Goal: Register for event/course: Sign up to attend an event or enroll in a course

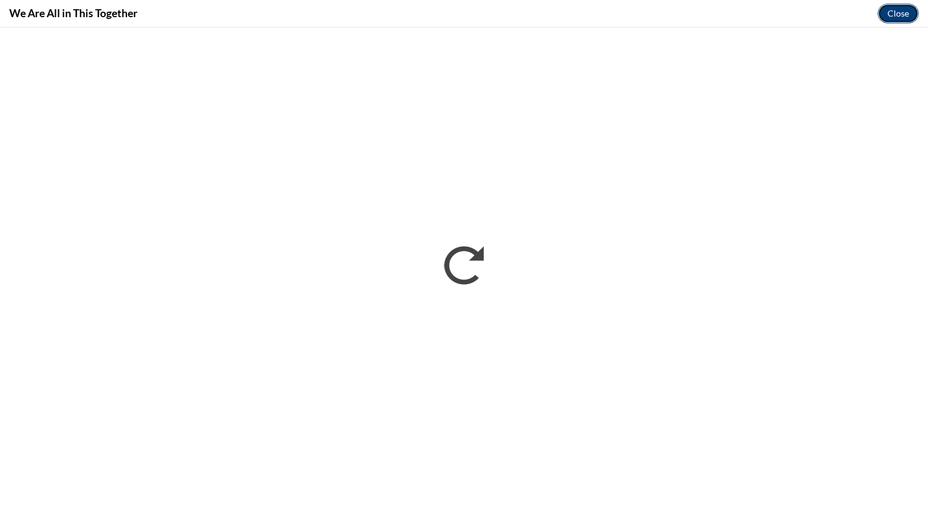
click at [888, 16] on button "Close" at bounding box center [898, 14] width 41 height 20
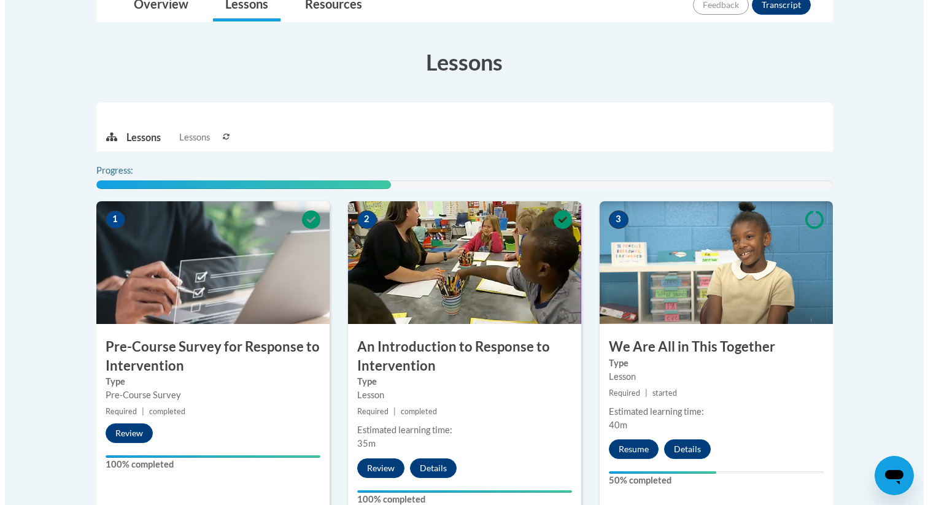
scroll to position [311, 0]
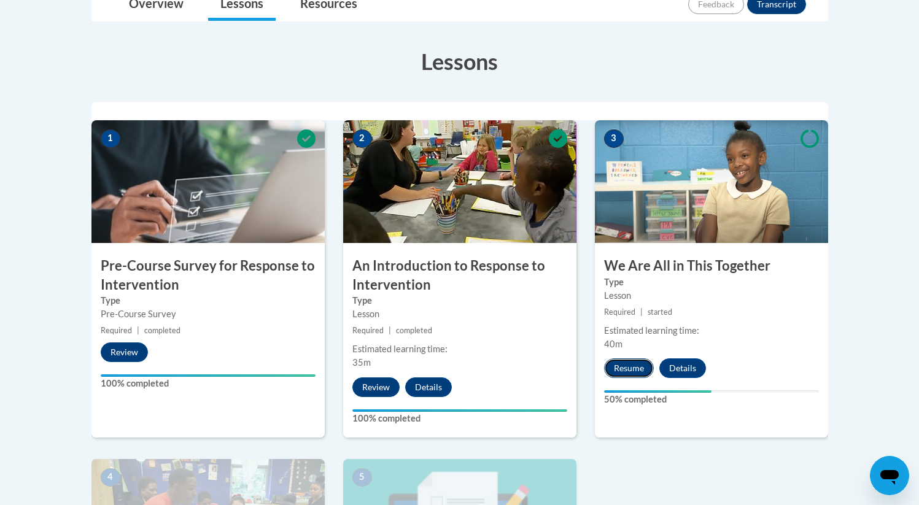
click at [627, 368] on button "Resume" at bounding box center [629, 369] width 50 height 20
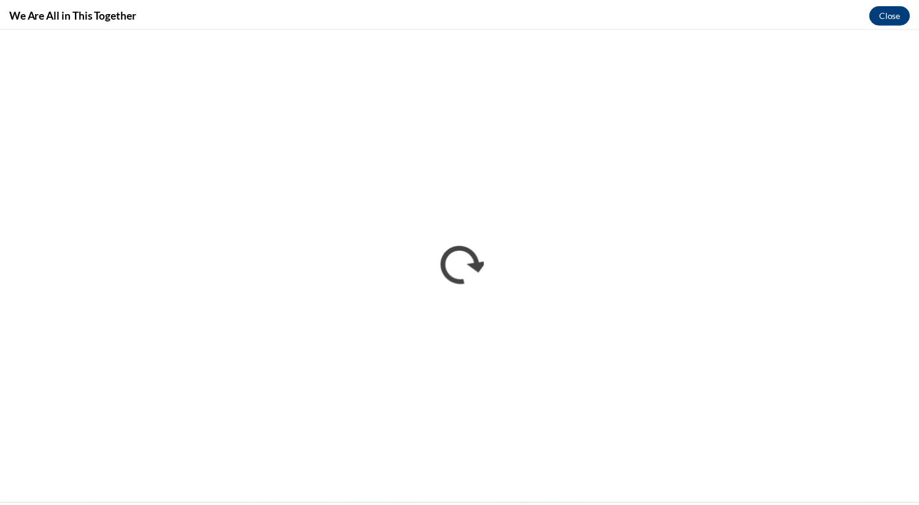
scroll to position [0, 0]
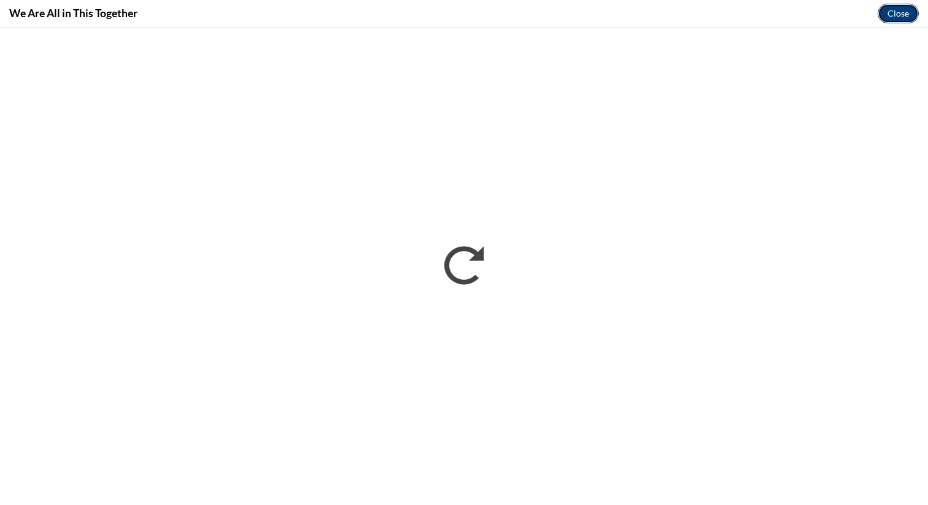
click at [893, 17] on button "Close" at bounding box center [898, 14] width 41 height 20
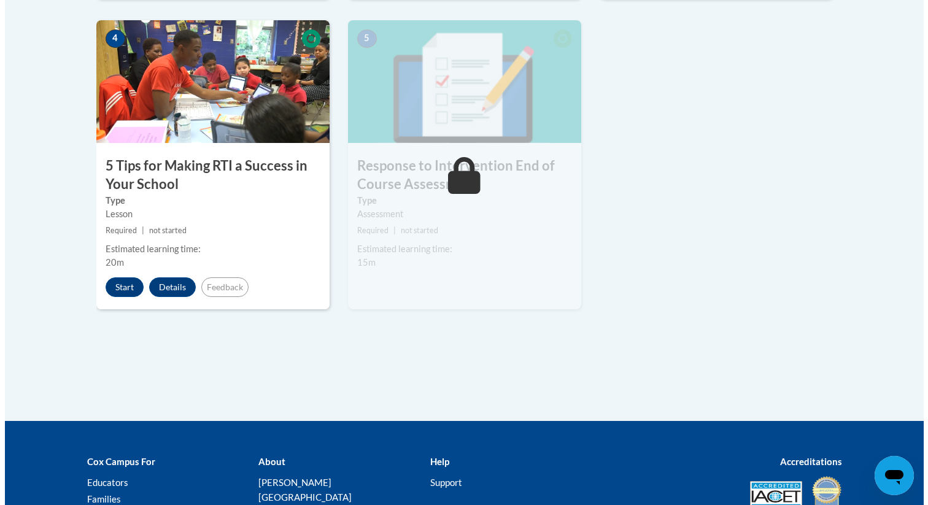
scroll to position [815, 0]
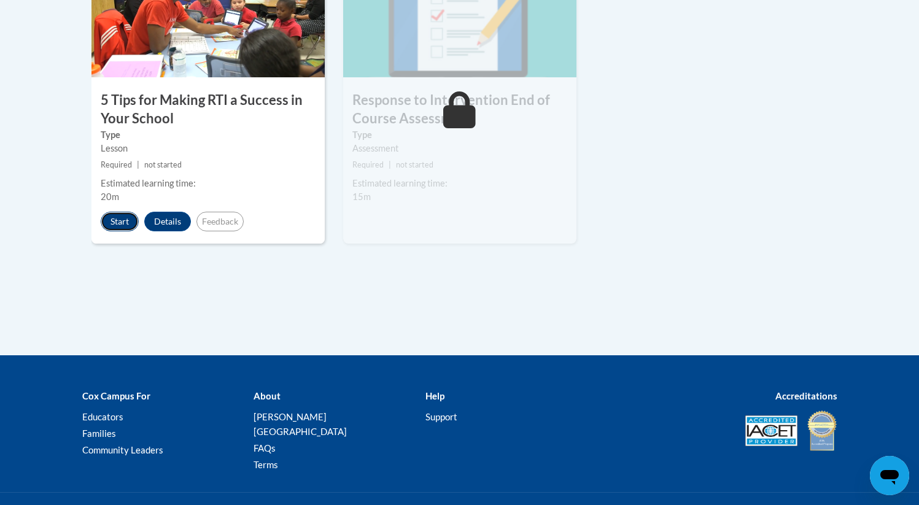
click at [123, 222] on button "Start" at bounding box center [120, 222] width 38 height 20
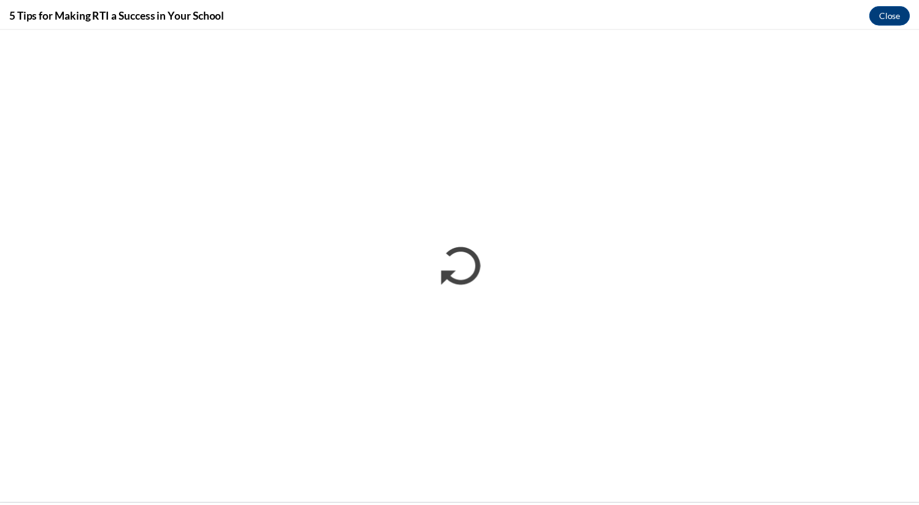
scroll to position [0, 0]
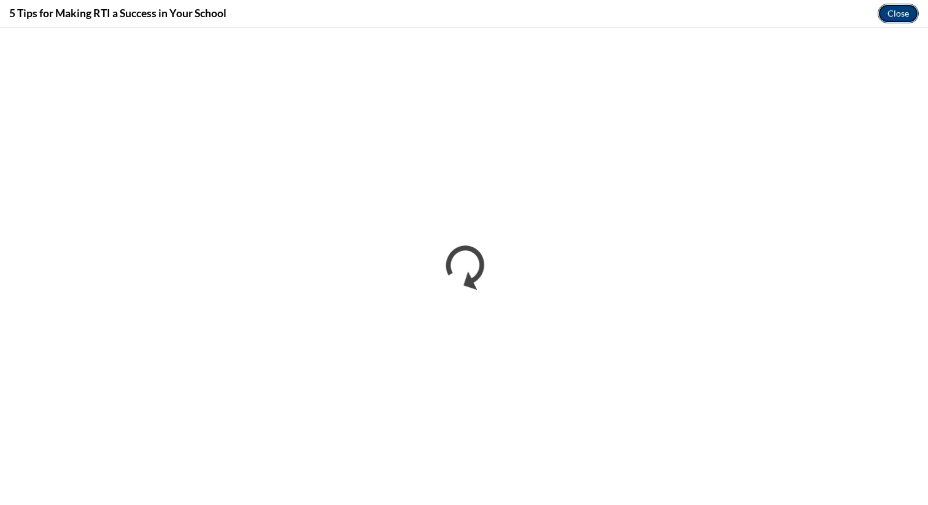
click at [896, 8] on button "Close" at bounding box center [898, 14] width 41 height 20
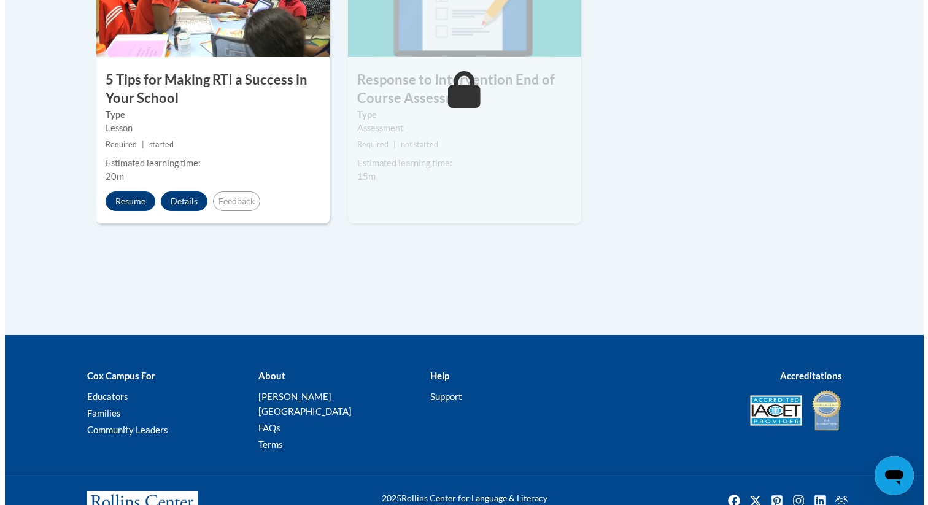
scroll to position [867, 0]
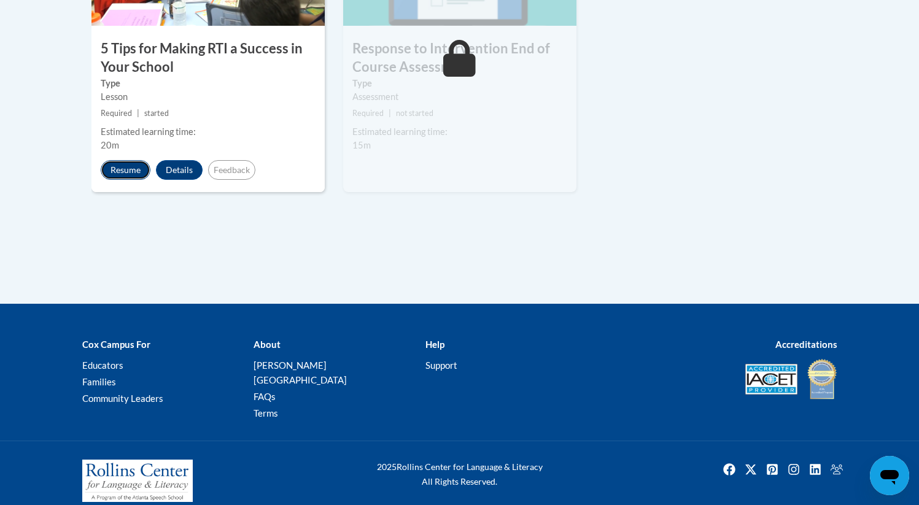
click at [133, 168] on button "Resume" at bounding box center [126, 170] width 50 height 20
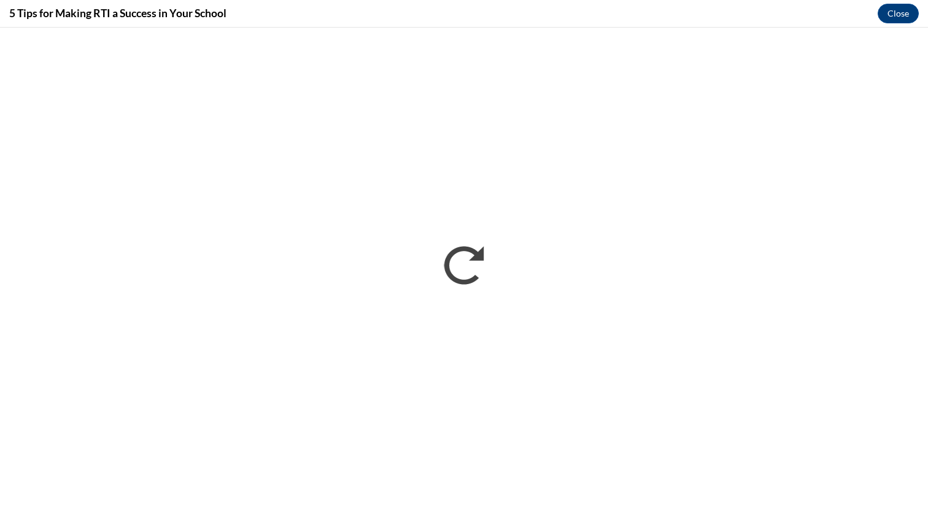
scroll to position [0, 0]
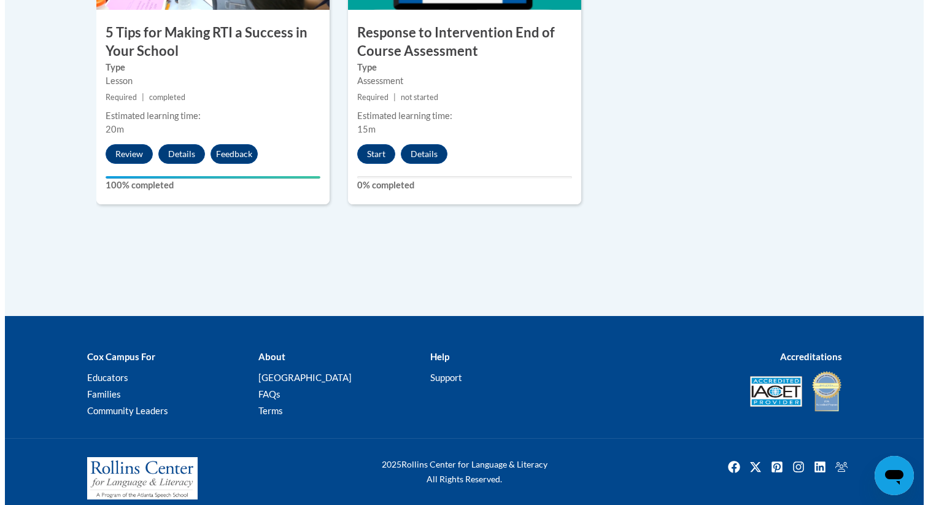
scroll to position [895, 0]
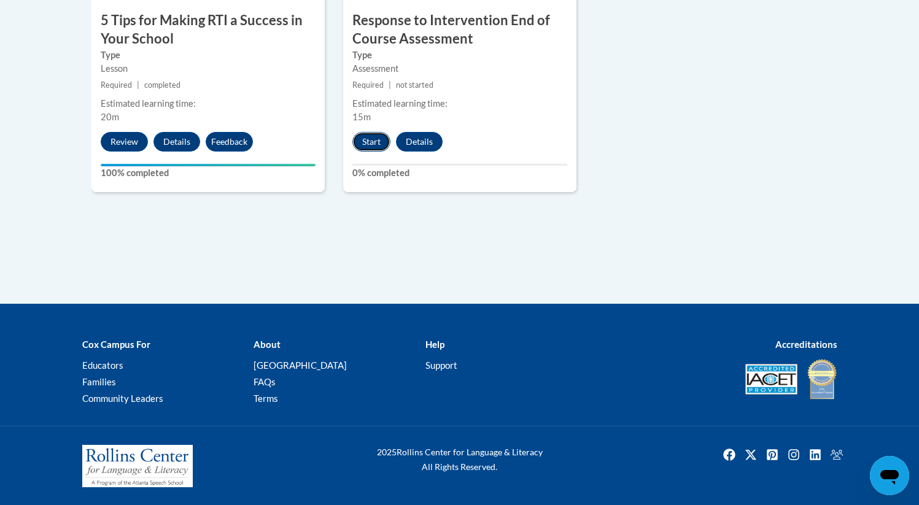
click at [370, 140] on button "Start" at bounding box center [371, 142] width 38 height 20
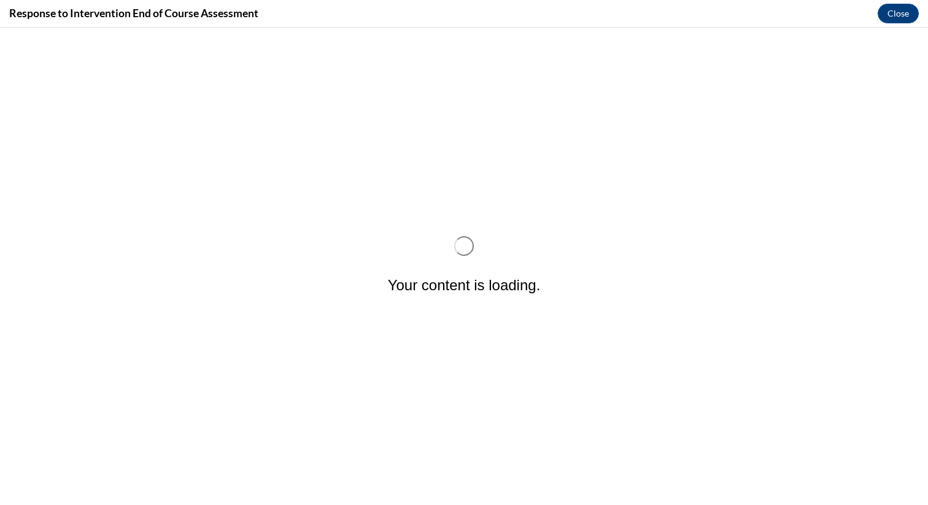
scroll to position [0, 0]
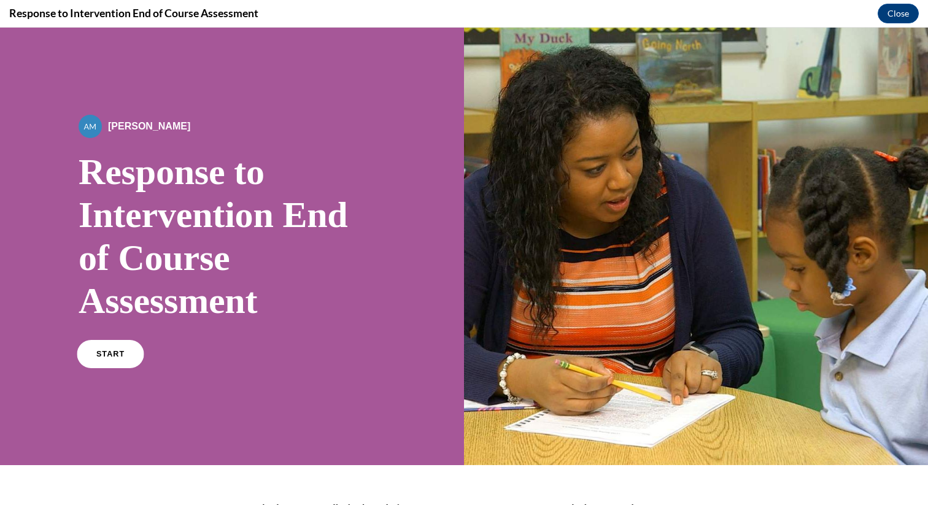
click at [123, 359] on link "START" at bounding box center [110, 354] width 67 height 28
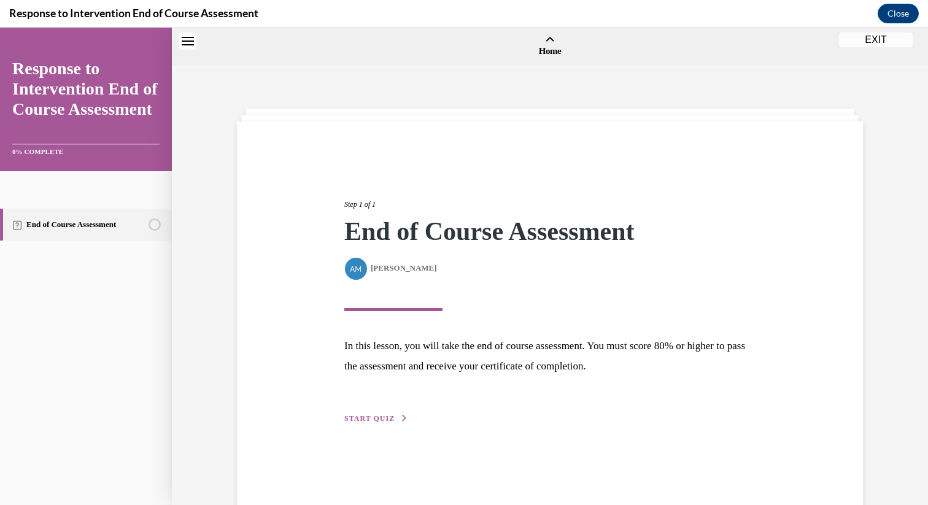
scroll to position [38, 0]
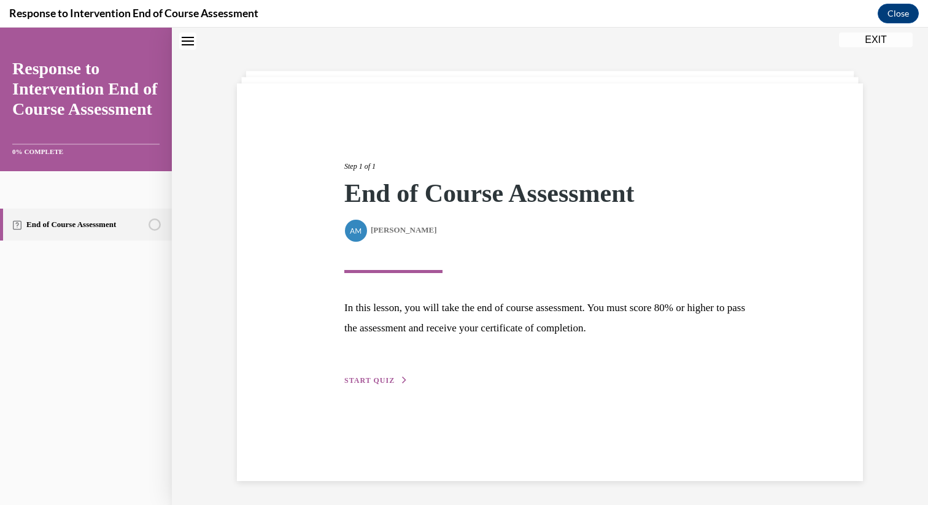
click at [431, 394] on div "Step 1 of 1 End of Course Assessment By Alexander Mackey Alexander Mackey In th…" at bounding box center [550, 283] width 626 height 398
click at [392, 374] on div "Step 1 of 1 End of Course Assessment By Alexander Mackey Alexander Mackey In th…" at bounding box center [550, 260] width 430 height 255
click at [372, 386] on button "START QUIZ" at bounding box center [376, 380] width 64 height 11
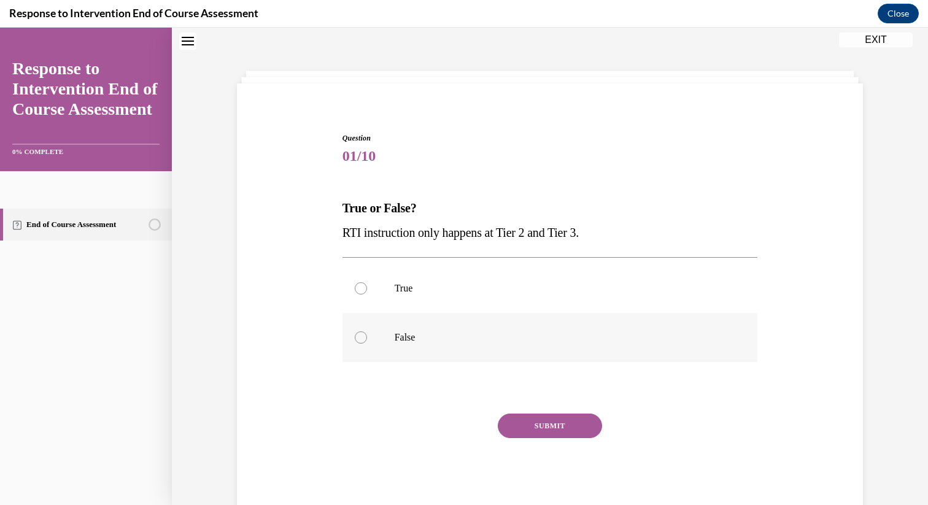
click at [349, 335] on label "False" at bounding box center [551, 337] width 416 height 49
click at [355, 335] on input "False" at bounding box center [361, 338] width 12 height 12
radio input "true"
click at [537, 422] on button "SUBMIT" at bounding box center [550, 426] width 104 height 25
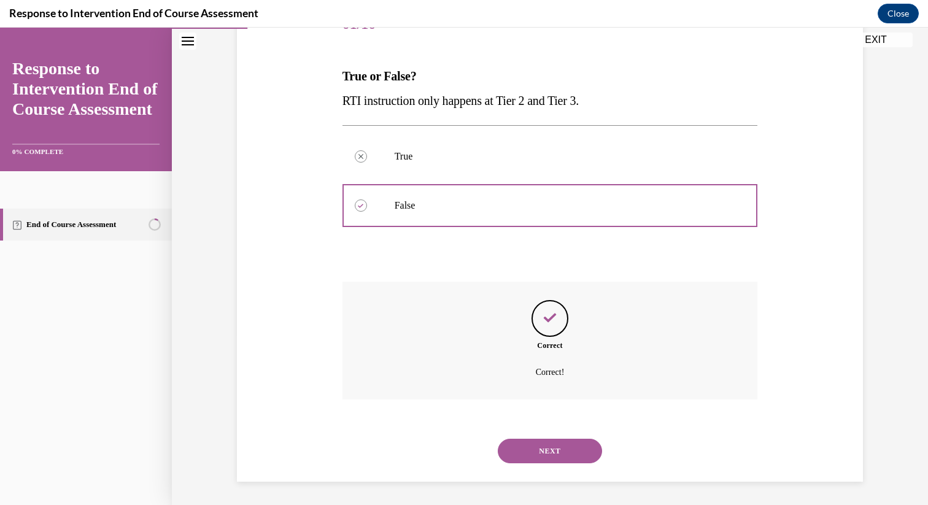
scroll to position [171, 0]
click at [542, 446] on button "NEXT" at bounding box center [550, 450] width 104 height 25
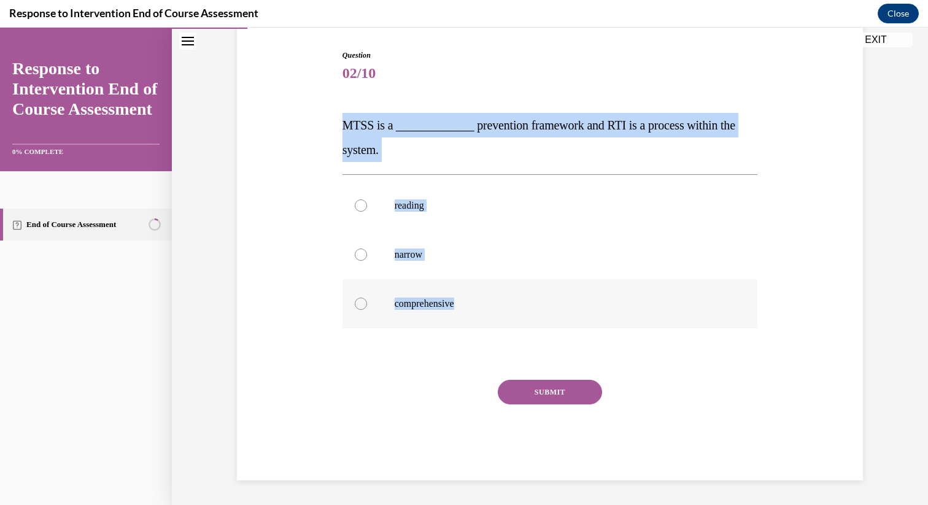
drag, startPoint x: 332, startPoint y: 119, endPoint x: 507, endPoint y: 317, distance: 264.0
click at [507, 317] on div "Question 02/10 MTSS is a _____________ prevention framework and RTI is a proces…" at bounding box center [550, 247] width 632 height 468
copy div "MTSS is a _____________ prevention framework and RTI is a process within the sy…"
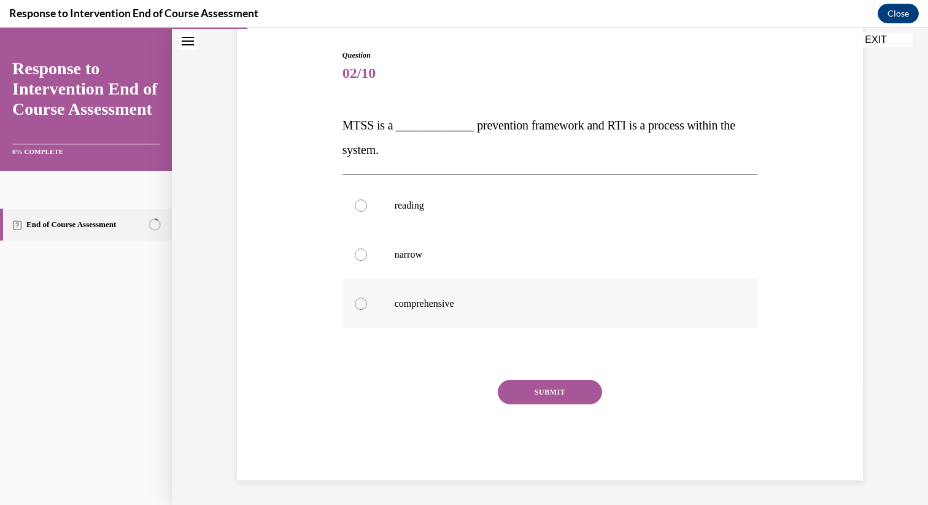
click at [413, 297] on label "comprehensive" at bounding box center [551, 303] width 416 height 49
click at [367, 298] on input "comprehensive" at bounding box center [361, 304] width 12 height 12
radio input "true"
click at [558, 398] on button "SUBMIT" at bounding box center [550, 392] width 104 height 25
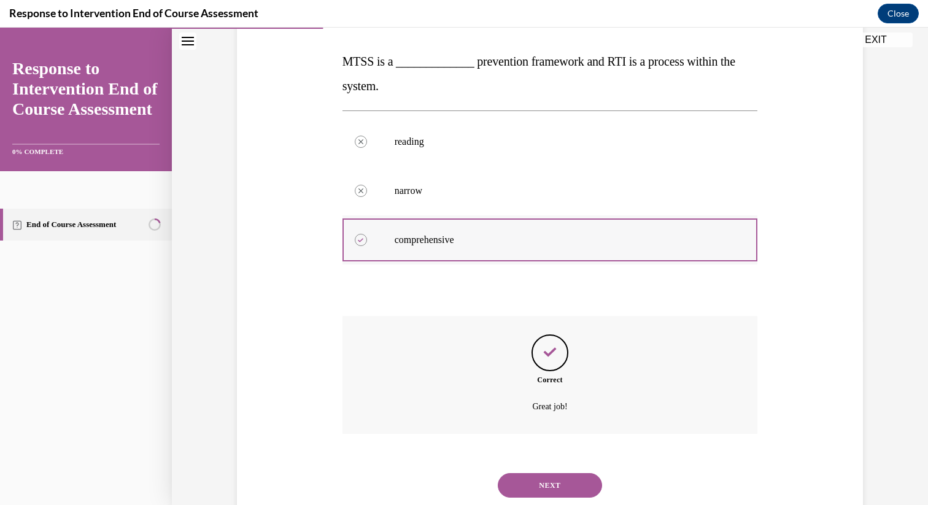
scroll to position [220, 0]
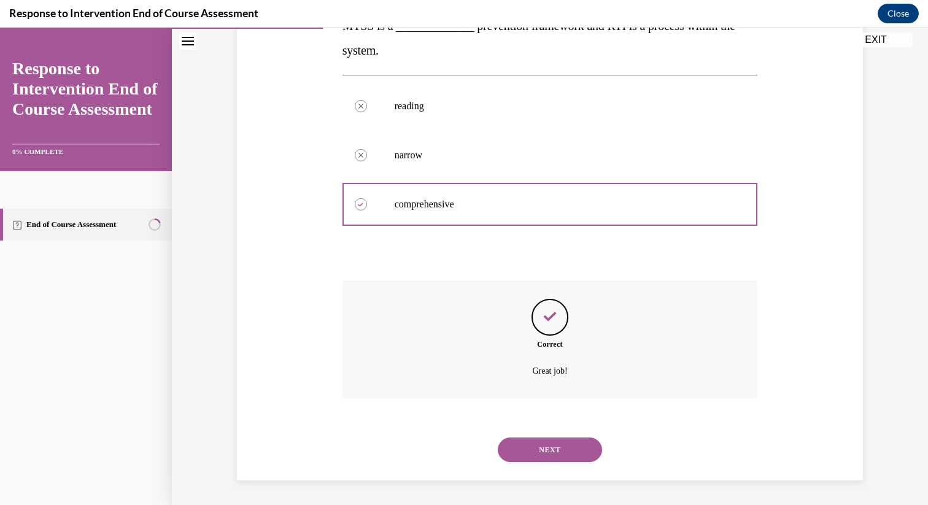
click at [577, 449] on button "NEXT" at bounding box center [550, 450] width 104 height 25
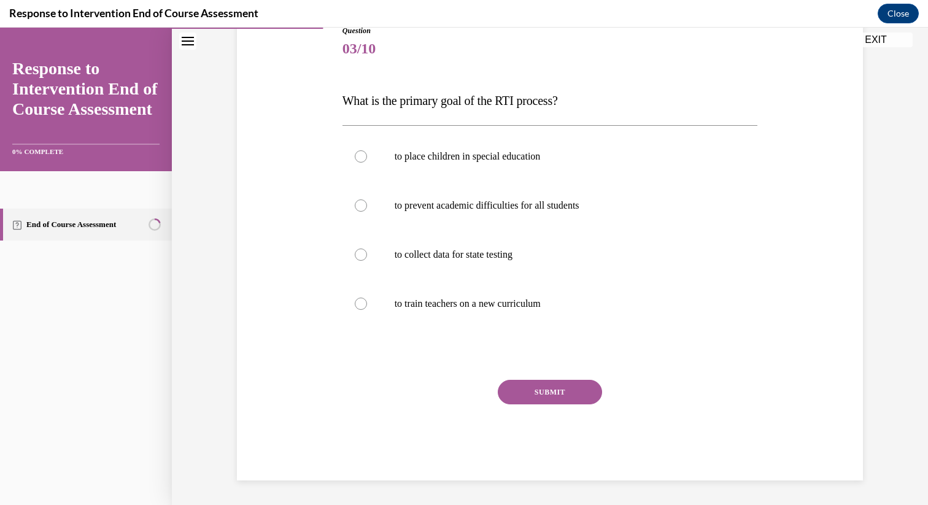
scroll to position [136, 0]
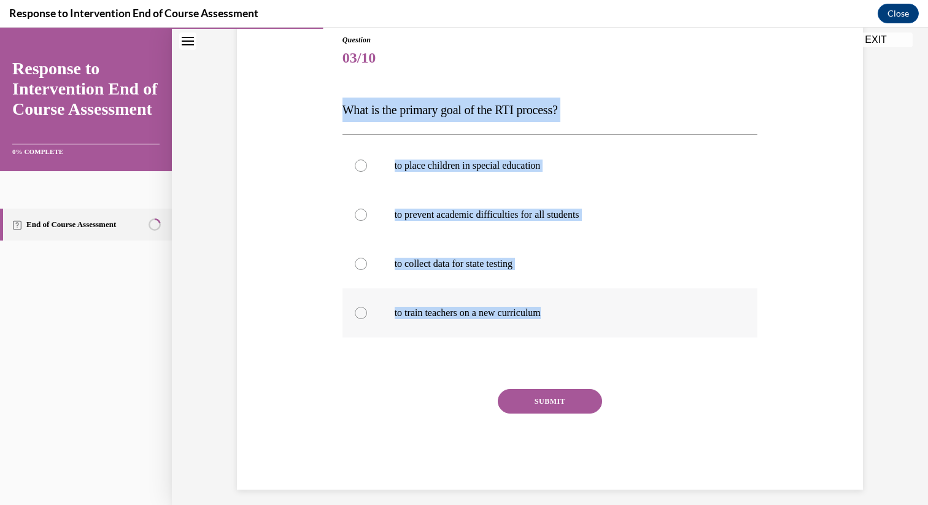
drag, startPoint x: 338, startPoint y: 111, endPoint x: 481, endPoint y: 327, distance: 259.5
click at [481, 327] on div "Question 03/10 What is the primary goal of the RTI process? to place children i…" at bounding box center [551, 262] width 416 height 456
copy div "What is the primary goal of the RTI process? to place children in special educa…"
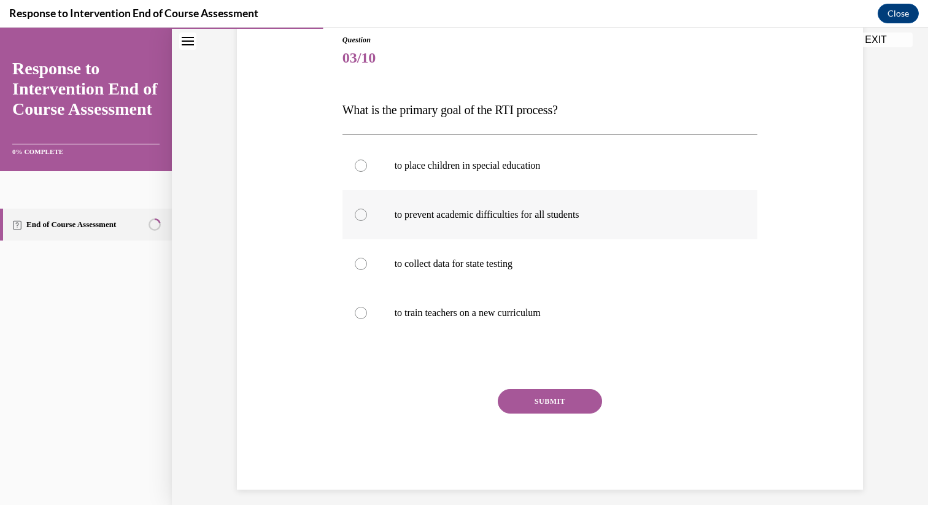
click at [407, 220] on label "to prevent academic difficulties for all students" at bounding box center [551, 214] width 416 height 49
click at [367, 220] on input "to prevent academic difficulties for all students" at bounding box center [361, 215] width 12 height 12
radio input "true"
click at [531, 392] on button "SUBMIT" at bounding box center [550, 401] width 104 height 25
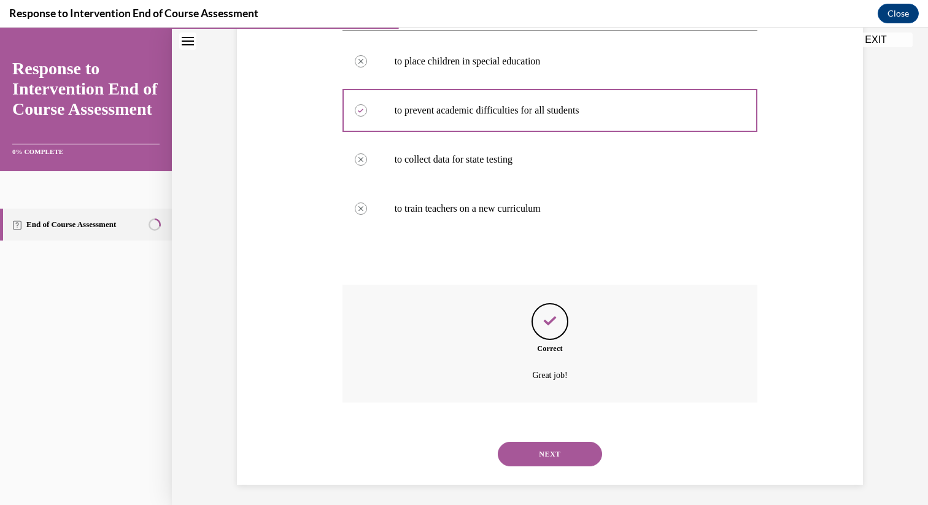
scroll to position [245, 0]
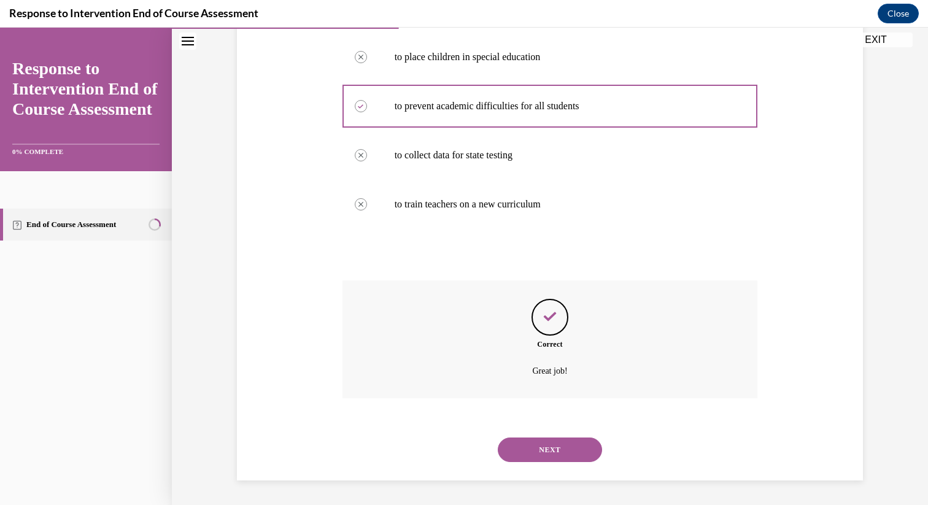
click at [562, 447] on button "NEXT" at bounding box center [550, 450] width 104 height 25
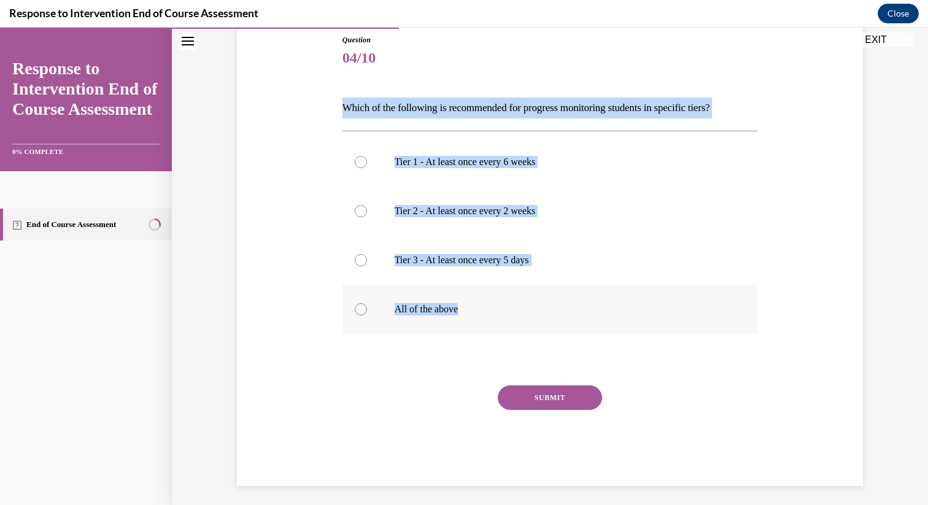
drag, startPoint x: 333, startPoint y: 103, endPoint x: 467, endPoint y: 323, distance: 257.4
click at [467, 323] on div "Question 04/10 Which of the following is recommended for progress monitoring st…" at bounding box center [550, 242] width 632 height 489
copy div "Which of the following is recommended for progress monitoring students in speci…"
click at [429, 311] on p "All of the above" at bounding box center [561, 309] width 333 height 12
click at [367, 311] on input "All of the above" at bounding box center [361, 309] width 12 height 12
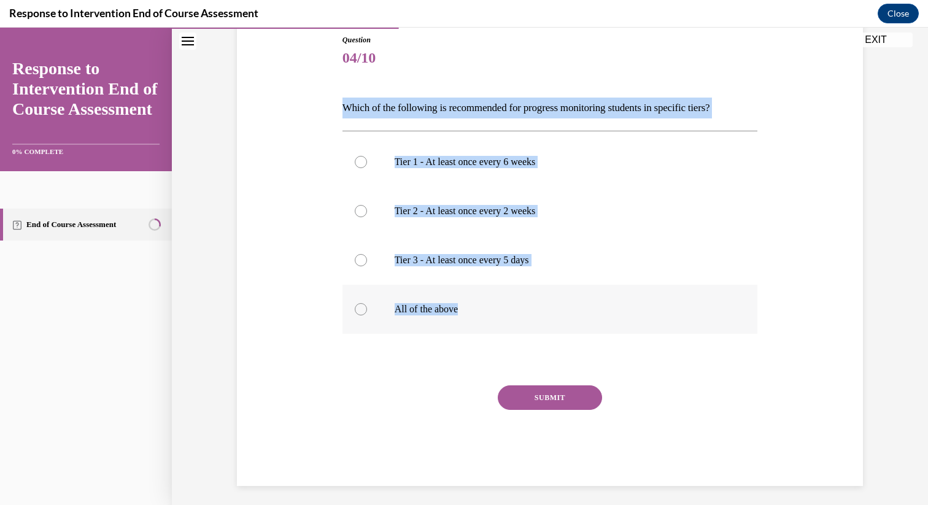
radio input "true"
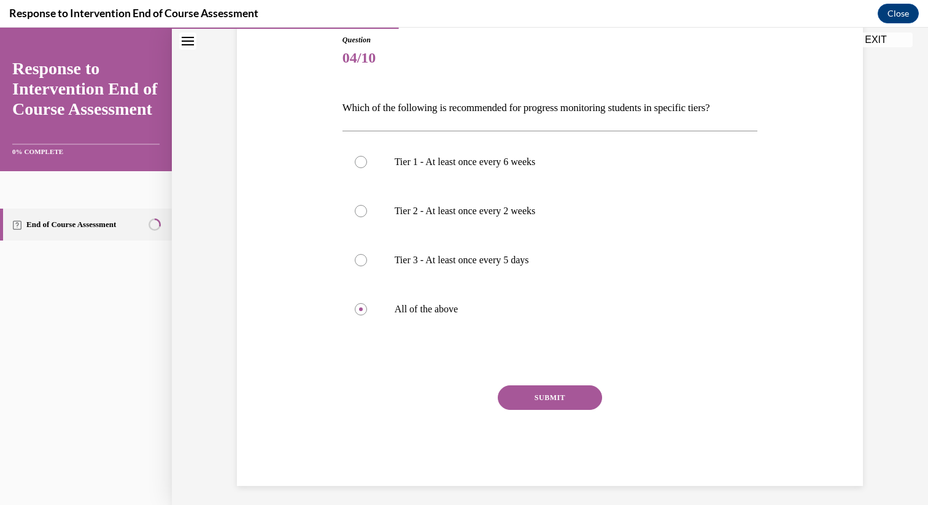
click at [548, 395] on button "SUBMIT" at bounding box center [550, 398] width 104 height 25
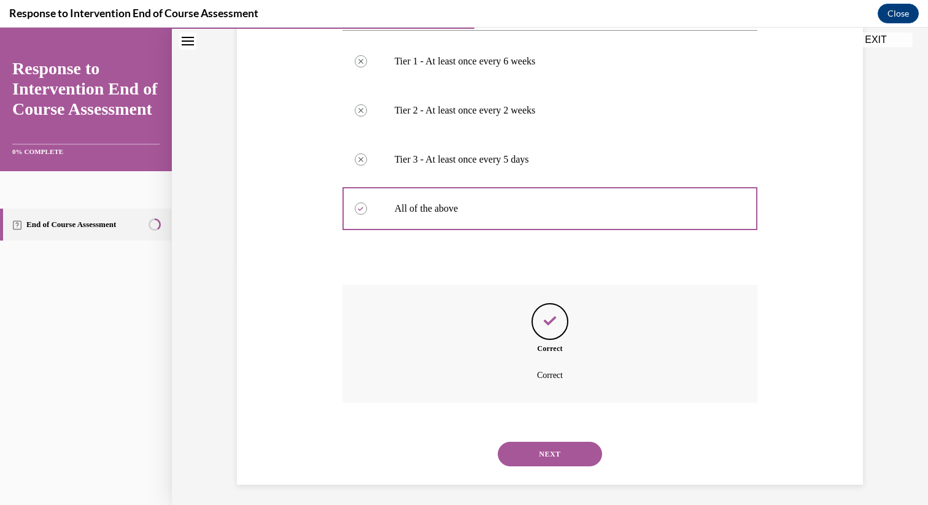
scroll to position [241, 0]
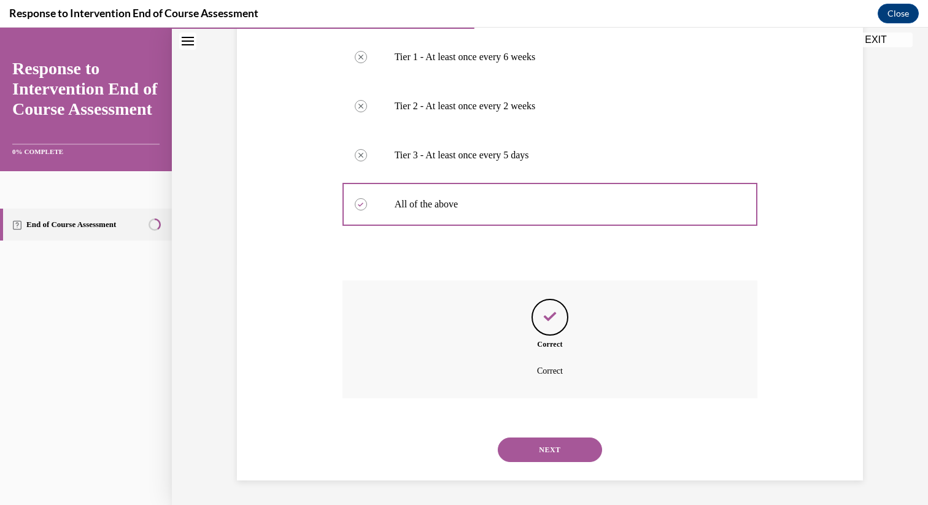
click at [575, 452] on button "NEXT" at bounding box center [550, 450] width 104 height 25
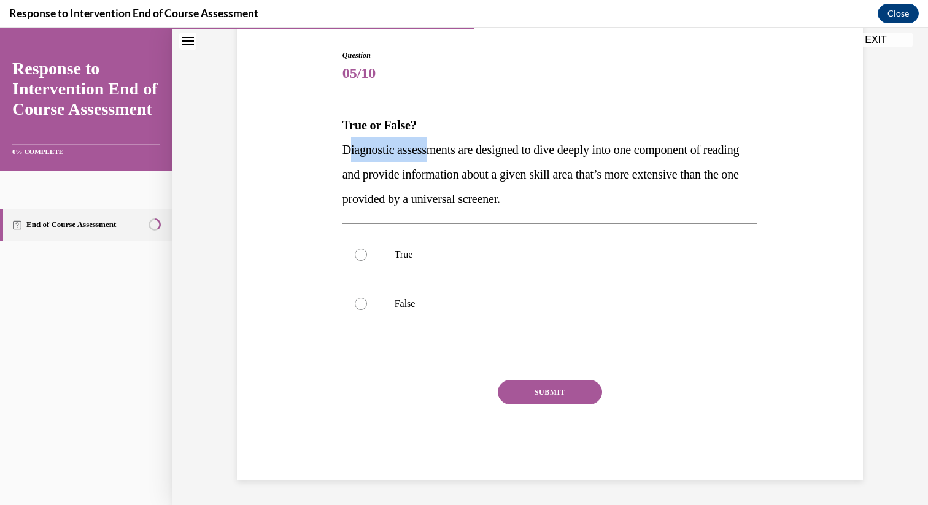
drag, startPoint x: 343, startPoint y: 148, endPoint x: 428, endPoint y: 158, distance: 85.4
click at [429, 159] on p "Diagnostic assessments are designed to dive deeply into one component of readin…" at bounding box center [551, 175] width 416 height 74
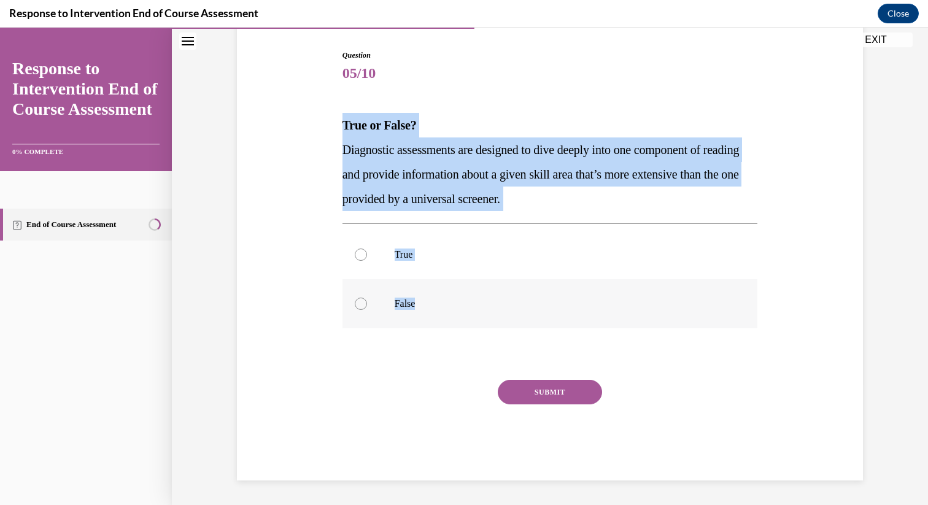
drag, startPoint x: 339, startPoint y: 122, endPoint x: 449, endPoint y: 298, distance: 207.5
click at [449, 298] on div "Question 05/10 True or False? Diagnostic assessments are designed to dive deepl…" at bounding box center [551, 265] width 416 height 431
copy div "True or False? Diagnostic assessments are designed to dive deeply into one comp…"
click at [393, 266] on label "True" at bounding box center [551, 254] width 416 height 49
click at [367, 261] on input "True" at bounding box center [361, 255] width 12 height 12
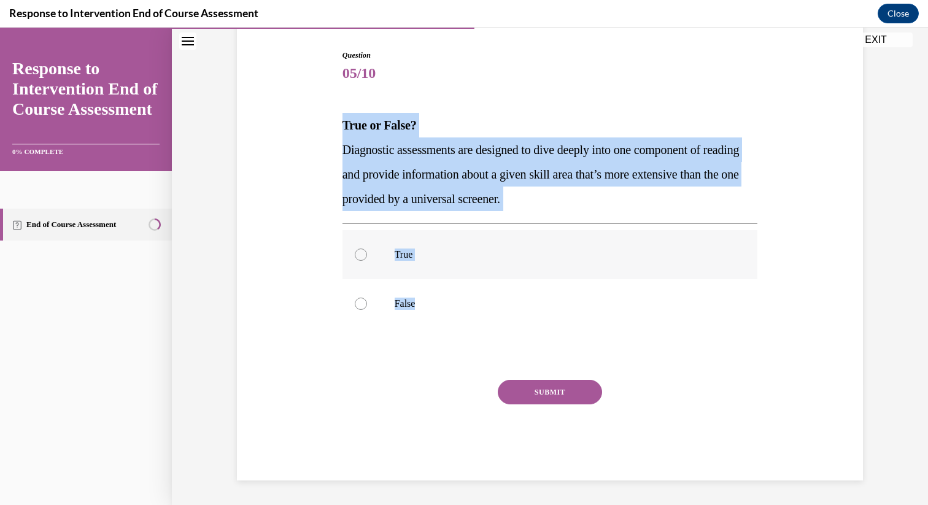
radio input "true"
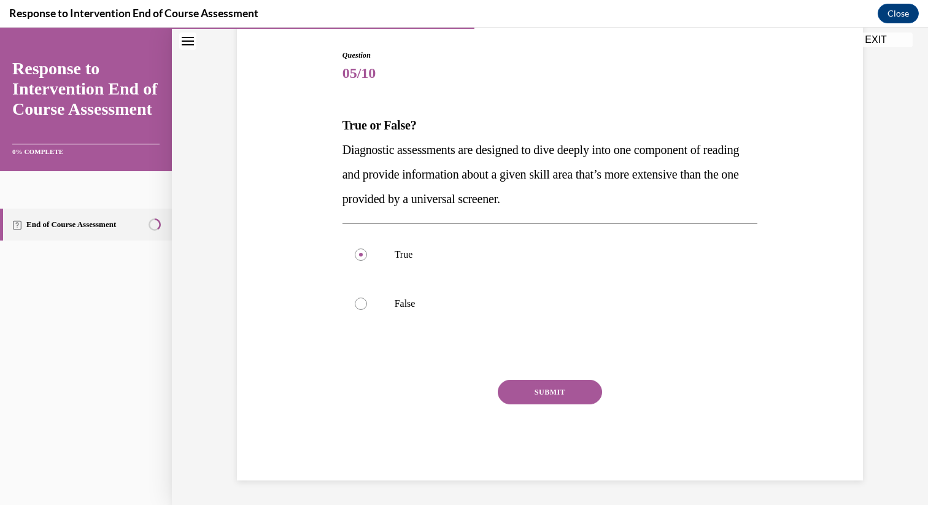
click at [573, 399] on button "SUBMIT" at bounding box center [550, 392] width 104 height 25
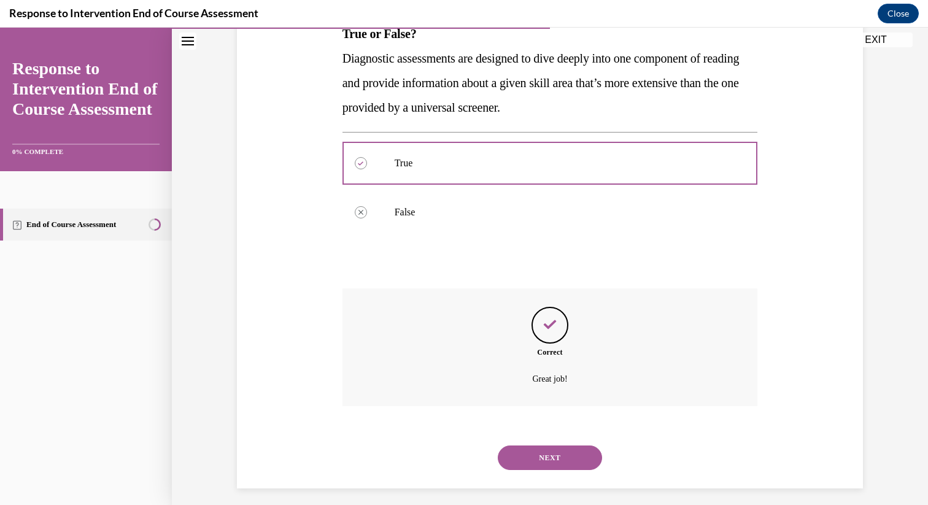
scroll to position [220, 0]
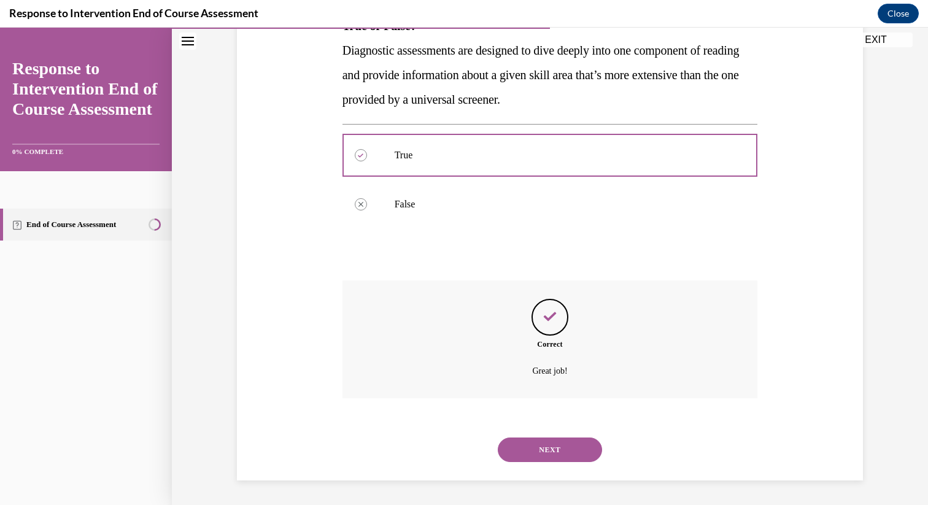
click at [589, 447] on button "NEXT" at bounding box center [550, 450] width 104 height 25
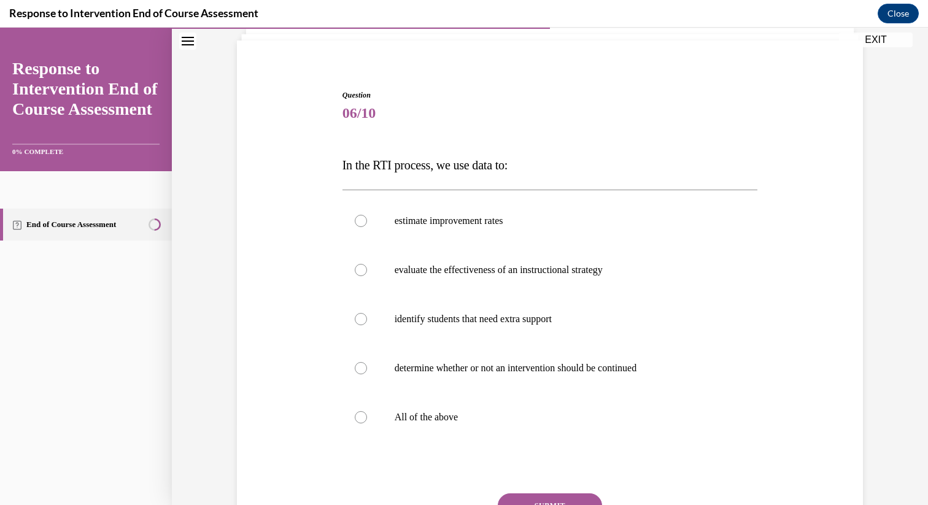
scroll to position [90, 0]
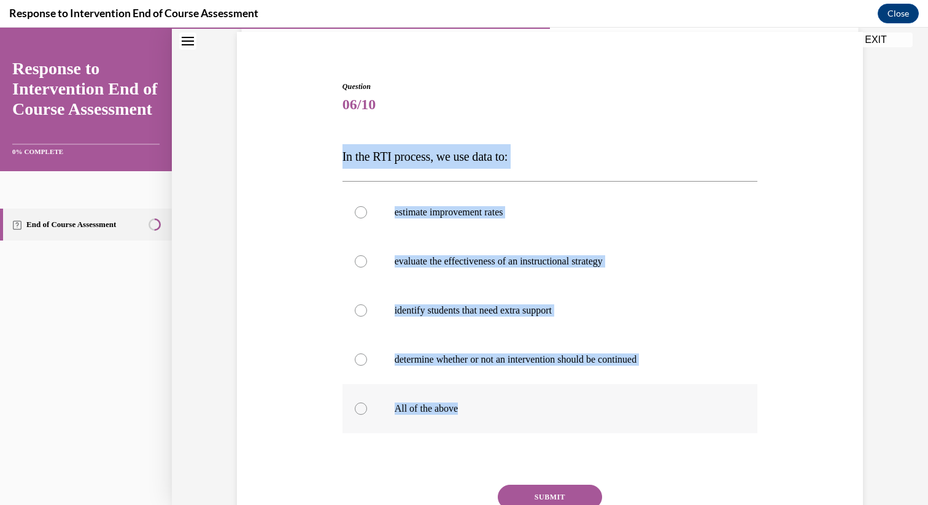
drag, startPoint x: 335, startPoint y: 158, endPoint x: 511, endPoint y: 427, distance: 321.0
click at [511, 427] on div "Question 06/10 In the RTI process, we use data to: estimate improvement rates e…" at bounding box center [551, 324] width 422 height 523
copy div "In the RTI process, we use data to: estimate improvement rates evaluate the eff…"
click at [585, 125] on div "Question 06/10 In the RTI process, we use data to: estimate improvement rates e…" at bounding box center [551, 333] width 416 height 505
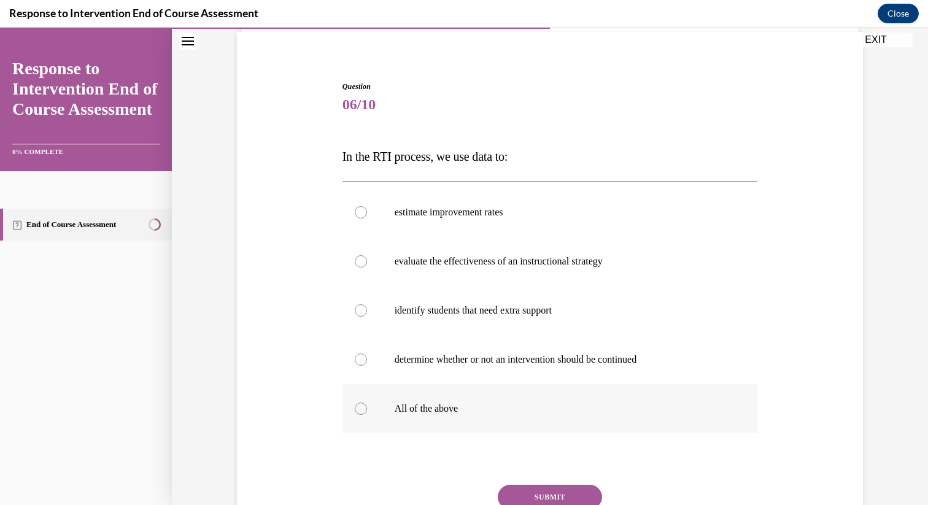
click at [502, 411] on p "All of the above" at bounding box center [561, 409] width 333 height 12
click at [367, 411] on input "All of the above" at bounding box center [361, 409] width 12 height 12
radio input "true"
click at [556, 496] on button "SUBMIT" at bounding box center [550, 497] width 104 height 25
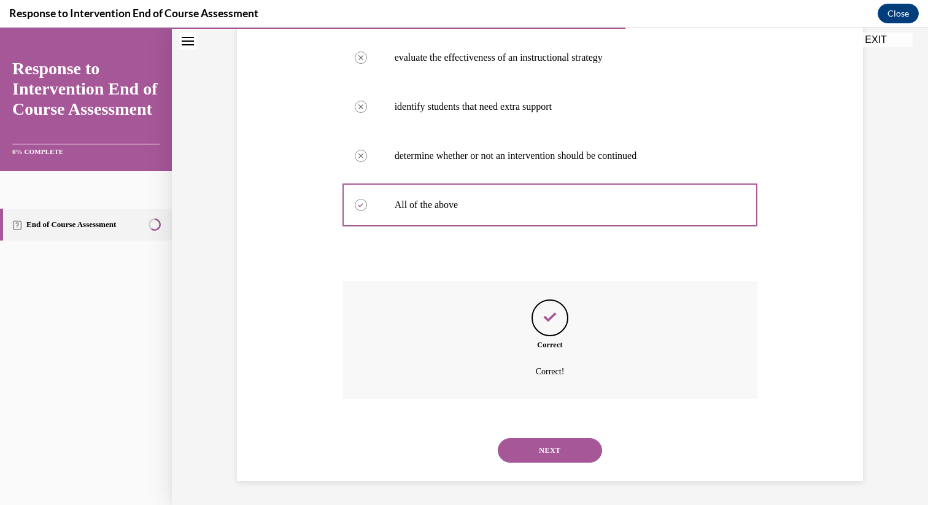
scroll to position [294, 0]
click at [560, 440] on button "NEXT" at bounding box center [550, 450] width 104 height 25
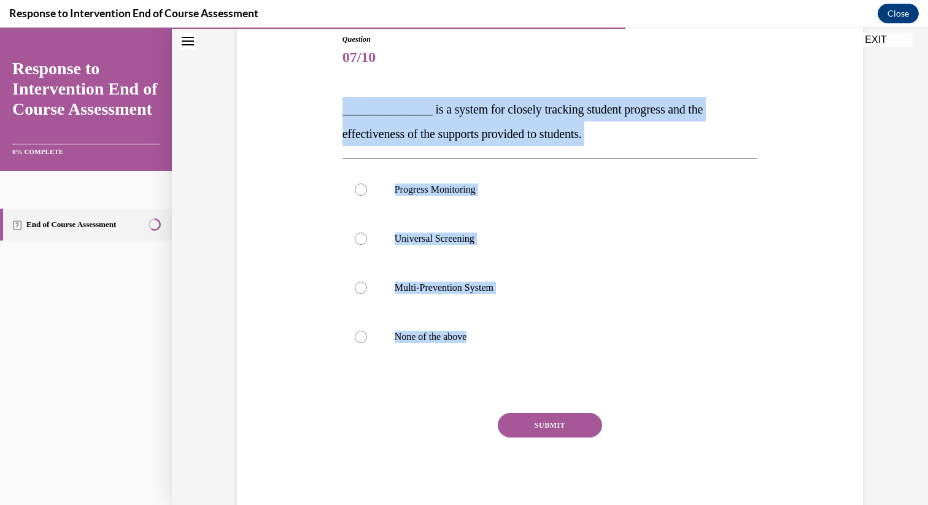
drag, startPoint x: 336, startPoint y: 116, endPoint x: 512, endPoint y: 373, distance: 311.5
click at [512, 373] on div "Question 07/10 _______________ is a system for closely tracking student progres…" at bounding box center [551, 264] width 422 height 499
copy div "_______________ is a system for closely tracking student progress and the effec…"
click at [530, 190] on p "Progress Monitoring" at bounding box center [561, 190] width 333 height 12
click at [367, 190] on input "Progress Monitoring" at bounding box center [361, 190] width 12 height 12
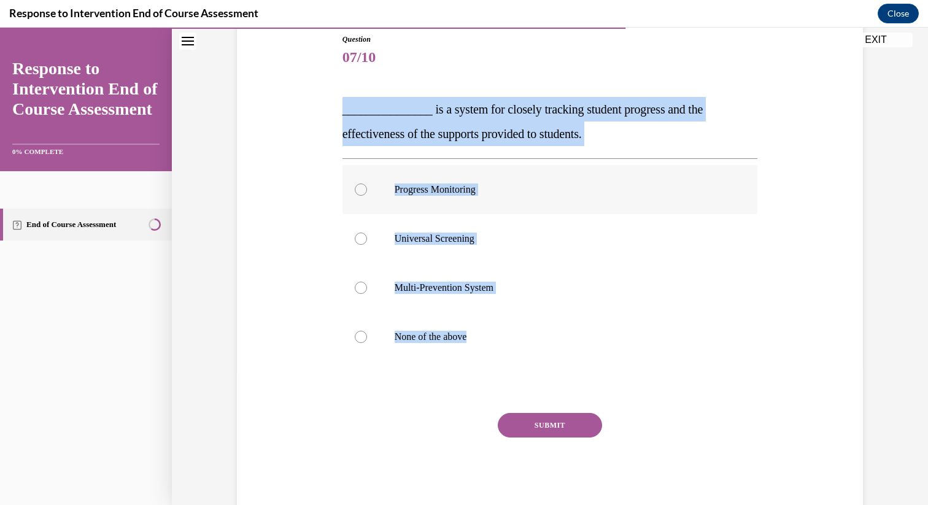
radio input "true"
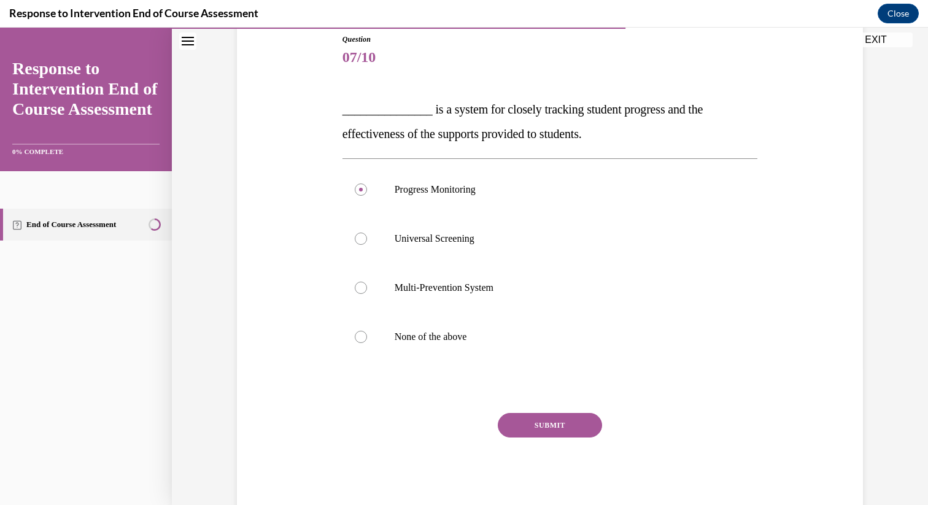
click at [546, 421] on button "SUBMIT" at bounding box center [550, 425] width 104 height 25
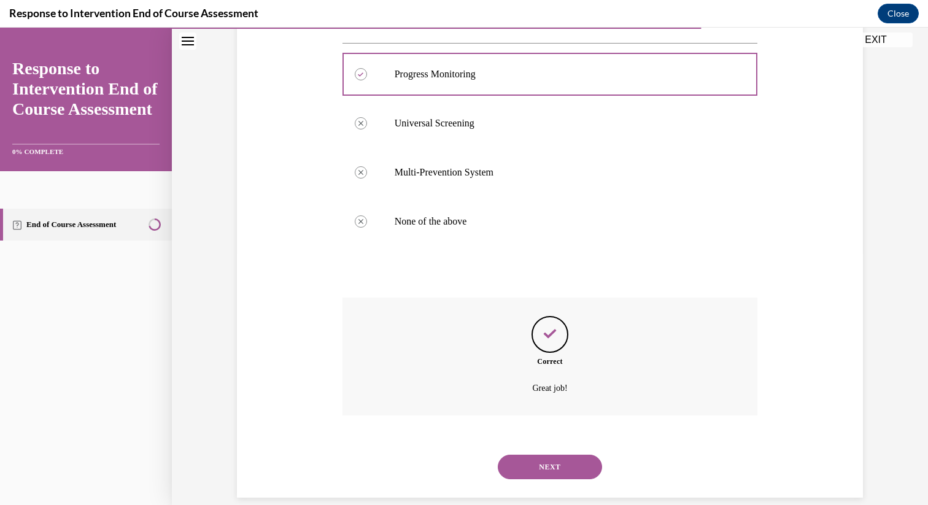
scroll to position [270, 0]
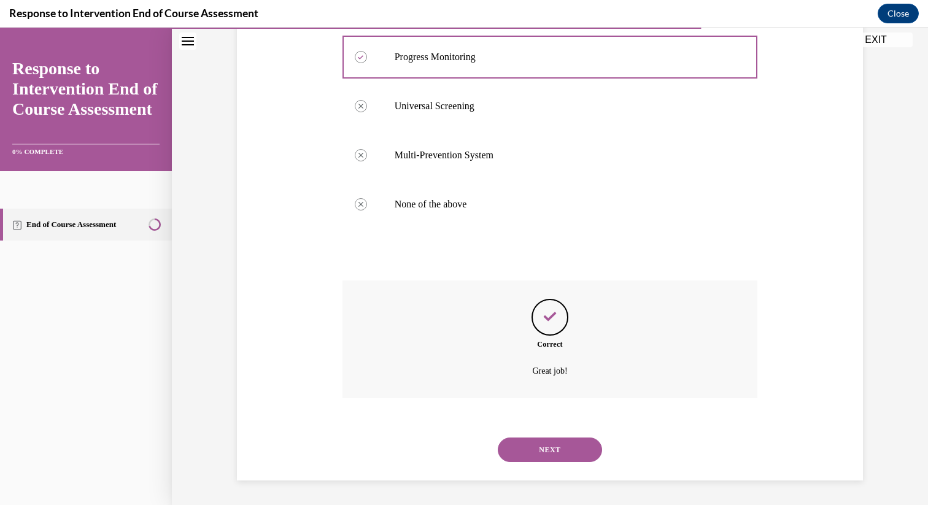
click at [541, 448] on button "NEXT" at bounding box center [550, 450] width 104 height 25
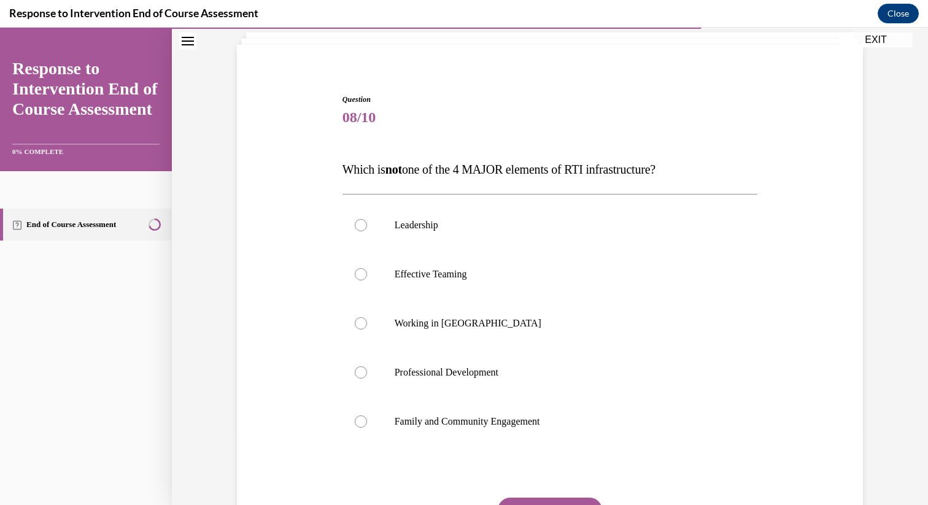
scroll to position [83, 0]
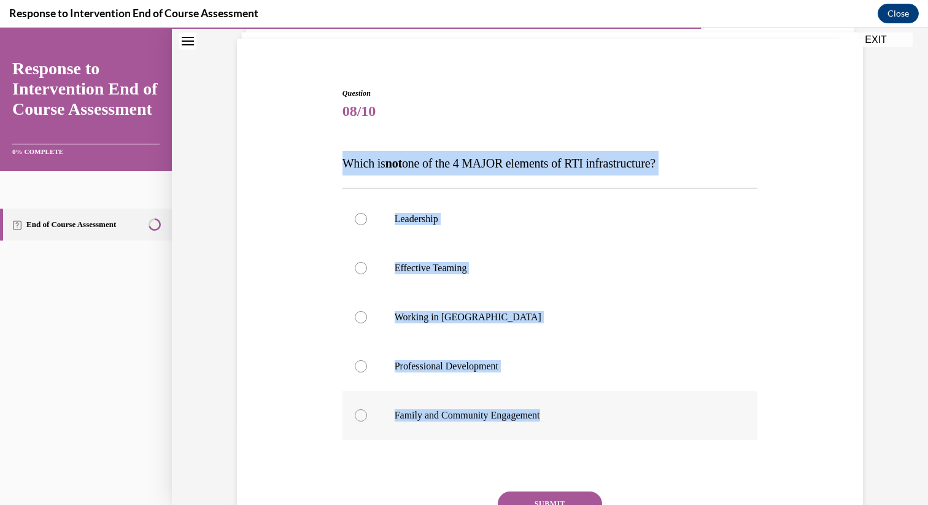
drag, startPoint x: 335, startPoint y: 165, endPoint x: 557, endPoint y: 415, distance: 334.9
click at [557, 415] on div "Question 08/10 Which is not one of the 4 MAJOR elements of RTI infrastructure? …" at bounding box center [551, 330] width 422 height 523
copy div "Which is not one of the 4 MAJOR elements of RTI infrastructure? Leadership Effe…"
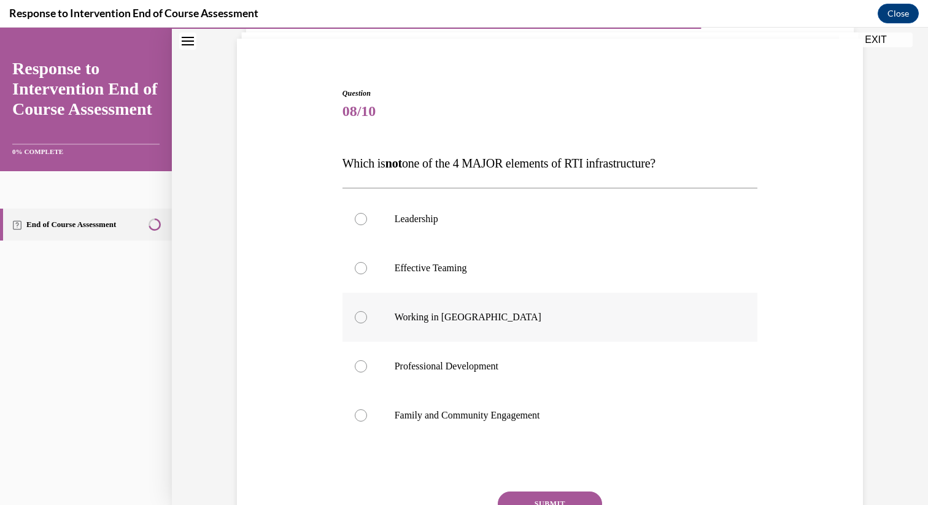
click at [456, 316] on p "Working in [GEOGRAPHIC_DATA]" at bounding box center [561, 317] width 333 height 12
click at [367, 316] on input "Working in [GEOGRAPHIC_DATA]" at bounding box center [361, 317] width 12 height 12
radio input "true"
click at [562, 505] on button "SUBMIT" at bounding box center [550, 504] width 104 height 25
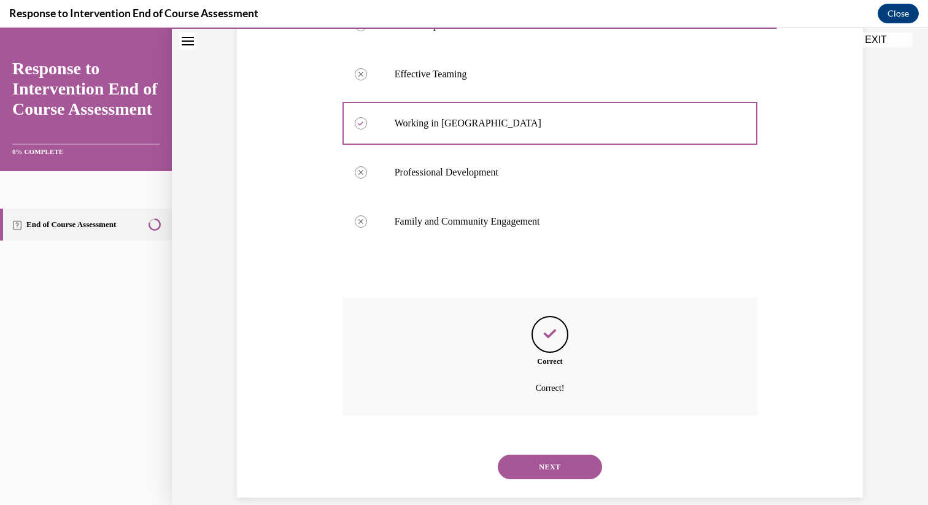
scroll to position [294, 0]
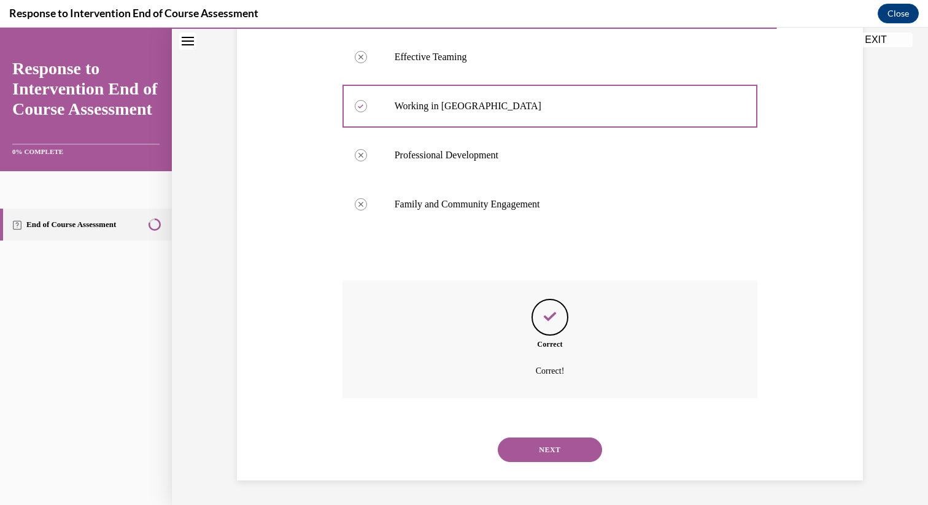
click at [565, 454] on button "NEXT" at bounding box center [550, 450] width 104 height 25
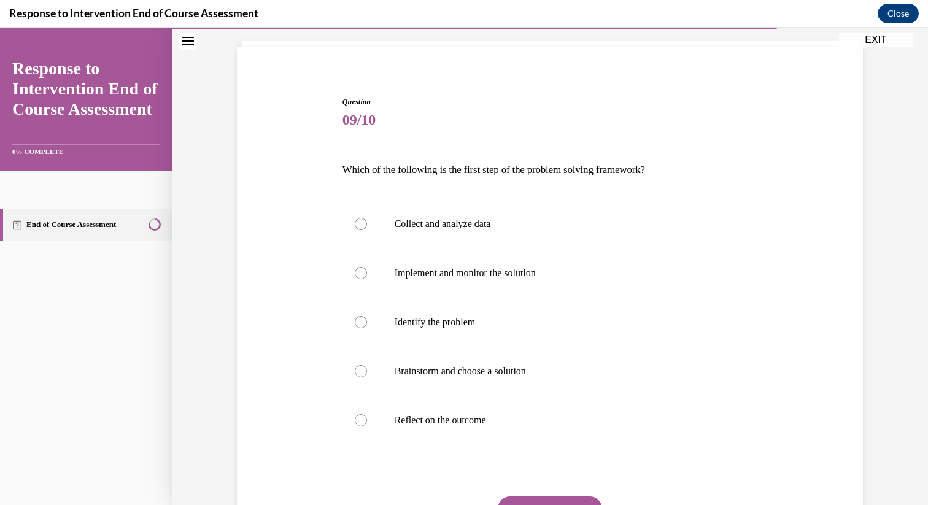
scroll to position [81, 0]
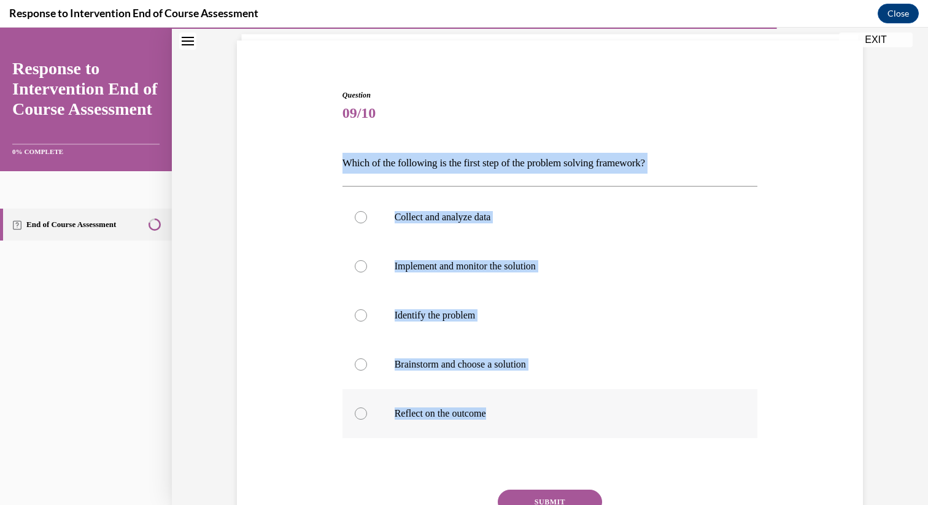
drag, startPoint x: 332, startPoint y: 172, endPoint x: 513, endPoint y: 424, distance: 309.8
click at [513, 424] on div "Question 09/10 Which of the following is the first step of the problem solving …" at bounding box center [550, 322] width 632 height 538
copy div "Which of the following is the first step of the problem solving framework? Coll…"
click at [476, 315] on p "Identify the problem" at bounding box center [561, 315] width 333 height 12
click at [367, 315] on input "Identify the problem" at bounding box center [361, 315] width 12 height 12
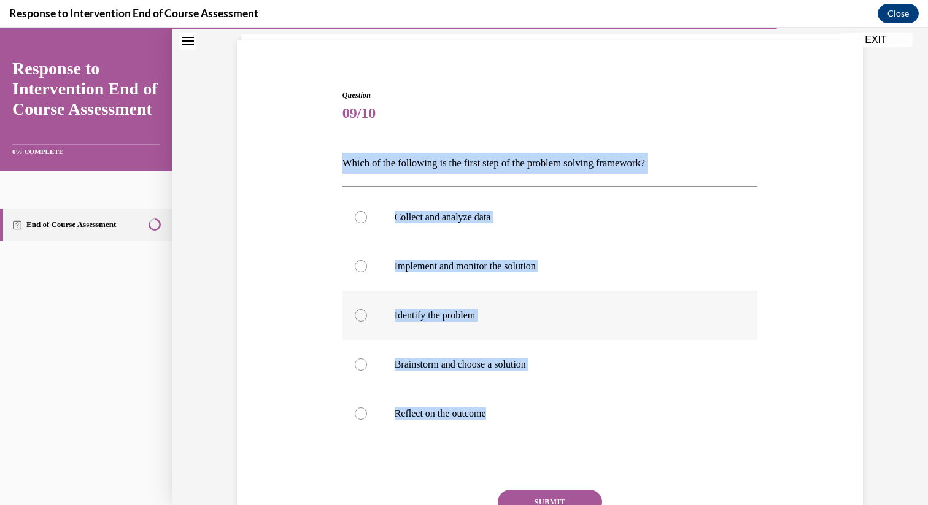
radio input "true"
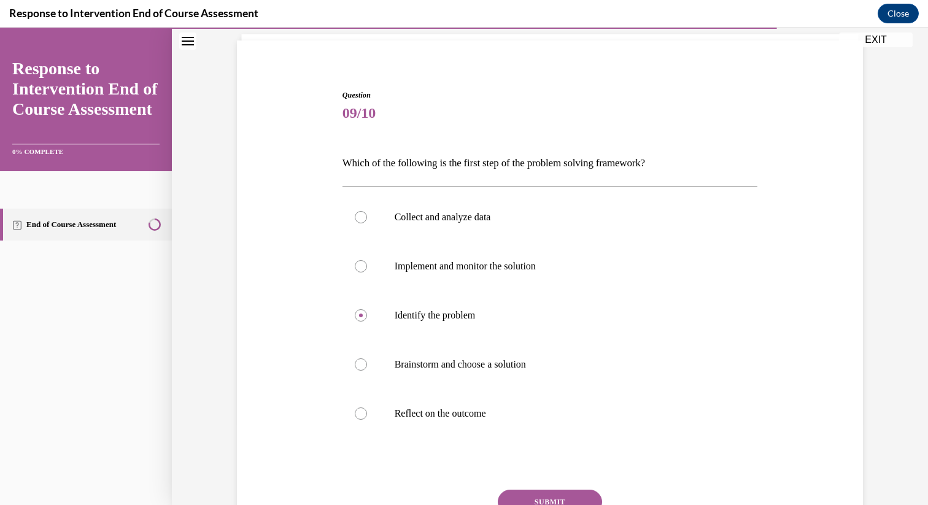
click at [573, 494] on button "SUBMIT" at bounding box center [550, 502] width 104 height 25
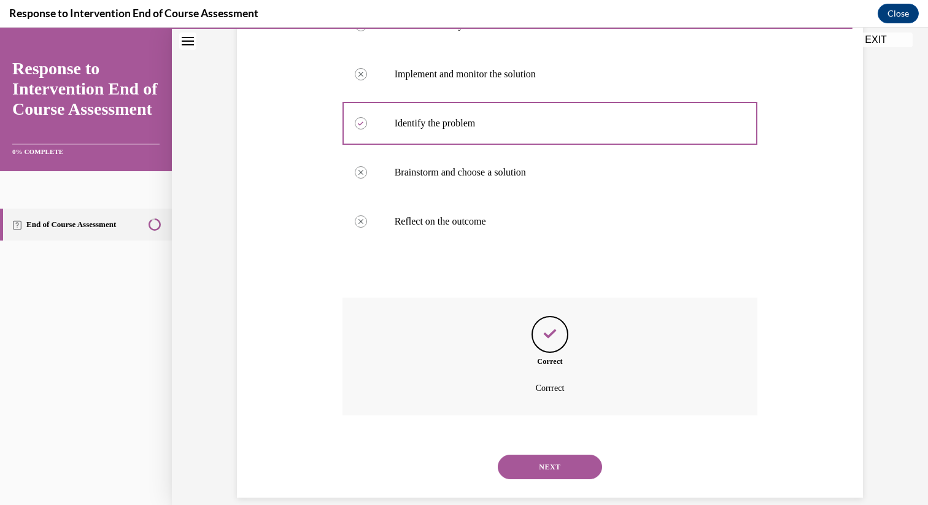
scroll to position [290, 0]
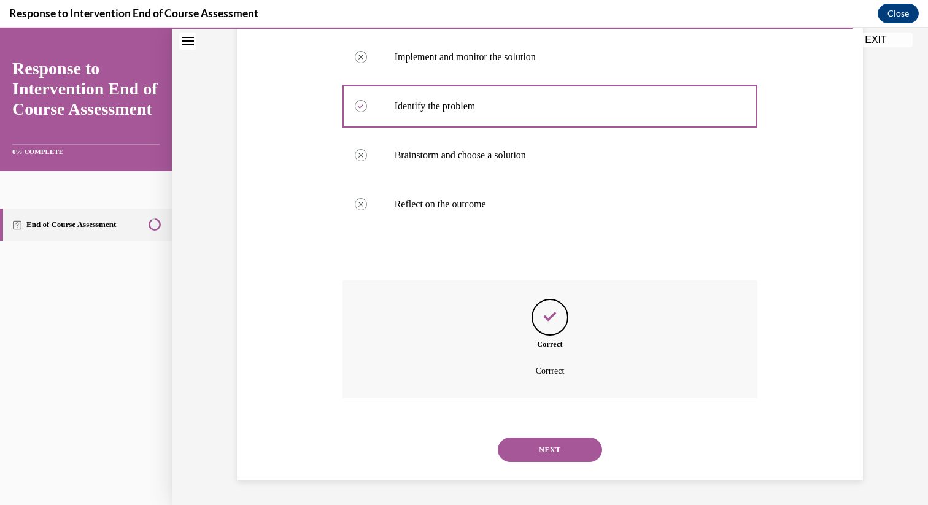
click at [570, 457] on button "NEXT" at bounding box center [550, 450] width 104 height 25
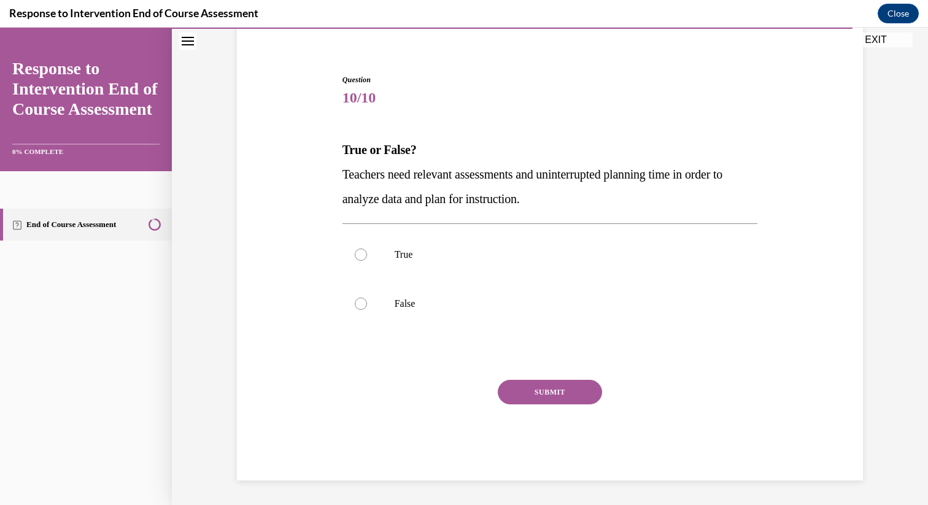
scroll to position [96, 0]
click at [340, 174] on div "Question 10/10 True or False? Teachers need relevant assessments and uninterrup…" at bounding box center [551, 268] width 422 height 425
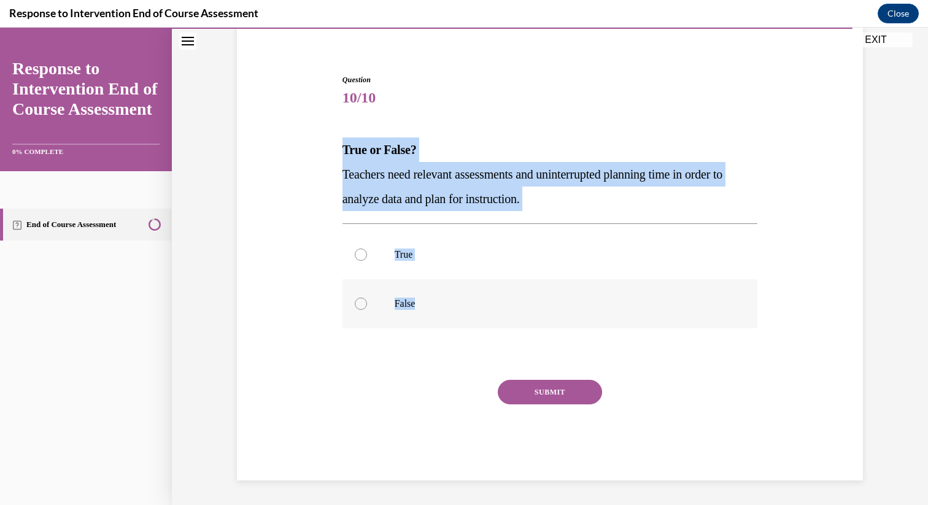
drag, startPoint x: 327, startPoint y: 150, endPoint x: 468, endPoint y: 308, distance: 211.3
click at [469, 308] on div "Question 10/10 True or False? Teachers need relevant assessments and uninterrup…" at bounding box center [550, 258] width 632 height 443
copy div "True or False? Teachers need relevant assessments and uninterrupted planning ti…"
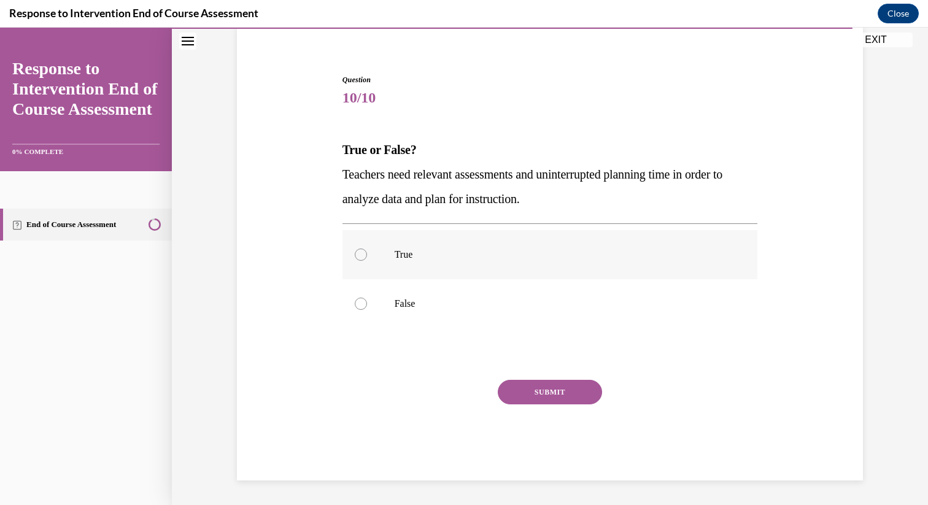
click at [441, 256] on p "True" at bounding box center [561, 255] width 333 height 12
click at [367, 256] on input "True" at bounding box center [361, 255] width 12 height 12
radio input "true"
click at [537, 389] on button "SUBMIT" at bounding box center [550, 392] width 104 height 25
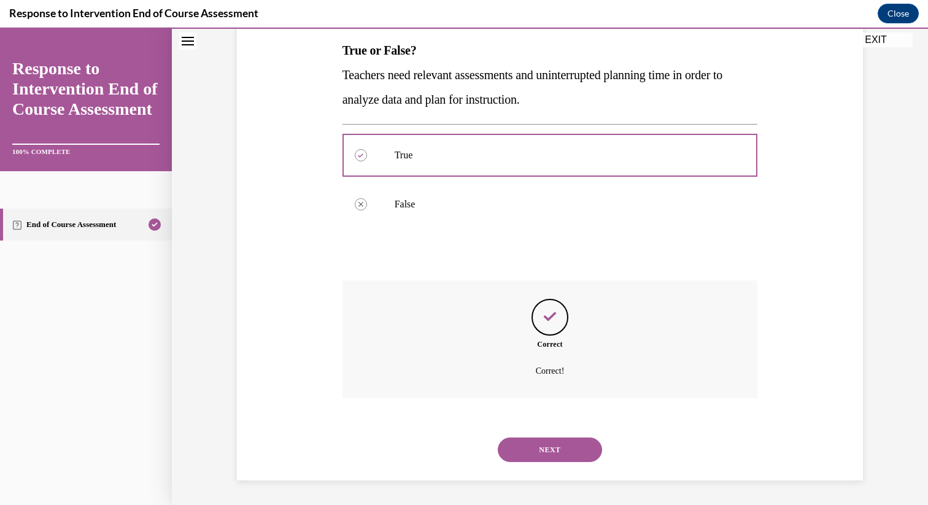
click at [556, 446] on button "NEXT" at bounding box center [550, 450] width 104 height 25
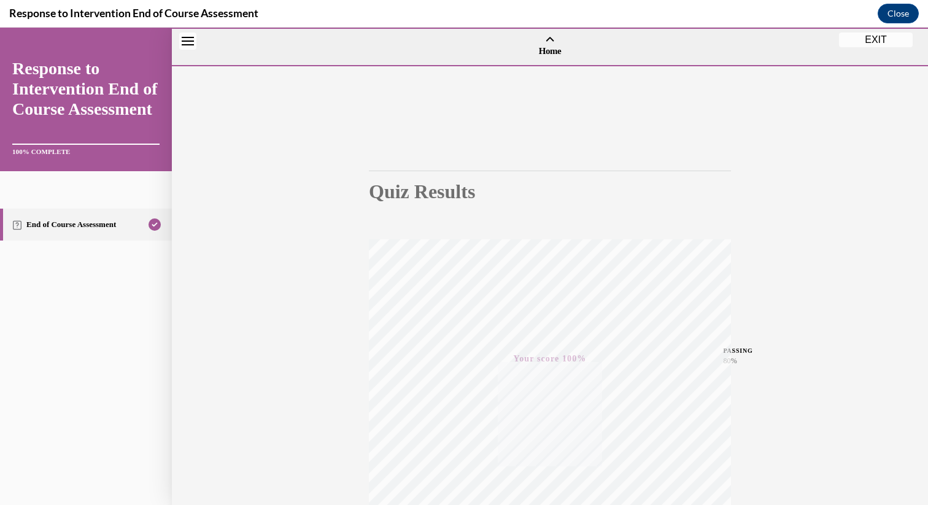
scroll to position [152, 0]
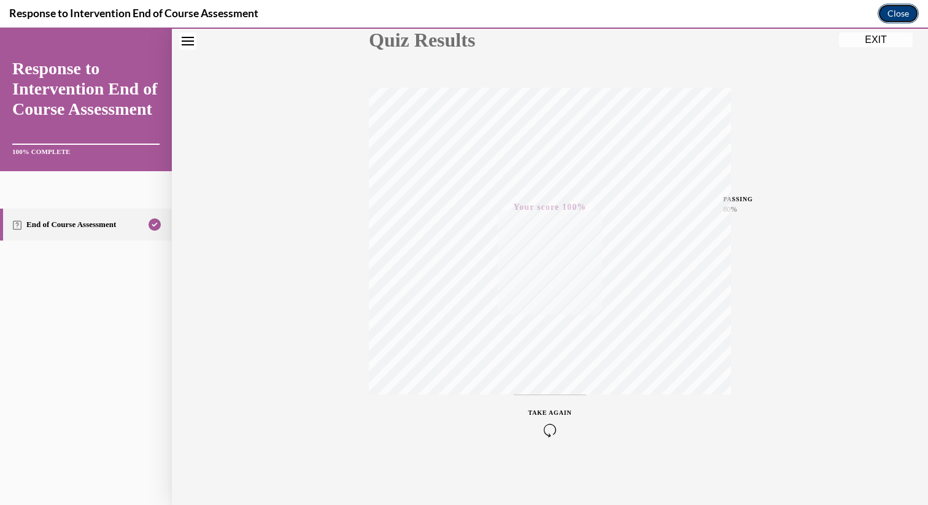
click at [914, 10] on button "Close" at bounding box center [898, 14] width 41 height 20
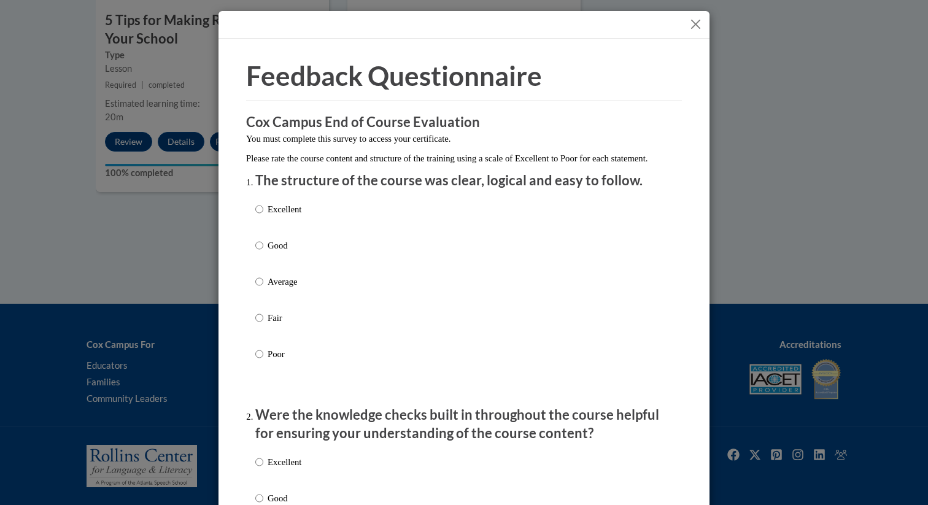
click at [290, 289] on p "Average" at bounding box center [285, 282] width 34 height 14
click at [263, 289] on input "Average" at bounding box center [259, 282] width 8 height 14
radio input "true"
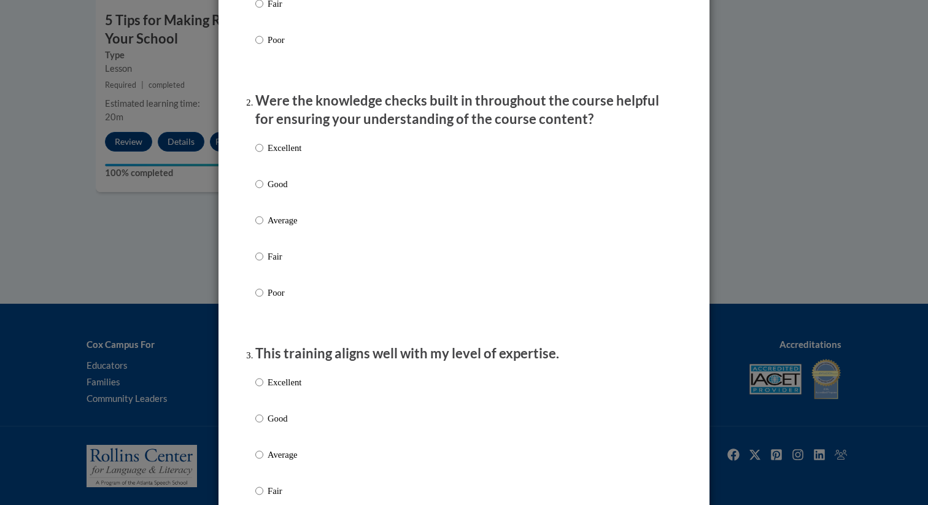
scroll to position [325, 0]
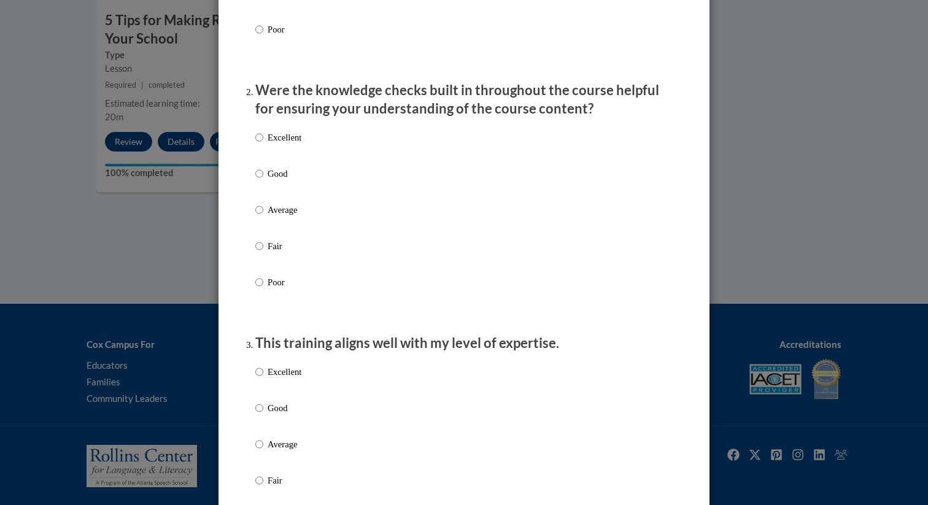
click at [295, 217] on p "Average" at bounding box center [285, 210] width 34 height 14
click at [263, 217] on input "Average" at bounding box center [259, 210] width 8 height 14
radio input "true"
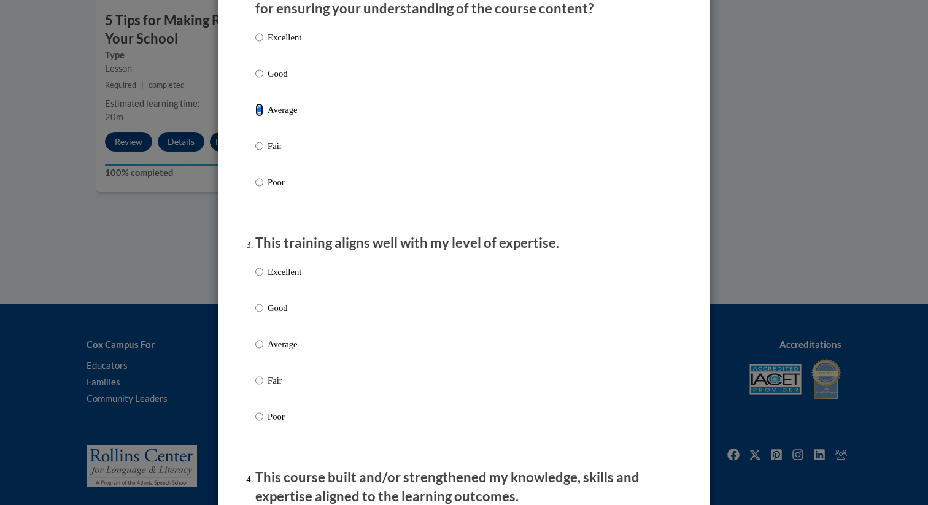
scroll to position [453, 0]
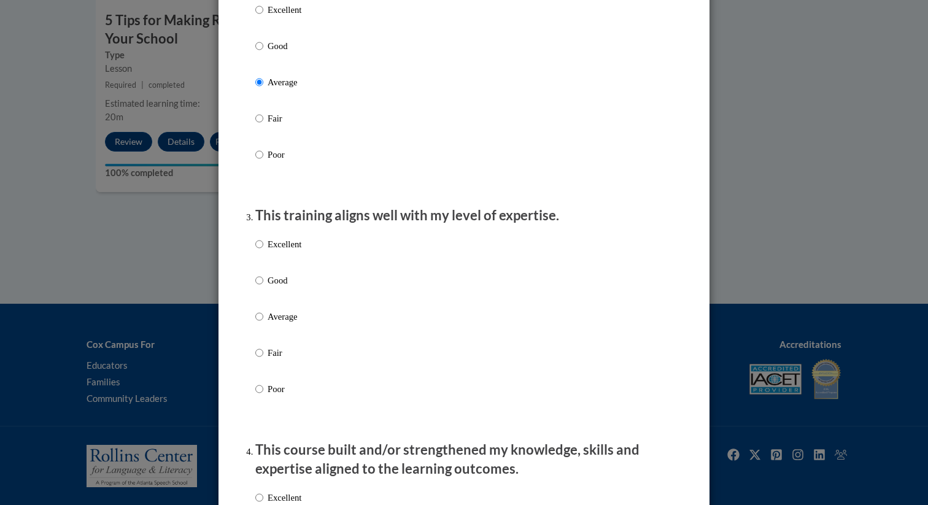
click at [306, 335] on div "Excellent Good Average Fair Poor" at bounding box center [464, 331] width 418 height 200
click at [282, 324] on p "Average" at bounding box center [285, 317] width 34 height 14
click at [263, 324] on input "Average" at bounding box center [259, 317] width 8 height 14
radio input "true"
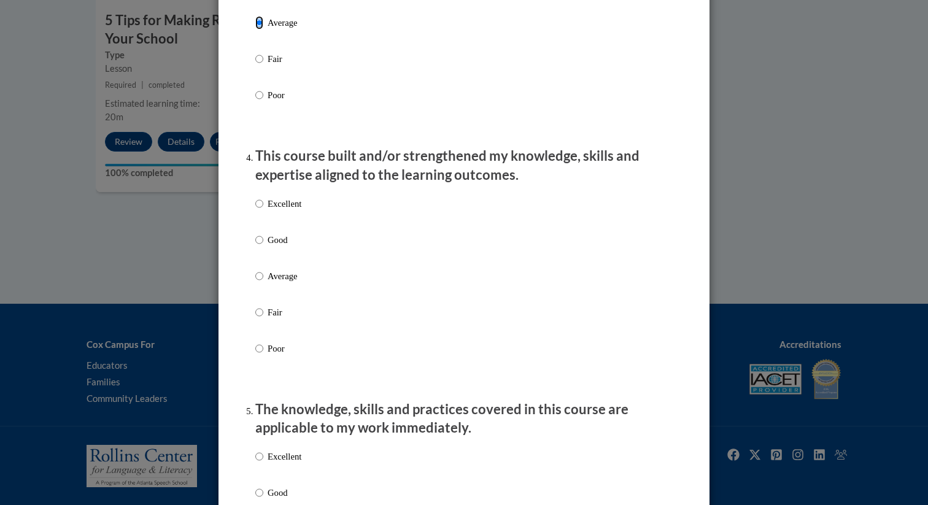
scroll to position [753, 0]
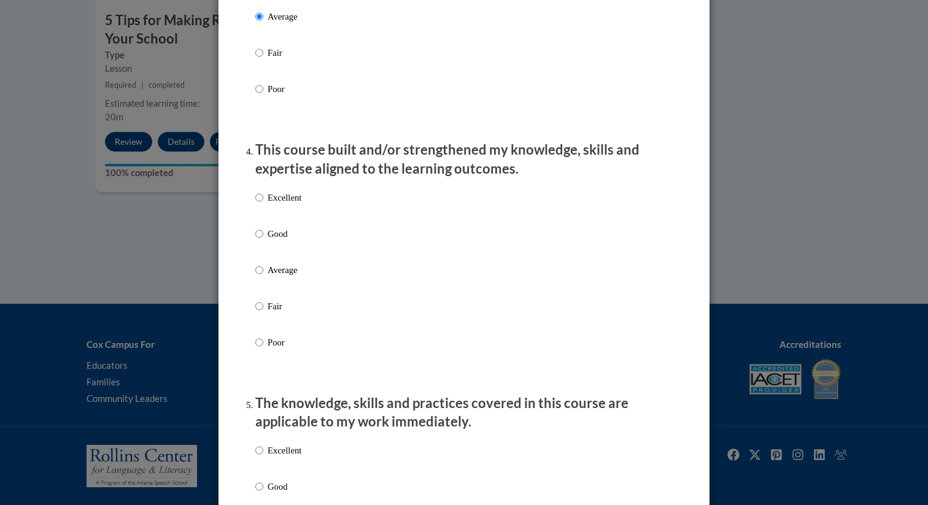
click at [268, 277] on p "Average" at bounding box center [285, 270] width 34 height 14
click at [263, 277] on input "Average" at bounding box center [259, 270] width 8 height 14
radio input "true"
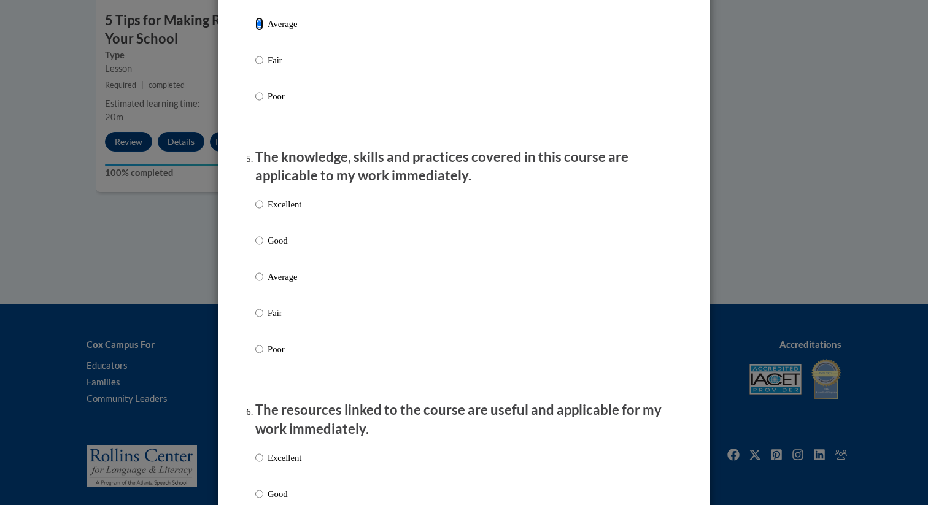
scroll to position [1005, 0]
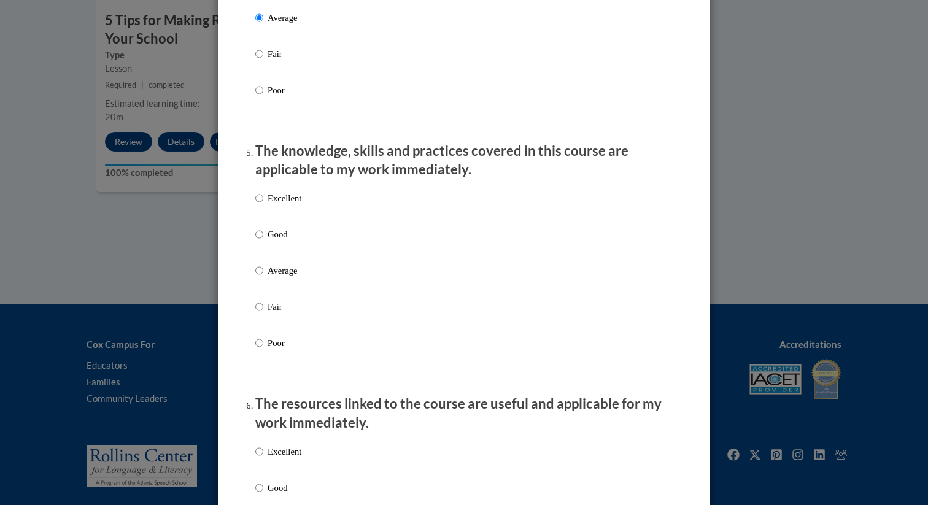
click at [293, 278] on p "Average" at bounding box center [285, 271] width 34 height 14
click at [263, 278] on input "Average" at bounding box center [259, 271] width 8 height 14
radio input "true"
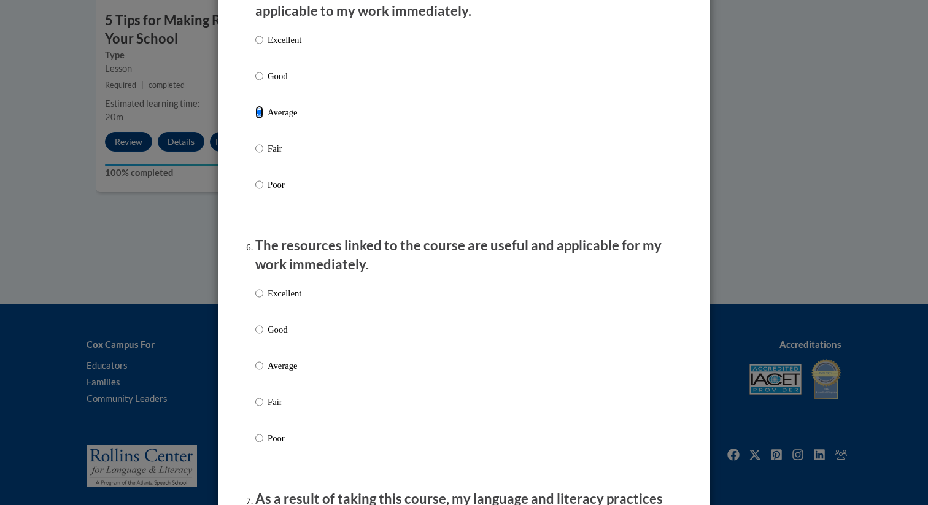
scroll to position [1169, 0]
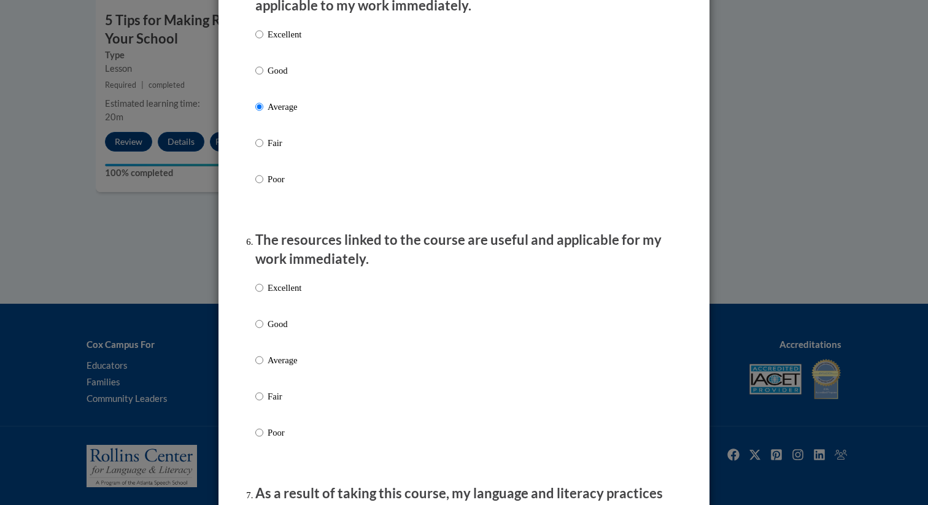
click at [292, 364] on div "Excellent Good Average Fair Poor" at bounding box center [278, 370] width 46 height 190
click at [291, 367] on p "Average" at bounding box center [285, 361] width 34 height 14
click at [263, 367] on input "Average" at bounding box center [259, 361] width 8 height 14
radio input "true"
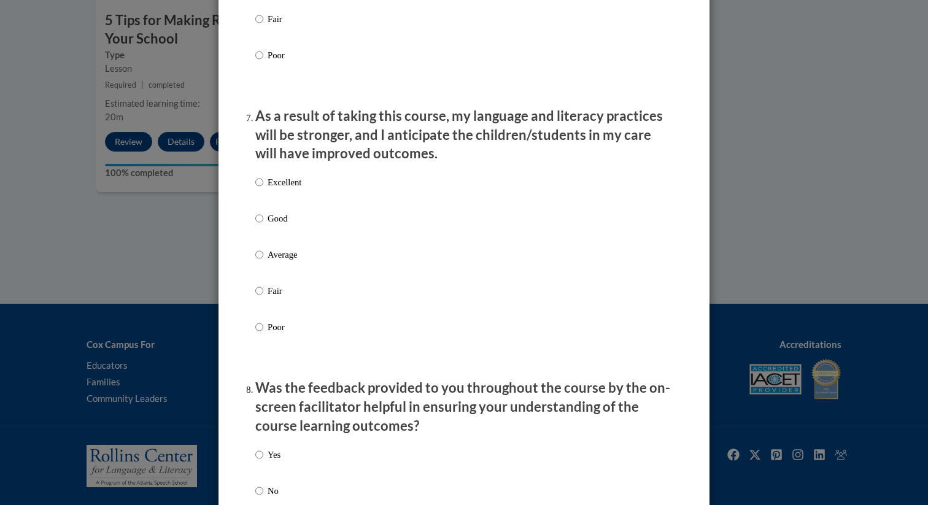
scroll to position [1548, 0]
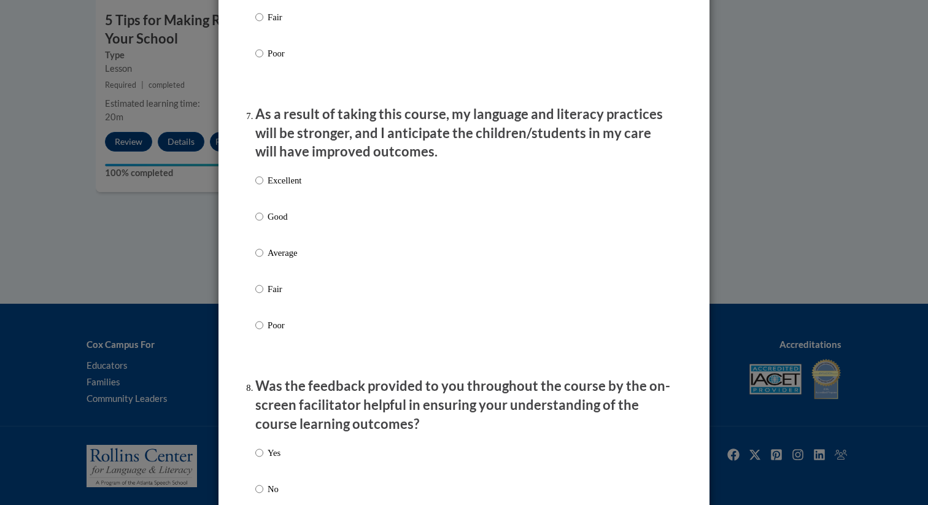
click at [289, 260] on p "Average" at bounding box center [285, 253] width 34 height 14
click at [263, 260] on input "Average" at bounding box center [259, 253] width 8 height 14
radio input "true"
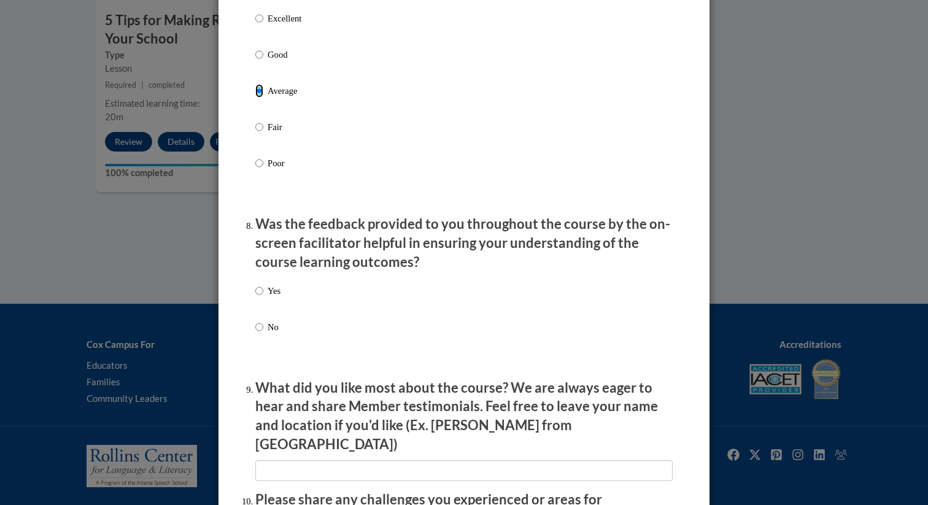
scroll to position [1723, 0]
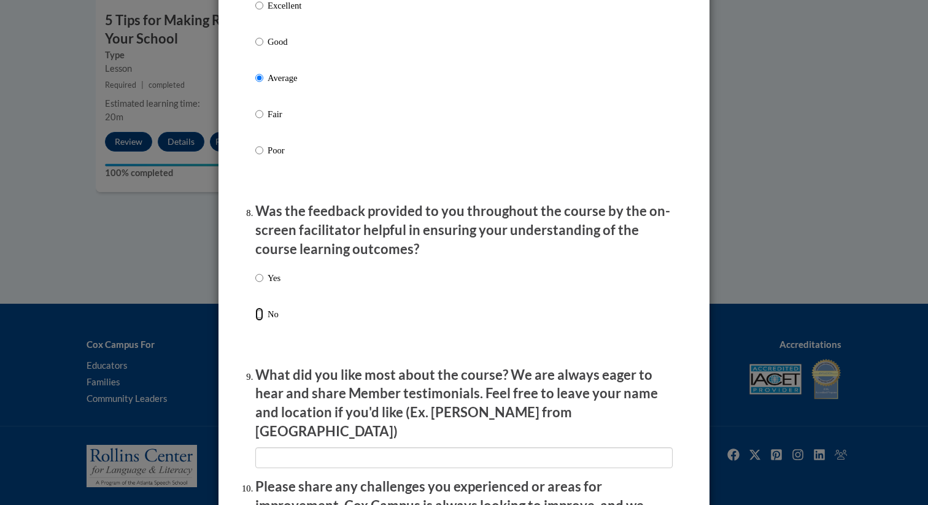
click at [255, 321] on input "No" at bounding box center [259, 315] width 8 height 14
radio input "true"
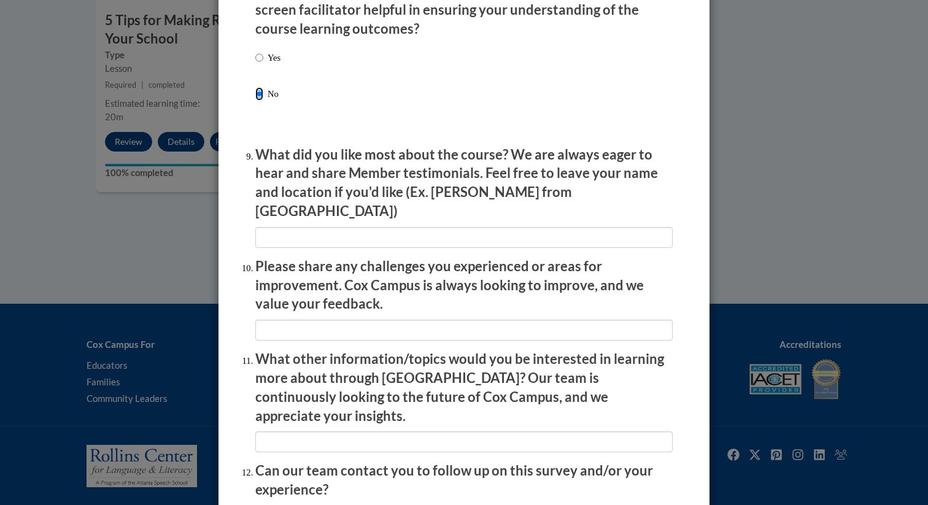
scroll to position [2049, 0]
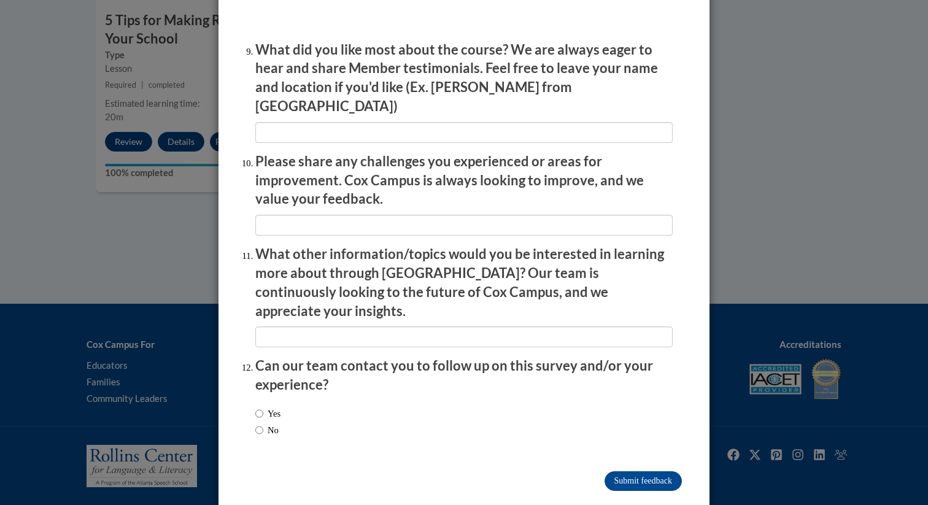
click at [259, 424] on label "No" at bounding box center [266, 431] width 23 height 14
click at [259, 424] on input "No" at bounding box center [259, 431] width 8 height 14
radio input "true"
click at [615, 472] on input "Submit feedback" at bounding box center [643, 482] width 77 height 20
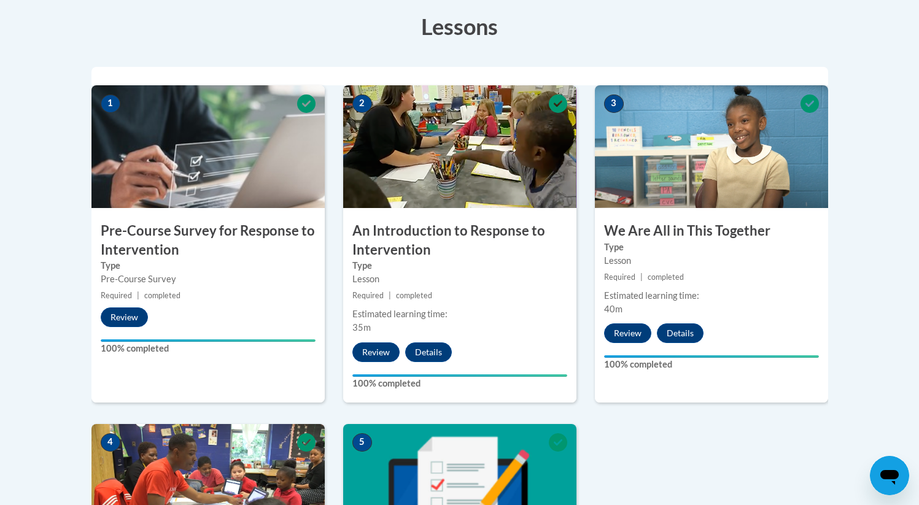
scroll to position [0, 0]
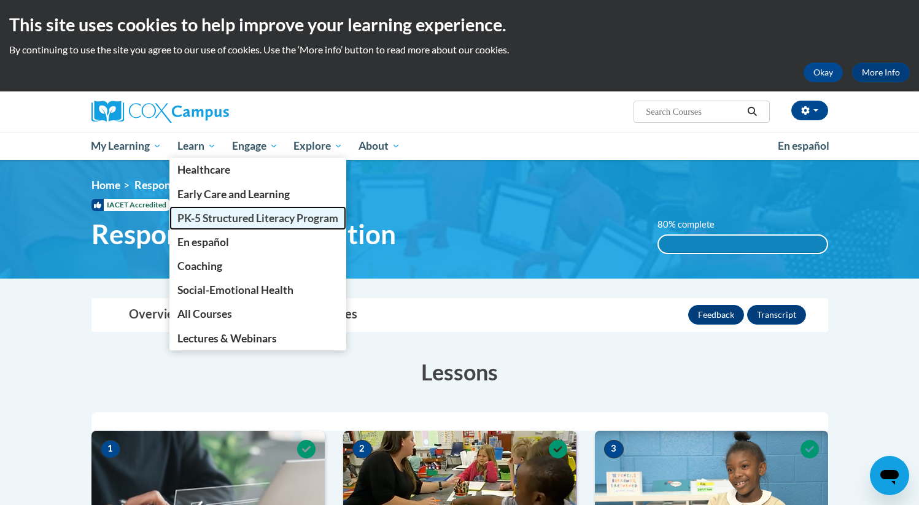
click at [221, 219] on span "PK-5 Structured Literacy Program" at bounding box center [257, 218] width 161 height 13
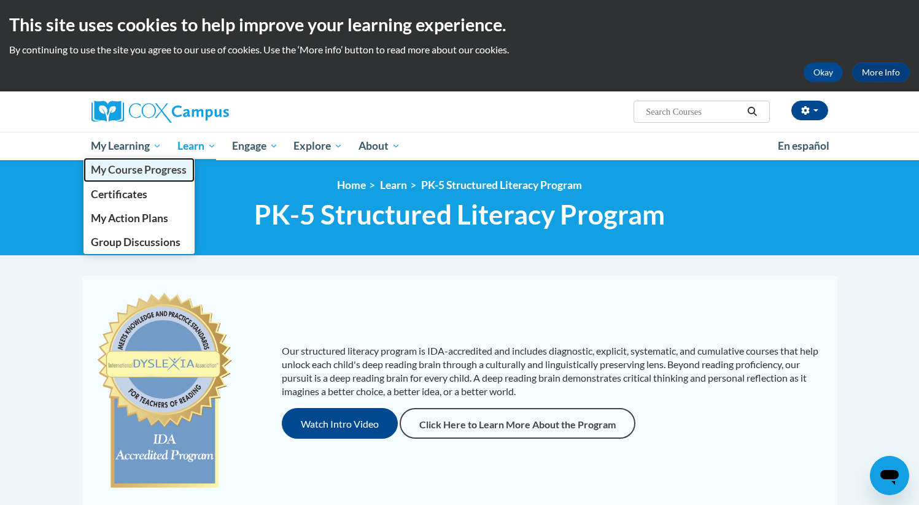
click at [130, 164] on span "My Course Progress" at bounding box center [139, 169] width 96 height 13
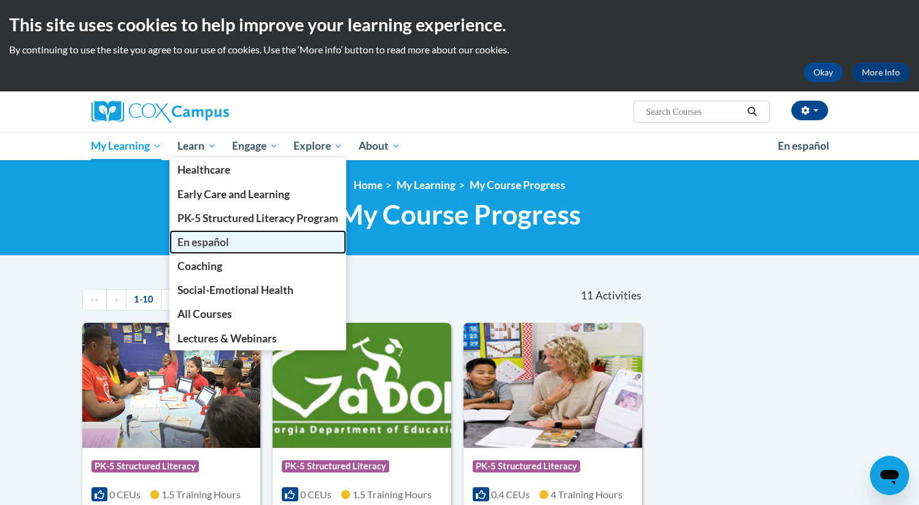
click at [229, 231] on link "En español" at bounding box center [257, 242] width 177 height 24
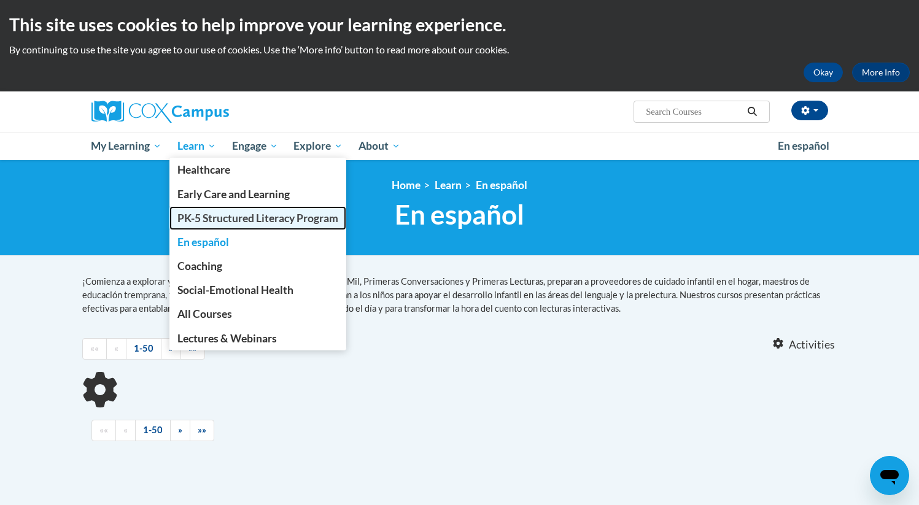
click at [225, 220] on span "PK-5 Structured Literacy Program" at bounding box center [257, 218] width 161 height 13
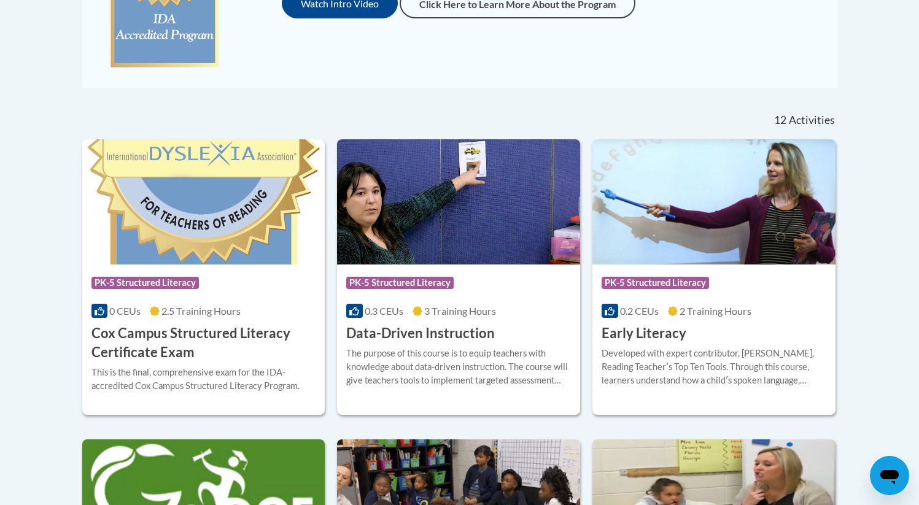
scroll to position [425, 0]
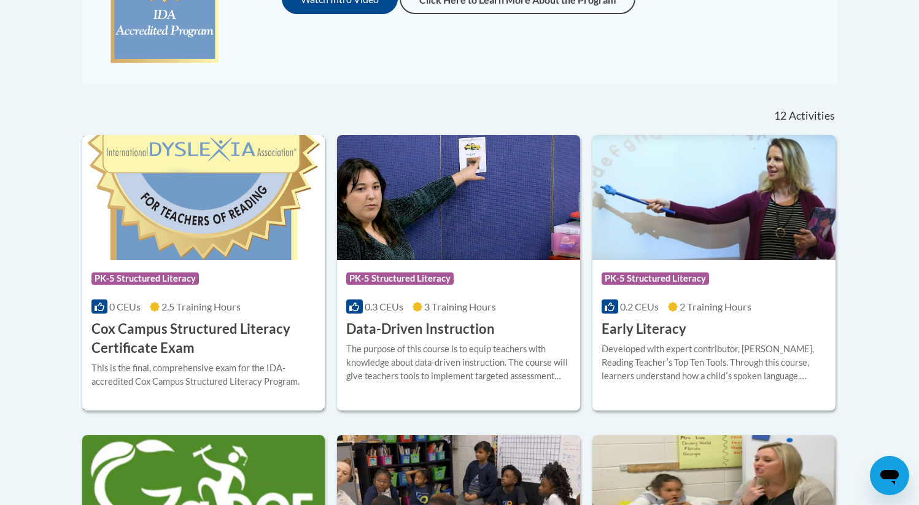
click at [250, 284] on div "Course Category: PK-5 Structured Literacy" at bounding box center [203, 280] width 225 height 28
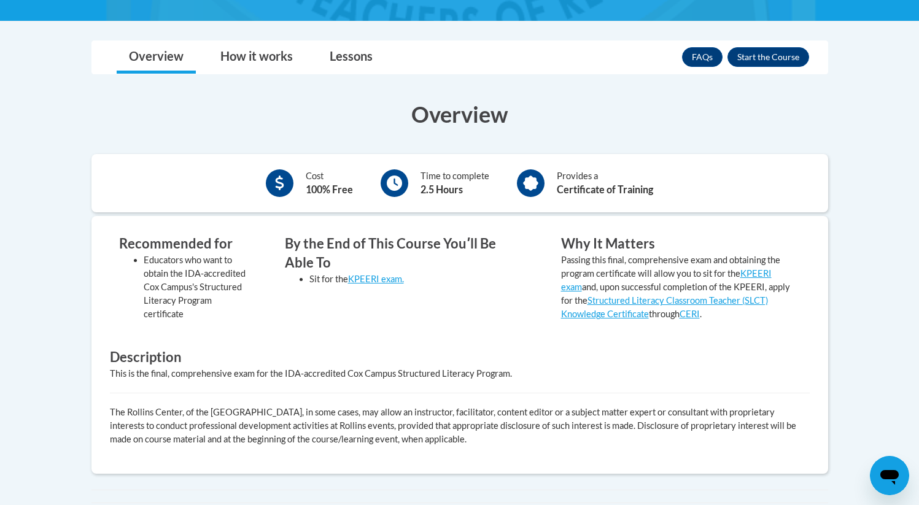
scroll to position [304, 0]
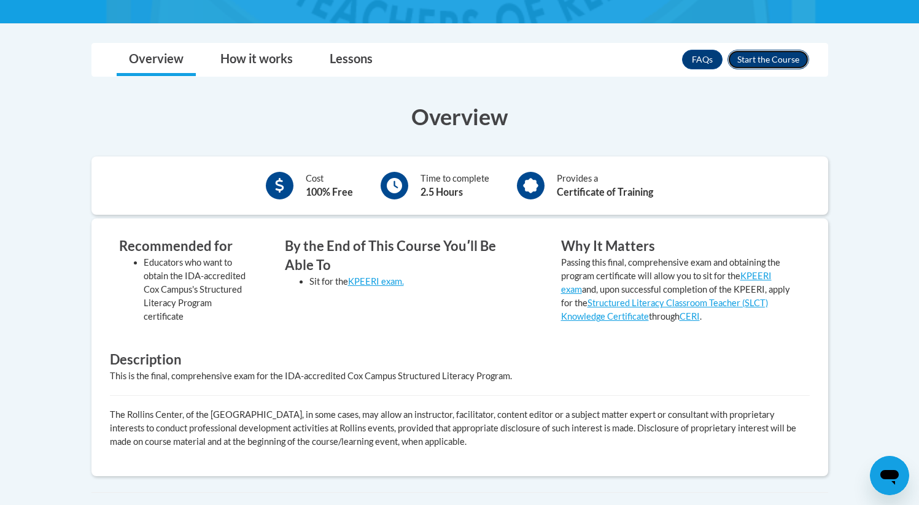
click at [790, 66] on button "Enroll" at bounding box center [769, 60] width 82 height 20
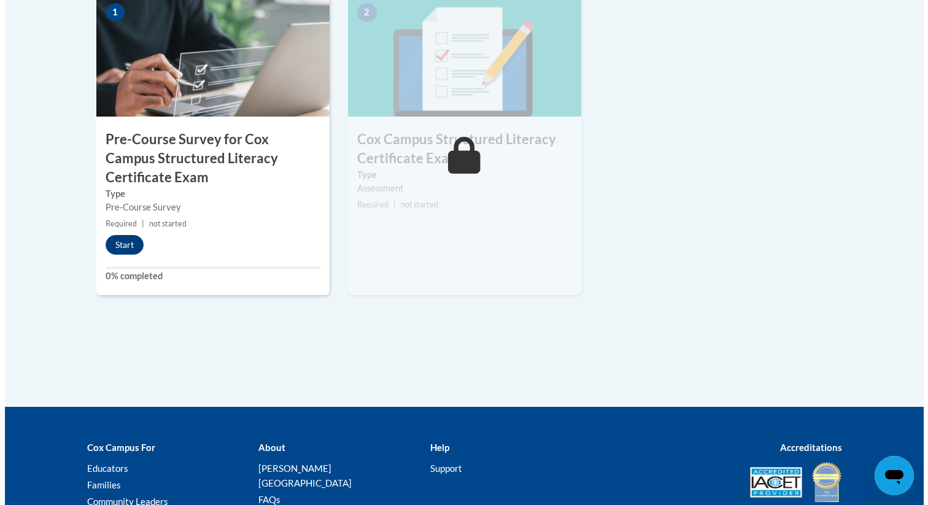
scroll to position [491, 0]
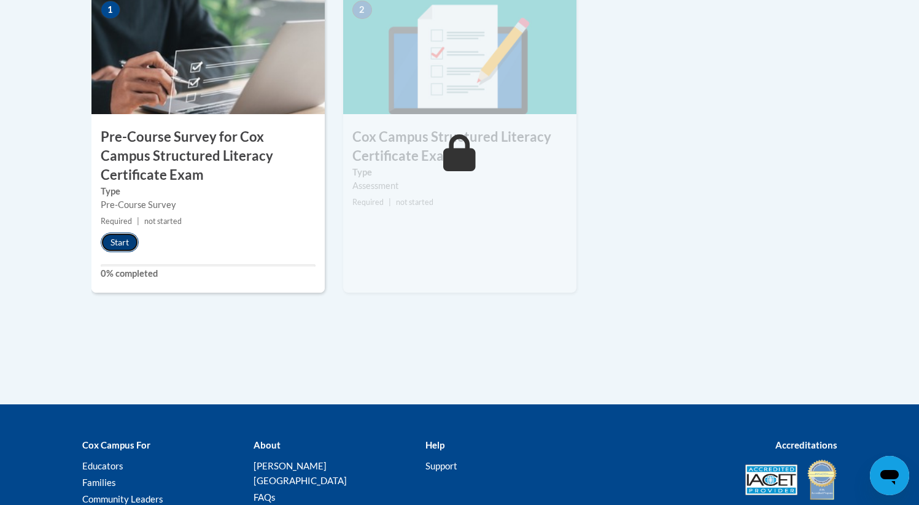
click at [126, 243] on button "Start" at bounding box center [120, 243] width 38 height 20
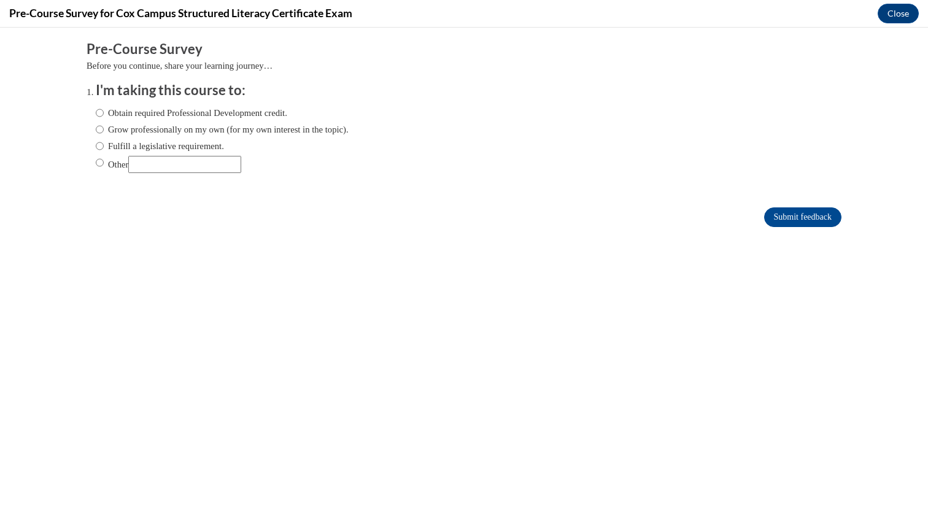
scroll to position [0, 0]
click at [194, 106] on label "Obtain required Professional Development credit." at bounding box center [192, 113] width 192 height 14
click at [104, 106] on input "Obtain required Professional Development credit." at bounding box center [100, 113] width 8 height 14
radio input "true"
click at [799, 219] on input "Submit feedback" at bounding box center [802, 218] width 77 height 20
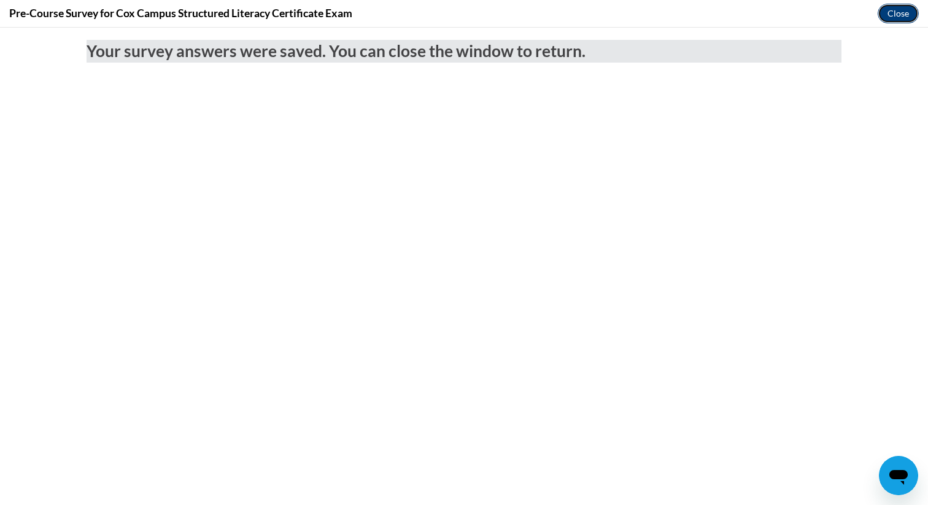
click at [892, 21] on button "Close" at bounding box center [898, 14] width 41 height 20
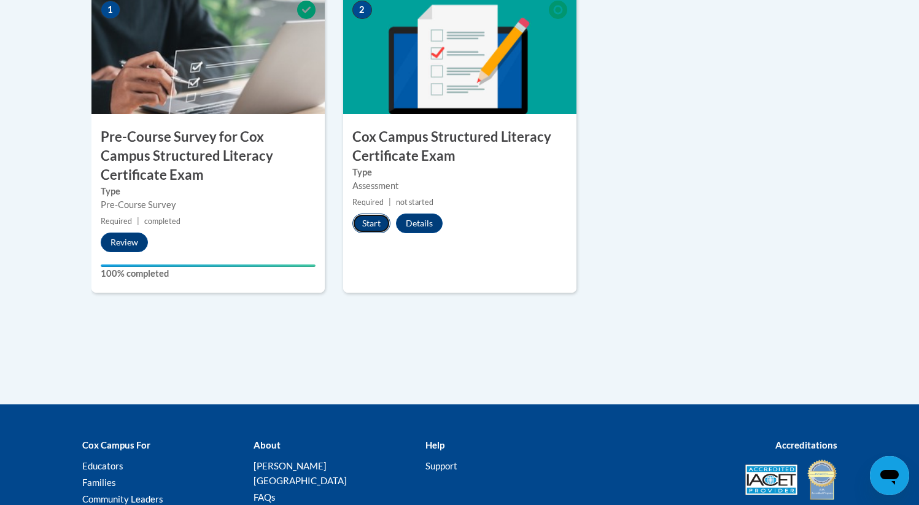
click at [376, 227] on button "Start" at bounding box center [371, 224] width 38 height 20
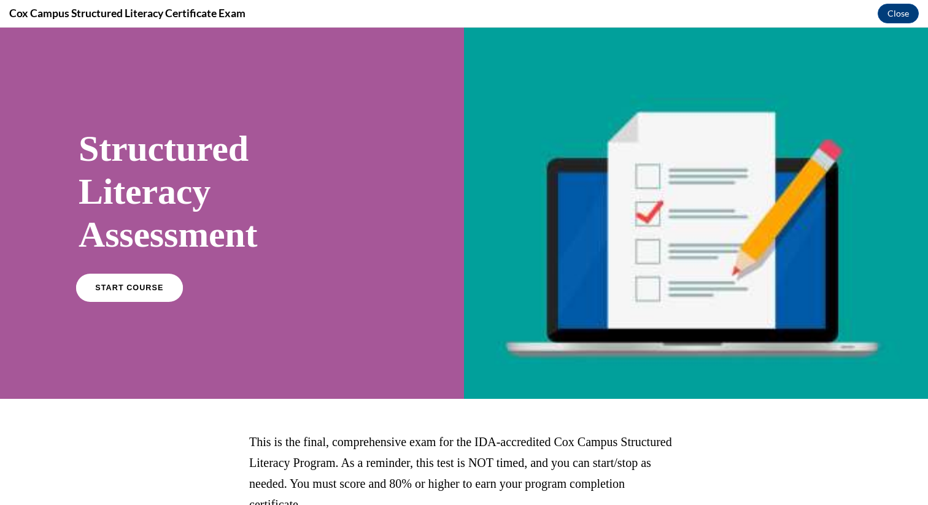
click at [165, 289] on link "START COURSE" at bounding box center [129, 288] width 107 height 28
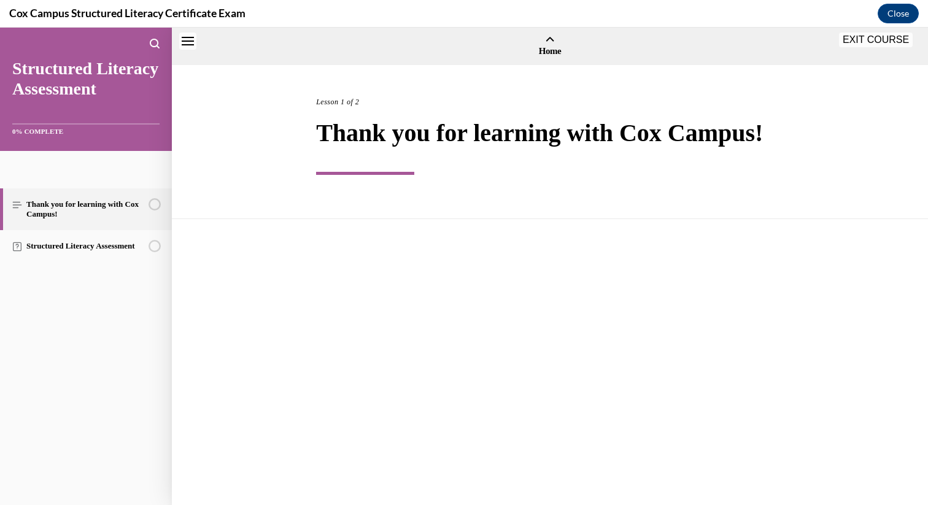
scroll to position [38, 0]
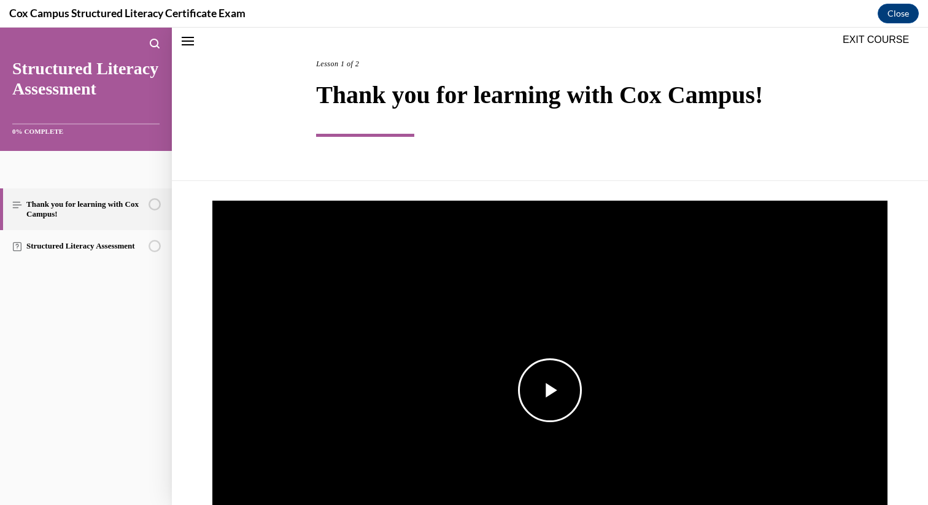
click at [550, 390] on span "Video player" at bounding box center [550, 390] width 0 height 0
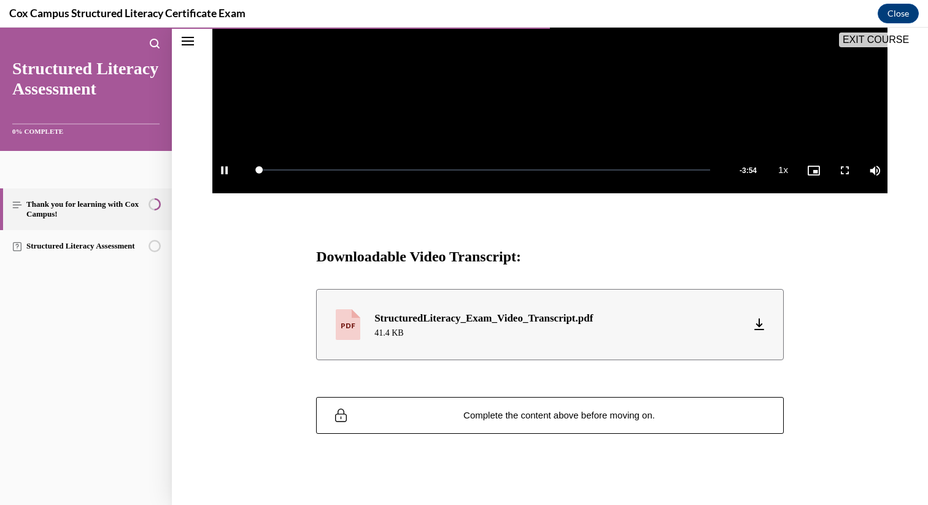
scroll to position [427, 0]
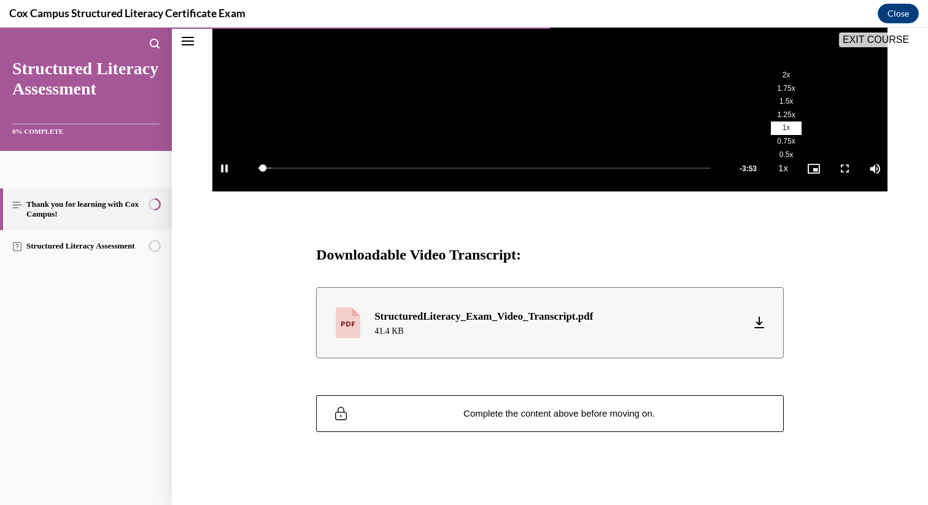
click at [783, 77] on span "2x" at bounding box center [787, 75] width 8 height 9
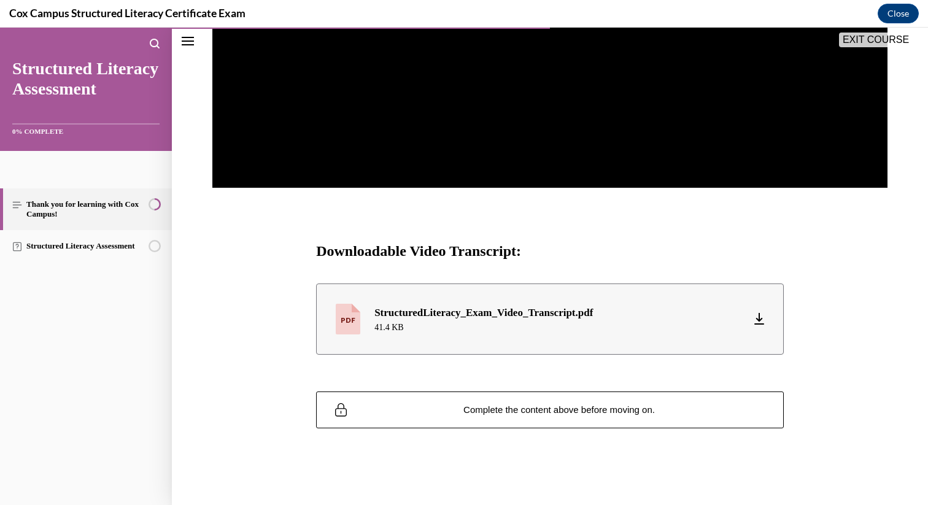
scroll to position [429, 0]
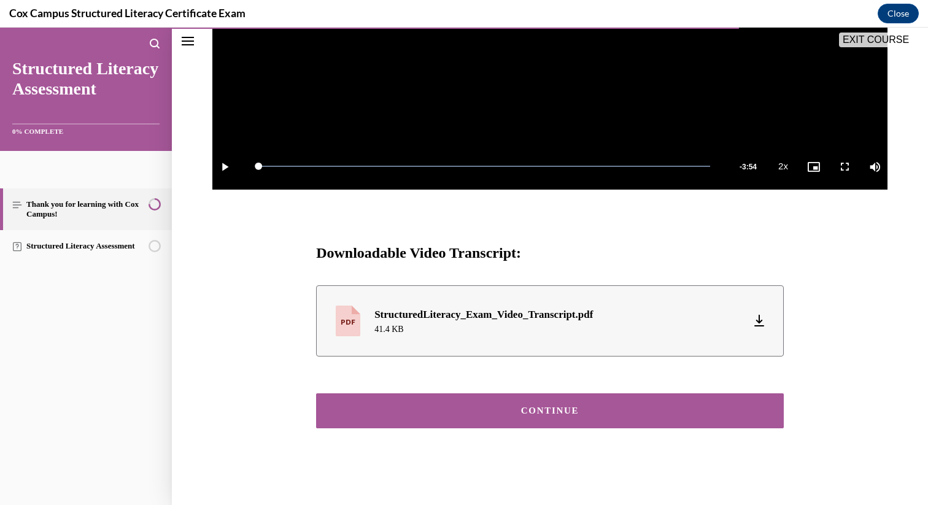
click at [567, 406] on div "CONTINUE" at bounding box center [550, 410] width 430 height 9
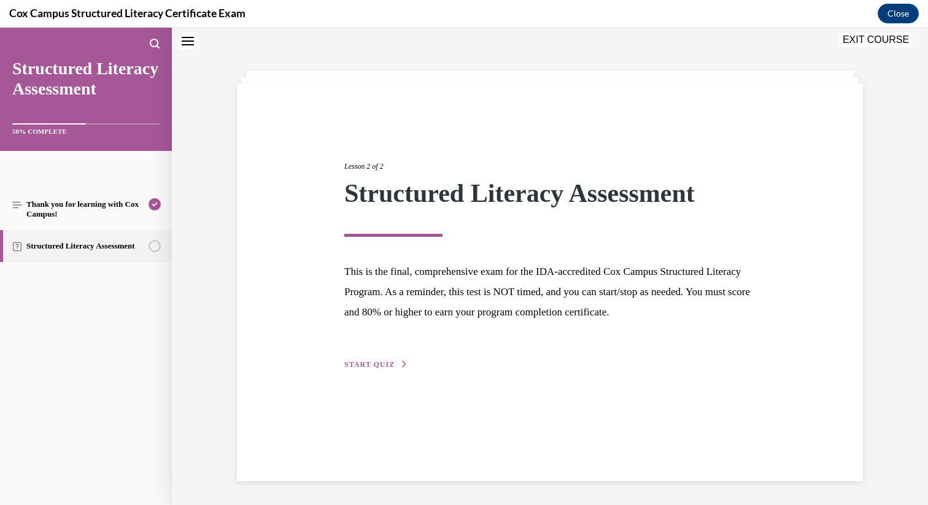
scroll to position [39, 0]
click at [386, 364] on span "START QUIZ" at bounding box center [369, 364] width 50 height 9
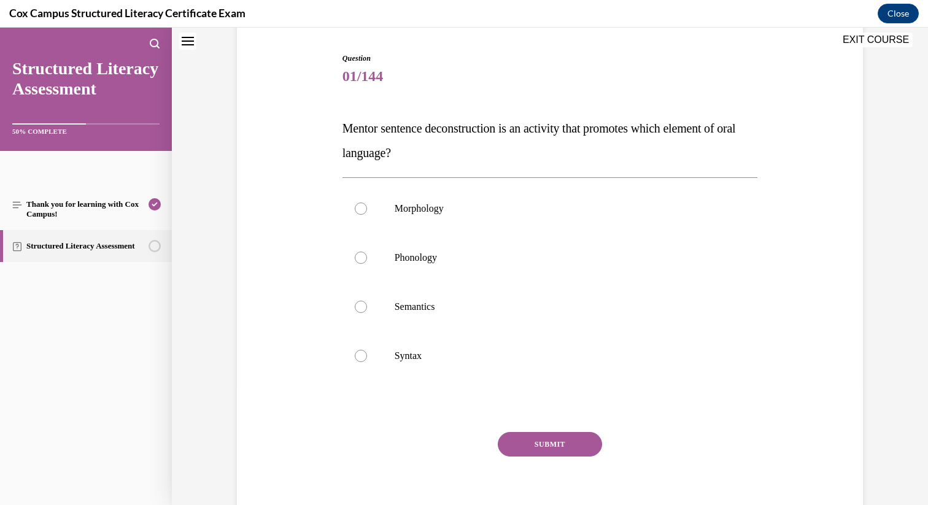
scroll to position [122, 0]
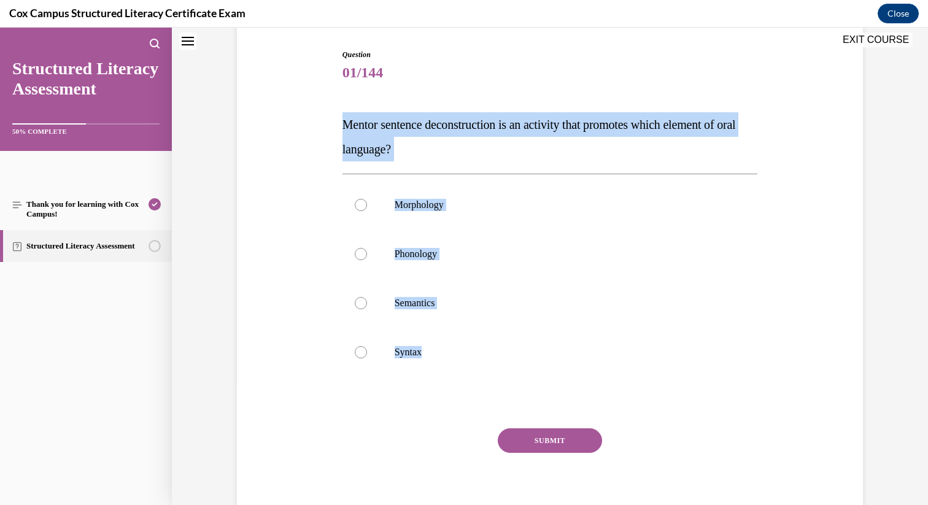
drag, startPoint x: 329, startPoint y: 126, endPoint x: 476, endPoint y: 408, distance: 318.0
click at [476, 408] on div "Question 01/144 Mentor sentence deconstruction is an activity that promotes whi…" at bounding box center [550, 270] width 632 height 517
copy div "Mentor sentence deconstruction is an activity that promotes which element of or…"
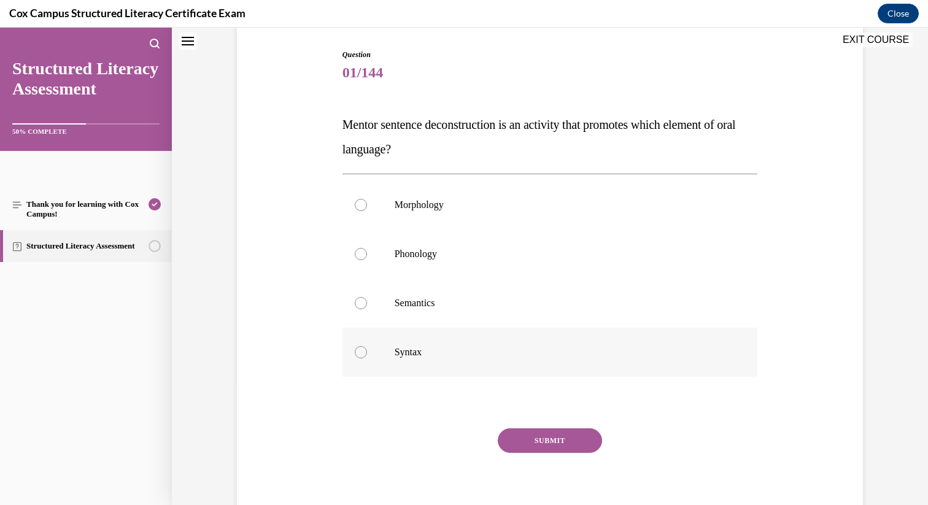
click at [398, 343] on label "Syntax" at bounding box center [551, 352] width 416 height 49
click at [367, 346] on input "Syntax" at bounding box center [361, 352] width 12 height 12
radio input "true"
click at [540, 438] on button "SUBMIT" at bounding box center [550, 441] width 104 height 25
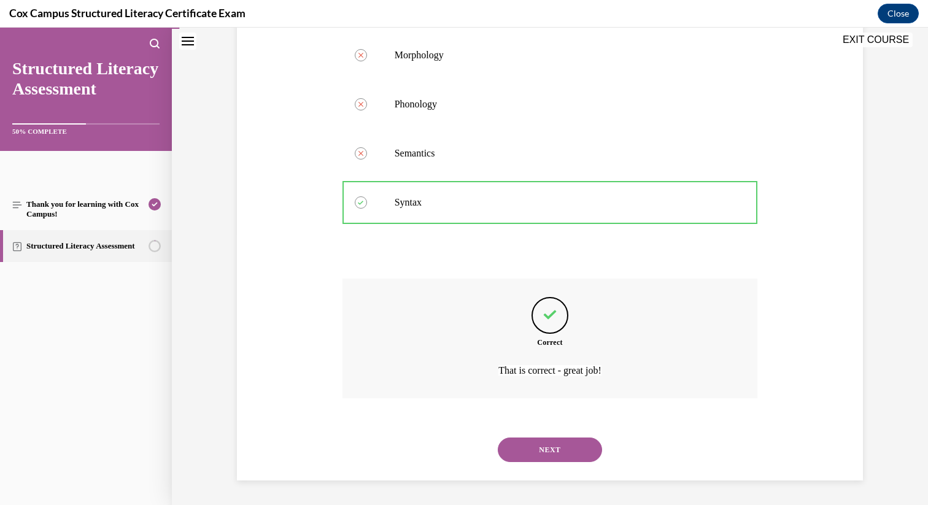
click at [566, 449] on button "NEXT" at bounding box center [550, 450] width 104 height 25
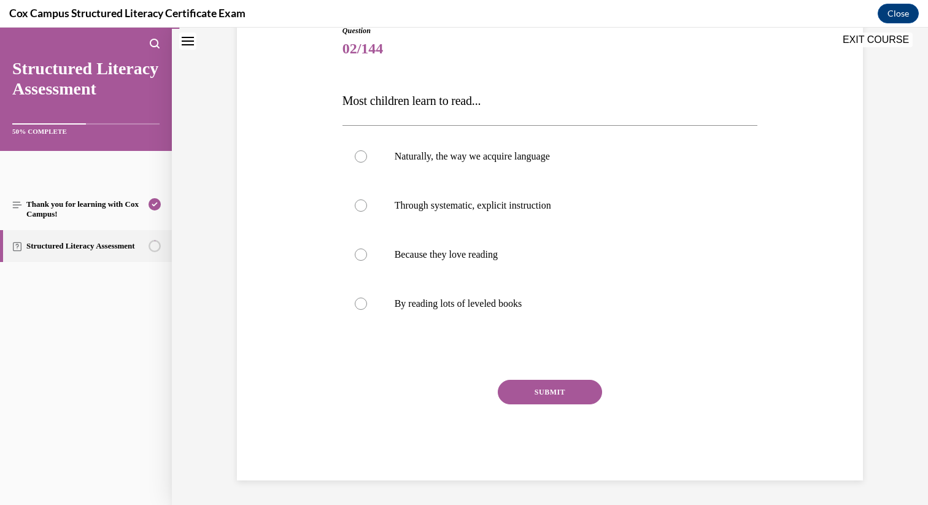
scroll to position [136, 0]
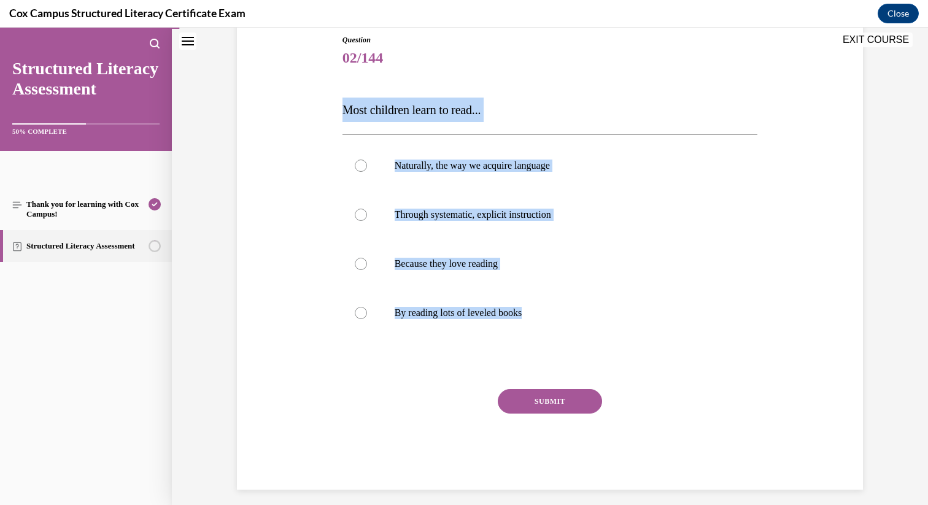
drag, startPoint x: 324, startPoint y: 109, endPoint x: 483, endPoint y: 358, distance: 295.7
click at [483, 359] on div "Question 02/144 Most children learn to read... Naturally, the way we acquire la…" at bounding box center [550, 244] width 632 height 492
copy div "Most children learn to read... Naturally, the way we acquire language Through s…"
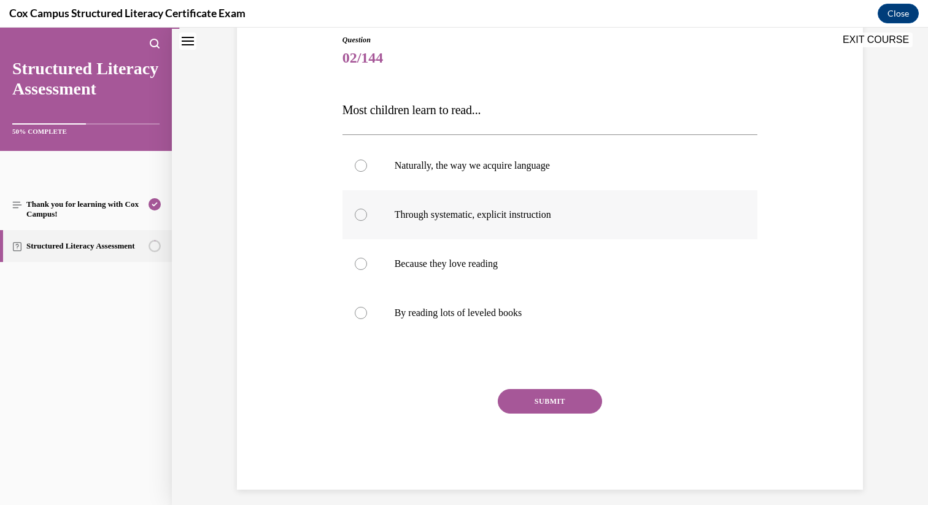
click at [433, 209] on span "Through systematic, explicit instruction" at bounding box center [473, 214] width 157 height 10
click at [367, 209] on input "Through systematic, explicit instruction" at bounding box center [361, 215] width 12 height 12
radio input "true"
click at [524, 391] on button "SUBMIT" at bounding box center [550, 401] width 104 height 25
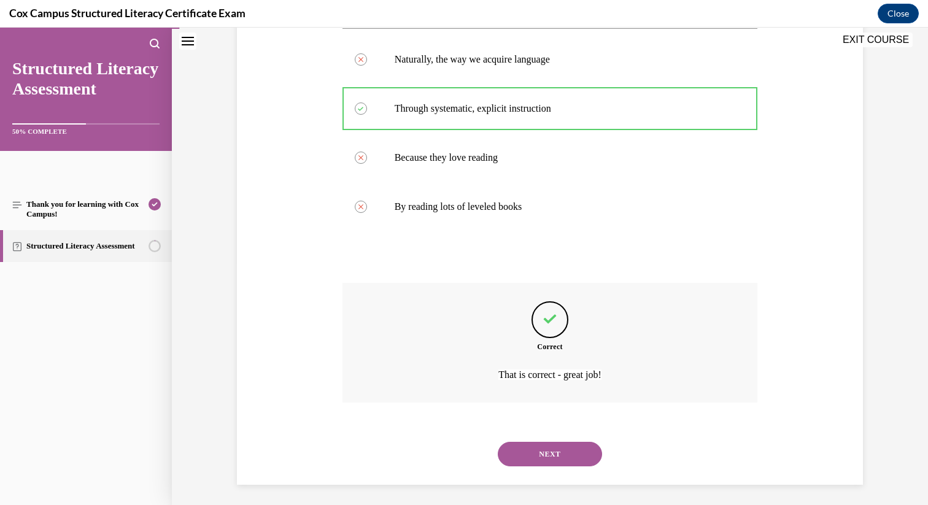
scroll to position [247, 0]
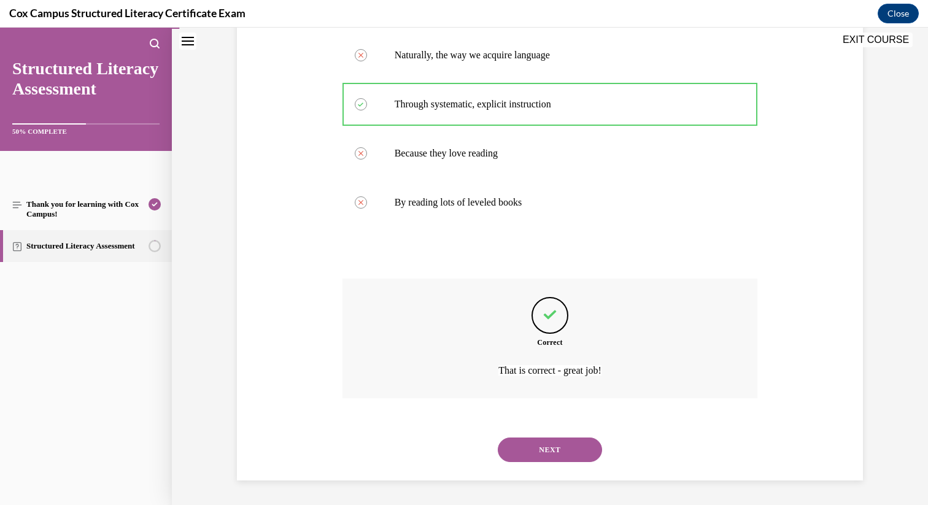
click at [564, 434] on div "NEXT" at bounding box center [551, 449] width 416 height 49
click at [565, 442] on button "NEXT" at bounding box center [550, 450] width 104 height 25
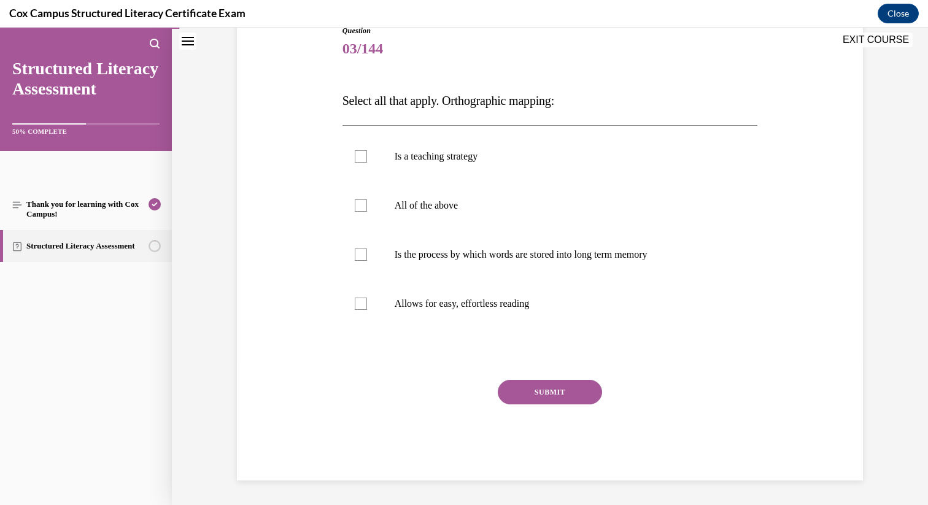
scroll to position [136, 0]
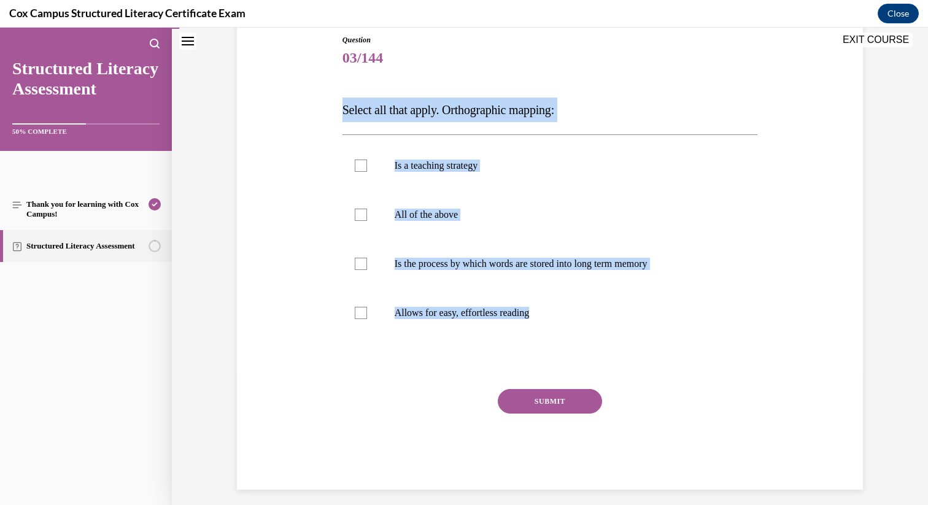
drag, startPoint x: 330, startPoint y: 108, endPoint x: 528, endPoint y: 341, distance: 305.8
click at [528, 341] on div "Question 03/144 Select all that apply. Orthographic mapping: Is a teaching stra…" at bounding box center [550, 244] width 632 height 492
copy div "Select all that apply. Orthographic mapping: Is a teaching strategy All of the …"
click at [475, 211] on p "All of the above" at bounding box center [561, 215] width 333 height 12
click at [367, 211] on input "All of the above" at bounding box center [361, 215] width 12 height 12
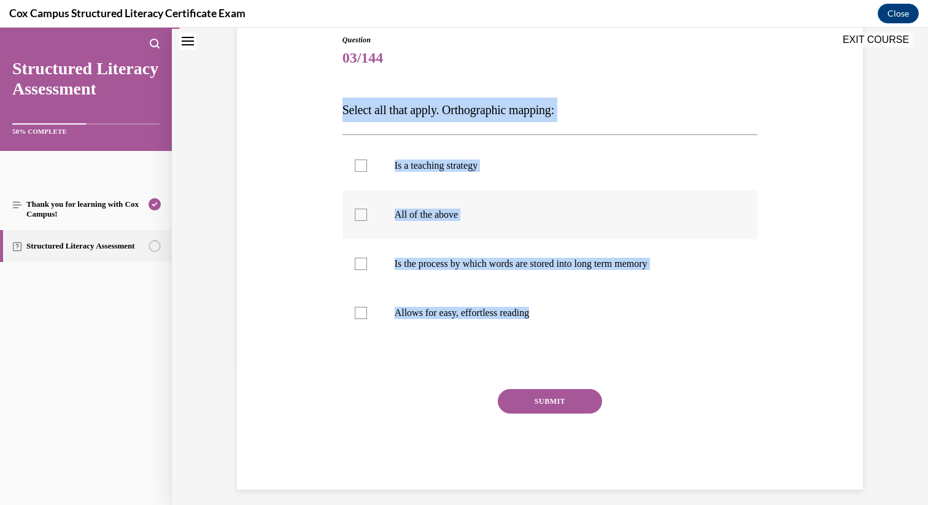
checkbox input "true"
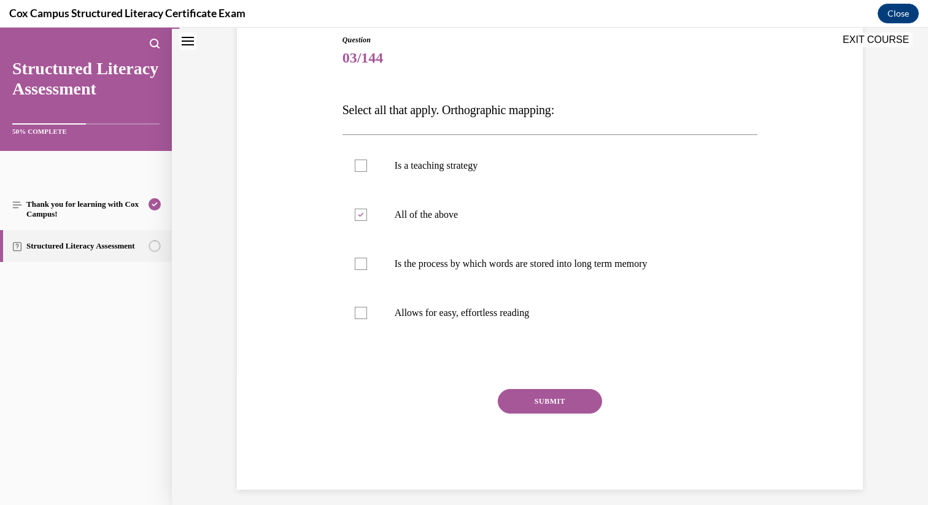
click at [548, 390] on button "SUBMIT" at bounding box center [550, 401] width 104 height 25
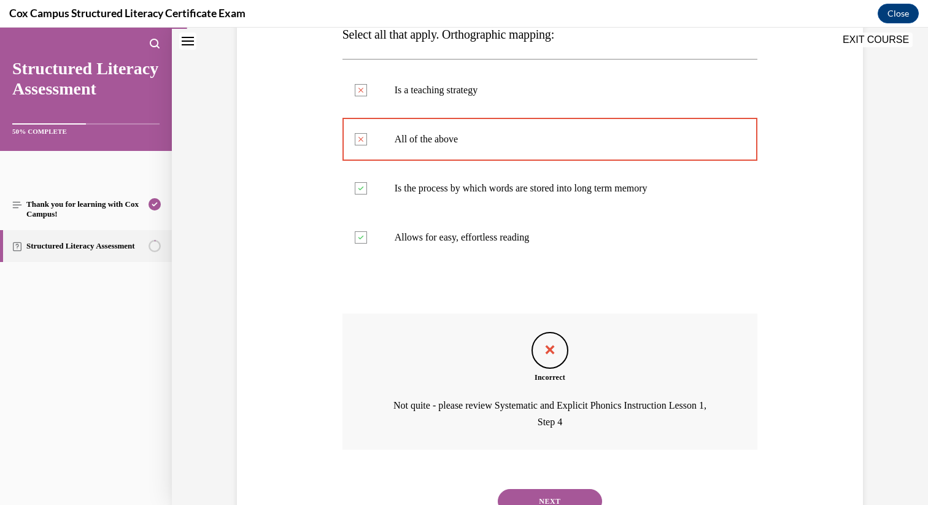
scroll to position [263, 0]
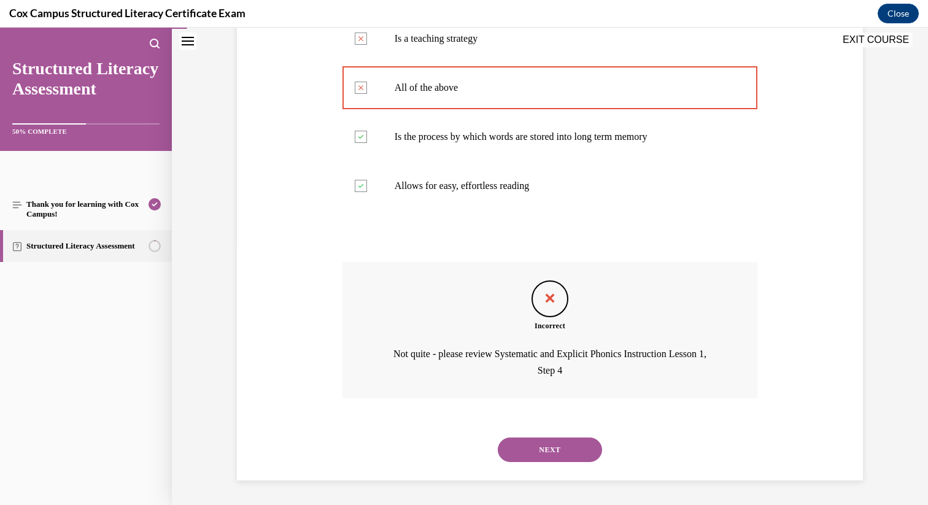
click at [559, 454] on button "NEXT" at bounding box center [550, 450] width 104 height 25
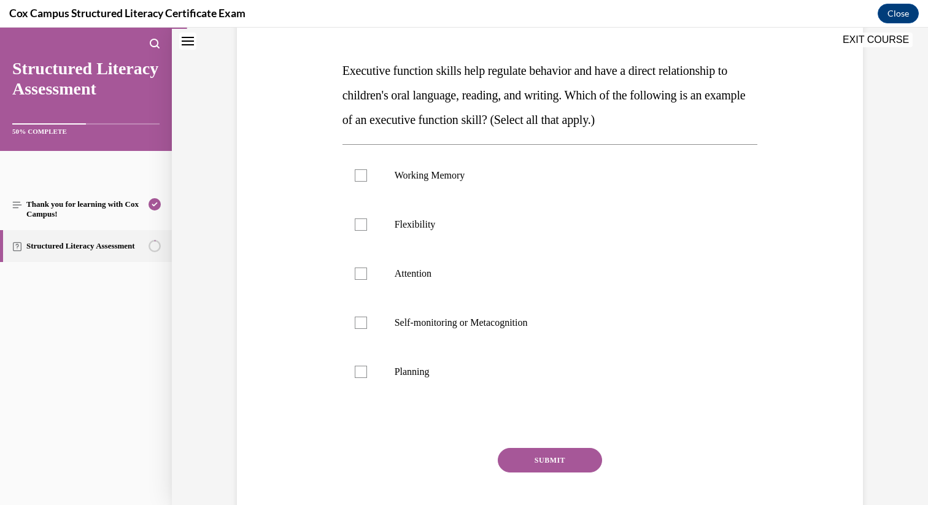
scroll to position [178, 0]
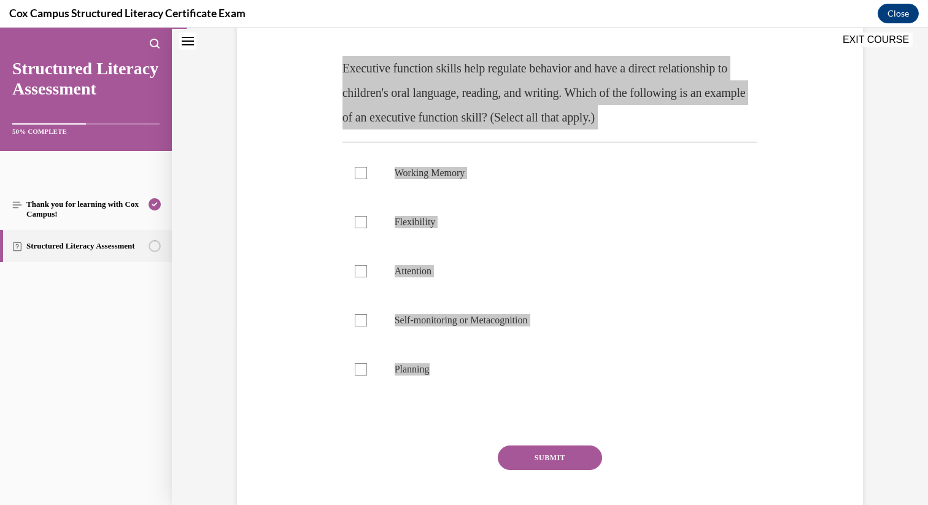
drag, startPoint x: 338, startPoint y: 64, endPoint x: 510, endPoint y: 395, distance: 373.2
click at [510, 395] on div "Question 04/144 Executive function skills help regulate behavior and have a dir…" at bounding box center [551, 270] width 416 height 554
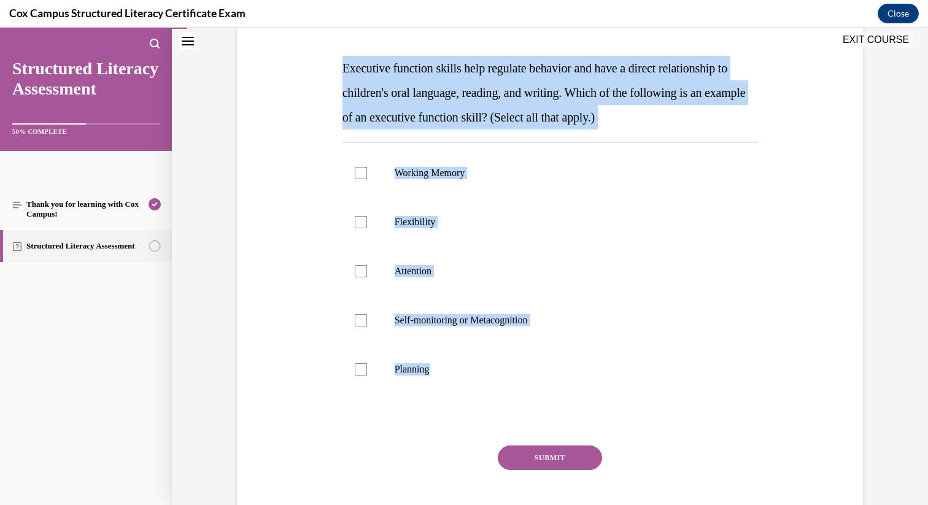
click at [332, 59] on div "Question 04/144 Executive function skills help regulate behavior and have a dir…" at bounding box center [550, 251] width 632 height 591
drag, startPoint x: 331, startPoint y: 60, endPoint x: 490, endPoint y: 375, distance: 352.3
click at [490, 375] on div "Question 04/144 Executive function skills help regulate behavior and have a dir…" at bounding box center [550, 251] width 632 height 591
copy div "Executive function skills help regulate behavior and have a direct relationship…"
click at [460, 178] on p "Working Memory" at bounding box center [561, 173] width 333 height 12
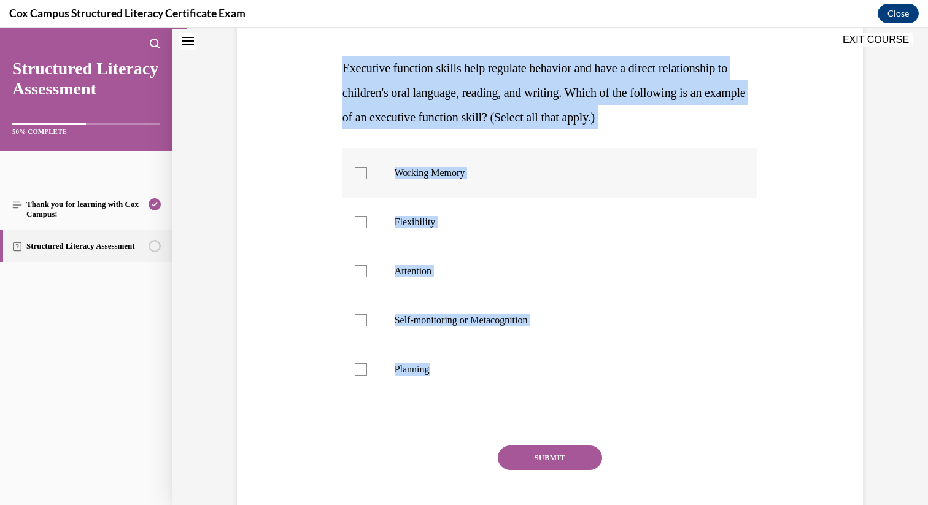
click at [367, 178] on input "Working Memory" at bounding box center [361, 173] width 12 height 12
checkbox input "true"
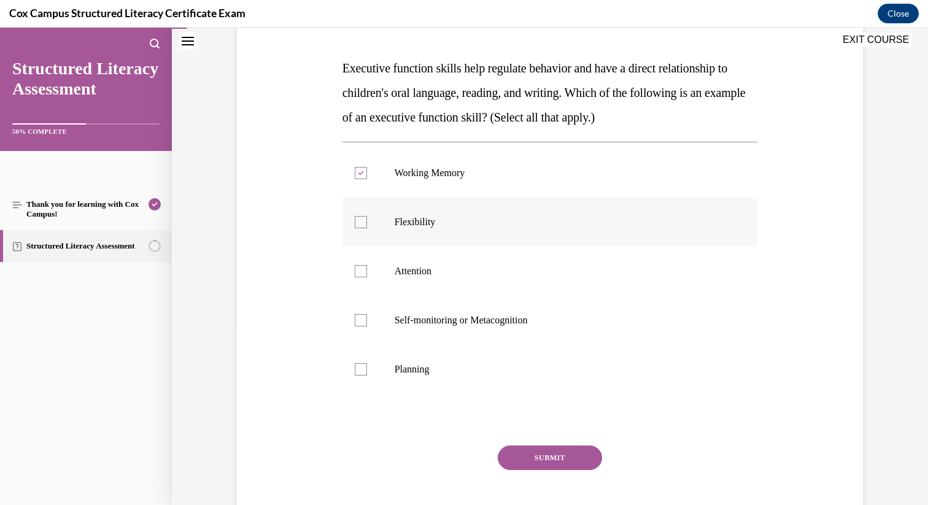
click at [457, 223] on p "Flexibility" at bounding box center [561, 222] width 333 height 12
click at [367, 223] on input "Flexibility" at bounding box center [361, 222] width 12 height 12
checkbox input "true"
click at [446, 271] on p "Attention" at bounding box center [561, 271] width 333 height 12
click at [367, 271] on input "Attention" at bounding box center [361, 271] width 12 height 12
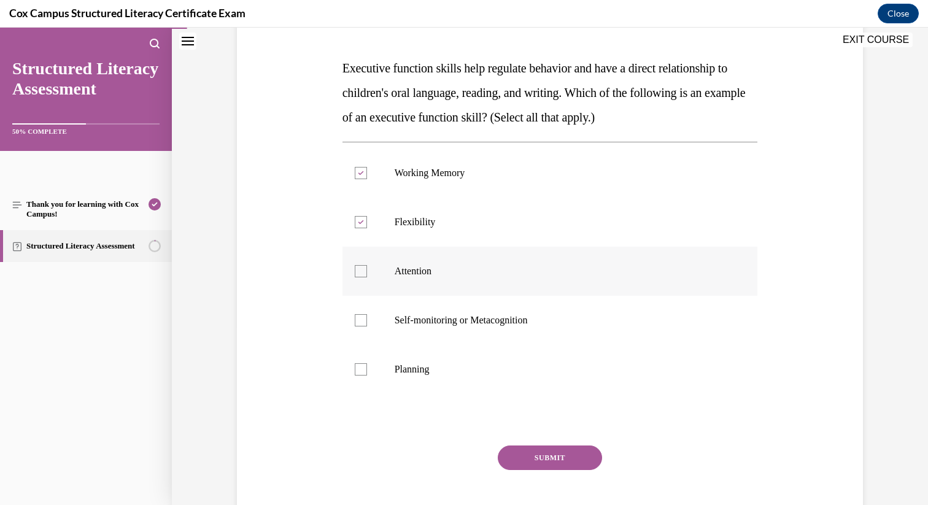
checkbox input "true"
click at [437, 348] on label "Planning" at bounding box center [551, 369] width 416 height 49
click at [367, 363] on input "Planning" at bounding box center [361, 369] width 12 height 12
checkbox input "true"
click at [440, 322] on p "Self-monitoring or Metacognition" at bounding box center [561, 320] width 333 height 12
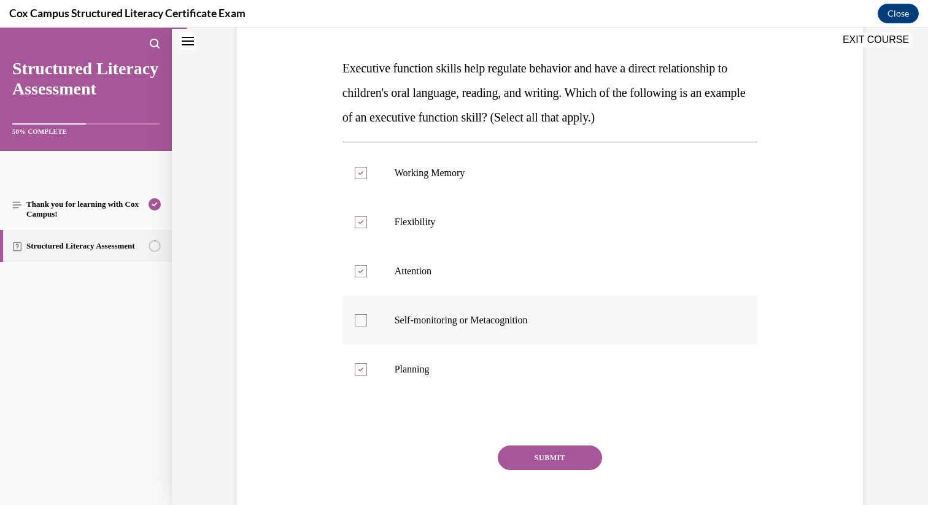
click at [367, 322] on input "Self-monitoring or Metacognition" at bounding box center [361, 320] width 12 height 12
checkbox input "true"
click at [522, 442] on div "Question 04/144 Executive function skills help regulate behavior and have a dir…" at bounding box center [551, 270] width 416 height 554
click at [522, 450] on button "SUBMIT" at bounding box center [550, 458] width 104 height 25
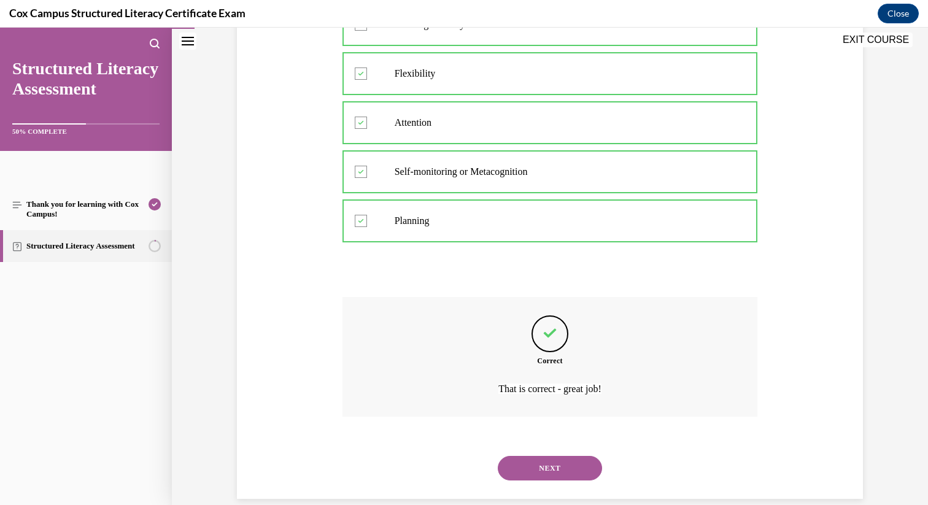
scroll to position [345, 0]
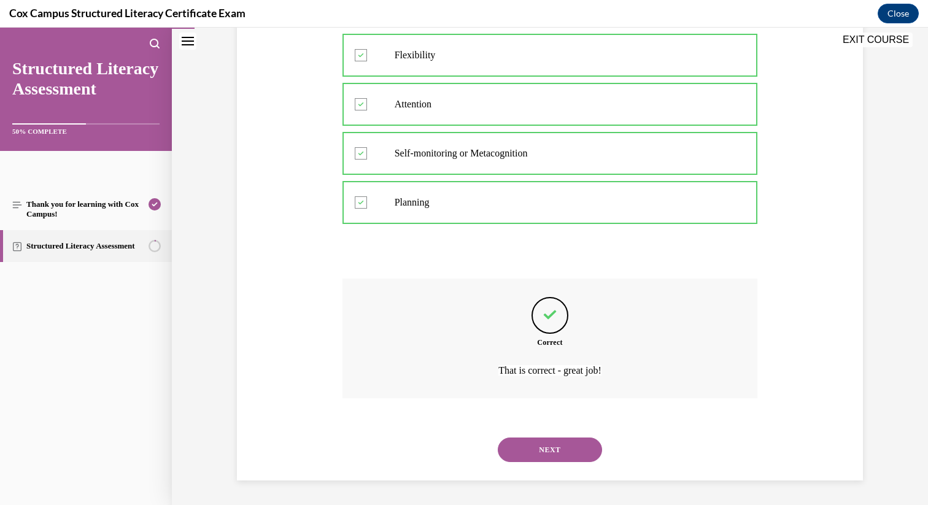
click at [547, 445] on button "NEXT" at bounding box center [550, 450] width 104 height 25
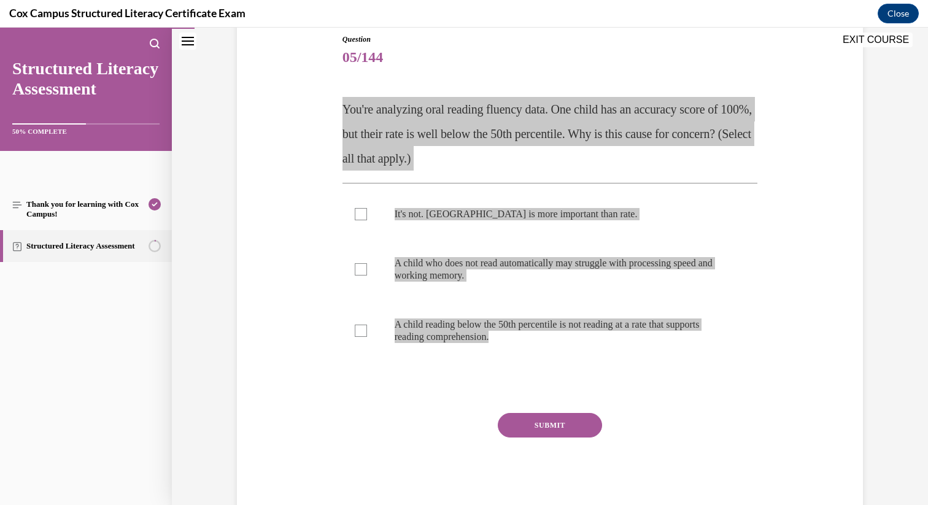
drag, startPoint x: 329, startPoint y: 102, endPoint x: 562, endPoint y: 389, distance: 369.7
click at [562, 389] on div "Question 05/144 You're analyzing oral reading fluency data. One child has an ac…" at bounding box center [550, 255] width 632 height 517
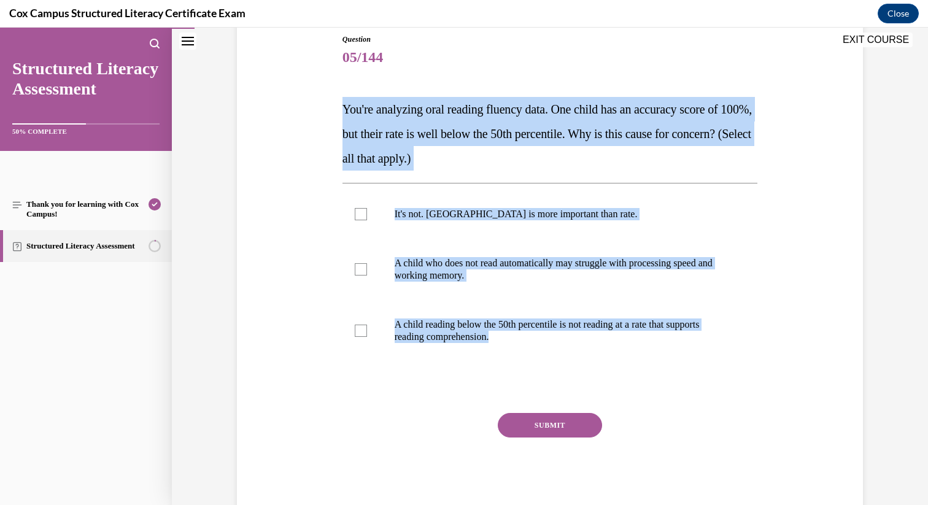
copy div "You're analyzing oral reading fluency data. One child has an accuracy score of …"
click at [573, 323] on span "A child reading below the 50th percentile is not reading at a rate that support…" at bounding box center [547, 330] width 305 height 23
click at [367, 325] on input "A child reading below the 50th percentile is not reading at a rate that support…" at bounding box center [361, 331] width 12 height 12
checkbox input "true"
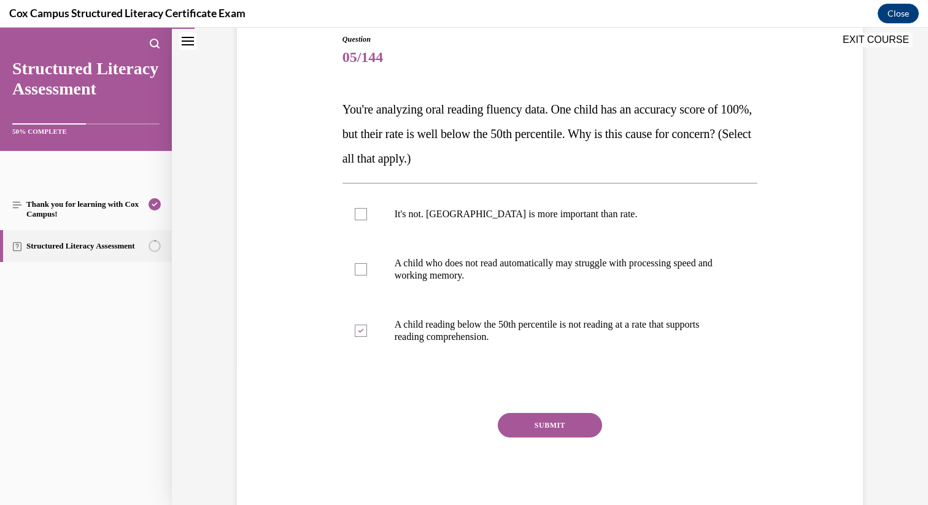
click at [574, 437] on button "SUBMIT" at bounding box center [550, 425] width 104 height 25
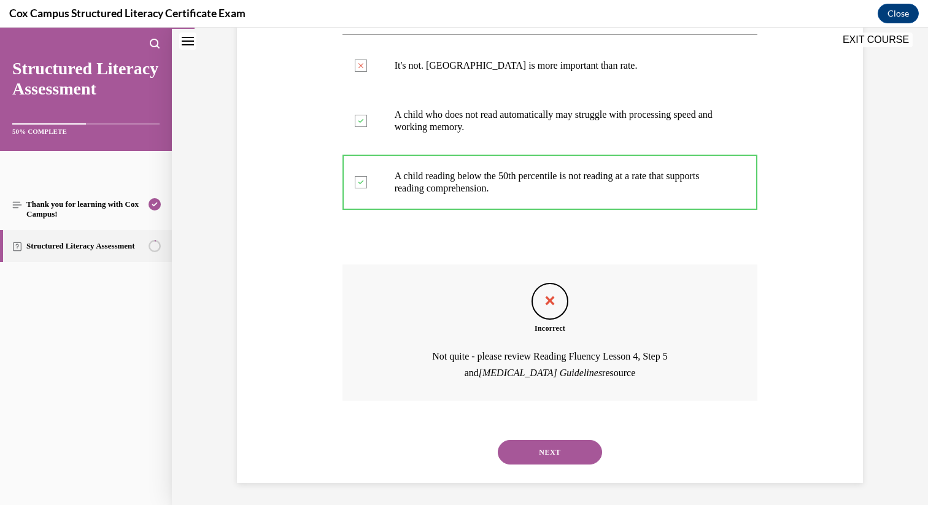
scroll to position [288, 0]
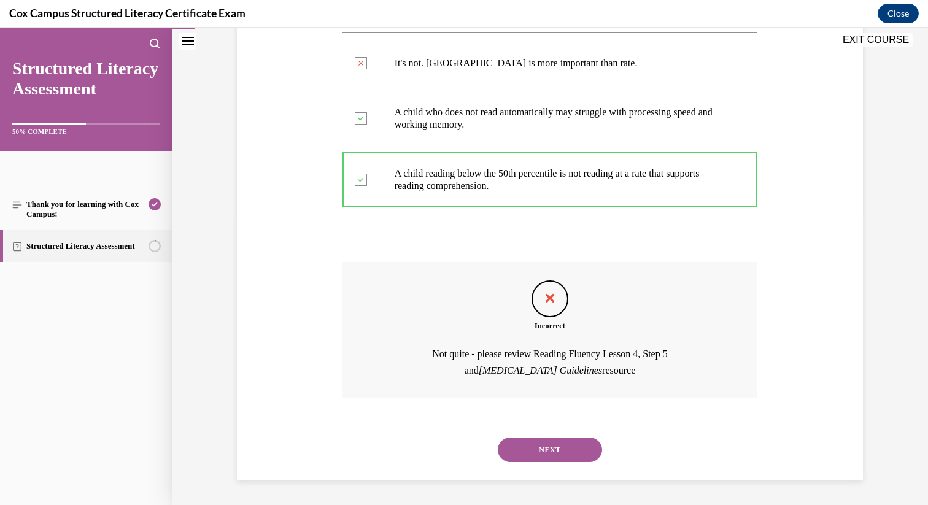
click at [562, 440] on button "NEXT" at bounding box center [550, 450] width 104 height 25
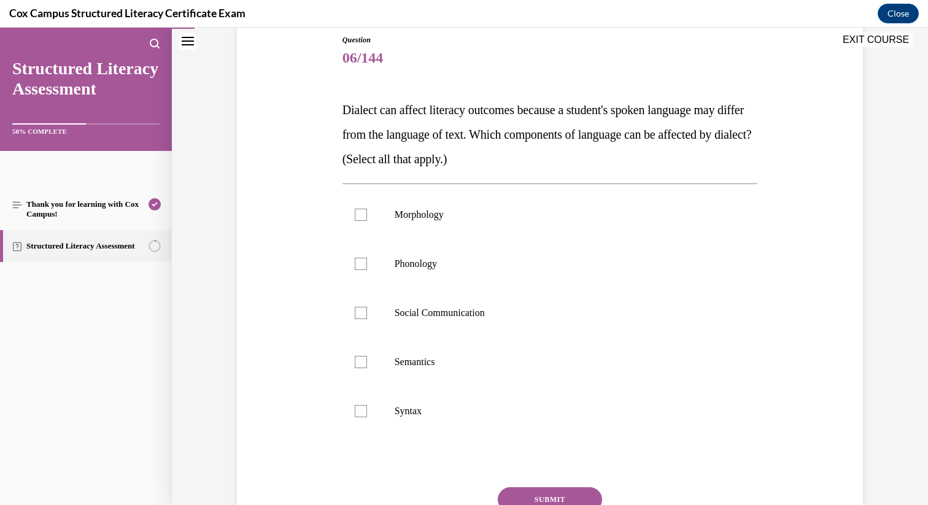
scroll to position [133, 0]
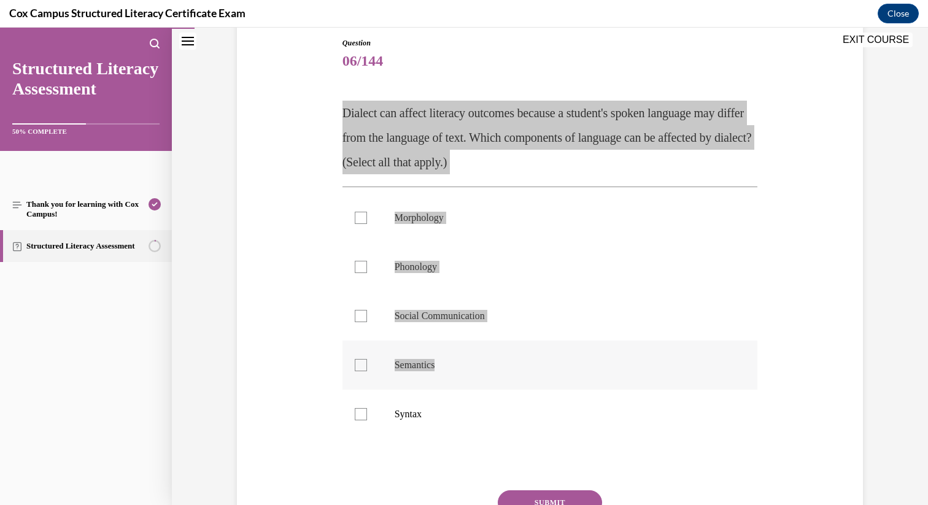
drag, startPoint x: 341, startPoint y: 112, endPoint x: 547, endPoint y: 378, distance: 336.1
click at [547, 378] on div "Question 06/144 Dialect can affect literacy outcomes because a student's spoken…" at bounding box center [551, 314] width 416 height 554
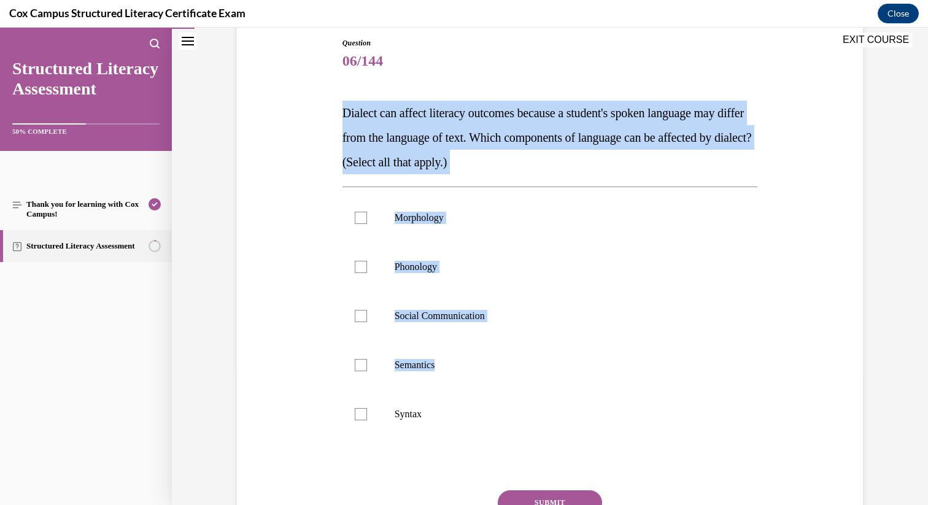
click at [417, 73] on div "Question 06/144 Dialect can affect literacy outcomes because a student's spoken…" at bounding box center [551, 314] width 416 height 554
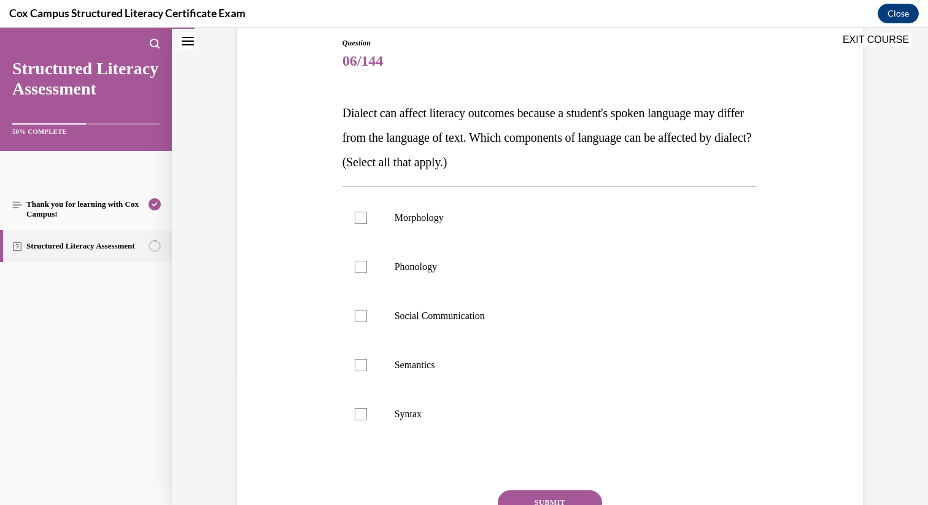
click at [340, 114] on div "Question 06/144 Dialect can affect literacy outcomes because a student's spoken…" at bounding box center [551, 305] width 422 height 572
click at [332, 112] on div "Question 06/144 Dialect can affect literacy outcomes because a student's spoken…" at bounding box center [550, 296] width 632 height 591
click at [343, 112] on span "Dialect can affect literacy outcomes because a student's spoken language may di…" at bounding box center [548, 137] width 410 height 63
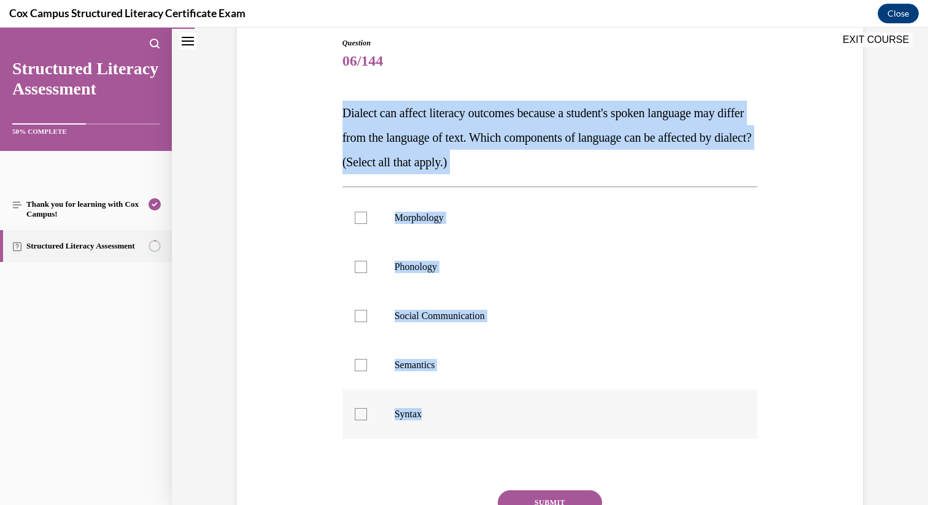
drag, startPoint x: 338, startPoint y: 112, endPoint x: 499, endPoint y: 416, distance: 344.2
click at [499, 416] on div "Question 06/144 Dialect can affect literacy outcomes because a student's spoken…" at bounding box center [551, 314] width 416 height 554
copy div "Dialect can affect literacy outcomes because a student's spoken language may di…"
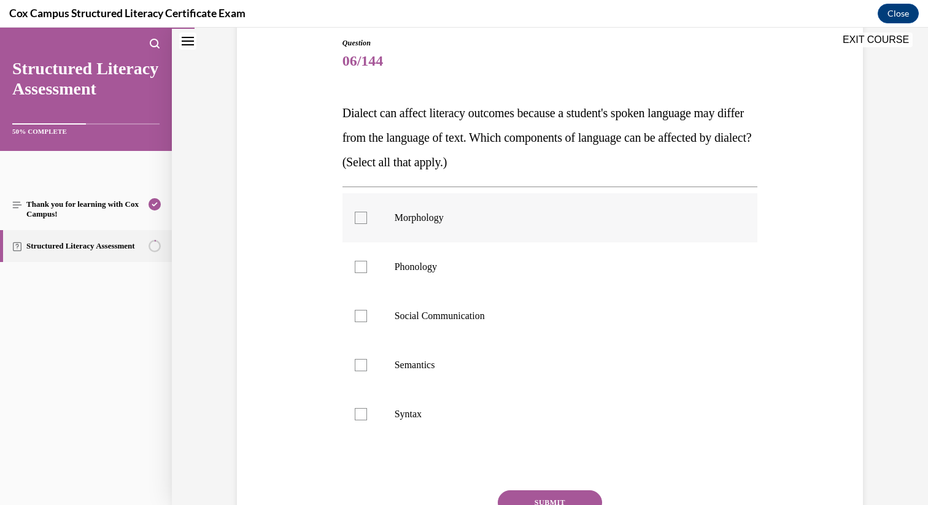
click at [435, 219] on span "Morphology" at bounding box center [419, 217] width 49 height 10
click at [367, 219] on input "Morphology" at bounding box center [361, 218] width 12 height 12
checkbox input "true"
click at [433, 262] on span "Phonology" at bounding box center [416, 267] width 42 height 10
click at [367, 262] on input "Phonology" at bounding box center [361, 267] width 12 height 12
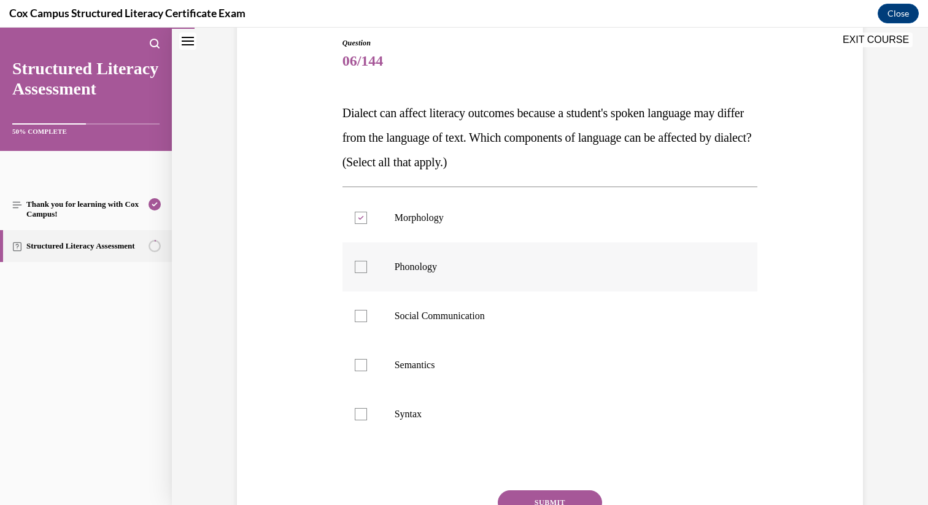
checkbox input "true"
click at [433, 349] on label "Semantics" at bounding box center [551, 365] width 416 height 49
click at [367, 359] on input "Semantics" at bounding box center [361, 365] width 12 height 12
checkbox input "true"
click at [419, 428] on label "Syntax" at bounding box center [551, 414] width 416 height 49
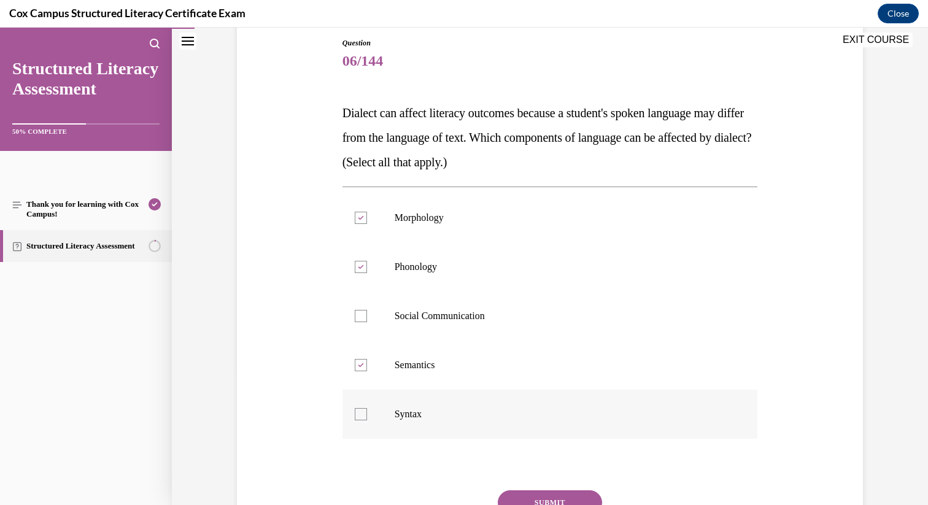
click at [367, 421] on input "Syntax" at bounding box center [361, 414] width 12 height 12
checkbox input "true"
click at [551, 495] on button "SUBMIT" at bounding box center [550, 503] width 104 height 25
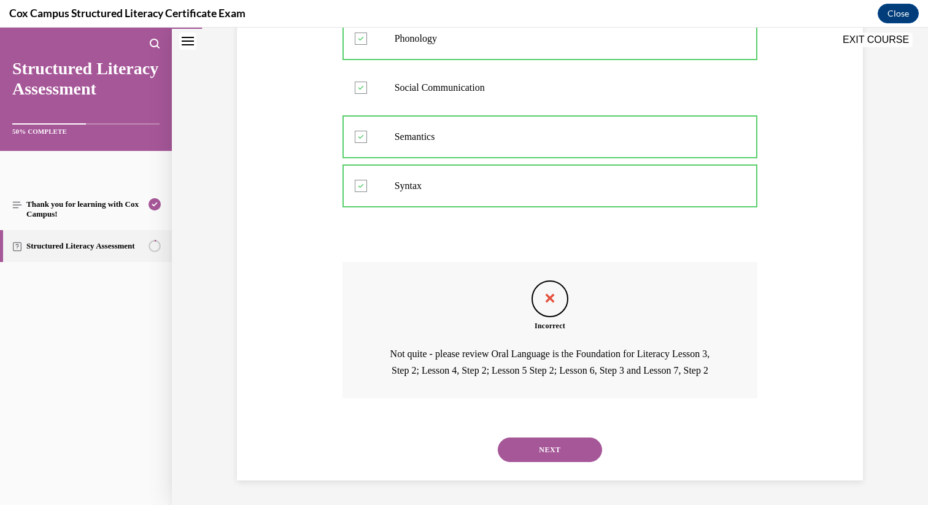
scroll to position [378, 0]
click at [548, 453] on button "NEXT" at bounding box center [550, 450] width 104 height 25
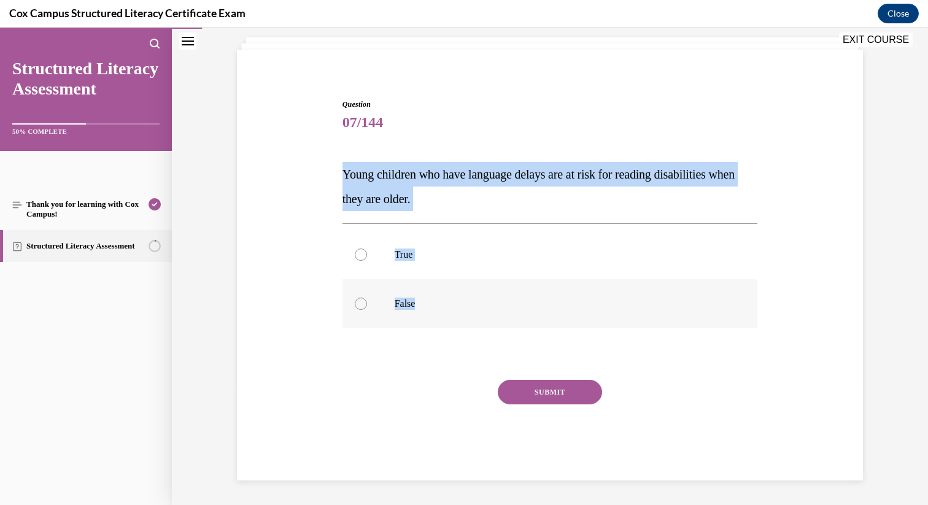
drag, startPoint x: 339, startPoint y: 171, endPoint x: 416, endPoint y: 316, distance: 164.5
click at [416, 316] on div "Question 07/144 Young children who have language delays are at risk for reading…" at bounding box center [551, 290] width 416 height 382
copy div "Young children who have language delays are at risk for reading disabilities wh…"
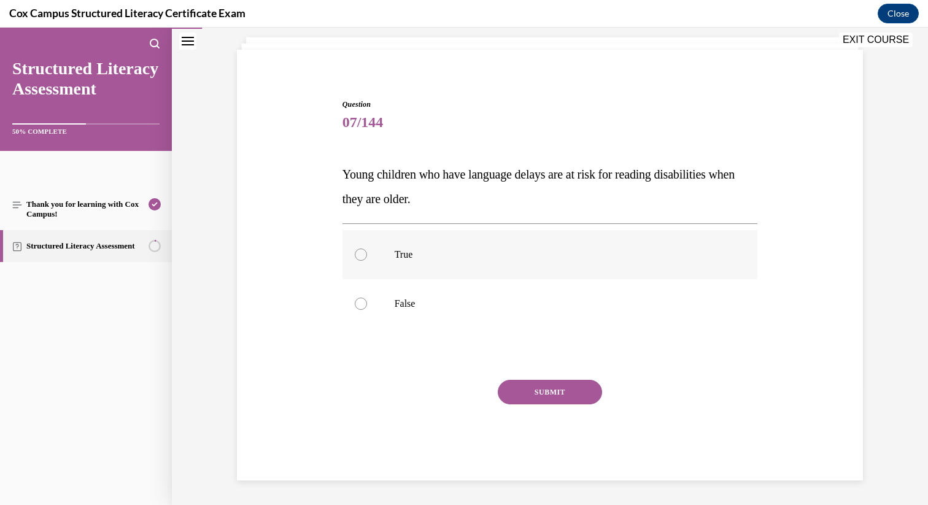
click at [406, 254] on span "True" at bounding box center [404, 254] width 18 height 10
click at [367, 254] on input "True" at bounding box center [361, 255] width 12 height 12
radio input "true"
click at [534, 394] on button "SUBMIT" at bounding box center [550, 392] width 104 height 25
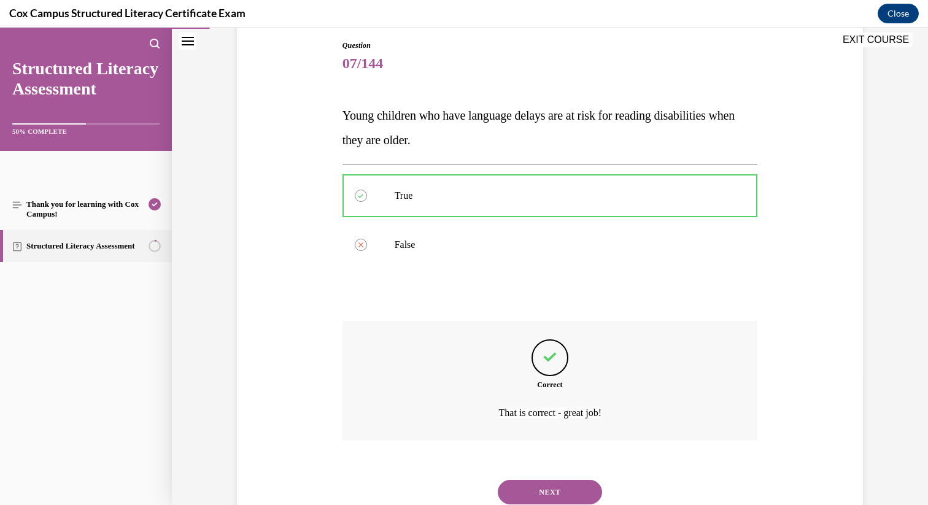
scroll to position [173, 0]
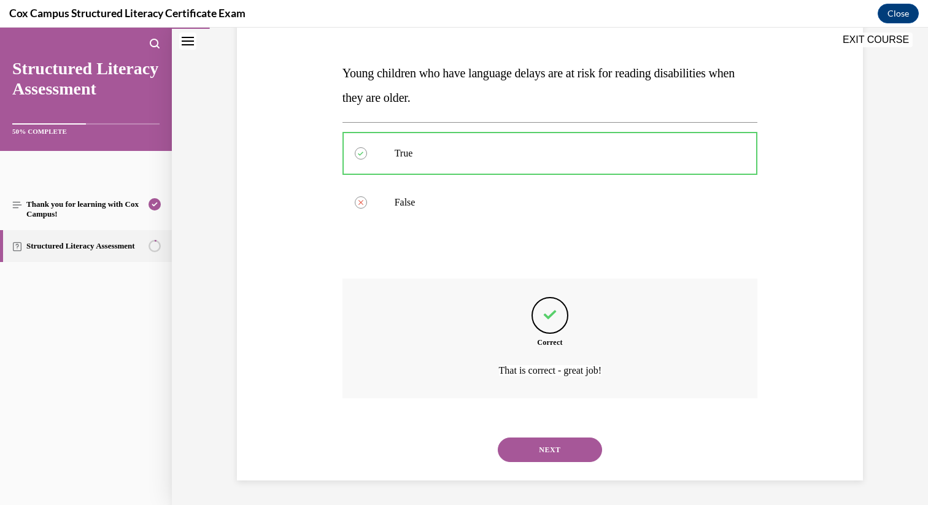
click at [541, 448] on button "NEXT" at bounding box center [550, 450] width 104 height 25
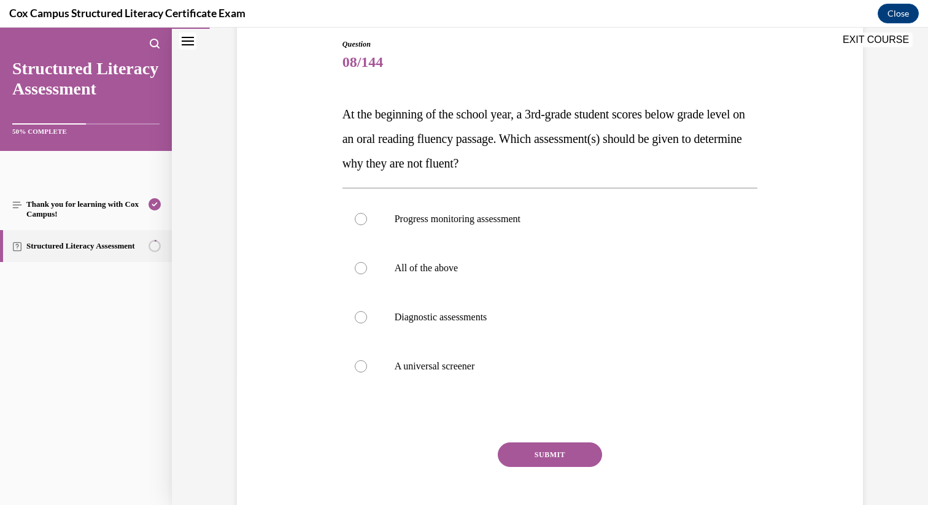
scroll to position [133, 0]
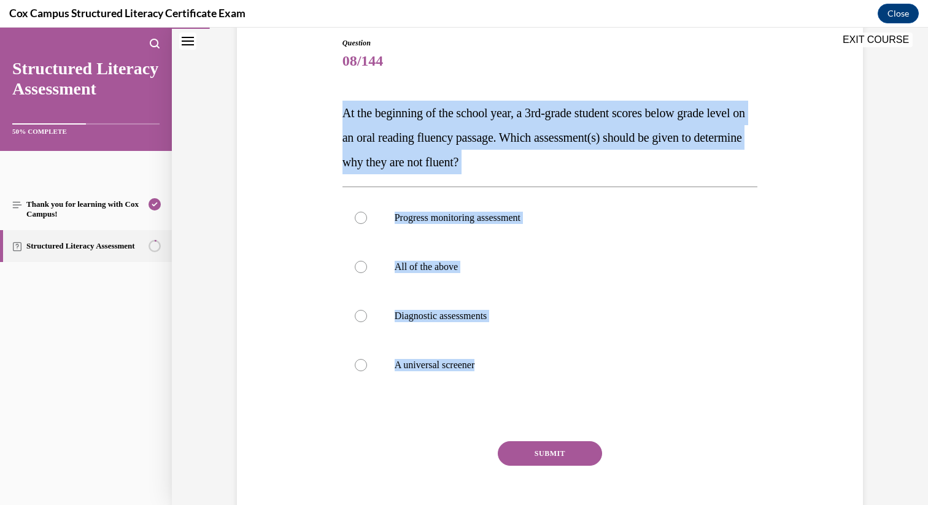
drag, startPoint x: 335, startPoint y: 114, endPoint x: 454, endPoint y: 403, distance: 313.1
click at [454, 403] on div "Question 08/144 At the beginning of the school year, a 3rd-grade student scores…" at bounding box center [551, 280] width 422 height 523
copy div "At the beginning of the school year, a 3rd-grade student scores below grade lev…"
click at [465, 281] on label "All of the above" at bounding box center [551, 267] width 416 height 49
click at [367, 273] on input "All of the above" at bounding box center [361, 267] width 12 height 12
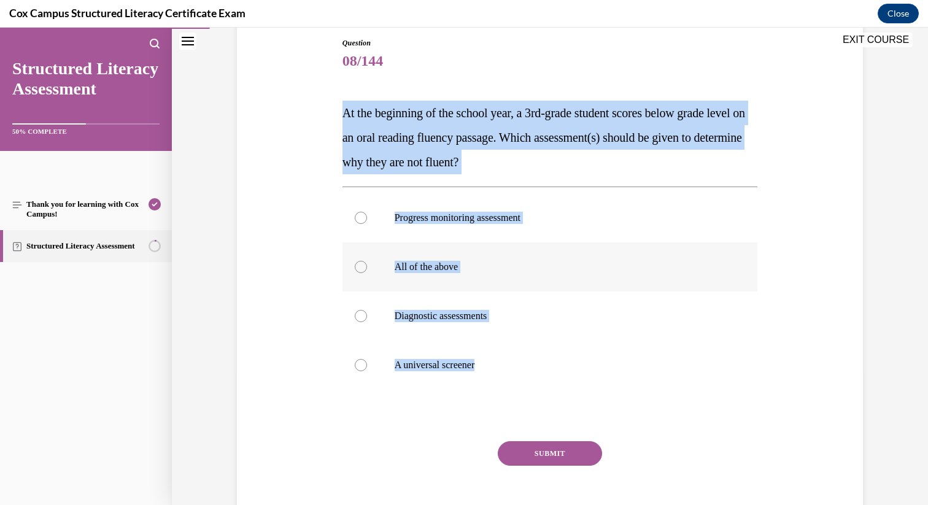
radio input "true"
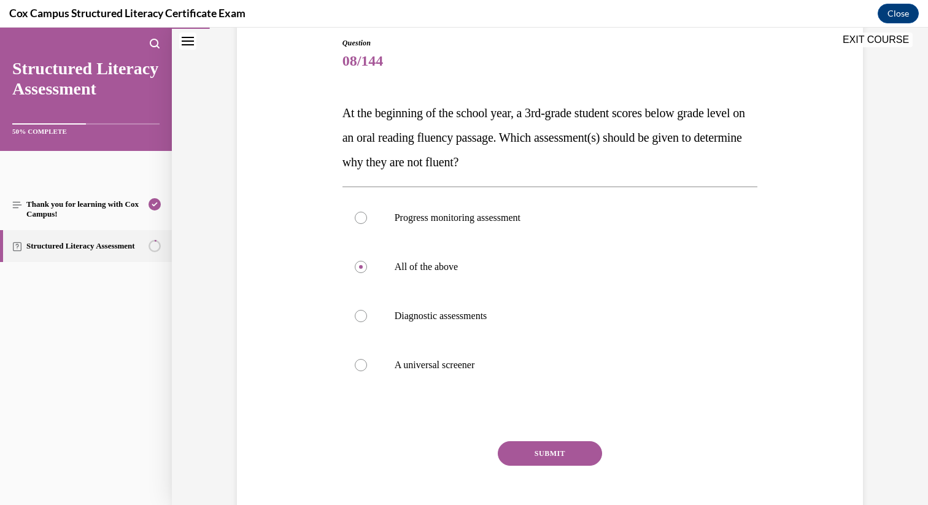
click at [527, 448] on button "SUBMIT" at bounding box center [550, 453] width 104 height 25
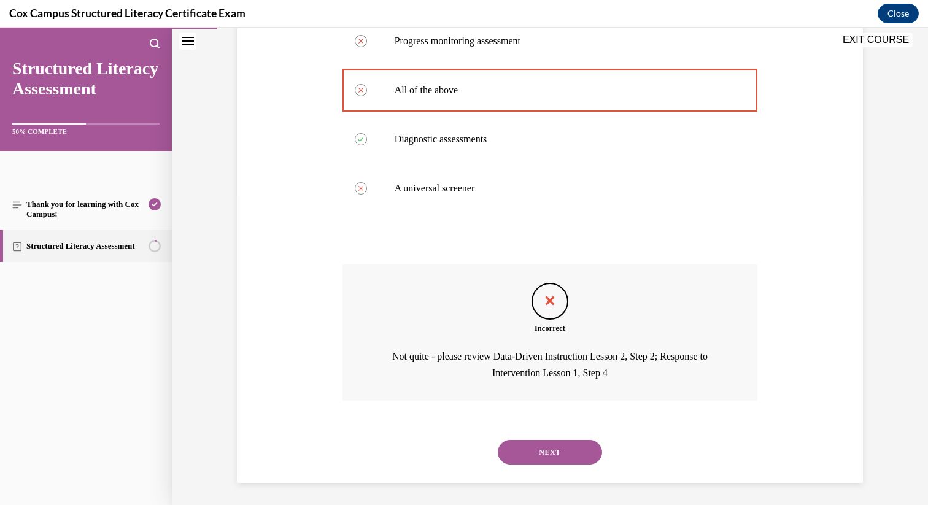
scroll to position [313, 0]
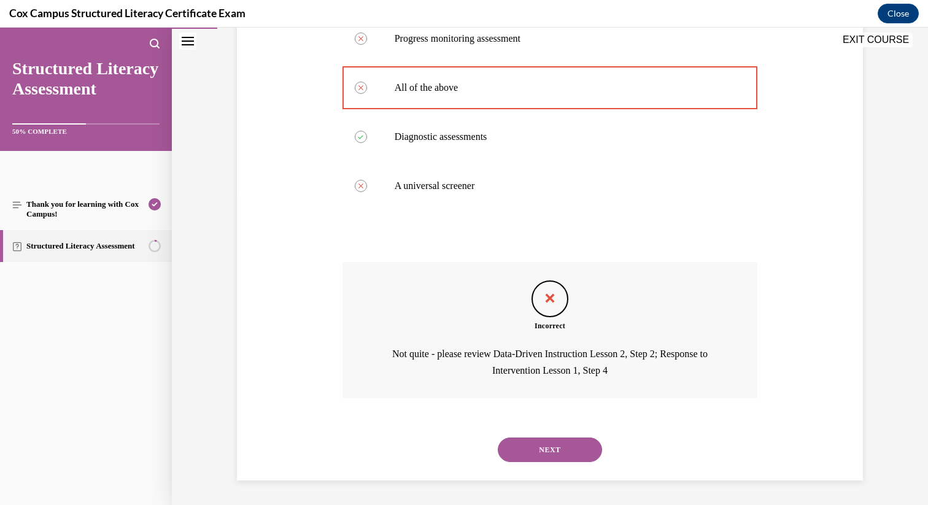
click at [536, 445] on button "NEXT" at bounding box center [550, 450] width 104 height 25
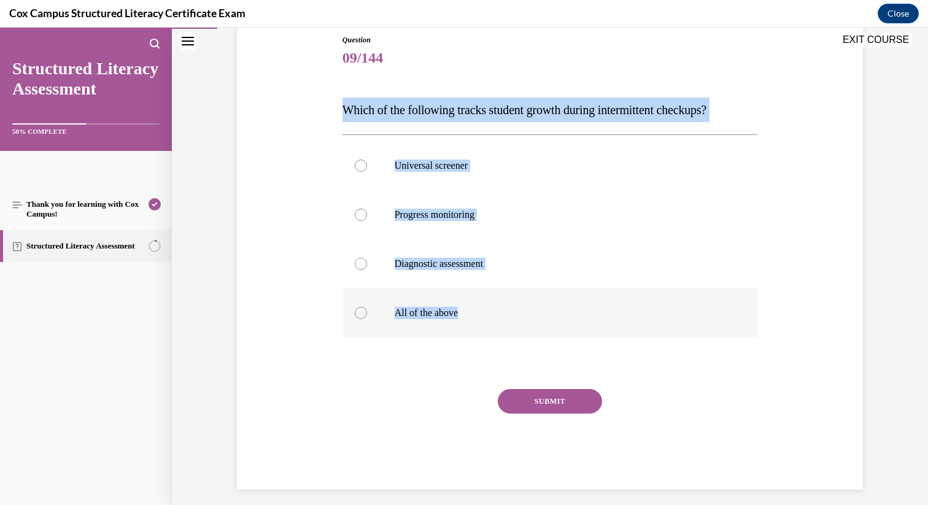
drag, startPoint x: 332, startPoint y: 106, endPoint x: 529, endPoint y: 320, distance: 291.6
click at [529, 320] on div "Question 09/144 Which of the following tracks student growth during intermitten…" at bounding box center [550, 244] width 632 height 492
copy div "Which of the following tracks student growth during intermittent checkups? Univ…"
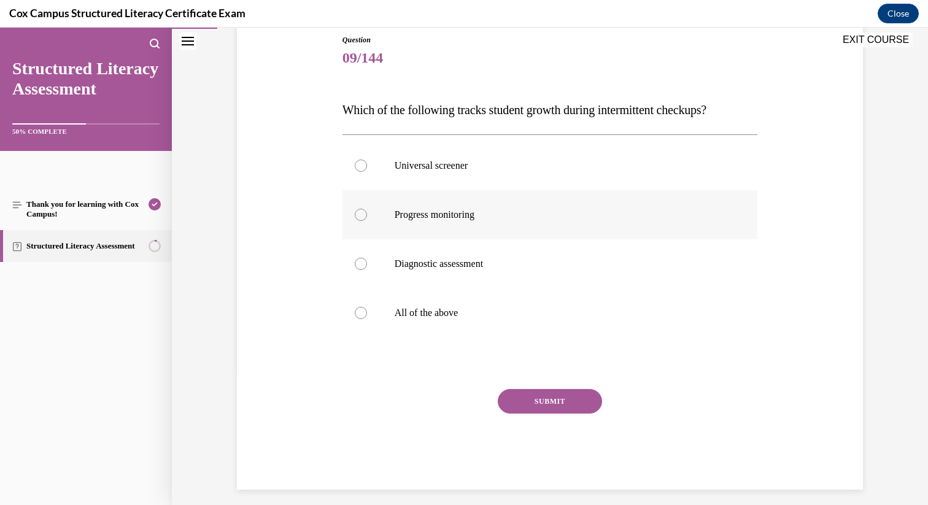
click at [441, 227] on label "Progress monitoring" at bounding box center [551, 214] width 416 height 49
click at [367, 221] on input "Progress monitoring" at bounding box center [361, 215] width 12 height 12
radio input "true"
click at [551, 387] on div "Question 09/144 Which of the following tracks student growth during intermitten…" at bounding box center [551, 262] width 416 height 456
click at [553, 405] on button "SUBMIT" at bounding box center [550, 401] width 104 height 25
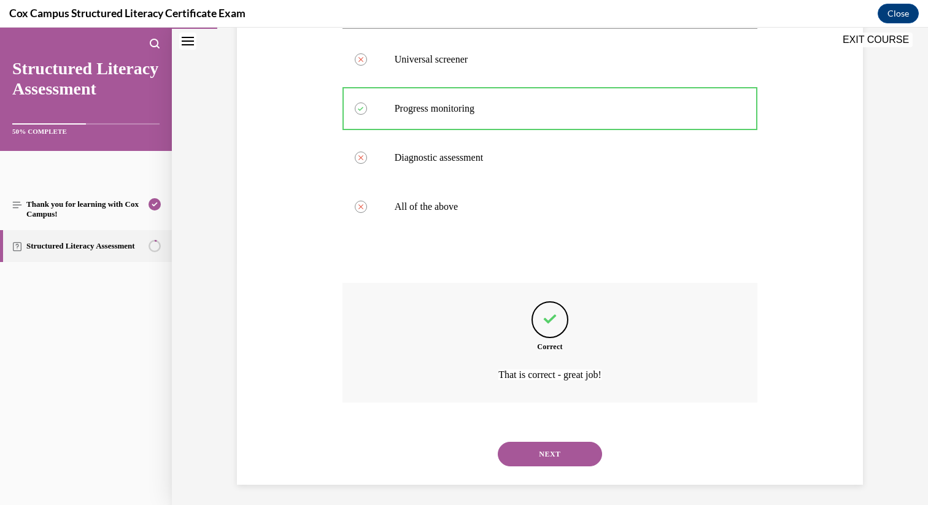
scroll to position [247, 0]
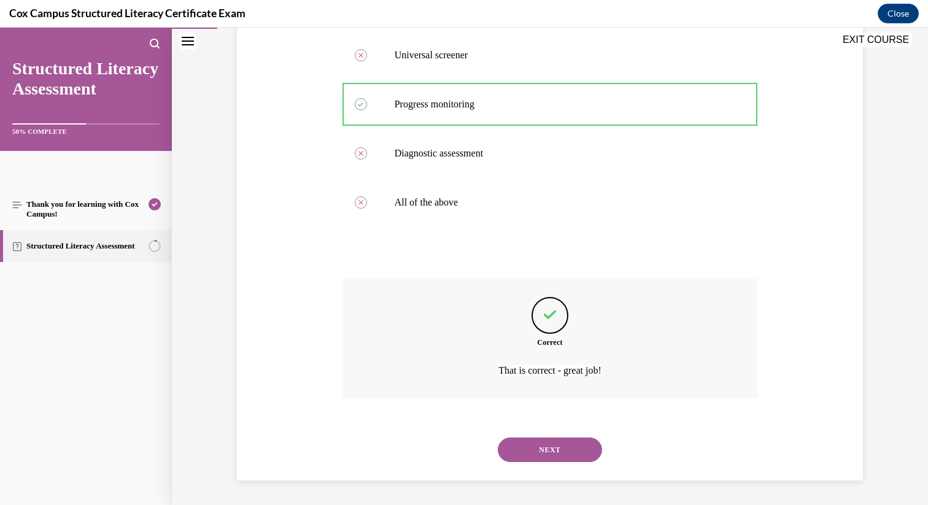
click at [575, 445] on button "NEXT" at bounding box center [550, 450] width 104 height 25
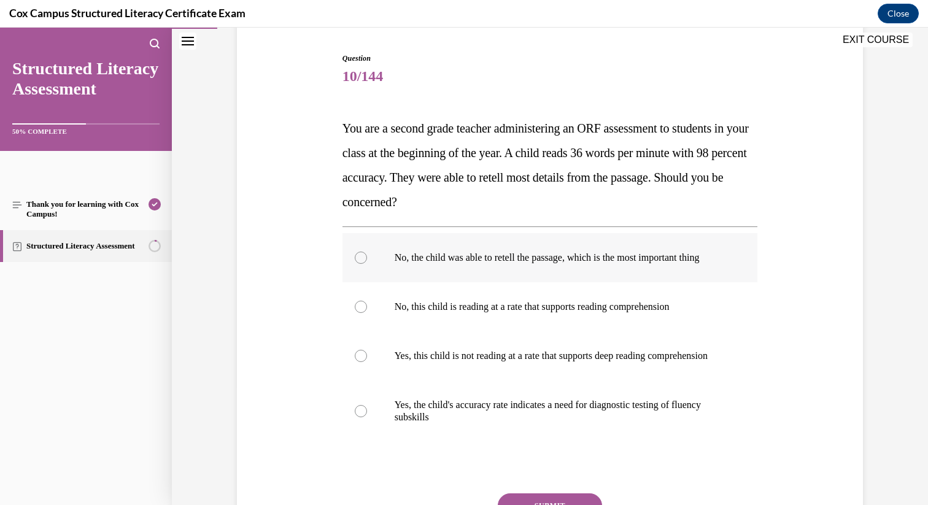
scroll to position [146, 0]
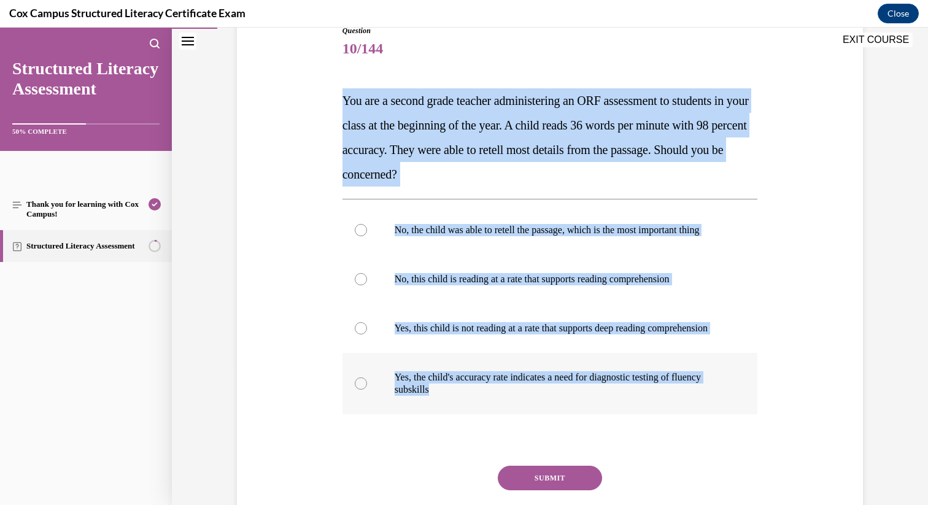
drag, startPoint x: 335, startPoint y: 93, endPoint x: 703, endPoint y: 421, distance: 492.3
click at [703, 421] on div "Question 10/144 You are a second grade teacher administering an ORF assessment …" at bounding box center [551, 287] width 422 height 560
copy div "You are a second grade teacher administering an ORF assessment to students in y…"
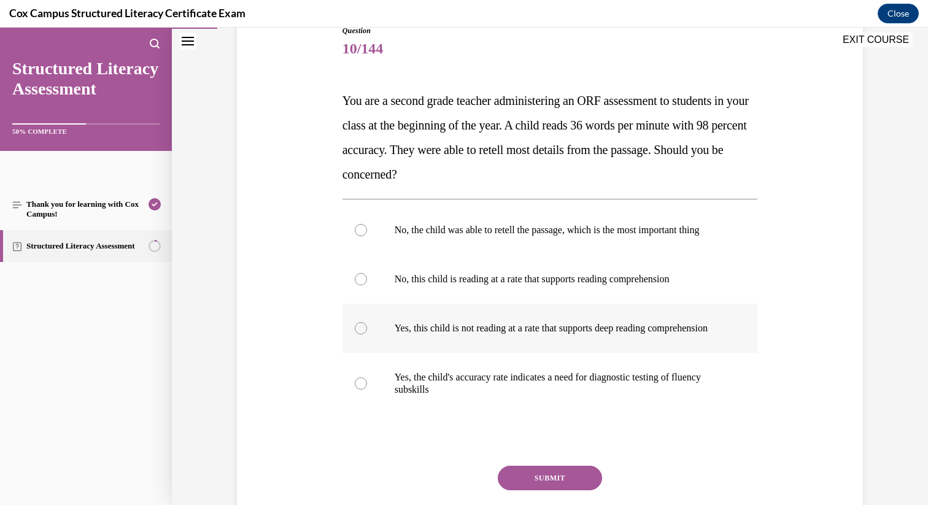
click at [521, 335] on p "Yes, this child is not reading at a rate that supports deep reading comprehensi…" at bounding box center [561, 328] width 333 height 12
click at [367, 335] on input "Yes, this child is not reading at a rate that supports deep reading comprehensi…" at bounding box center [361, 328] width 12 height 12
radio input "true"
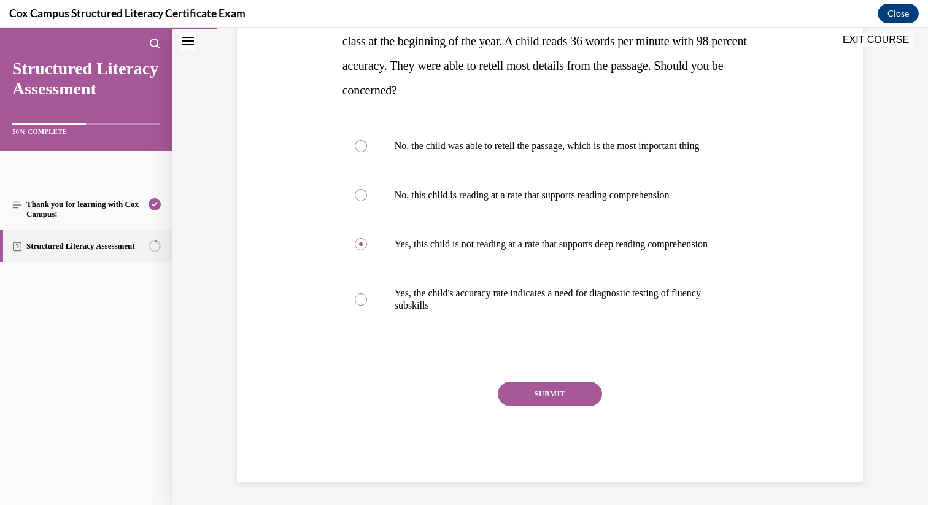
click at [559, 406] on button "SUBMIT" at bounding box center [550, 394] width 104 height 25
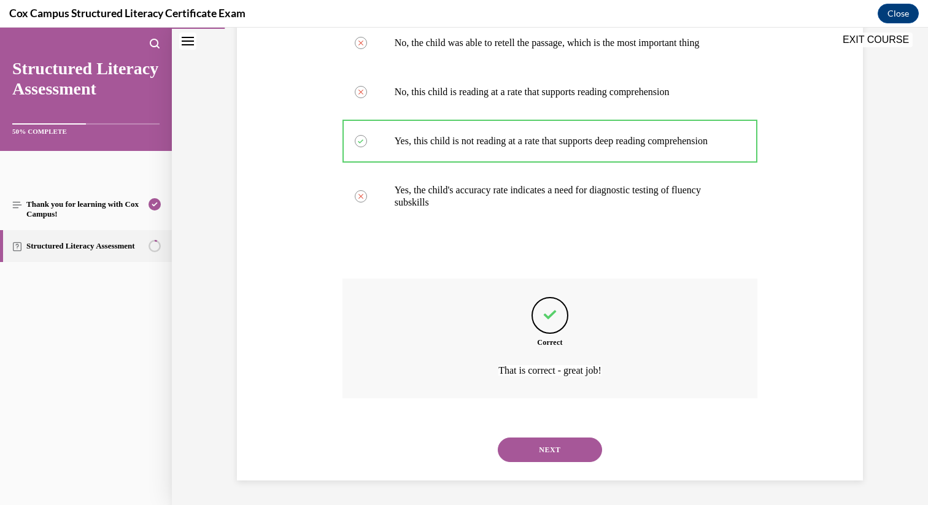
scroll to position [357, 0]
click at [559, 450] on button "NEXT" at bounding box center [550, 450] width 104 height 25
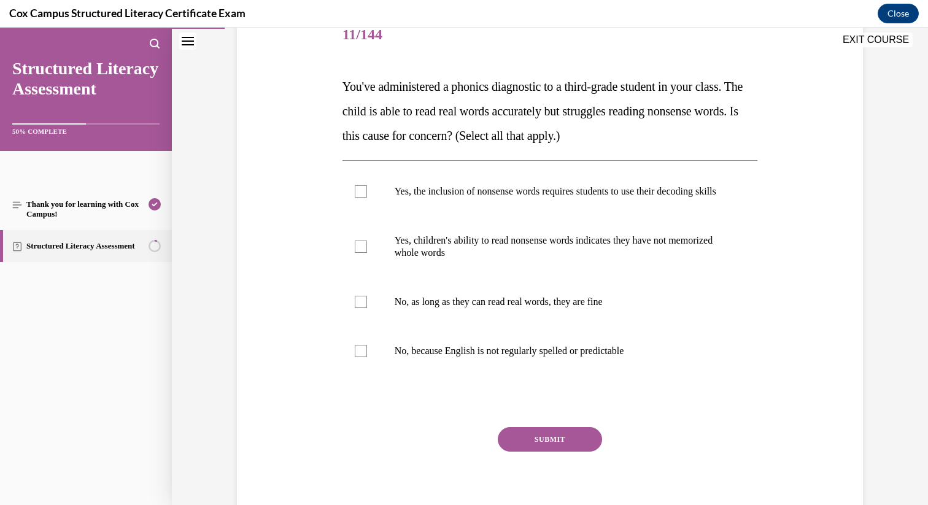
scroll to position [163, 0]
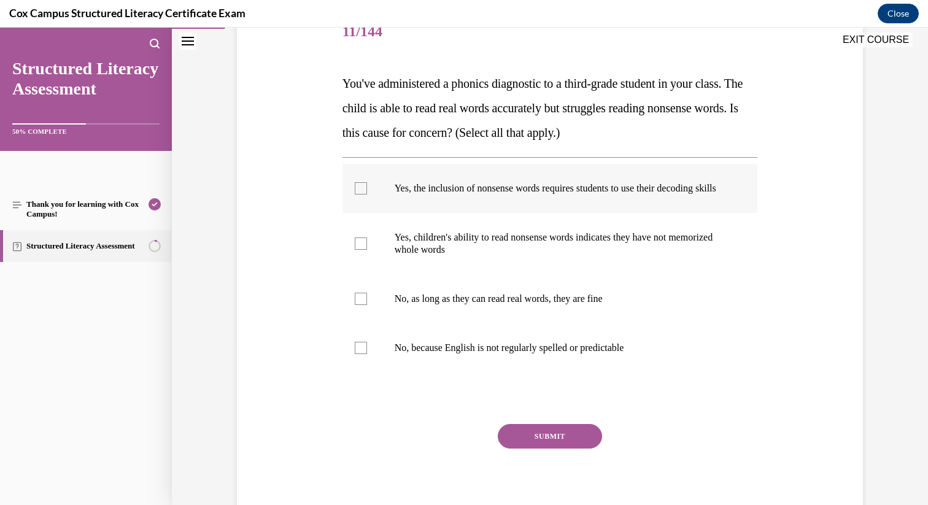
click at [507, 185] on span "Yes, the inclusion of nonsense words requires students to use their decoding sk…" at bounding box center [556, 188] width 322 height 10
click at [367, 185] on input "Yes, the inclusion of nonsense words requires students to use their decoding sk…" at bounding box center [361, 188] width 12 height 12
checkbox input "true"
click at [552, 445] on button "SUBMIT" at bounding box center [550, 436] width 104 height 25
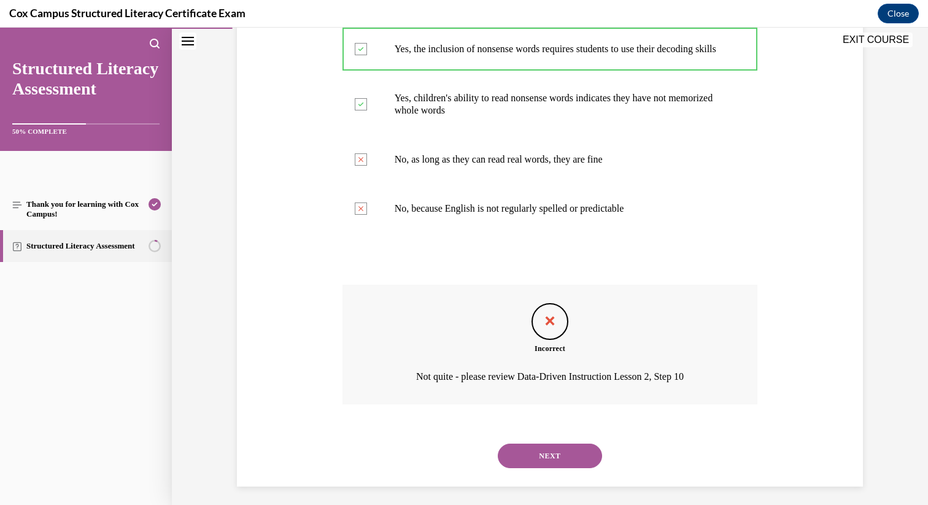
scroll to position [320, 0]
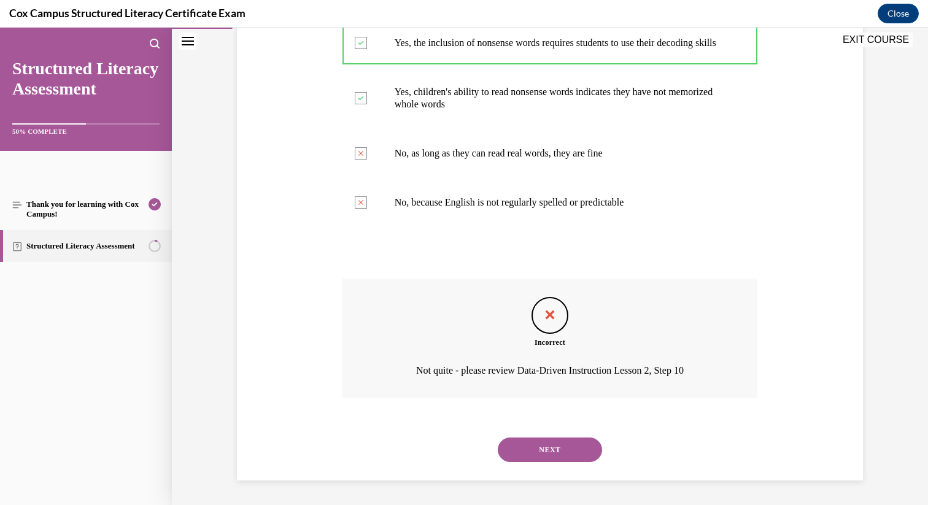
click at [557, 455] on button "NEXT" at bounding box center [550, 450] width 104 height 25
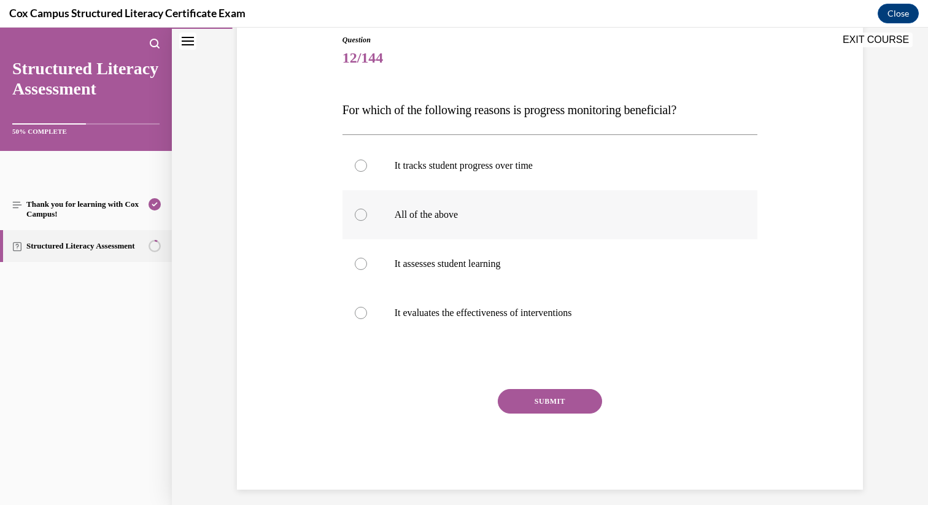
click at [496, 211] on p "All of the above" at bounding box center [561, 215] width 333 height 12
click at [367, 211] on input "All of the above" at bounding box center [361, 215] width 12 height 12
radio input "true"
click at [559, 394] on button "SUBMIT" at bounding box center [550, 401] width 104 height 25
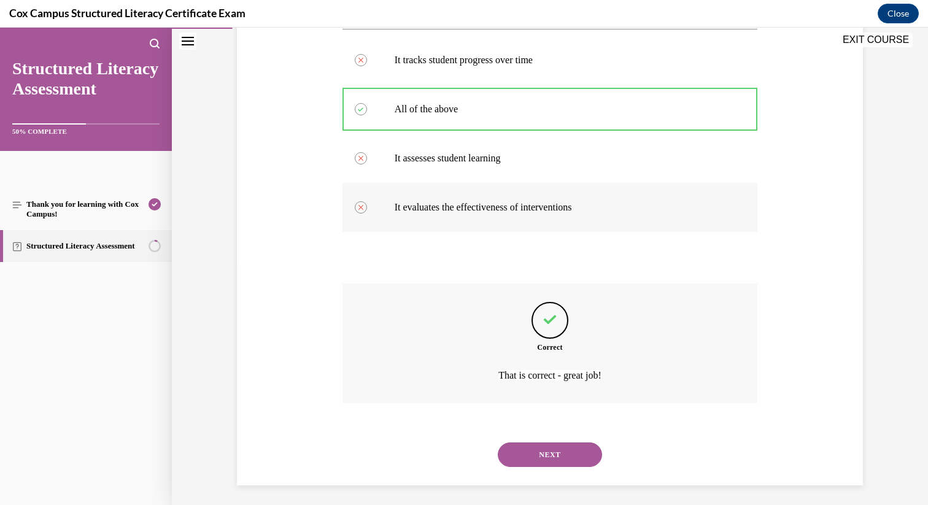
scroll to position [247, 0]
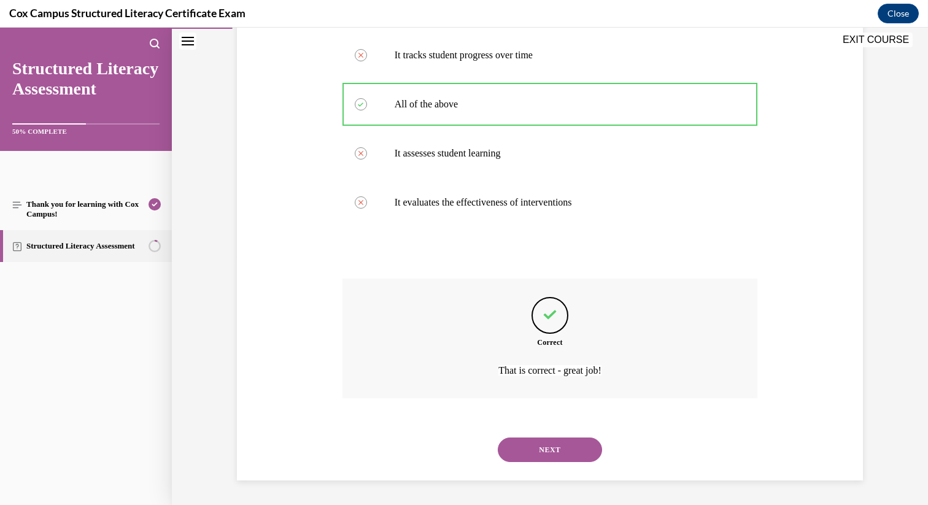
click at [522, 460] on button "NEXT" at bounding box center [550, 450] width 104 height 25
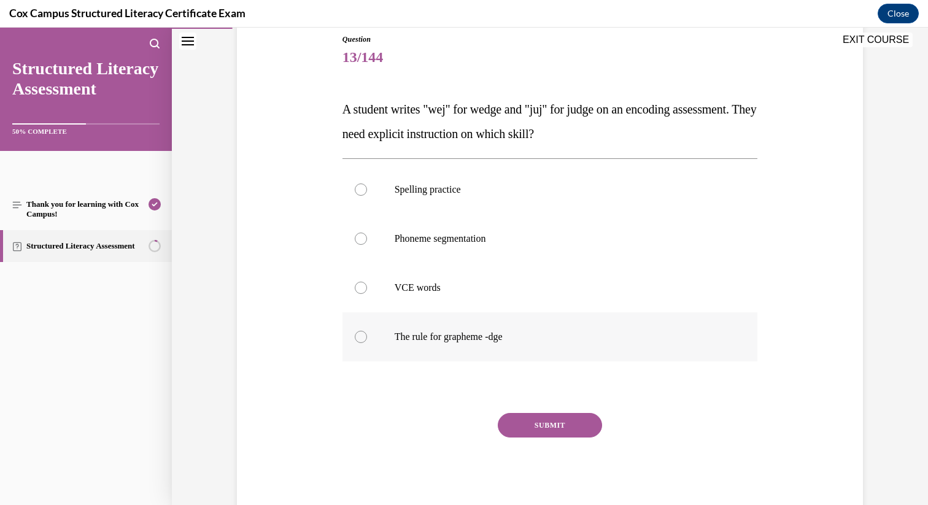
click at [451, 329] on label "The rule for grapheme -dge" at bounding box center [551, 337] width 416 height 49
click at [367, 331] on input "The rule for grapheme -dge" at bounding box center [361, 337] width 12 height 12
radio input "true"
click at [539, 420] on button "SUBMIT" at bounding box center [550, 425] width 104 height 25
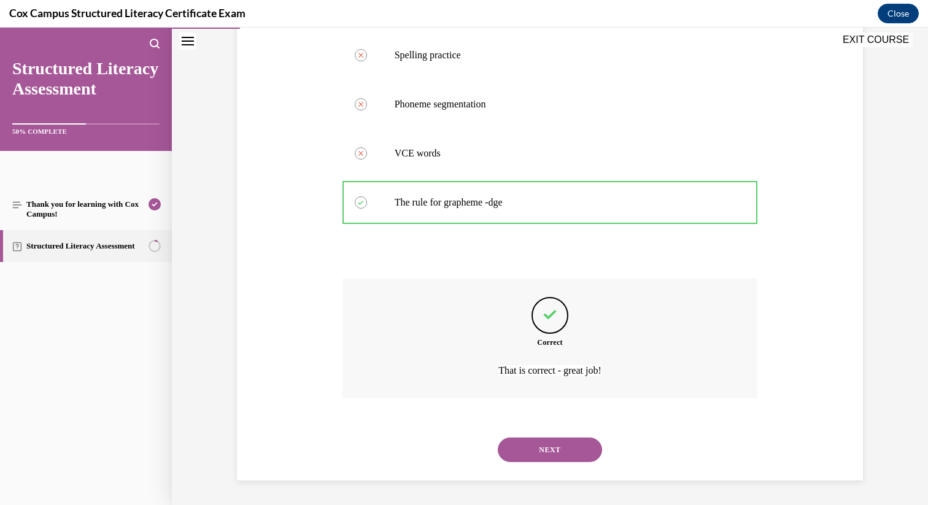
click at [530, 460] on button "NEXT" at bounding box center [550, 450] width 104 height 25
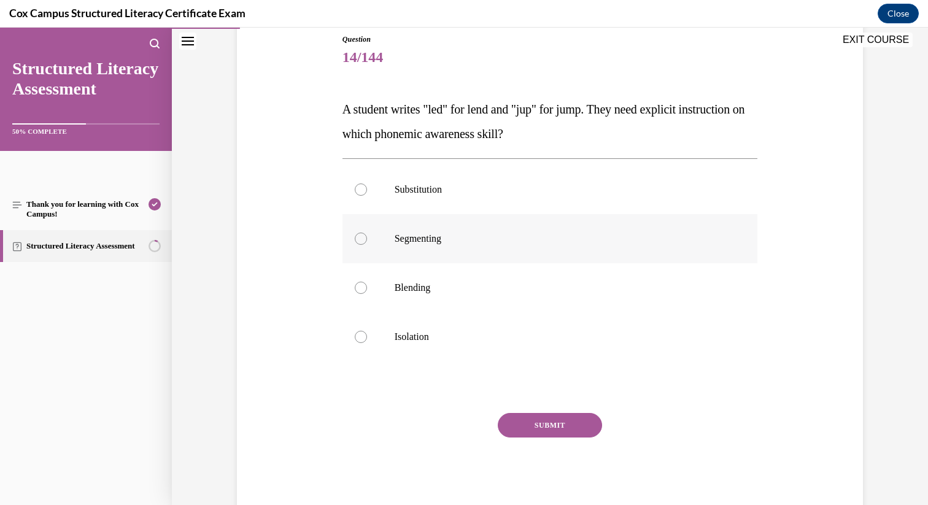
click at [446, 248] on label "Segmenting" at bounding box center [551, 238] width 416 height 49
click at [367, 245] on input "Segmenting" at bounding box center [361, 239] width 12 height 12
radio input "true"
click at [538, 430] on button "SUBMIT" at bounding box center [550, 425] width 104 height 25
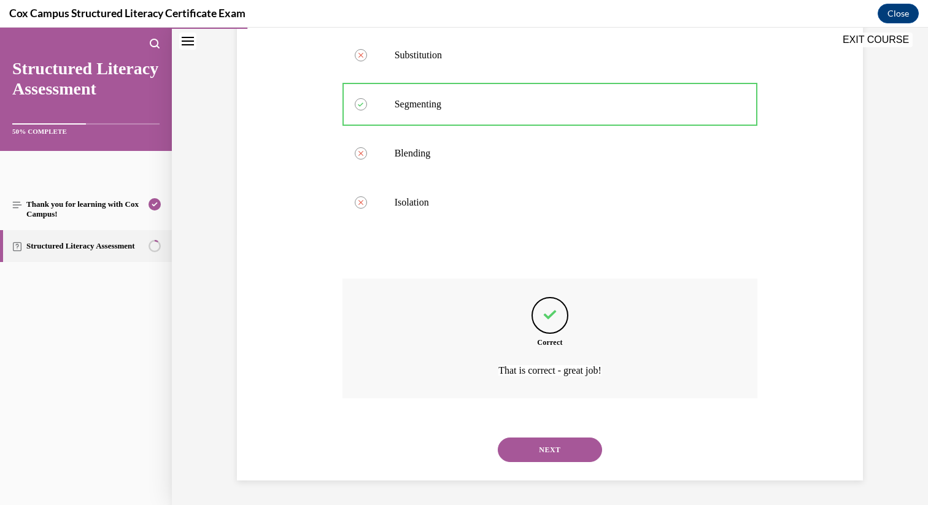
click at [565, 450] on button "NEXT" at bounding box center [550, 450] width 104 height 25
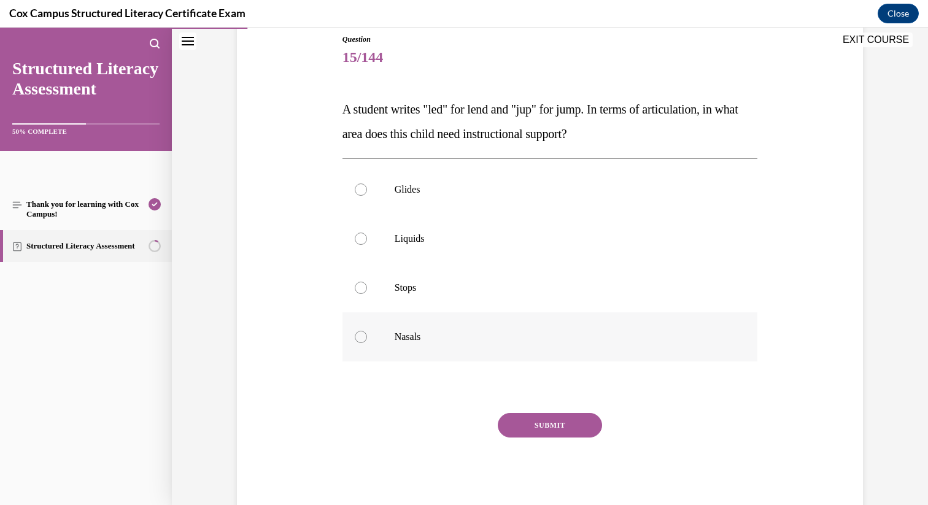
click at [456, 320] on label "Nasals" at bounding box center [551, 337] width 416 height 49
click at [367, 331] on input "Nasals" at bounding box center [361, 337] width 12 height 12
radio input "true"
click at [532, 421] on button "SUBMIT" at bounding box center [550, 425] width 104 height 25
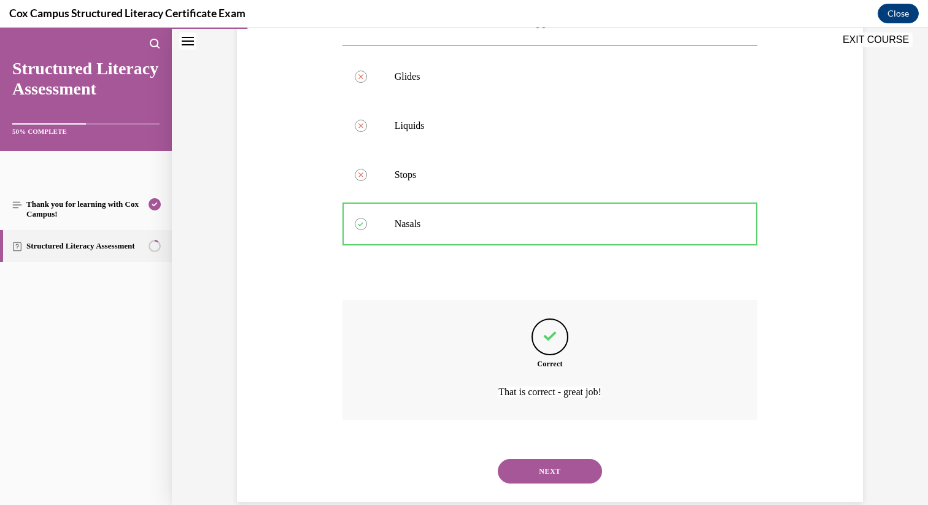
scroll to position [271, 0]
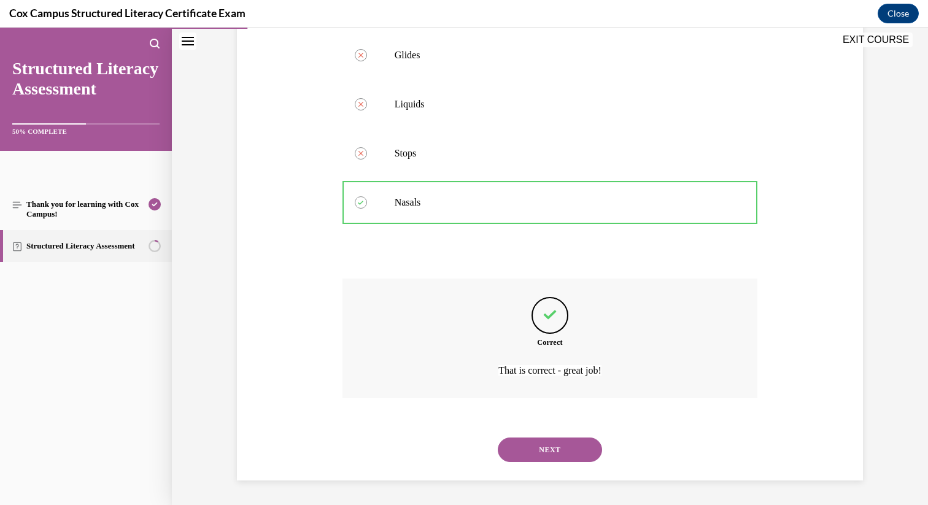
click at [560, 454] on button "NEXT" at bounding box center [550, 450] width 104 height 25
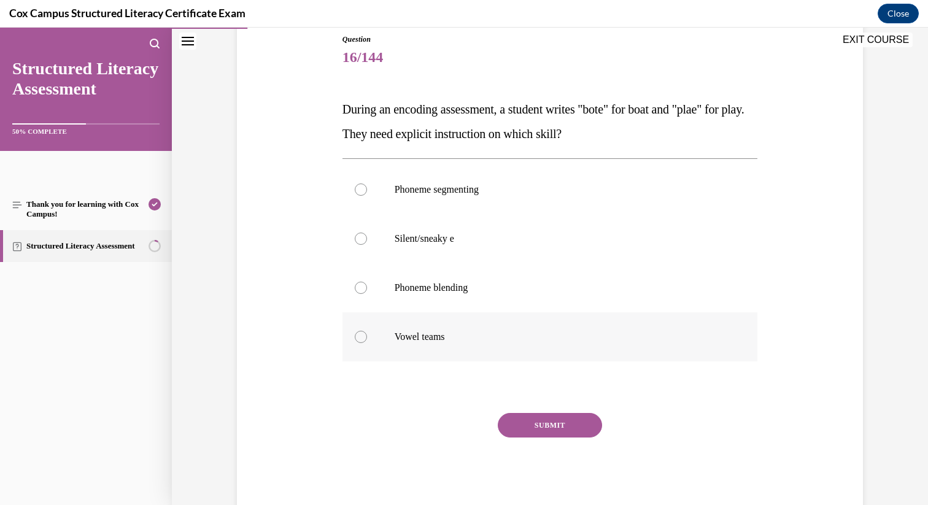
click at [460, 343] on p "Vowel teams" at bounding box center [561, 337] width 333 height 12
click at [367, 343] on input "Vowel teams" at bounding box center [361, 337] width 12 height 12
radio input "true"
click at [524, 415] on button "SUBMIT" at bounding box center [550, 425] width 104 height 25
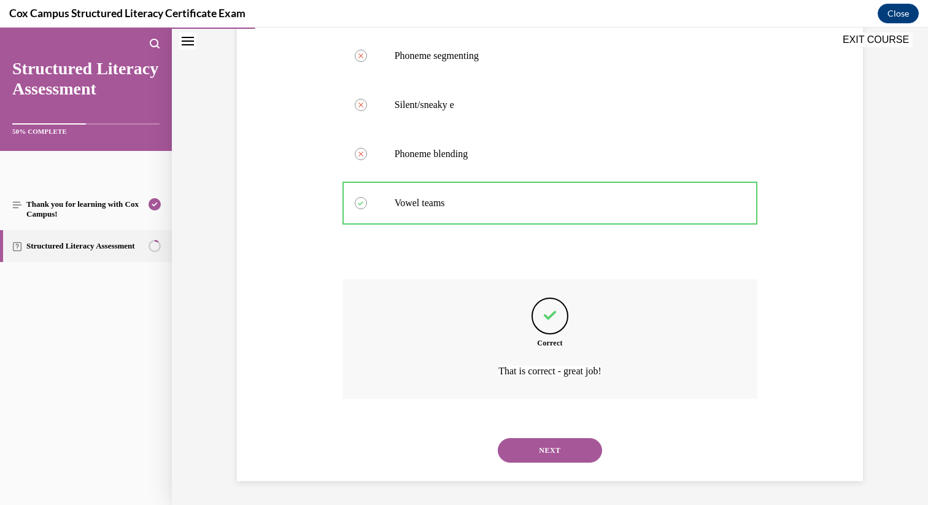
scroll to position [271, 0]
click at [566, 457] on button "NEXT" at bounding box center [550, 450] width 104 height 25
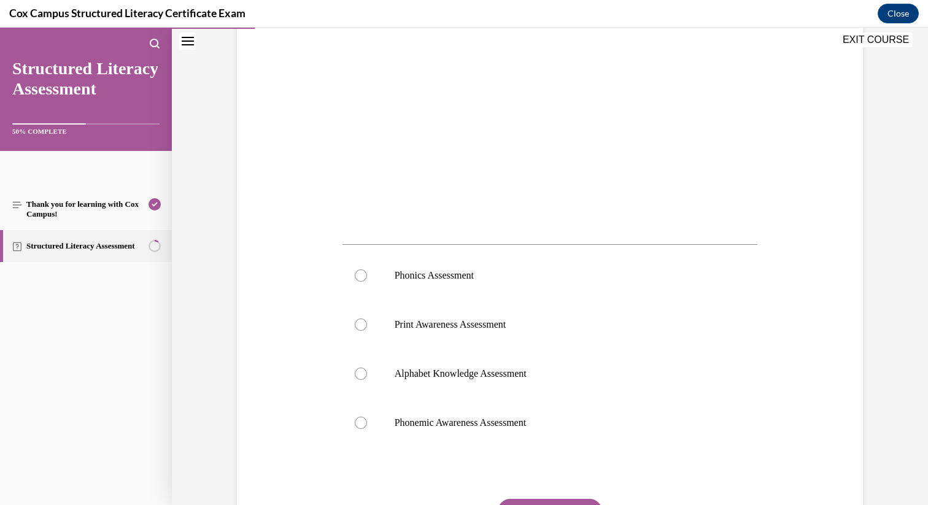
scroll to position [317, 0]
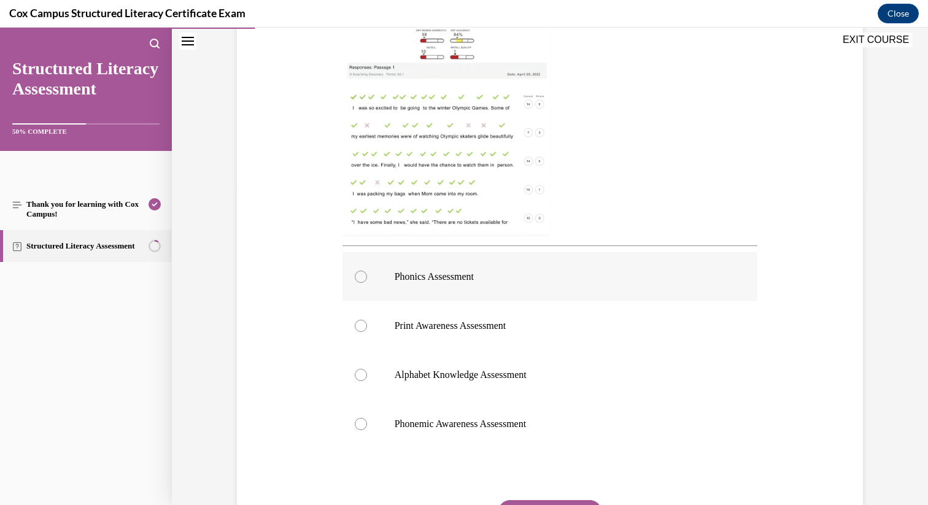
click at [439, 287] on label "Phonics Assessment" at bounding box center [551, 276] width 416 height 49
click at [367, 283] on input "Phonics Assessment" at bounding box center [361, 277] width 12 height 12
radio input "true"
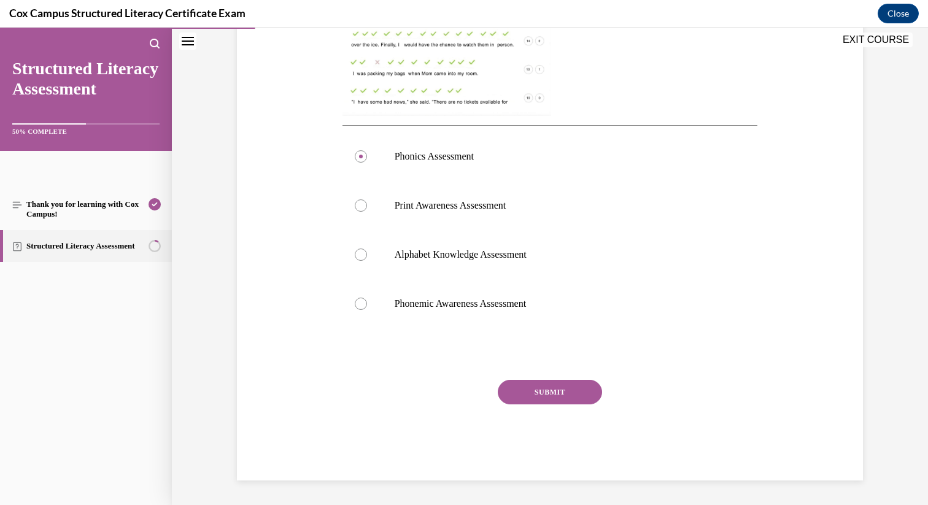
click at [564, 386] on button "SUBMIT" at bounding box center [550, 392] width 104 height 25
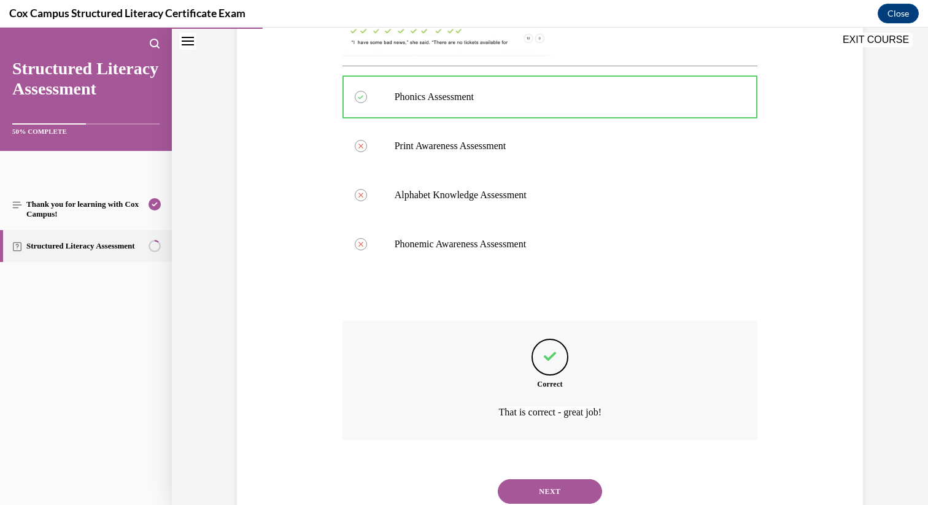
scroll to position [538, 0]
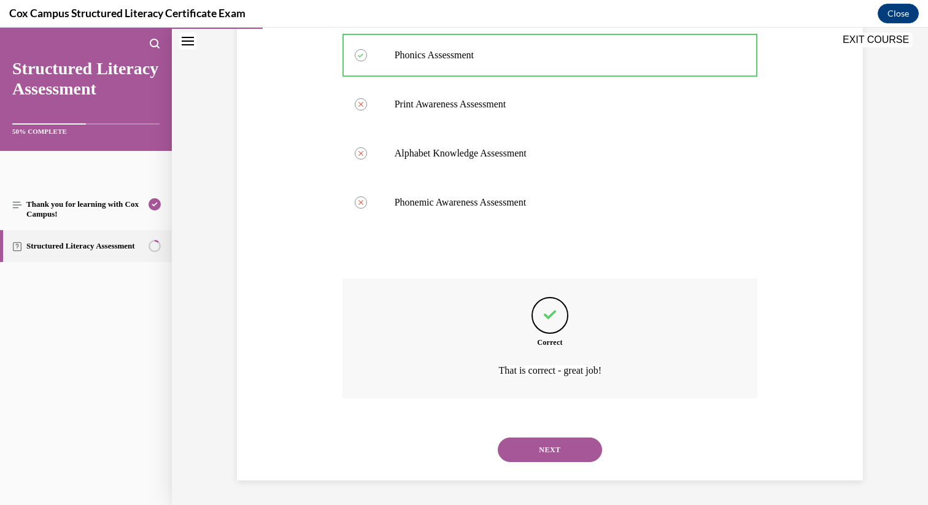
click at [575, 458] on button "NEXT" at bounding box center [550, 450] width 104 height 25
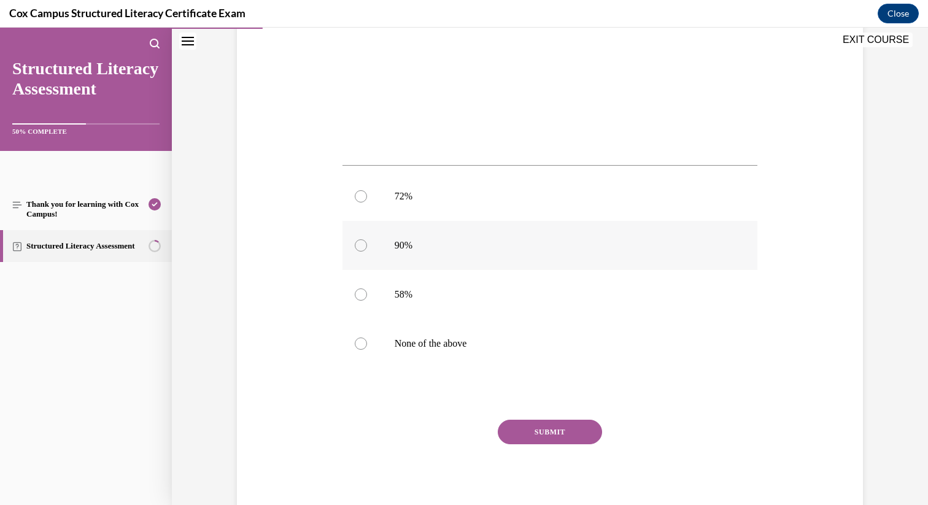
scroll to position [402, 0]
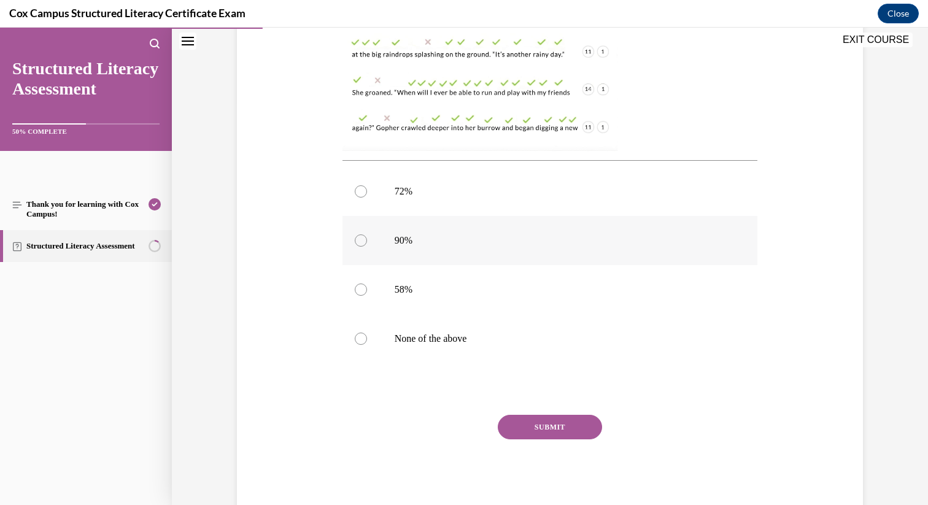
click at [435, 232] on label "90%" at bounding box center [551, 240] width 416 height 49
click at [367, 235] on input "90%" at bounding box center [361, 241] width 12 height 12
radio input "true"
click at [540, 427] on button "SUBMIT" at bounding box center [550, 427] width 104 height 25
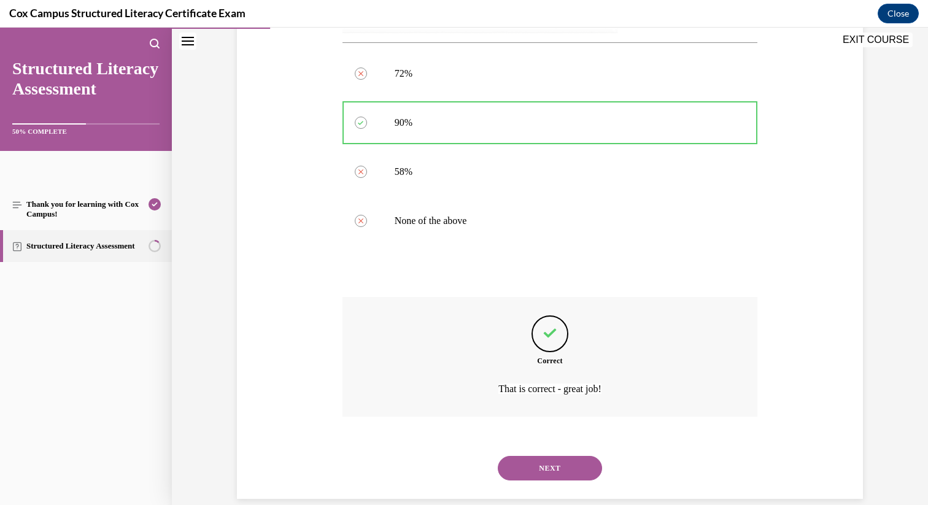
scroll to position [538, 0]
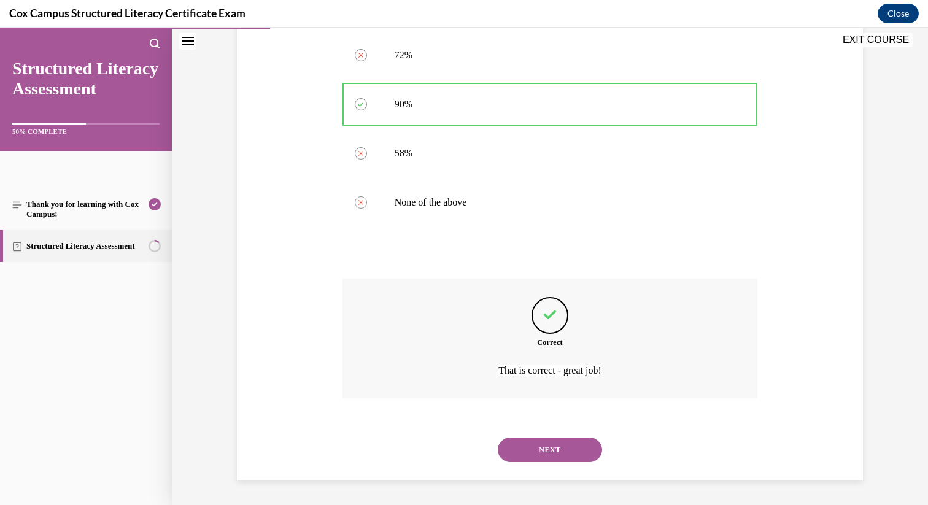
click at [565, 461] on button "NEXT" at bounding box center [550, 450] width 104 height 25
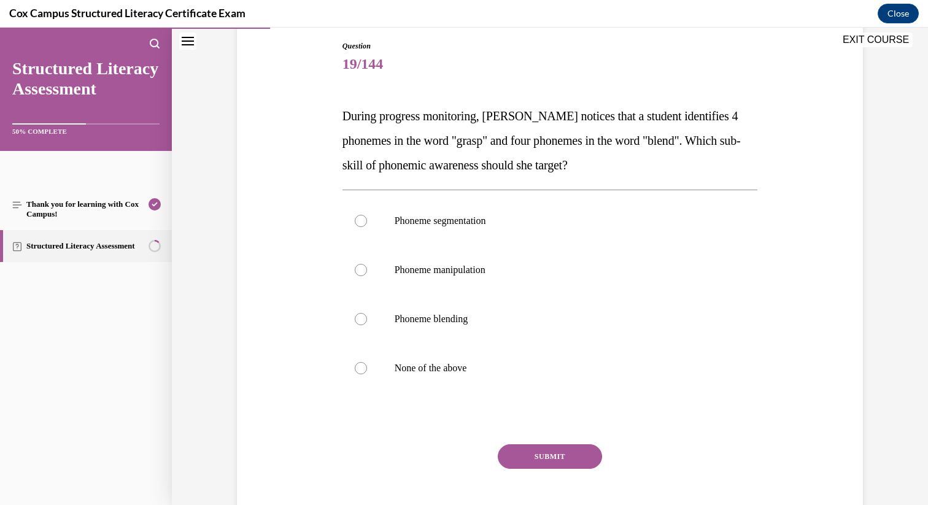
scroll to position [141, 0]
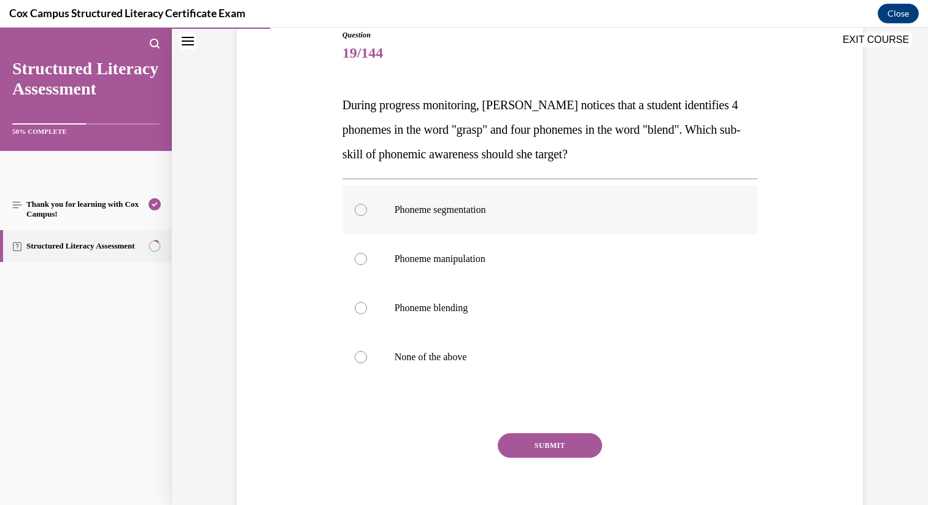
click at [456, 223] on label "Phoneme segmentation" at bounding box center [551, 209] width 416 height 49
click at [367, 216] on input "Phoneme segmentation" at bounding box center [361, 210] width 12 height 12
radio input "true"
click at [523, 454] on button "SUBMIT" at bounding box center [550, 445] width 104 height 25
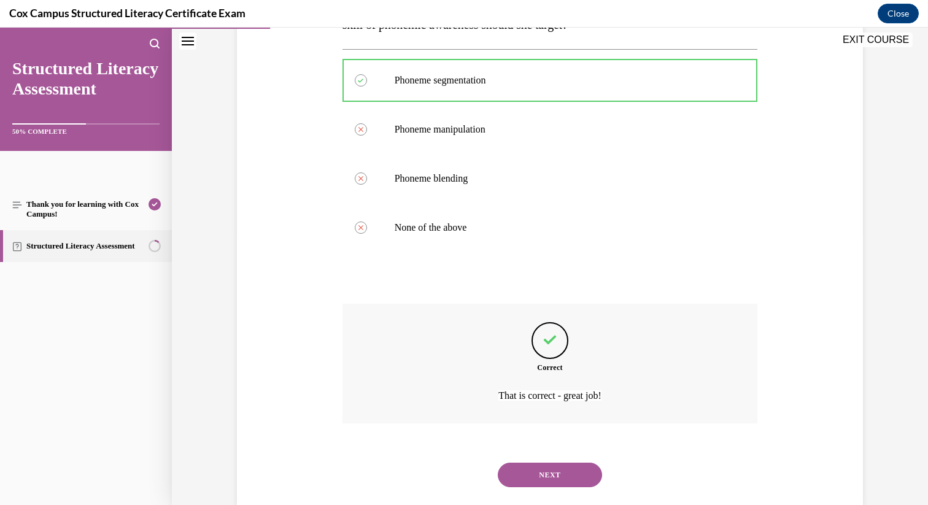
scroll to position [296, 0]
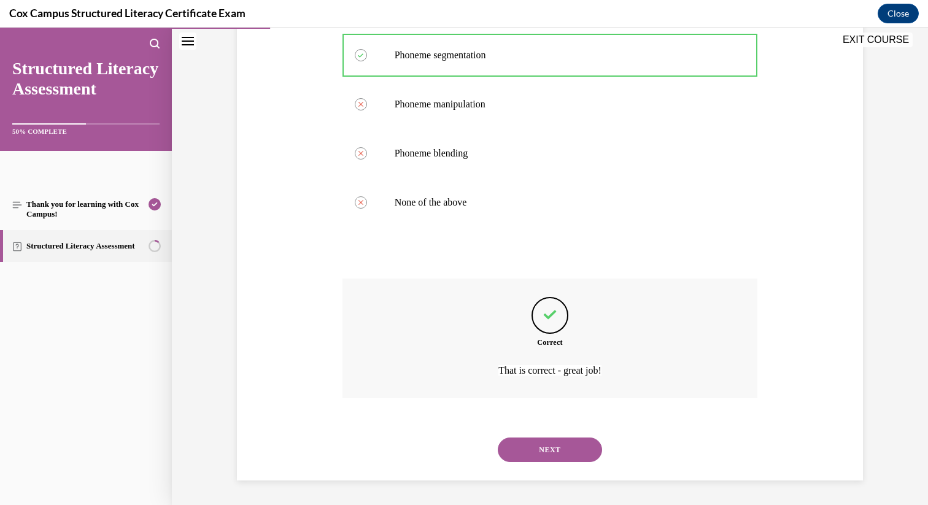
click at [565, 447] on button "NEXT" at bounding box center [550, 450] width 104 height 25
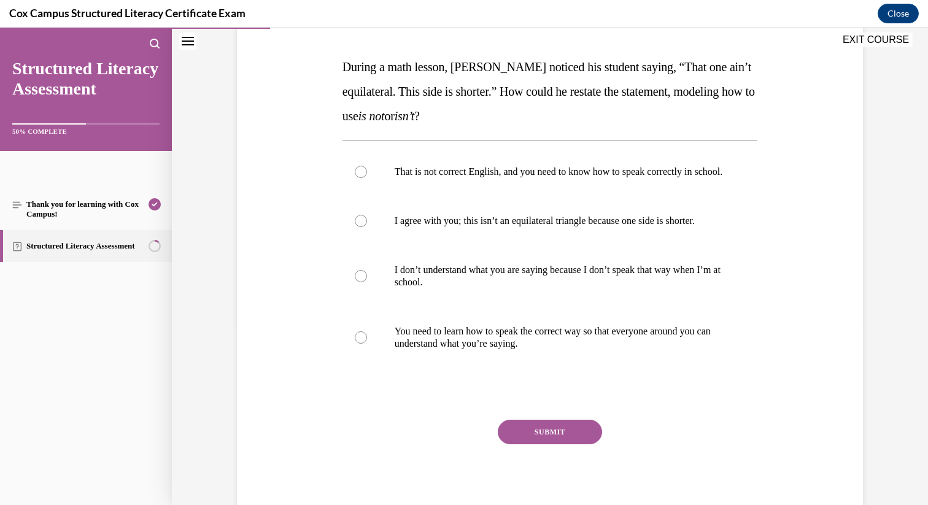
scroll to position [180, 0]
click at [470, 227] on p "I agree with you; this isn’t an equilateral triangle because one side is shorte…" at bounding box center [561, 220] width 333 height 12
click at [367, 227] on input "I agree with you; this isn’t an equilateral triangle because one side is shorte…" at bounding box center [361, 220] width 12 height 12
radio input "true"
click at [534, 444] on button "SUBMIT" at bounding box center [550, 431] width 104 height 25
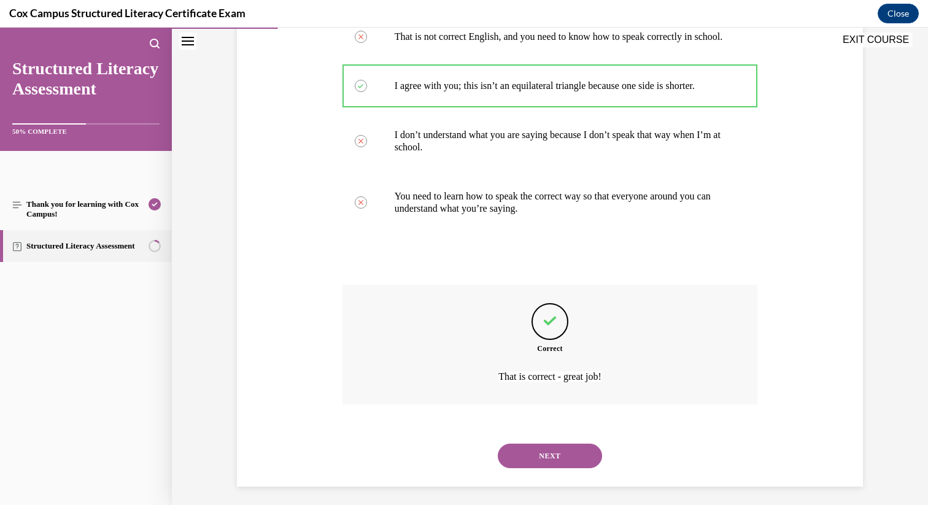
scroll to position [333, 0]
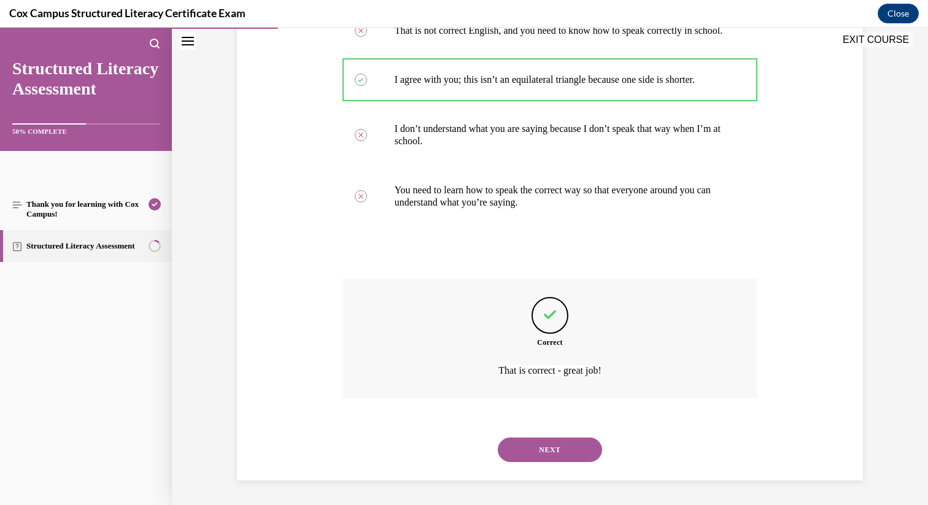
click at [564, 448] on button "NEXT" at bounding box center [550, 450] width 104 height 25
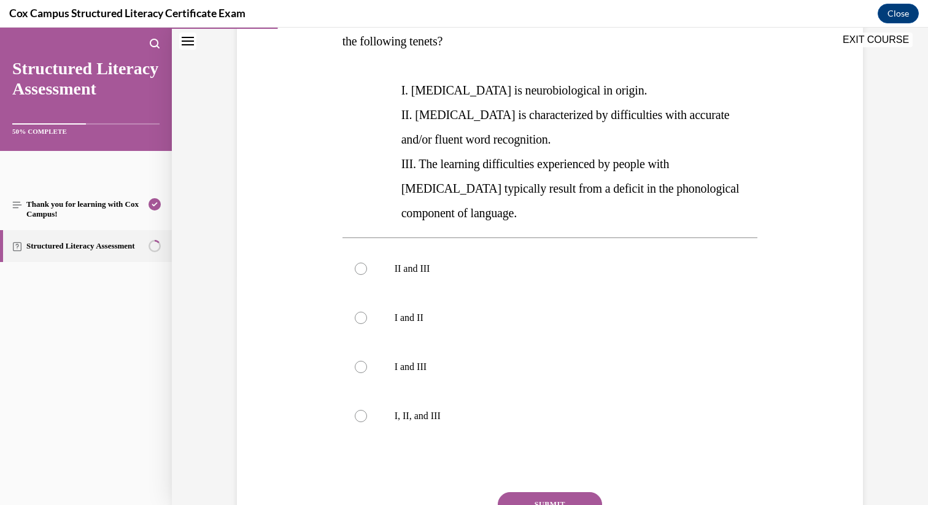
scroll to position [258, 0]
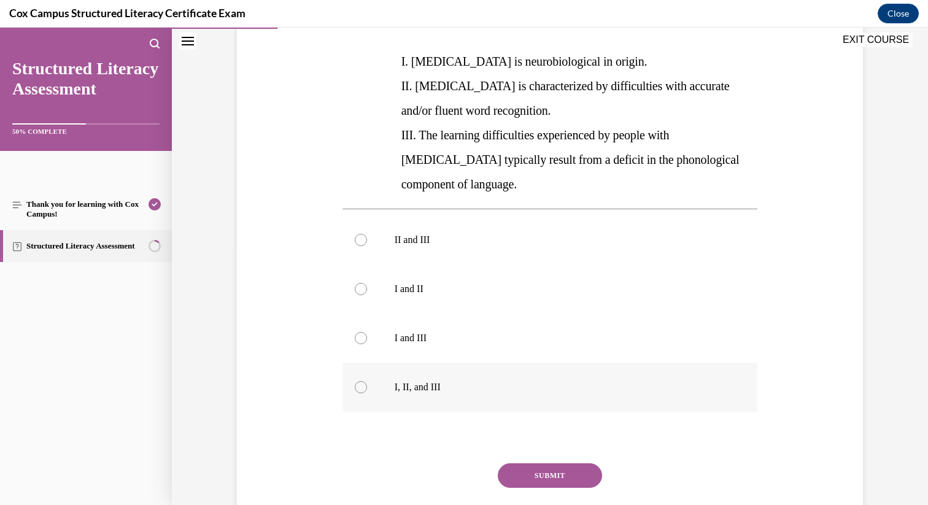
click at [443, 363] on label "I, II, and III" at bounding box center [551, 387] width 416 height 49
click at [367, 381] on input "I, II, and III" at bounding box center [361, 387] width 12 height 12
radio input "true"
click at [527, 464] on button "SUBMIT" at bounding box center [550, 476] width 104 height 25
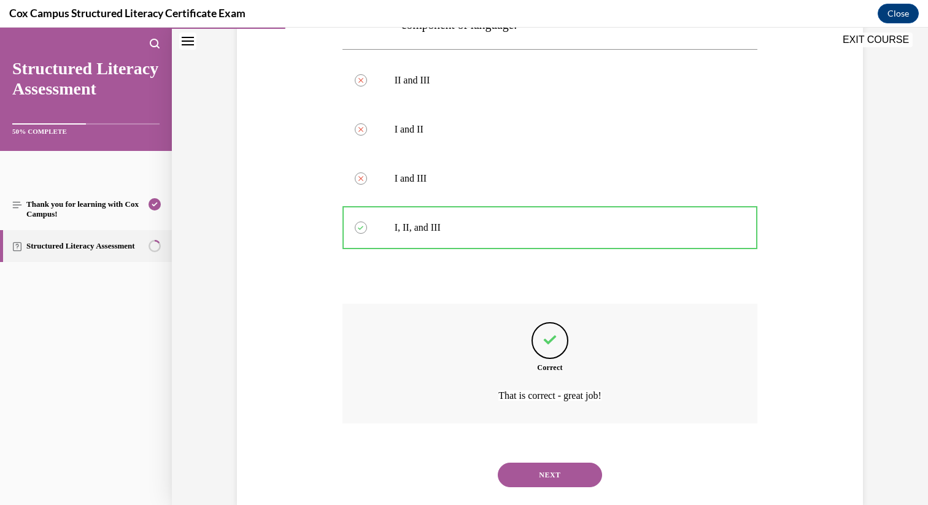
scroll to position [419, 0]
click at [572, 466] on div "NEXT" at bounding box center [551, 474] width 416 height 49
click at [572, 462] on button "NEXT" at bounding box center [550, 474] width 104 height 25
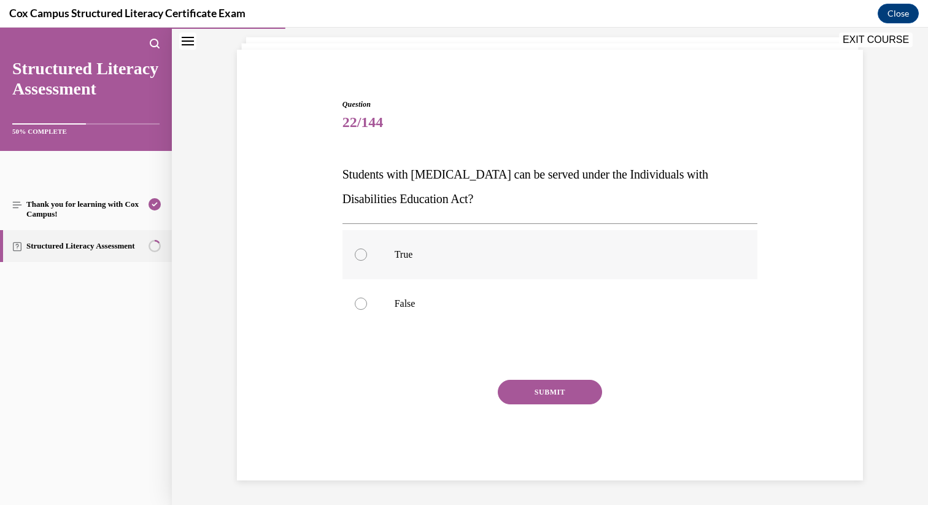
click at [448, 255] on p "True" at bounding box center [561, 255] width 333 height 12
click at [367, 255] on input "True" at bounding box center [361, 255] width 12 height 12
radio input "true"
click at [534, 400] on button "SUBMIT" at bounding box center [550, 392] width 104 height 25
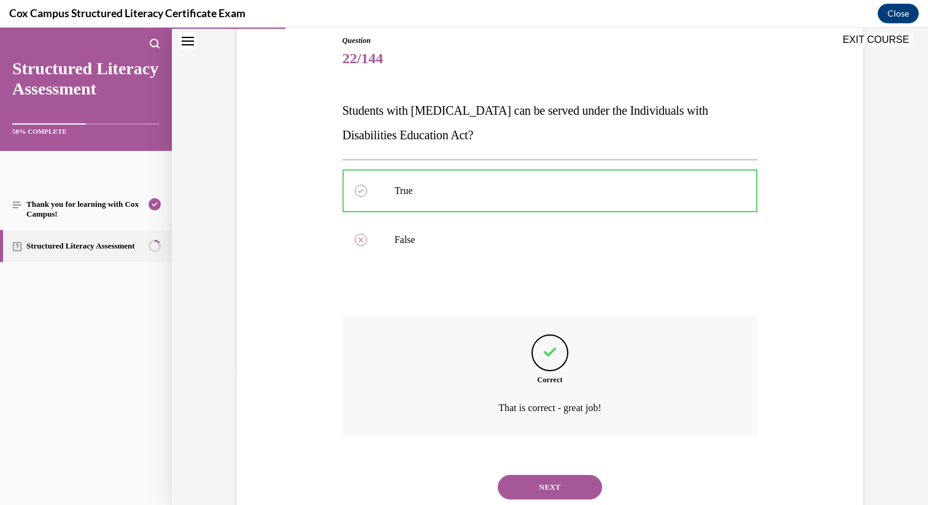
scroll to position [173, 0]
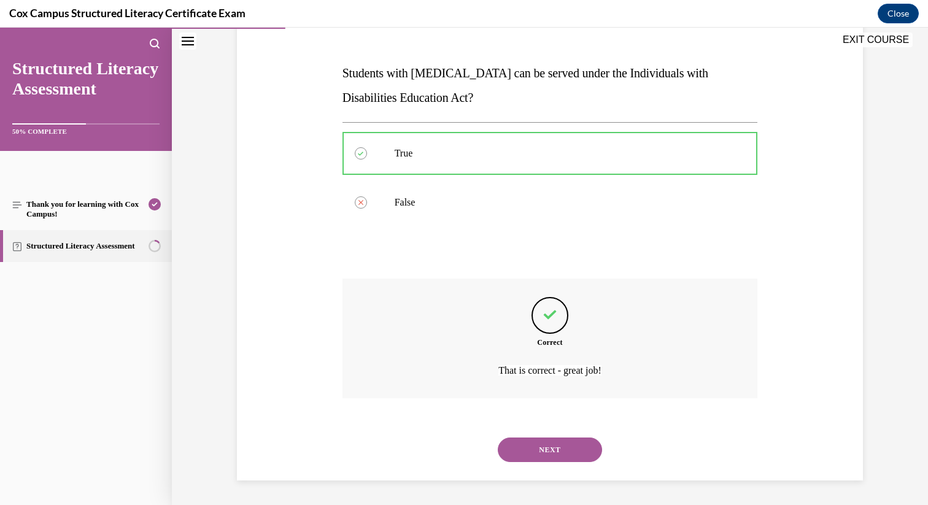
click at [562, 447] on button "NEXT" at bounding box center [550, 450] width 104 height 25
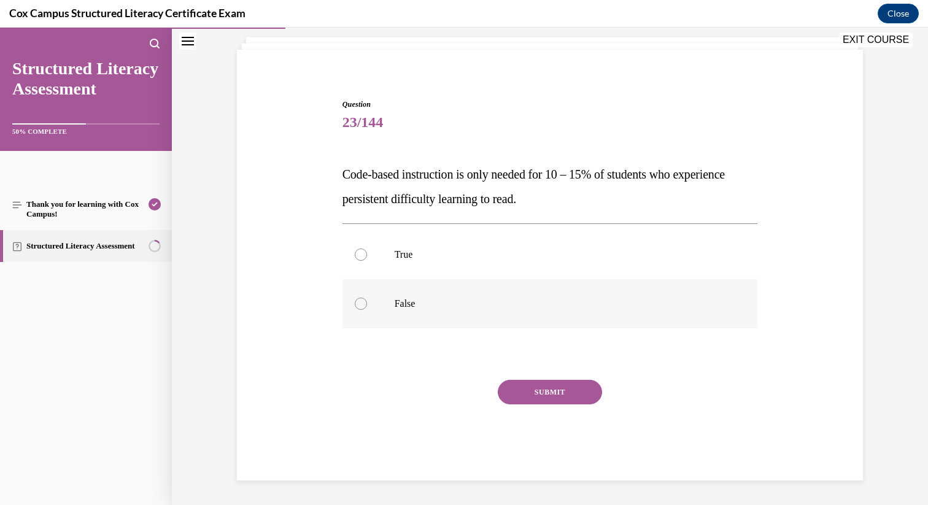
click at [416, 300] on p "False" at bounding box center [561, 304] width 333 height 12
click at [367, 300] on input "False" at bounding box center [361, 304] width 12 height 12
radio input "true"
click at [553, 391] on button "SUBMIT" at bounding box center [550, 392] width 104 height 25
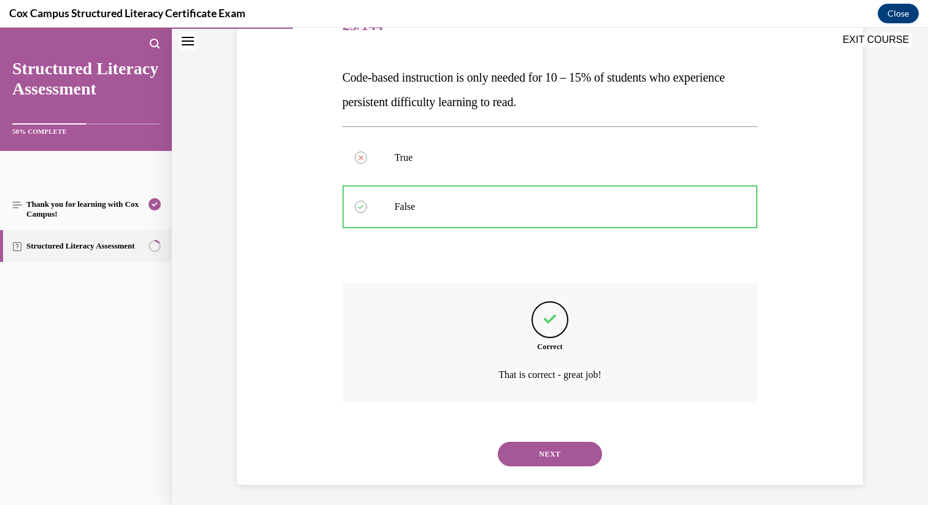
scroll to position [173, 0]
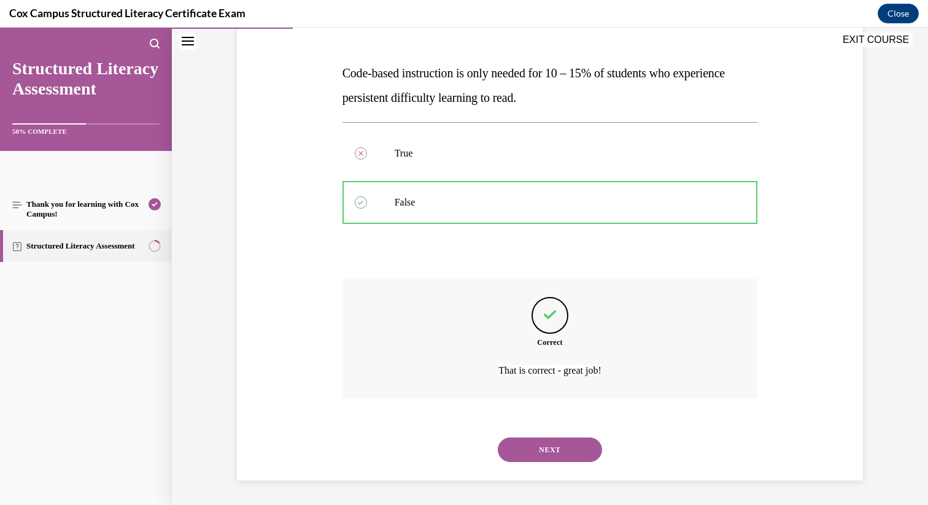
click at [564, 467] on div "NEXT" at bounding box center [551, 449] width 416 height 49
click at [566, 454] on button "NEXT" at bounding box center [550, 450] width 104 height 25
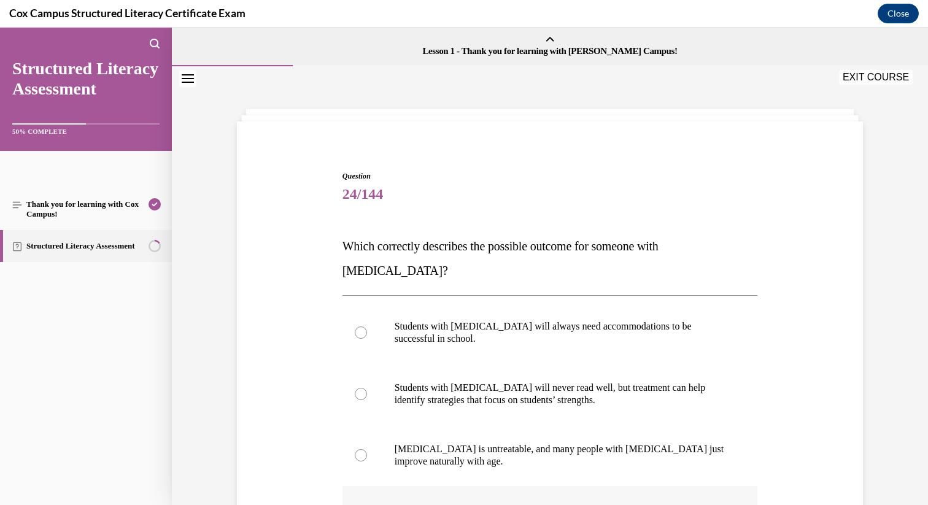
radio input "true"
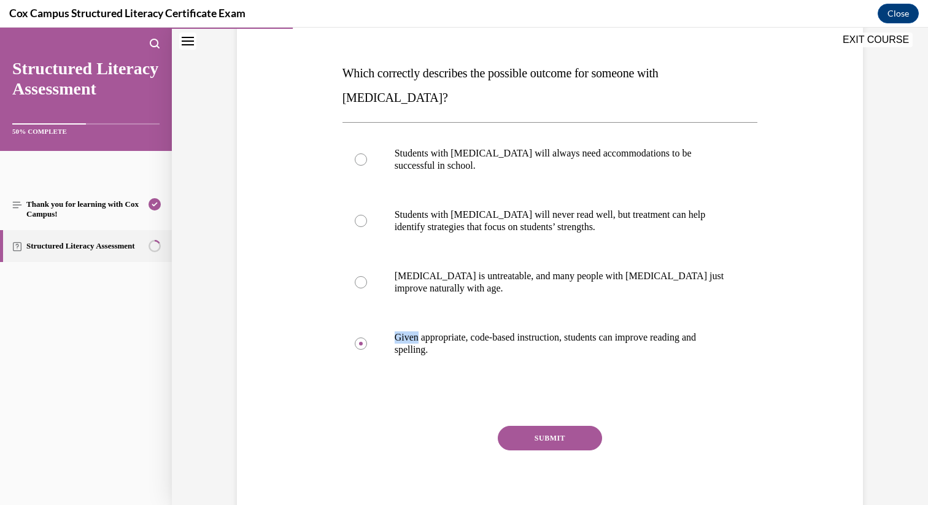
scroll to position [174, 0]
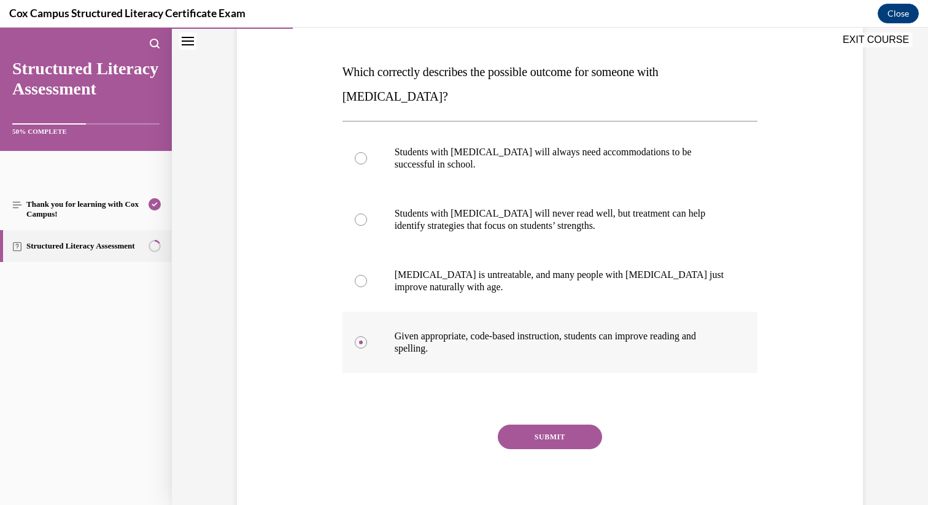
click at [457, 312] on label "Given appropriate, code-based instruction, students can improve reading and spe…" at bounding box center [551, 342] width 416 height 61
click at [367, 336] on input "Given appropriate, code-based instruction, students can improve reading and spe…" at bounding box center [361, 342] width 12 height 12
click at [532, 425] on button "SUBMIT" at bounding box center [550, 437] width 104 height 25
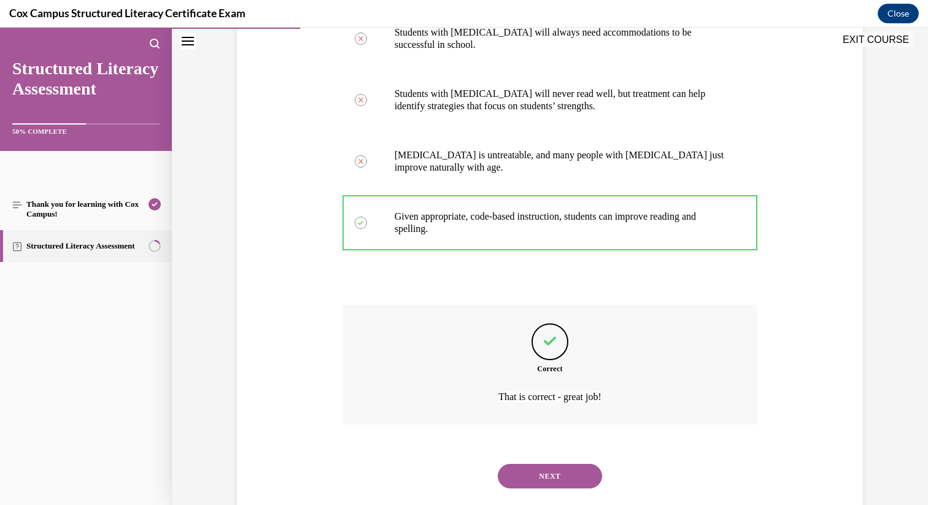
scroll to position [296, 0]
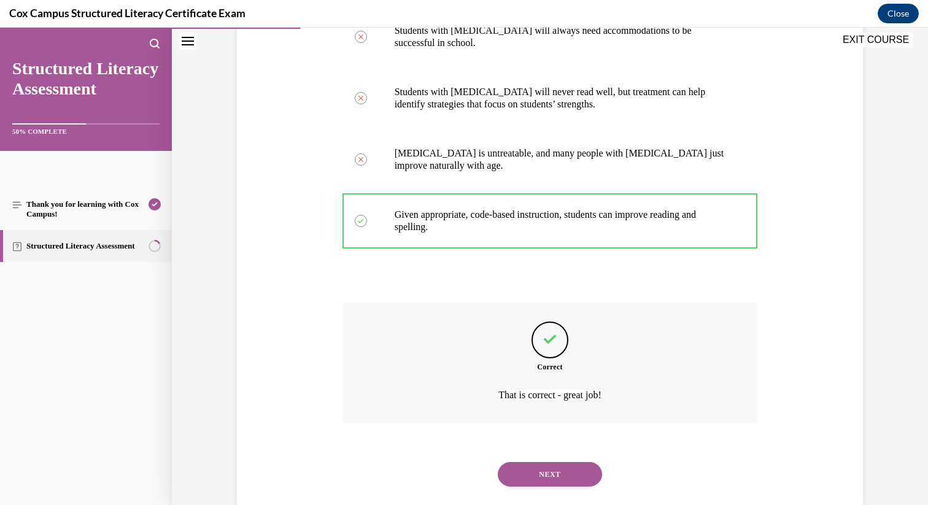
click at [562, 467] on div "NEXT" at bounding box center [551, 474] width 416 height 49
click at [567, 462] on button "NEXT" at bounding box center [550, 474] width 104 height 25
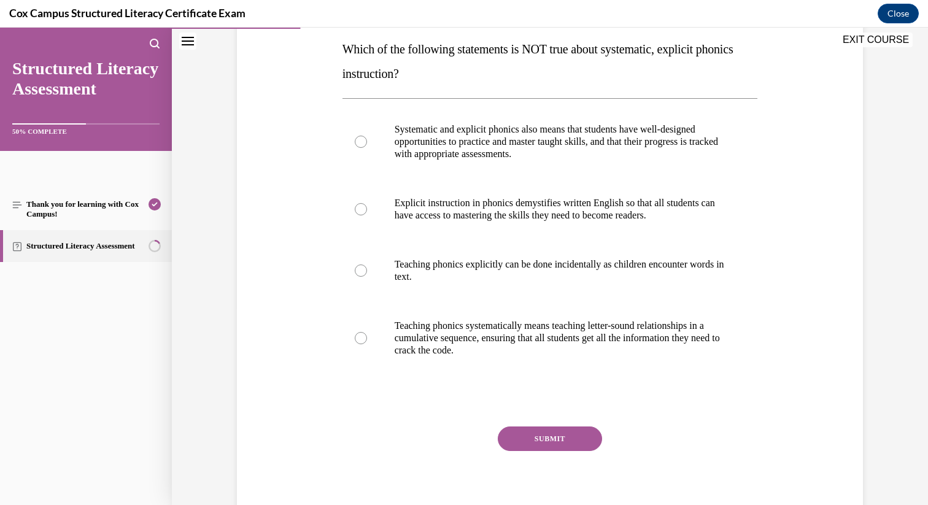
scroll to position [198, 0]
click at [462, 277] on p "Teaching phonics explicitly can be done incidentally as children encounter word…" at bounding box center [561, 270] width 333 height 25
click at [367, 276] on input "Teaching phonics explicitly can be done incidentally as children encounter word…" at bounding box center [361, 270] width 12 height 12
radio input "true"
click at [543, 427] on button "SUBMIT" at bounding box center [550, 438] width 104 height 25
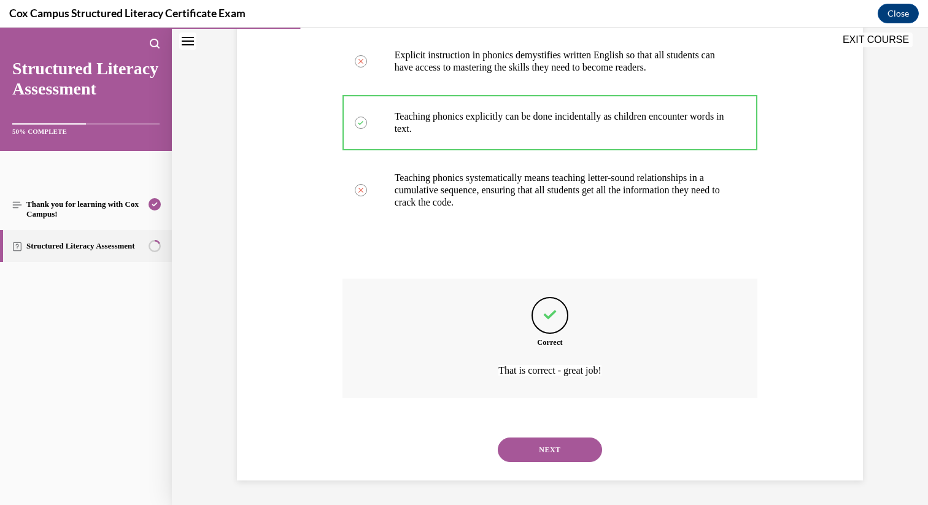
click at [564, 453] on button "NEXT" at bounding box center [550, 450] width 104 height 25
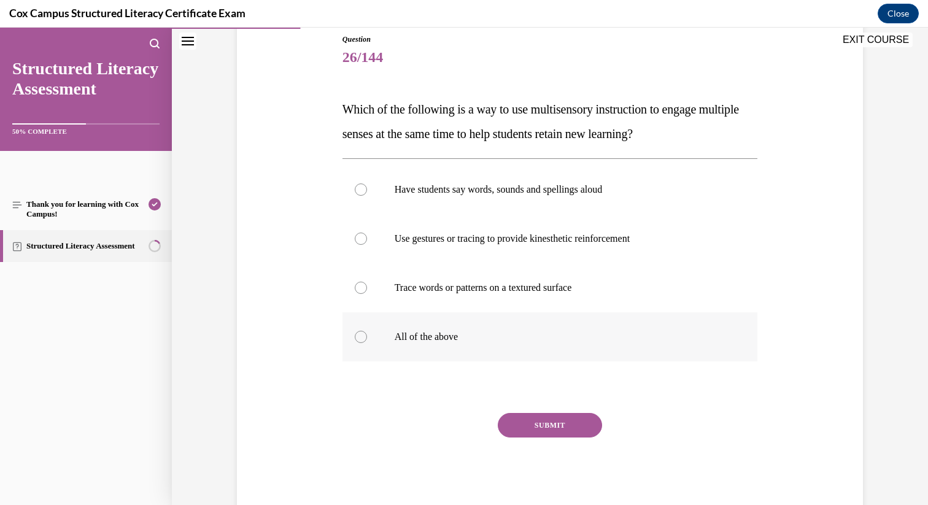
click at [475, 338] on p "All of the above" at bounding box center [561, 337] width 333 height 12
click at [367, 338] on input "All of the above" at bounding box center [361, 337] width 12 height 12
radio input "true"
click at [526, 410] on div "Question 26/144 Which of the following is a way to use multisensory instruction…" at bounding box center [551, 274] width 416 height 480
click at [531, 420] on button "SUBMIT" at bounding box center [550, 425] width 104 height 25
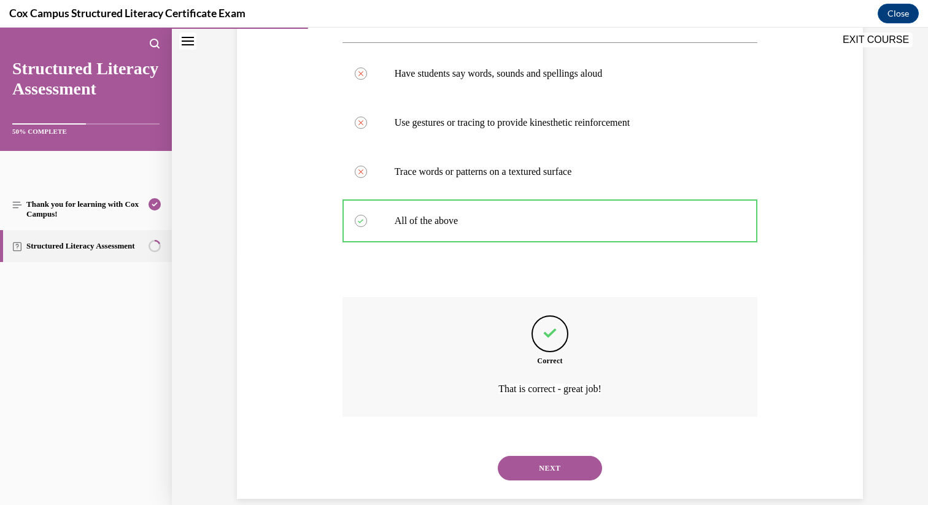
scroll to position [271, 0]
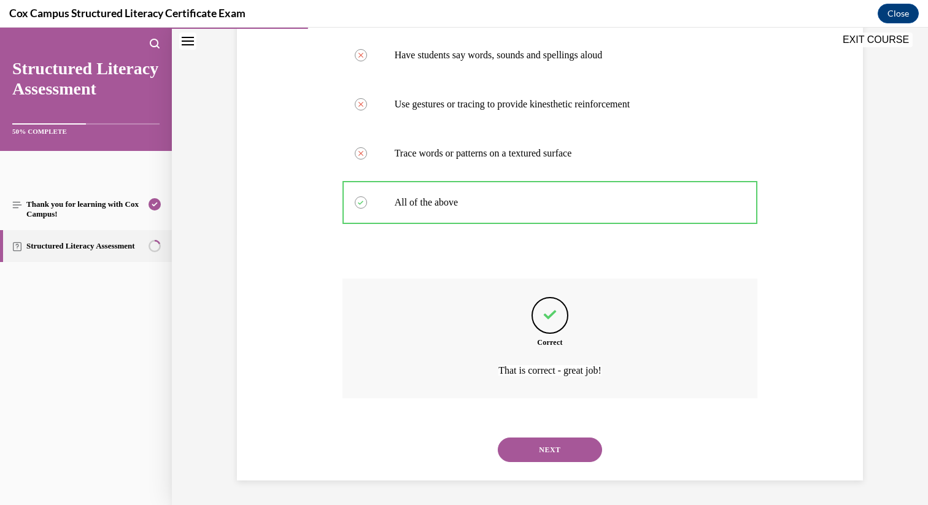
click at [577, 459] on button "NEXT" at bounding box center [550, 450] width 104 height 25
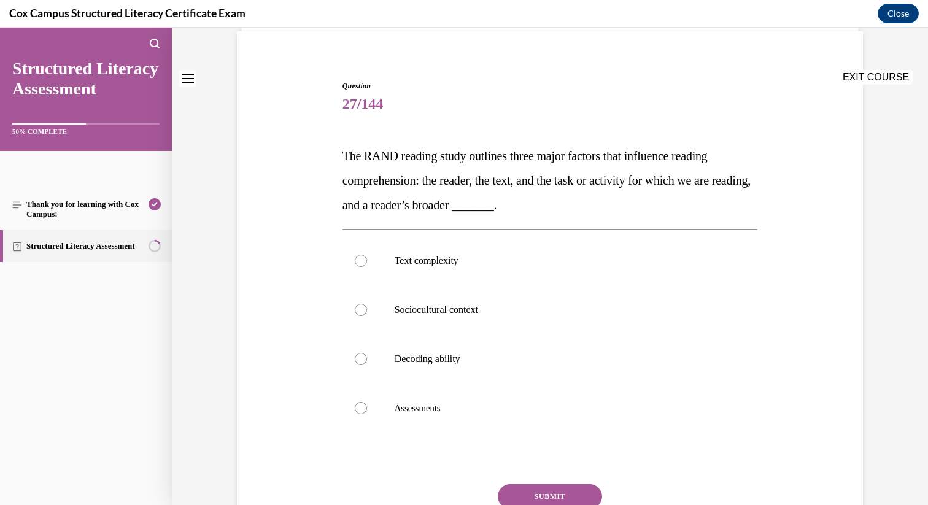
scroll to position [101, 0]
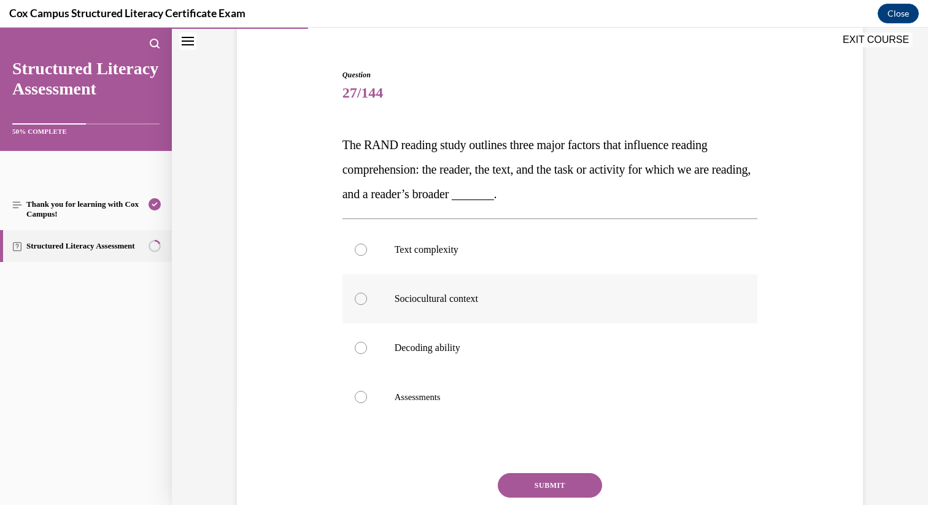
click at [455, 309] on label "Sociocultural context" at bounding box center [551, 298] width 416 height 49
click at [367, 305] on input "Sociocultural context" at bounding box center [361, 299] width 12 height 12
radio input "true"
click at [549, 487] on button "SUBMIT" at bounding box center [550, 485] width 104 height 25
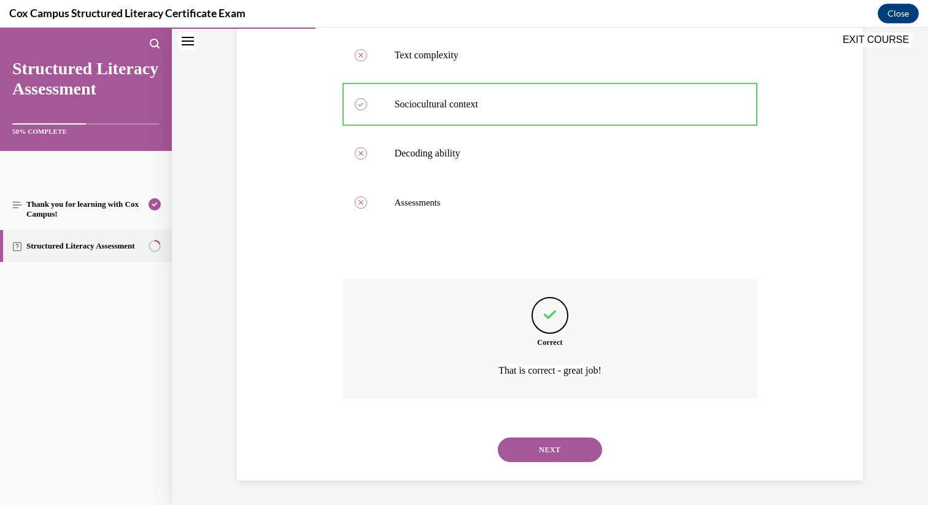
click at [554, 441] on button "NEXT" at bounding box center [550, 450] width 104 height 25
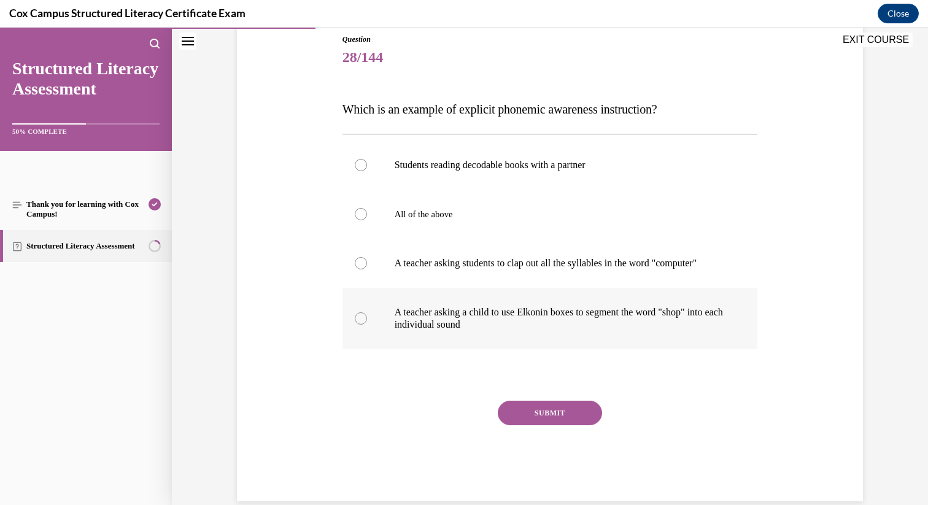
click at [448, 327] on p "A teacher asking a child to use Elkonin boxes to segment the word "shop" into e…" at bounding box center [561, 318] width 333 height 25
click at [367, 325] on input "A teacher asking a child to use Elkonin boxes to segment the word "shop" into e…" at bounding box center [361, 319] width 12 height 12
radio input "true"
click at [548, 424] on button "SUBMIT" at bounding box center [550, 413] width 104 height 25
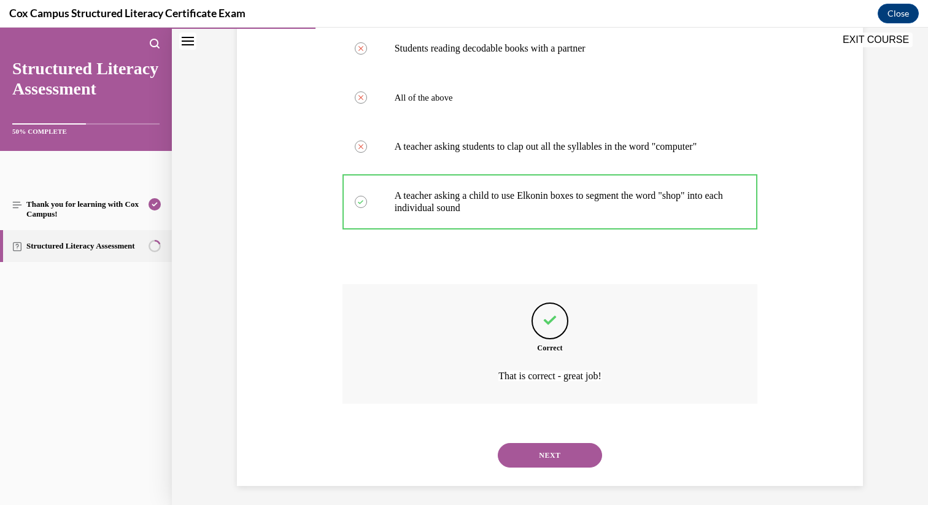
scroll to position [271, 0]
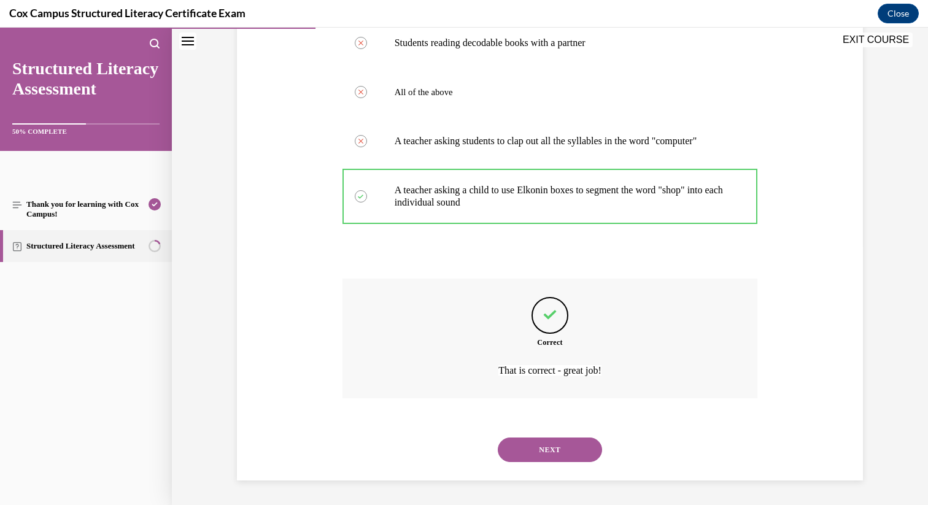
click at [559, 467] on div "NEXT" at bounding box center [551, 449] width 416 height 49
click at [562, 458] on button "NEXT" at bounding box center [550, 450] width 104 height 25
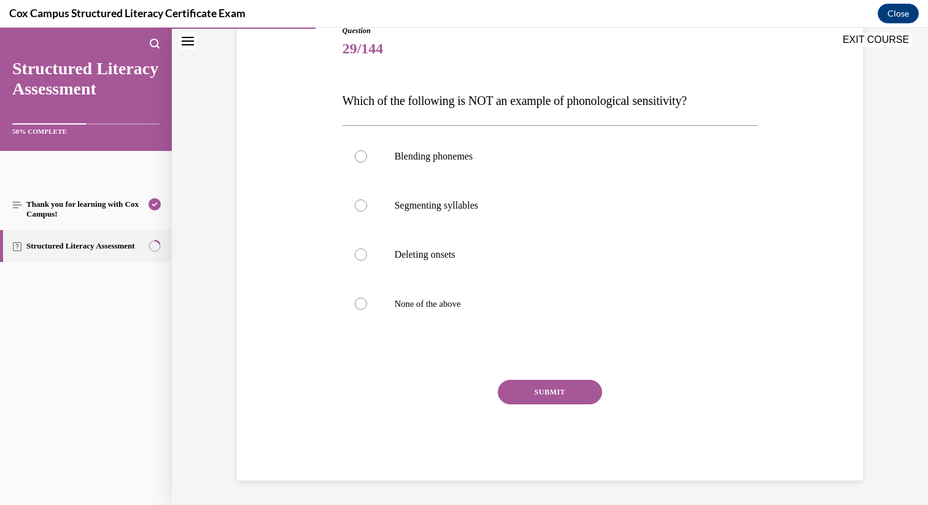
scroll to position [136, 0]
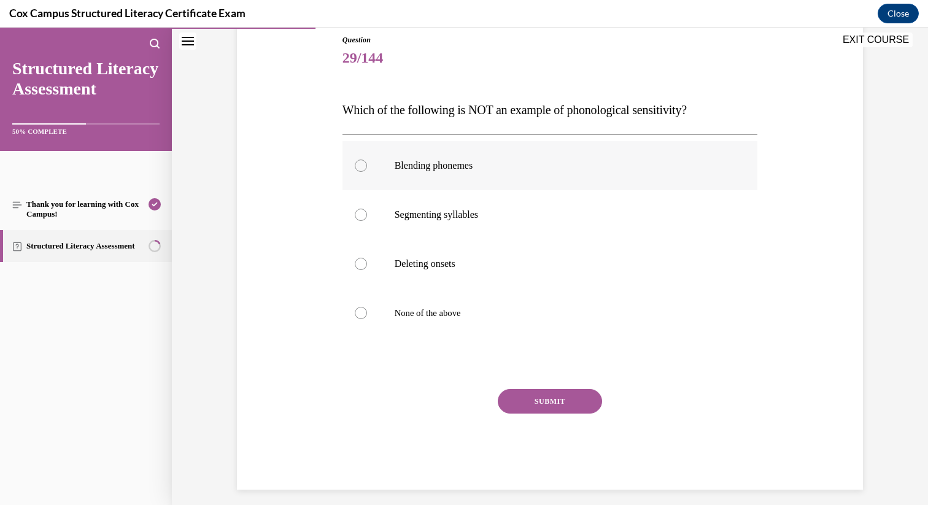
click at [435, 177] on label "Blending phonemes" at bounding box center [551, 165] width 416 height 49
click at [367, 172] on input "Blending phonemes" at bounding box center [361, 166] width 12 height 12
radio input "true"
click at [526, 392] on button "SUBMIT" at bounding box center [550, 401] width 104 height 25
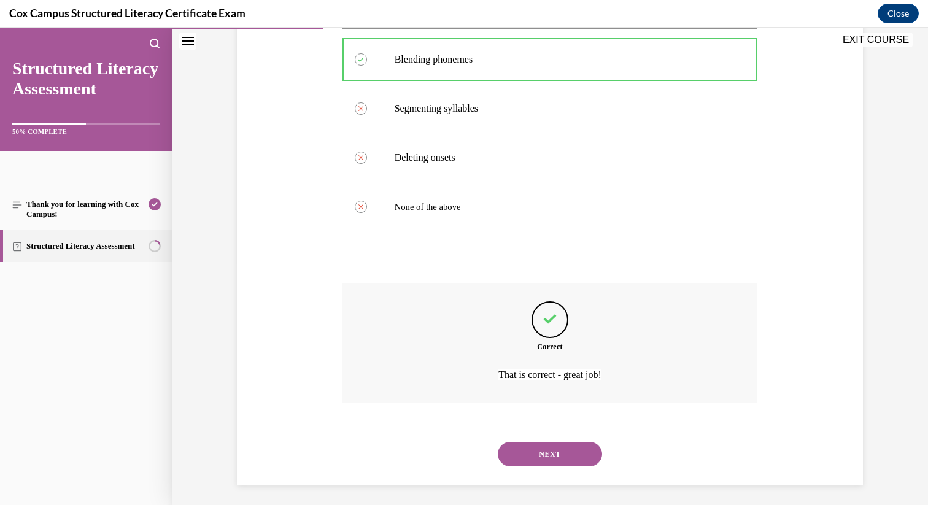
scroll to position [247, 0]
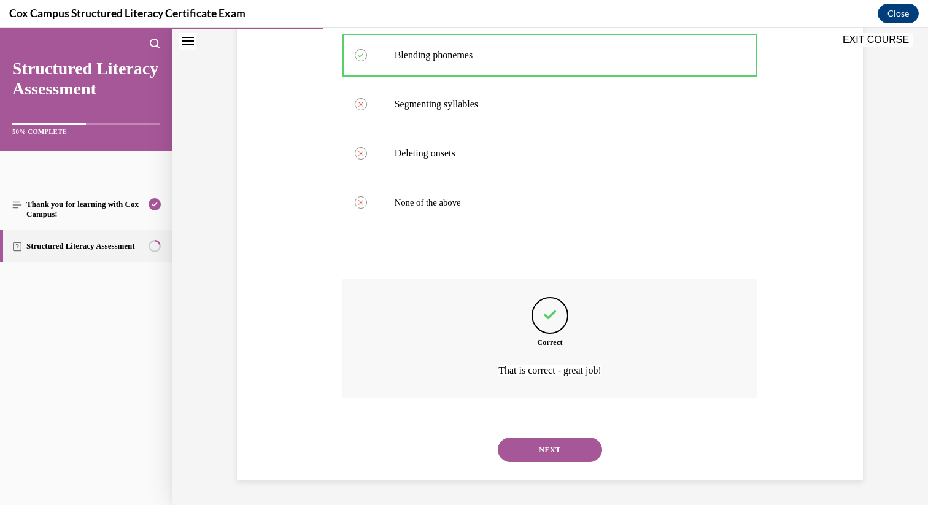
click at [556, 457] on button "NEXT" at bounding box center [550, 450] width 104 height 25
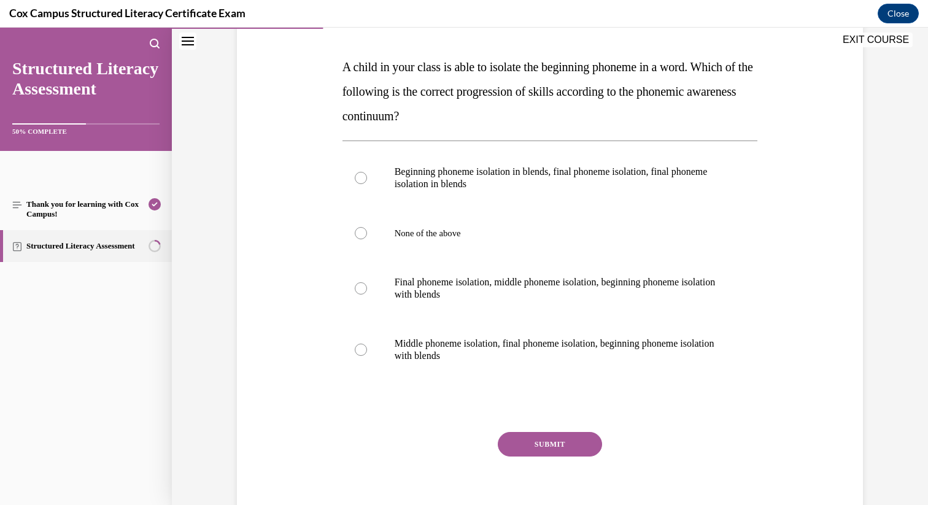
scroll to position [188, 0]
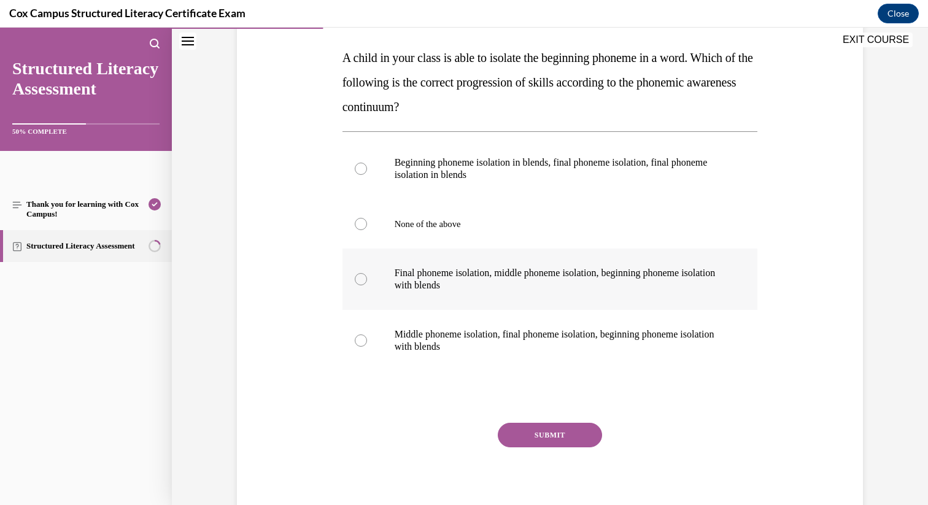
click at [484, 268] on p "Final phoneme isolation, middle phoneme isolation, beginning phoneme isolation …" at bounding box center [561, 279] width 333 height 25
click at [367, 273] on input "Final phoneme isolation, middle phoneme isolation, beginning phoneme isolation …" at bounding box center [361, 279] width 12 height 12
radio input "true"
click at [549, 440] on button "SUBMIT" at bounding box center [550, 435] width 104 height 25
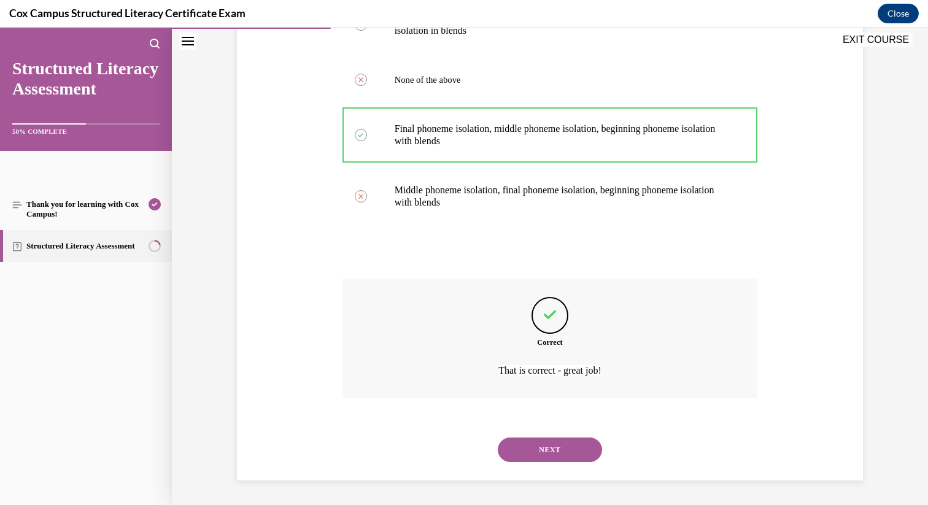
click at [564, 443] on button "NEXT" at bounding box center [550, 450] width 104 height 25
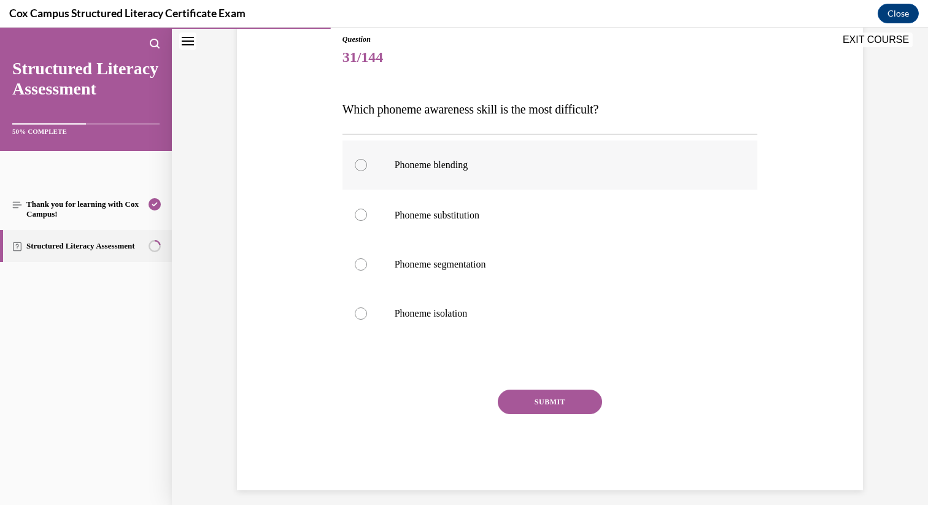
click at [471, 174] on label "Phoneme blending" at bounding box center [551, 165] width 416 height 49
click at [367, 171] on input "Phoneme blending" at bounding box center [361, 165] width 12 height 12
radio input "true"
click at [500, 226] on label "Phoneme substitution" at bounding box center [551, 215] width 416 height 50
click at [367, 221] on input "Phoneme substitution" at bounding box center [361, 215] width 12 height 12
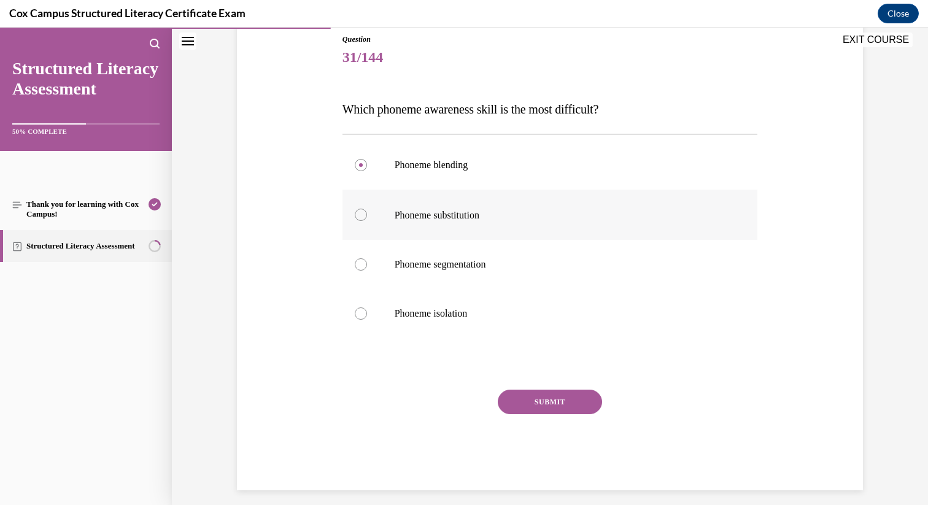
radio input "true"
click at [524, 397] on button "SUBMIT" at bounding box center [550, 402] width 104 height 25
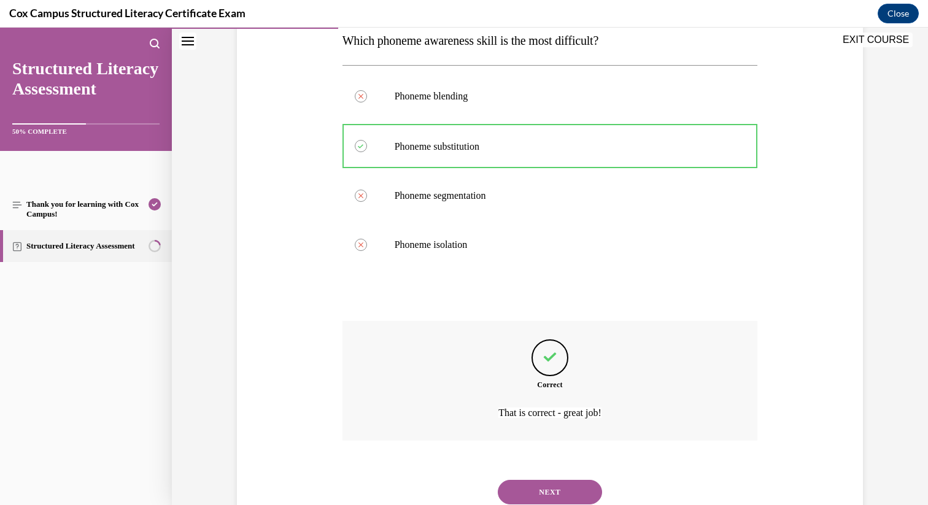
scroll to position [247, 0]
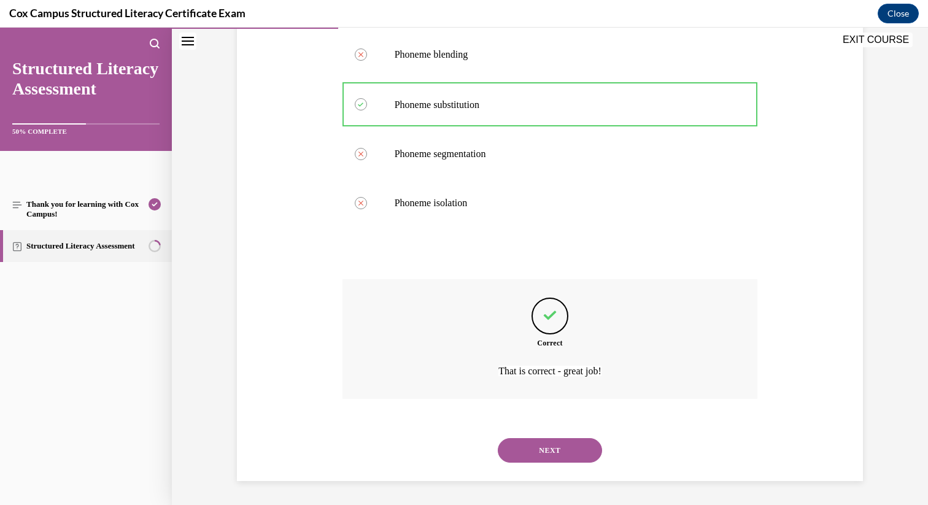
click at [560, 450] on button "NEXT" at bounding box center [550, 450] width 104 height 25
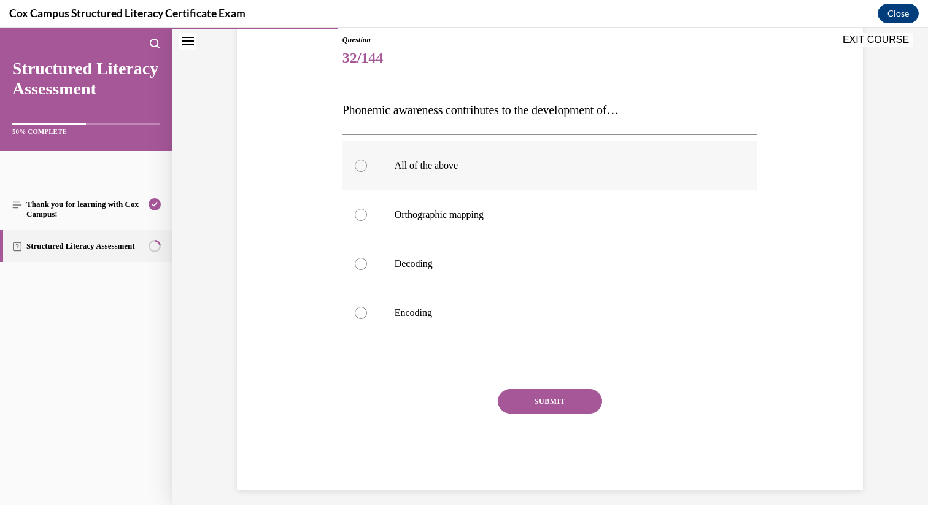
click at [480, 169] on p "All of the above" at bounding box center [561, 166] width 333 height 12
click at [367, 169] on input "All of the above" at bounding box center [361, 166] width 12 height 12
radio input "true"
click at [534, 414] on div "SUBMIT" at bounding box center [551, 419] width 416 height 61
click at [535, 400] on button "SUBMIT" at bounding box center [550, 401] width 104 height 25
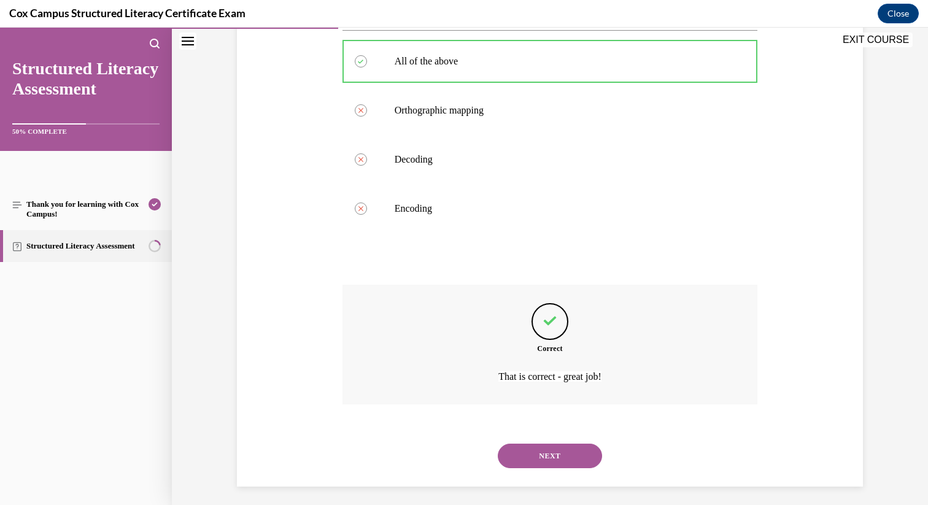
scroll to position [247, 0]
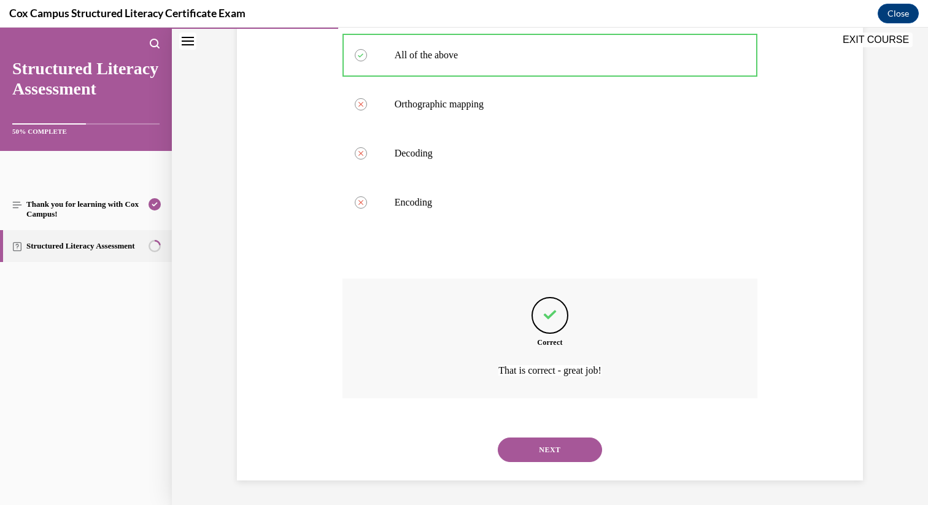
click at [559, 450] on button "NEXT" at bounding box center [550, 450] width 104 height 25
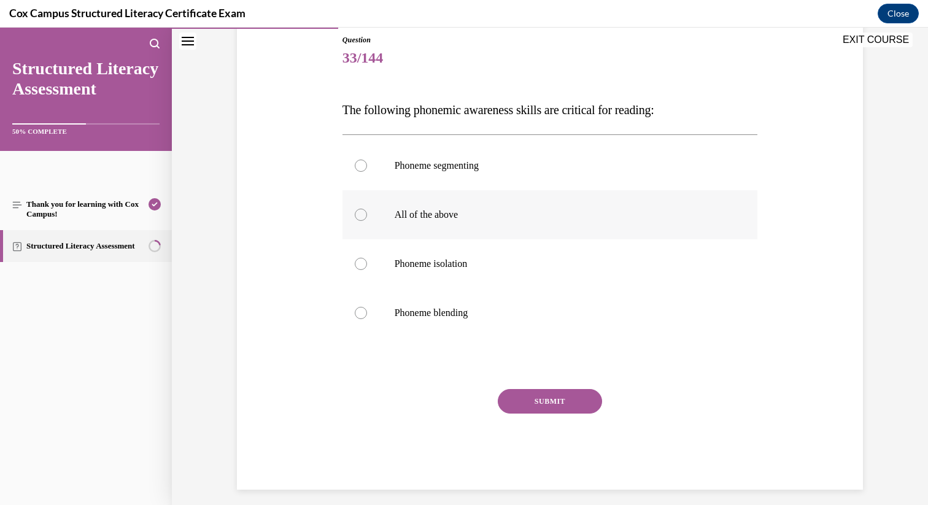
click at [463, 227] on label "All of the above" at bounding box center [551, 214] width 416 height 49
click at [367, 221] on input "All of the above" at bounding box center [361, 215] width 12 height 12
radio input "true"
click at [533, 392] on button "SUBMIT" at bounding box center [550, 401] width 104 height 25
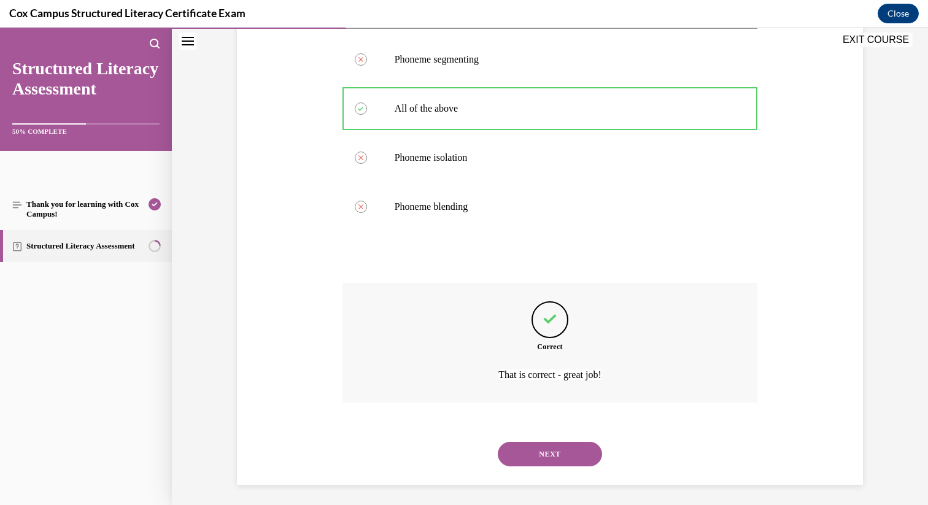
scroll to position [247, 0]
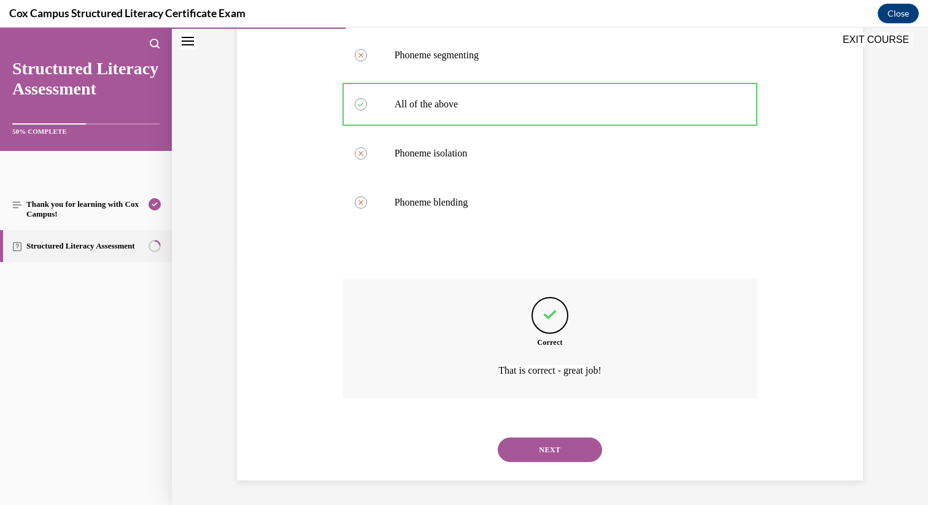
click at [564, 457] on button "NEXT" at bounding box center [550, 450] width 104 height 25
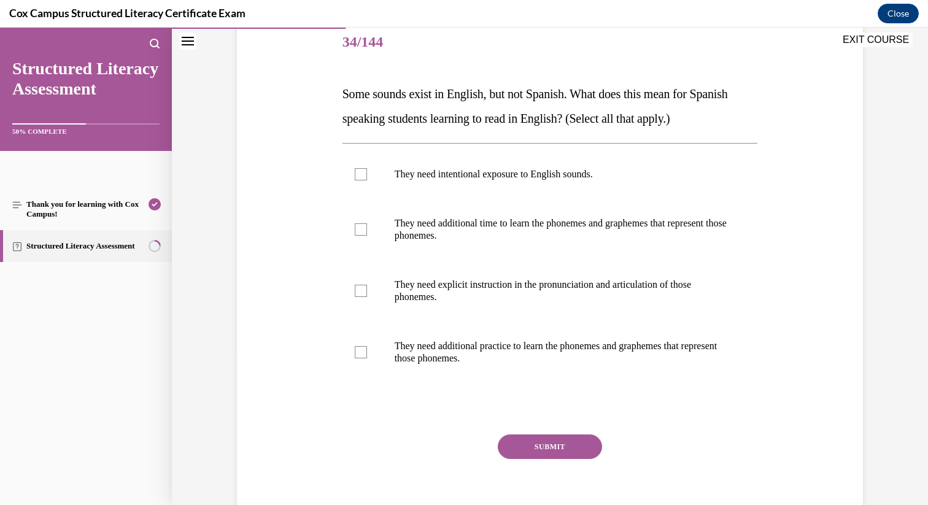
scroll to position [207, 0]
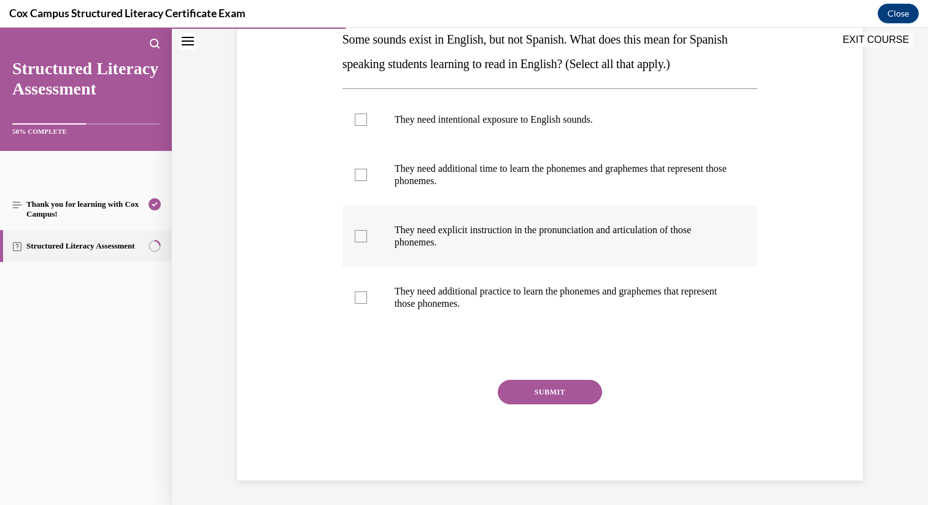
click at [501, 238] on p "They need explicit instruction in the pronunciation and articulation of those p…" at bounding box center [561, 236] width 333 height 25
click at [367, 238] on input "They need explicit instruction in the pronunciation and articulation of those p…" at bounding box center [361, 236] width 12 height 12
checkbox input "true"
click at [479, 130] on label "They need intentional exposure to English sounds." at bounding box center [551, 119] width 416 height 49
click at [367, 126] on input "They need intentional exposure to English sounds." at bounding box center [361, 120] width 12 height 12
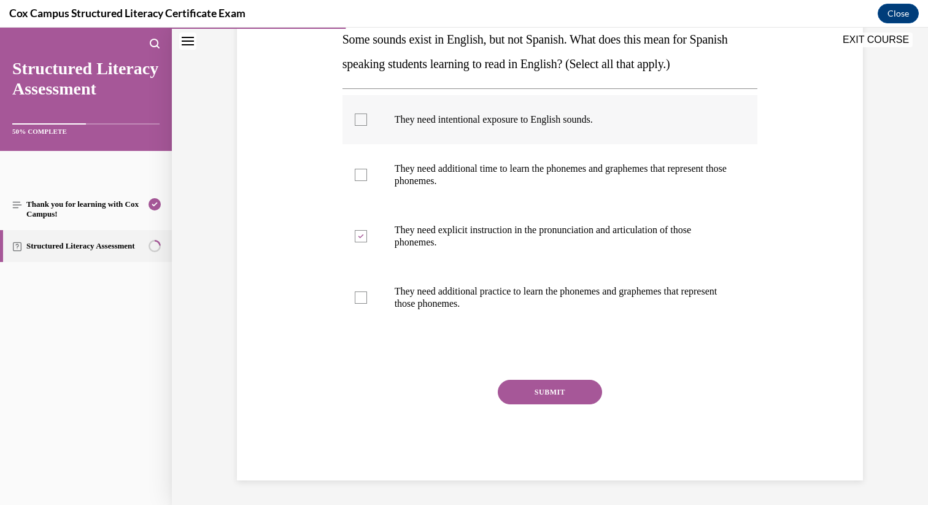
checkbox input "true"
click at [524, 290] on p "They need additional practice to learn the phonemes and graphemes that represen…" at bounding box center [561, 298] width 333 height 25
click at [367, 292] on input "They need additional practice to learn the phonemes and graphemes that represen…" at bounding box center [361, 298] width 12 height 12
checkbox input "true"
click at [433, 168] on p "They need additional time to learn the phonemes and graphemes that represent th…" at bounding box center [561, 175] width 333 height 25
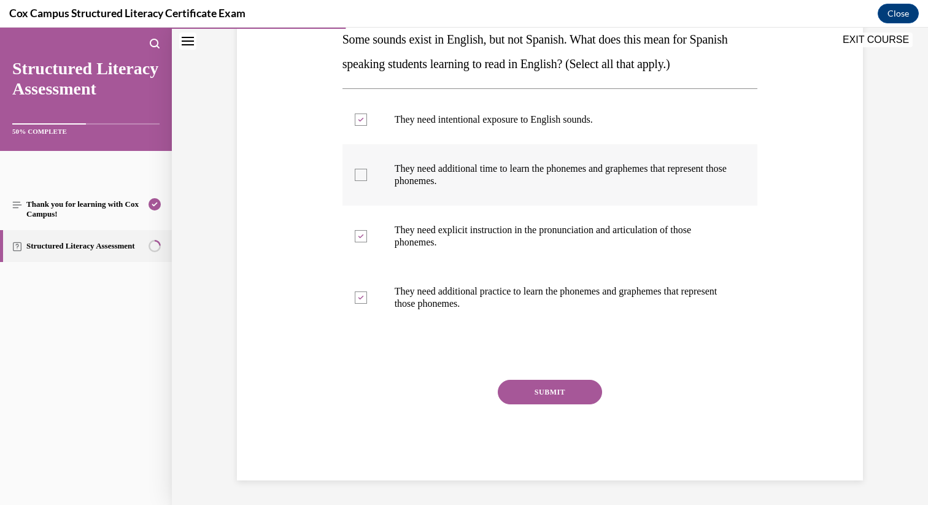
click at [367, 169] on input "They need additional time to learn the phonemes and graphemes that represent th…" at bounding box center [361, 175] width 12 height 12
checkbox input "true"
click at [541, 389] on button "SUBMIT" at bounding box center [550, 392] width 104 height 25
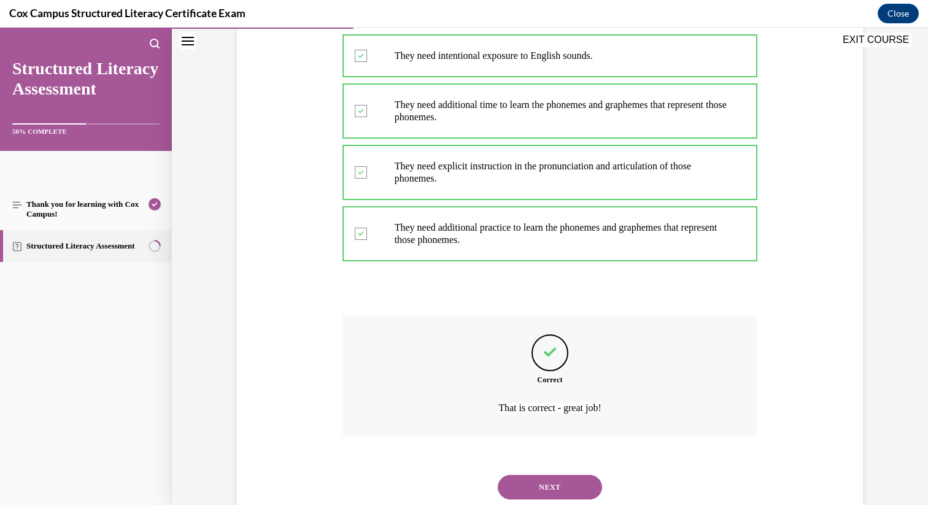
scroll to position [308, 0]
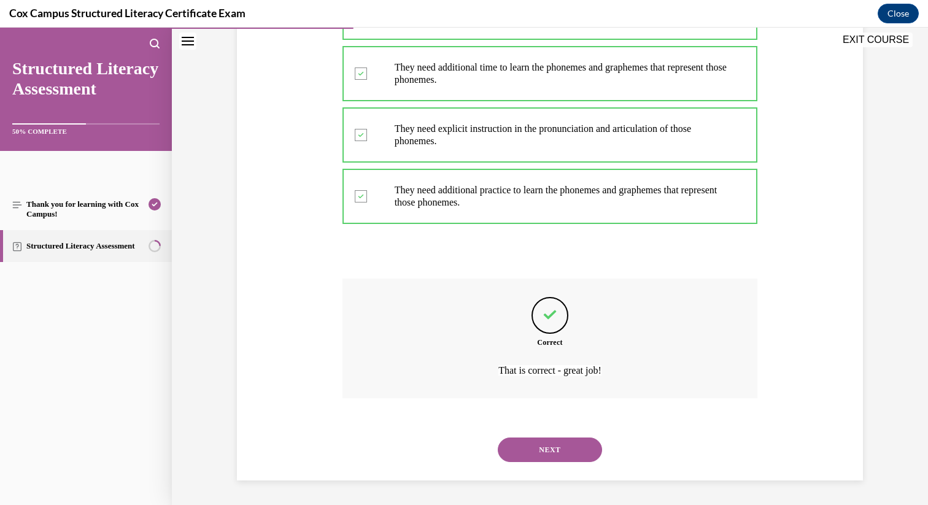
click at [554, 445] on button "NEXT" at bounding box center [550, 450] width 104 height 25
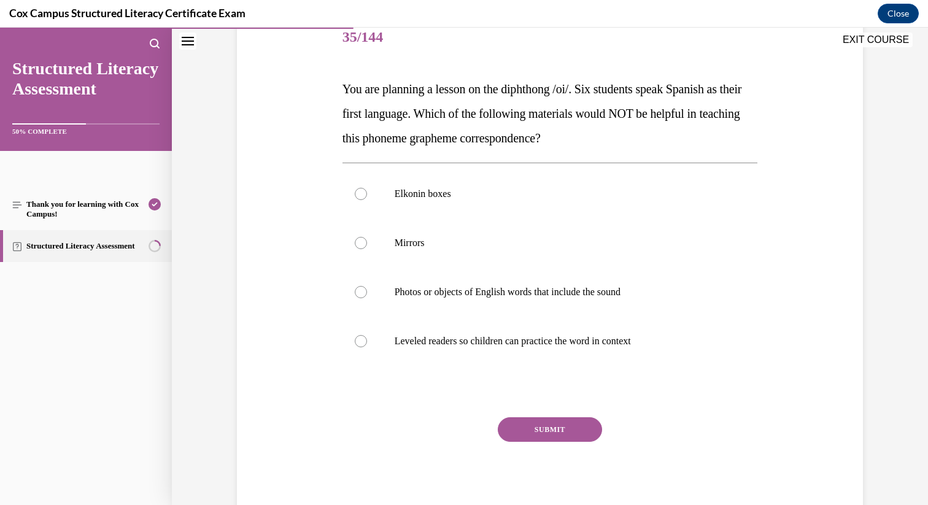
scroll to position [161, 0]
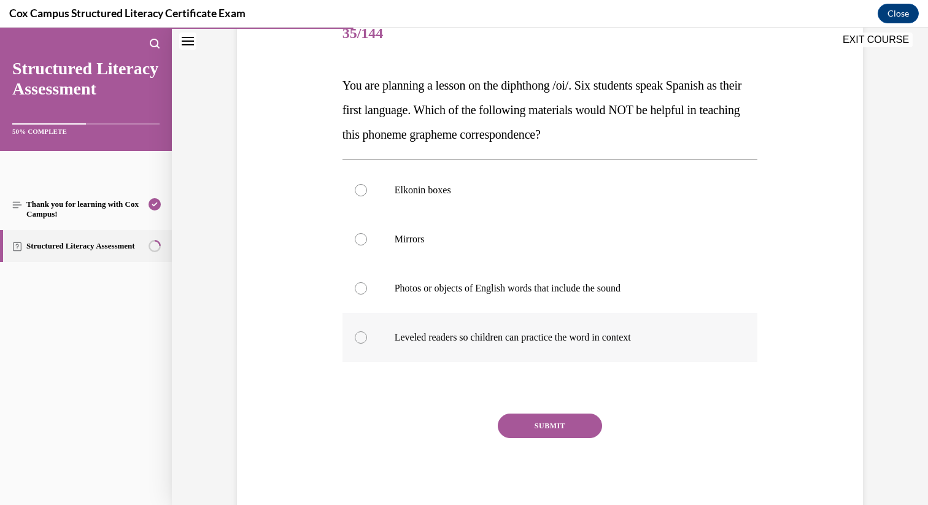
click at [479, 333] on p "Leveled readers so children can practice the word in context" at bounding box center [561, 338] width 333 height 12
click at [367, 333] on input "Leveled readers so children can practice the word in context" at bounding box center [361, 338] width 12 height 12
radio input "true"
click at [548, 436] on button "SUBMIT" at bounding box center [550, 426] width 104 height 25
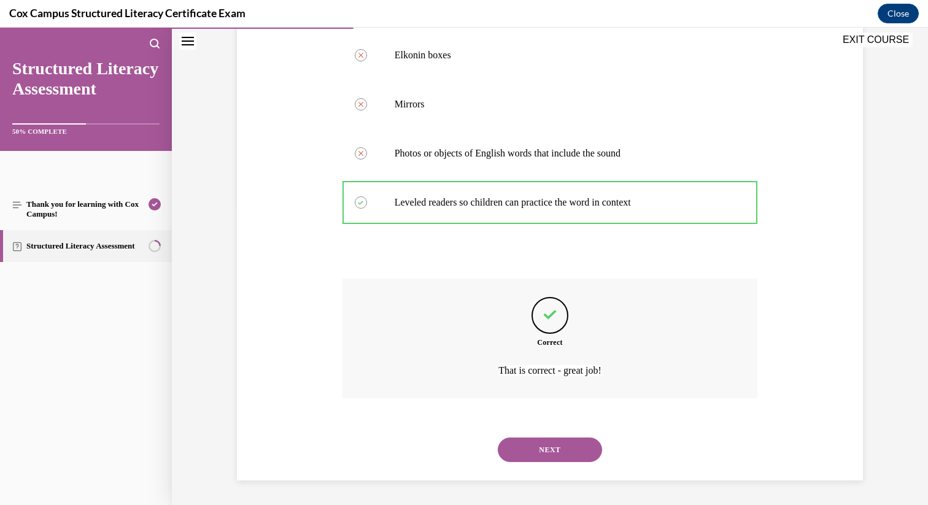
click at [557, 459] on button "NEXT" at bounding box center [550, 450] width 104 height 25
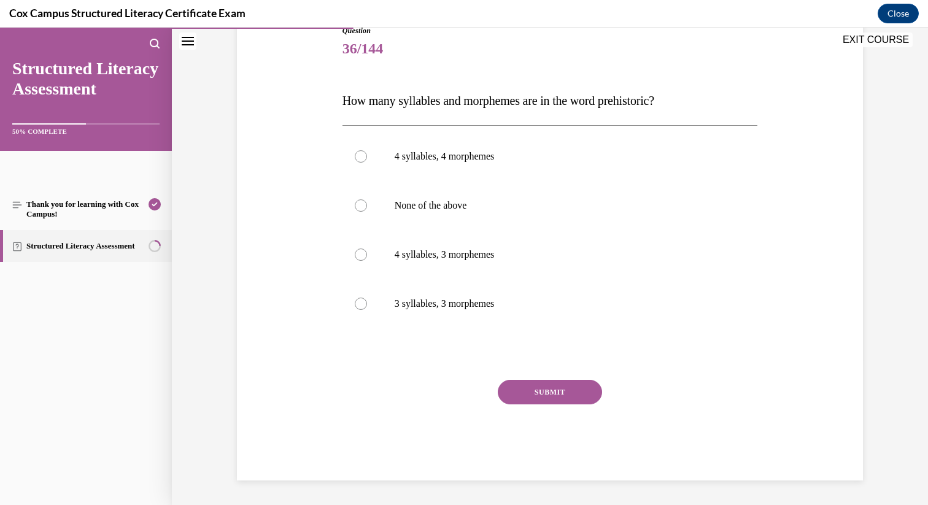
scroll to position [136, 0]
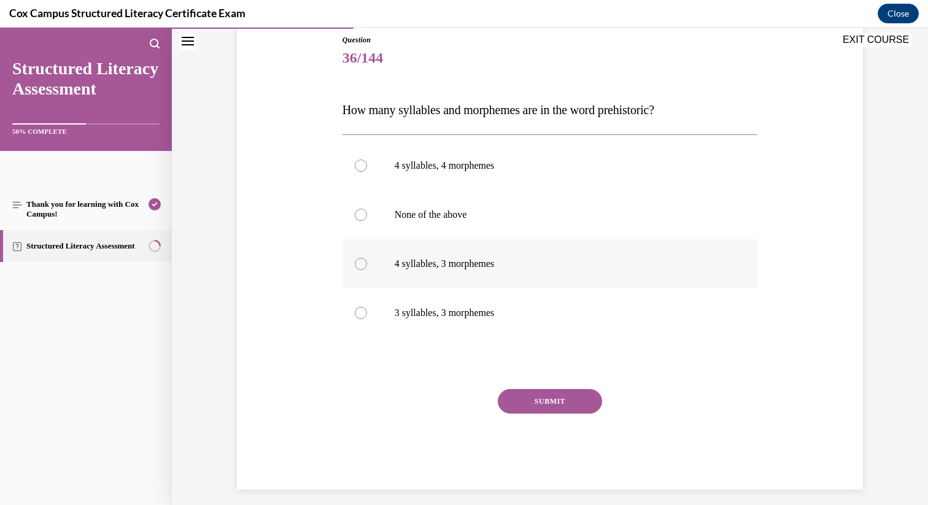
click at [476, 255] on label "4 syllables, 3 morphemes" at bounding box center [551, 263] width 416 height 49
click at [367, 258] on input "4 syllables, 3 morphemes" at bounding box center [361, 264] width 12 height 12
radio input "true"
click at [543, 394] on button "SUBMIT" at bounding box center [550, 401] width 104 height 25
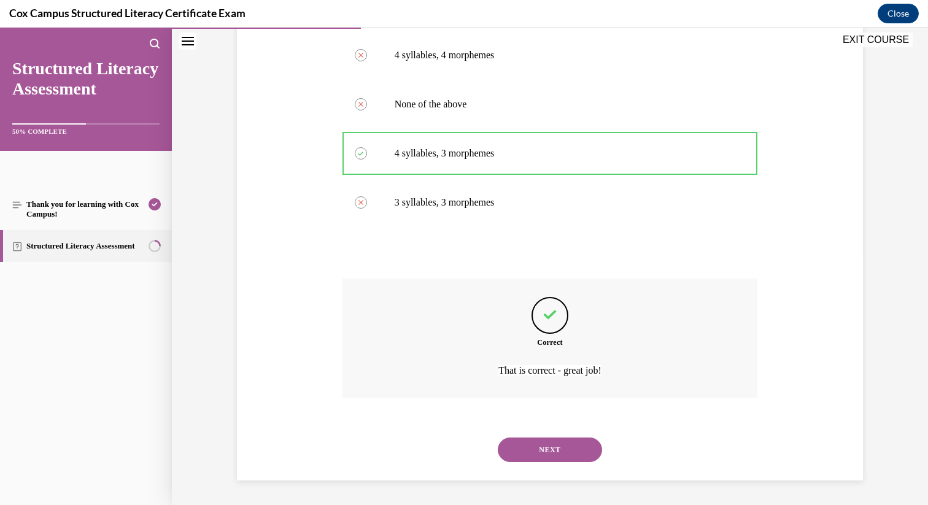
click at [545, 447] on button "NEXT" at bounding box center [550, 450] width 104 height 25
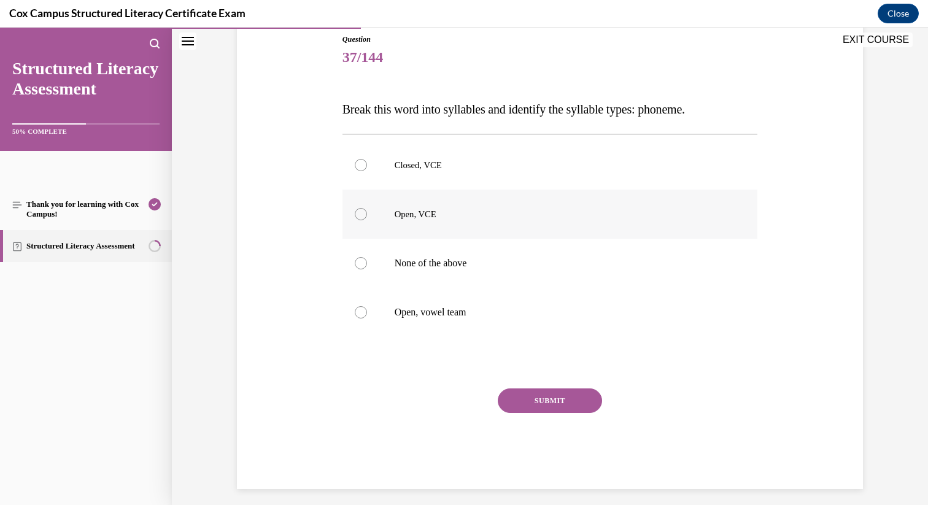
click at [472, 221] on label "Open, VCE" at bounding box center [551, 214] width 416 height 49
click at [367, 220] on input "Open, VCE" at bounding box center [361, 214] width 12 height 12
radio input "true"
click at [542, 404] on button "SUBMIT" at bounding box center [550, 401] width 104 height 25
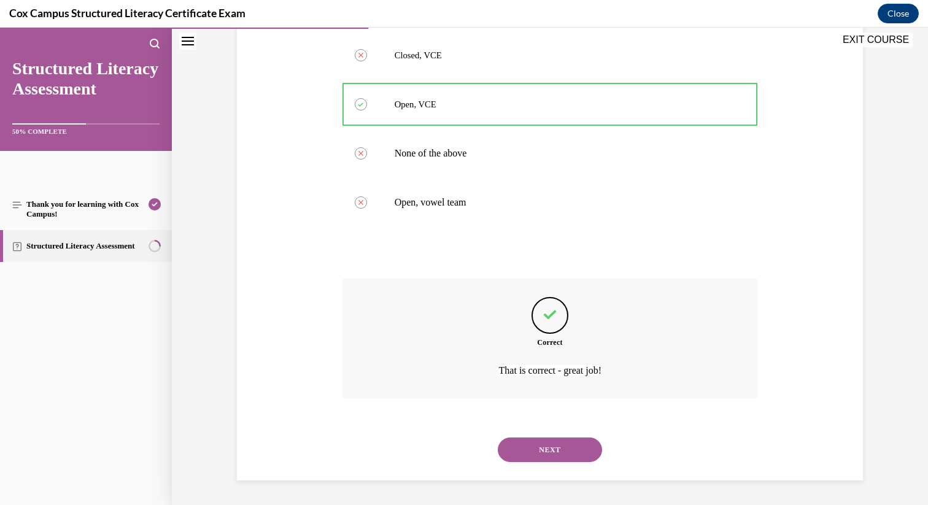
click at [557, 440] on button "NEXT" at bounding box center [550, 450] width 104 height 25
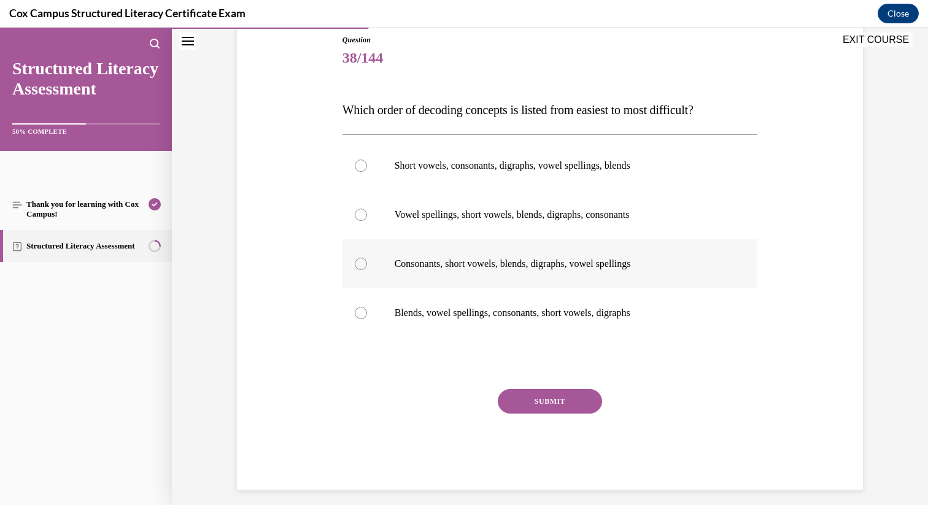
click at [472, 270] on label "Consonants, short vowels, blends, digraphs, vowel spellings" at bounding box center [551, 263] width 416 height 49
click at [367, 270] on input "Consonants, short vowels, blends, digraphs, vowel spellings" at bounding box center [361, 264] width 12 height 12
radio input "true"
click at [561, 394] on button "SUBMIT" at bounding box center [550, 401] width 104 height 25
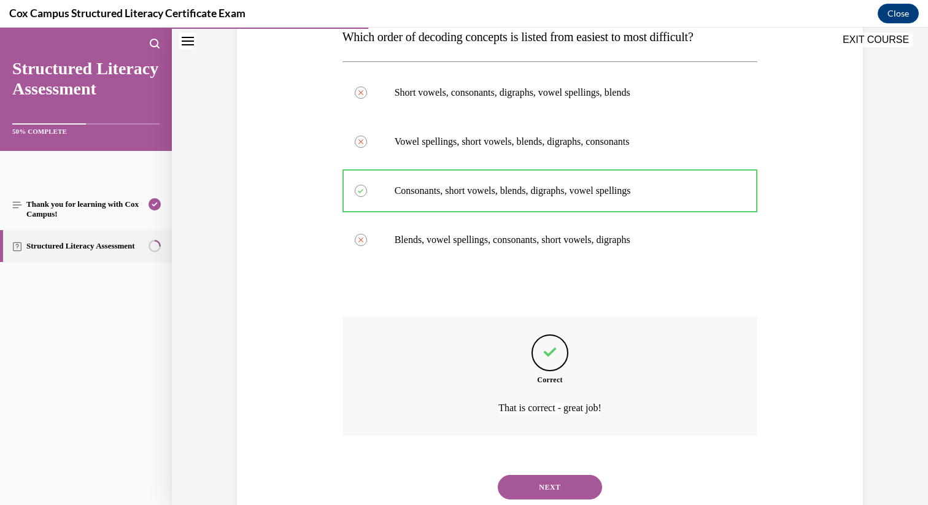
scroll to position [247, 0]
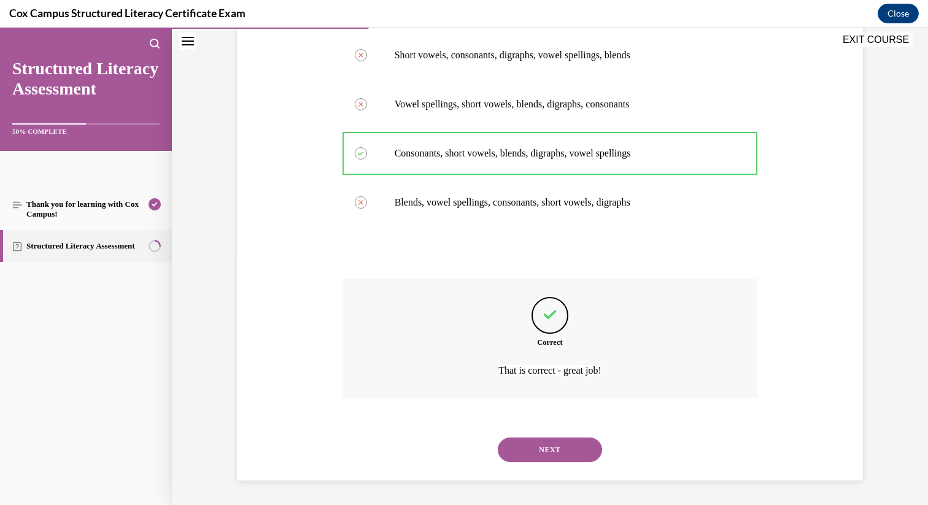
click at [571, 439] on button "NEXT" at bounding box center [550, 450] width 104 height 25
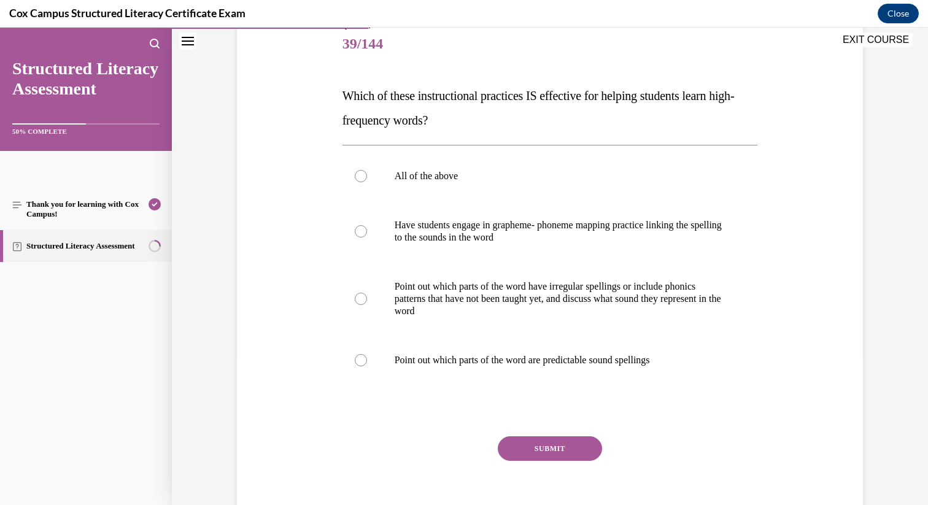
scroll to position [158, 0]
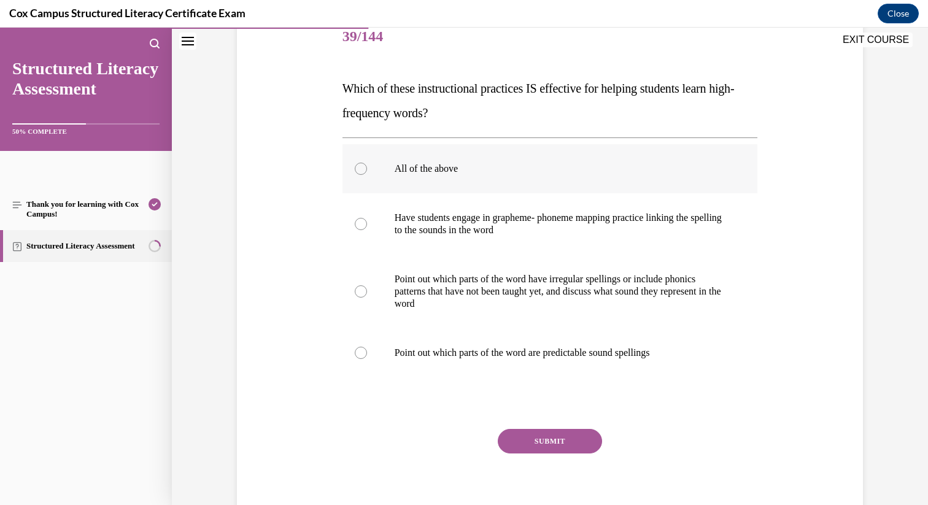
click at [485, 163] on p "All of the above" at bounding box center [561, 169] width 333 height 12
click at [367, 163] on input "All of the above" at bounding box center [361, 169] width 12 height 12
radio input "true"
click at [554, 435] on button "SUBMIT" at bounding box center [550, 441] width 104 height 25
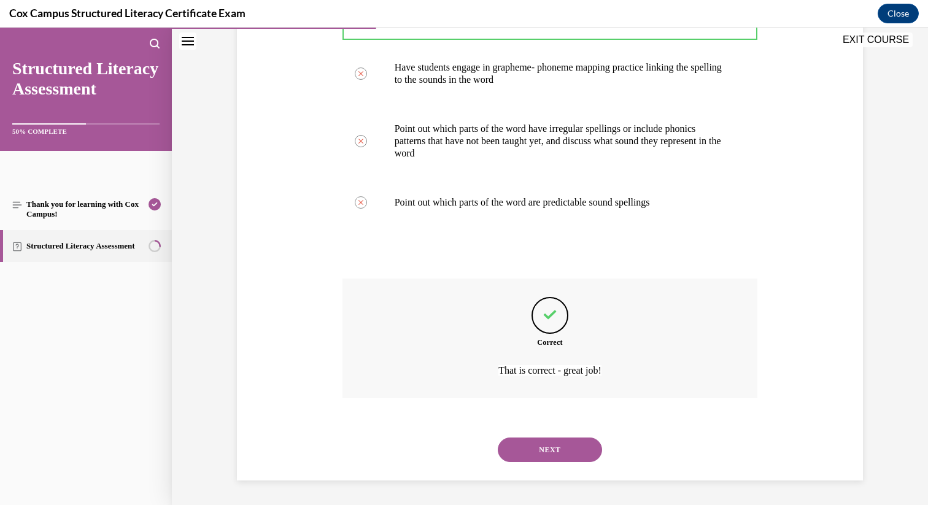
click at [568, 455] on button "NEXT" at bounding box center [550, 450] width 104 height 25
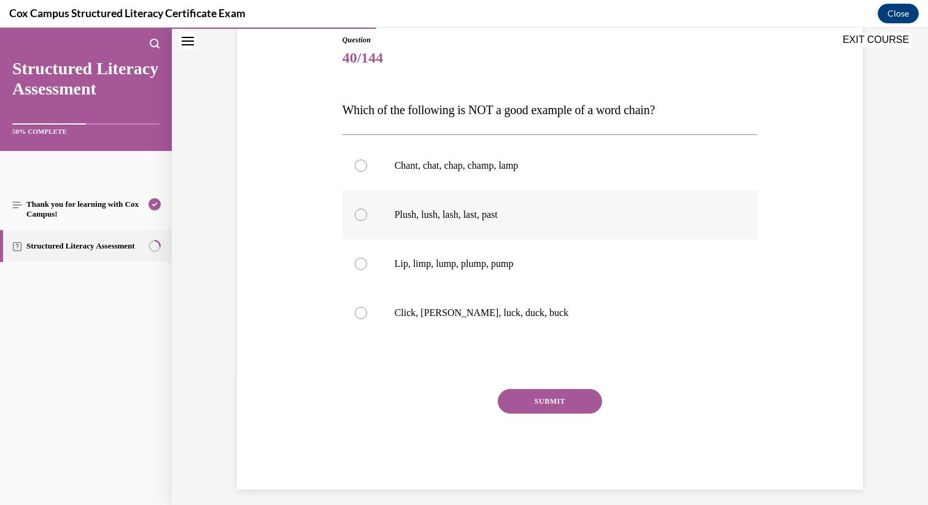
click at [460, 215] on p "Plush, lush, lash, last, past" at bounding box center [561, 215] width 333 height 12
click at [367, 215] on input "Plush, lush, lash, last, past" at bounding box center [361, 215] width 12 height 12
radio input "true"
click at [545, 382] on div "Question 40/144 Which of the following is NOT a good example of a word chain?  …" at bounding box center [551, 262] width 416 height 456
click at [548, 399] on button "SUBMIT" at bounding box center [550, 401] width 104 height 25
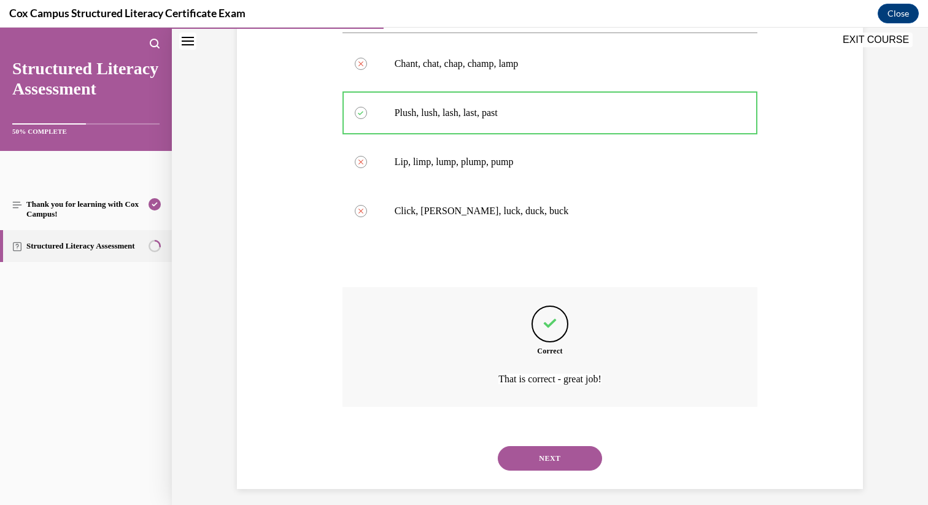
scroll to position [247, 0]
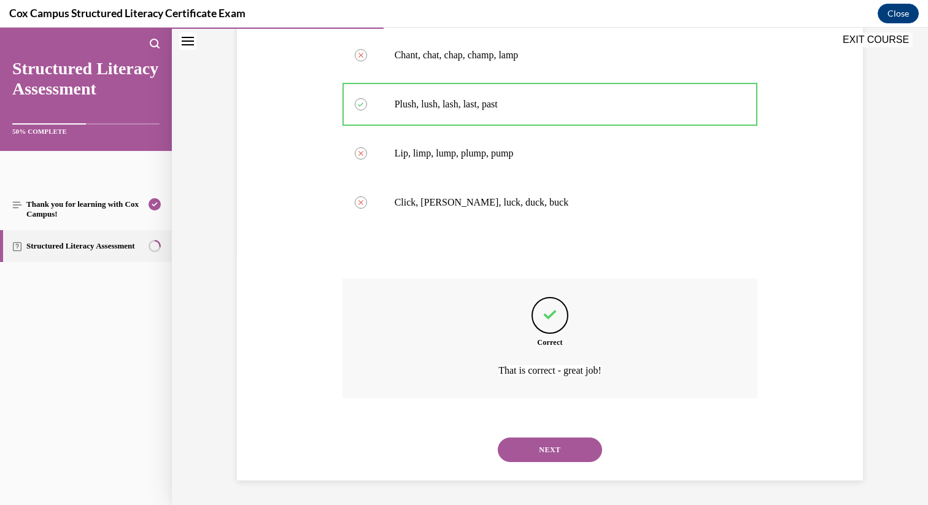
click at [556, 456] on button "NEXT" at bounding box center [550, 450] width 104 height 25
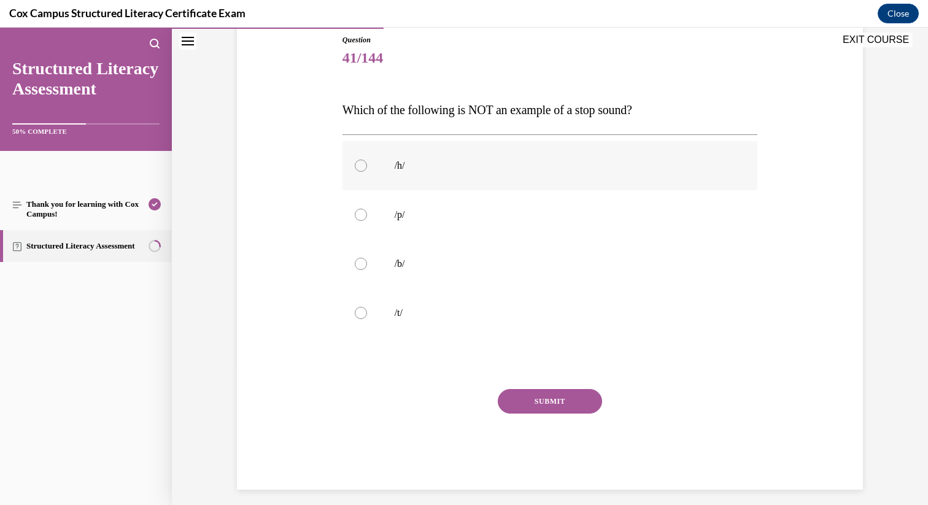
click at [439, 166] on p "/h/" at bounding box center [561, 166] width 333 height 12
click at [367, 166] on input "/h/" at bounding box center [361, 166] width 12 height 12
radio input "true"
click at [537, 415] on div "SUBMIT" at bounding box center [551, 419] width 416 height 61
click at [537, 407] on button "SUBMIT" at bounding box center [550, 401] width 104 height 25
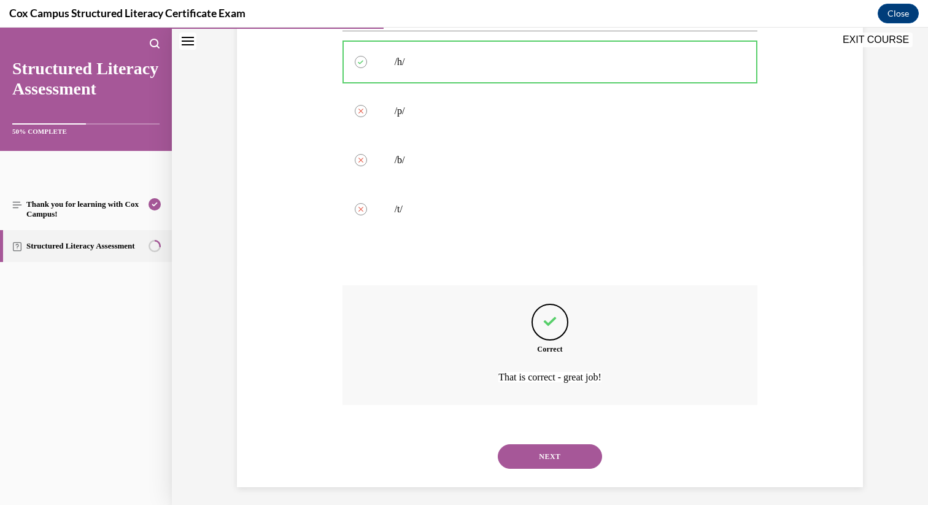
scroll to position [247, 0]
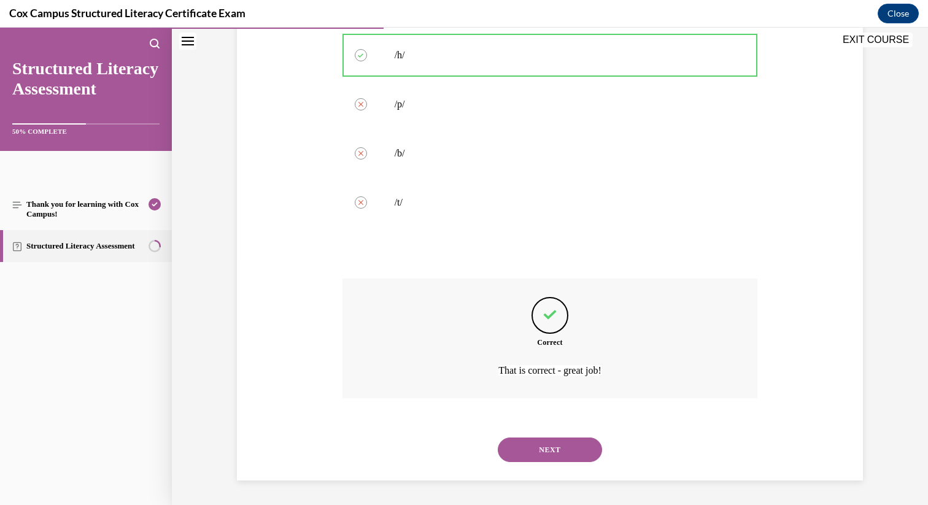
click at [549, 449] on button "NEXT" at bounding box center [550, 450] width 104 height 25
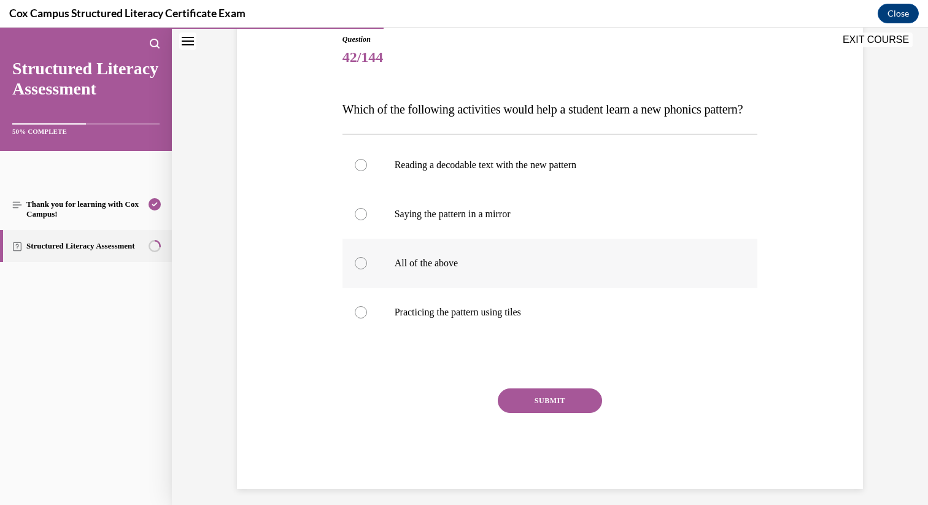
click at [435, 288] on label "All of the above" at bounding box center [551, 263] width 416 height 49
click at [367, 270] on input "All of the above" at bounding box center [361, 263] width 12 height 12
radio input "true"
click at [567, 413] on button "SUBMIT" at bounding box center [550, 401] width 104 height 25
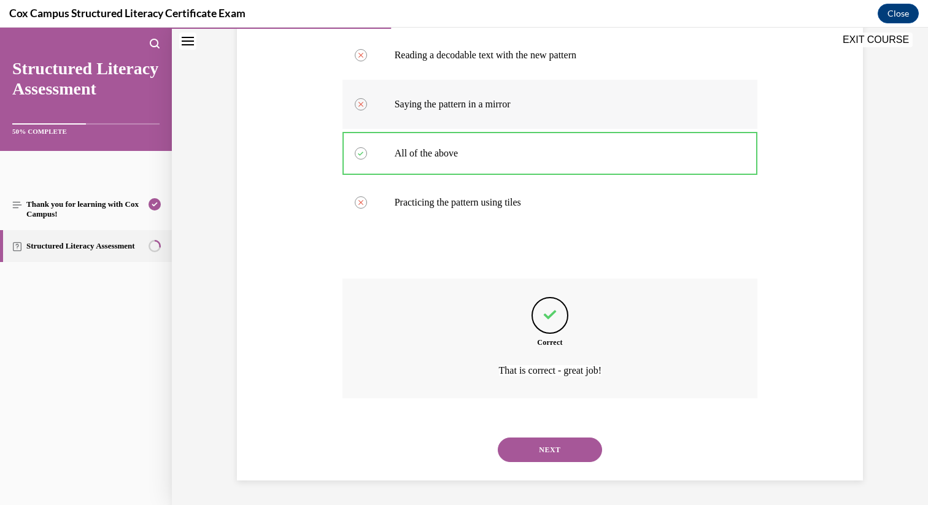
scroll to position [271, 0]
click at [567, 449] on button "NEXT" at bounding box center [550, 450] width 104 height 25
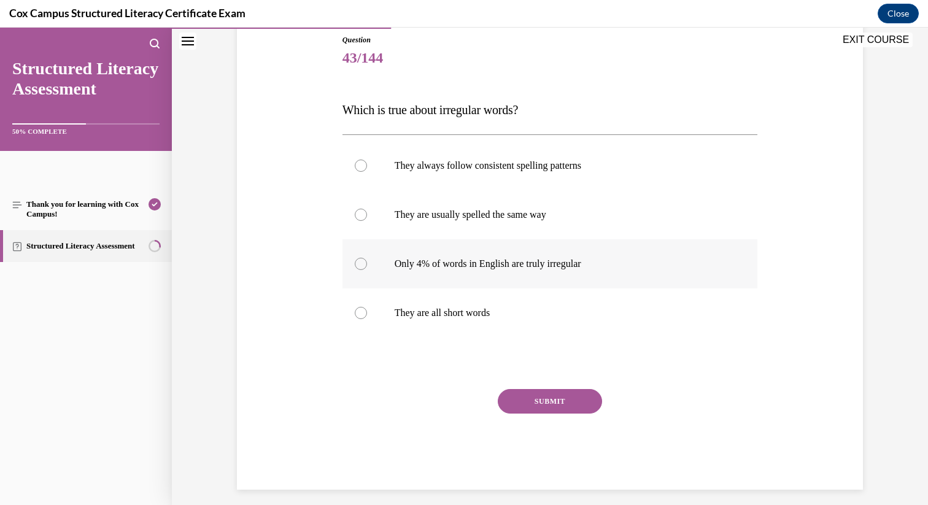
click at [477, 279] on label "Only 4% of words in English are truly irregular" at bounding box center [551, 263] width 416 height 49
click at [367, 270] on input "Only 4% of words in English are truly irregular" at bounding box center [361, 264] width 12 height 12
radio input "true"
click at [538, 406] on button "SUBMIT" at bounding box center [550, 401] width 104 height 25
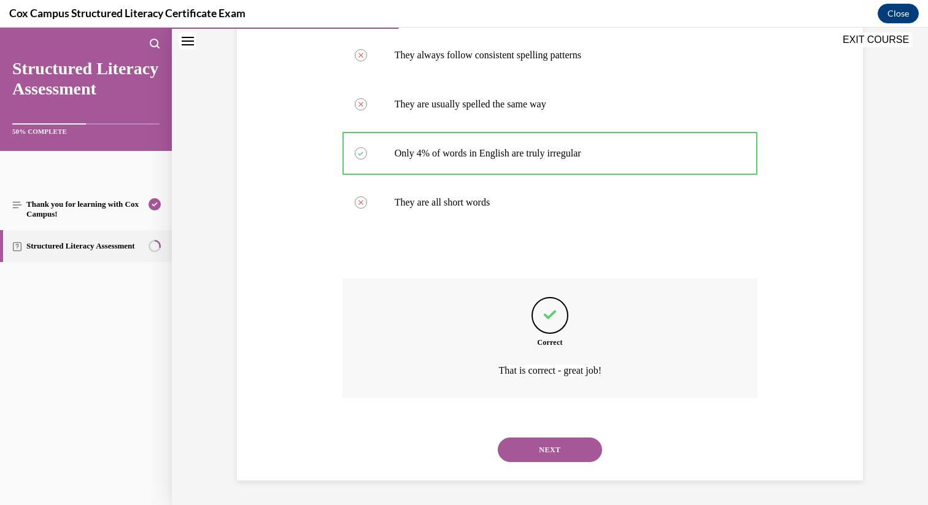
click at [550, 448] on button "NEXT" at bounding box center [550, 450] width 104 height 25
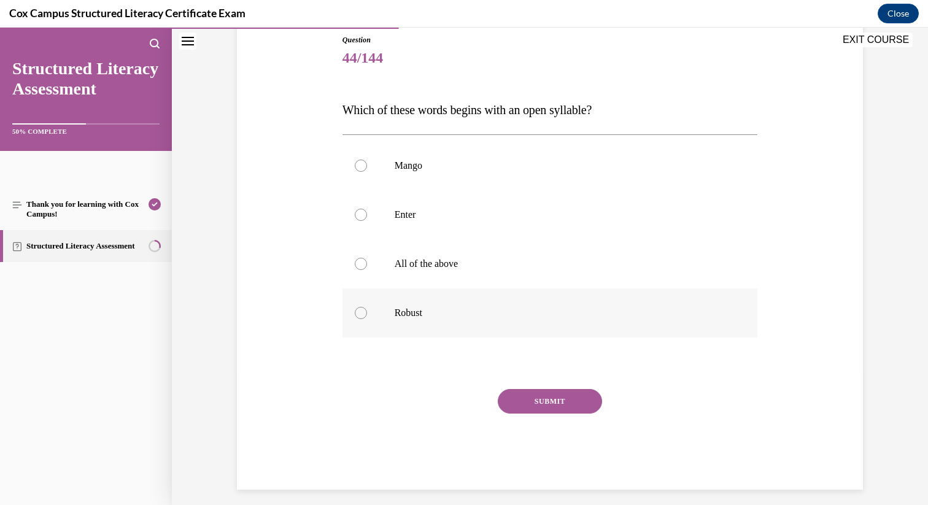
click at [457, 322] on label "Robust" at bounding box center [551, 313] width 416 height 49
click at [367, 319] on input "Robust" at bounding box center [361, 313] width 12 height 12
radio input "true"
click at [525, 405] on button "SUBMIT" at bounding box center [550, 401] width 104 height 25
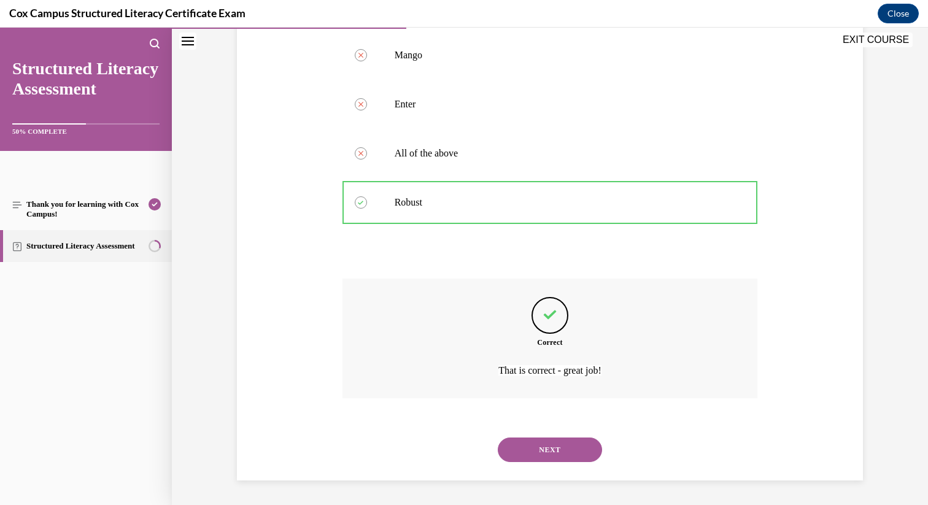
click at [565, 443] on button "NEXT" at bounding box center [550, 450] width 104 height 25
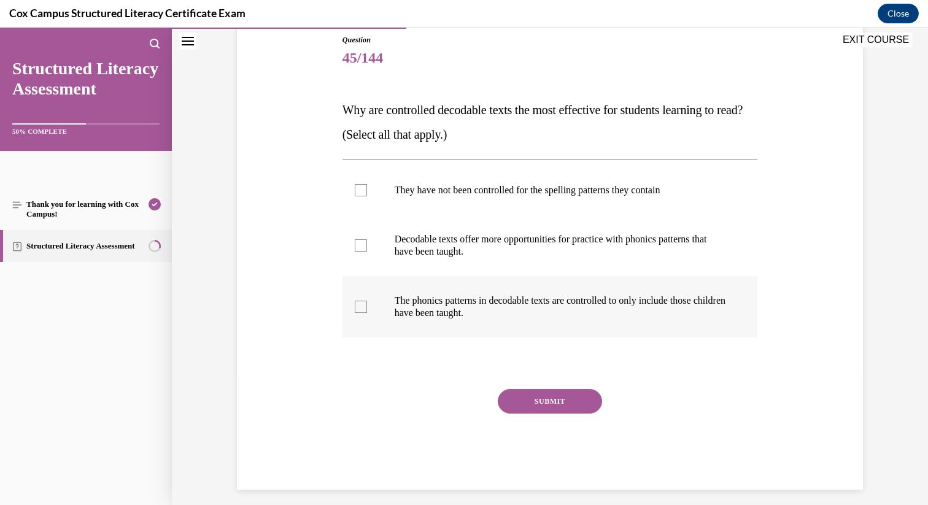
click at [454, 308] on p "The phonics patterns in decodable texts are controlled to only include those ch…" at bounding box center [561, 307] width 333 height 25
click at [367, 308] on input "The phonics patterns in decodable texts are controlled to only include those ch…" at bounding box center [361, 307] width 12 height 12
checkbox input "true"
click at [452, 258] on label "Decodable texts offer more opportunities for practice with phonics patterns tha…" at bounding box center [551, 245] width 416 height 61
click at [367, 252] on input "Decodable texts offer more opportunities for practice with phonics patterns tha…" at bounding box center [361, 245] width 12 height 12
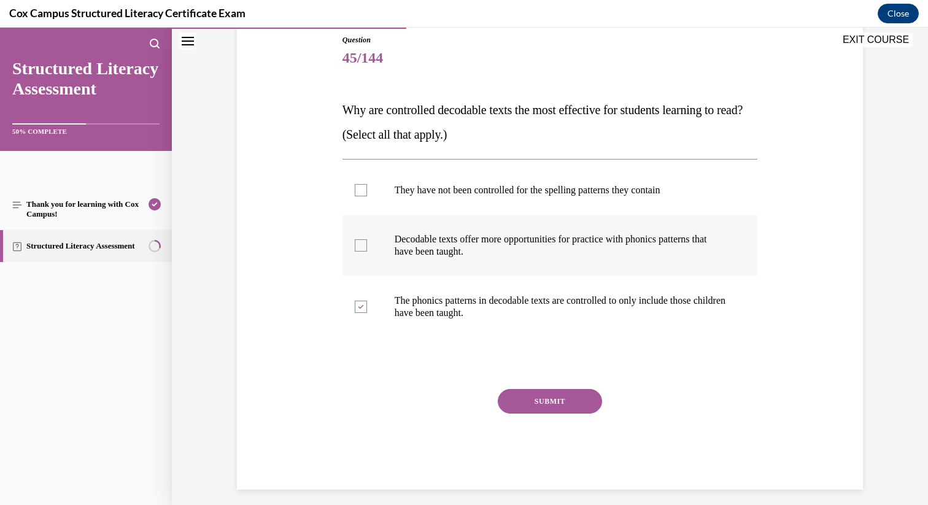
checkbox input "true"
click at [545, 414] on div "SUBMIT" at bounding box center [551, 419] width 416 height 61
click at [552, 394] on button "SUBMIT" at bounding box center [550, 401] width 104 height 25
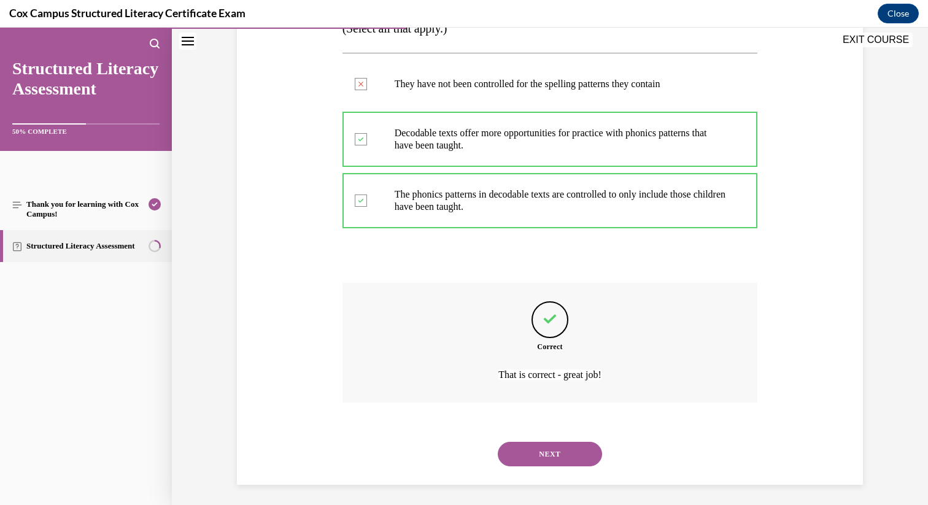
scroll to position [247, 0]
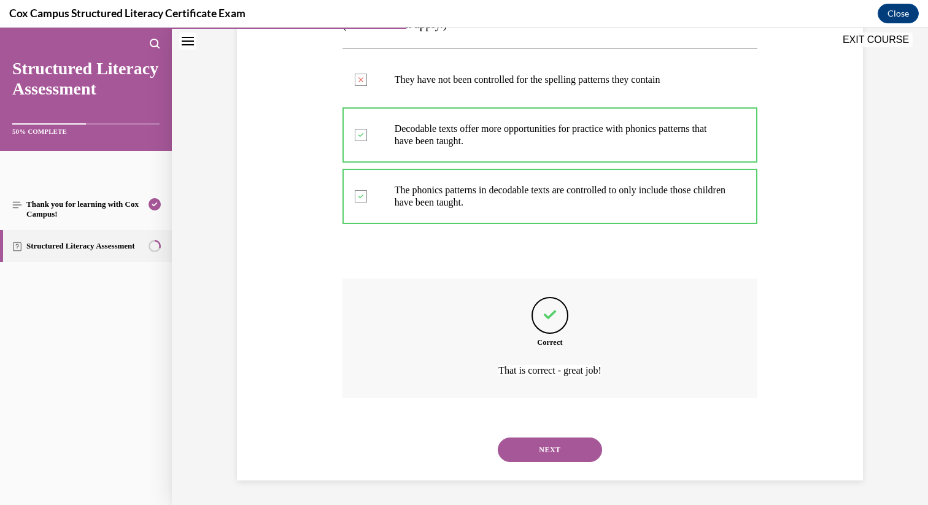
click at [567, 449] on button "NEXT" at bounding box center [550, 450] width 104 height 25
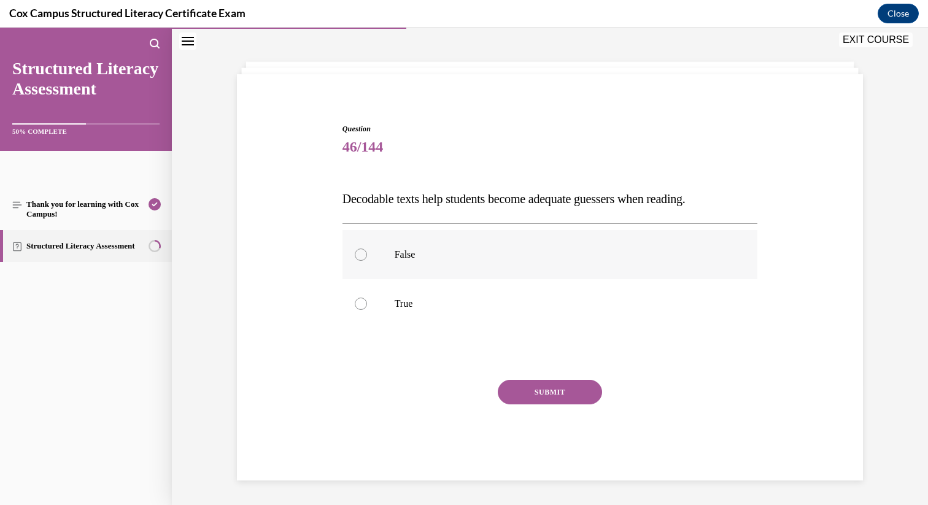
click at [411, 260] on p "False" at bounding box center [561, 255] width 333 height 12
click at [367, 260] on input "False" at bounding box center [361, 255] width 12 height 12
radio input "true"
click at [538, 392] on button "SUBMIT" at bounding box center [550, 392] width 104 height 25
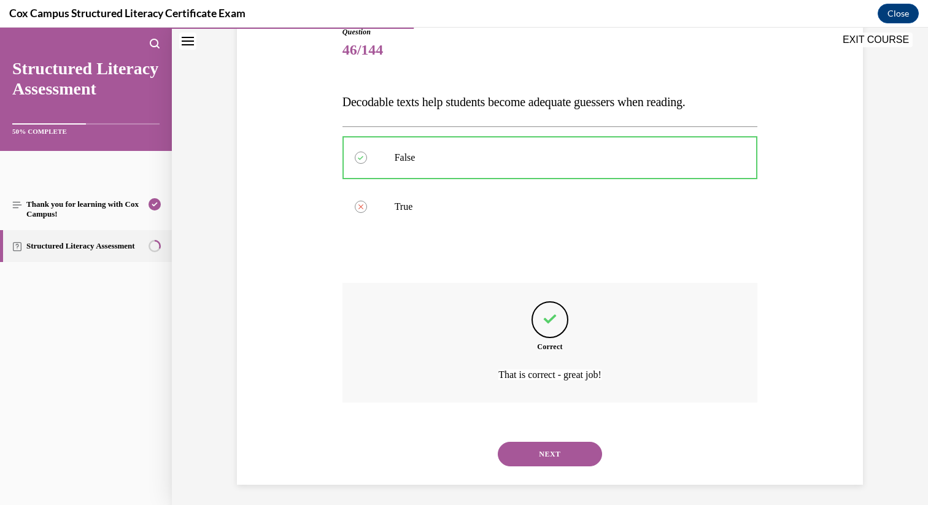
scroll to position [149, 0]
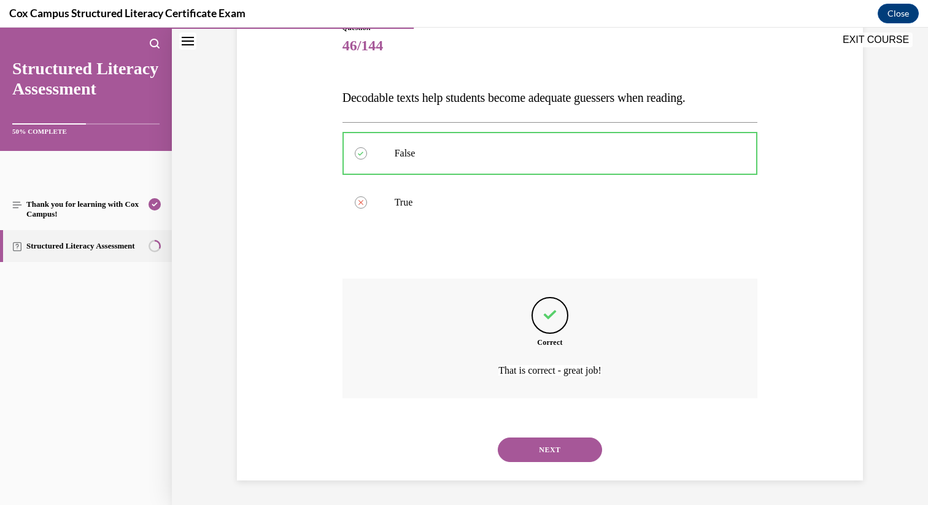
click at [570, 443] on button "NEXT" at bounding box center [550, 450] width 104 height 25
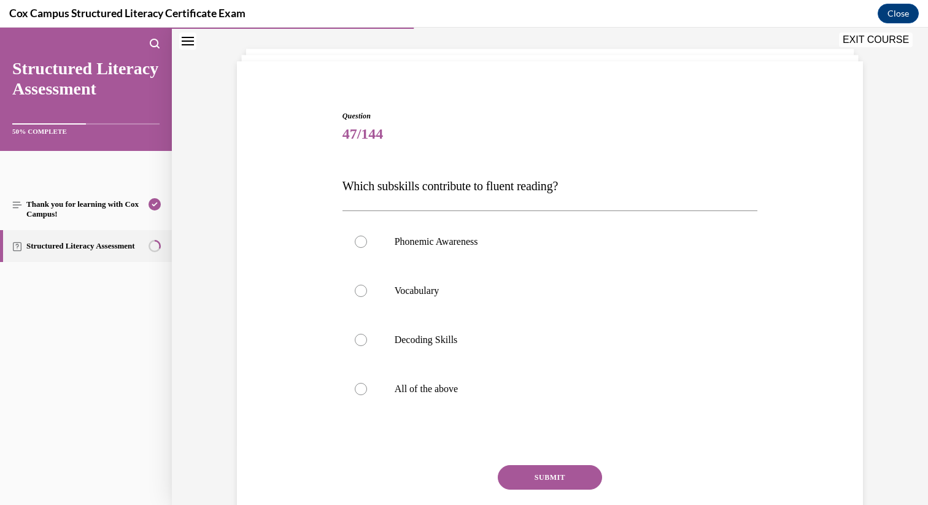
scroll to position [61, 0]
click at [479, 374] on label "All of the above" at bounding box center [551, 388] width 416 height 49
click at [367, 383] on input "All of the above" at bounding box center [361, 389] width 12 height 12
radio input "true"
click at [534, 473] on button "SUBMIT" at bounding box center [550, 477] width 104 height 25
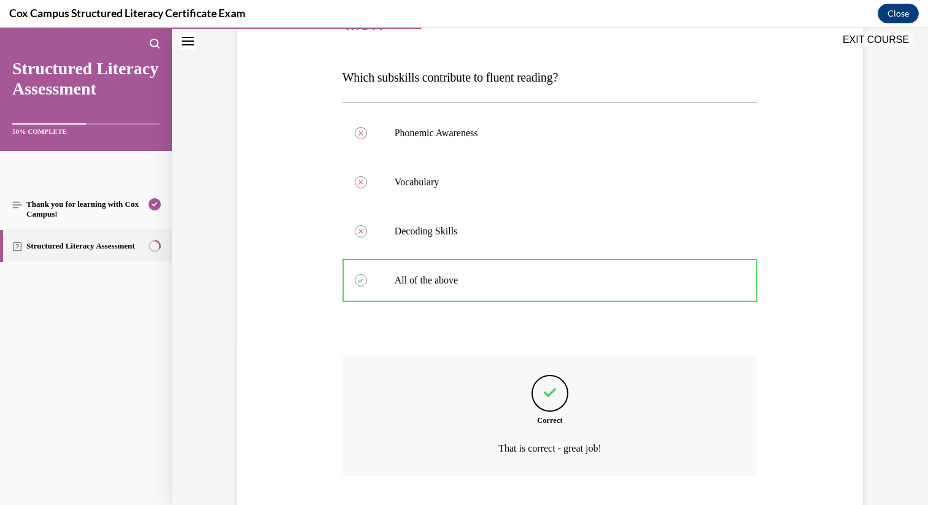
scroll to position [247, 0]
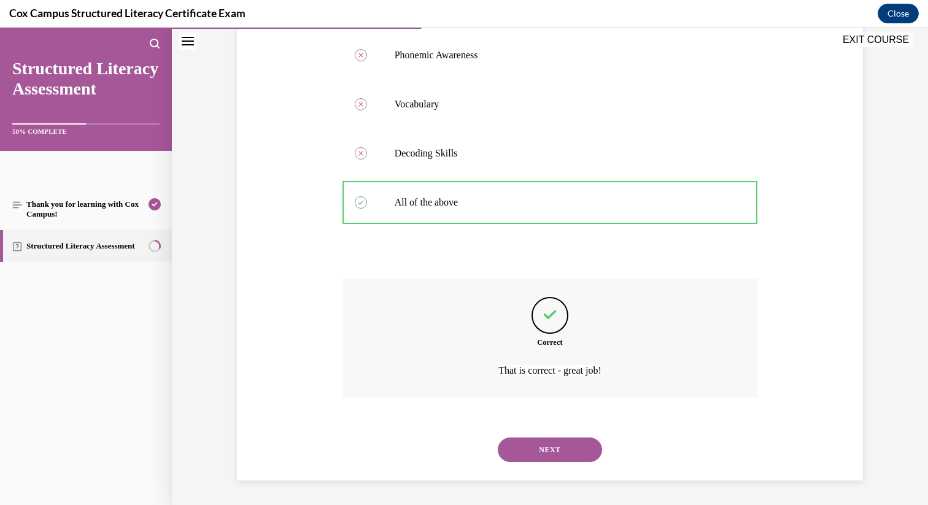
click at [554, 454] on button "NEXT" at bounding box center [550, 450] width 104 height 25
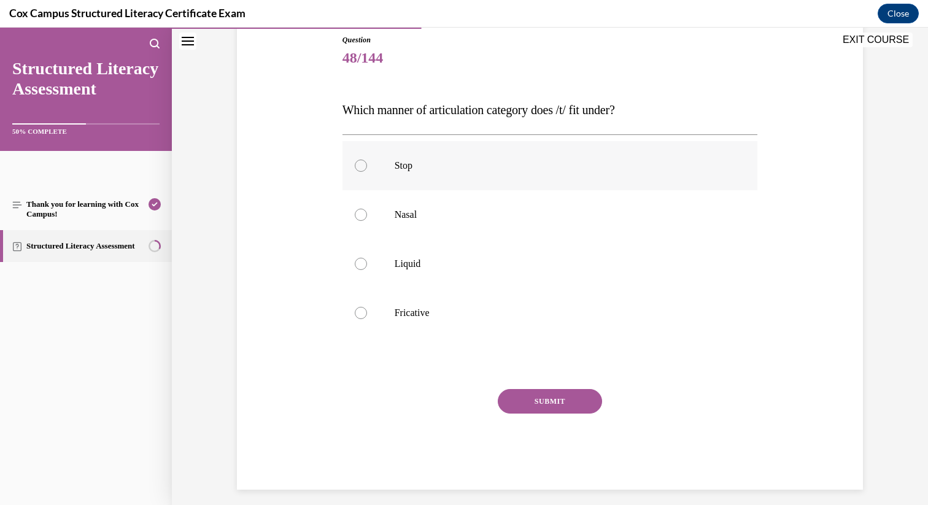
click at [465, 160] on p "Stop" at bounding box center [561, 166] width 333 height 12
click at [367, 160] on input "Stop" at bounding box center [361, 166] width 12 height 12
radio input "true"
click at [541, 397] on button "SUBMIT" at bounding box center [550, 401] width 104 height 25
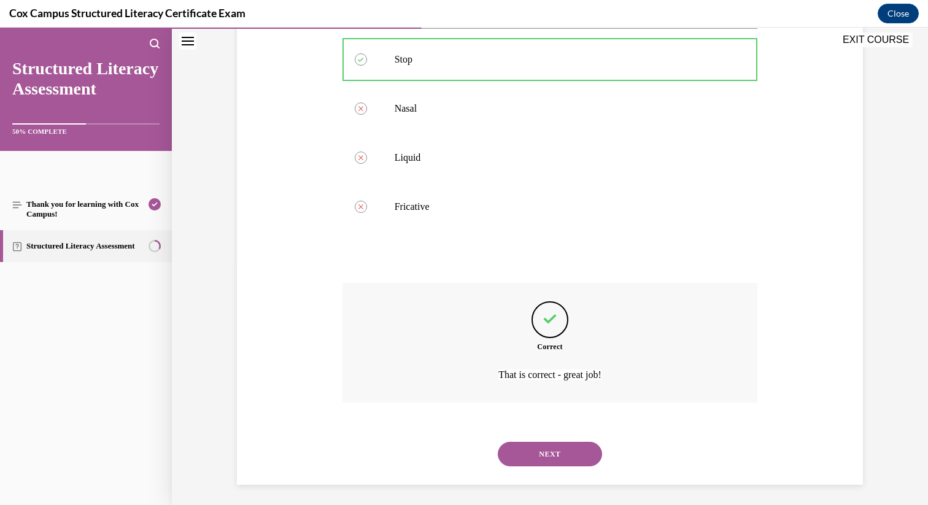
scroll to position [247, 0]
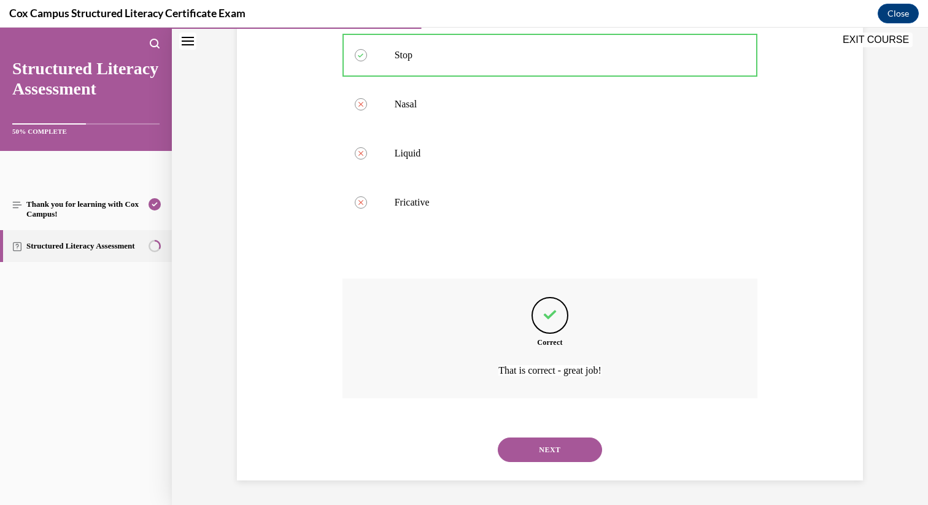
click at [547, 444] on button "NEXT" at bounding box center [550, 450] width 104 height 25
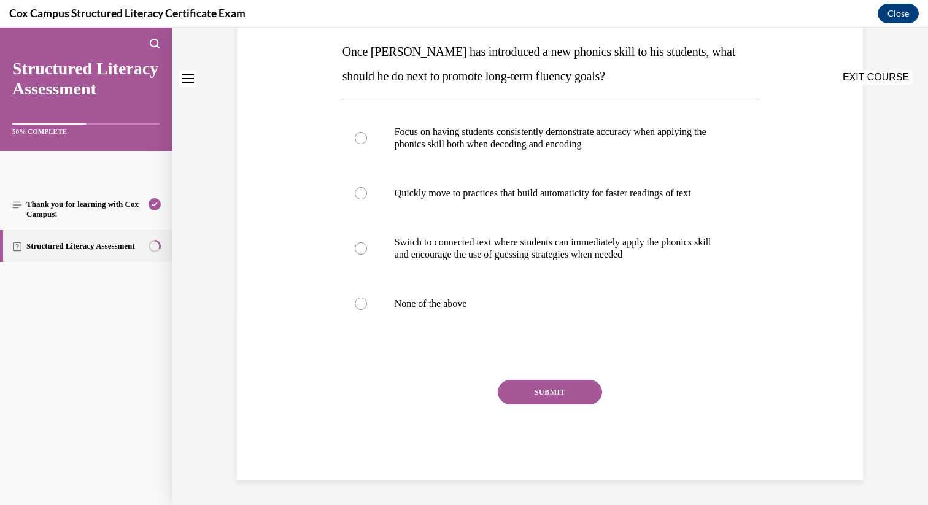
scroll to position [0, 0]
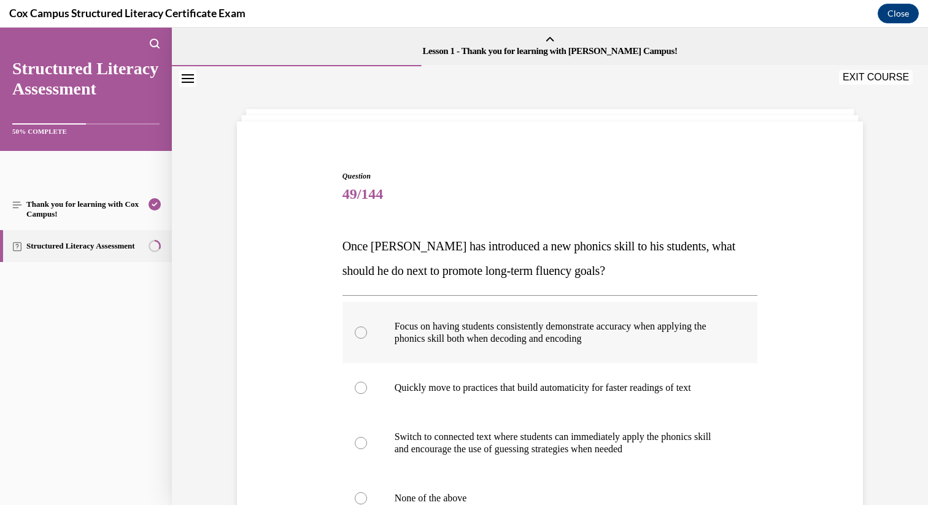
click at [500, 325] on p "Focus on having students consistently demonstrate accuracy when applying the ph…" at bounding box center [561, 332] width 333 height 25
click at [367, 327] on input "Focus on having students consistently demonstrate accuracy when applying the ph…" at bounding box center [361, 333] width 12 height 12
radio input "true"
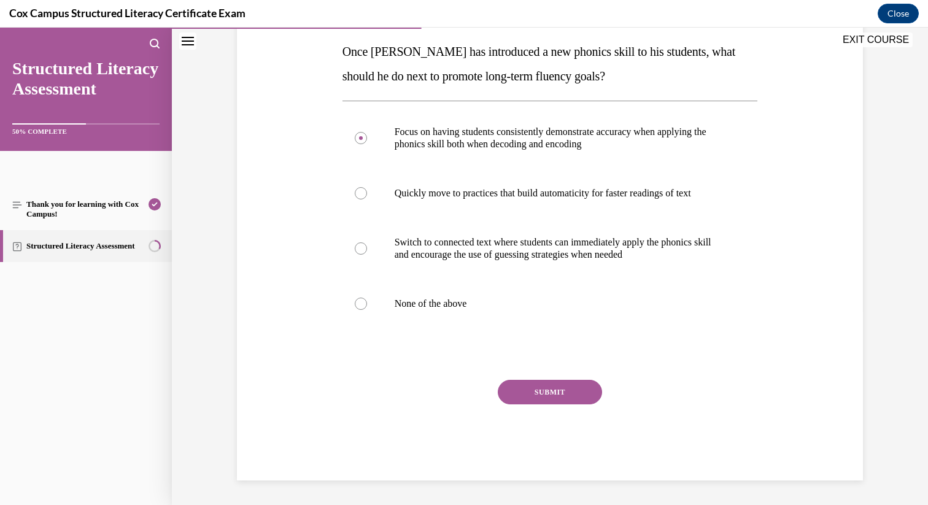
click at [551, 398] on button "SUBMIT" at bounding box center [550, 392] width 104 height 25
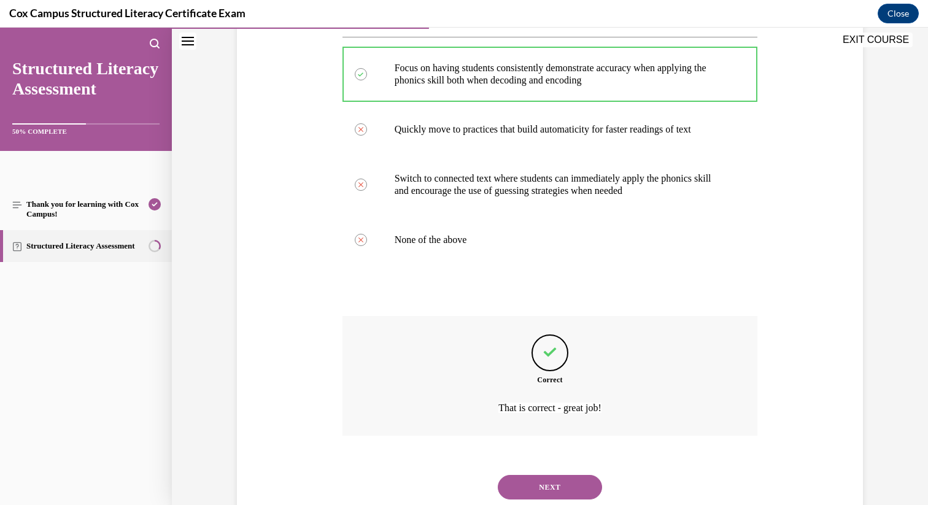
scroll to position [296, 0]
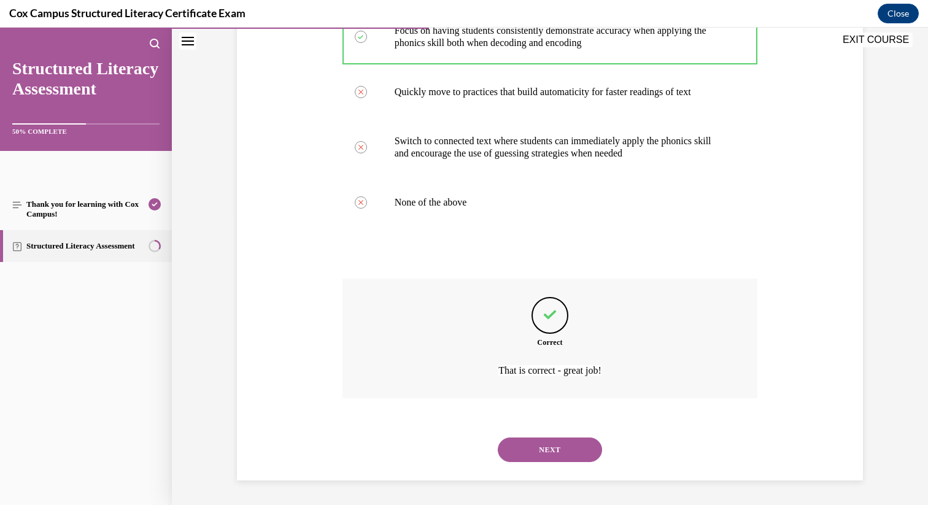
click at [564, 470] on div "NEXT" at bounding box center [551, 449] width 416 height 49
click at [566, 454] on button "NEXT" at bounding box center [550, 450] width 104 height 25
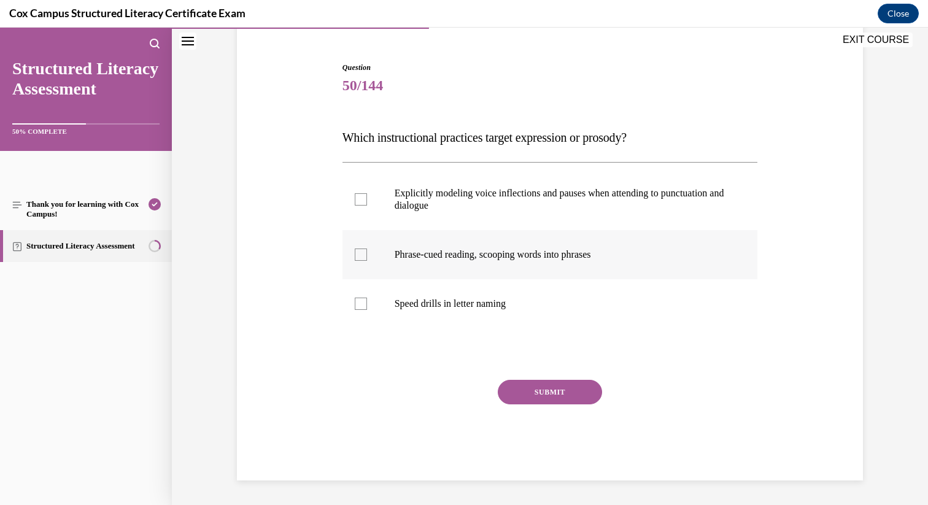
click at [468, 268] on label "Phrase-cued reading, scooping words into phrases" at bounding box center [551, 254] width 416 height 49
click at [367, 261] on input "Phrase-cued reading, scooping words into phrases" at bounding box center [361, 255] width 12 height 12
checkbox input "true"
click at [545, 389] on button "SUBMIT" at bounding box center [550, 392] width 104 height 25
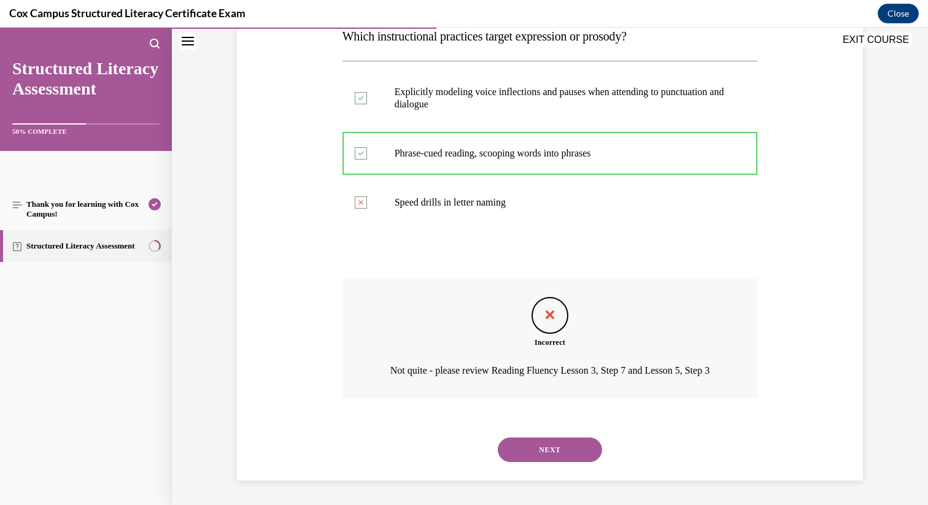
scroll to position [227, 0]
click at [564, 450] on button "NEXT" at bounding box center [550, 450] width 104 height 25
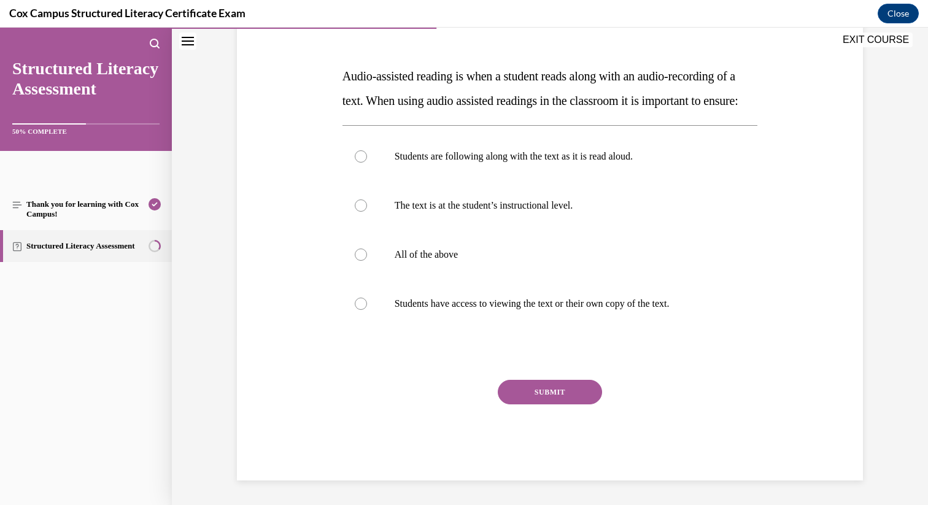
scroll to position [180, 0]
click at [441, 230] on label "The text is at the student’s instructional level." at bounding box center [551, 205] width 416 height 49
click at [367, 212] on input "The text is at the student’s instructional level." at bounding box center [361, 206] width 12 height 12
radio input "true"
click at [449, 261] on p "All of the above" at bounding box center [561, 255] width 333 height 12
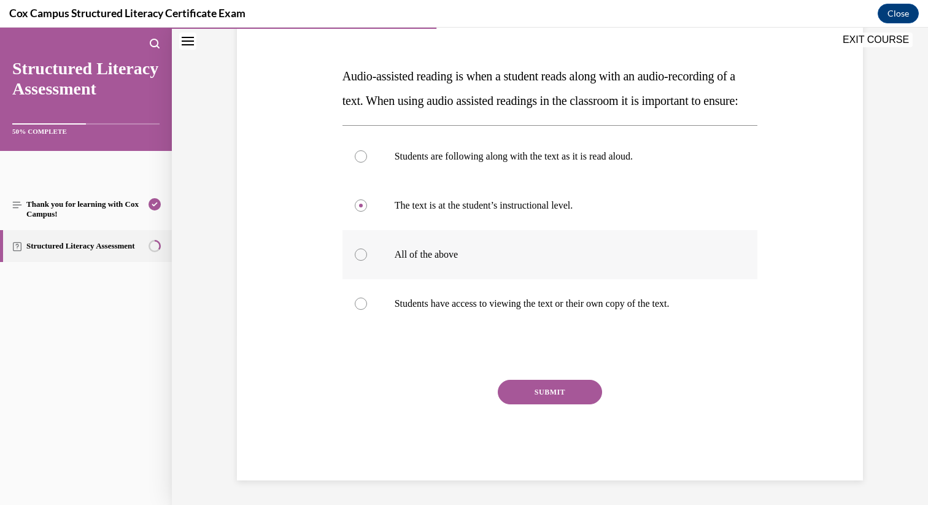
click at [367, 261] on input "All of the above" at bounding box center [361, 255] width 12 height 12
radio input "true"
click at [526, 405] on button "SUBMIT" at bounding box center [550, 392] width 104 height 25
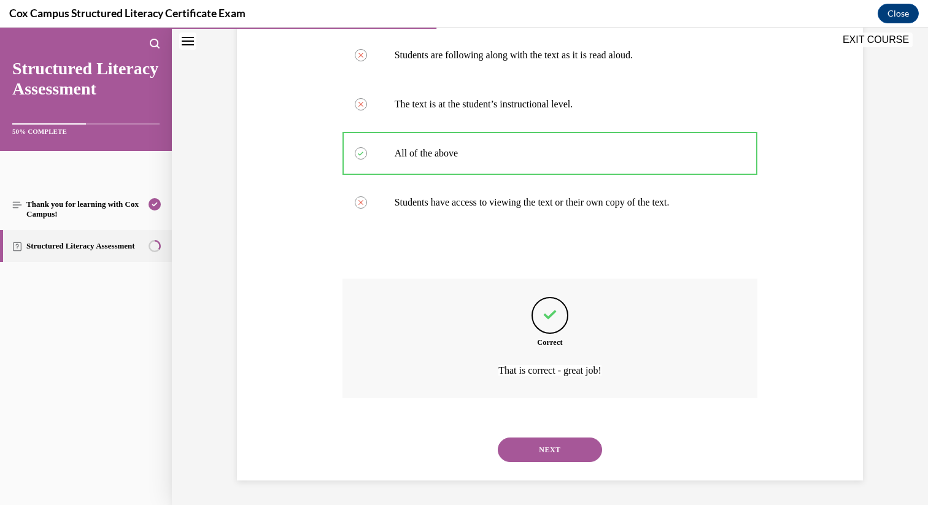
click at [569, 451] on button "NEXT" at bounding box center [550, 450] width 104 height 25
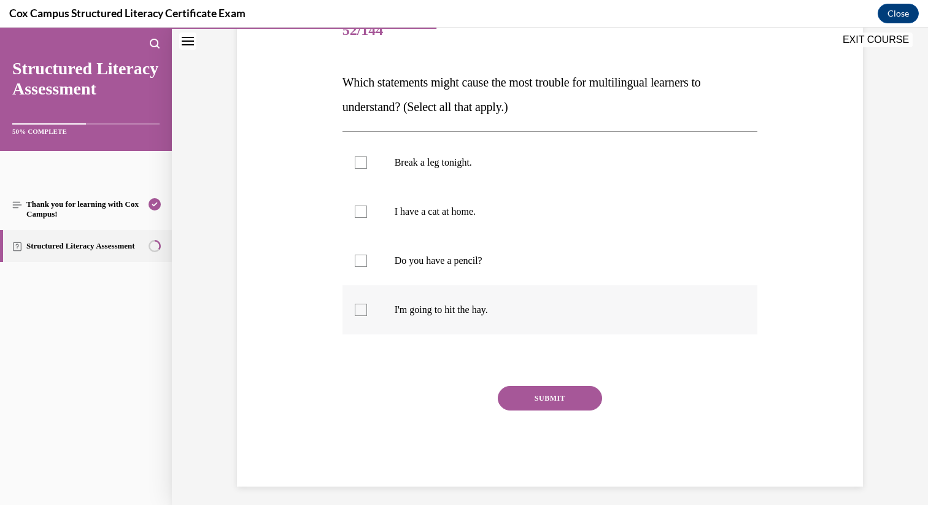
scroll to position [170, 0]
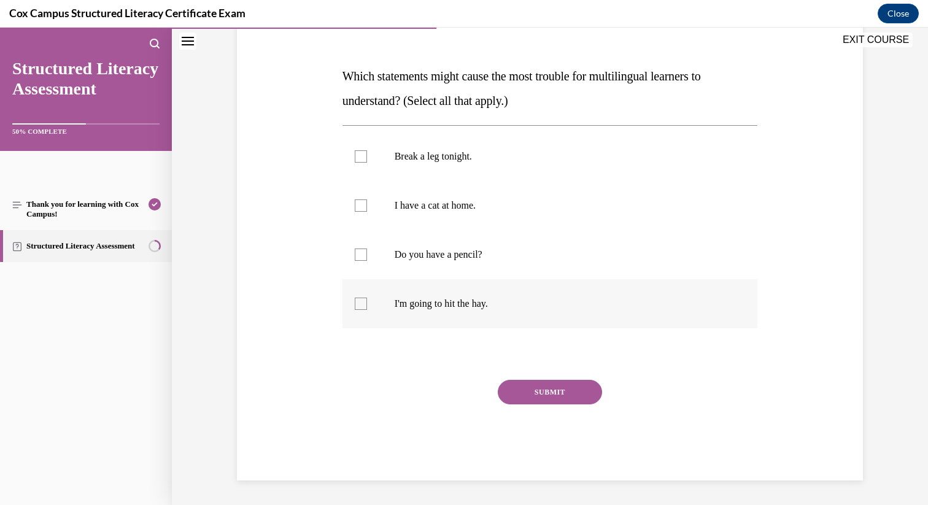
click at [486, 308] on p "I'm going to hit the hay." at bounding box center [561, 304] width 333 height 12
click at [367, 308] on input "I'm going to hit the hay." at bounding box center [361, 304] width 12 height 12
checkbox input "true"
click at [488, 161] on p "Break a leg tonight." at bounding box center [561, 156] width 333 height 12
click at [367, 161] on input "Break a leg tonight." at bounding box center [361, 156] width 12 height 12
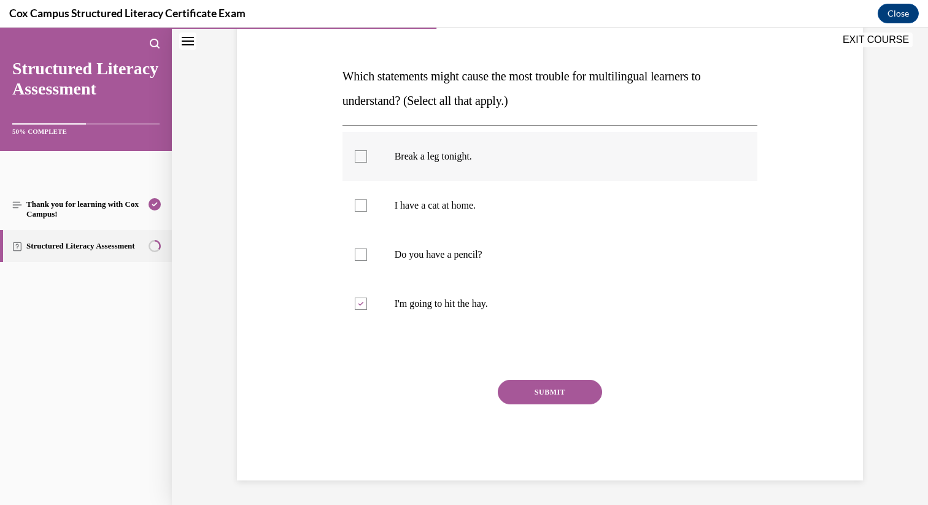
checkbox input "true"
click at [552, 402] on button "SUBMIT" at bounding box center [550, 392] width 104 height 25
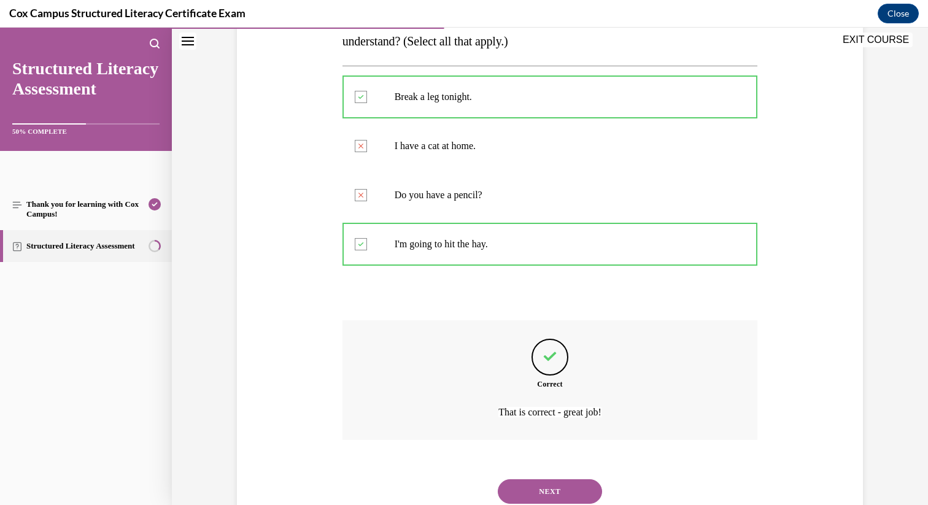
scroll to position [271, 0]
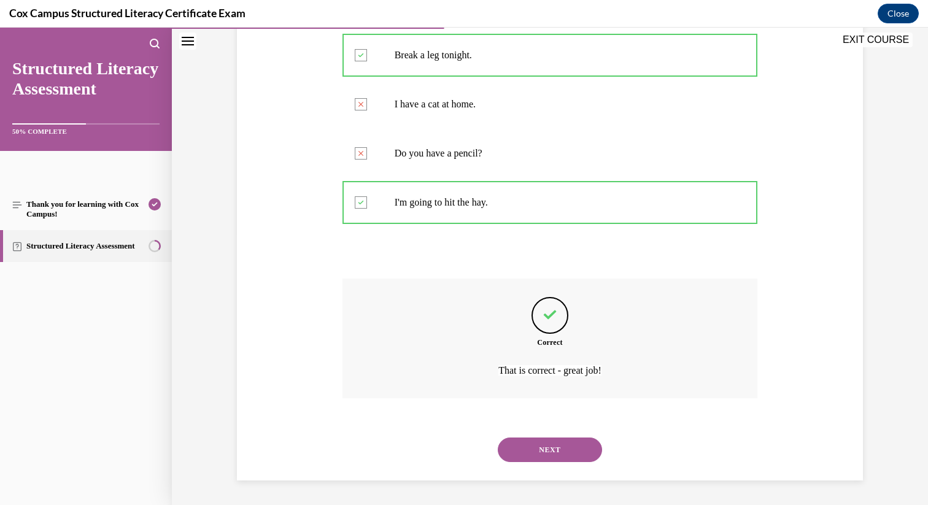
click at [571, 448] on button "NEXT" at bounding box center [550, 450] width 104 height 25
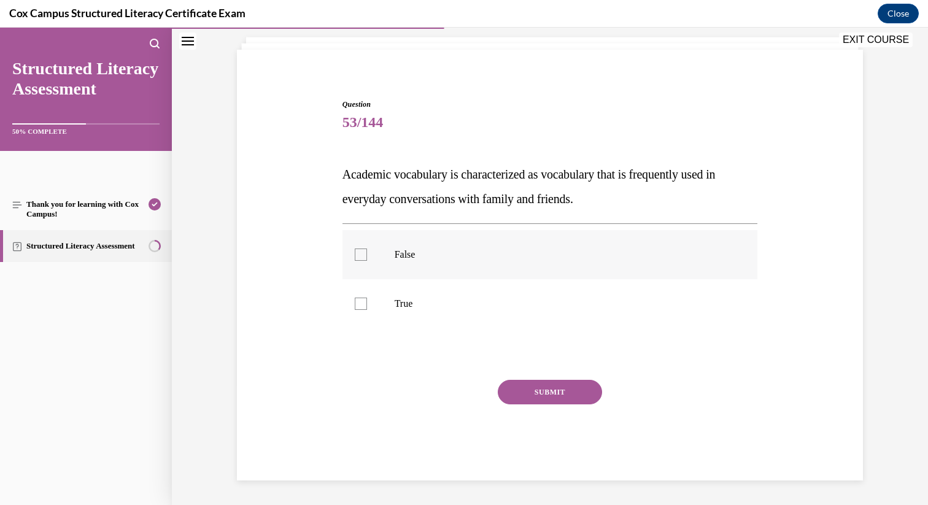
click at [456, 252] on p "False" at bounding box center [561, 255] width 333 height 12
click at [367, 252] on input "False" at bounding box center [361, 255] width 12 height 12
checkbox input "true"
click at [526, 394] on button "SUBMIT" at bounding box center [550, 392] width 104 height 25
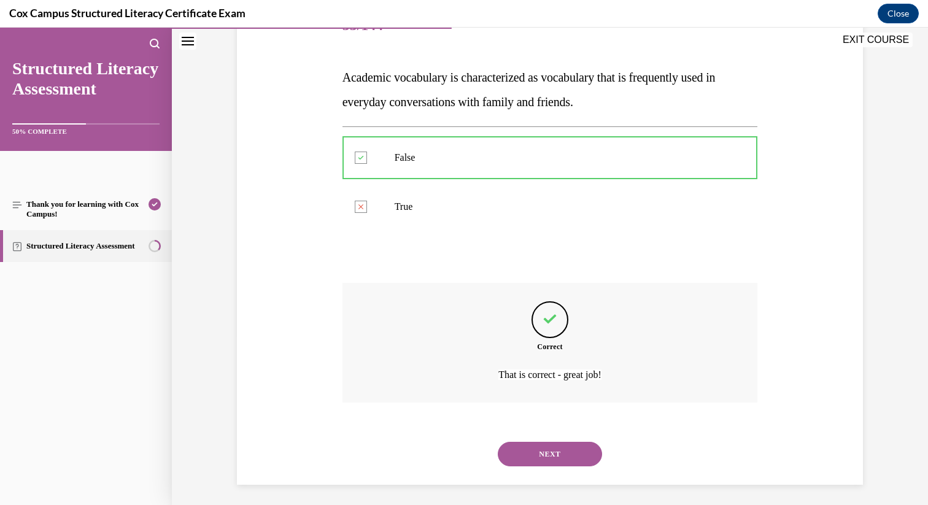
scroll to position [173, 0]
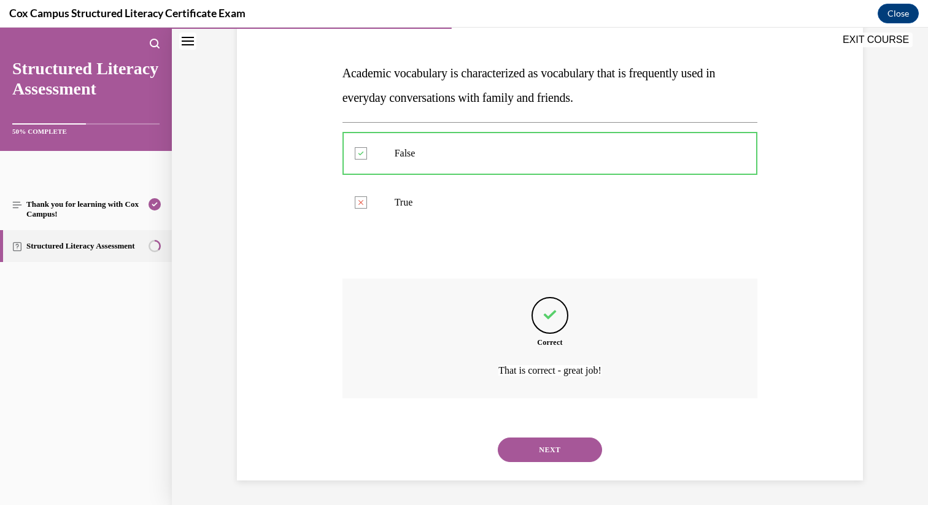
click at [555, 443] on button "NEXT" at bounding box center [550, 450] width 104 height 25
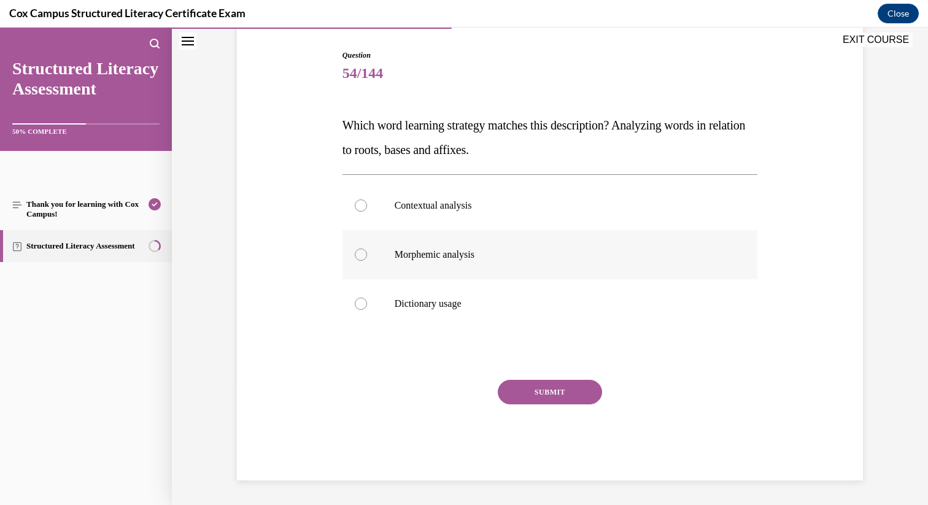
click at [502, 258] on p "Morphemic analysis" at bounding box center [561, 255] width 333 height 12
click at [367, 258] on input "Morphemic analysis" at bounding box center [361, 255] width 12 height 12
radio input "true"
click at [549, 391] on button "SUBMIT" at bounding box center [550, 392] width 104 height 25
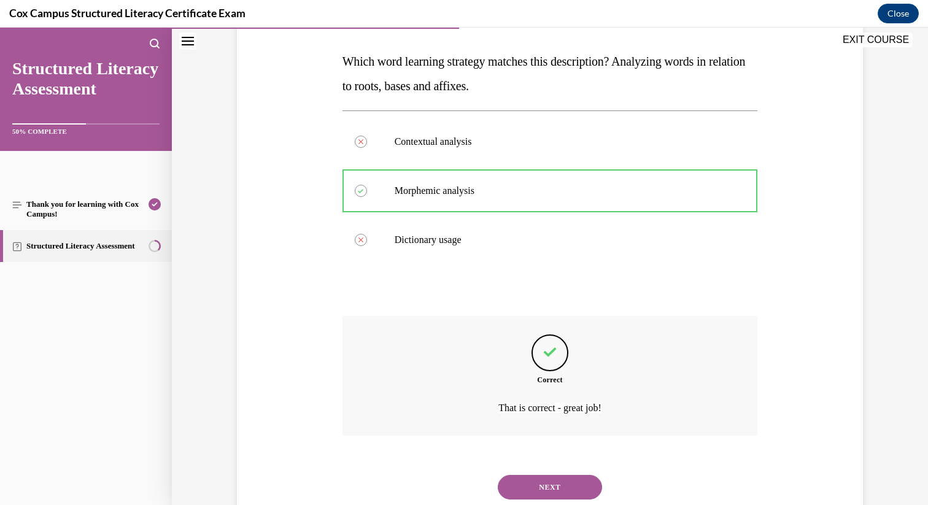
scroll to position [222, 0]
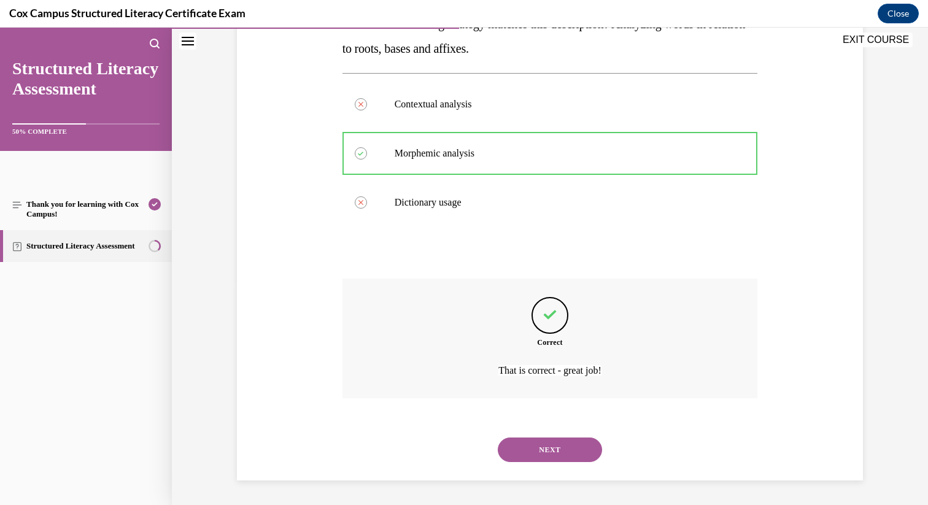
click at [560, 439] on button "NEXT" at bounding box center [550, 450] width 104 height 25
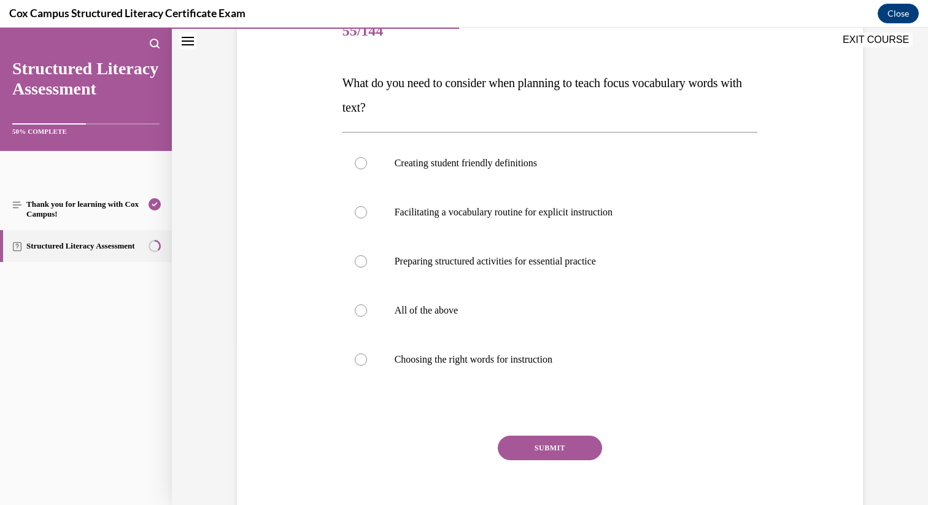
scroll to position [164, 0]
click at [470, 317] on label "All of the above" at bounding box center [551, 310] width 416 height 49
click at [367, 316] on input "All of the above" at bounding box center [361, 310] width 12 height 12
radio input "true"
click at [535, 446] on button "SUBMIT" at bounding box center [550, 447] width 104 height 25
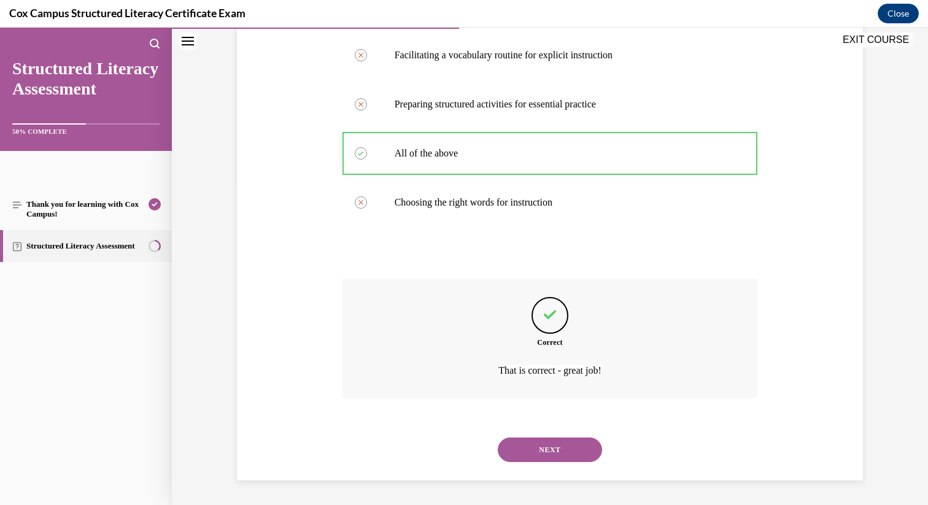
click at [574, 451] on button "NEXT" at bounding box center [550, 450] width 104 height 25
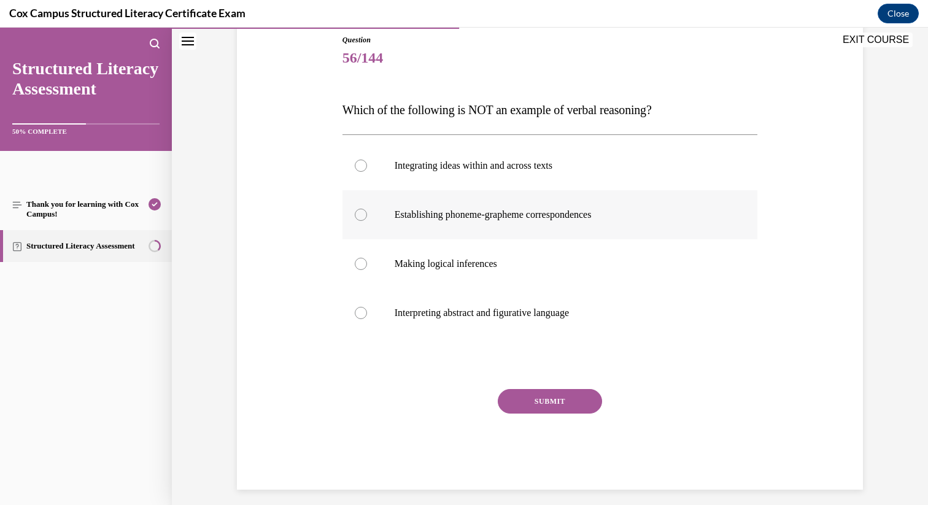
click at [530, 222] on label "Establishing phoneme-grapheme correspondences" at bounding box center [551, 214] width 416 height 49
click at [367, 221] on input "Establishing phoneme-grapheme correspondences" at bounding box center [361, 215] width 12 height 12
radio input "true"
click at [572, 402] on button "SUBMIT" at bounding box center [550, 401] width 104 height 25
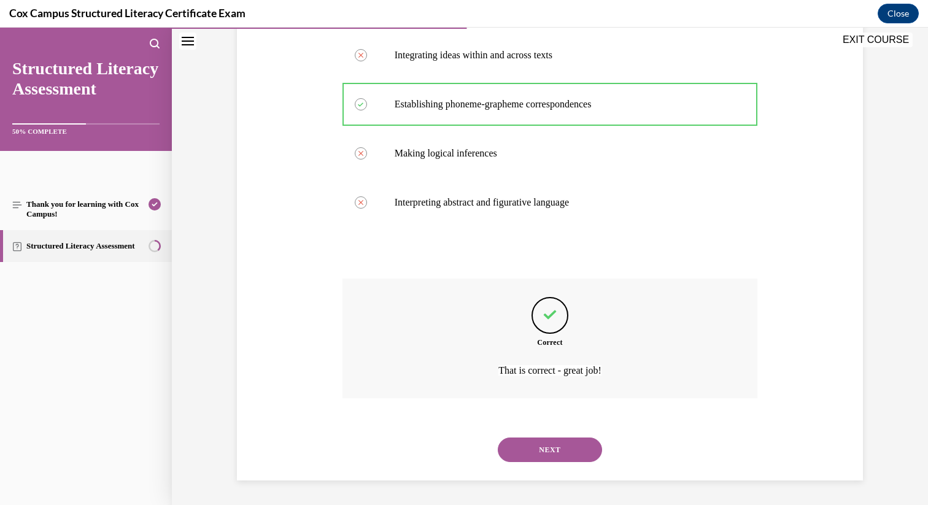
click at [573, 457] on button "NEXT" at bounding box center [550, 450] width 104 height 25
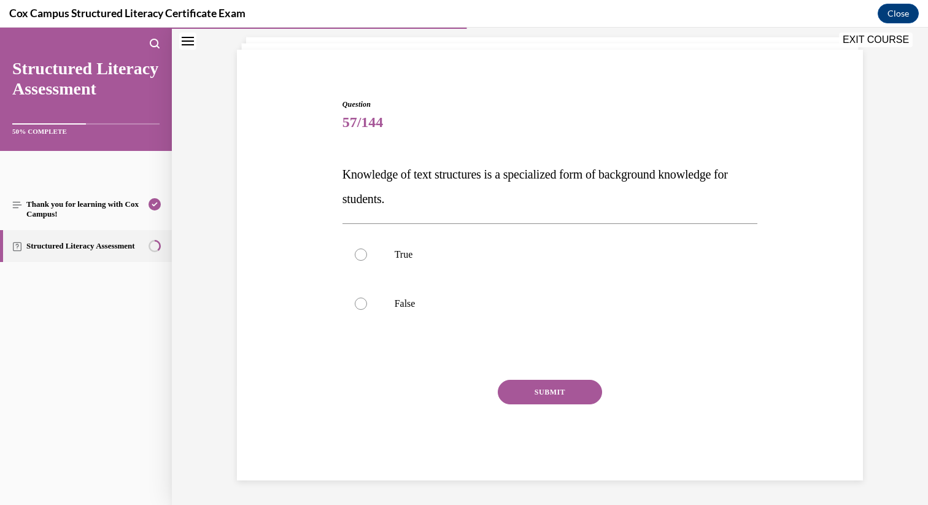
scroll to position [72, 0]
click at [443, 254] on p "True" at bounding box center [561, 255] width 333 height 12
click at [367, 254] on input "True" at bounding box center [361, 255] width 12 height 12
radio input "true"
click at [528, 394] on button "SUBMIT" at bounding box center [550, 392] width 104 height 25
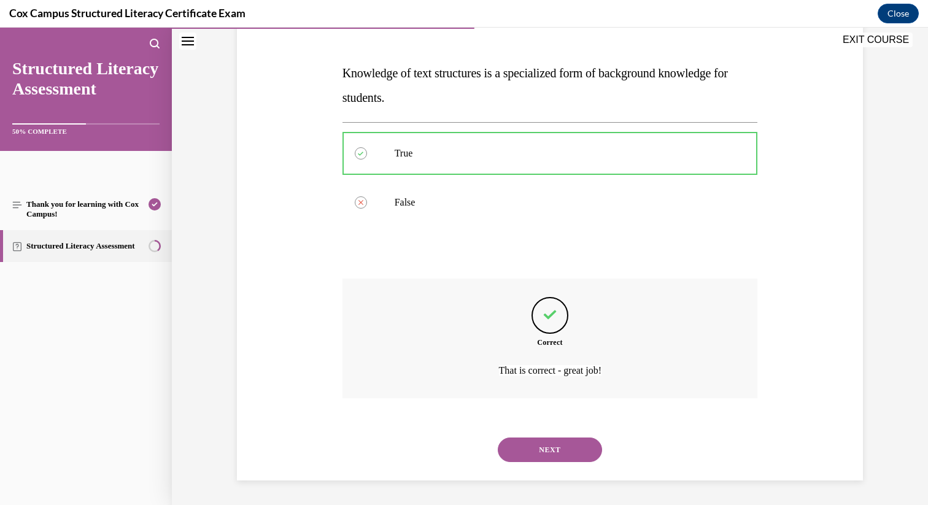
click at [575, 455] on button "NEXT" at bounding box center [550, 450] width 104 height 25
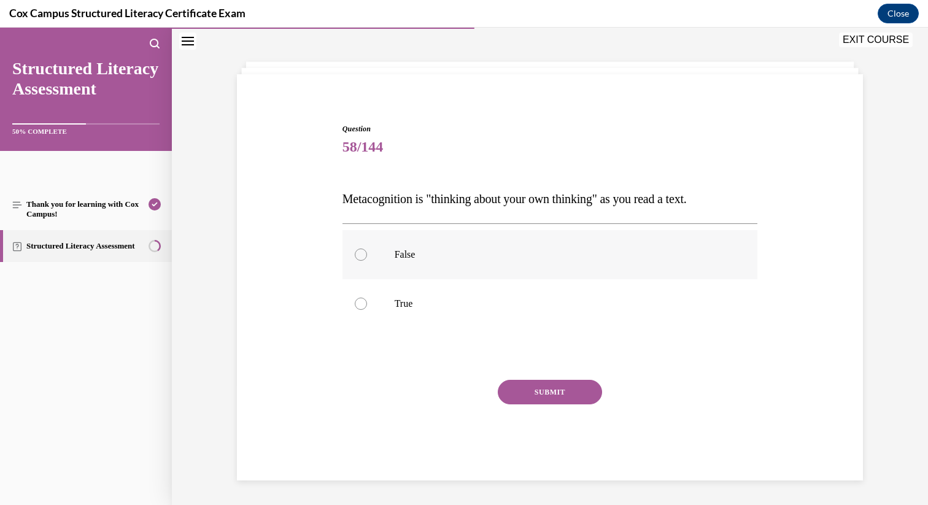
click at [501, 258] on p "False" at bounding box center [561, 255] width 333 height 12
click at [367, 258] on input "False" at bounding box center [361, 255] width 12 height 12
radio input "true"
click at [503, 290] on label "True" at bounding box center [551, 303] width 416 height 49
click at [367, 298] on input "True" at bounding box center [361, 304] width 12 height 12
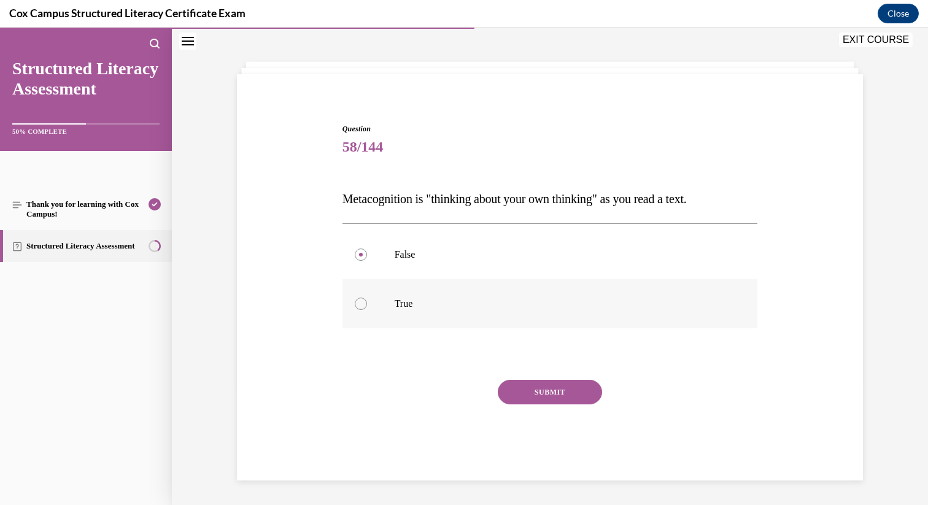
radio input "true"
click at [543, 382] on button "SUBMIT" at bounding box center [550, 392] width 104 height 25
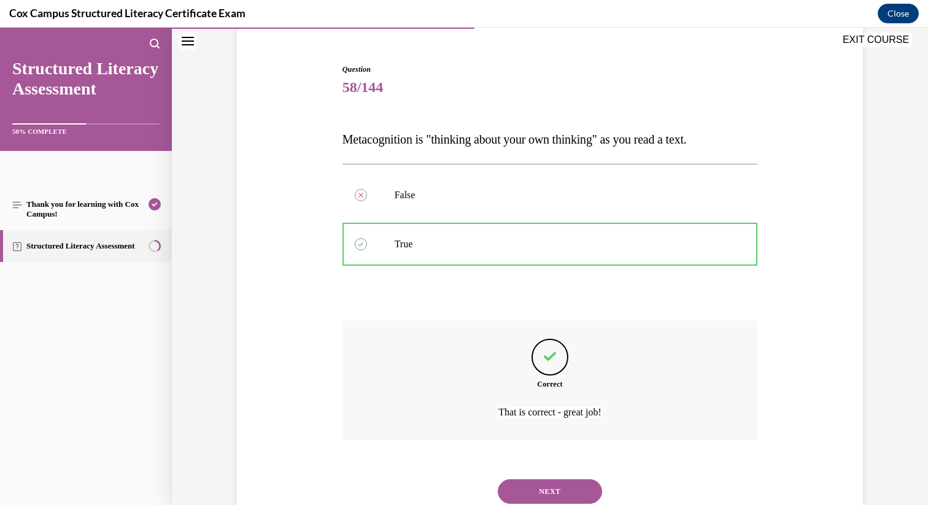
scroll to position [149, 0]
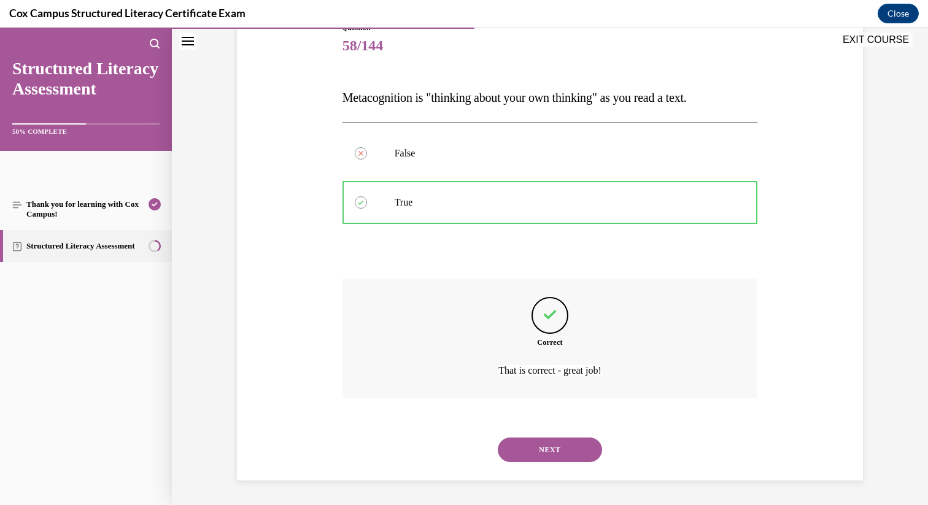
click at [556, 452] on button "NEXT" at bounding box center [550, 450] width 104 height 25
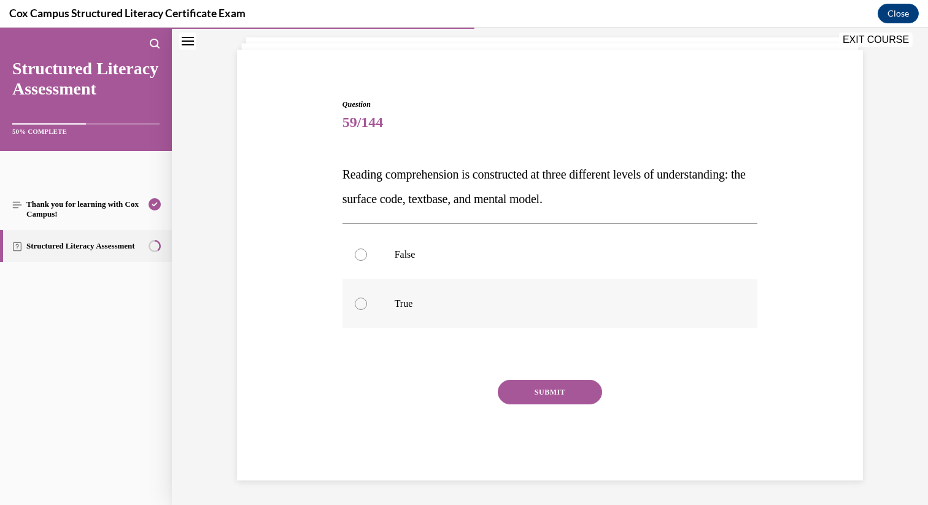
click at [521, 305] on p "True" at bounding box center [561, 304] width 333 height 12
click at [367, 305] on input "True" at bounding box center [361, 304] width 12 height 12
radio input "true"
click at [561, 381] on button "SUBMIT" at bounding box center [550, 392] width 104 height 25
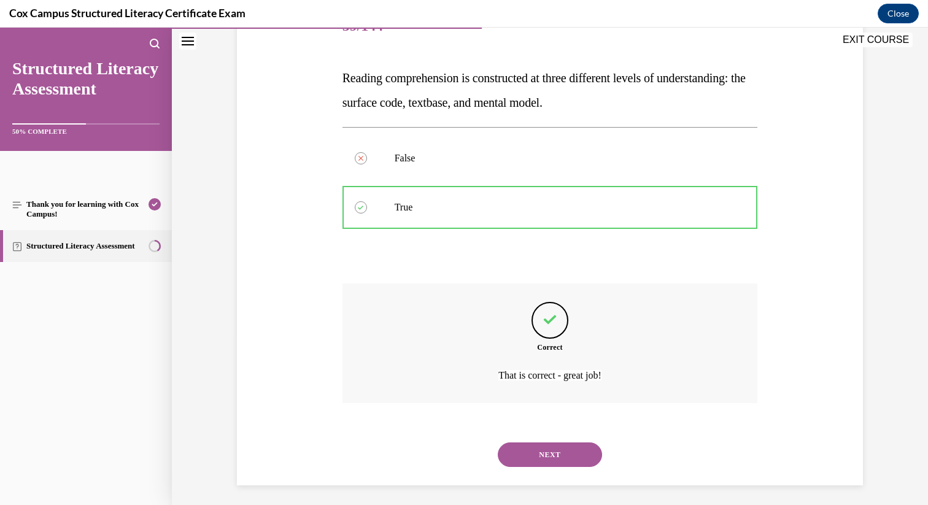
scroll to position [173, 0]
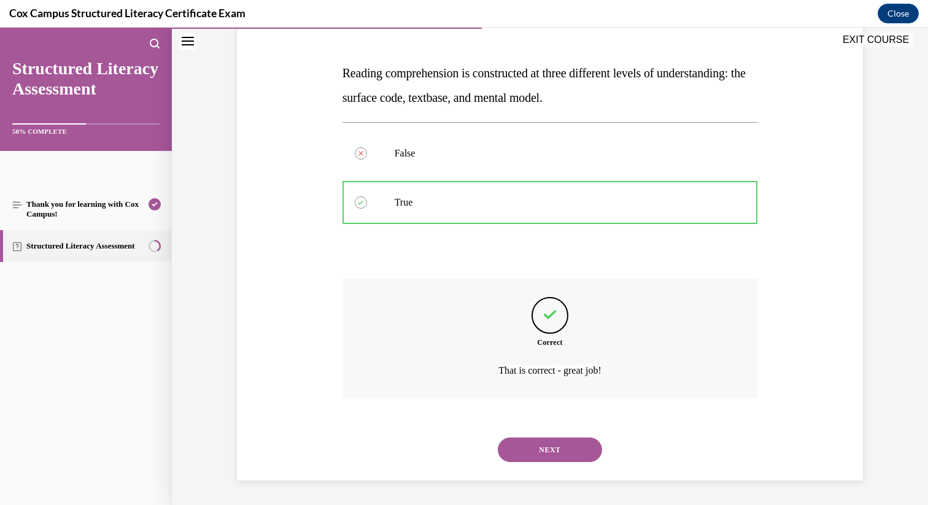
click at [563, 444] on button "NEXT" at bounding box center [550, 450] width 104 height 25
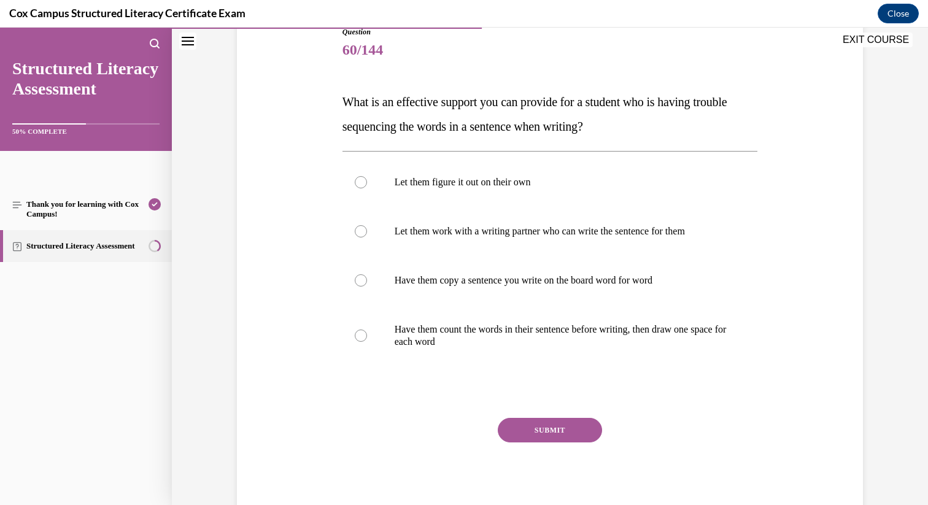
scroll to position [168, 0]
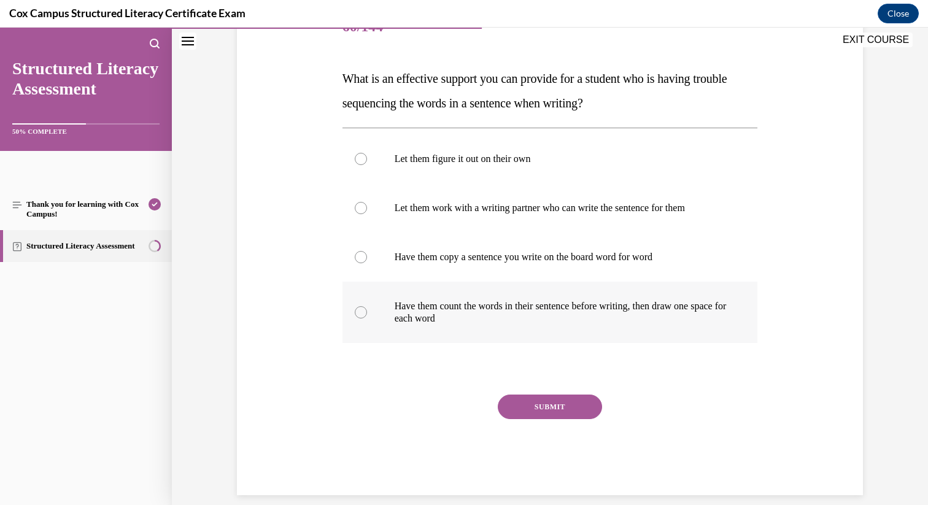
click at [466, 338] on label "Have them count the words in their sentence before writing, then draw one space…" at bounding box center [551, 312] width 416 height 61
click at [367, 319] on input "Have them count the words in their sentence before writing, then draw one space…" at bounding box center [361, 312] width 12 height 12
radio input "true"
click at [543, 414] on button "SUBMIT" at bounding box center [550, 407] width 104 height 25
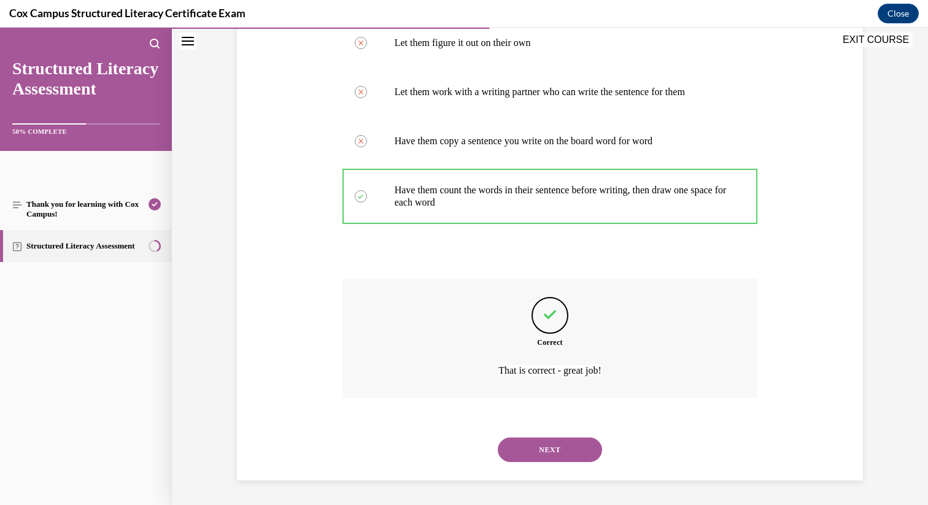
click at [543, 452] on button "NEXT" at bounding box center [550, 450] width 104 height 25
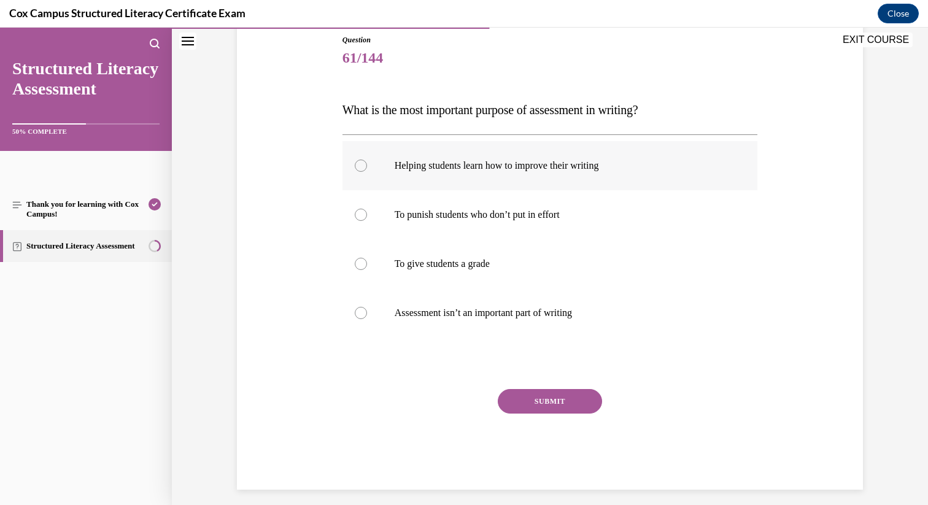
click at [476, 166] on p "Helping students learn how to improve their writing" at bounding box center [561, 166] width 333 height 12
click at [367, 166] on input "Helping students learn how to improve their writing" at bounding box center [361, 166] width 12 height 12
radio input "true"
click at [556, 400] on button "SUBMIT" at bounding box center [550, 401] width 104 height 25
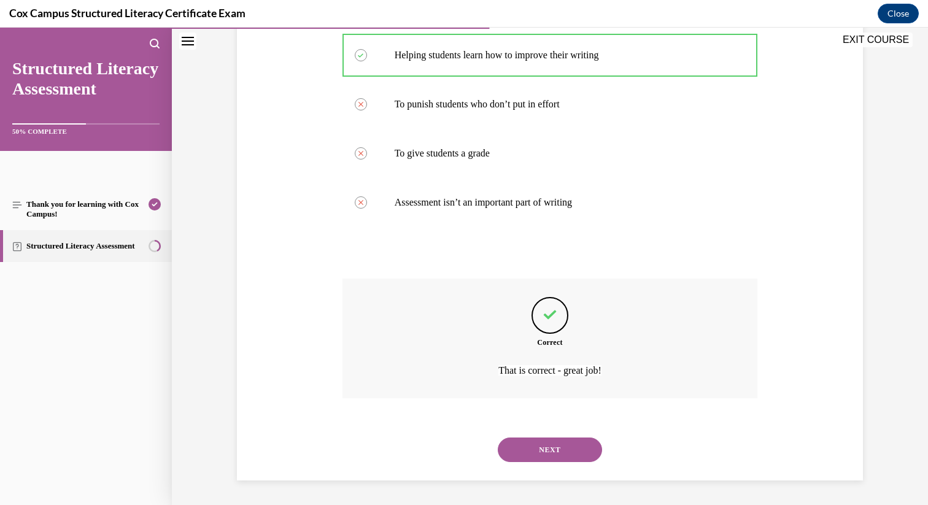
click at [547, 454] on button "NEXT" at bounding box center [550, 450] width 104 height 25
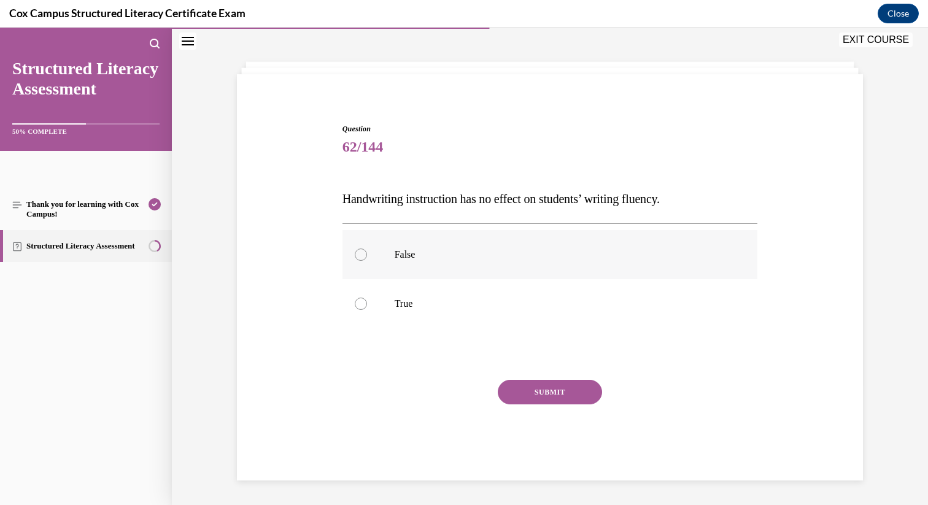
click at [440, 254] on p "False" at bounding box center [561, 255] width 333 height 12
click at [367, 254] on input "False" at bounding box center [361, 255] width 12 height 12
radio input "true"
click at [546, 375] on div "Question 62/144 Handwriting instruction has no effect on students’ writing flue…" at bounding box center [551, 301] width 416 height 357
click at [551, 387] on button "SUBMIT" at bounding box center [550, 392] width 104 height 25
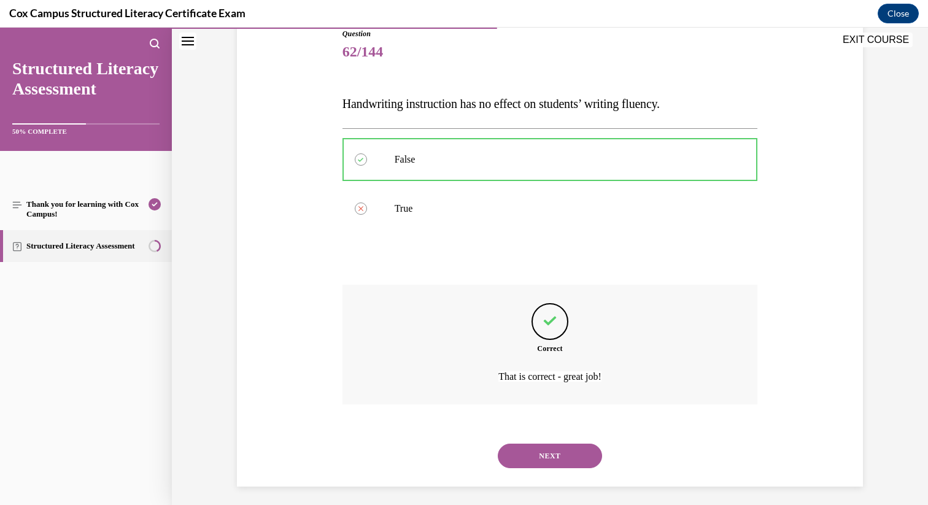
scroll to position [149, 0]
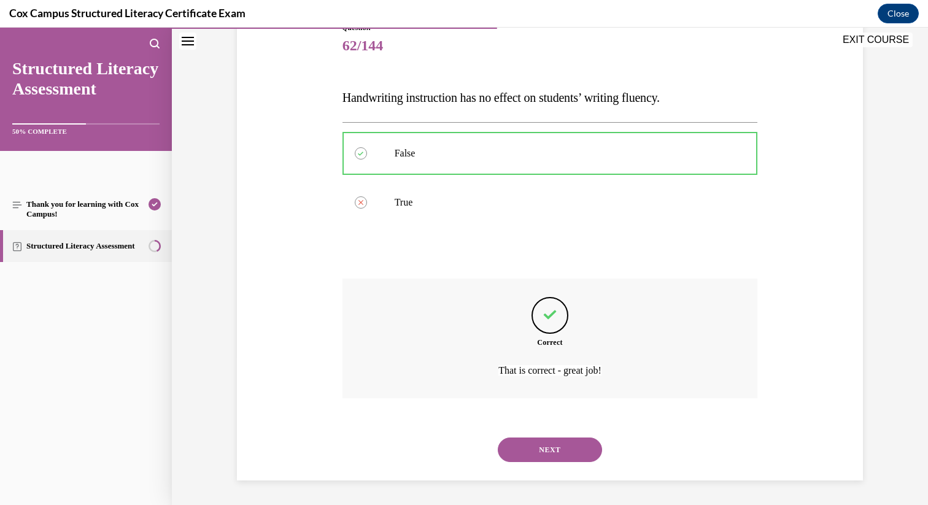
click at [556, 441] on button "NEXT" at bounding box center [550, 450] width 104 height 25
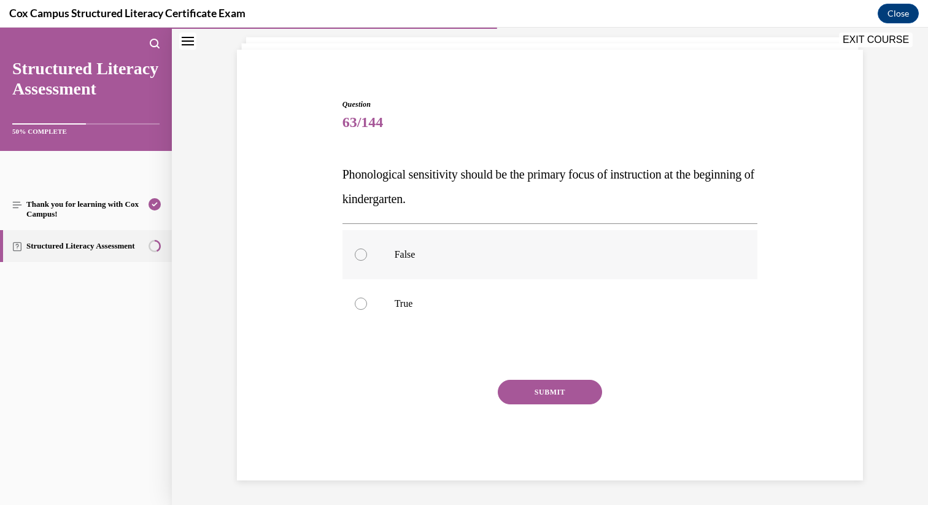
click at [527, 267] on label "False" at bounding box center [551, 254] width 416 height 49
click at [367, 261] on input "False" at bounding box center [361, 255] width 12 height 12
radio input "true"
click at [564, 383] on button "SUBMIT" at bounding box center [550, 392] width 104 height 25
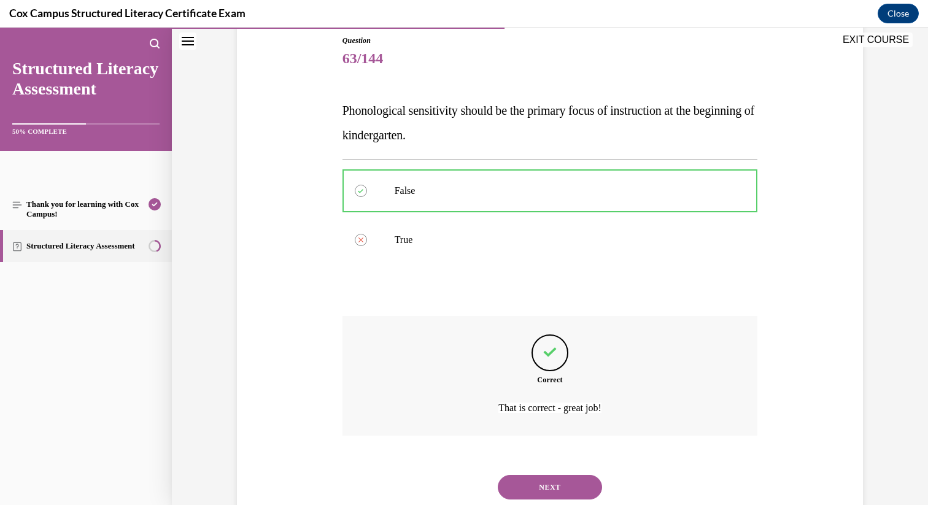
scroll to position [173, 0]
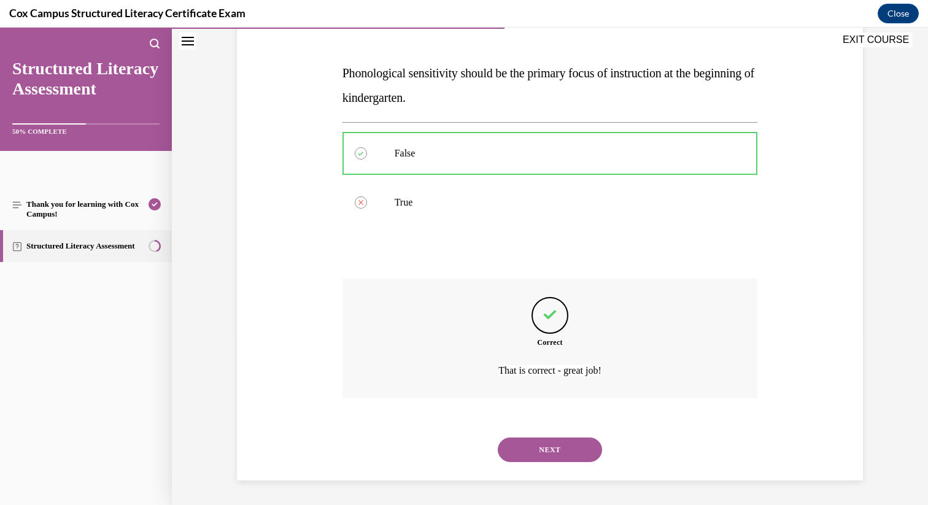
click at [552, 443] on button "NEXT" at bounding box center [550, 450] width 104 height 25
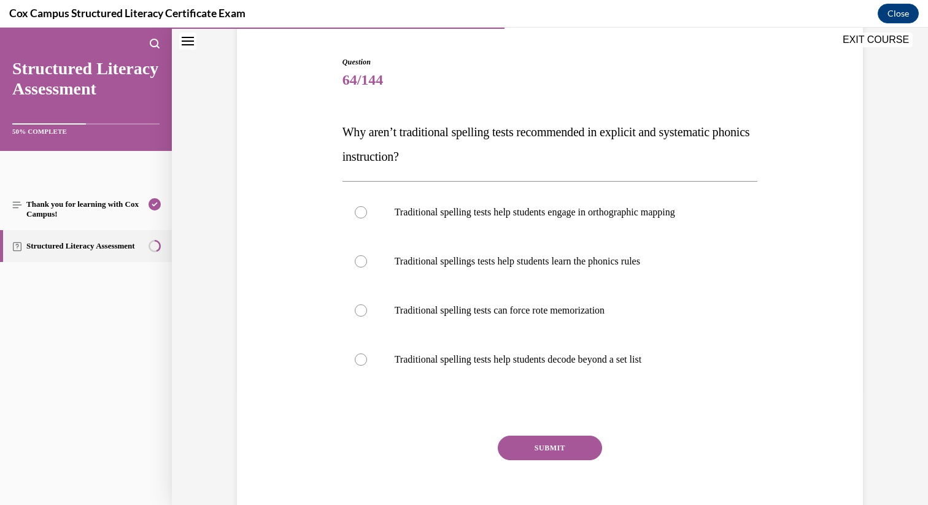
scroll to position [109, 0]
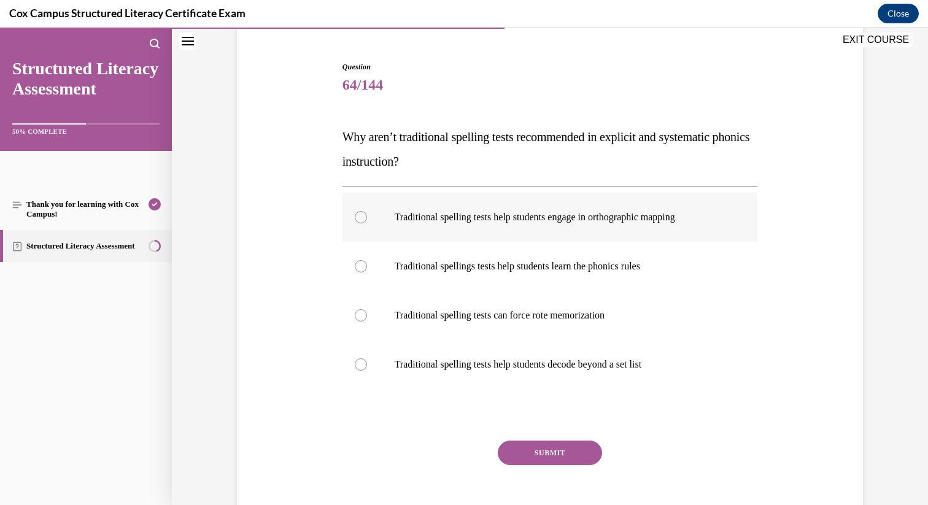
click at [522, 208] on label "Traditional spelling tests help students engage in orthographic mapping" at bounding box center [551, 217] width 416 height 49
click at [367, 211] on input "Traditional spelling tests help students engage in orthographic mapping" at bounding box center [361, 217] width 12 height 12
radio input "true"
click at [488, 325] on label "Traditional spelling tests can force rote memorization" at bounding box center [551, 315] width 416 height 49
click at [367, 322] on input "Traditional spelling tests can force rote memorization" at bounding box center [361, 315] width 12 height 12
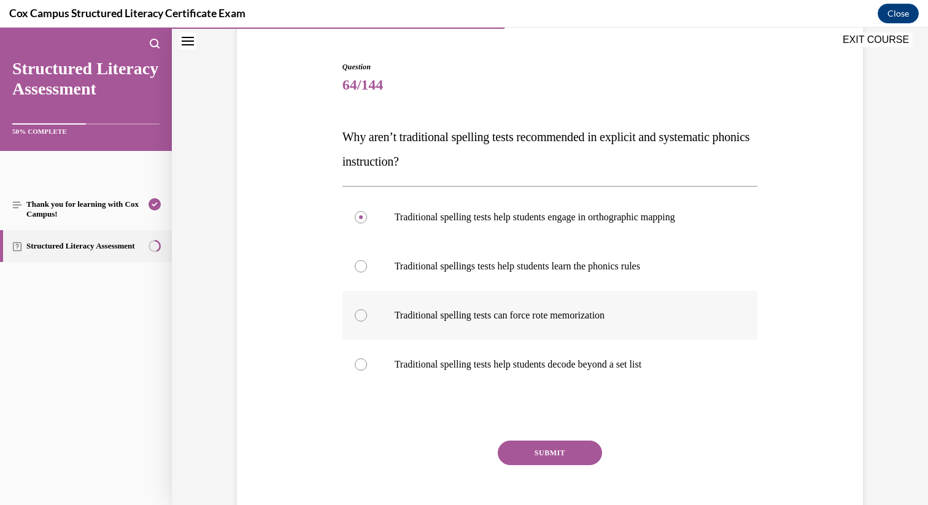
radio input "true"
click at [536, 454] on button "SUBMIT" at bounding box center [550, 453] width 104 height 25
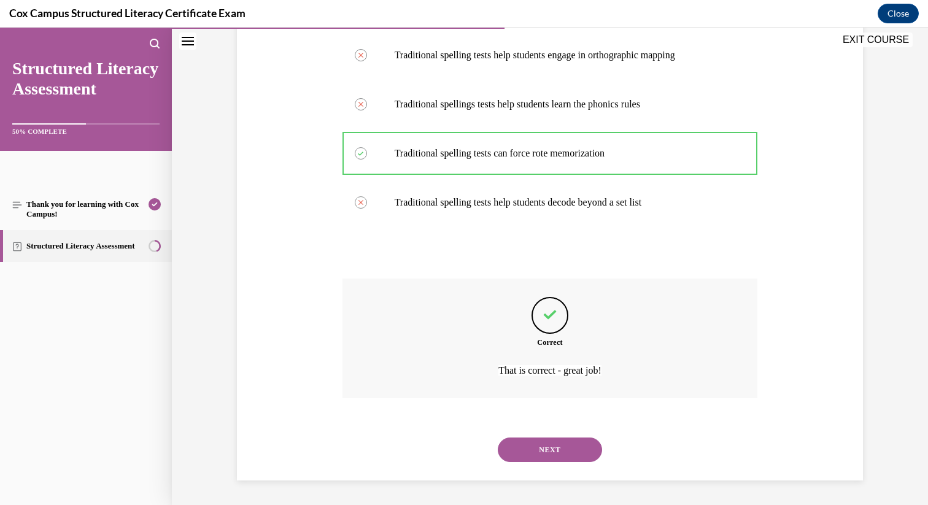
click at [556, 451] on button "NEXT" at bounding box center [550, 450] width 104 height 25
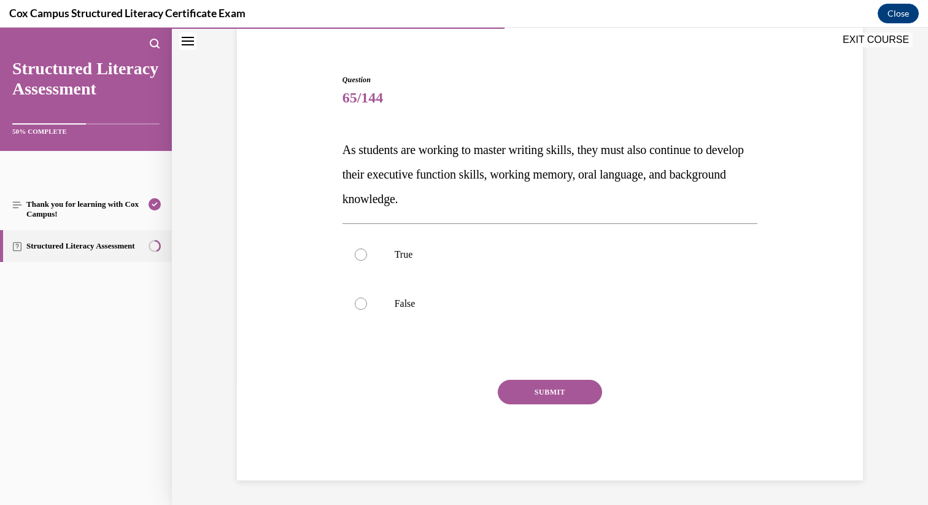
scroll to position [96, 0]
click at [430, 251] on p "True" at bounding box center [561, 255] width 333 height 12
click at [367, 251] on input "True" at bounding box center [361, 255] width 12 height 12
radio input "true"
click at [533, 388] on button "SUBMIT" at bounding box center [550, 392] width 104 height 25
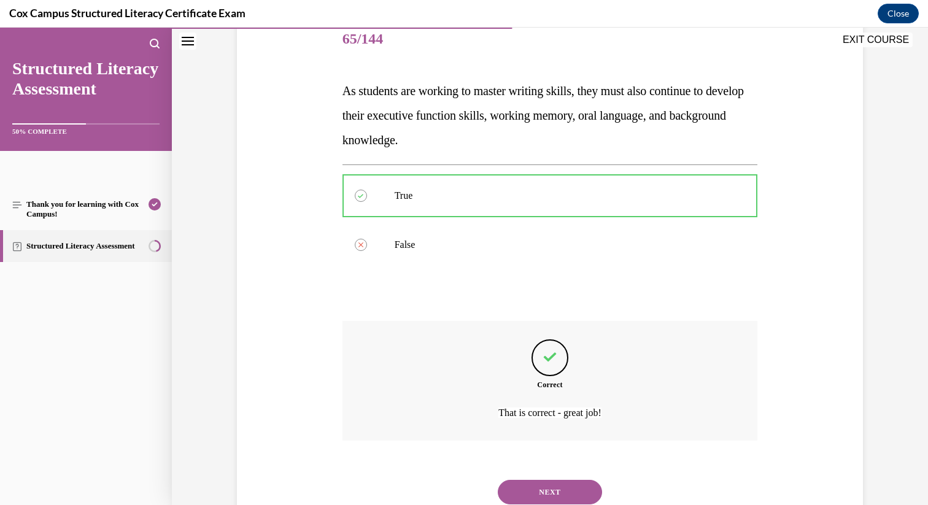
scroll to position [198, 0]
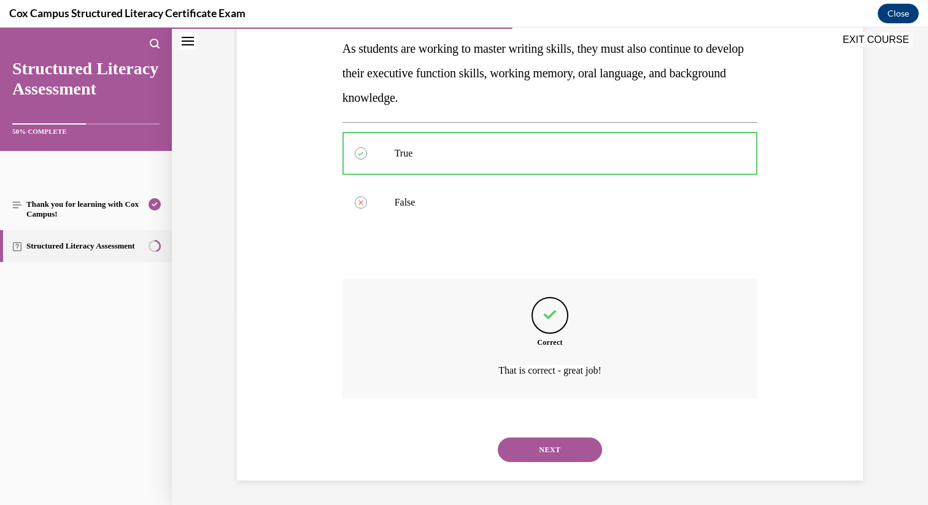
click at [545, 447] on button "NEXT" at bounding box center [550, 450] width 104 height 25
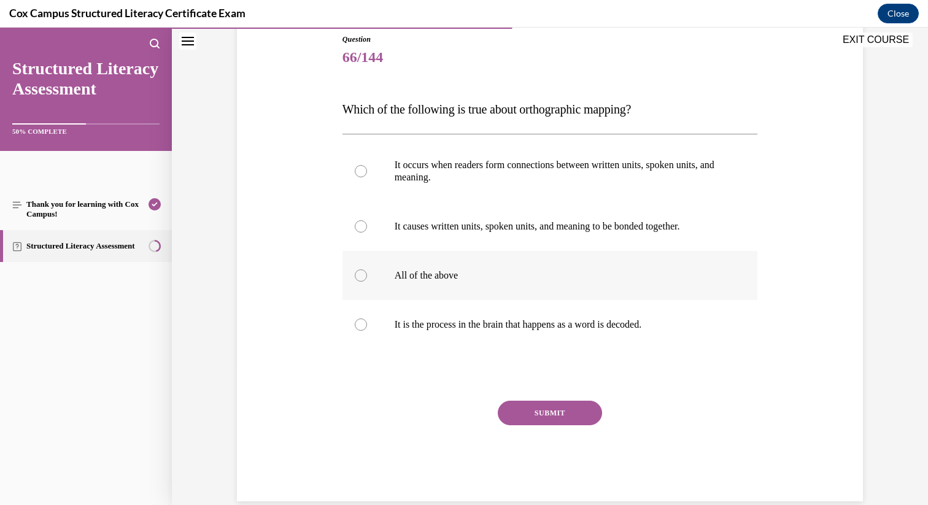
click at [509, 267] on label "All of the above" at bounding box center [551, 275] width 416 height 49
click at [367, 270] on input "All of the above" at bounding box center [361, 276] width 12 height 12
radio input "true"
click at [558, 402] on button "SUBMIT" at bounding box center [550, 413] width 104 height 25
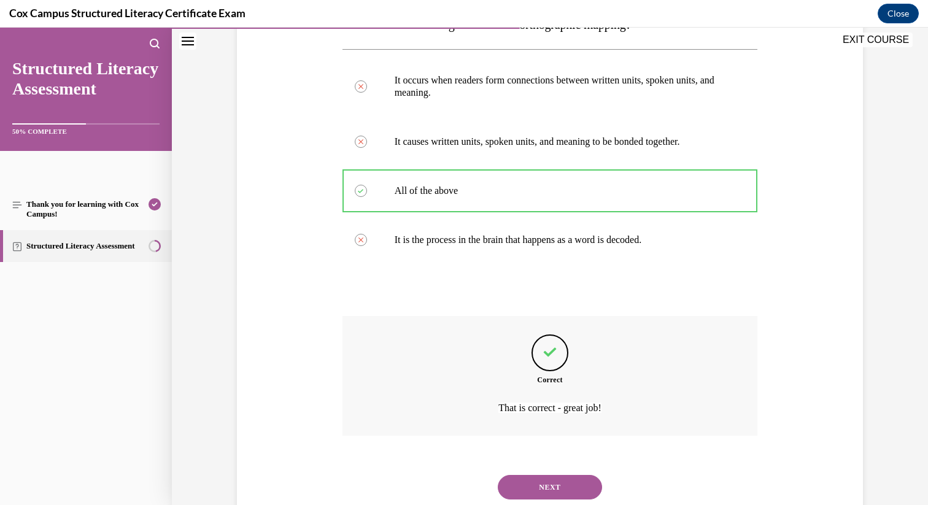
scroll to position [259, 0]
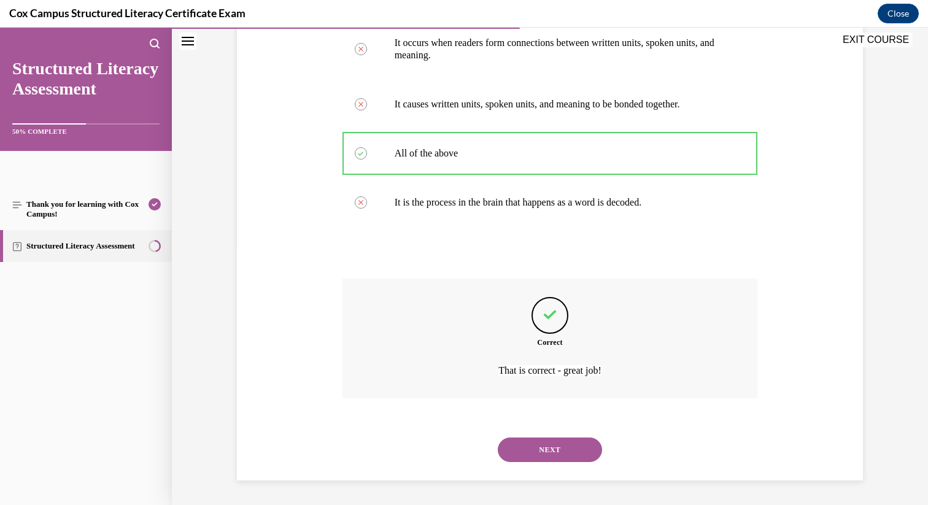
click at [558, 451] on button "NEXT" at bounding box center [550, 450] width 104 height 25
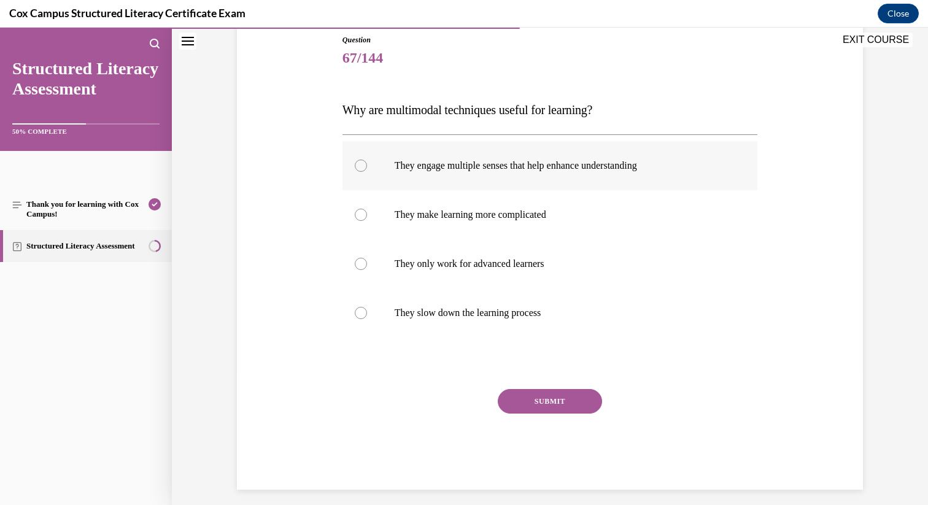
click at [466, 175] on label "They engage multiple senses that help enhance understanding" at bounding box center [551, 165] width 416 height 49
click at [367, 172] on input "They engage multiple senses that help enhance understanding" at bounding box center [361, 166] width 12 height 12
radio input "true"
click at [539, 388] on div "Question 67/144 Why are multimodal techniques useful for learning? They engage …" at bounding box center [551, 262] width 416 height 456
click at [543, 405] on button "SUBMIT" at bounding box center [550, 401] width 104 height 25
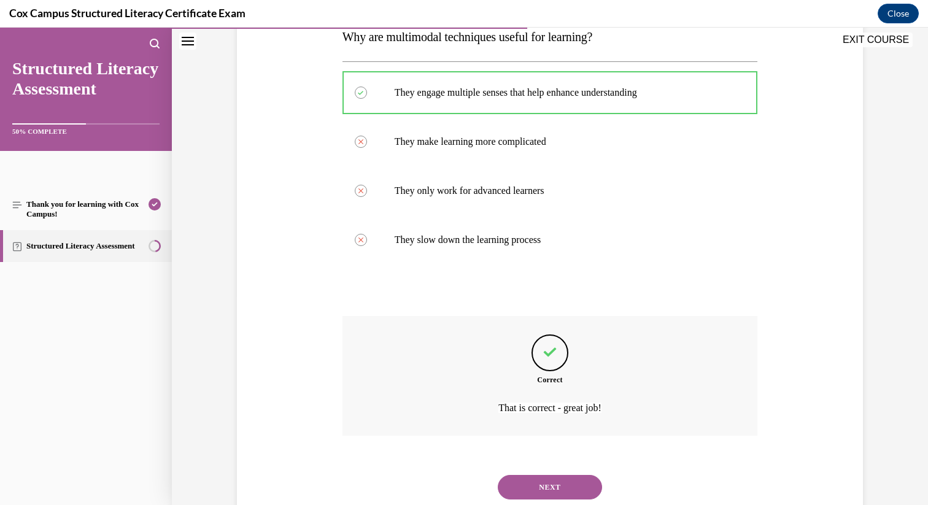
scroll to position [247, 0]
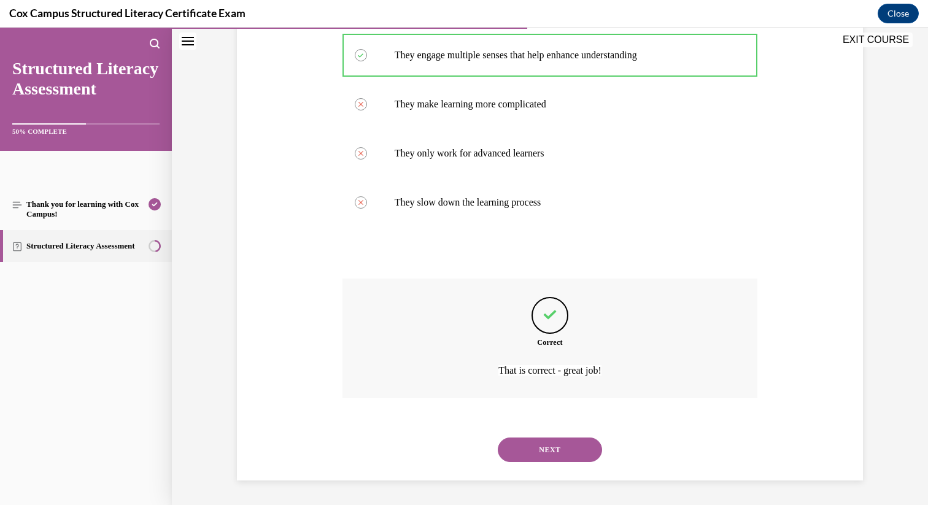
click at [558, 450] on button "NEXT" at bounding box center [550, 450] width 104 height 25
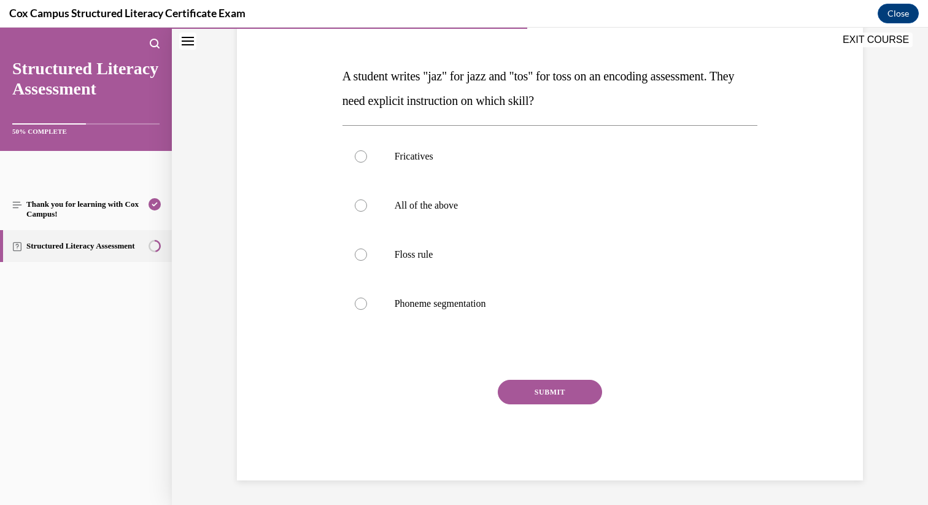
scroll to position [137, 0]
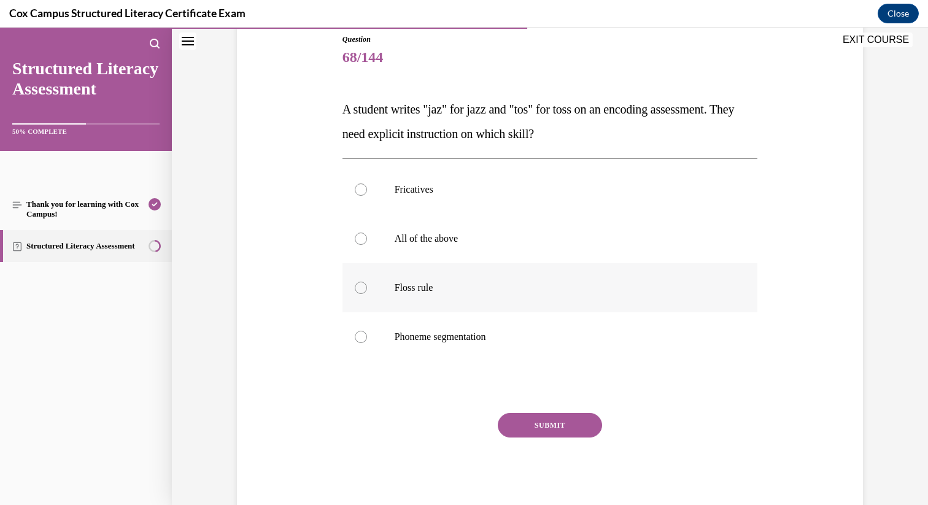
click at [494, 288] on p "Floss rule" at bounding box center [561, 288] width 333 height 12
click at [367, 288] on input "Floss rule" at bounding box center [361, 288] width 12 height 12
radio input "true"
click at [538, 423] on button "SUBMIT" at bounding box center [550, 425] width 104 height 25
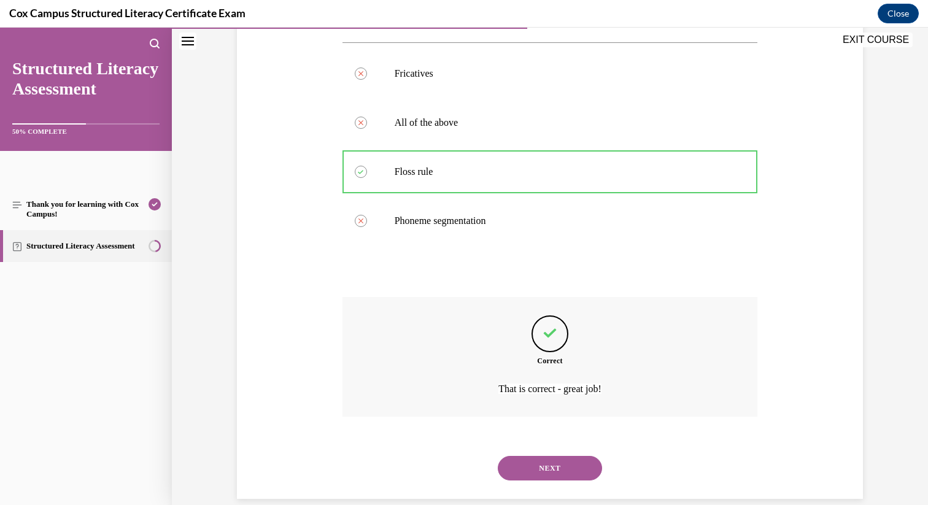
scroll to position [271, 0]
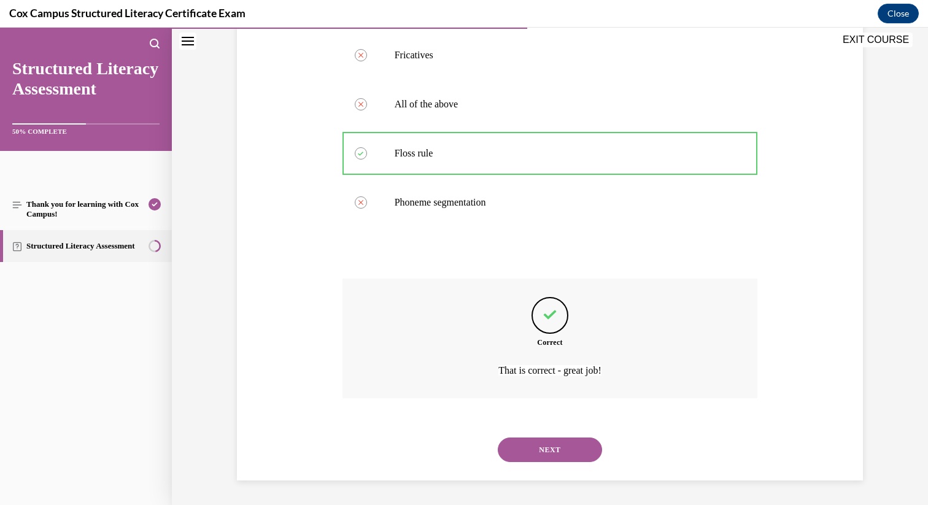
click at [548, 442] on button "NEXT" at bounding box center [550, 450] width 104 height 25
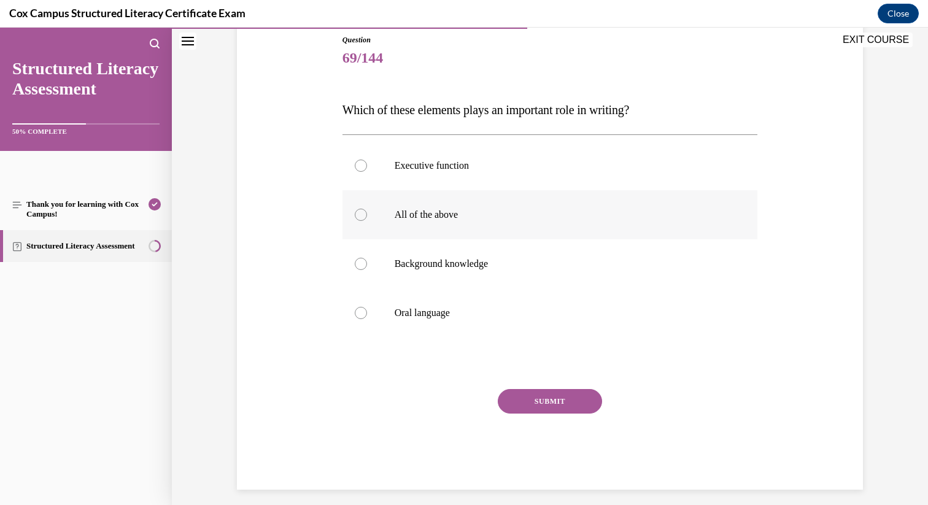
click at [460, 212] on p "All of the above" at bounding box center [561, 215] width 333 height 12
click at [367, 212] on input "All of the above" at bounding box center [361, 215] width 12 height 12
radio input "true"
click at [548, 415] on div "SUBMIT" at bounding box center [551, 419] width 416 height 61
click at [553, 408] on button "SUBMIT" at bounding box center [550, 401] width 104 height 25
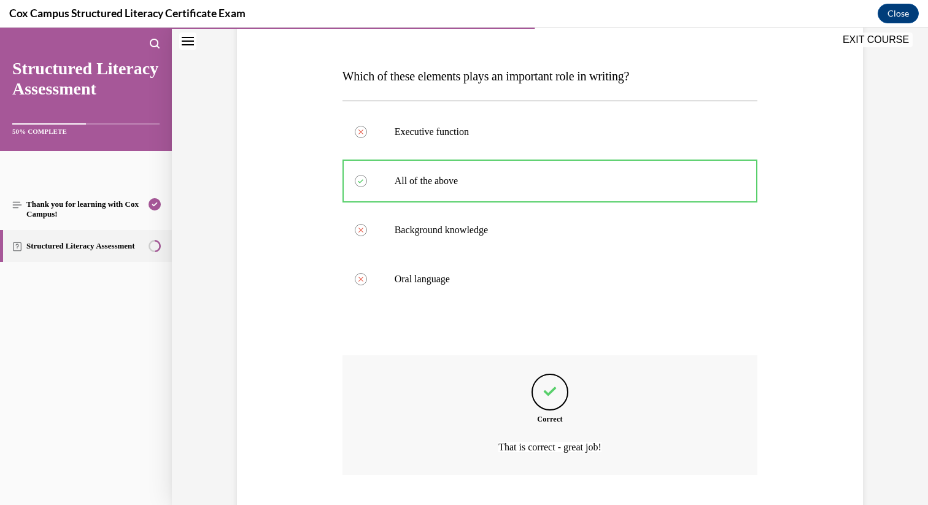
scroll to position [247, 0]
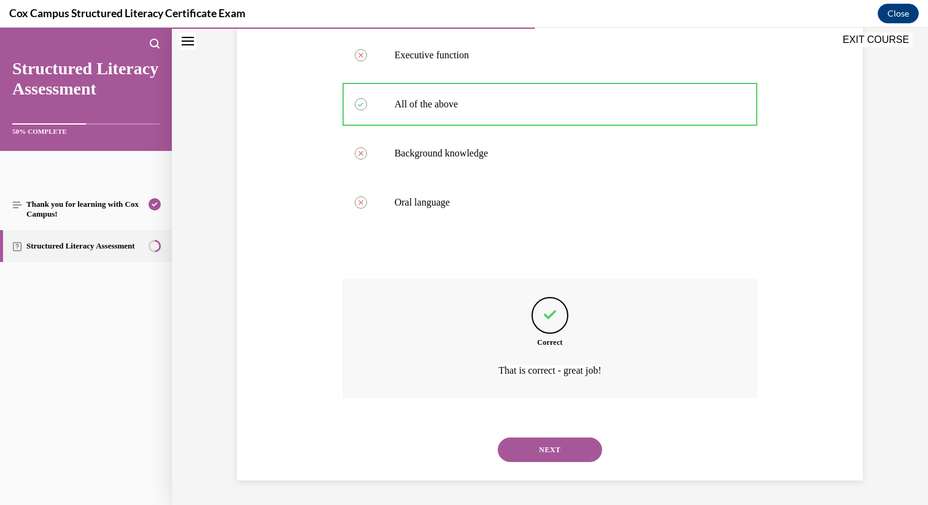
click at [572, 455] on button "NEXT" at bounding box center [550, 450] width 104 height 25
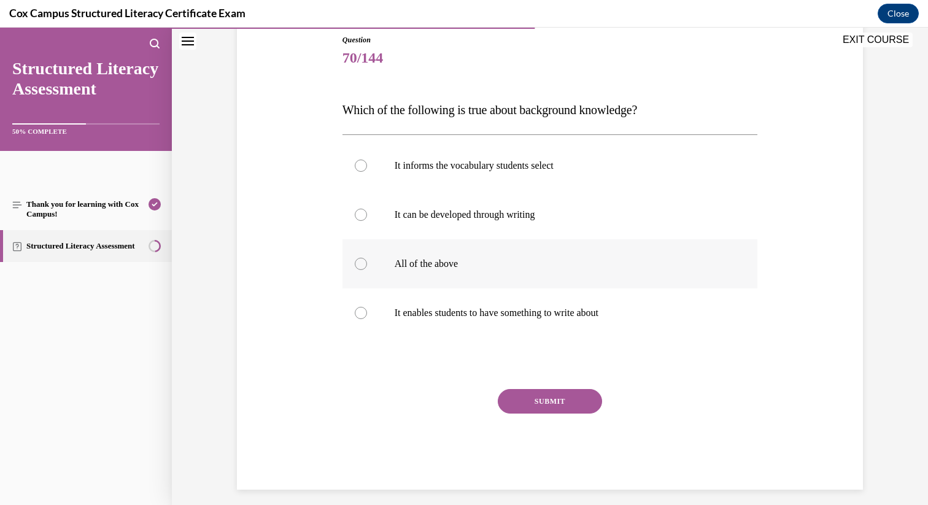
click at [556, 271] on label "All of the above" at bounding box center [551, 263] width 416 height 49
click at [367, 270] on input "All of the above" at bounding box center [361, 264] width 12 height 12
radio input "true"
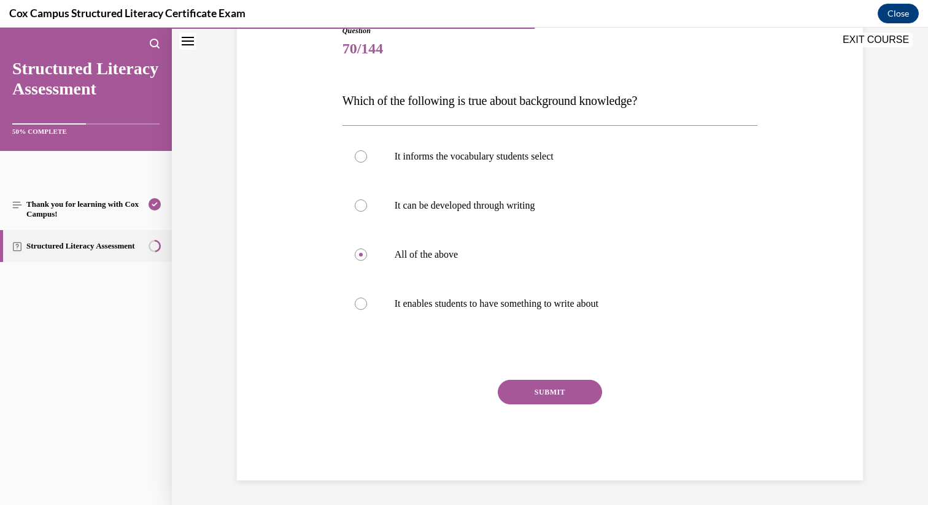
click at [561, 385] on button "SUBMIT" at bounding box center [550, 392] width 104 height 25
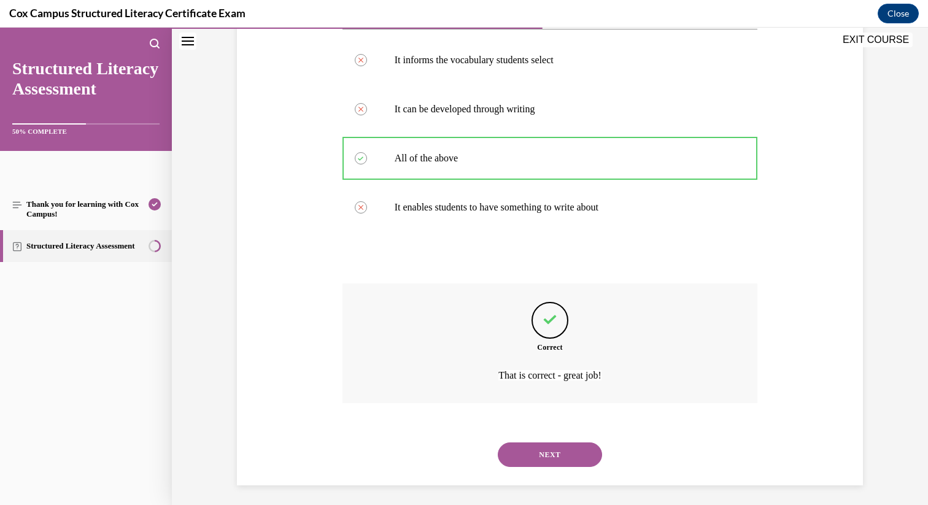
scroll to position [247, 0]
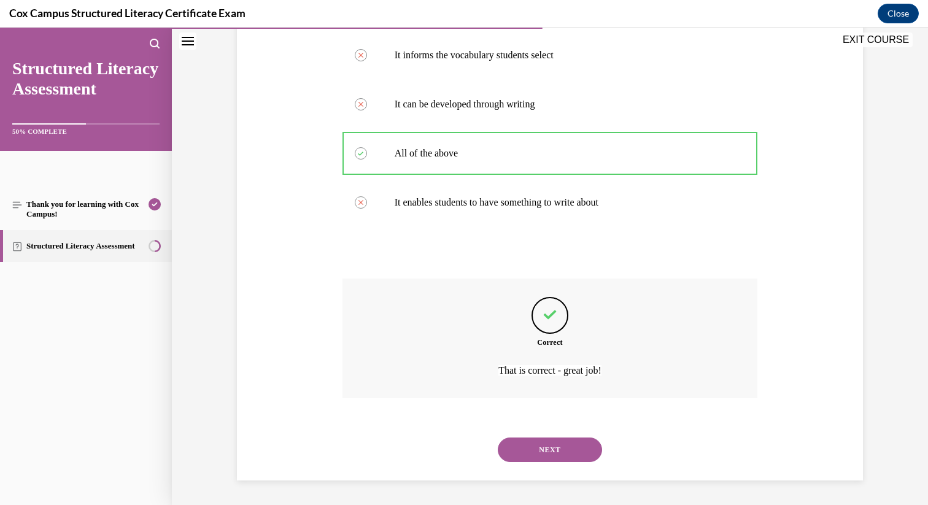
click at [564, 443] on button "NEXT" at bounding box center [550, 450] width 104 height 25
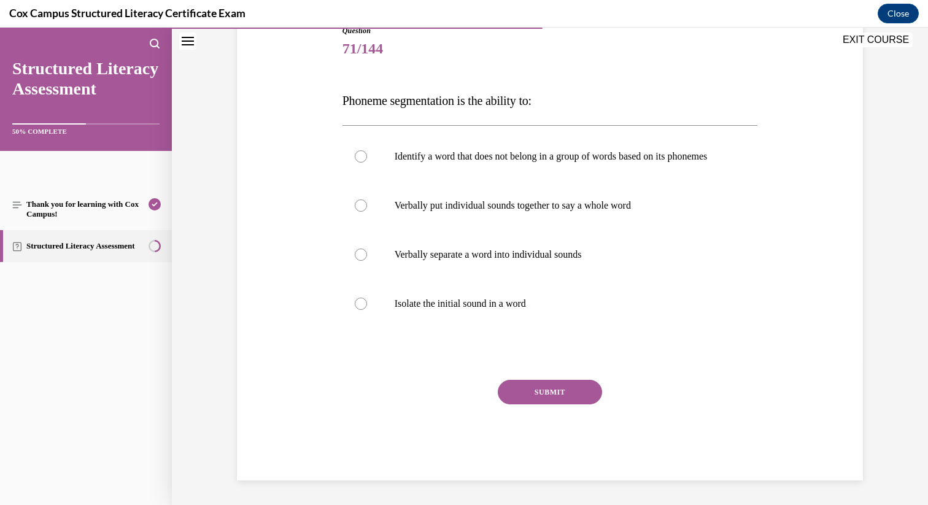
scroll to position [137, 0]
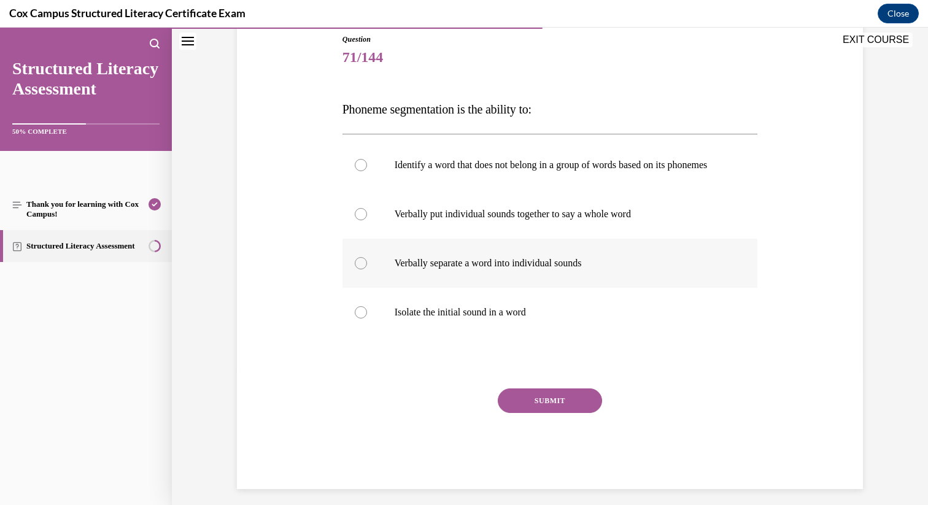
click at [473, 286] on label "Verbally separate a word into individual sounds" at bounding box center [551, 263] width 416 height 49
click at [367, 270] on input "Verbally separate a word into individual sounds" at bounding box center [361, 263] width 12 height 12
radio input "true"
click at [536, 413] on button "SUBMIT" at bounding box center [550, 401] width 104 height 25
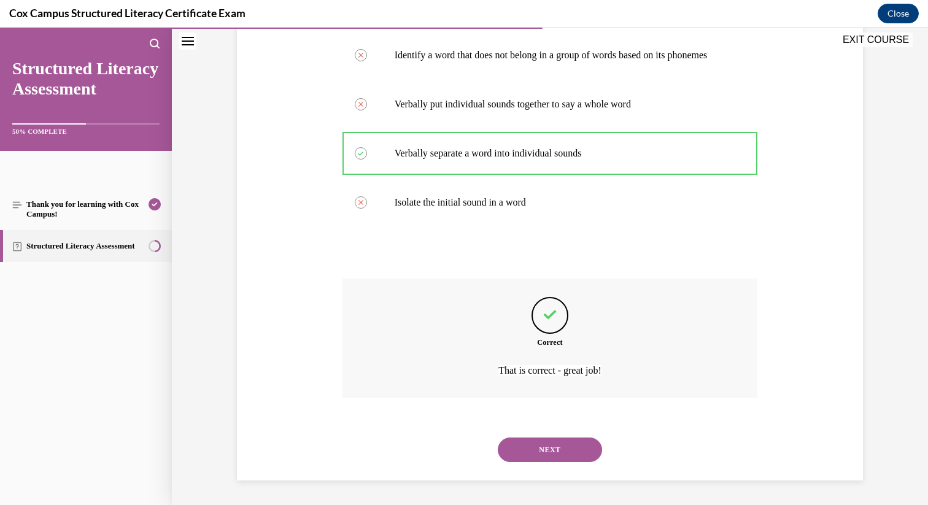
click at [554, 453] on button "NEXT" at bounding box center [550, 450] width 104 height 25
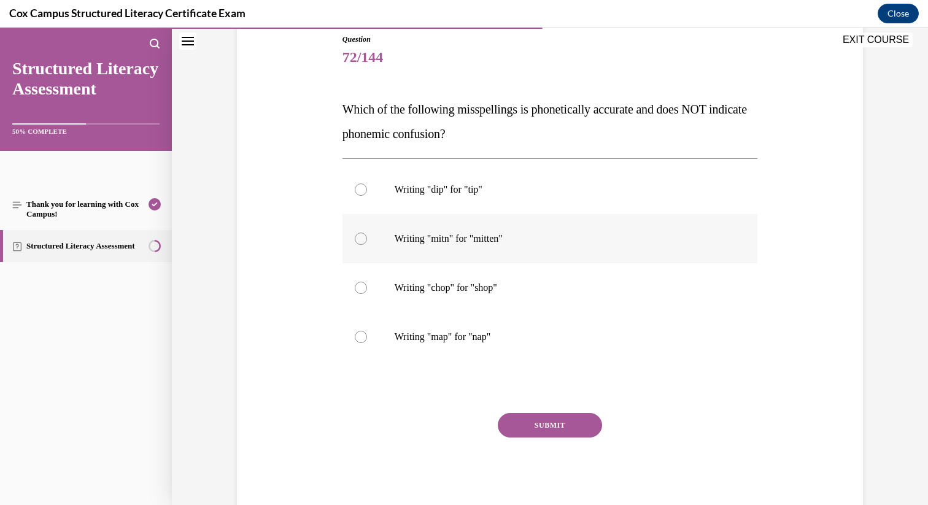
click at [480, 241] on p "Writing "mitn" for "mitten"" at bounding box center [561, 239] width 333 height 12
click at [367, 241] on input "Writing "mitn" for "mitten"" at bounding box center [361, 239] width 12 height 12
radio input "true"
click at [548, 414] on button "SUBMIT" at bounding box center [550, 425] width 104 height 25
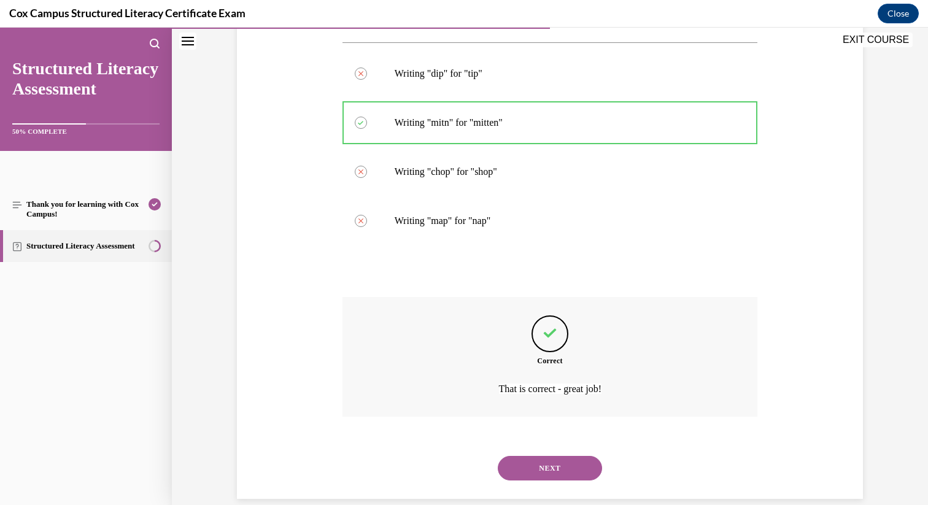
scroll to position [271, 0]
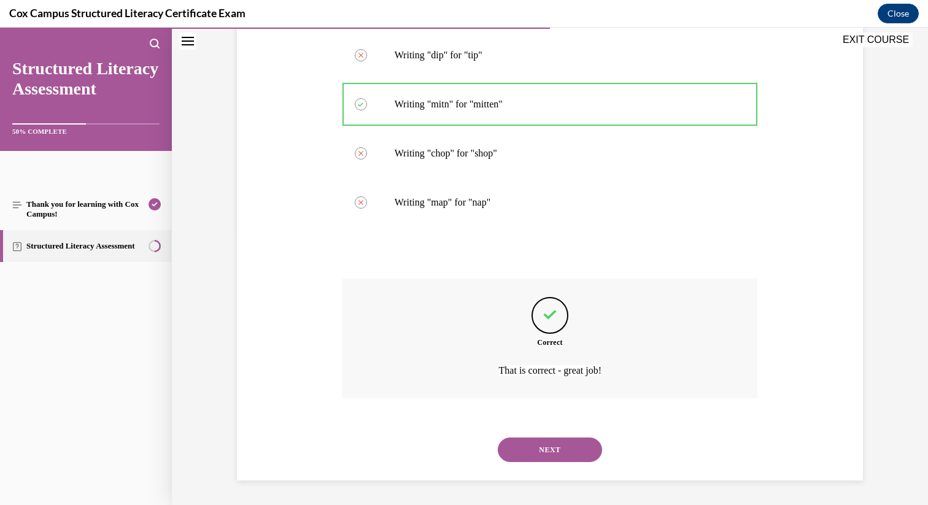
click at [555, 458] on button "NEXT" at bounding box center [550, 450] width 104 height 25
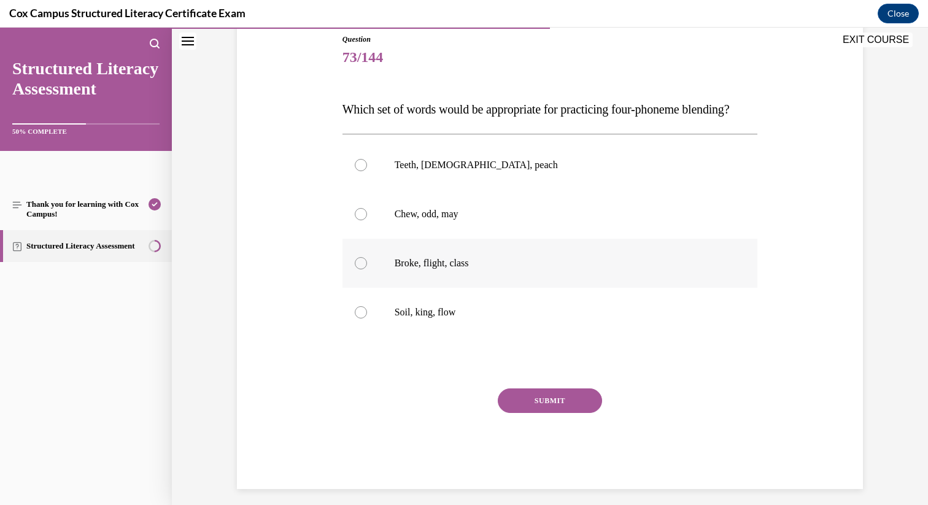
click at [481, 270] on p "Broke, flight, class" at bounding box center [561, 263] width 333 height 12
click at [367, 270] on input "Broke, flight, class" at bounding box center [361, 263] width 12 height 12
radio input "true"
click at [541, 413] on button "SUBMIT" at bounding box center [550, 401] width 104 height 25
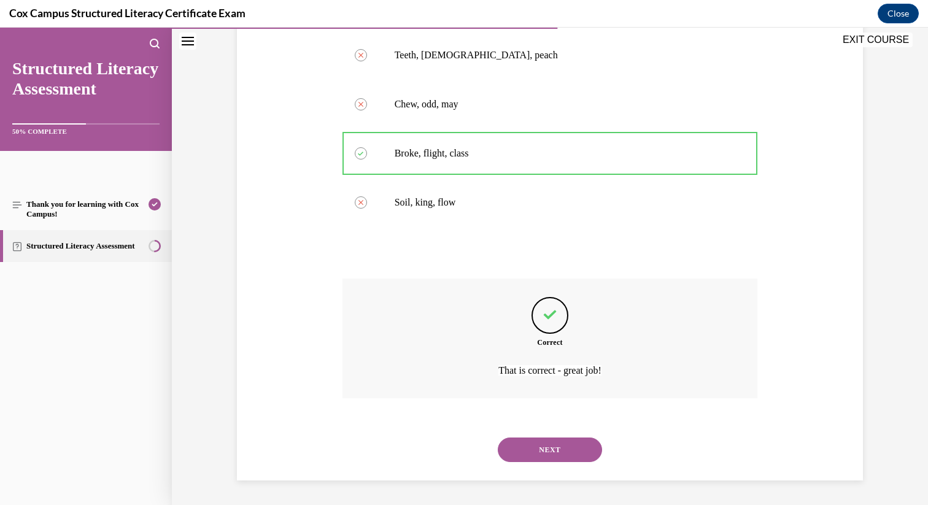
scroll to position [271, 0]
click at [578, 456] on button "NEXT" at bounding box center [550, 450] width 104 height 25
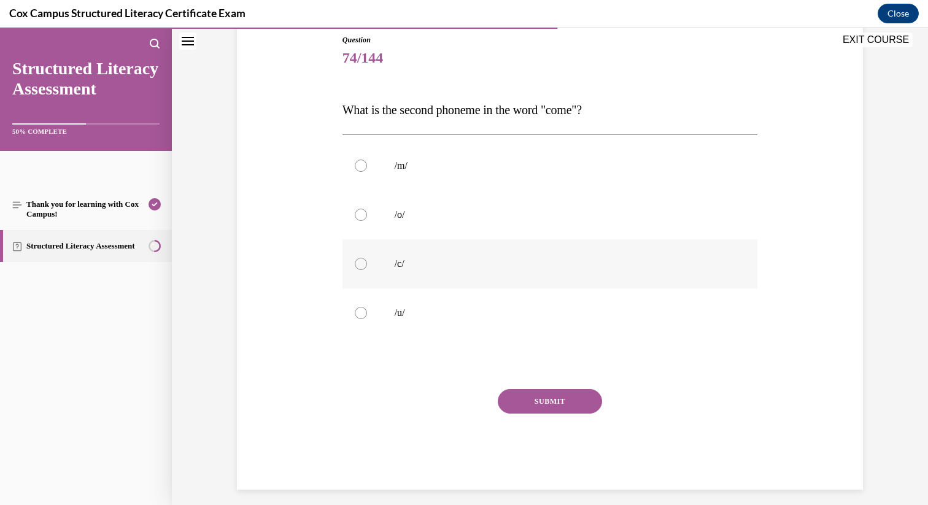
click at [448, 255] on label "/c/" at bounding box center [551, 263] width 416 height 49
click at [367, 258] on input "/c/" at bounding box center [361, 264] width 12 height 12
radio input "true"
click at [451, 308] on p "/u/" at bounding box center [561, 313] width 333 height 12
click at [367, 308] on input "/u/" at bounding box center [361, 313] width 12 height 12
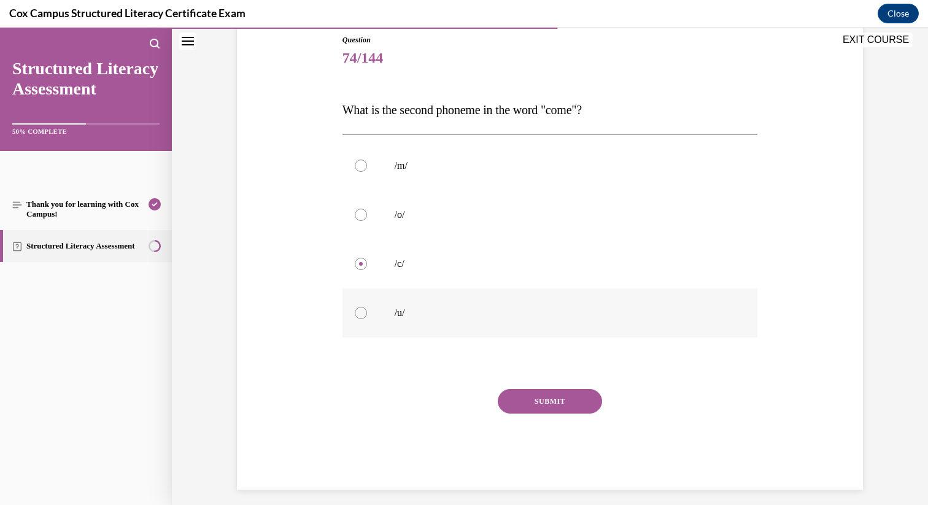
radio input "true"
click at [529, 392] on button "SUBMIT" at bounding box center [550, 401] width 104 height 25
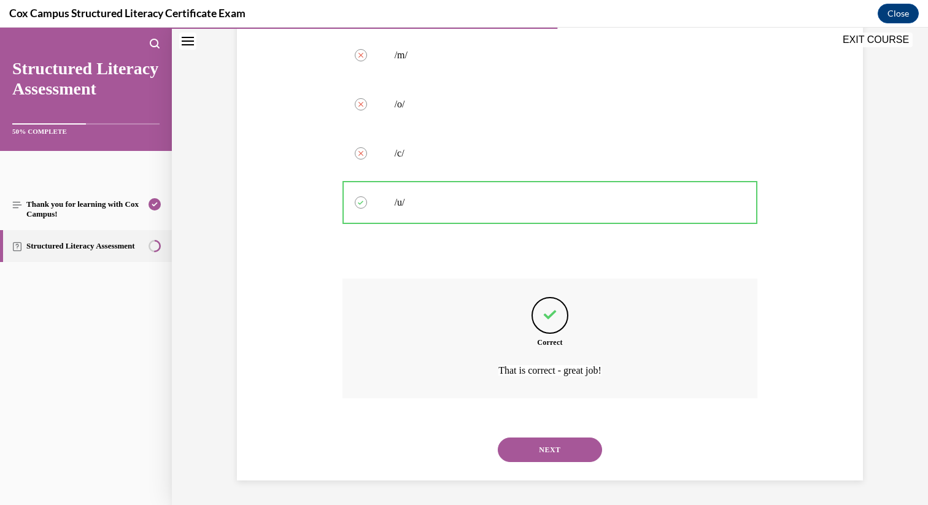
click at [563, 448] on button "NEXT" at bounding box center [550, 450] width 104 height 25
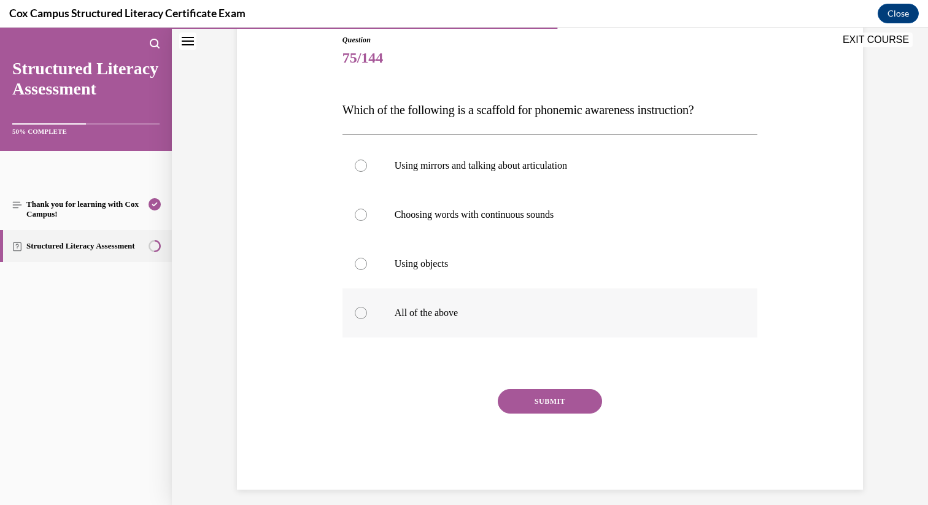
click at [521, 300] on label "All of the above" at bounding box center [551, 313] width 416 height 49
click at [367, 307] on input "All of the above" at bounding box center [361, 313] width 12 height 12
radio input "true"
click at [540, 391] on button "SUBMIT" at bounding box center [550, 401] width 104 height 25
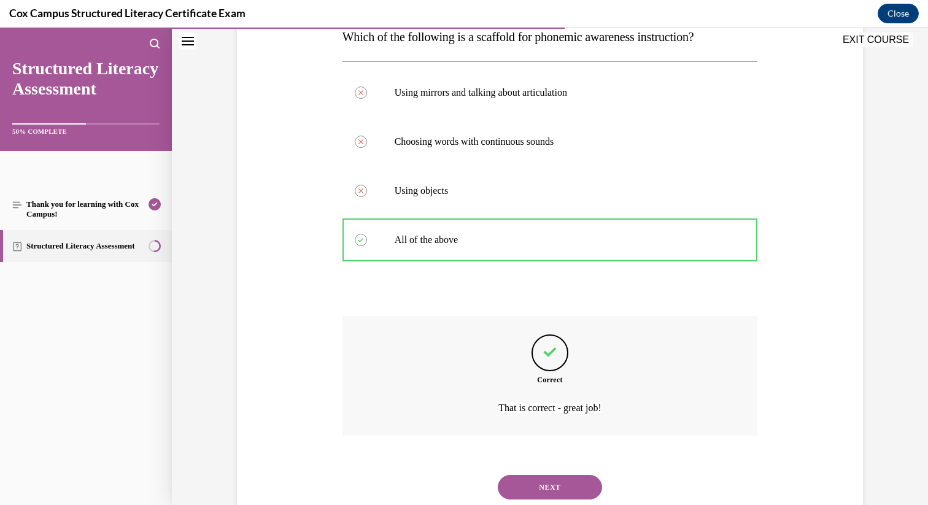
scroll to position [247, 0]
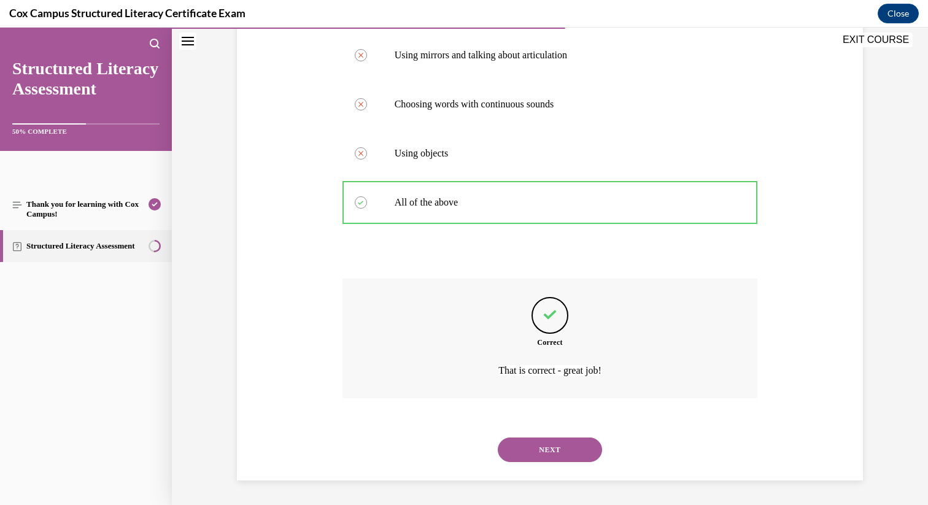
click at [568, 457] on button "NEXT" at bounding box center [550, 450] width 104 height 25
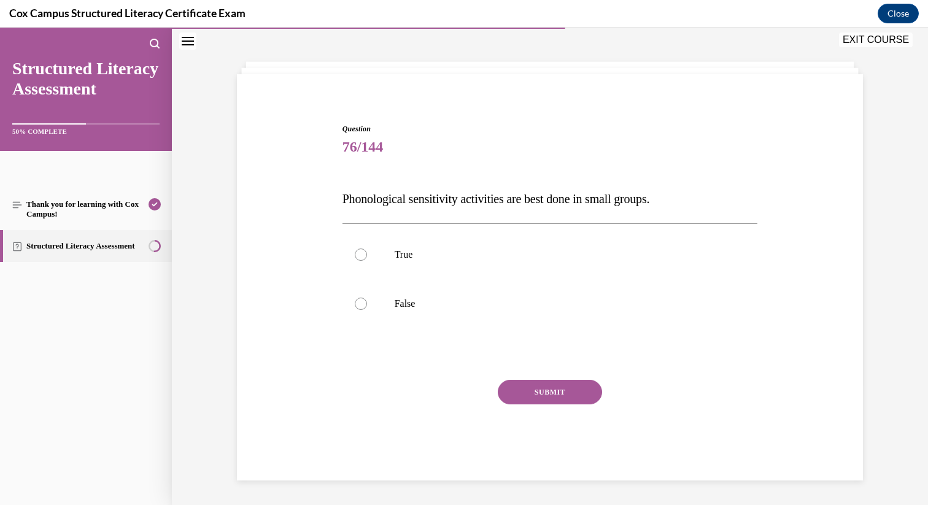
scroll to position [47, 0]
click at [431, 287] on label "False" at bounding box center [551, 303] width 416 height 49
click at [367, 298] on input "False" at bounding box center [361, 304] width 12 height 12
radio input "true"
click at [543, 411] on div "SUBMIT" at bounding box center [551, 410] width 416 height 61
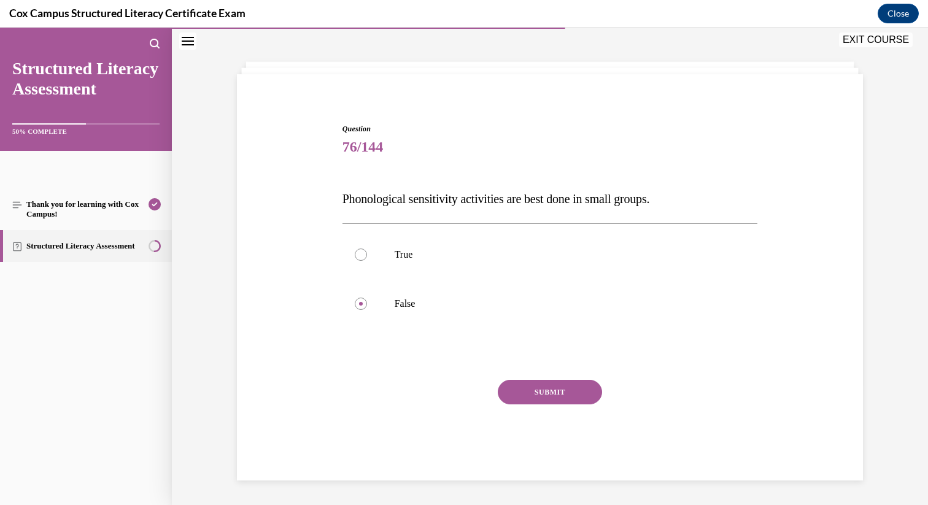
click at [545, 397] on button "SUBMIT" at bounding box center [550, 392] width 104 height 25
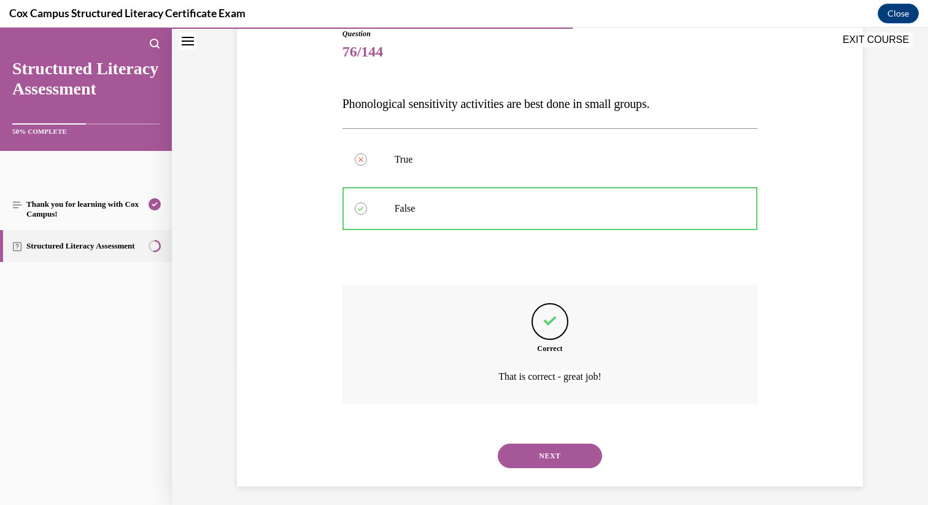
scroll to position [149, 0]
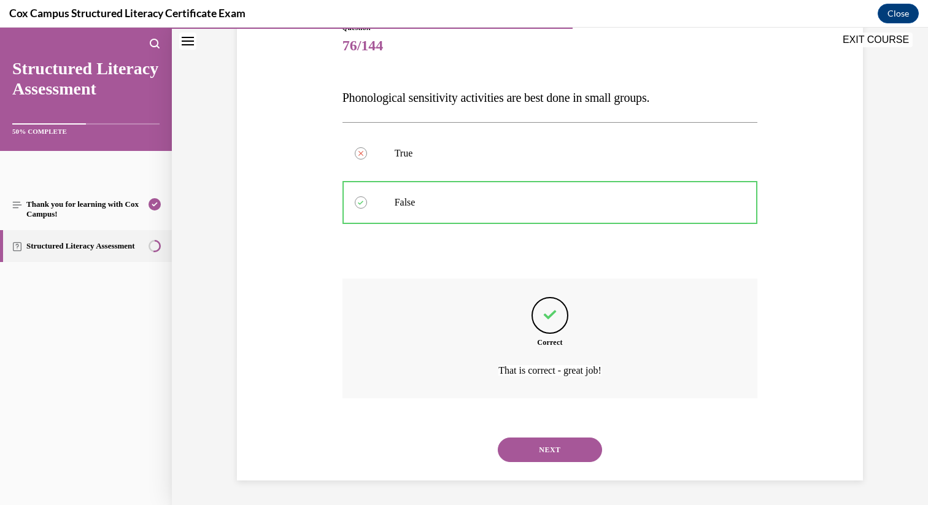
click at [562, 451] on button "NEXT" at bounding box center [550, 450] width 104 height 25
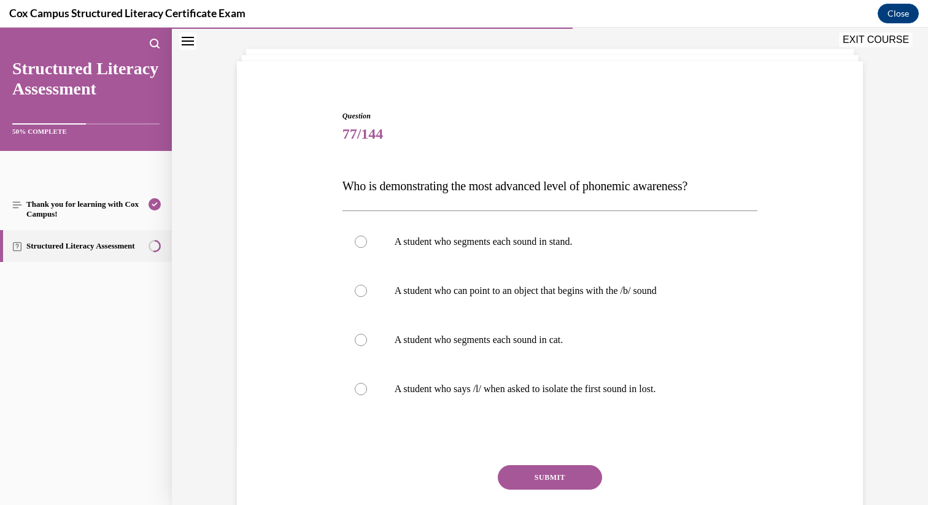
scroll to position [61, 0]
click at [493, 238] on p "A student who segments each sound in stand." at bounding box center [561, 241] width 333 height 12
click at [367, 238] on input "A student who segments each sound in stand." at bounding box center [361, 241] width 12 height 12
radio input "true"
click at [553, 473] on button "SUBMIT" at bounding box center [550, 477] width 104 height 25
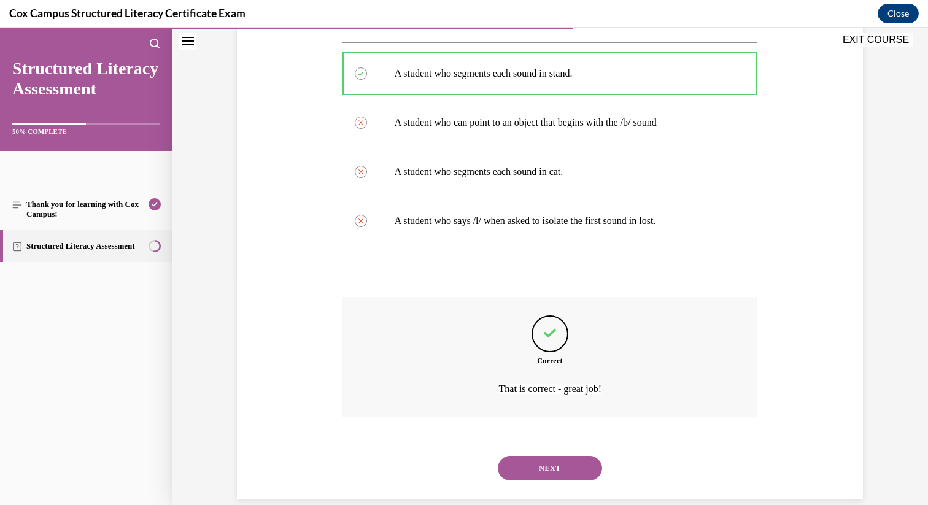
scroll to position [247, 0]
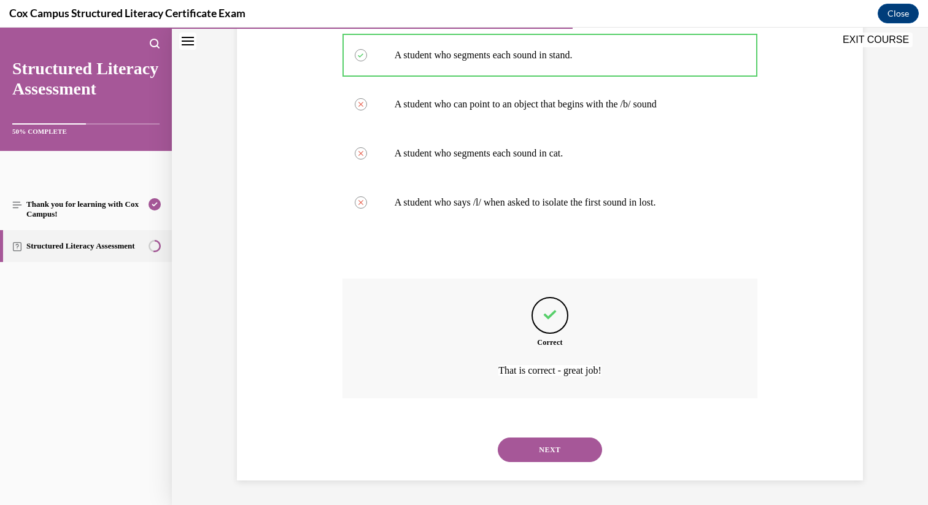
click at [564, 451] on button "NEXT" at bounding box center [550, 450] width 104 height 25
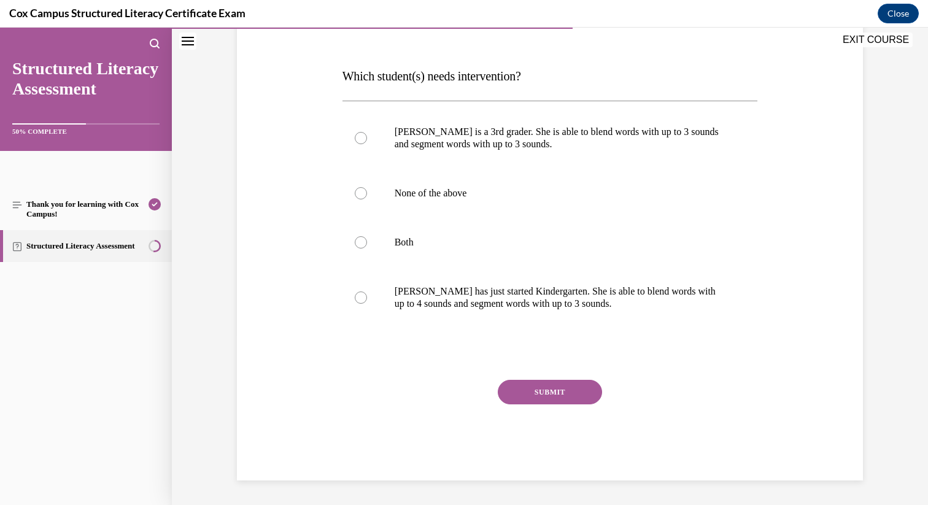
scroll to position [137, 0]
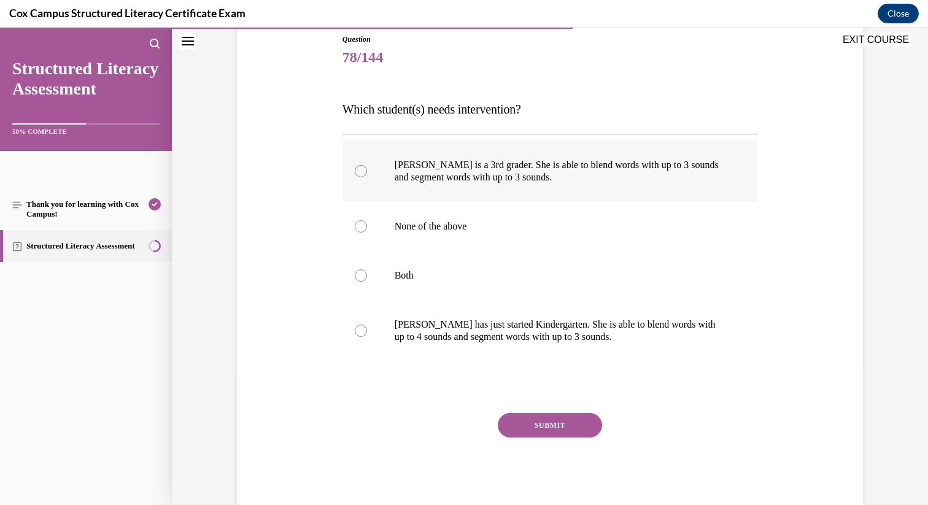
click at [439, 176] on p "Ella is a 3rd grader. She is able to blend words with up to 3 sounds and segmen…" at bounding box center [561, 171] width 333 height 25
click at [367, 176] on input "Ella is a 3rd grader. She is able to blend words with up to 3 sounds and segmen…" at bounding box center [361, 171] width 12 height 12
radio input "true"
click at [554, 424] on button "SUBMIT" at bounding box center [550, 425] width 104 height 25
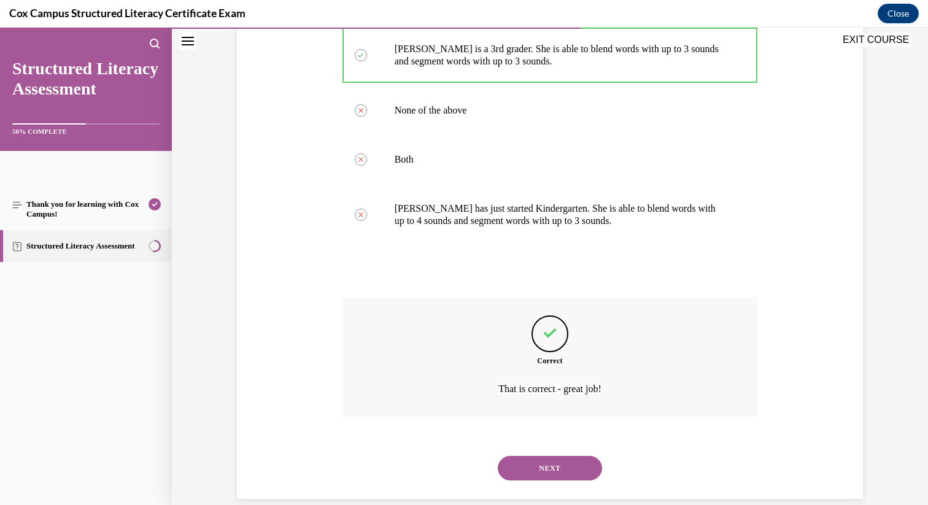
scroll to position [271, 0]
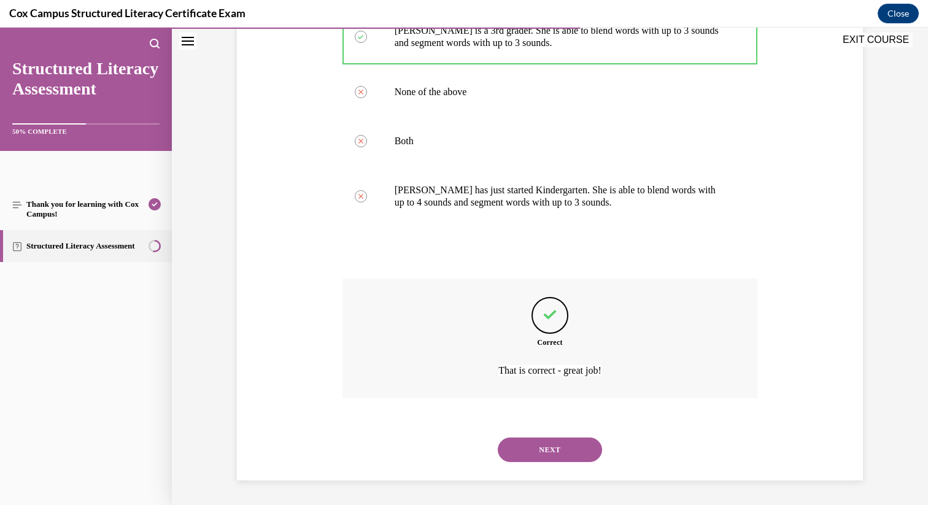
click at [568, 433] on div "NEXT" at bounding box center [551, 449] width 416 height 49
click at [569, 451] on button "NEXT" at bounding box center [550, 450] width 104 height 25
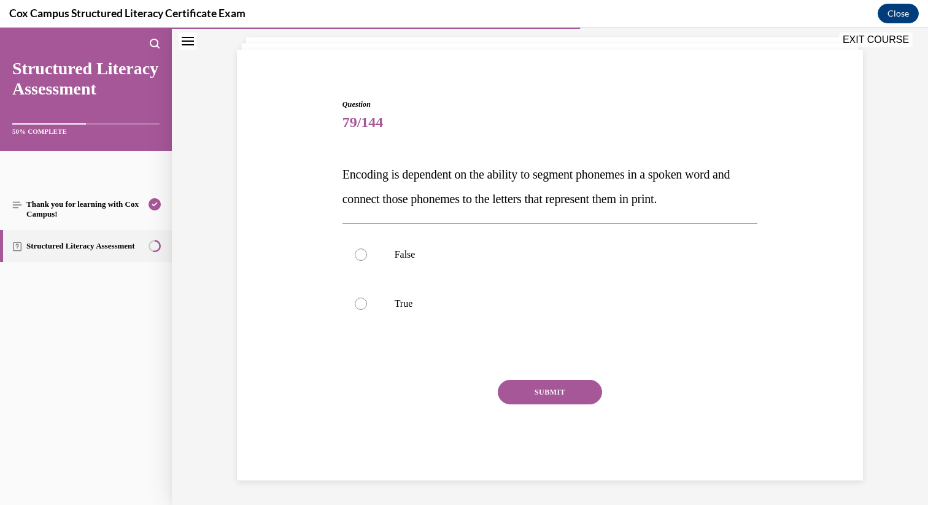
scroll to position [72, 0]
click at [454, 303] on p "True" at bounding box center [561, 304] width 333 height 12
click at [367, 303] on input "True" at bounding box center [361, 304] width 12 height 12
radio input "true"
click at [534, 388] on button "SUBMIT" at bounding box center [550, 392] width 104 height 25
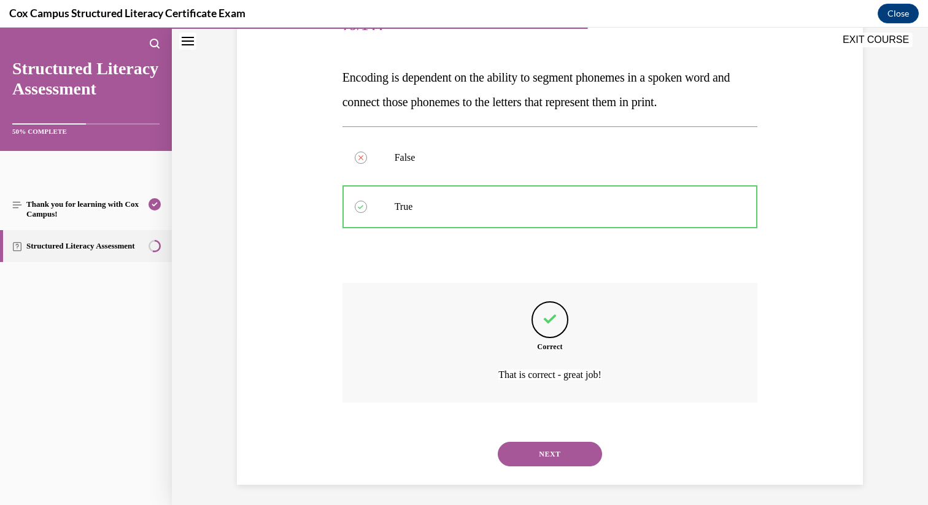
scroll to position [173, 0]
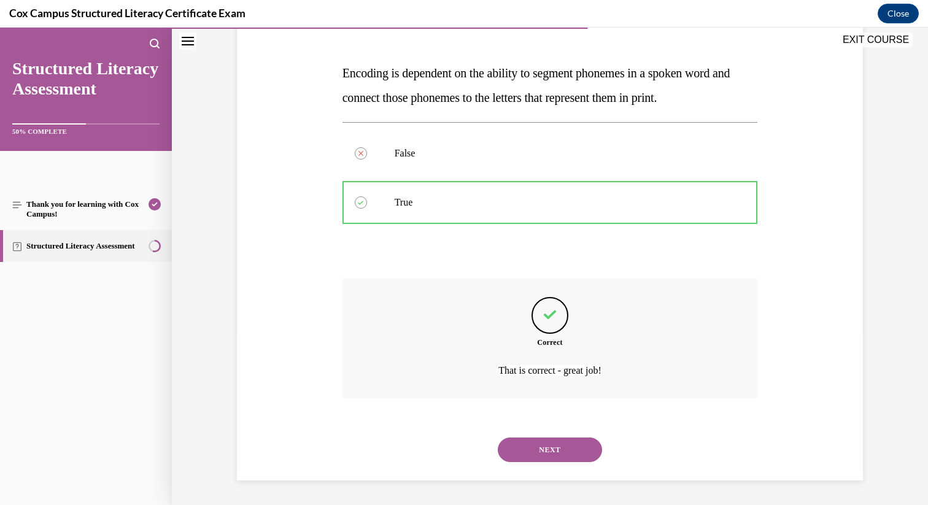
click at [565, 447] on button "NEXT" at bounding box center [550, 450] width 104 height 25
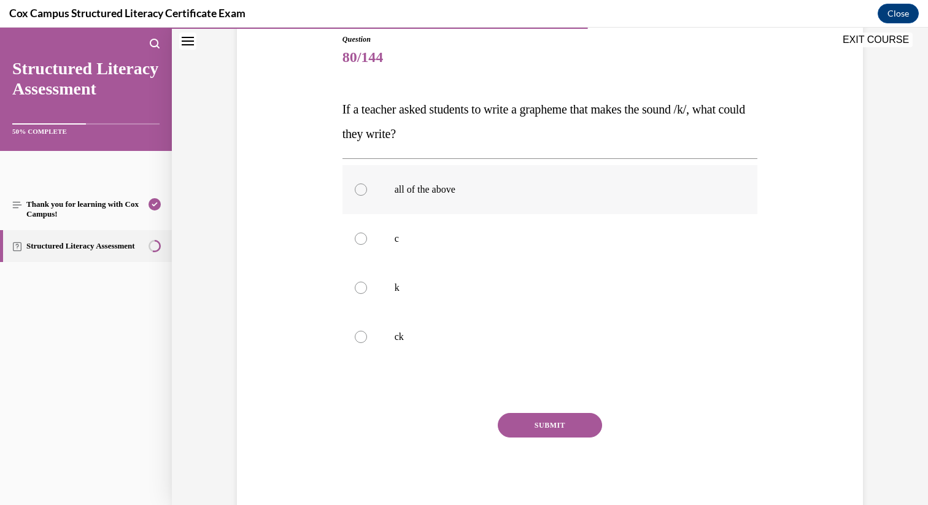
click at [482, 187] on p "all of the above" at bounding box center [561, 190] width 333 height 12
click at [367, 187] on input "all of the above" at bounding box center [361, 190] width 12 height 12
radio input "true"
click at [529, 419] on button "SUBMIT" at bounding box center [550, 425] width 104 height 25
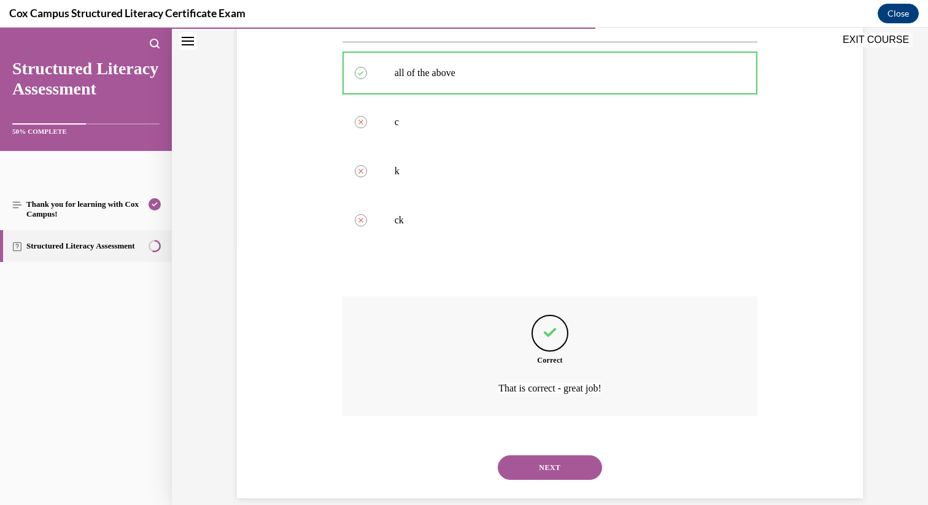
scroll to position [271, 0]
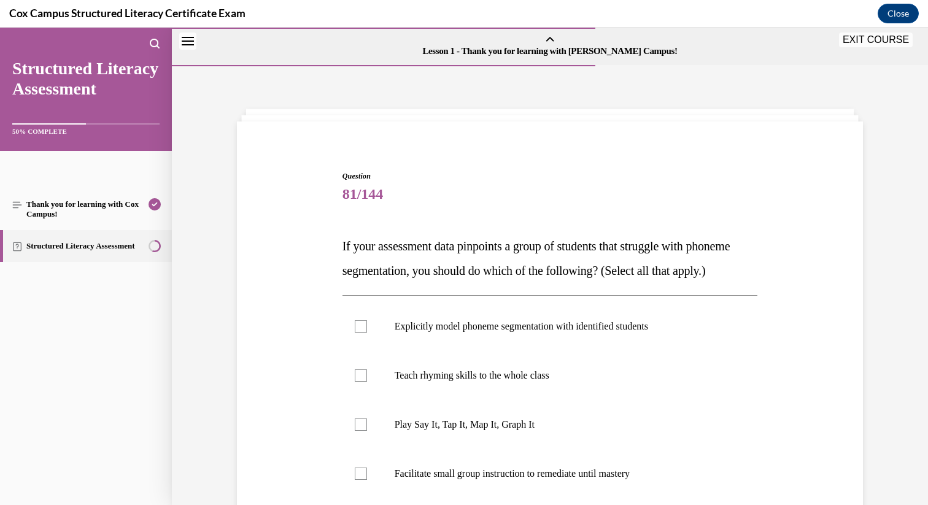
scroll to position [133, 0]
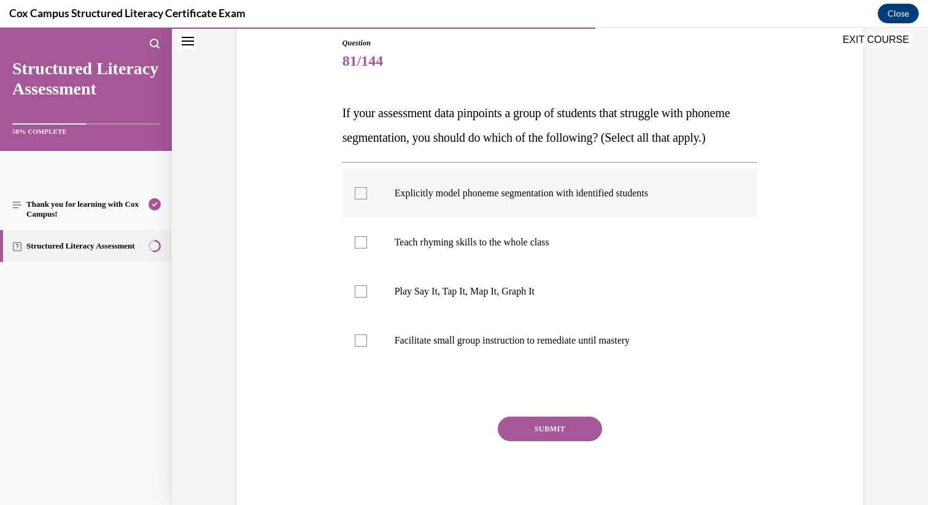
click at [528, 200] on p "Explicitly model phoneme segmentation with identified students" at bounding box center [561, 193] width 333 height 12
click at [367, 200] on input "Explicitly model phoneme segmentation with identified students" at bounding box center [361, 193] width 12 height 12
checkbox input "true"
click at [515, 347] on p "Facilitate small group instruction to remediate until mastery" at bounding box center [561, 341] width 333 height 12
click at [367, 347] on input "Facilitate small group instruction to remediate until mastery" at bounding box center [361, 341] width 12 height 12
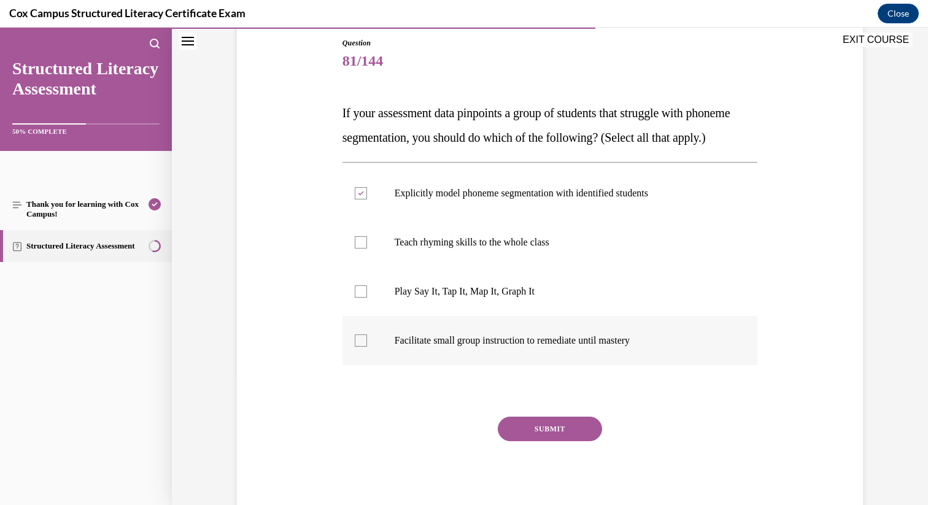
checkbox input "true"
click at [519, 298] on p "Play Say It, Tap It, Map It, Graph It" at bounding box center [561, 292] width 333 height 12
click at [367, 298] on input "Play Say It, Tap It, Map It, Graph It" at bounding box center [361, 292] width 12 height 12
checkbox input "true"
click at [550, 441] on button "SUBMIT" at bounding box center [550, 429] width 104 height 25
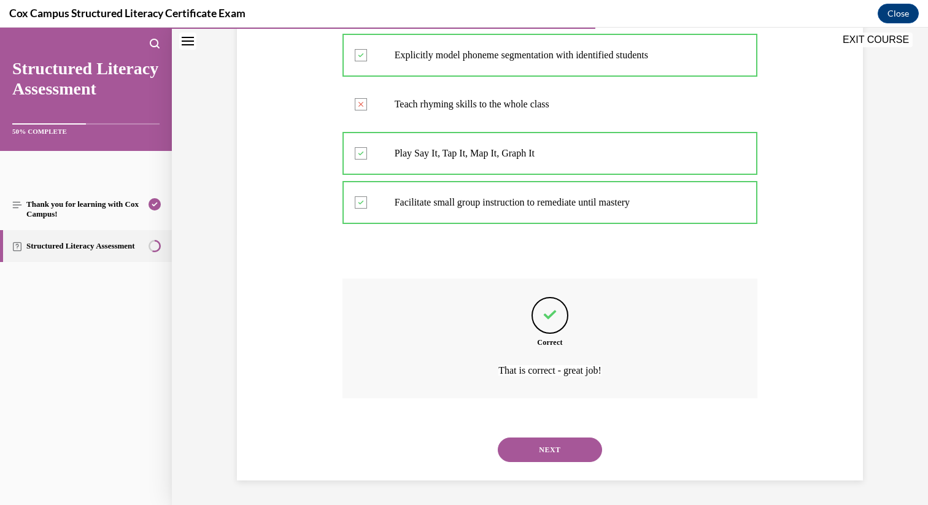
scroll to position [296, 0]
click at [561, 448] on button "NEXT" at bounding box center [550, 450] width 104 height 25
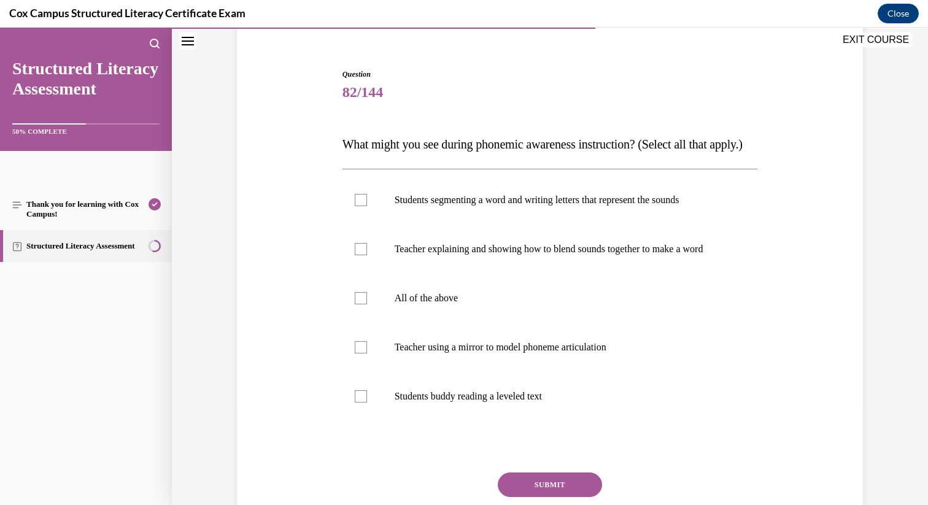
scroll to position [124, 0]
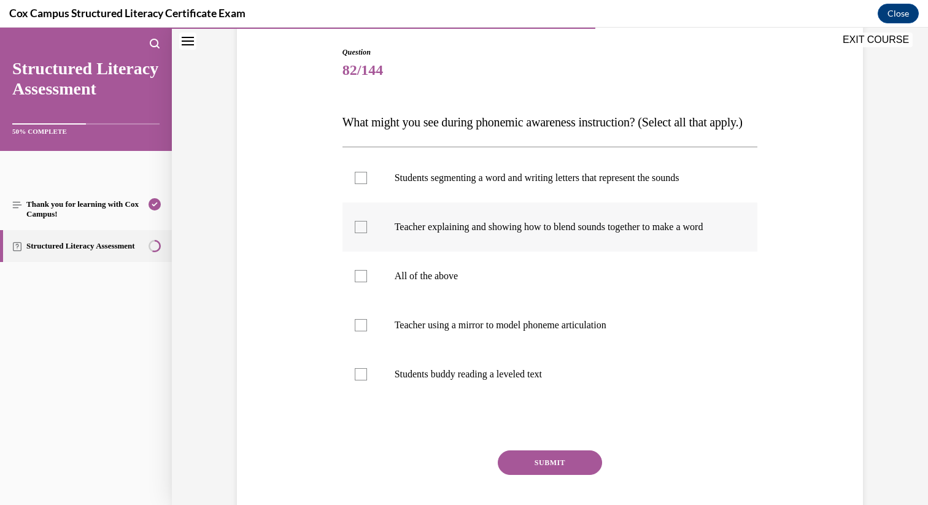
click at [462, 233] on p "Teacher explaining and showing how to blend sounds together to make a word" at bounding box center [561, 227] width 333 height 12
click at [367, 233] on input "Teacher explaining and showing how to blend sounds together to make a word" at bounding box center [361, 227] width 12 height 12
checkbox input "true"
click at [503, 203] on label "Students segmenting a word and writing letters that represent the sounds" at bounding box center [551, 177] width 416 height 49
click at [367, 184] on input "Students segmenting a word and writing letters that represent the sounds" at bounding box center [361, 178] width 12 height 12
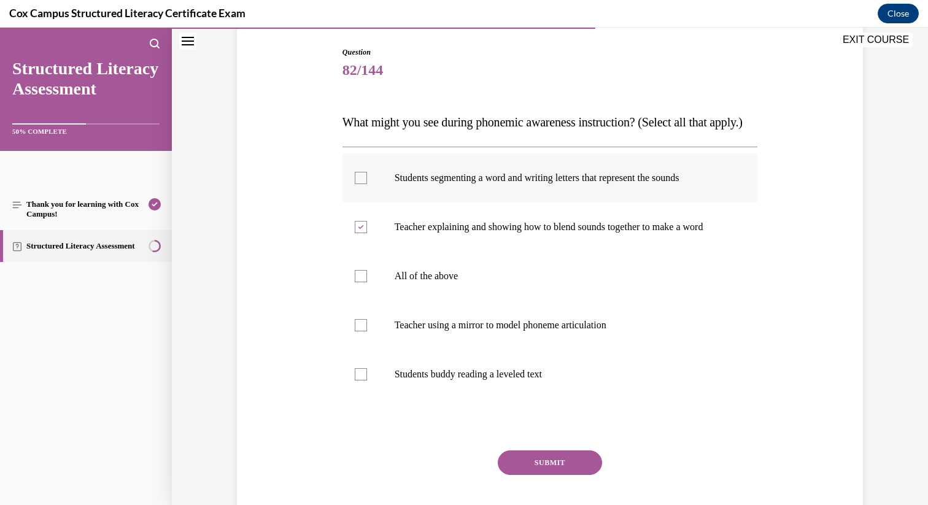
checkbox input "true"
click at [480, 332] on p "Teacher using a mirror to model phoneme articulation" at bounding box center [561, 325] width 333 height 12
click at [367, 332] on input "Teacher using a mirror to model phoneme articulation" at bounding box center [361, 325] width 12 height 12
checkbox input "true"
click at [564, 475] on button "SUBMIT" at bounding box center [550, 463] width 104 height 25
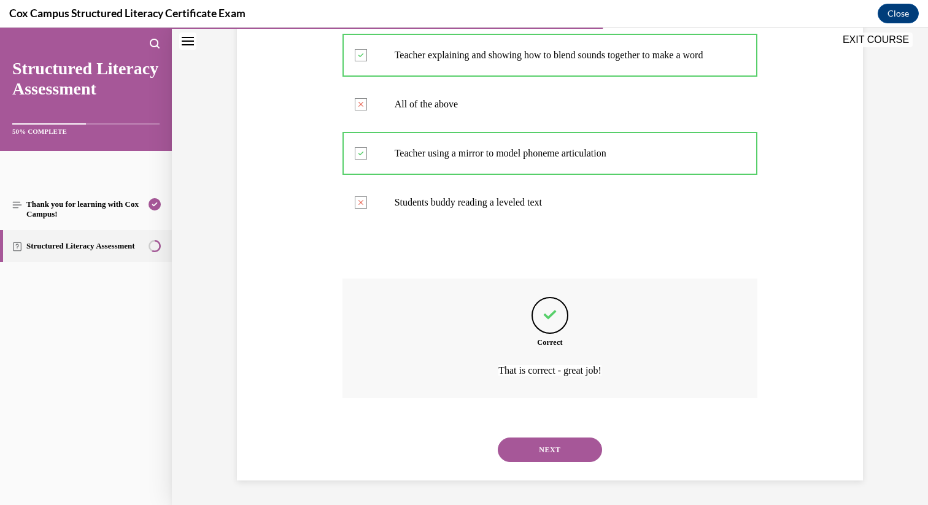
scroll to position [333, 0]
click at [570, 448] on button "NEXT" at bounding box center [550, 450] width 104 height 25
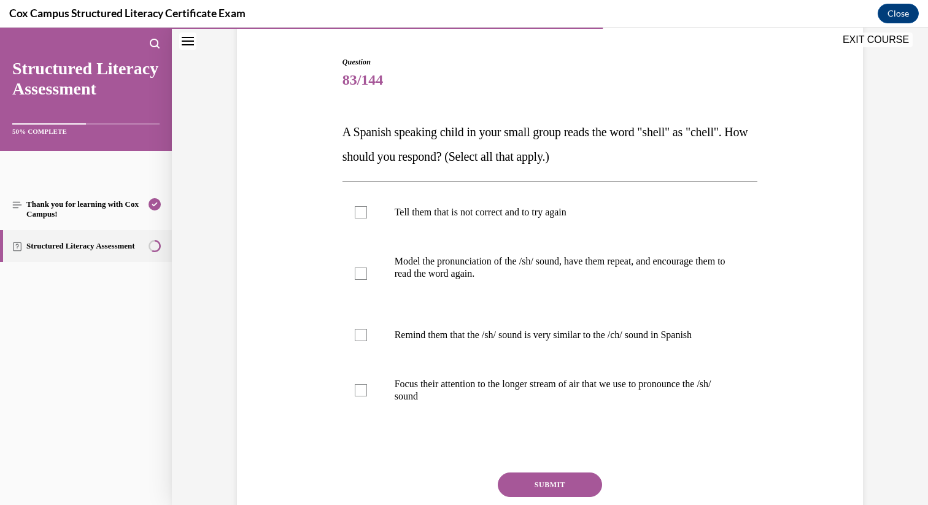
scroll to position [116, 0]
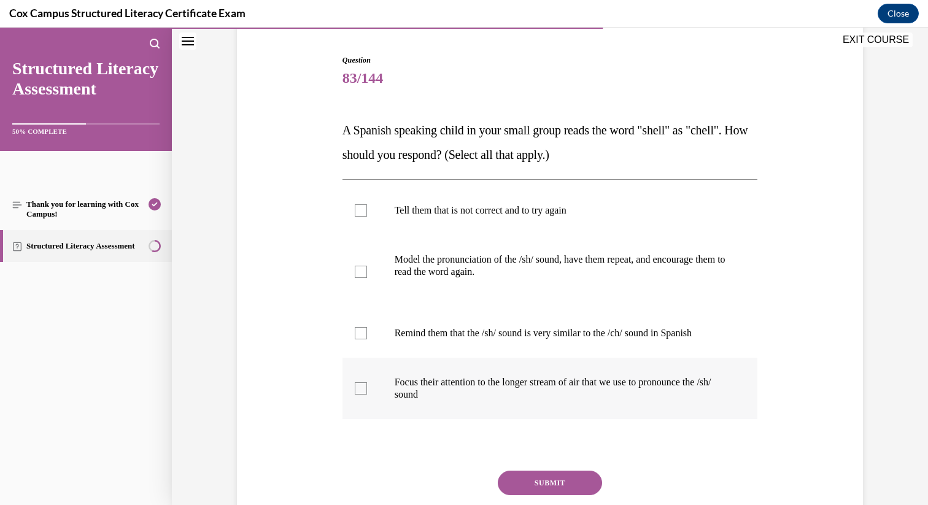
click at [507, 385] on p "Focus their attention to the longer stream of air that we use to pronounce the …" at bounding box center [561, 388] width 333 height 25
click at [367, 385] on input "Focus their attention to the longer stream of air that we use to pronounce the …" at bounding box center [361, 389] width 12 height 12
checkbox input "true"
click at [518, 345] on label "Remind them that the /sh/ sound is very similar to the /ch/ sound in Spanish" at bounding box center [551, 333] width 416 height 49
click at [367, 340] on input "Remind them that the /sh/ sound is very similar to the /ch/ sound in Spanish" at bounding box center [361, 333] width 12 height 12
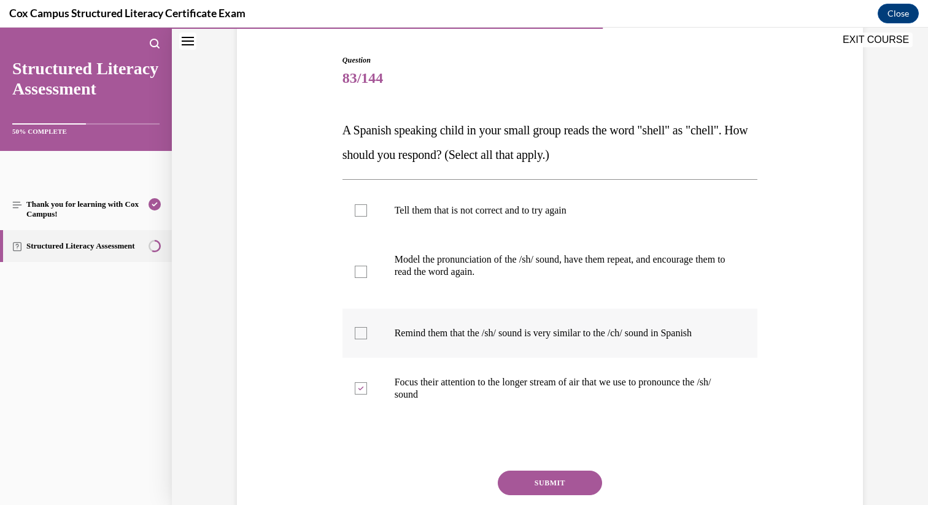
checkbox input "true"
click at [520, 273] on p "Model the pronunciation of the /sh/ sound, have them repeat, and encourage them…" at bounding box center [561, 266] width 333 height 25
click at [367, 273] on input "Model the pronunciation of the /sh/ sound, have them repeat, and encourage them…" at bounding box center [361, 272] width 12 height 12
checkbox input "true"
click at [572, 486] on button "SUBMIT" at bounding box center [550, 483] width 104 height 25
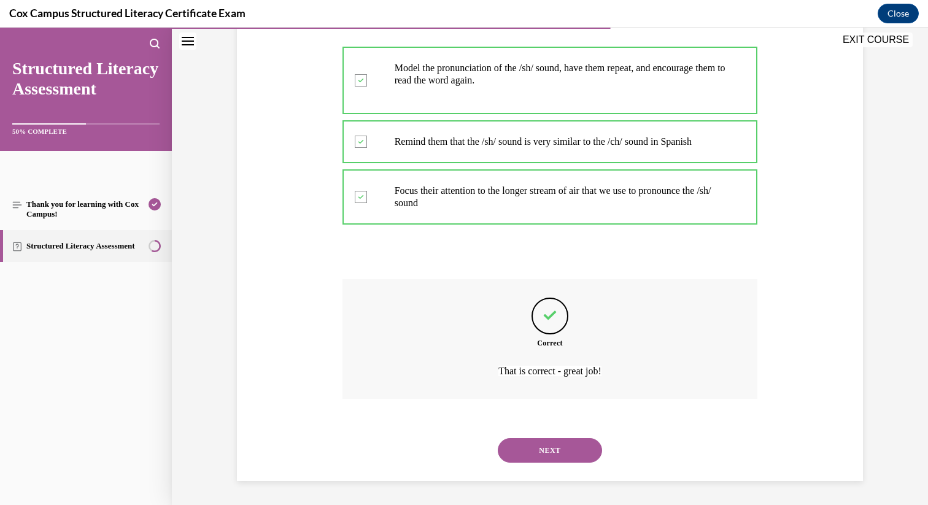
scroll to position [308, 0]
click at [558, 455] on button "NEXT" at bounding box center [550, 450] width 104 height 25
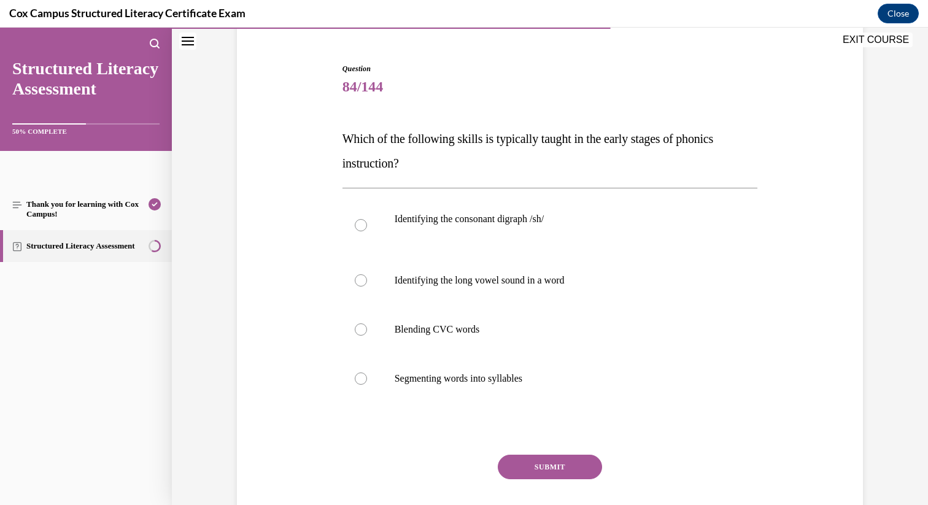
scroll to position [121, 0]
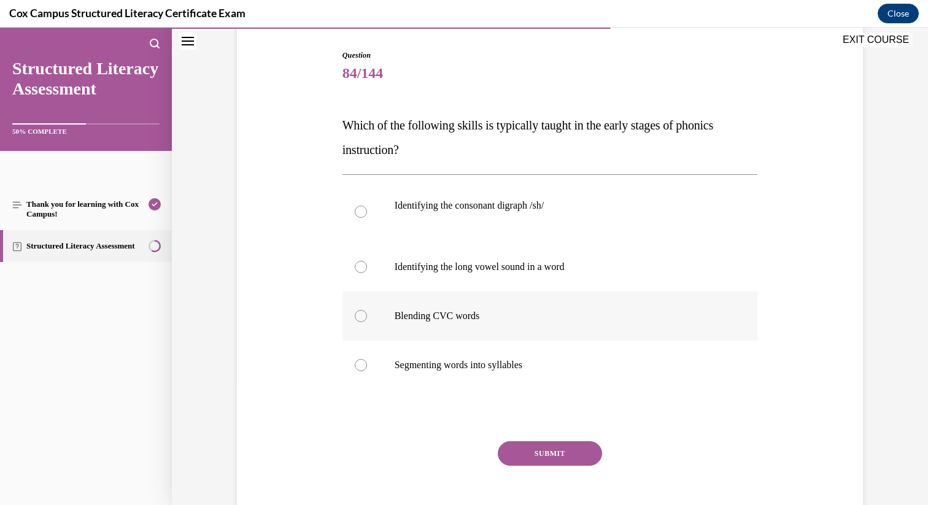
click at [476, 305] on label "Blending CVC words" at bounding box center [551, 316] width 416 height 49
click at [367, 310] on input "Blending CVC words" at bounding box center [361, 316] width 12 height 12
radio input "true"
click at [532, 449] on button "SUBMIT" at bounding box center [550, 453] width 104 height 25
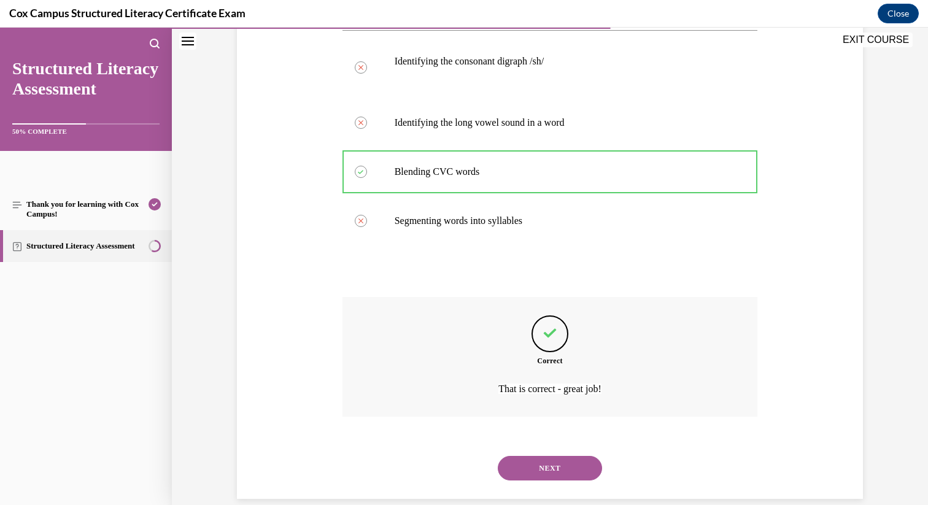
scroll to position [284, 0]
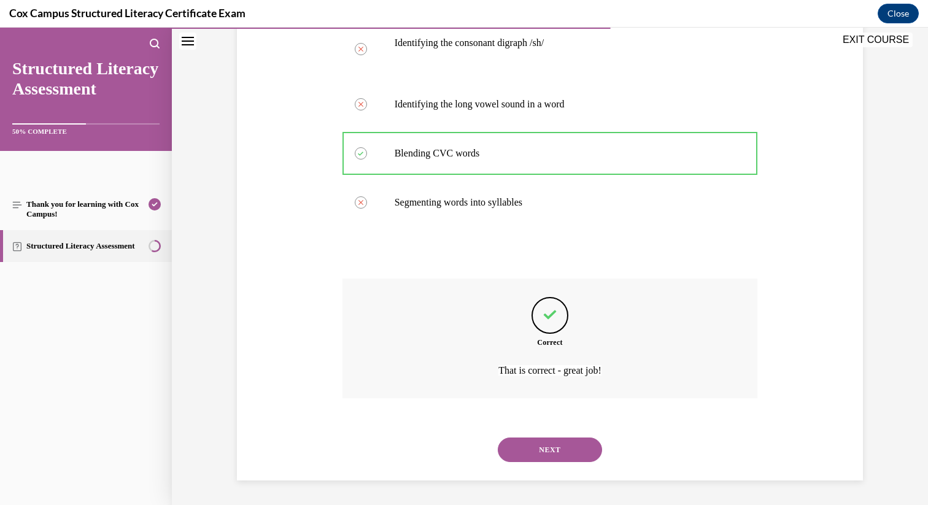
click at [570, 460] on button "NEXT" at bounding box center [550, 450] width 104 height 25
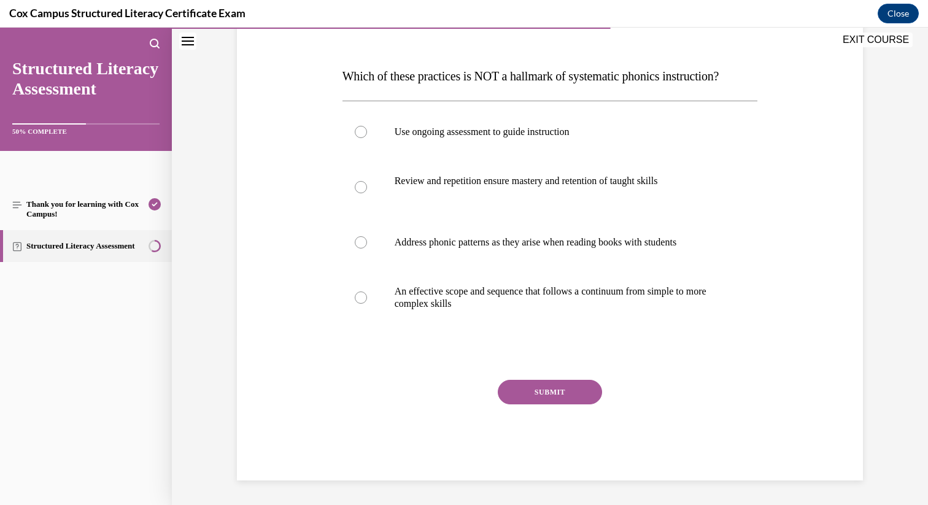
scroll to position [195, 0]
click at [467, 230] on label "Address phonic patterns as they arise when reading books with students" at bounding box center [551, 242] width 416 height 49
click at [367, 236] on input "Address phonic patterns as they arise when reading books with students" at bounding box center [361, 242] width 12 height 12
radio input "true"
click at [538, 387] on button "SUBMIT" at bounding box center [550, 392] width 104 height 25
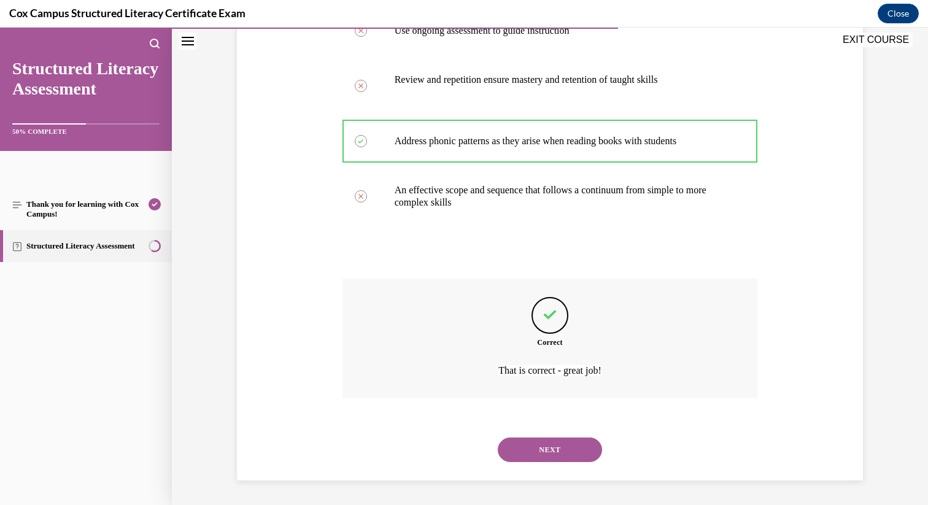
click at [551, 446] on button "NEXT" at bounding box center [550, 450] width 104 height 25
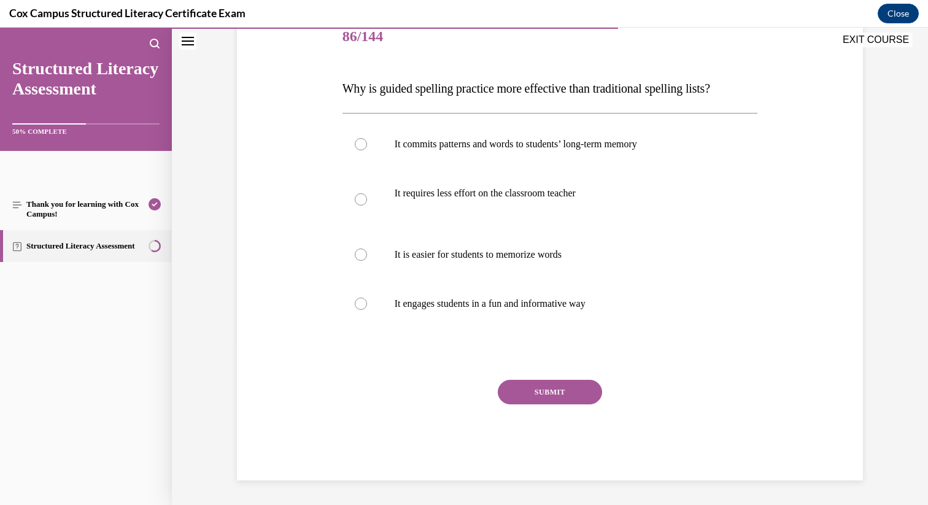
scroll to position [137, 0]
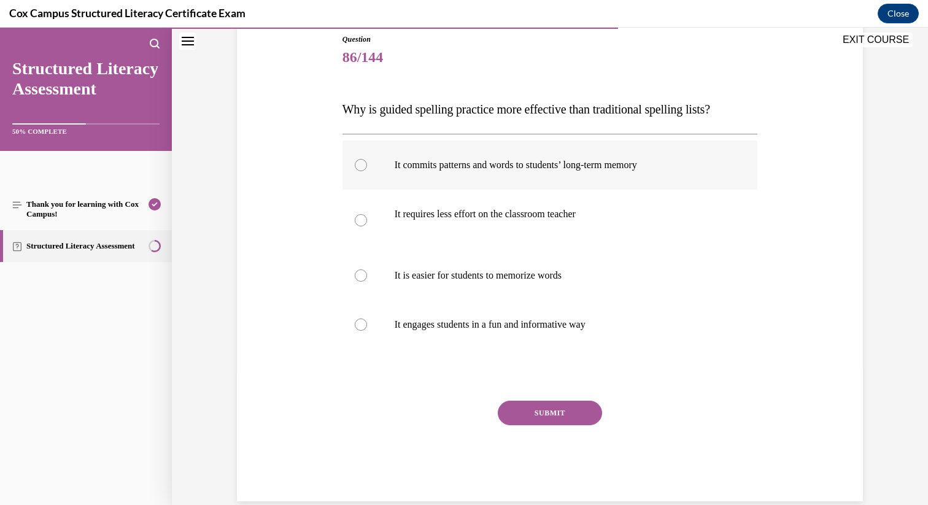
click at [505, 179] on label "It commits patterns and words to students’ long-term memory" at bounding box center [551, 165] width 416 height 49
click at [367, 171] on input "It commits patterns and words to students’ long-term memory" at bounding box center [361, 165] width 12 height 12
radio input "true"
click at [563, 414] on button "SUBMIT" at bounding box center [550, 413] width 104 height 25
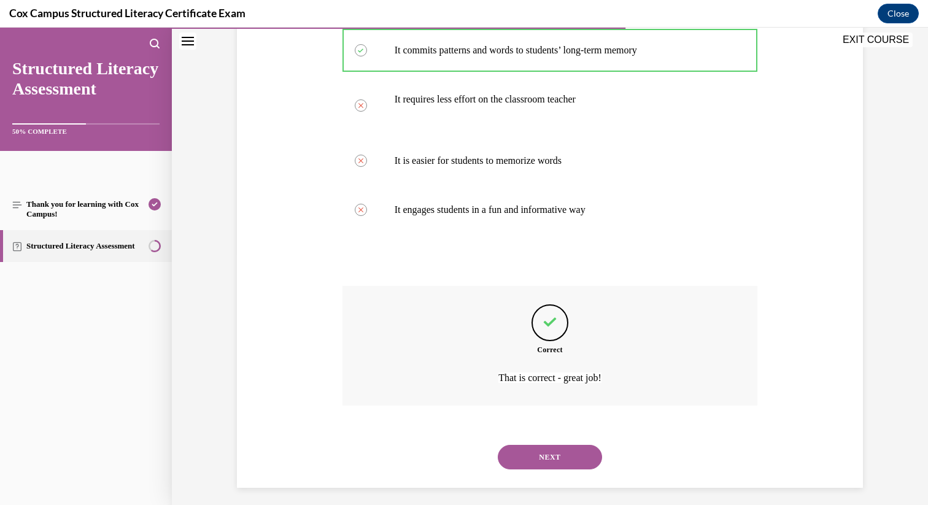
scroll to position [259, 0]
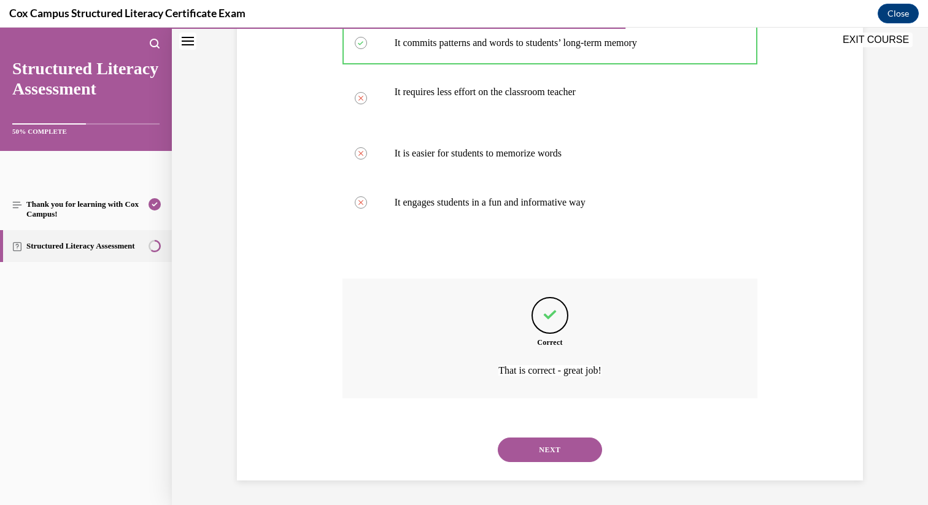
click at [553, 453] on button "NEXT" at bounding box center [550, 450] width 104 height 25
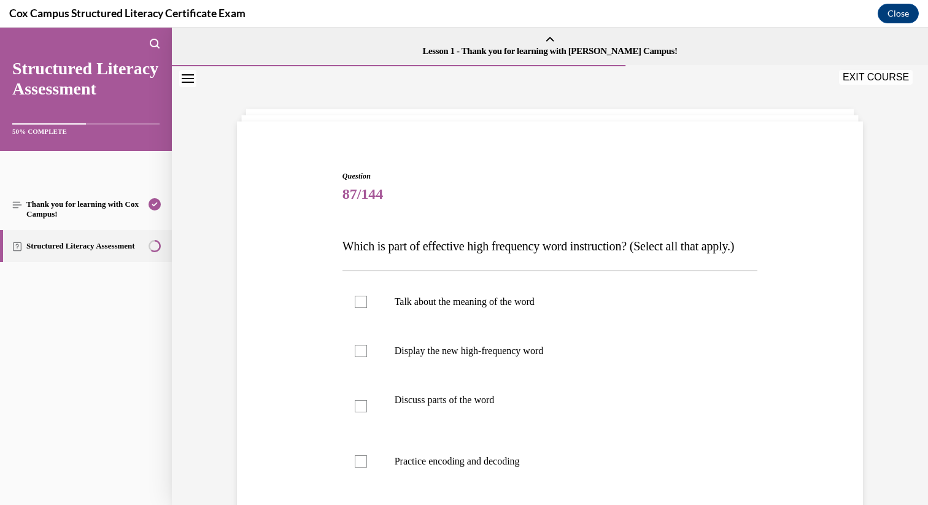
click at [597, 150] on div "Question 87/144 Which is part of effective high frequency word instruction? (Se…" at bounding box center [550, 386] width 632 height 505
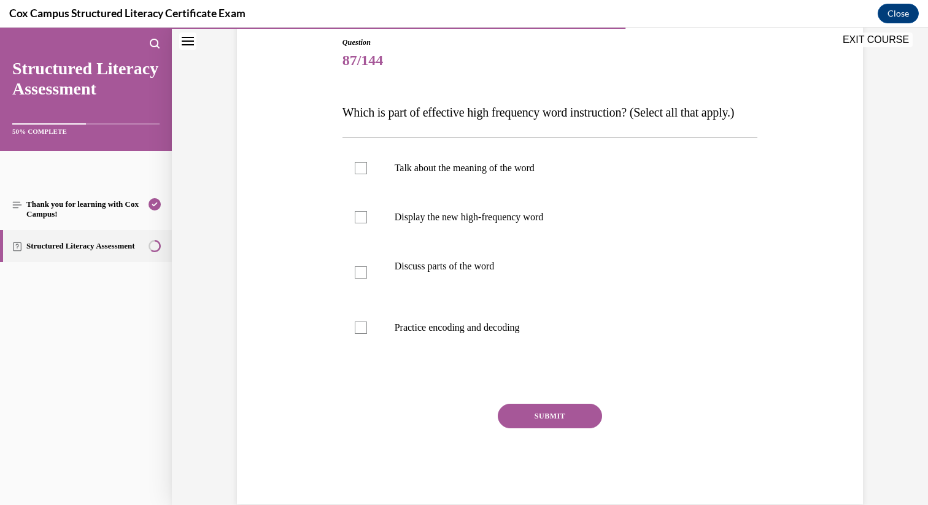
scroll to position [148, 0]
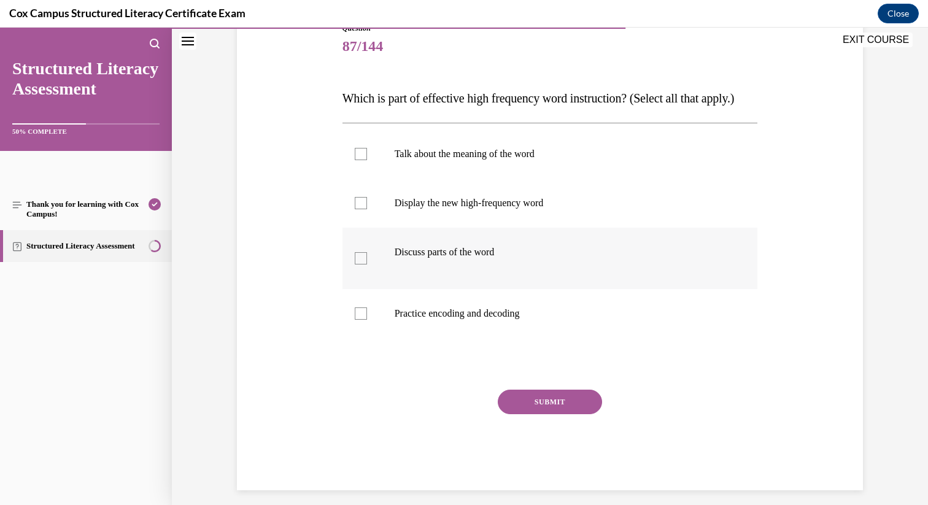
click at [457, 266] on label "Discuss parts of the word" at bounding box center [551, 258] width 416 height 61
click at [367, 265] on input "Discuss parts of the word" at bounding box center [361, 258] width 12 height 12
checkbox input "true"
click at [462, 228] on label "Display the new high-frequency word" at bounding box center [551, 203] width 416 height 49
click at [367, 209] on input "Display the new high-frequency word" at bounding box center [361, 203] width 12 height 12
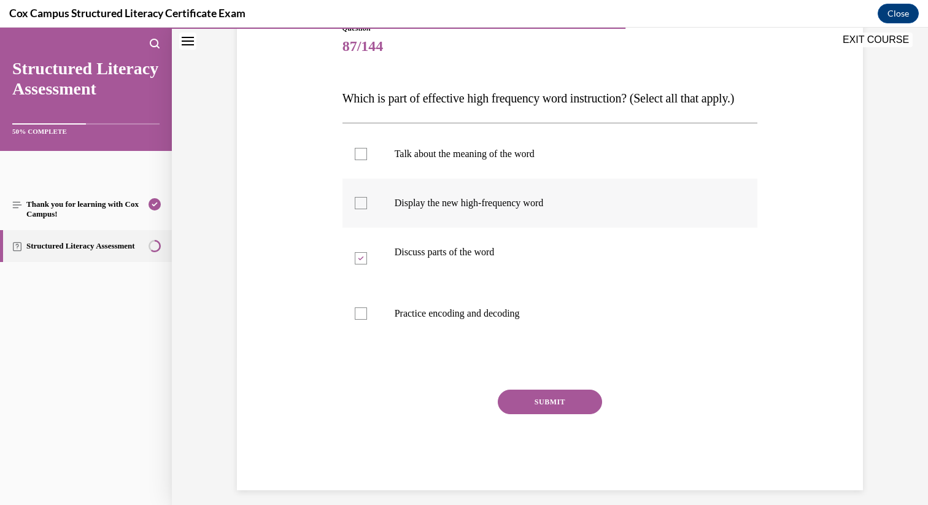
checkbox input "true"
click at [467, 160] on p "Talk about the meaning of the word" at bounding box center [561, 154] width 333 height 12
click at [367, 160] on input "Talk about the meaning of the word" at bounding box center [361, 154] width 12 height 12
checkbox input "true"
click at [473, 320] on p "Practice encoding and decoding" at bounding box center [561, 314] width 333 height 12
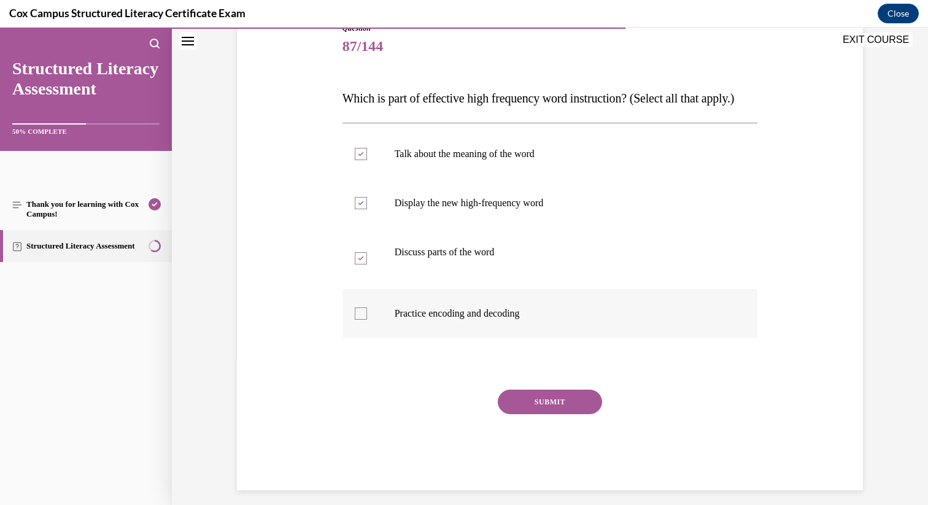
click at [367, 320] on input "Practice encoding and decoding" at bounding box center [361, 314] width 12 height 12
checkbox input "true"
click at [541, 414] on button "SUBMIT" at bounding box center [550, 402] width 104 height 25
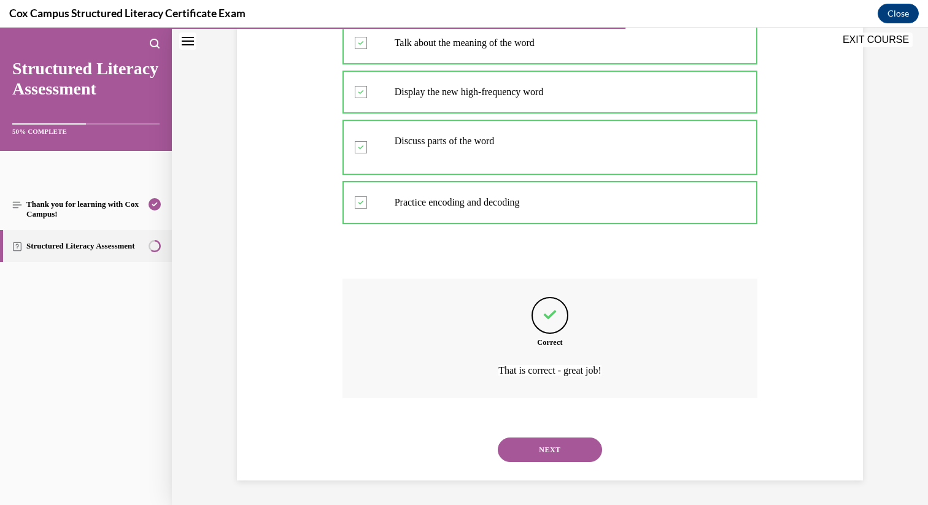
click at [568, 447] on button "NEXT" at bounding box center [550, 450] width 104 height 25
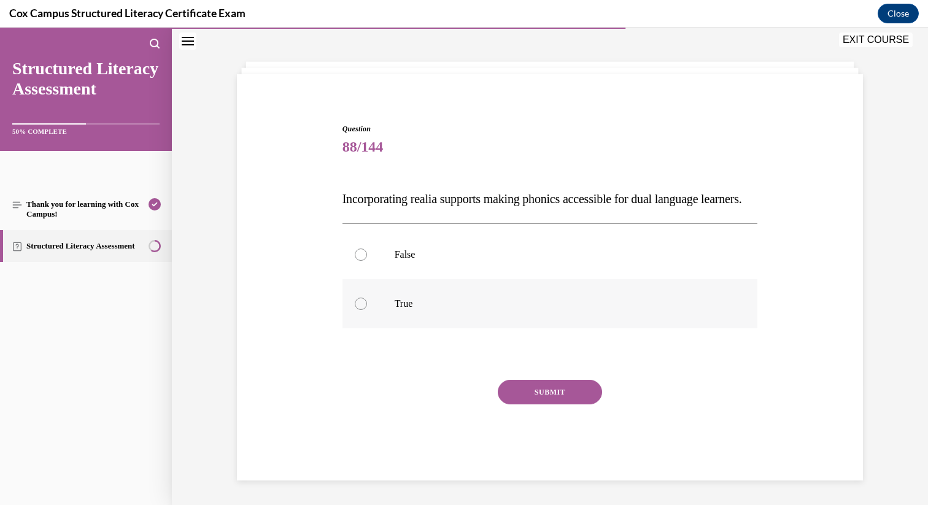
click at [442, 284] on label "True" at bounding box center [551, 303] width 416 height 49
click at [367, 298] on input "True" at bounding box center [361, 304] width 12 height 12
radio input "true"
click at [537, 392] on button "SUBMIT" at bounding box center [550, 392] width 104 height 25
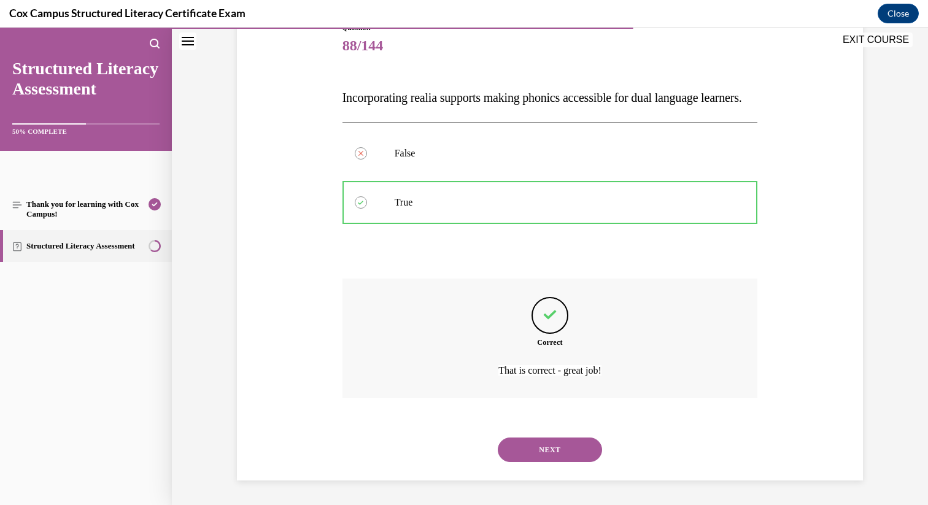
scroll to position [173, 0]
click at [560, 464] on div "NEXT" at bounding box center [551, 449] width 416 height 49
click at [565, 444] on button "NEXT" at bounding box center [550, 450] width 104 height 25
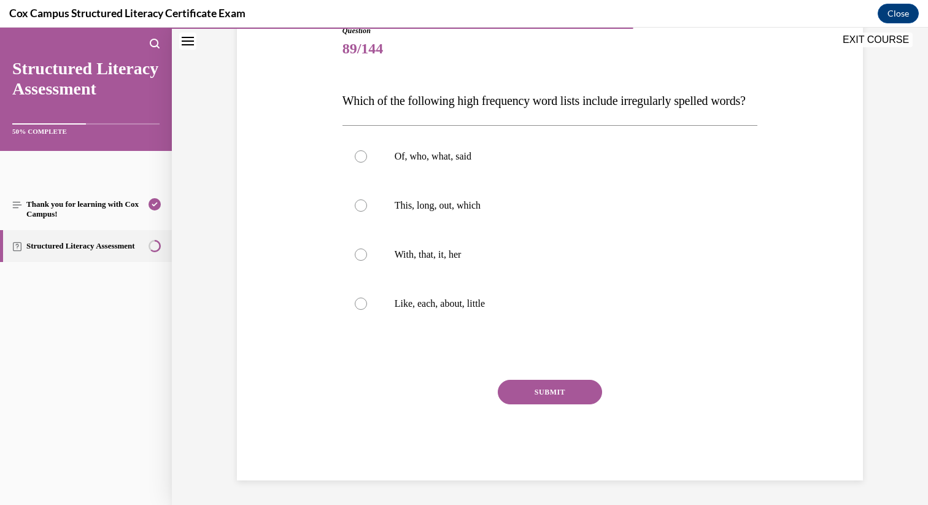
scroll to position [137, 0]
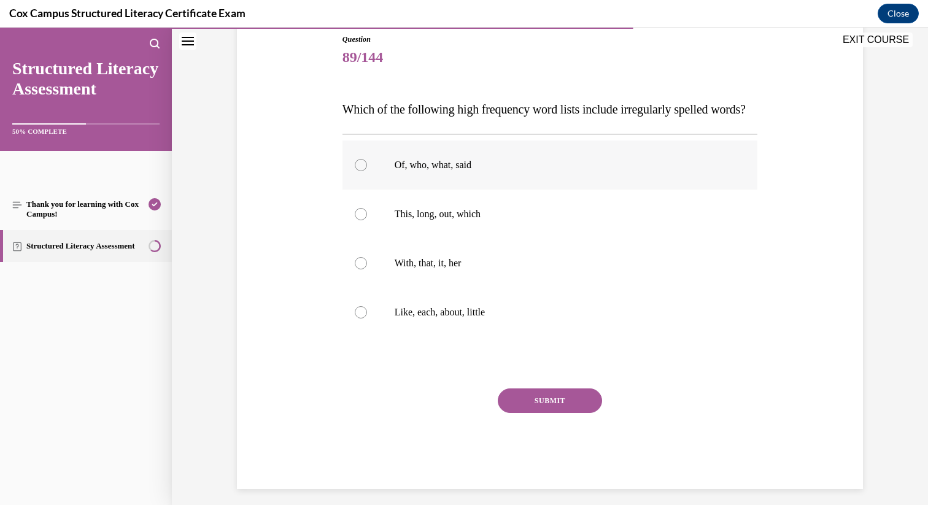
click at [506, 190] on label "Of, who, what, said" at bounding box center [551, 165] width 416 height 49
click at [367, 171] on input "Of, who, what, said" at bounding box center [361, 165] width 12 height 12
radio input "true"
click at [540, 413] on button "SUBMIT" at bounding box center [550, 401] width 104 height 25
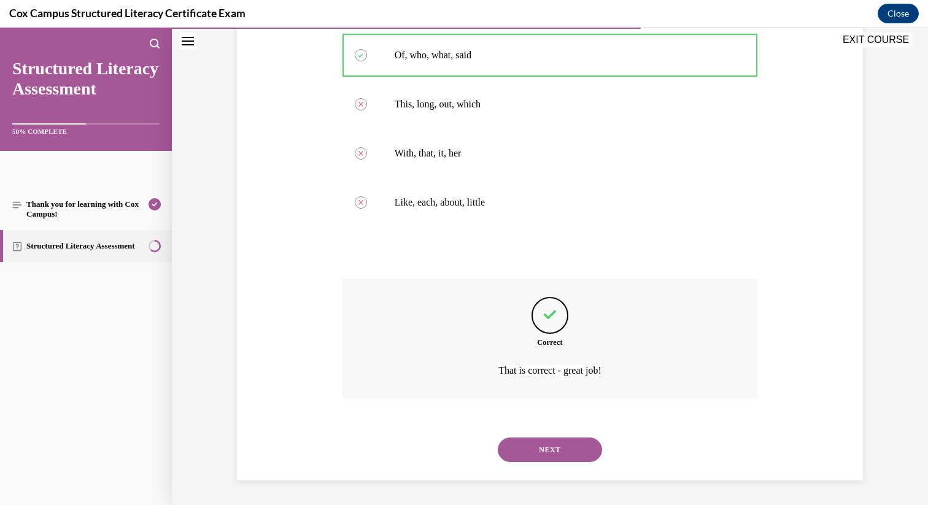
click at [556, 441] on button "NEXT" at bounding box center [550, 450] width 104 height 25
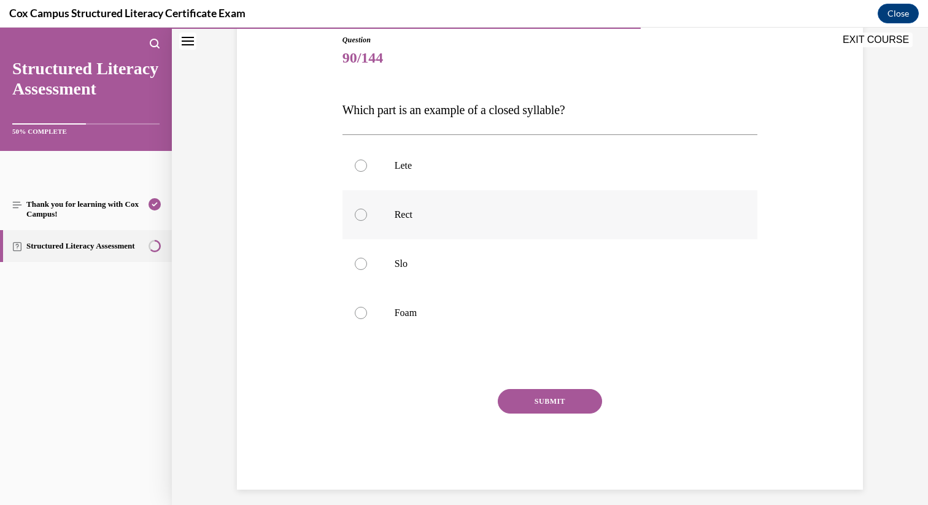
click at [472, 226] on label "Rect" at bounding box center [551, 214] width 416 height 49
click at [367, 221] on input "Rect" at bounding box center [361, 215] width 12 height 12
radio input "true"
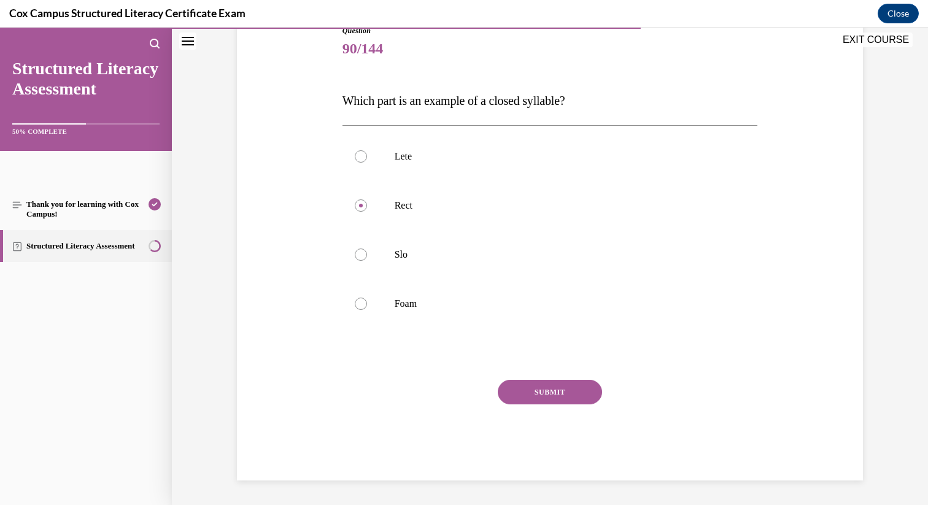
click at [522, 383] on button "SUBMIT" at bounding box center [550, 392] width 104 height 25
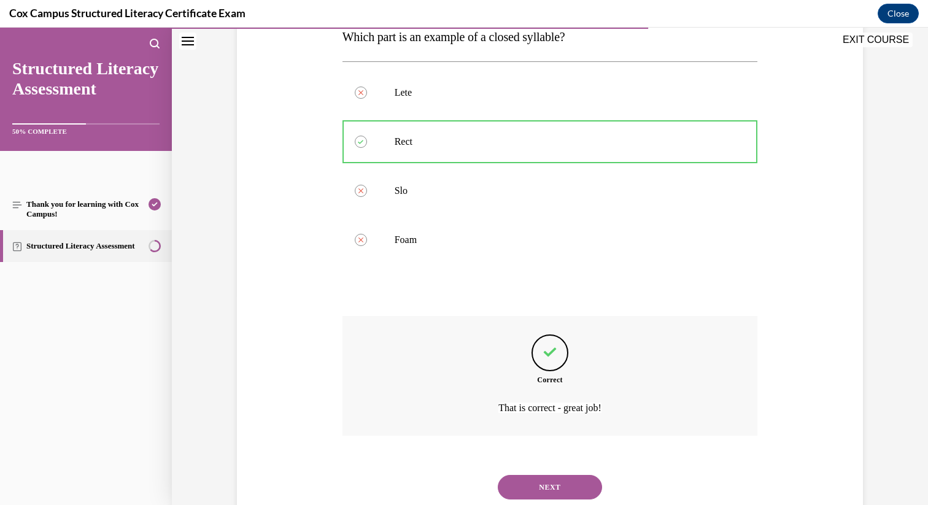
scroll to position [247, 0]
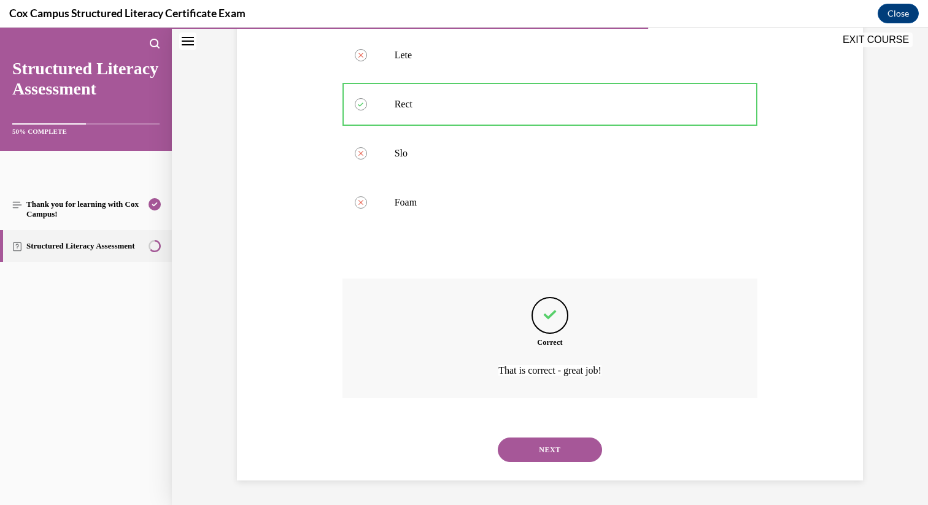
click at [538, 443] on button "NEXT" at bounding box center [550, 450] width 104 height 25
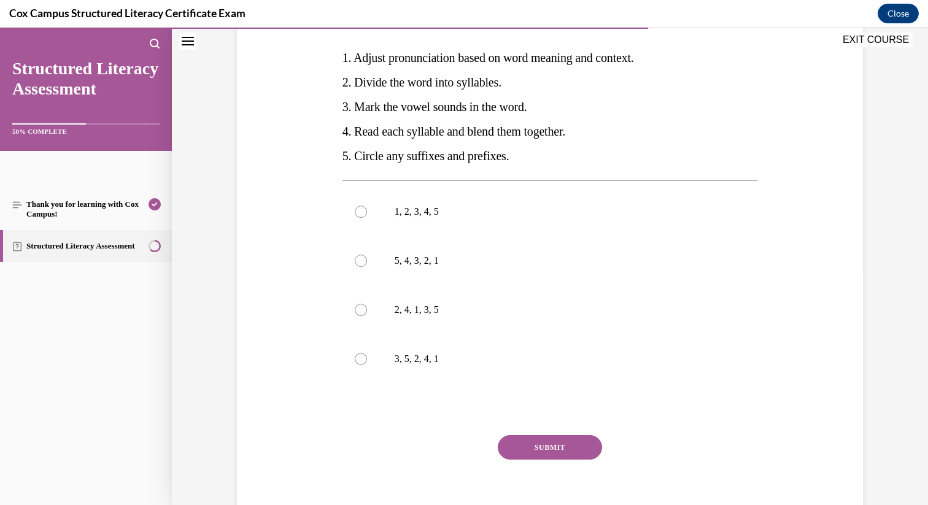
scroll to position [237, 0]
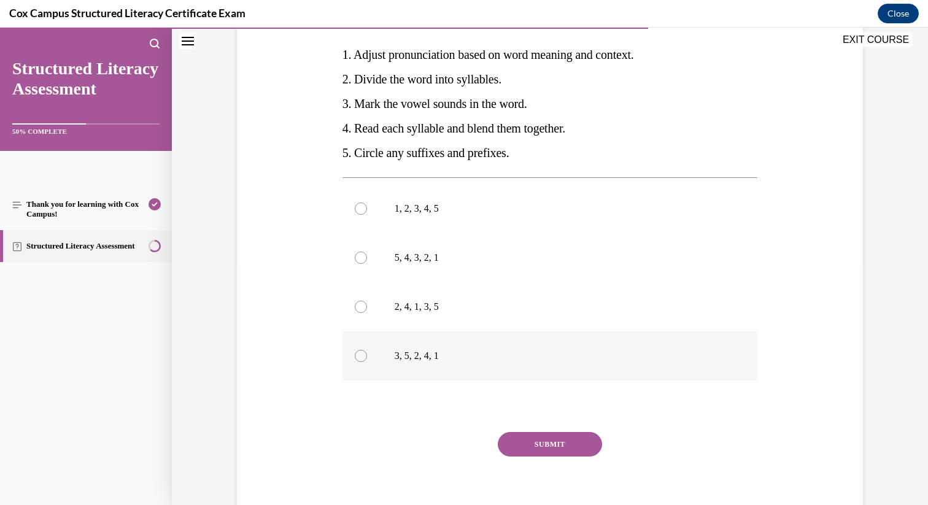
click at [485, 342] on label "3, 5, 2, 4, 1" at bounding box center [551, 356] width 416 height 49
click at [367, 350] on input "3, 5, 2, 4, 1" at bounding box center [361, 356] width 12 height 12
radio input "true"
click at [528, 447] on button "SUBMIT" at bounding box center [550, 444] width 104 height 25
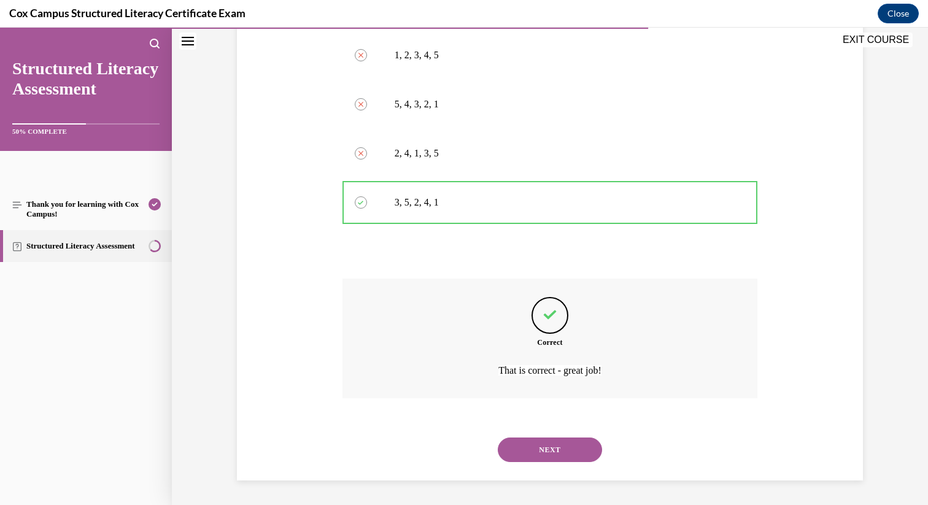
click at [564, 455] on button "NEXT" at bounding box center [550, 450] width 104 height 25
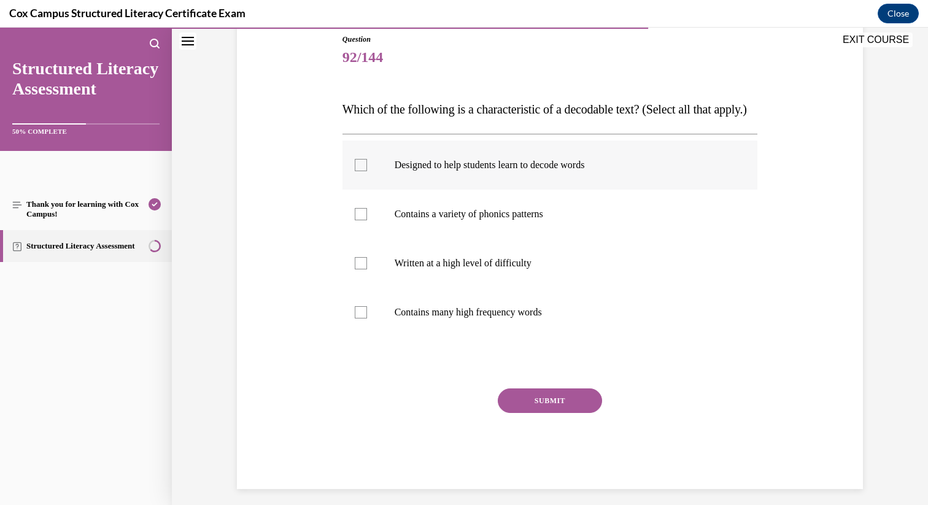
click at [449, 190] on label "Designed to help students learn to decode words" at bounding box center [551, 165] width 416 height 49
click at [367, 171] on input "Designed to help students learn to decode words" at bounding box center [361, 165] width 12 height 12
checkbox input "true"
click at [470, 239] on label "Contains a variety of phonics patterns" at bounding box center [551, 214] width 416 height 49
click at [367, 220] on input "Contains a variety of phonics patterns" at bounding box center [361, 214] width 12 height 12
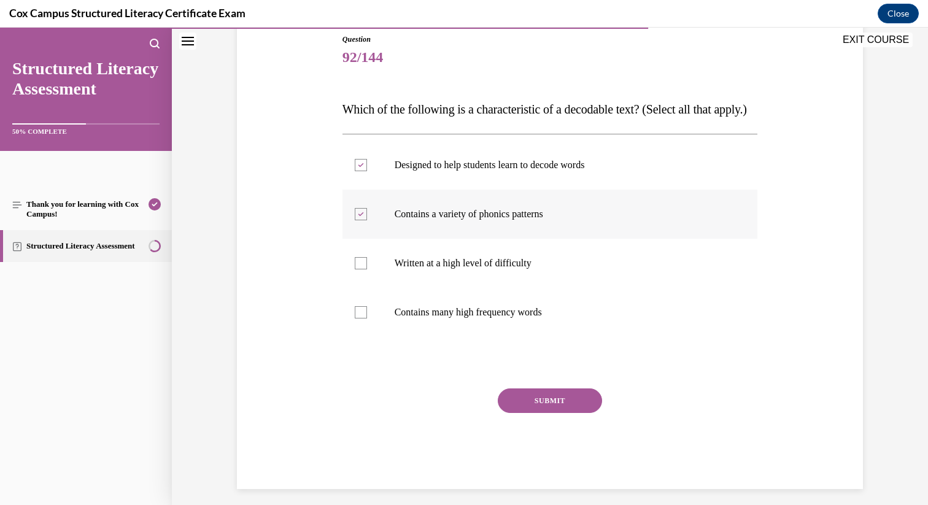
click at [487, 239] on label "Contains a variety of phonics patterns" at bounding box center [551, 214] width 416 height 49
click at [367, 220] on input "Contains a variety of phonics patterns" at bounding box center [361, 214] width 12 height 12
checkbox input "false"
click at [490, 319] on p "Contains many high frequency words" at bounding box center [561, 312] width 333 height 12
click at [367, 319] on input "Contains many high frequency words" at bounding box center [361, 312] width 12 height 12
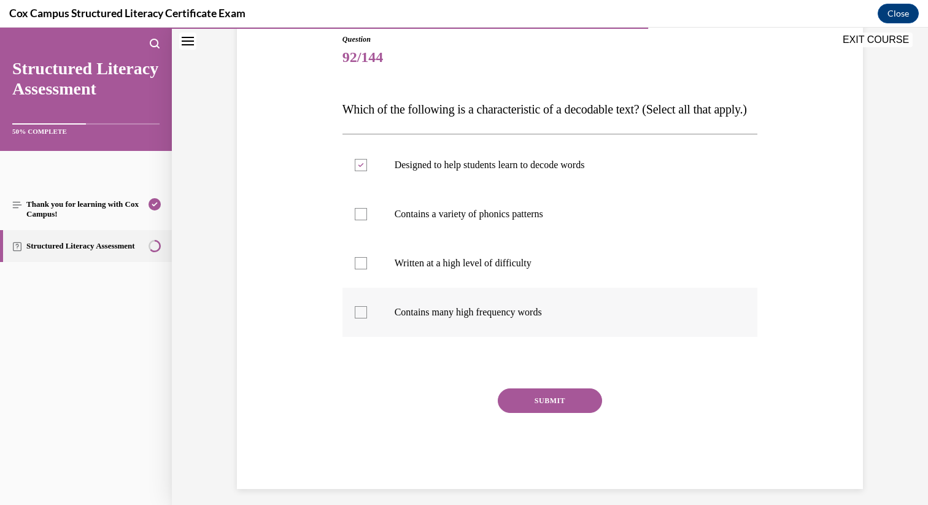
checkbox input "true"
click at [477, 220] on p "Contains a variety of phonics patterns" at bounding box center [561, 214] width 333 height 12
click at [367, 220] on input "Contains a variety of phonics patterns" at bounding box center [361, 214] width 12 height 12
checkbox input "true"
click at [560, 413] on button "SUBMIT" at bounding box center [550, 401] width 104 height 25
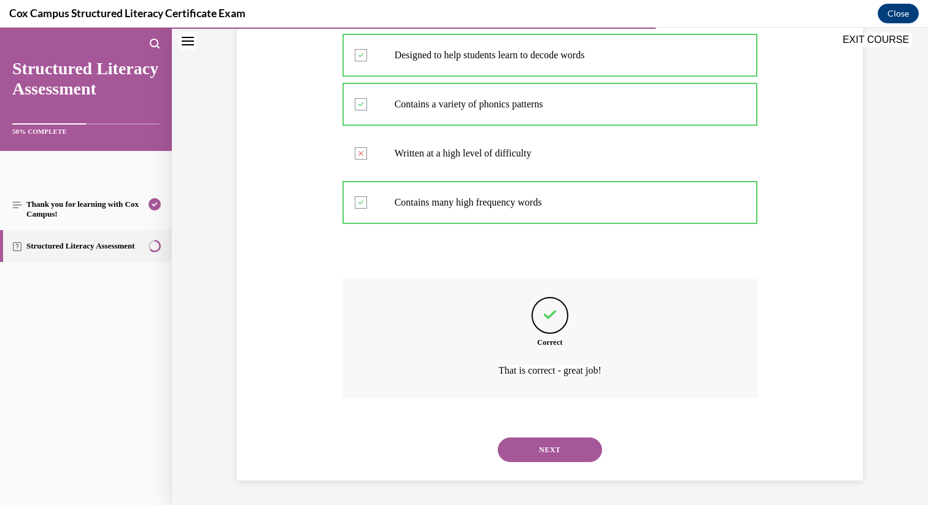
click at [568, 459] on button "NEXT" at bounding box center [550, 450] width 104 height 25
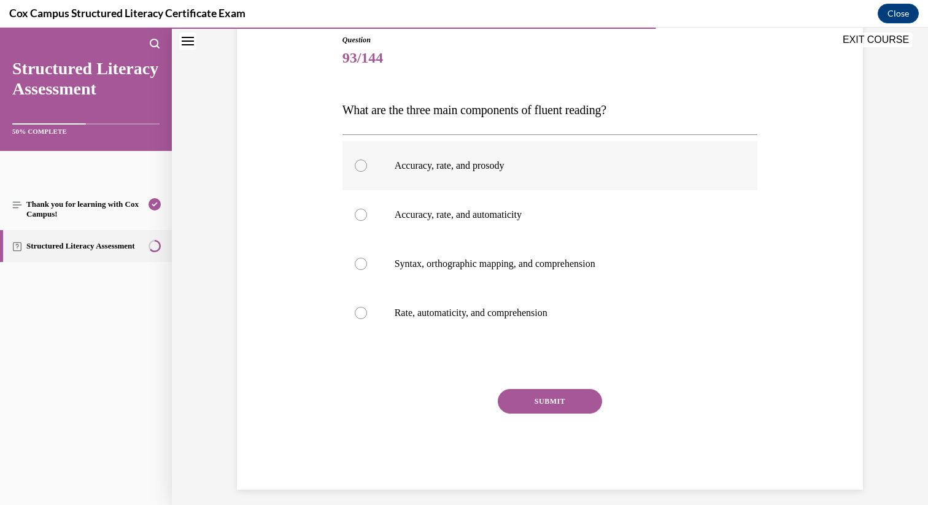
click at [420, 161] on p "Accuracy, rate, and prosody" at bounding box center [561, 166] width 333 height 12
click at [367, 161] on input "Accuracy, rate, and prosody" at bounding box center [361, 166] width 12 height 12
radio input "true"
click at [568, 408] on button "SUBMIT" at bounding box center [550, 401] width 104 height 25
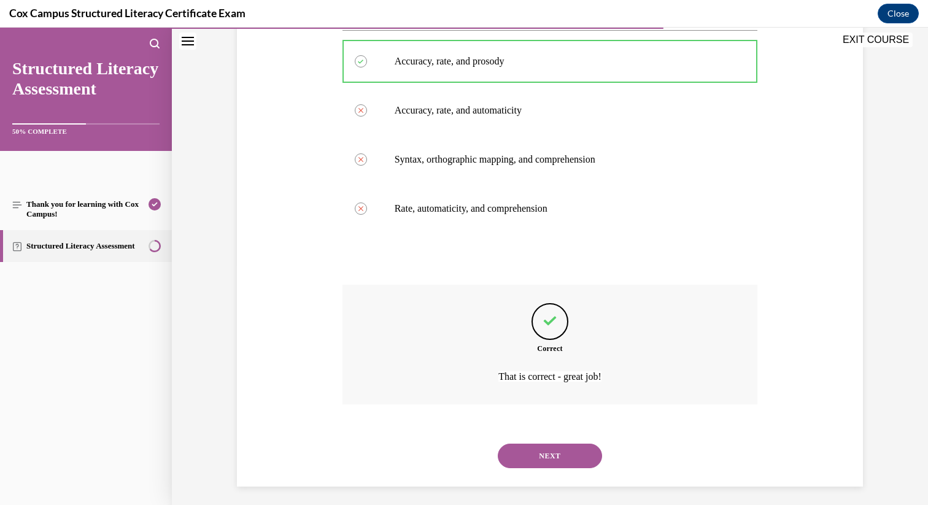
scroll to position [247, 0]
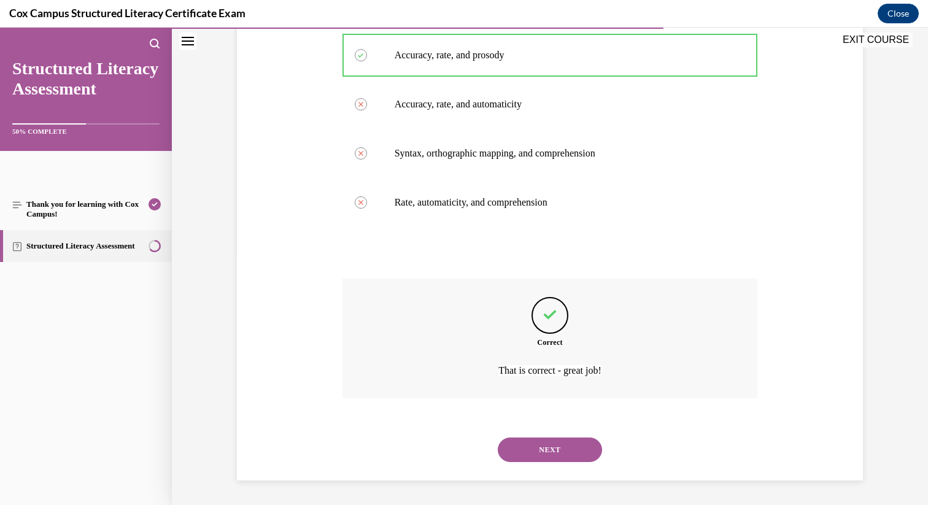
click at [557, 456] on button "NEXT" at bounding box center [550, 450] width 104 height 25
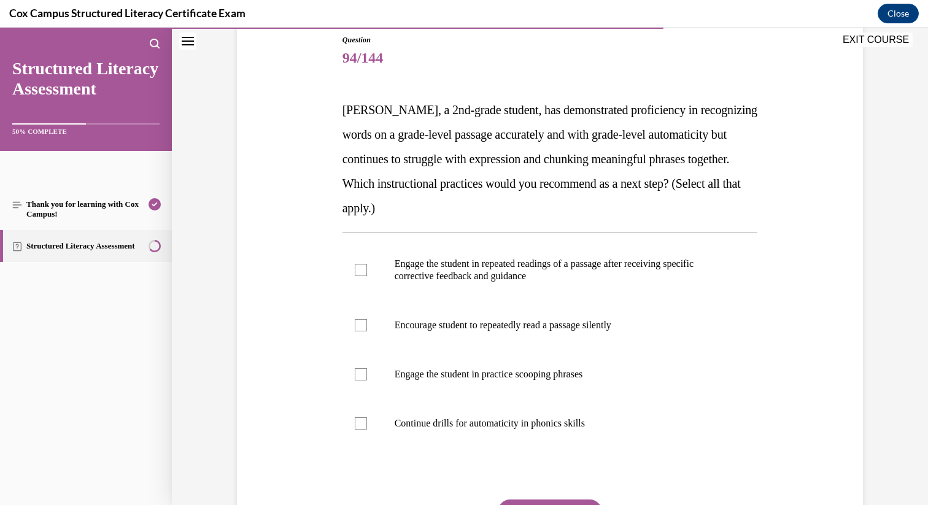
scroll to position [146, 0]
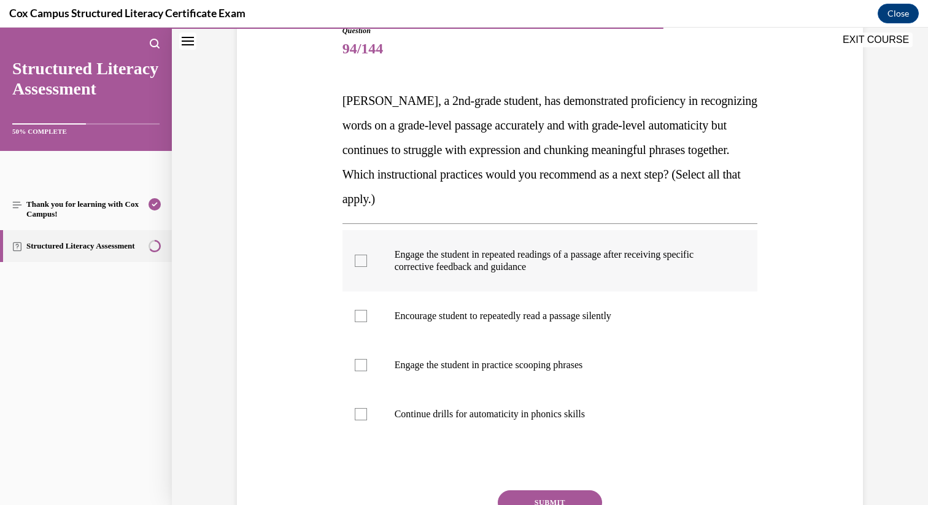
click at [507, 247] on label "Engage the student in repeated readings of a passage after receiving specific c…" at bounding box center [551, 260] width 416 height 61
click at [367, 255] on input "Engage the student in repeated readings of a passage after receiving specific c…" at bounding box center [361, 261] width 12 height 12
checkbox input "true"
click at [517, 333] on label "Encourage student to repeatedly read a passage silently" at bounding box center [551, 316] width 416 height 49
click at [367, 322] on input "Encourage student to repeatedly read a passage silently" at bounding box center [361, 316] width 12 height 12
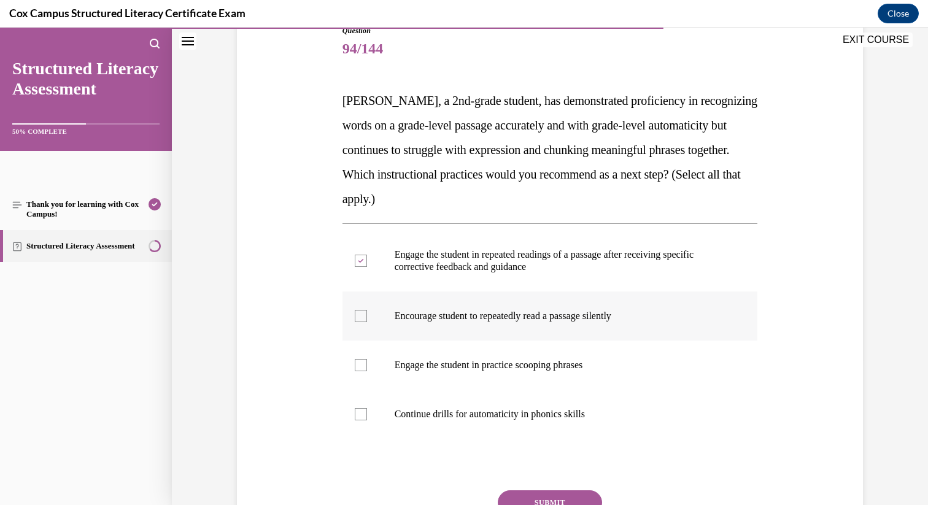
checkbox input "true"
click at [521, 372] on label "Engage the student in practice scooping phrases" at bounding box center [551, 365] width 416 height 49
click at [367, 371] on input "Engage the student in practice scooping phrases" at bounding box center [361, 365] width 12 height 12
checkbox input "true"
click at [518, 322] on label "Encourage student to repeatedly read a passage silently" at bounding box center [551, 316] width 416 height 49
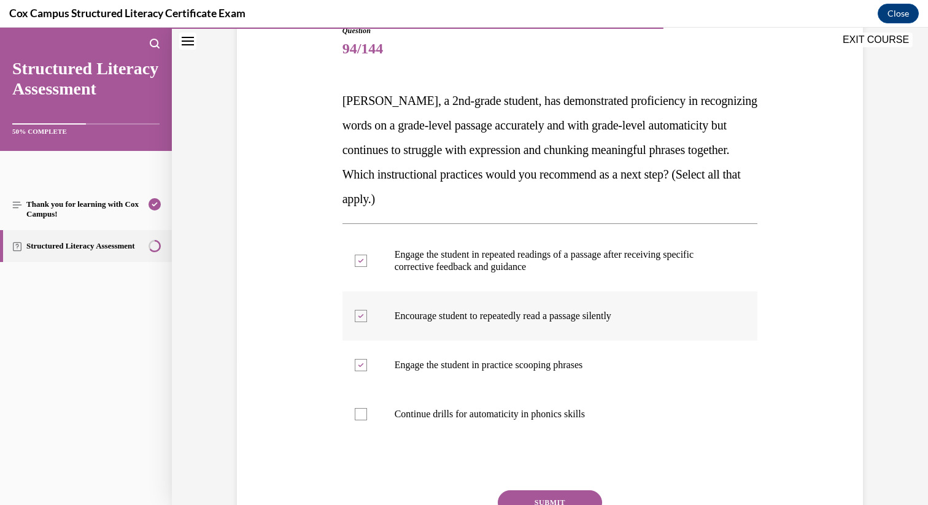
click at [367, 322] on input "Encourage student to repeatedly read a passage silently" at bounding box center [361, 316] width 12 height 12
checkbox input "false"
click at [554, 495] on button "SUBMIT" at bounding box center [550, 503] width 104 height 25
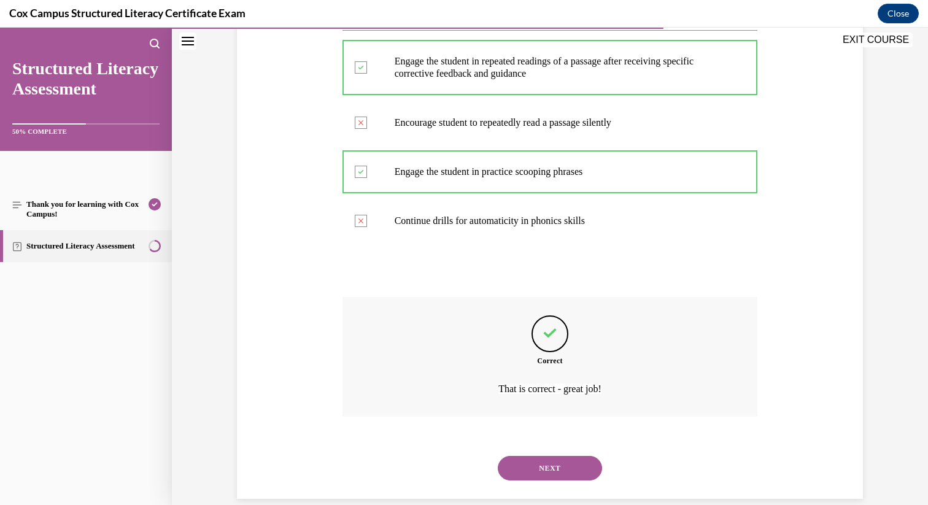
scroll to position [357, 0]
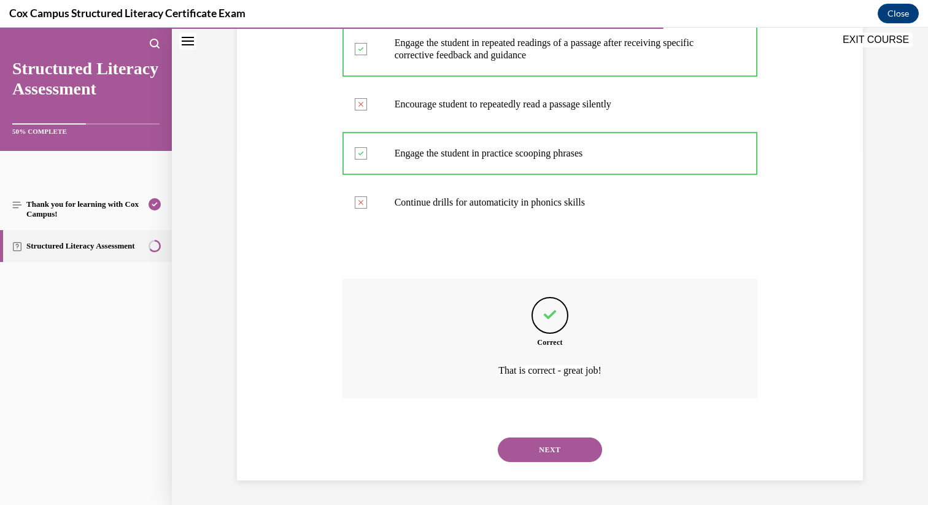
click at [574, 451] on button "NEXT" at bounding box center [550, 450] width 104 height 25
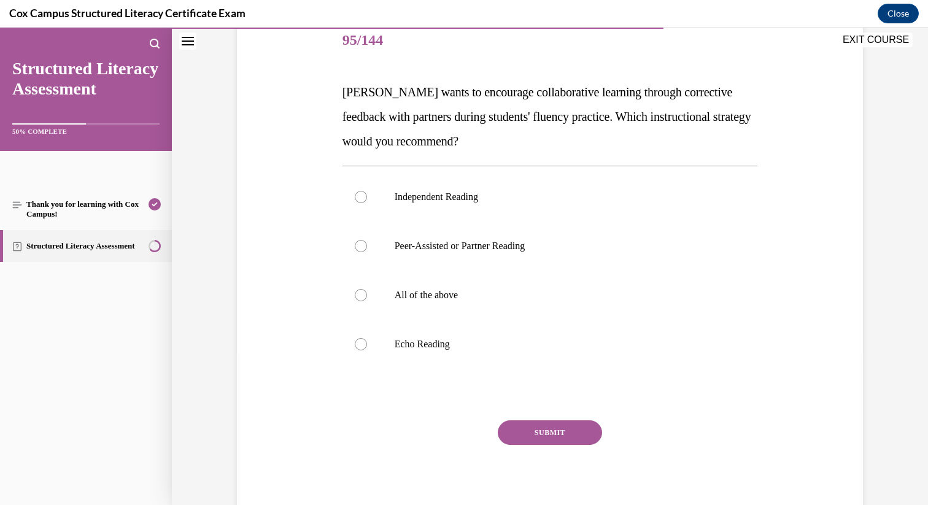
scroll to position [157, 0]
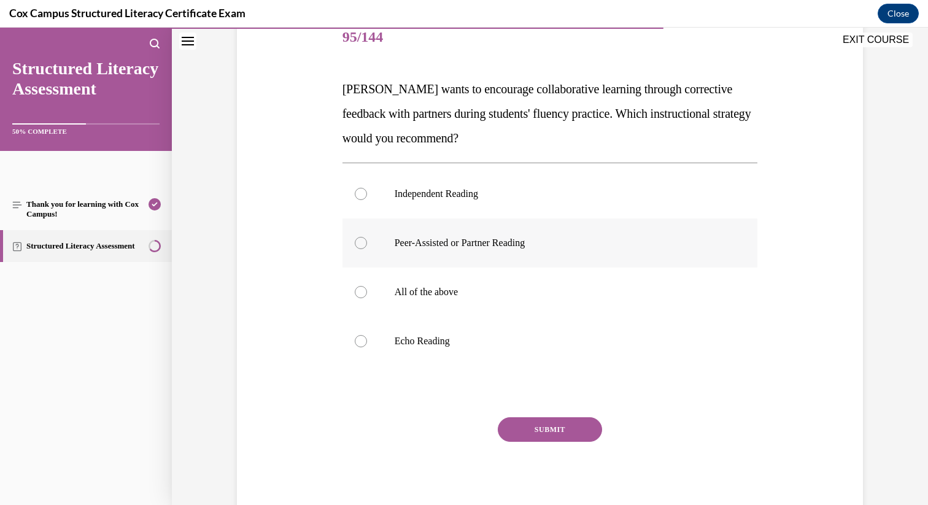
click at [468, 236] on label "Peer-Assisted or Partner Reading" at bounding box center [551, 243] width 416 height 49
click at [367, 237] on input "Peer-Assisted or Partner Reading" at bounding box center [361, 243] width 12 height 12
radio input "true"
click at [541, 424] on button "SUBMIT" at bounding box center [550, 430] width 104 height 25
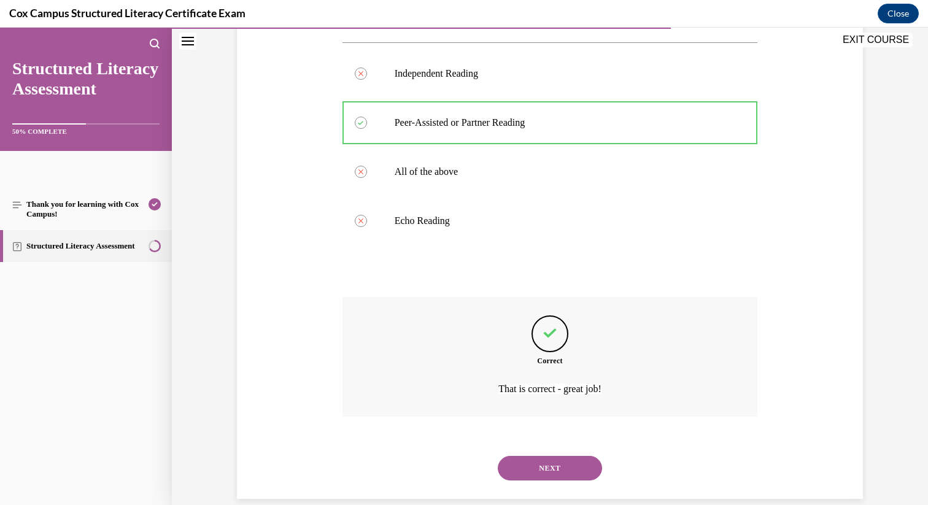
scroll to position [296, 0]
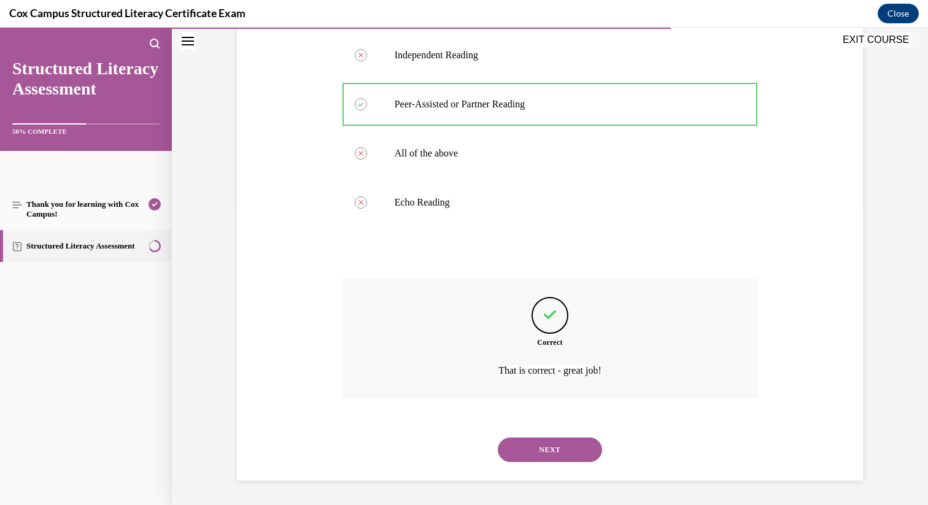
click at [563, 455] on button "NEXT" at bounding box center [550, 450] width 104 height 25
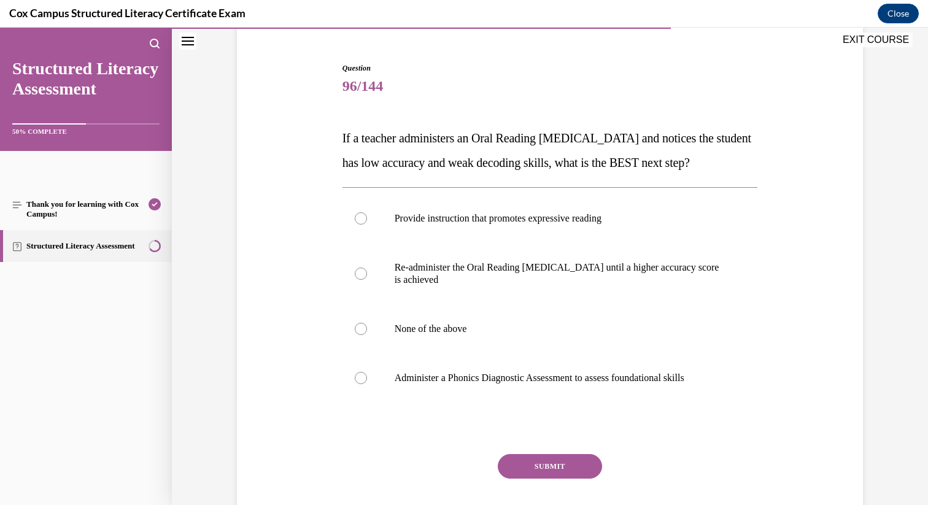
scroll to position [110, 0]
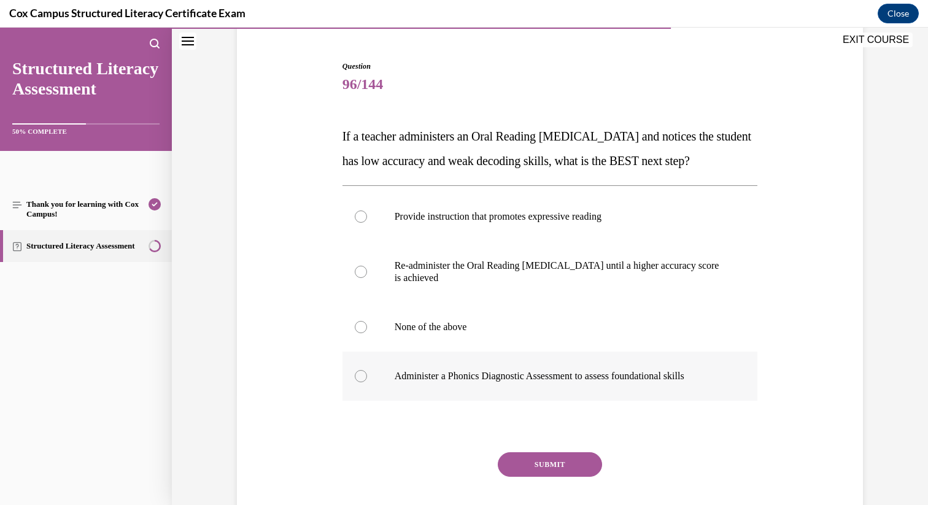
click at [487, 383] on p "Administer a Phonics Diagnostic Assessment to assess foundational skills" at bounding box center [561, 376] width 333 height 12
click at [367, 383] on input "Administer a Phonics Diagnostic Assessment to assess foundational skills" at bounding box center [361, 376] width 12 height 12
radio input "true"
click at [539, 477] on button "SUBMIT" at bounding box center [550, 465] width 104 height 25
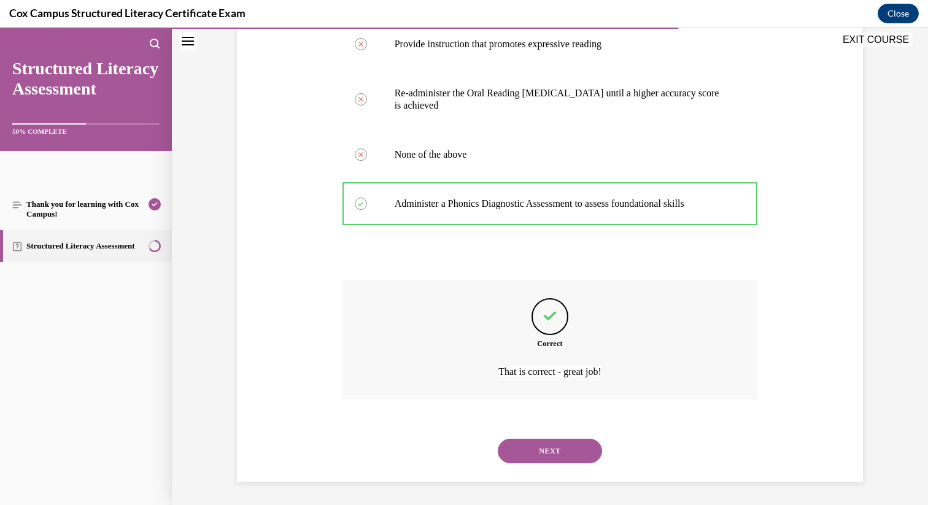
scroll to position [308, 0]
click at [577, 441] on button "NEXT" at bounding box center [550, 450] width 104 height 25
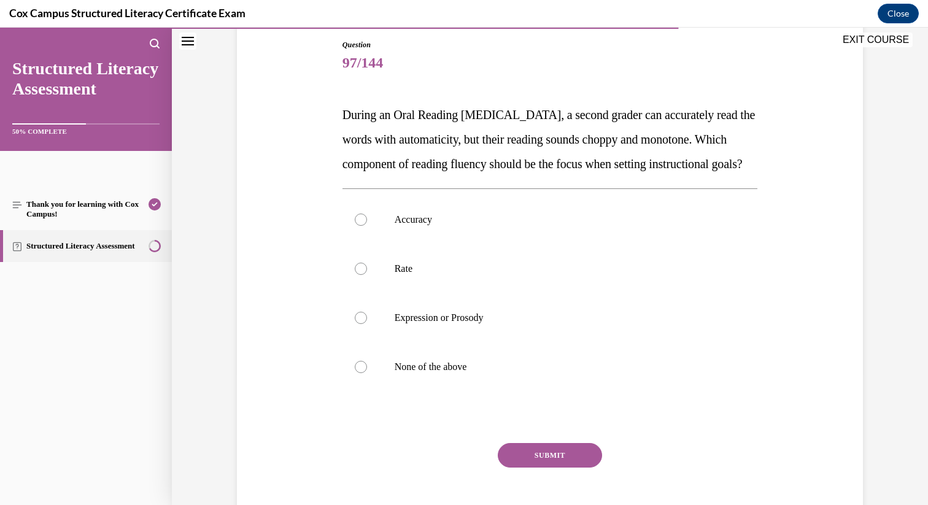
scroll to position [136, 0]
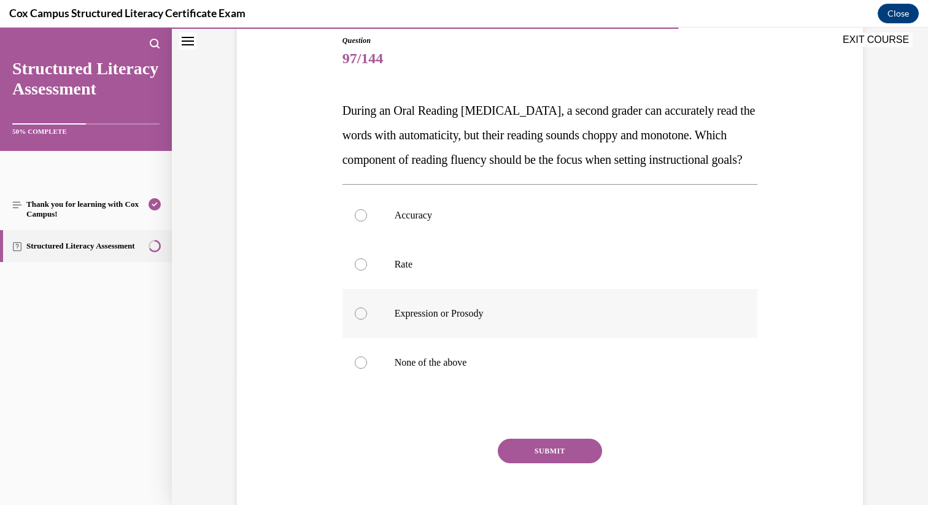
click at [425, 320] on p "Expression or Prosody" at bounding box center [561, 314] width 333 height 12
click at [367, 320] on input "Expression or Prosody" at bounding box center [361, 314] width 12 height 12
radio input "true"
click at [540, 464] on button "SUBMIT" at bounding box center [550, 451] width 104 height 25
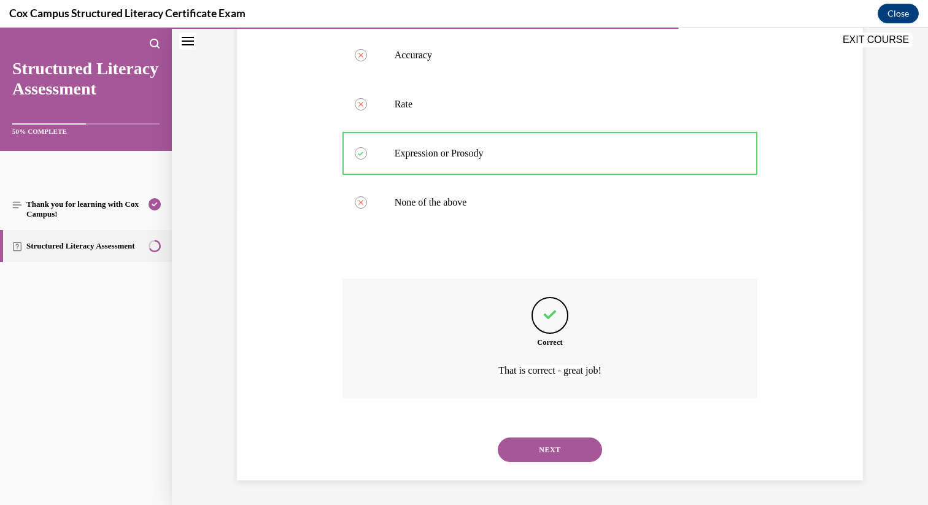
scroll to position [320, 0]
click at [568, 453] on button "NEXT" at bounding box center [550, 450] width 104 height 25
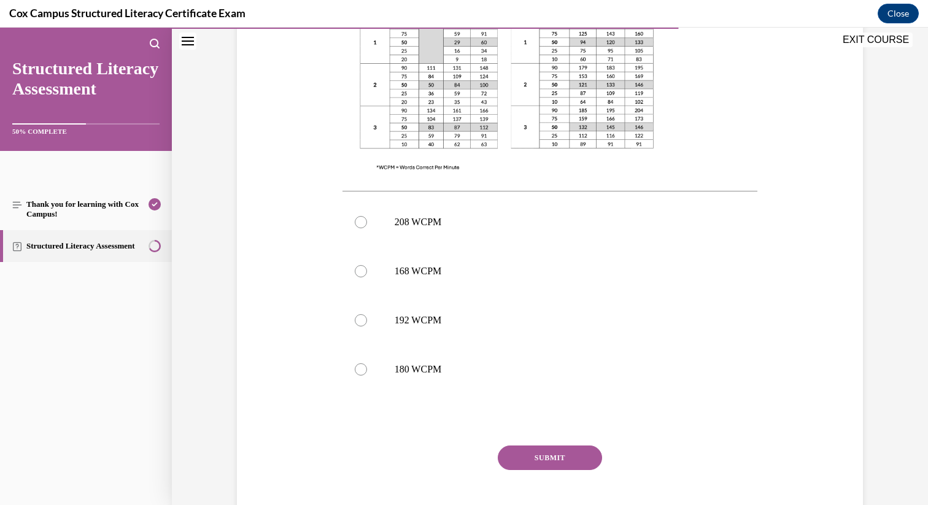
scroll to position [486, 0]
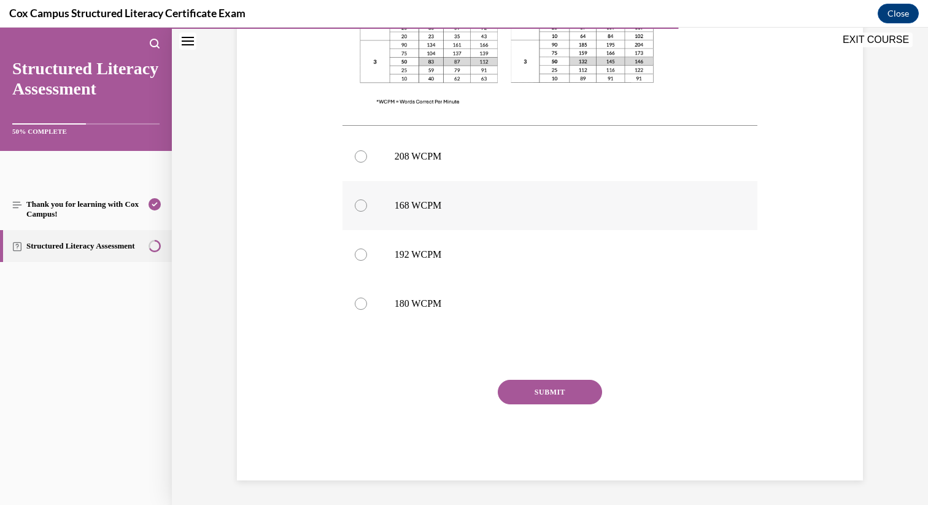
click at [447, 202] on p "168 WCPM" at bounding box center [561, 206] width 333 height 12
click at [367, 202] on input "168 WCPM" at bounding box center [361, 206] width 12 height 12
radio input "true"
click at [526, 389] on button "SUBMIT" at bounding box center [550, 392] width 104 height 25
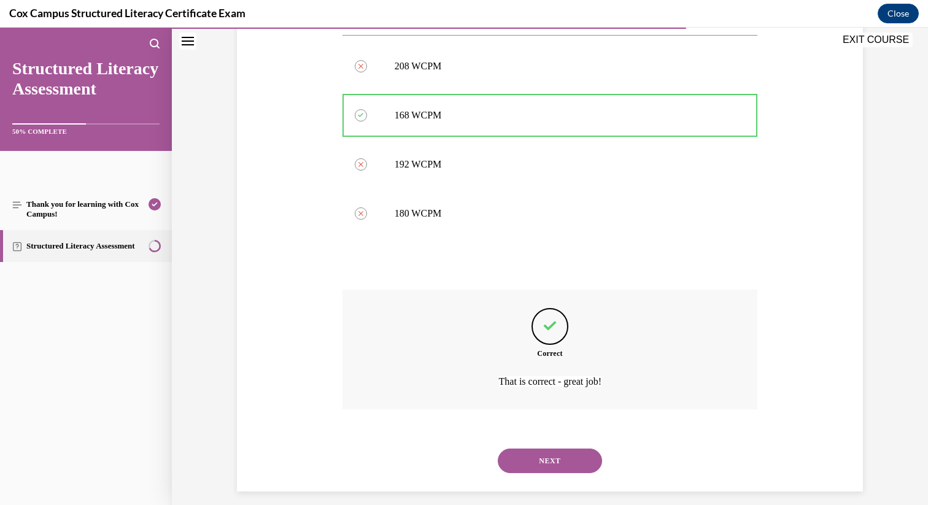
scroll to position [588, 0]
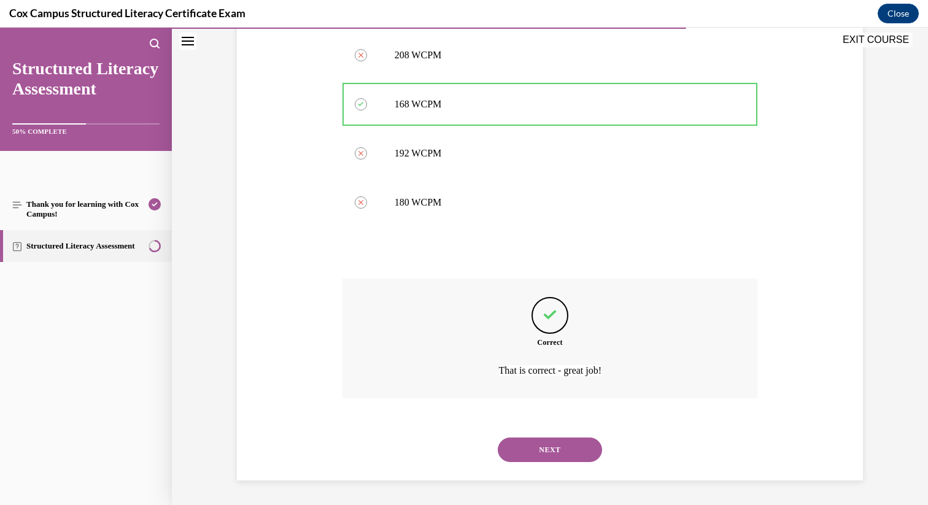
click at [549, 456] on button "NEXT" at bounding box center [550, 450] width 104 height 25
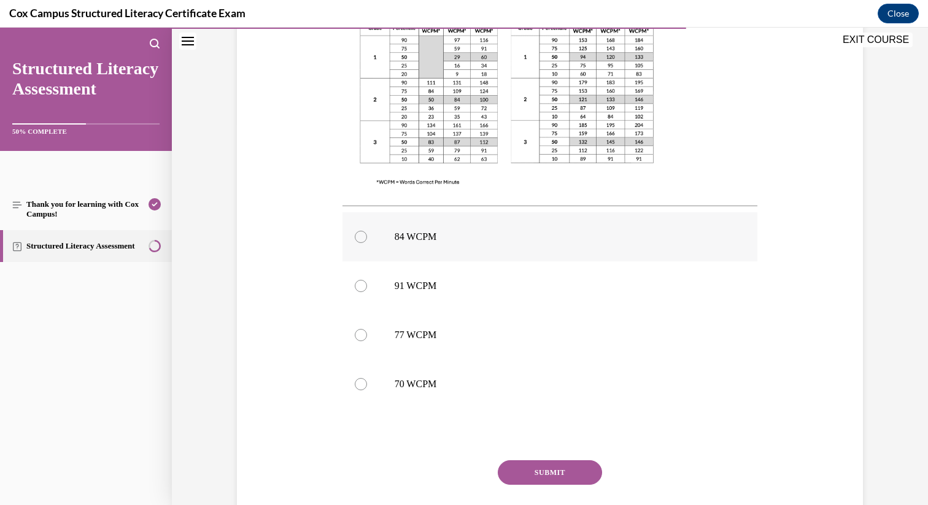
scroll to position [389, 0]
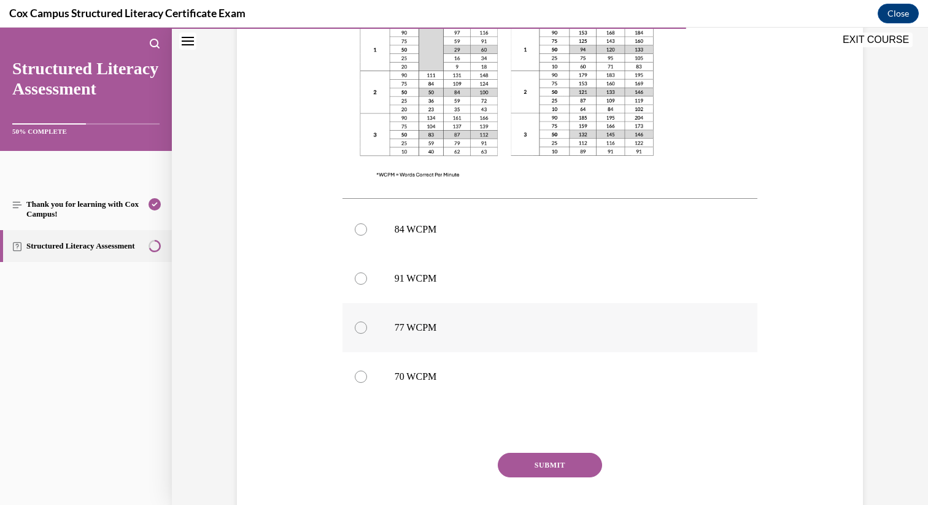
click at [448, 335] on label "77 WCPM" at bounding box center [551, 327] width 416 height 49
click at [367, 334] on input "77 WCPM" at bounding box center [361, 328] width 12 height 12
radio input "true"
click at [515, 457] on button "SUBMIT" at bounding box center [550, 465] width 104 height 25
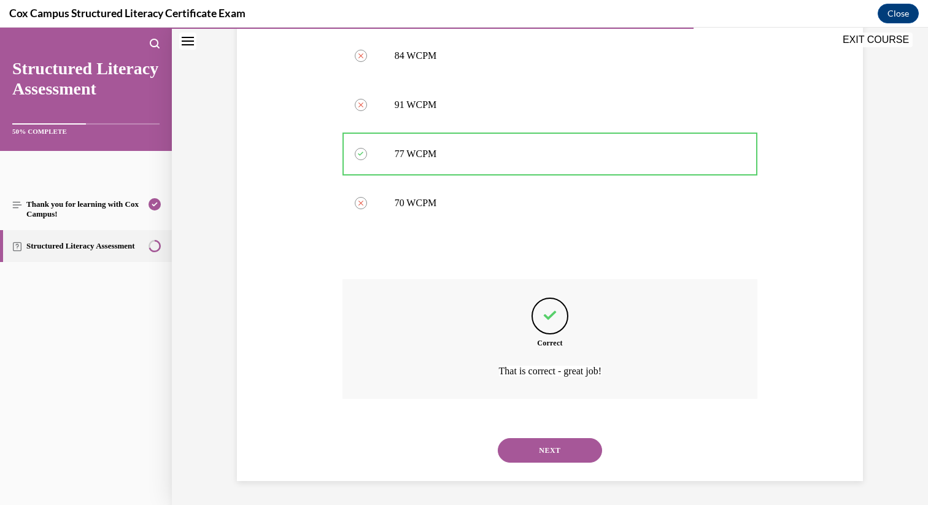
scroll to position [563, 0]
click at [545, 459] on button "NEXT" at bounding box center [550, 450] width 104 height 25
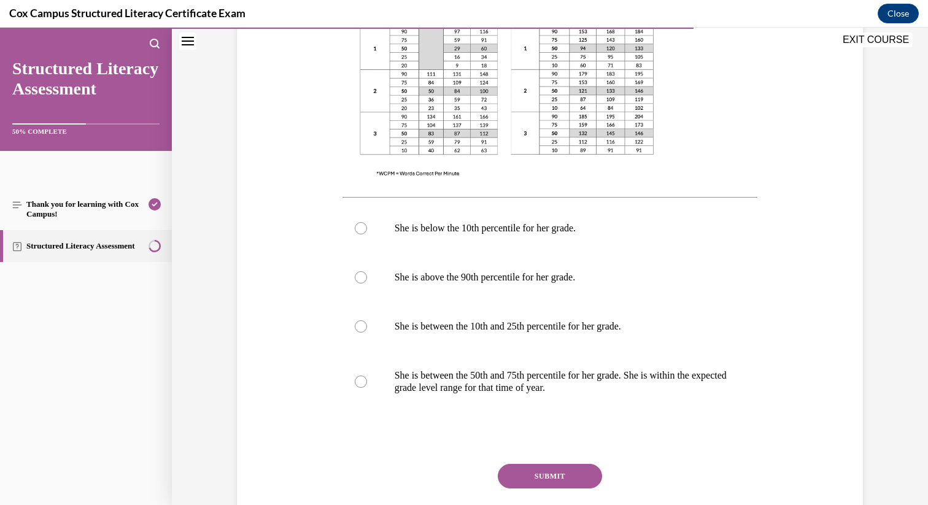
scroll to position [466, 0]
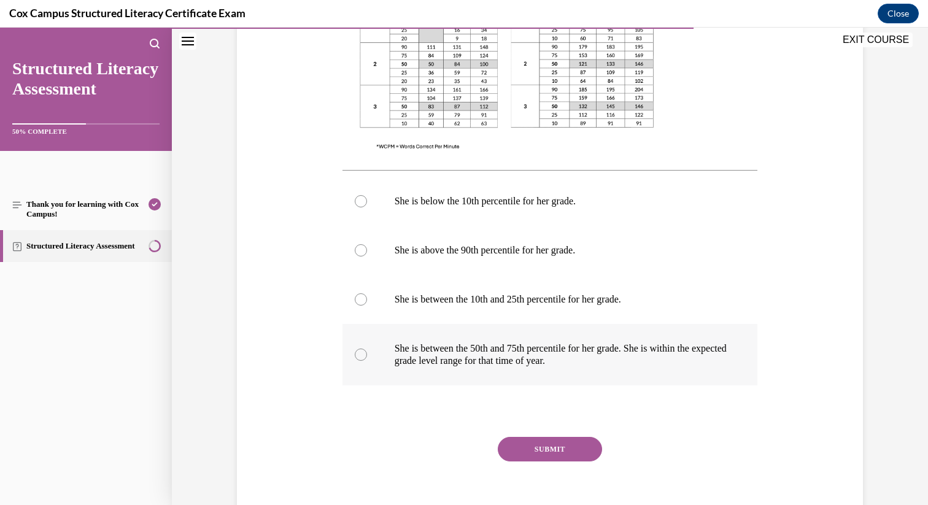
click at [568, 362] on p "She is between the 50th and 75th percentile for her grade. She is within the ex…" at bounding box center [561, 355] width 333 height 25
click at [367, 361] on input "She is between the 50th and 75th percentile for her grade. She is within the ex…" at bounding box center [361, 355] width 12 height 12
radio input "true"
click at [570, 460] on button "SUBMIT" at bounding box center [550, 449] width 104 height 25
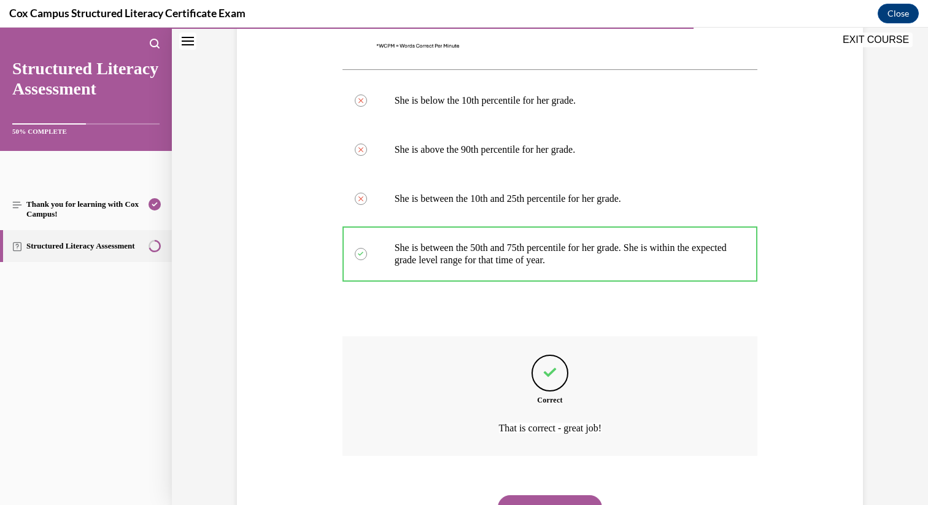
scroll to position [624, 0]
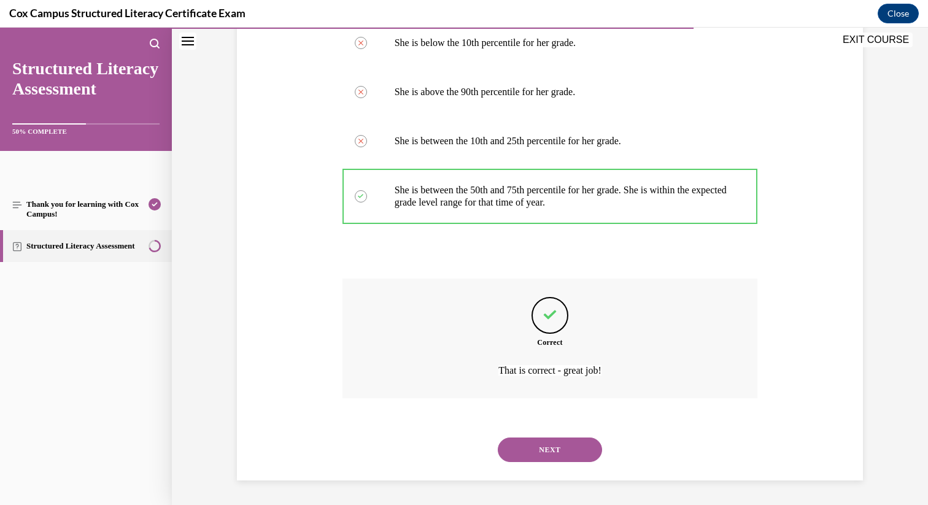
click at [569, 446] on button "NEXT" at bounding box center [550, 450] width 104 height 25
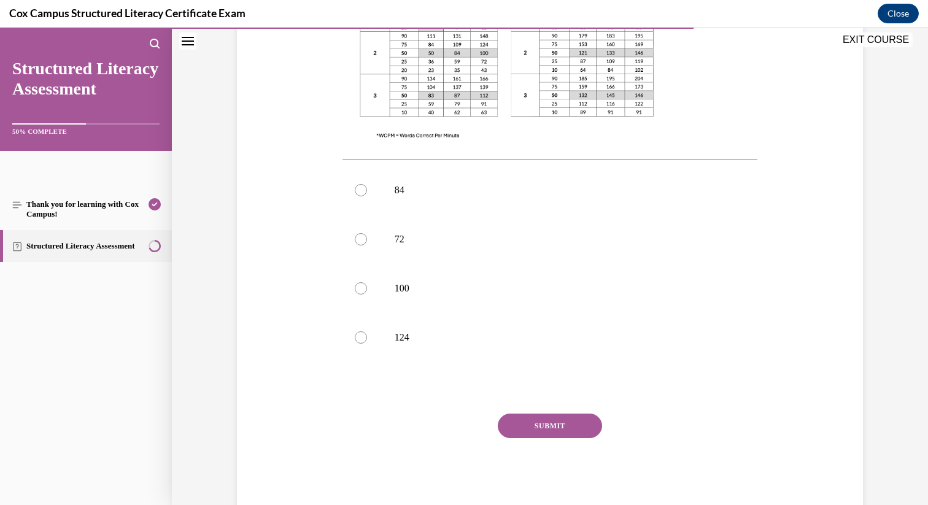
scroll to position [462, 0]
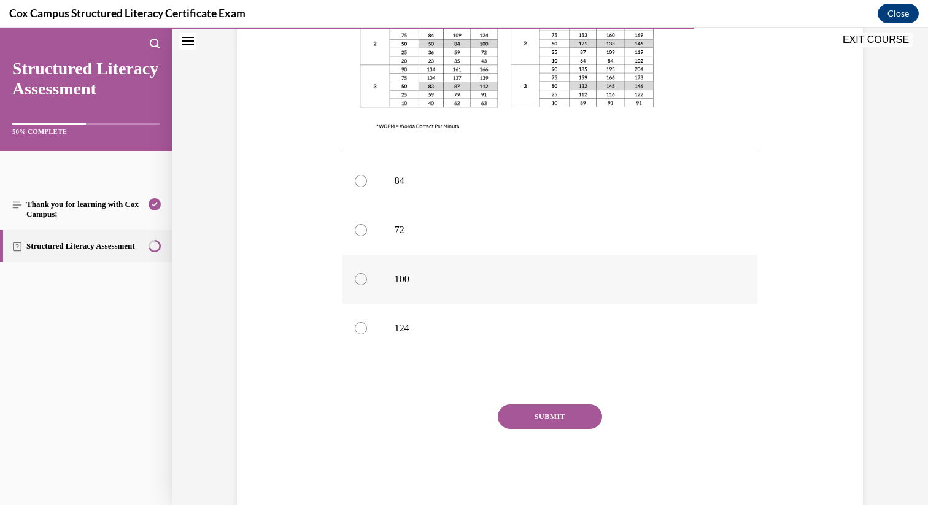
click at [440, 273] on p "100" at bounding box center [561, 279] width 333 height 12
click at [367, 273] on input "100" at bounding box center [361, 279] width 12 height 12
radio input "true"
click at [519, 405] on button "SUBMIT" at bounding box center [550, 417] width 104 height 25
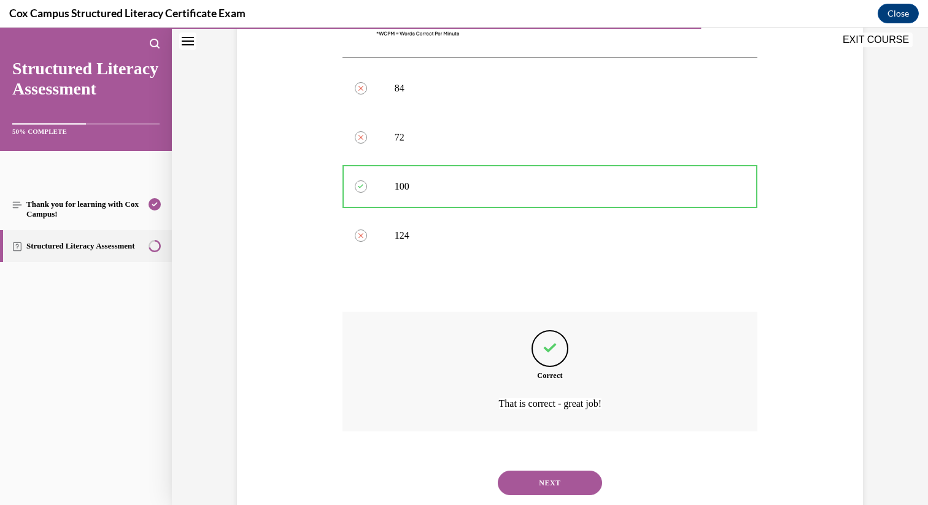
scroll to position [563, 0]
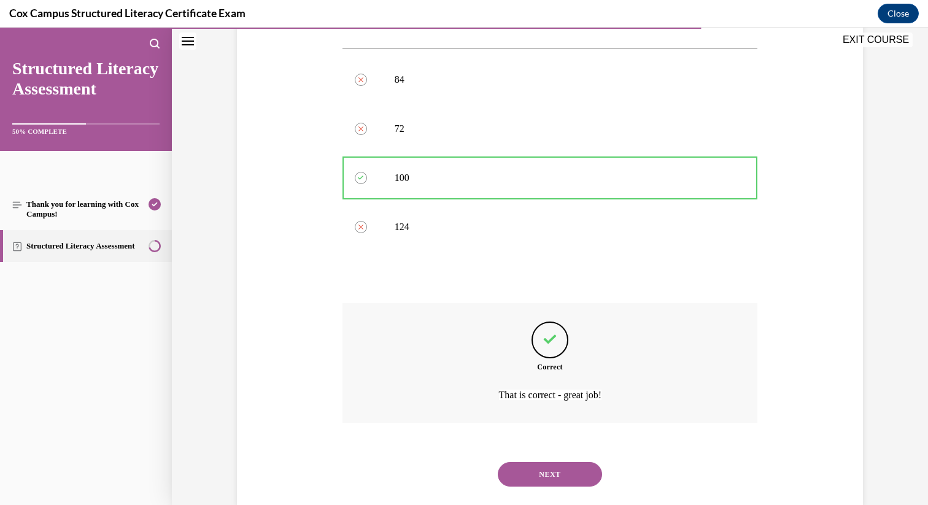
click at [565, 462] on button "NEXT" at bounding box center [550, 474] width 104 height 25
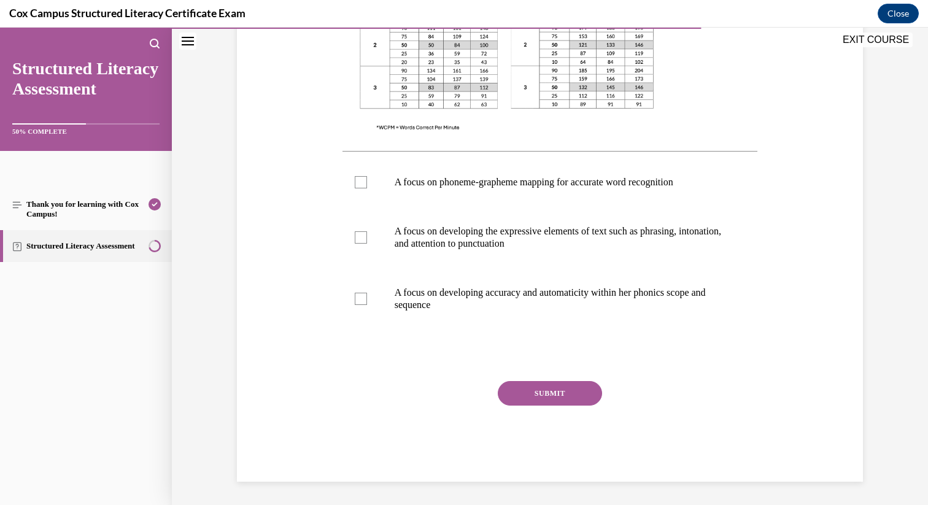
scroll to position [437, 0]
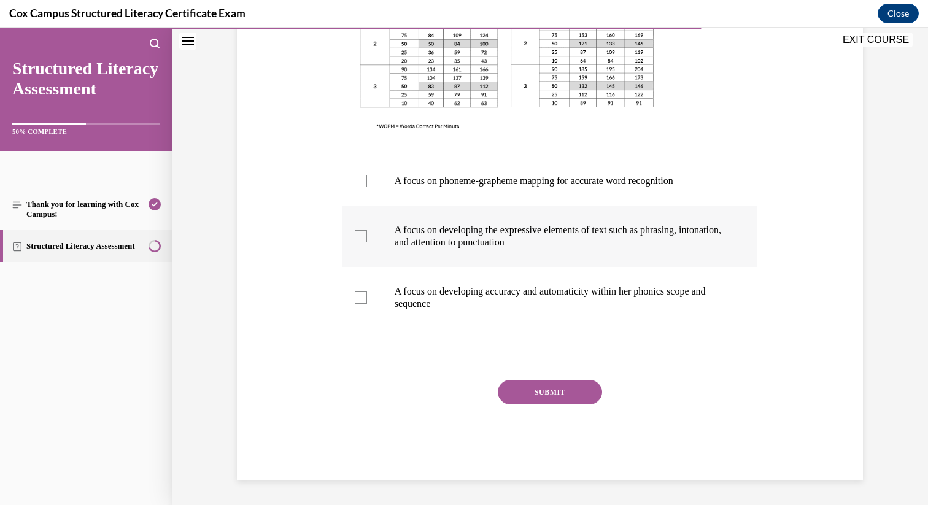
click at [434, 247] on p "A focus on developing the expressive elements of text such as phrasing, intonat…" at bounding box center [561, 236] width 333 height 25
click at [367, 243] on input "A focus on developing the expressive elements of text such as phrasing, intonat…" at bounding box center [361, 236] width 12 height 12
checkbox input "true"
click at [492, 281] on label "A focus on developing accuracy and automaticity within her phonics scope and se…" at bounding box center [551, 297] width 416 height 61
click at [367, 292] on input "A focus on developing accuracy and automaticity within her phonics scope and se…" at bounding box center [361, 298] width 12 height 12
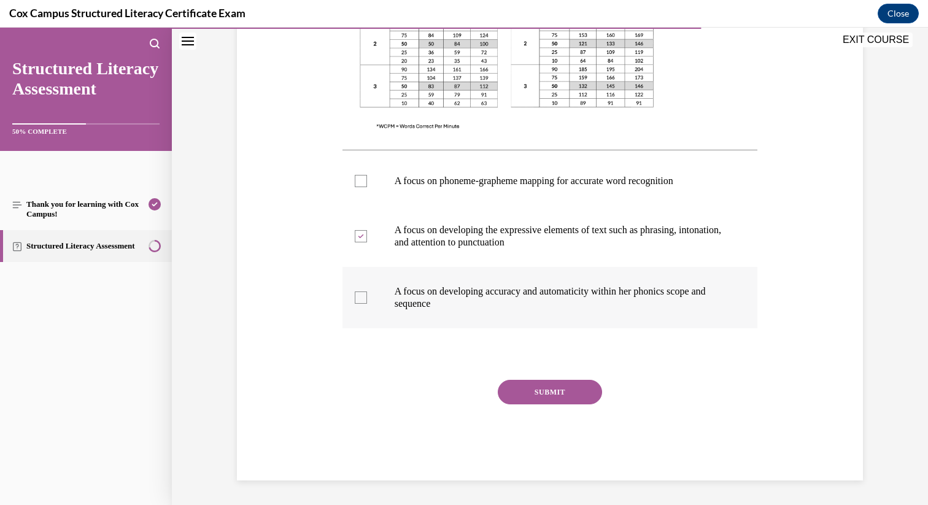
checkbox input "true"
click at [543, 398] on button "SUBMIT" at bounding box center [550, 392] width 104 height 25
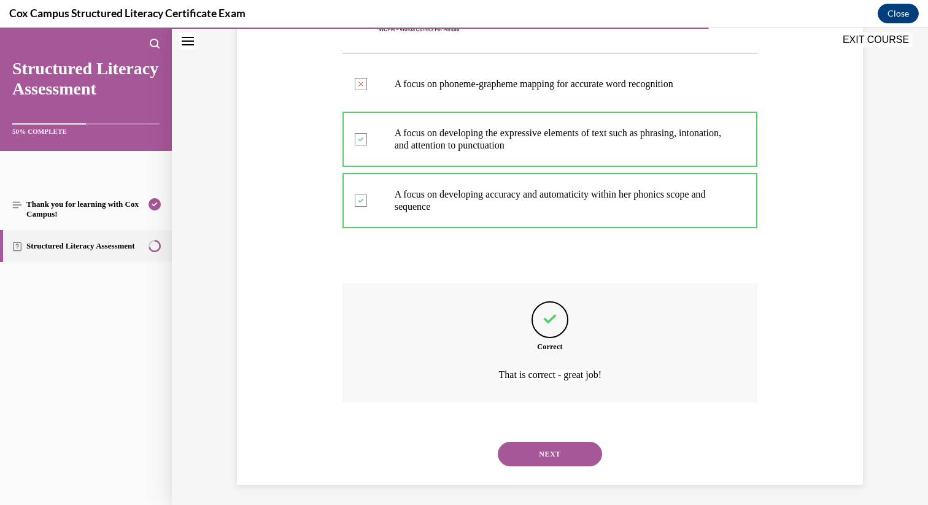
scroll to position [538, 0]
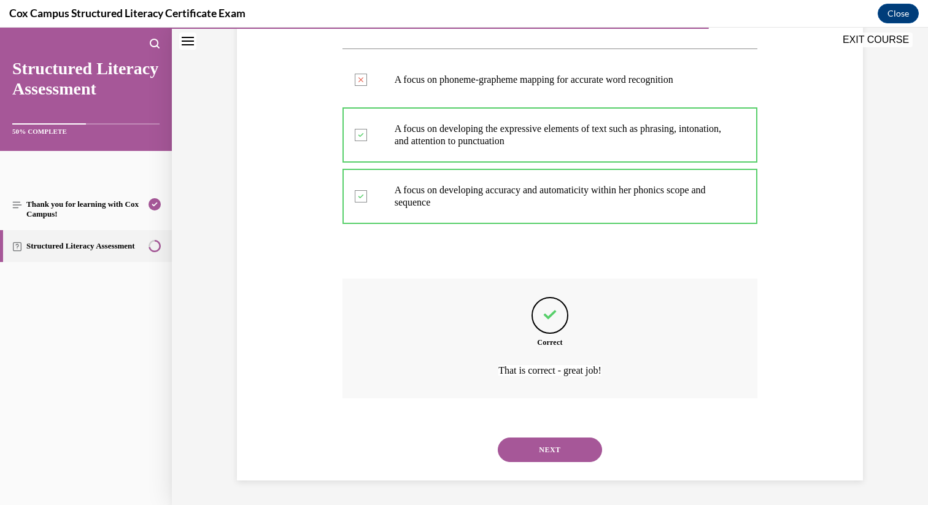
click at [578, 446] on button "NEXT" at bounding box center [550, 450] width 104 height 25
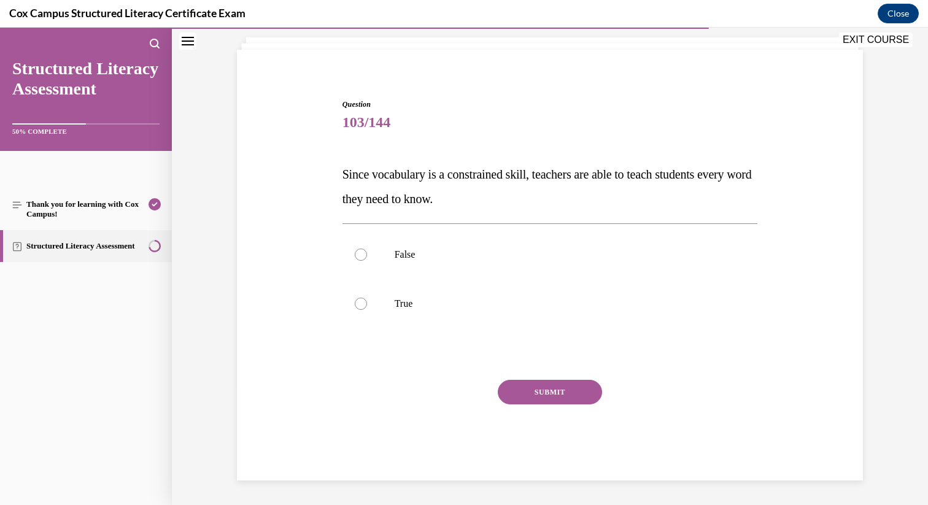
scroll to position [72, 0]
click at [453, 251] on p "False" at bounding box center [561, 255] width 333 height 12
click at [367, 251] on input "False" at bounding box center [361, 255] width 12 height 12
radio input "true"
click at [527, 401] on button "SUBMIT" at bounding box center [550, 392] width 104 height 25
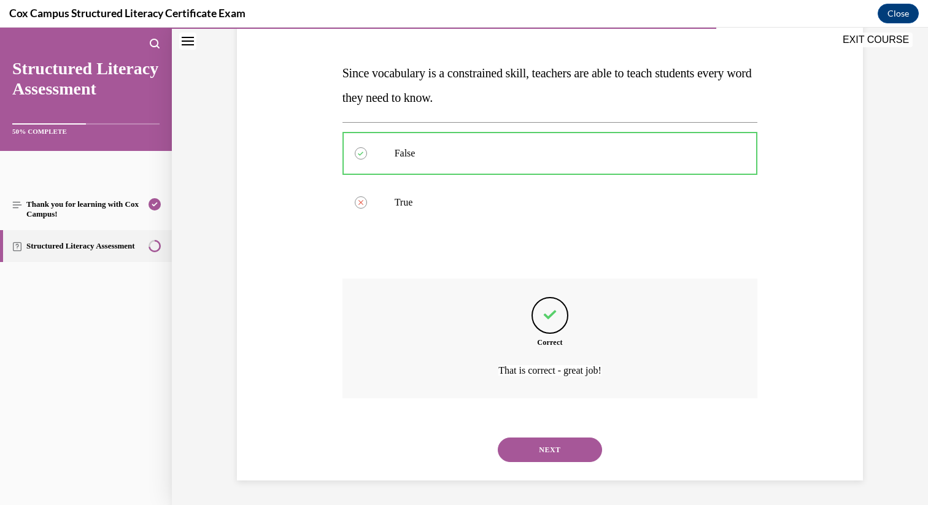
click at [561, 460] on button "NEXT" at bounding box center [550, 450] width 104 height 25
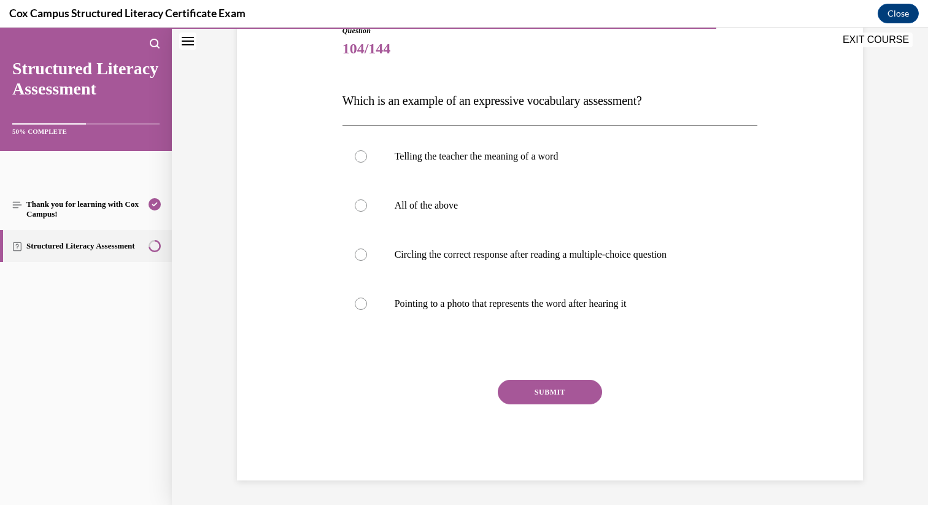
scroll to position [136, 0]
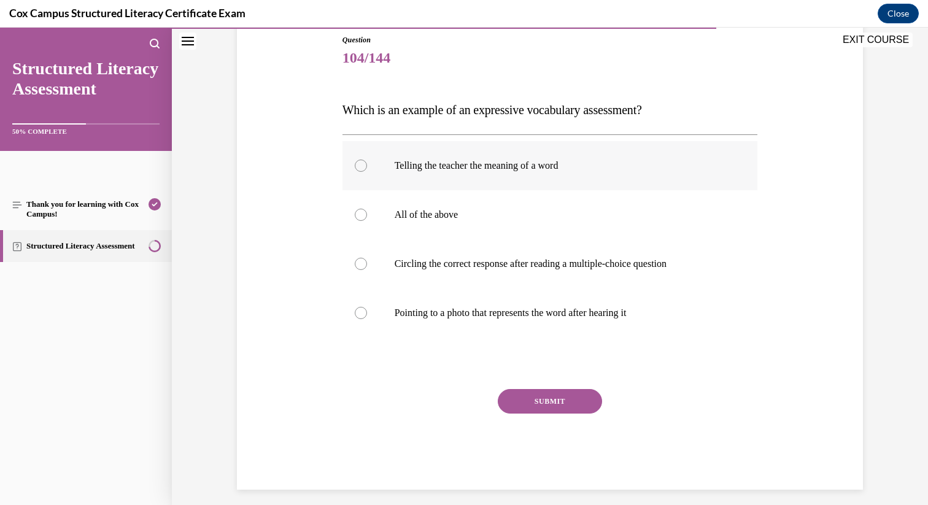
click at [480, 166] on p "Telling the teacher the meaning of a word" at bounding box center [561, 166] width 333 height 12
click at [367, 166] on input "Telling the teacher the meaning of a word" at bounding box center [361, 166] width 12 height 12
radio input "true"
click at [563, 405] on button "SUBMIT" at bounding box center [550, 401] width 104 height 25
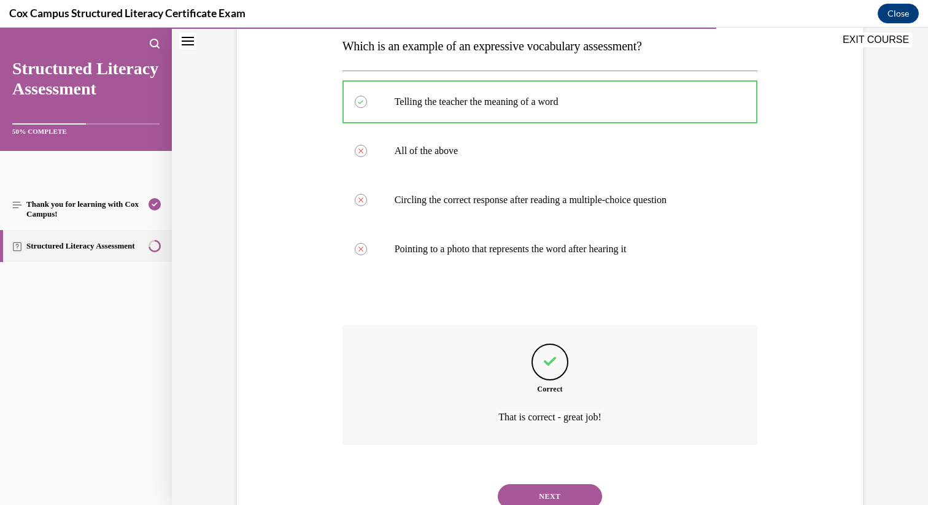
scroll to position [247, 0]
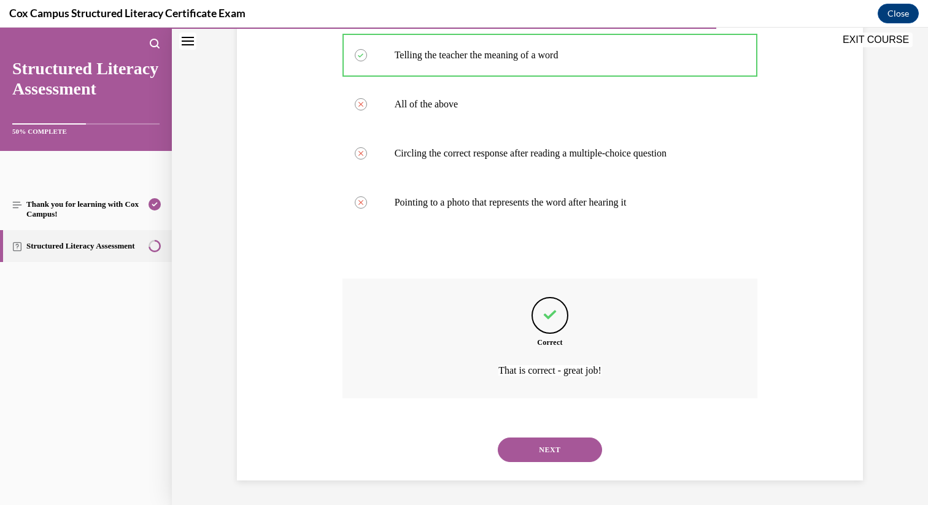
click at [559, 456] on button "NEXT" at bounding box center [550, 450] width 104 height 25
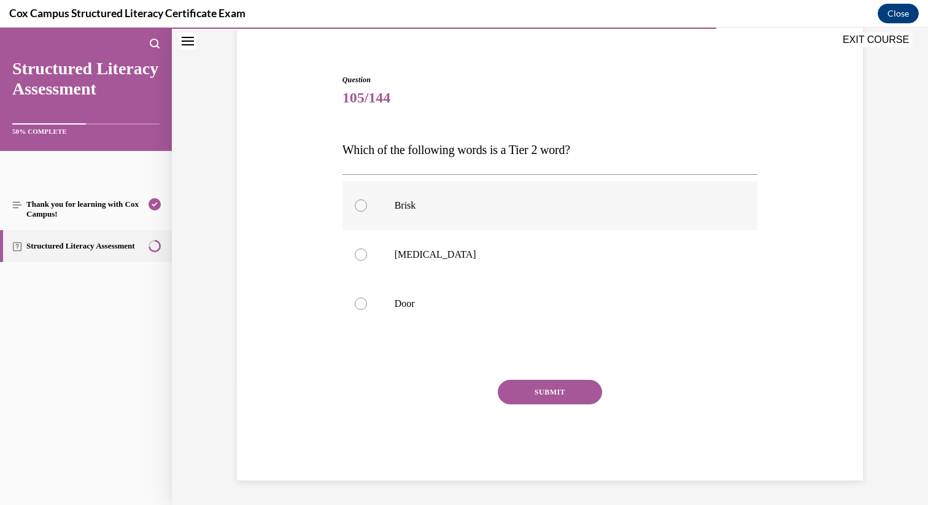
click at [443, 212] on label "Brisk" at bounding box center [551, 205] width 416 height 49
click at [367, 212] on input "Brisk" at bounding box center [361, 206] width 12 height 12
radio input "true"
click at [516, 391] on button "SUBMIT" at bounding box center [550, 392] width 104 height 25
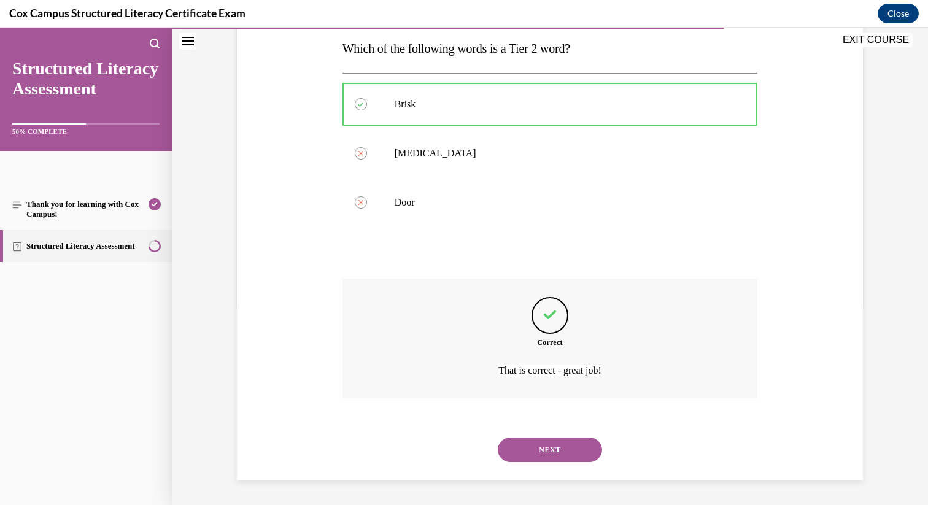
click at [550, 451] on button "NEXT" at bounding box center [550, 450] width 104 height 25
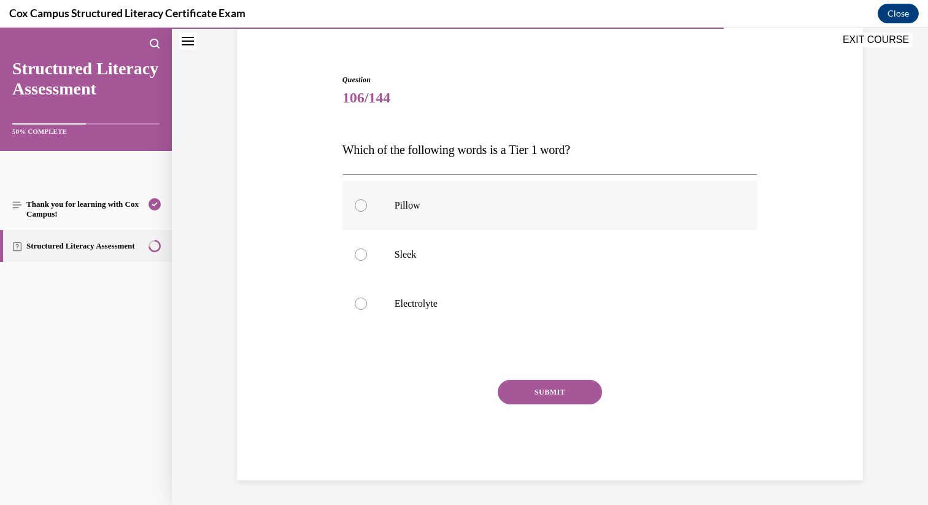
click at [493, 223] on label "Pillow" at bounding box center [551, 205] width 416 height 49
click at [367, 212] on input "Pillow" at bounding box center [361, 206] width 12 height 12
radio input "true"
click at [533, 383] on button "SUBMIT" at bounding box center [550, 392] width 104 height 25
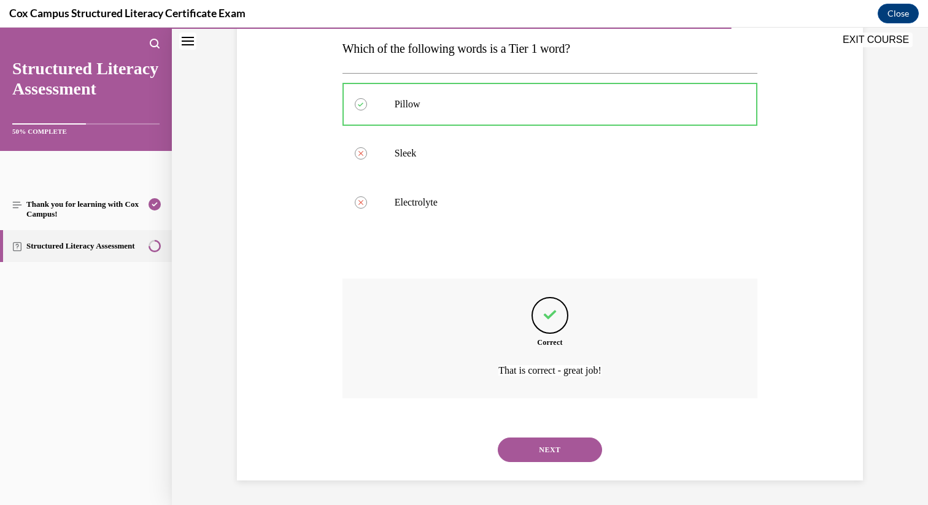
click at [559, 451] on button "NEXT" at bounding box center [550, 450] width 104 height 25
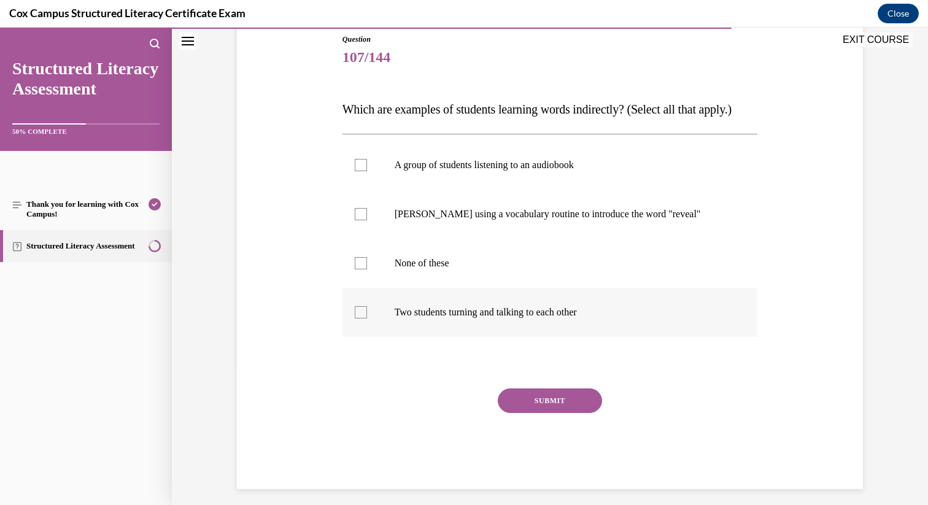
click at [512, 319] on p "Two students turning and talking to each other" at bounding box center [561, 312] width 333 height 12
click at [367, 319] on input "Two students turning and talking to each other" at bounding box center [361, 312] width 12 height 12
checkbox input "true"
click at [446, 171] on p "A group of students listening to an audiobook" at bounding box center [561, 165] width 333 height 12
click at [367, 171] on input "A group of students listening to an audiobook" at bounding box center [361, 165] width 12 height 12
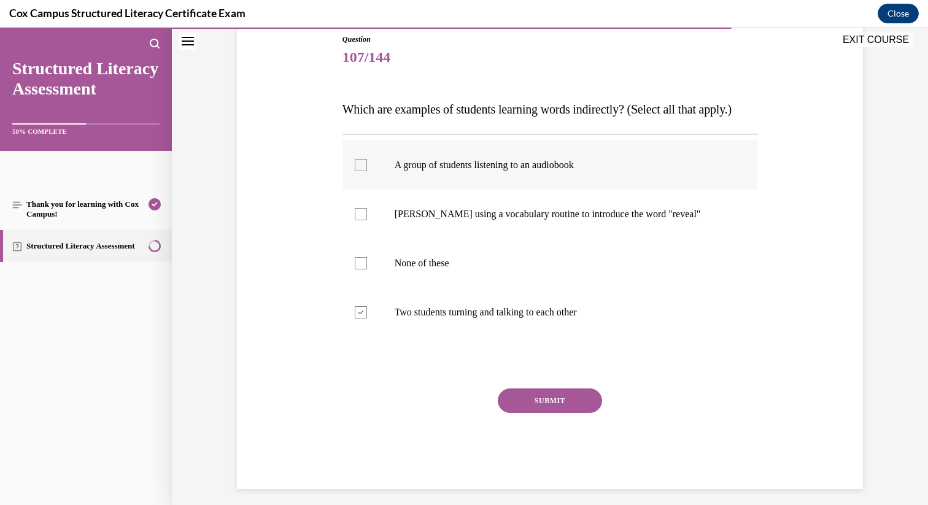
checkbox input "true"
click at [565, 413] on button "SUBMIT" at bounding box center [550, 401] width 104 height 25
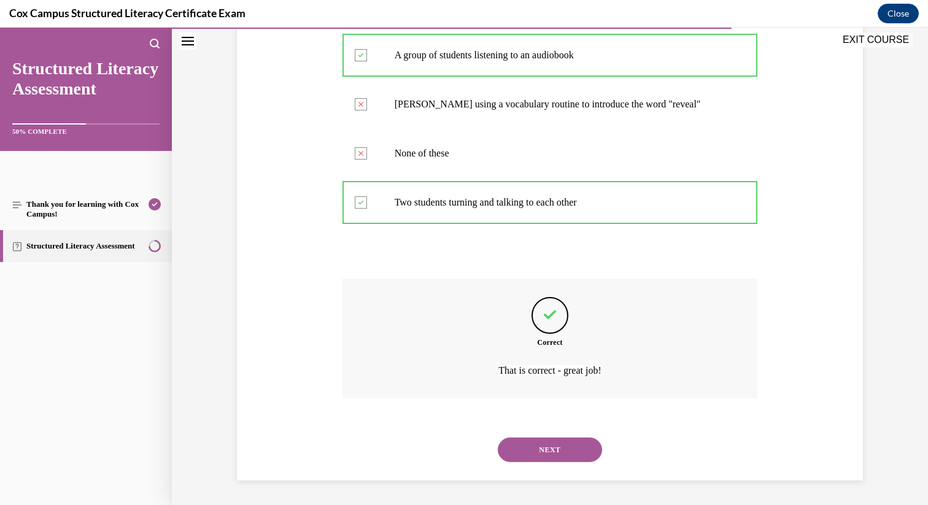
scroll to position [271, 0]
click at [562, 461] on button "NEXT" at bounding box center [550, 450] width 104 height 25
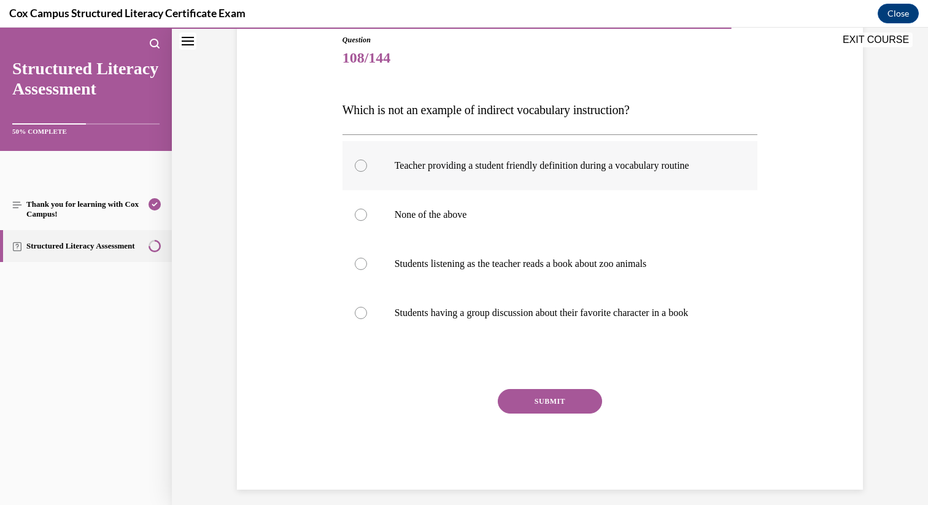
click at [499, 165] on p "Teacher providing a student friendly definition during a vocabulary routine" at bounding box center [561, 166] width 333 height 12
click at [367, 165] on input "Teacher providing a student friendly definition during a vocabulary routine" at bounding box center [361, 166] width 12 height 12
radio input "true"
click at [567, 396] on button "SUBMIT" at bounding box center [550, 401] width 104 height 25
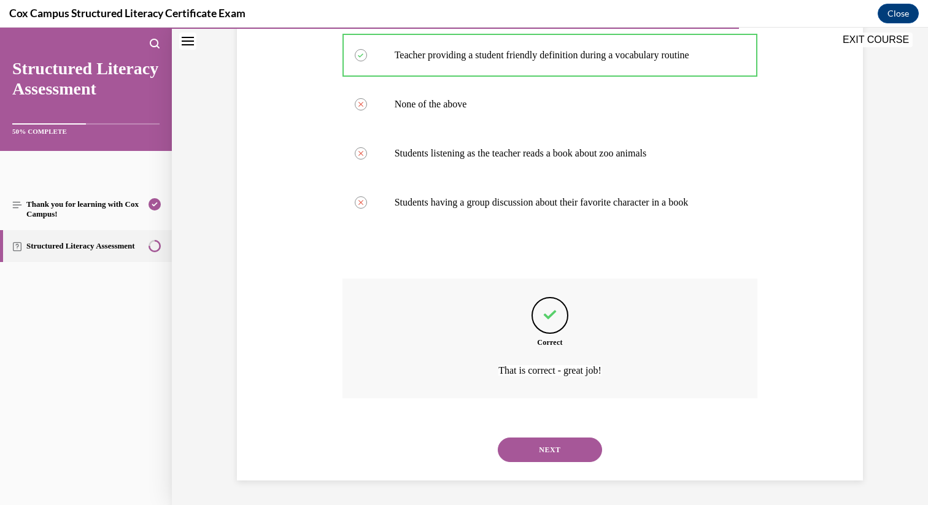
click at [567, 454] on button "NEXT" at bounding box center [550, 450] width 104 height 25
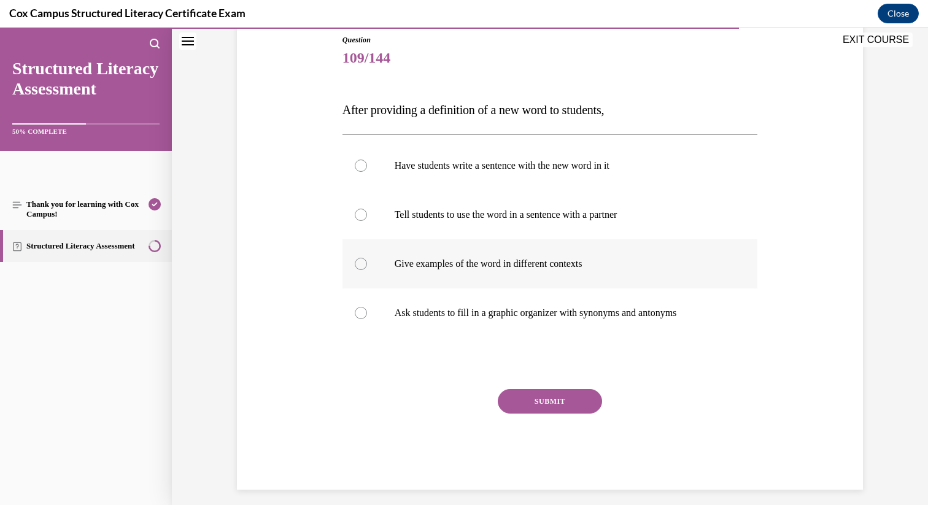
click at [503, 252] on label "Give examples of the word in different contexts" at bounding box center [551, 263] width 416 height 49
click at [367, 258] on input "Give examples of the word in different contexts" at bounding box center [361, 264] width 12 height 12
radio input "true"
click at [562, 416] on div "SUBMIT" at bounding box center [551, 419] width 416 height 61
click at [564, 399] on button "SUBMIT" at bounding box center [550, 401] width 104 height 25
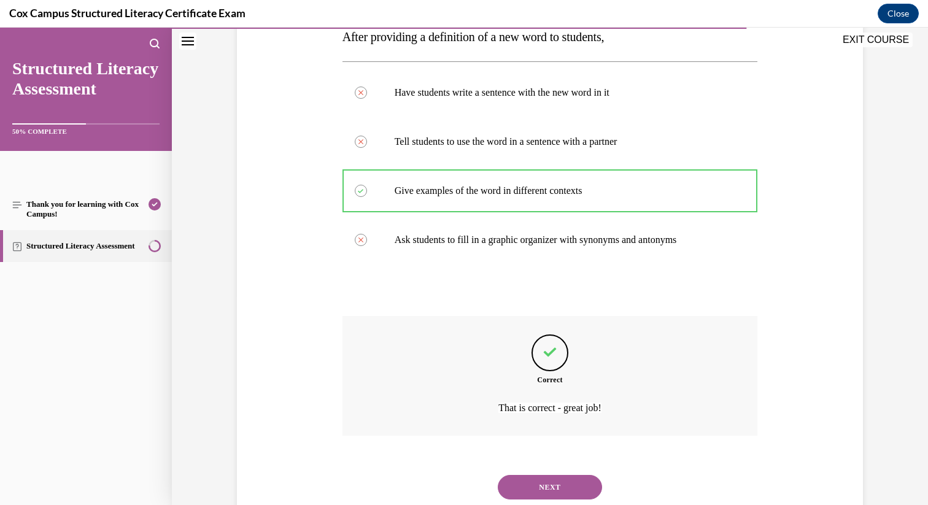
scroll to position [247, 0]
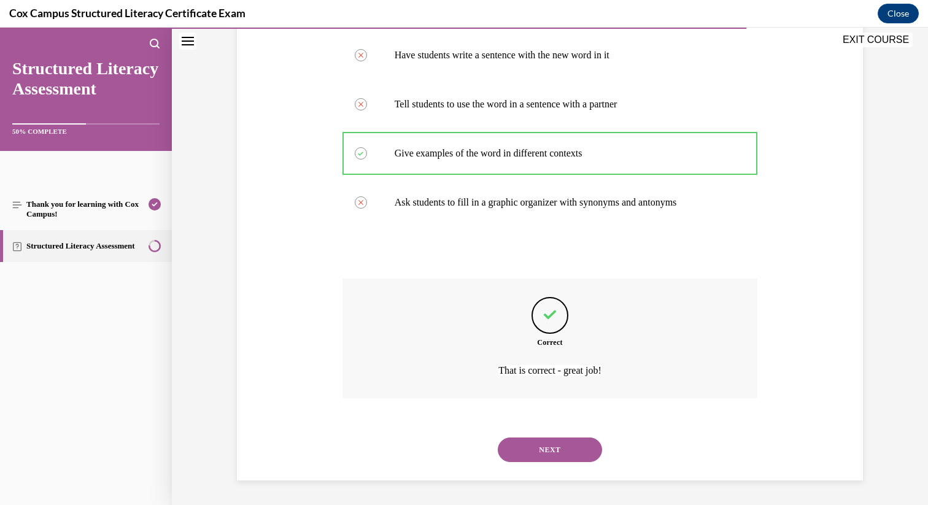
click at [565, 448] on button "NEXT" at bounding box center [550, 450] width 104 height 25
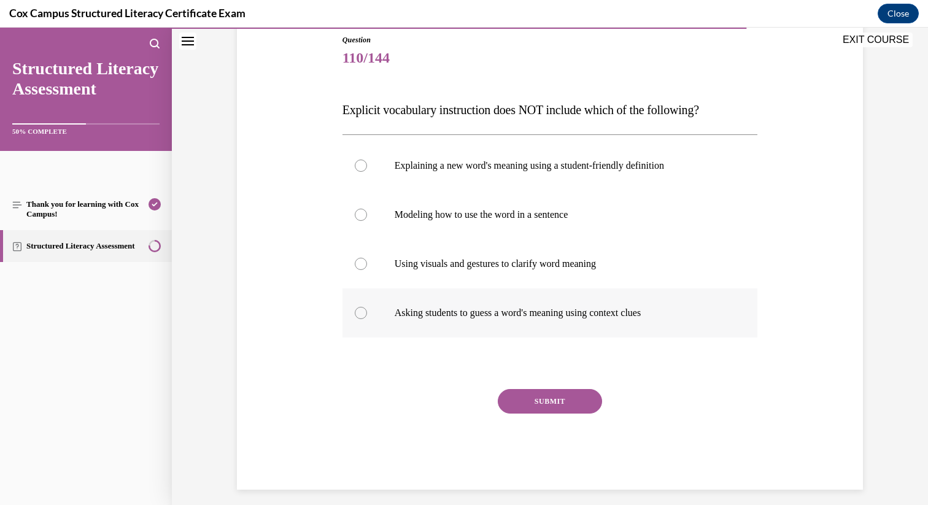
click at [504, 307] on p "Asking students to guess a word's meaning using context clues" at bounding box center [561, 313] width 333 height 12
click at [367, 307] on input "Asking students to guess a word's meaning using context clues" at bounding box center [361, 313] width 12 height 12
radio input "true"
click at [543, 388] on div "Question 110/144 Explicit vocabulary instruction does NOT include which of the …" at bounding box center [551, 262] width 416 height 456
click at [554, 410] on button "SUBMIT" at bounding box center [550, 401] width 104 height 25
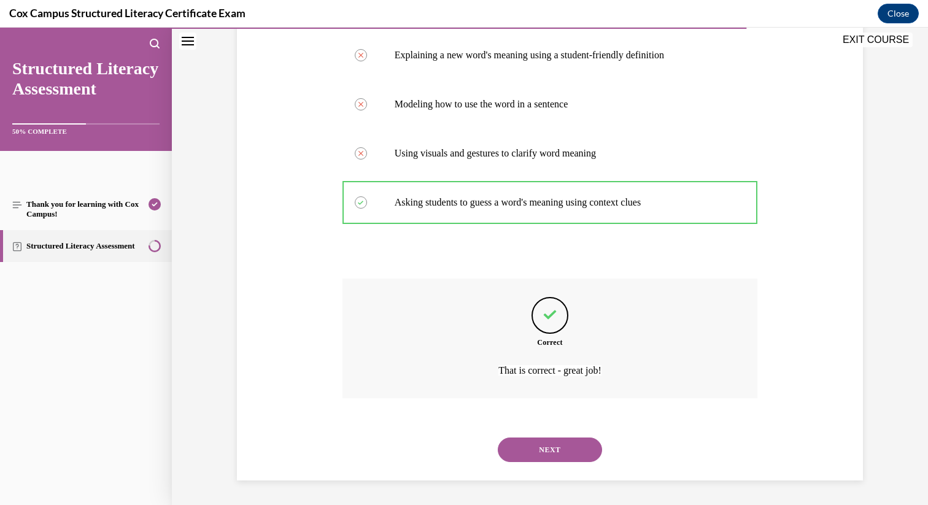
click at [561, 443] on button "NEXT" at bounding box center [550, 450] width 104 height 25
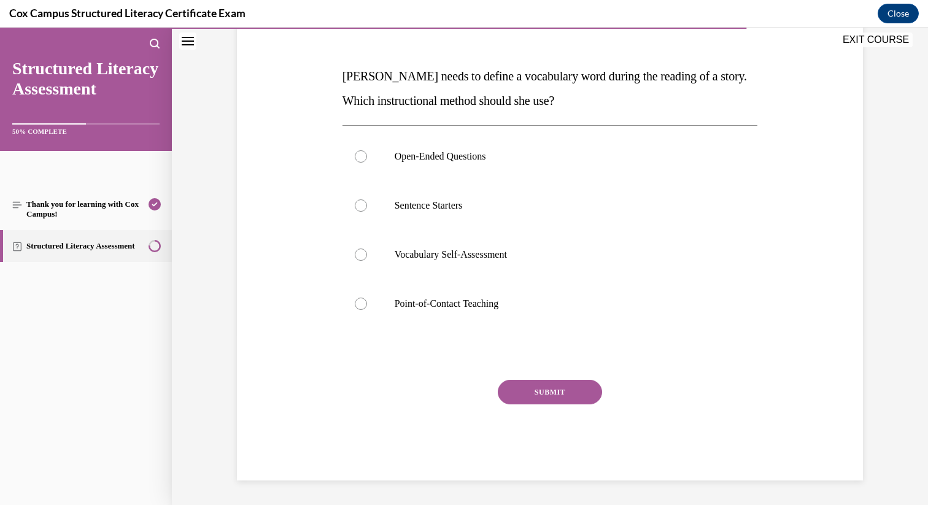
scroll to position [137, 0]
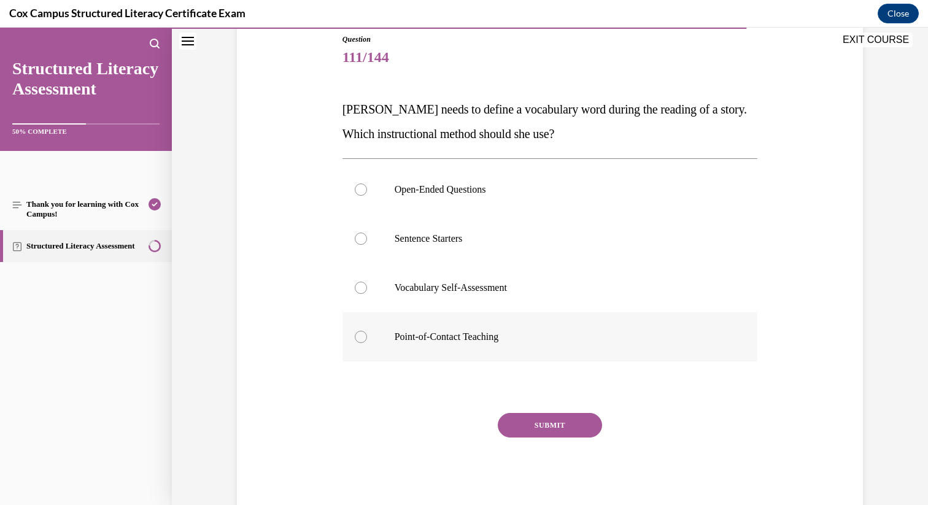
click at [495, 327] on label "Point-of-Contact Teaching" at bounding box center [551, 337] width 416 height 49
click at [367, 331] on input "Point-of-Contact Teaching" at bounding box center [361, 337] width 12 height 12
radio input "true"
click at [538, 427] on button "SUBMIT" at bounding box center [550, 425] width 104 height 25
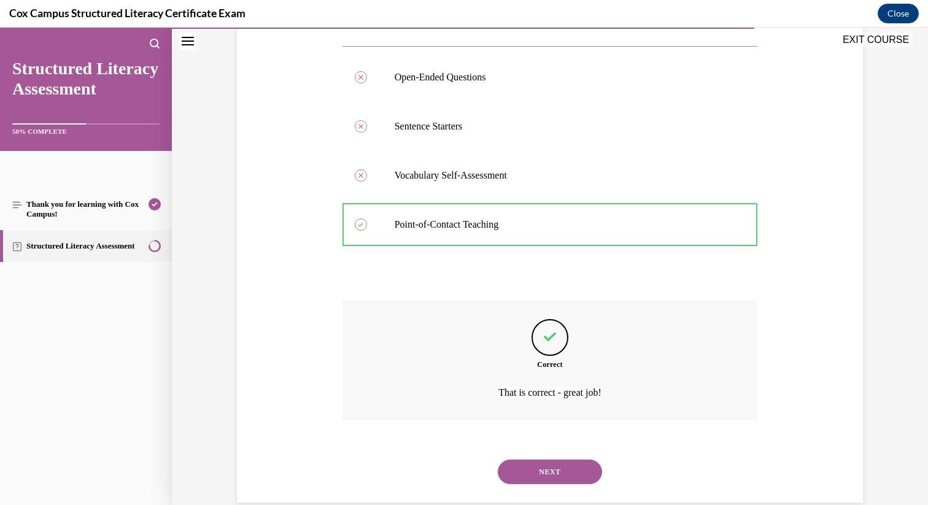
scroll to position [271, 0]
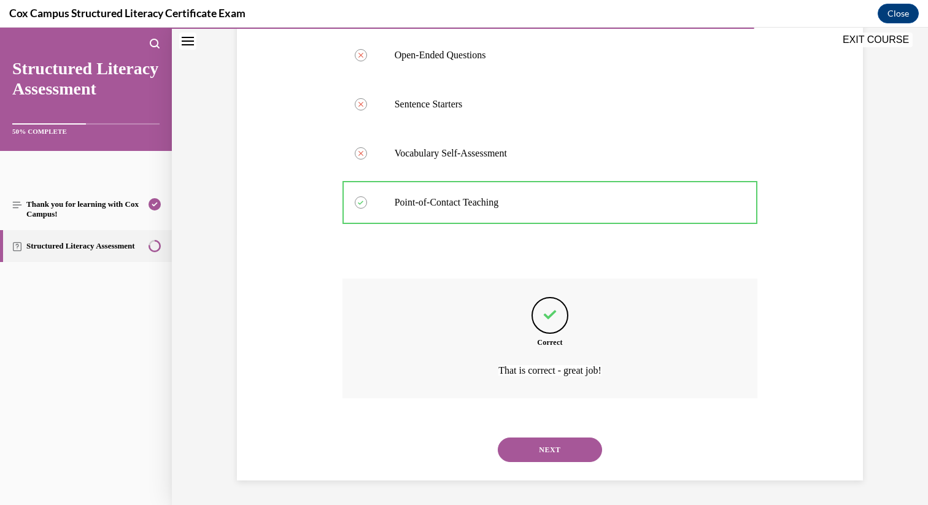
click at [566, 453] on button "NEXT" at bounding box center [550, 450] width 104 height 25
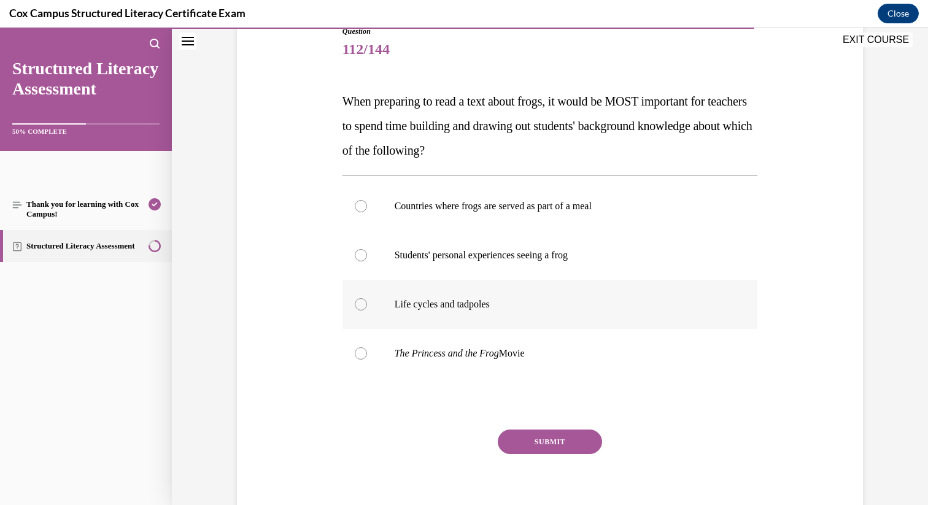
scroll to position [154, 0]
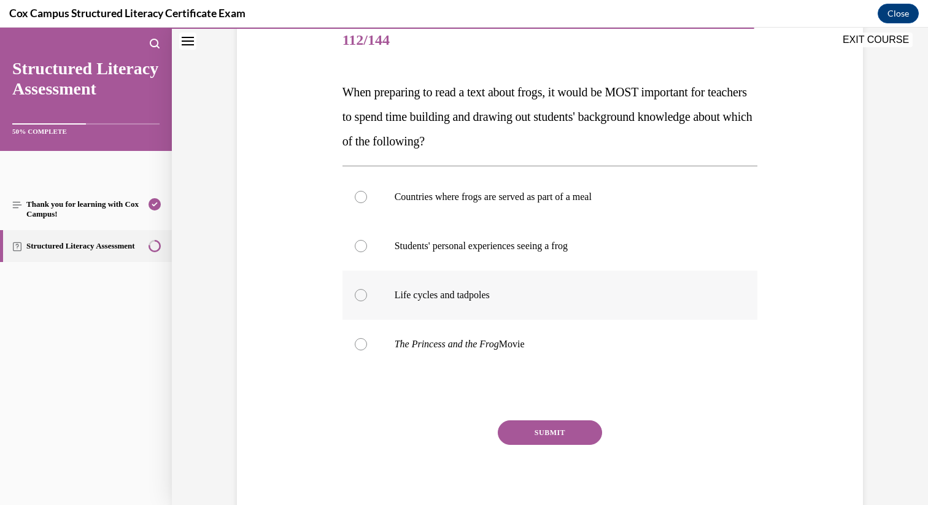
click at [488, 290] on p "Life cycles and tadpoles" at bounding box center [561, 295] width 333 height 12
click at [367, 290] on input "Life cycles and tadpoles" at bounding box center [361, 295] width 12 height 12
radio input "true"
click at [542, 430] on button "SUBMIT" at bounding box center [550, 433] width 104 height 25
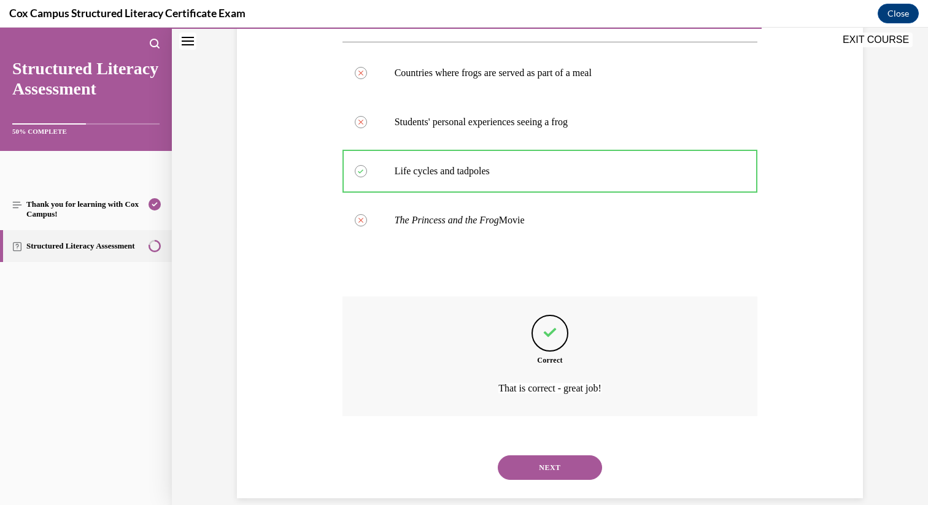
scroll to position [296, 0]
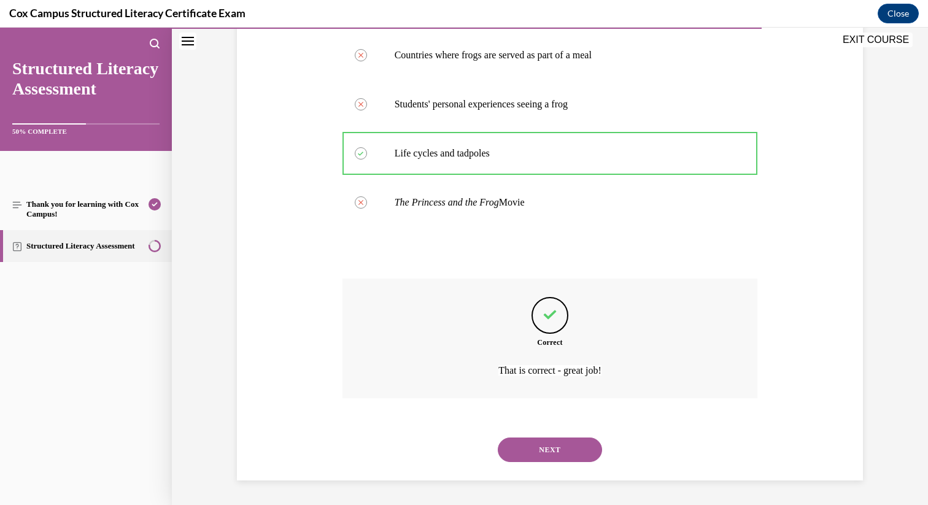
click at [553, 463] on div "NEXT" at bounding box center [551, 449] width 416 height 49
click at [556, 454] on button "NEXT" at bounding box center [550, 450] width 104 height 25
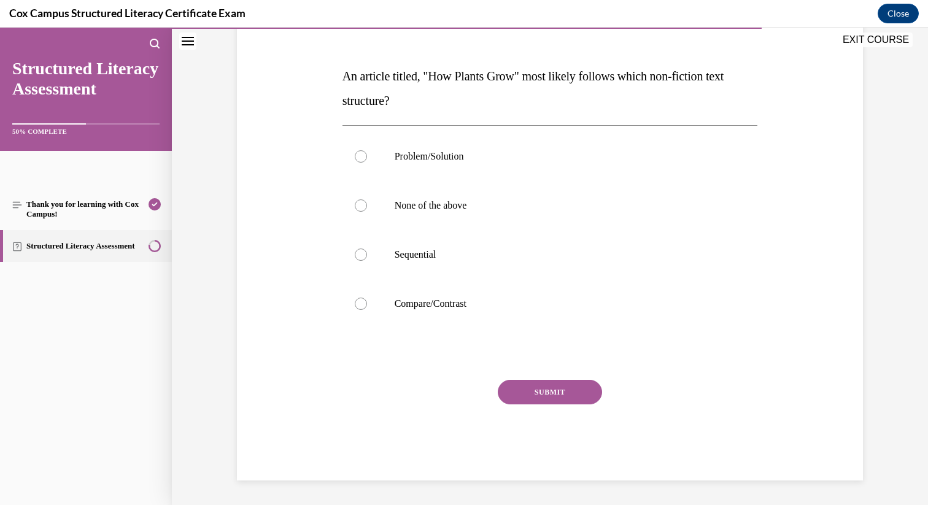
scroll to position [137, 0]
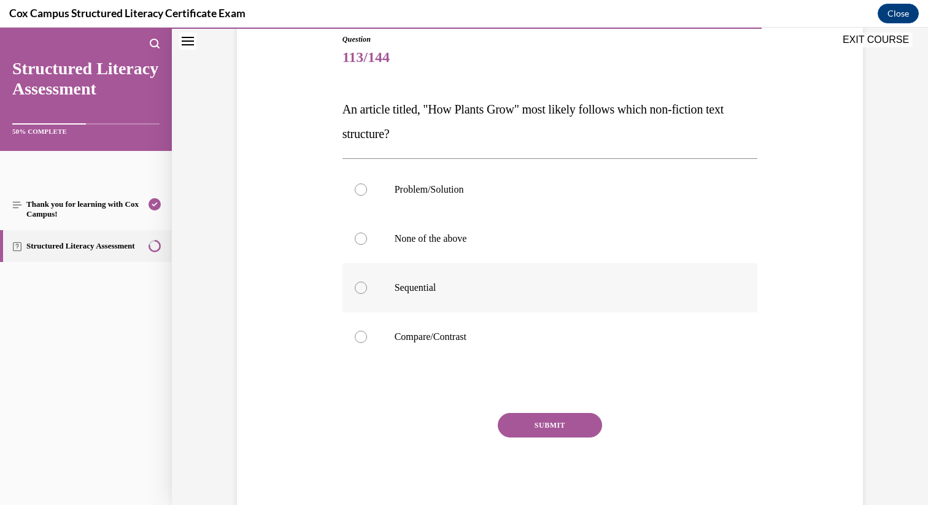
click at [535, 307] on label "Sequential" at bounding box center [551, 287] width 416 height 49
click at [367, 294] on input "Sequential" at bounding box center [361, 288] width 12 height 12
radio input "true"
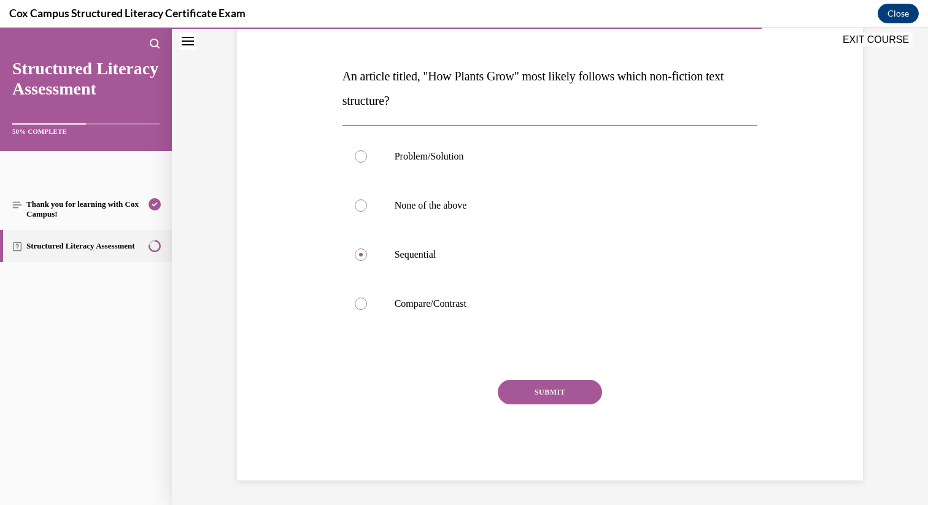
click at [561, 394] on button "SUBMIT" at bounding box center [550, 392] width 104 height 25
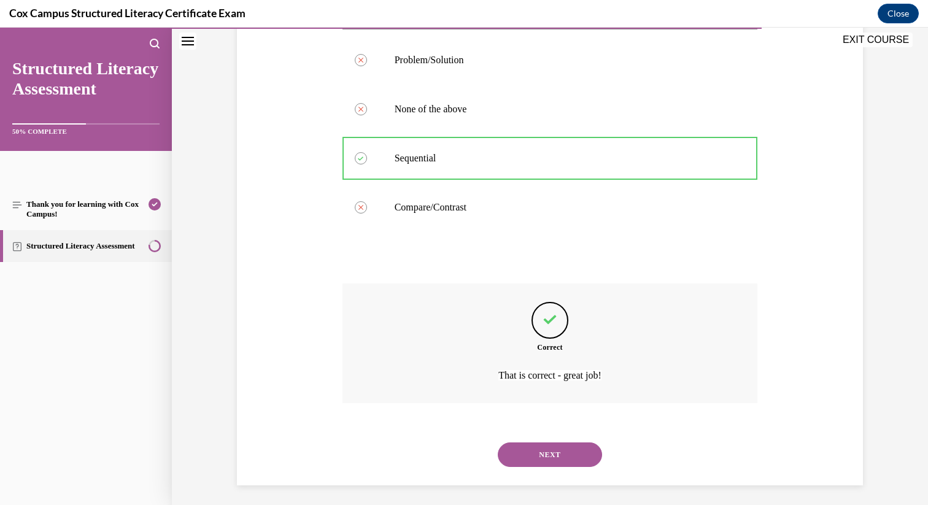
scroll to position [271, 0]
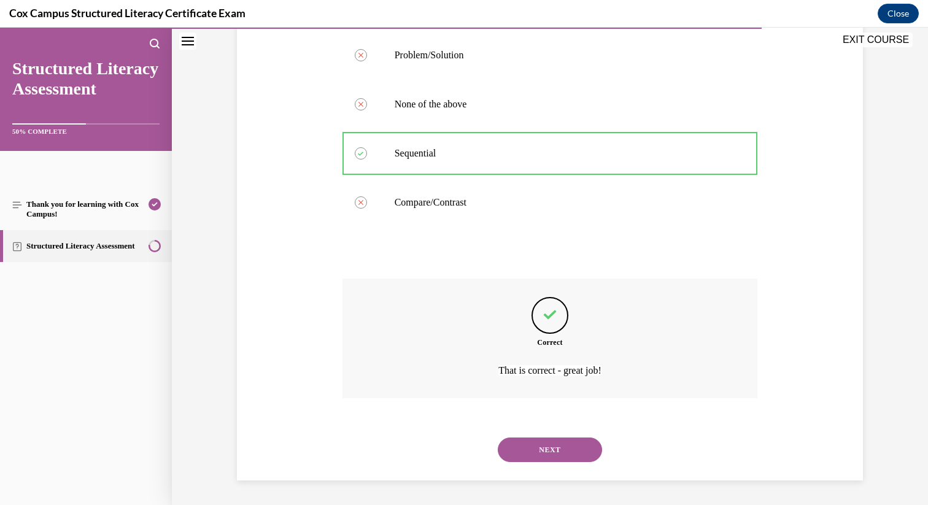
click at [586, 451] on button "NEXT" at bounding box center [550, 450] width 104 height 25
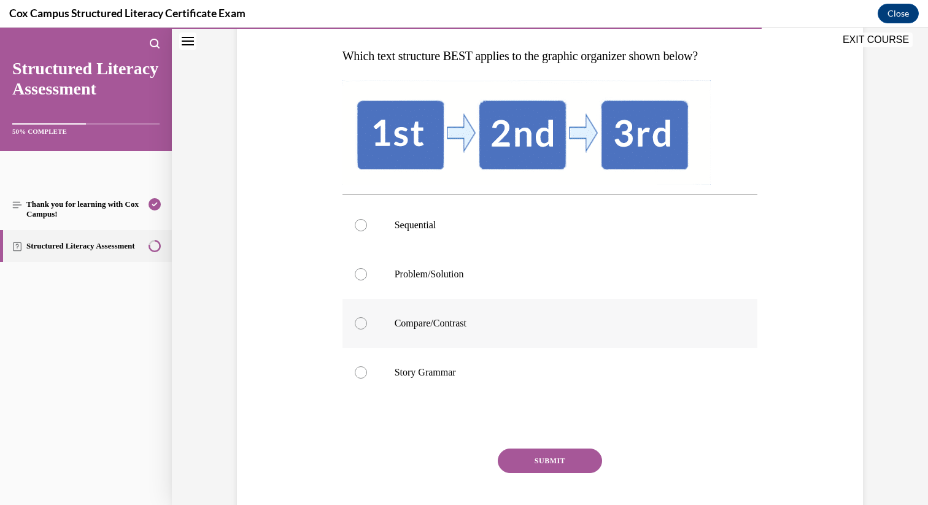
scroll to position [204, 0]
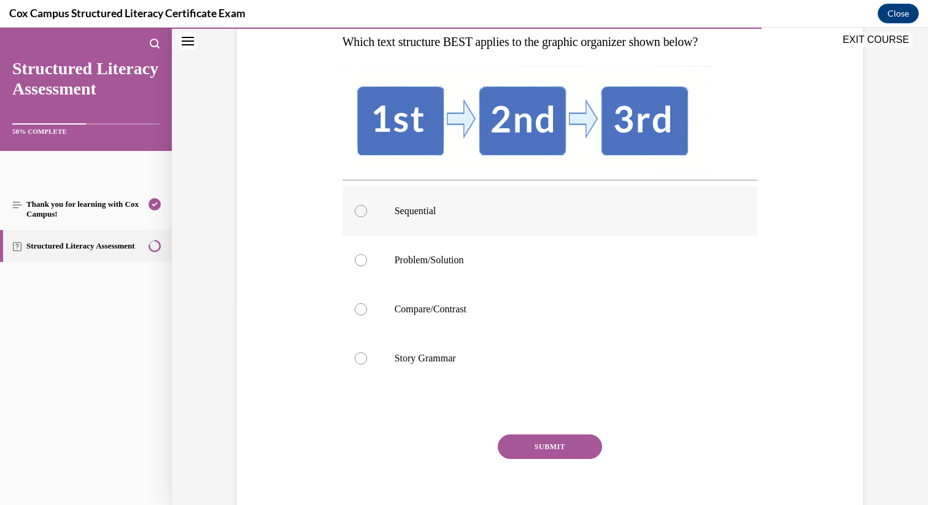
click at [583, 227] on label "Sequential" at bounding box center [551, 211] width 416 height 49
click at [367, 217] on input "Sequential" at bounding box center [361, 211] width 12 height 12
radio input "true"
click at [583, 446] on button "SUBMIT" at bounding box center [550, 447] width 104 height 25
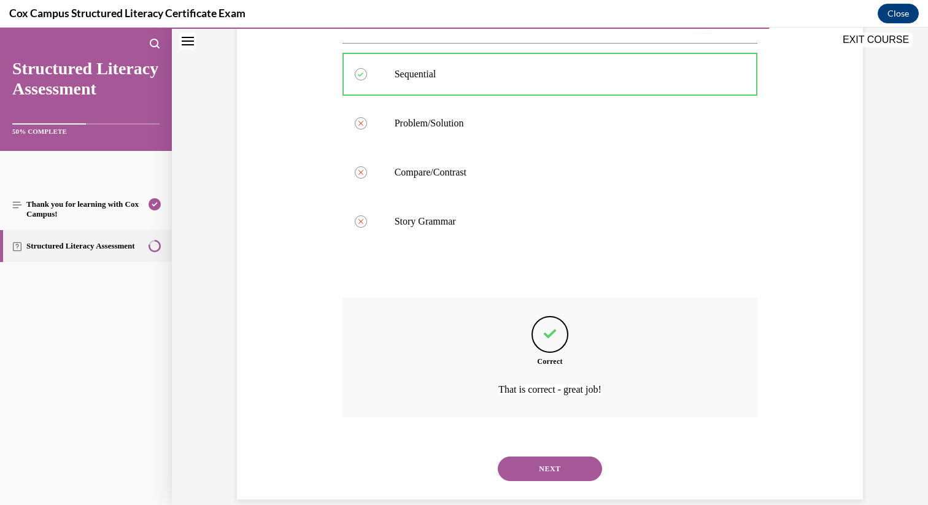
scroll to position [360, 0]
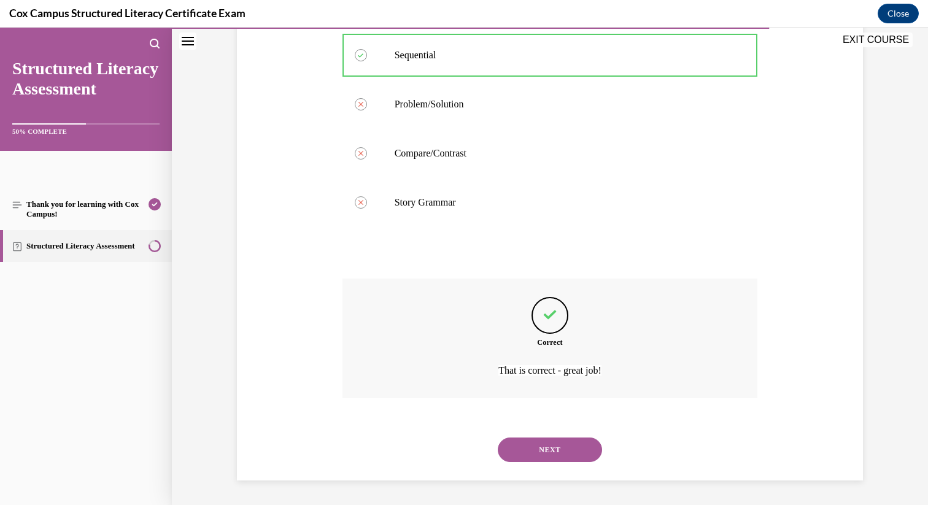
click at [581, 453] on button "NEXT" at bounding box center [550, 450] width 104 height 25
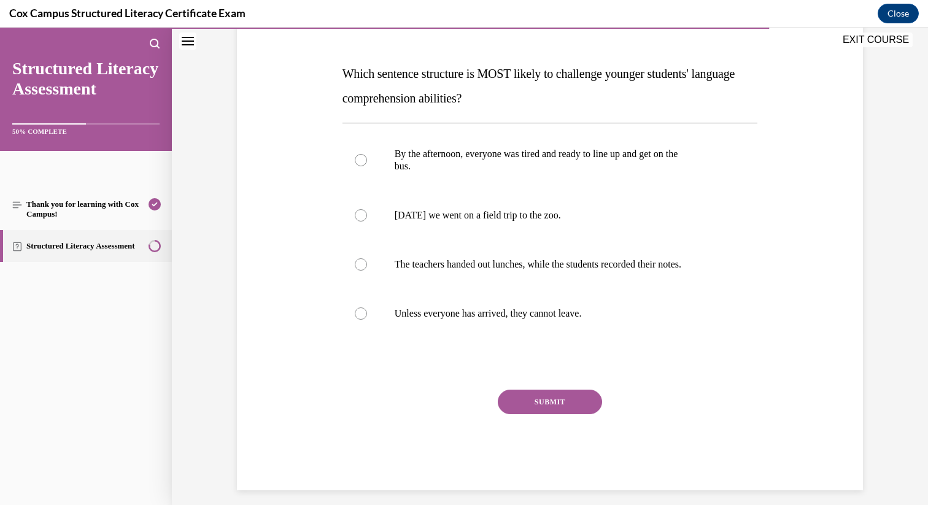
scroll to position [182, 0]
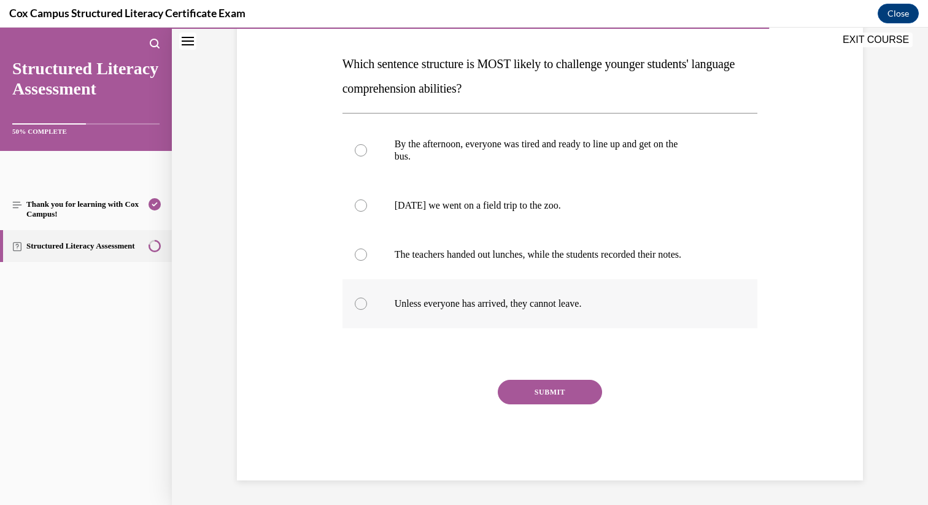
click at [536, 297] on label "Unless everyone has arrived, they cannot leave." at bounding box center [551, 303] width 416 height 49
click at [367, 298] on input "Unless everyone has arrived, they cannot leave." at bounding box center [361, 304] width 12 height 12
radio input "true"
click at [579, 392] on button "SUBMIT" at bounding box center [550, 392] width 104 height 25
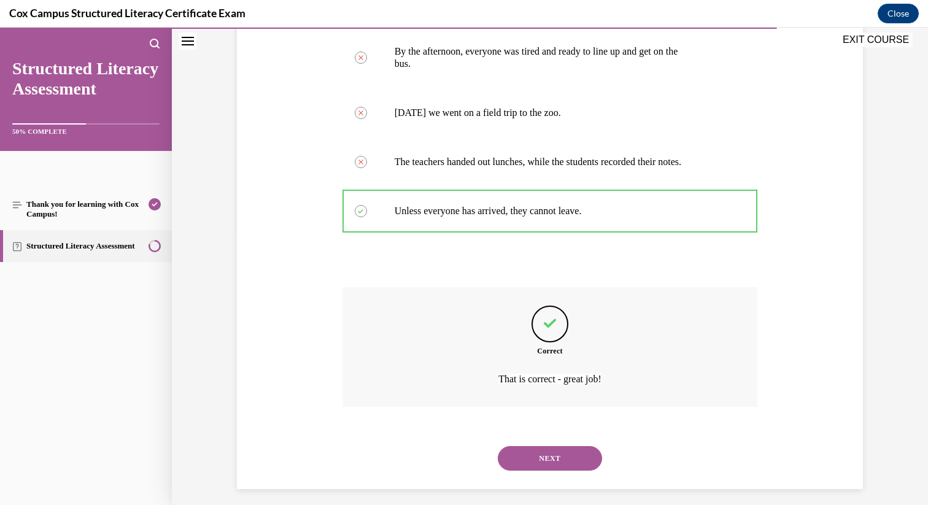
scroll to position [284, 0]
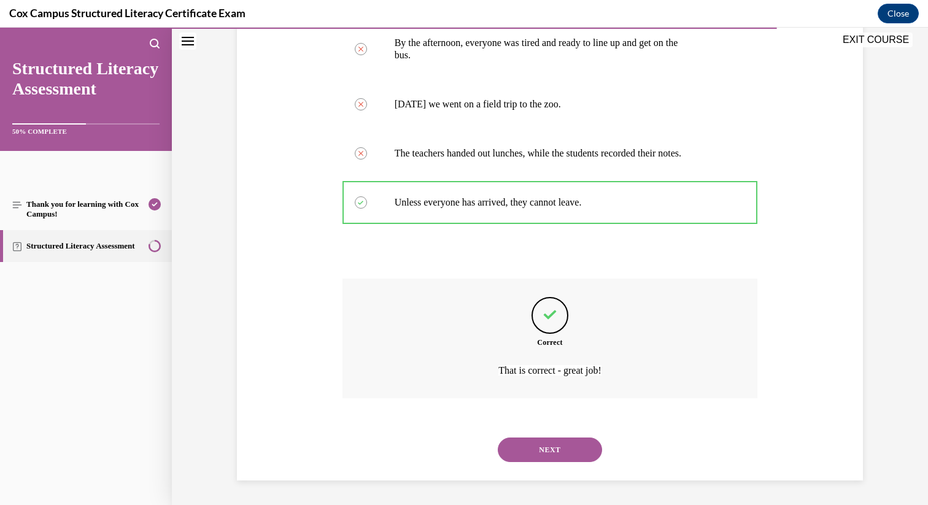
click at [573, 446] on button "NEXT" at bounding box center [550, 450] width 104 height 25
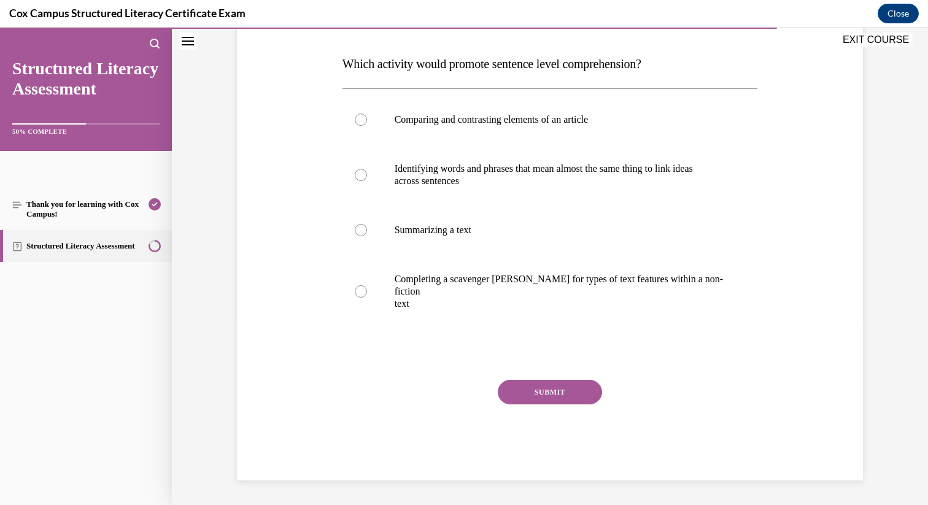
scroll to position [137, 0]
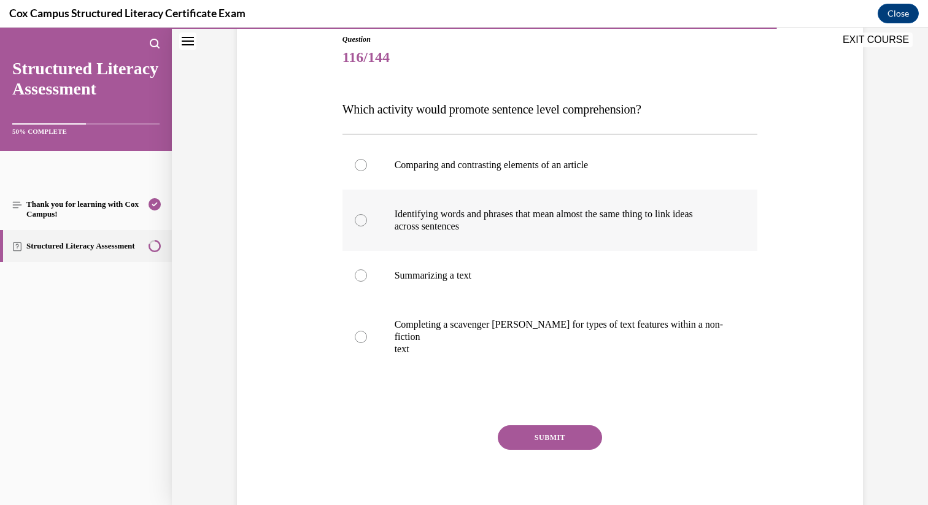
click at [517, 218] on p "Identifying words and phrases that mean almost the same thing to link ideas" at bounding box center [561, 214] width 333 height 12
click at [367, 218] on input "Identifying words and phrases that mean almost the same thing to link ideas acr…" at bounding box center [361, 220] width 12 height 12
radio input "true"
click at [574, 429] on button "SUBMIT" at bounding box center [550, 437] width 104 height 25
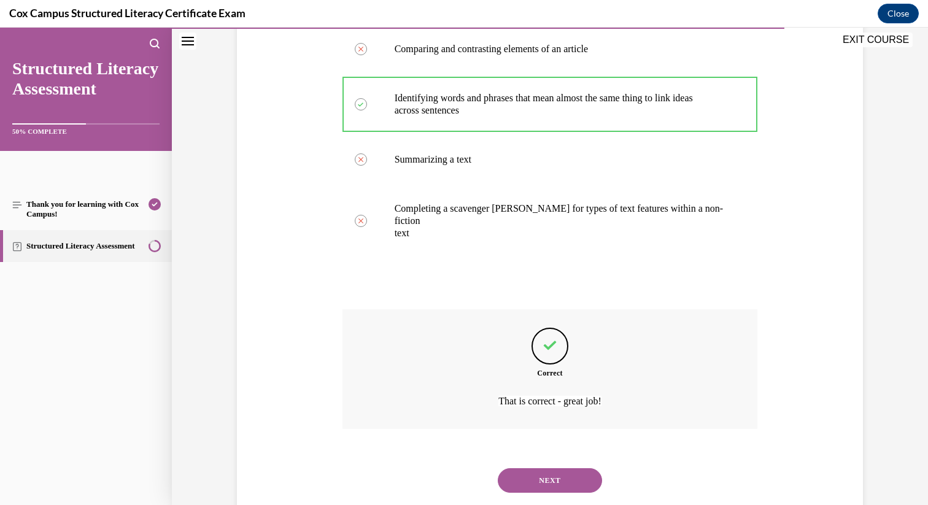
scroll to position [271, 0]
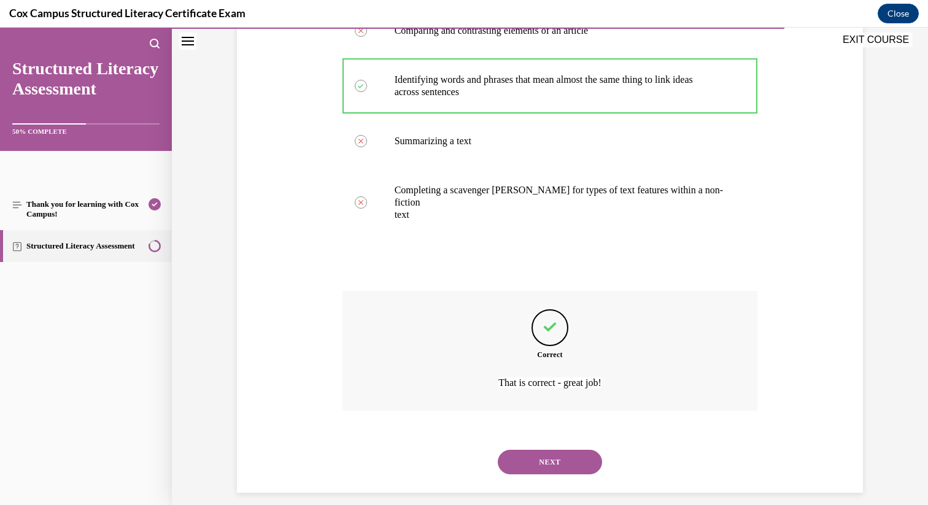
click at [576, 460] on button "NEXT" at bounding box center [550, 462] width 104 height 25
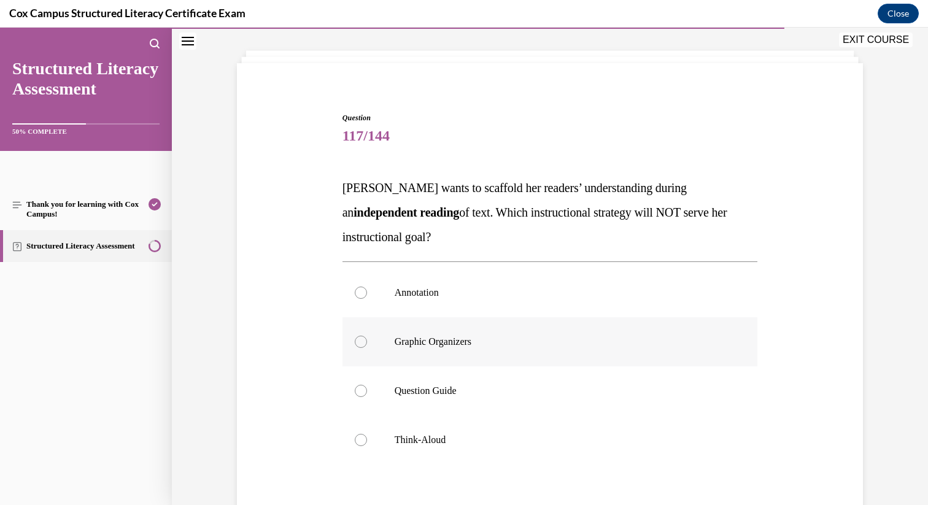
scroll to position [90, 0]
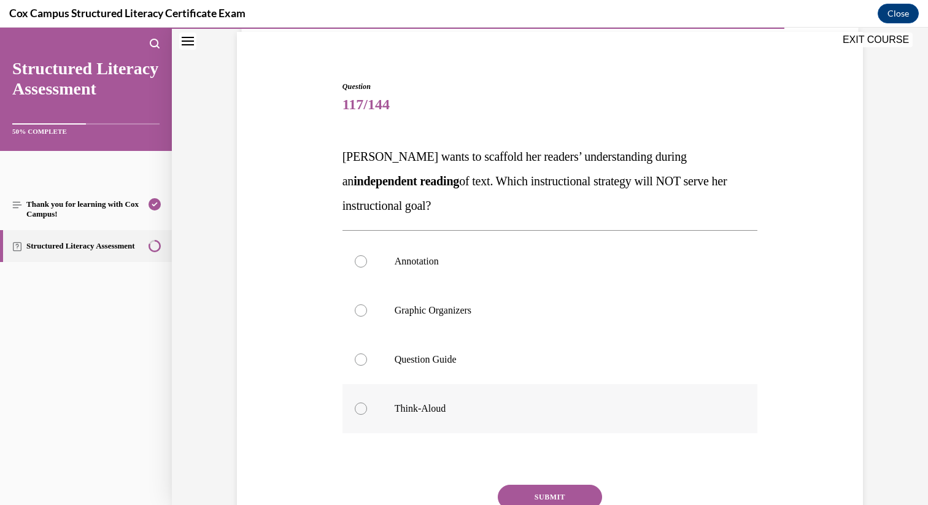
click at [568, 417] on label "Think-Aloud" at bounding box center [551, 408] width 416 height 49
click at [367, 415] on input "Think-Aloud" at bounding box center [361, 409] width 12 height 12
radio input "true"
click at [585, 488] on button "SUBMIT" at bounding box center [550, 497] width 104 height 25
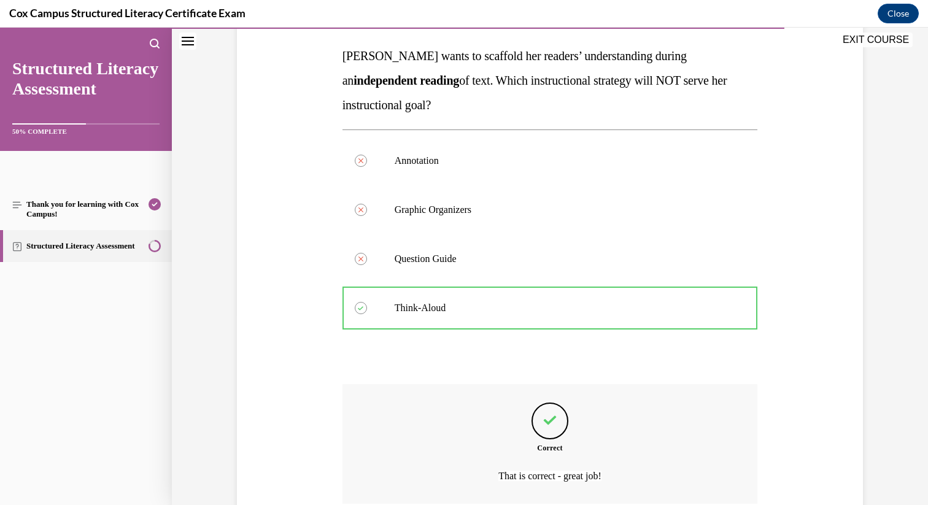
scroll to position [296, 0]
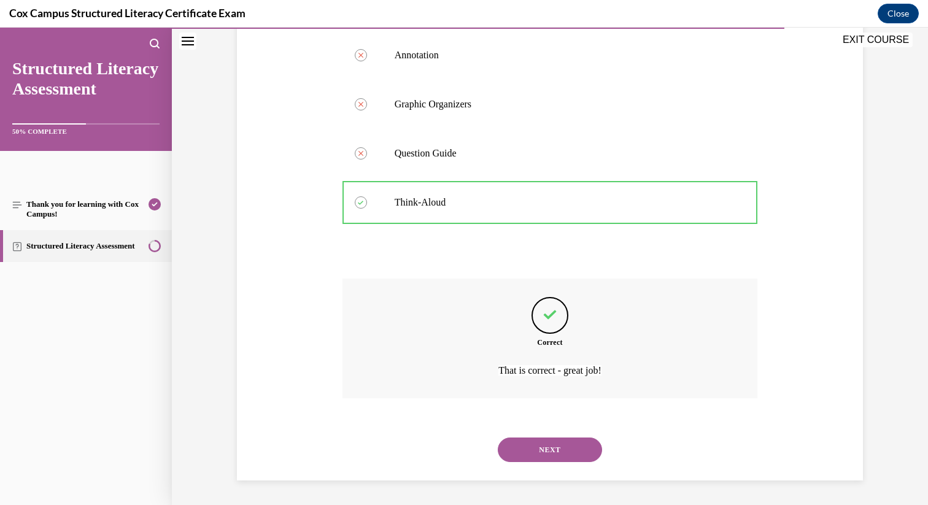
click at [549, 440] on button "NEXT" at bounding box center [550, 450] width 104 height 25
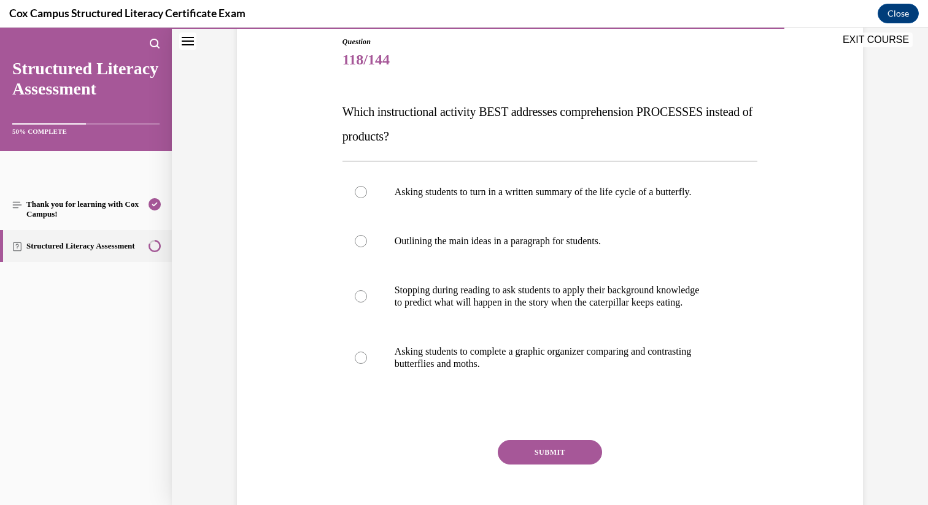
scroll to position [195, 0]
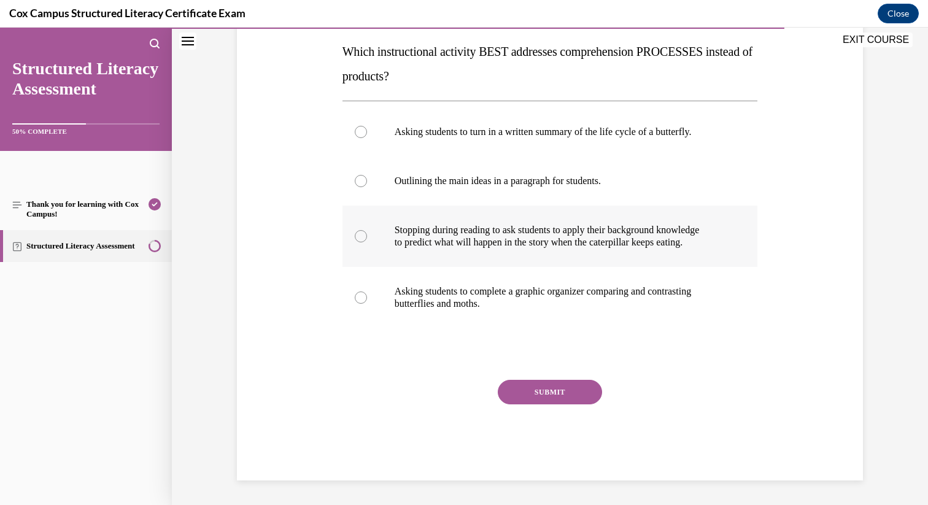
click at [497, 233] on p "Stopping during reading to ask students to apply their background knowledge" at bounding box center [561, 230] width 333 height 12
click at [367, 233] on input "Stopping during reading to ask students to apply their background knowledge to …" at bounding box center [361, 236] width 12 height 12
radio input "true"
click at [545, 394] on button "SUBMIT" at bounding box center [550, 392] width 104 height 25
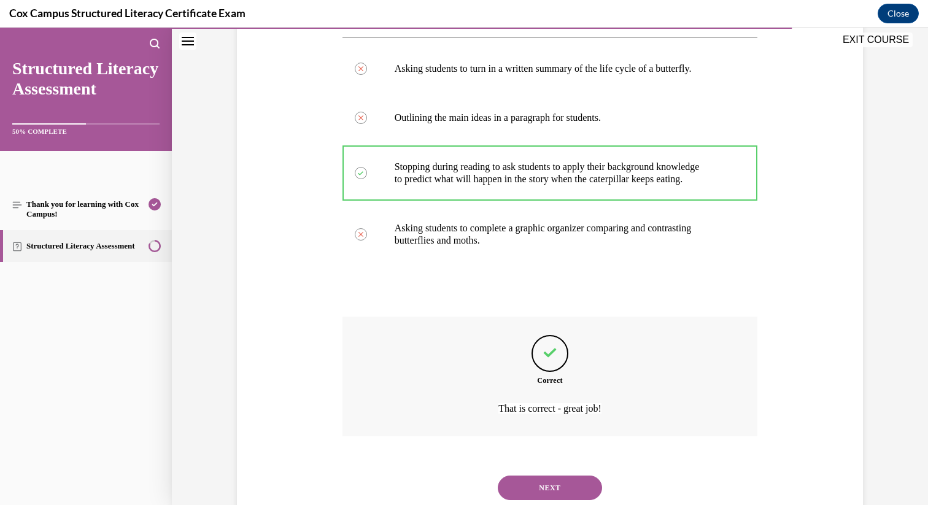
scroll to position [296, 0]
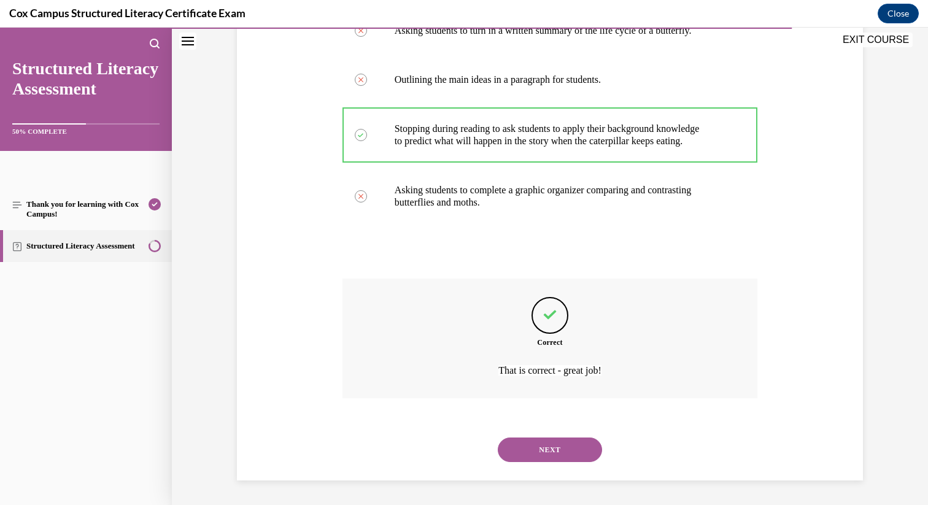
click at [556, 453] on button "NEXT" at bounding box center [550, 450] width 104 height 25
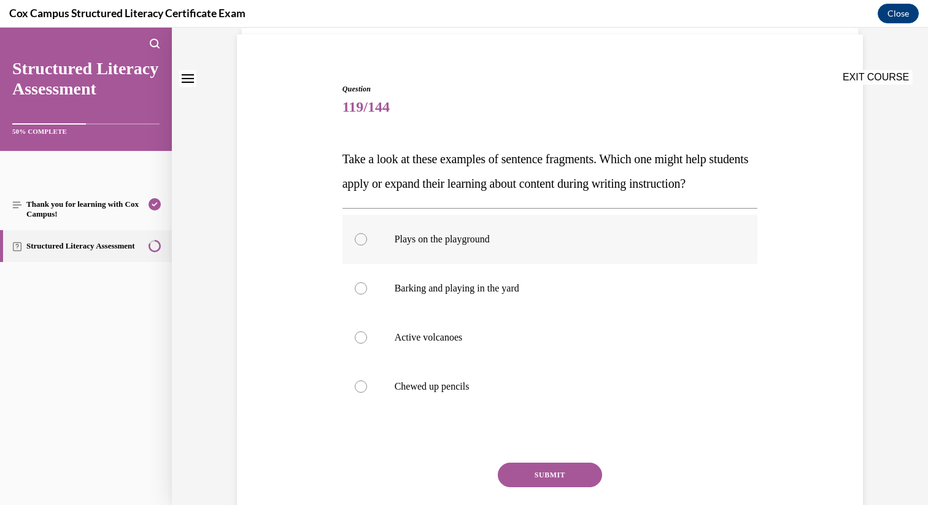
scroll to position [92, 0]
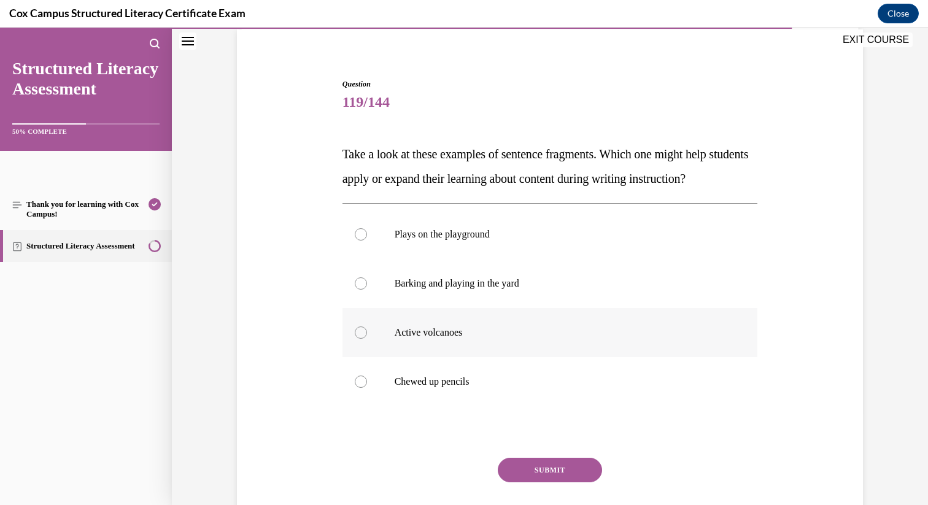
click at [468, 339] on p "Active volcanoes" at bounding box center [561, 333] width 333 height 12
click at [367, 339] on input "Active volcanoes" at bounding box center [361, 333] width 12 height 12
radio input "true"
click at [535, 483] on button "SUBMIT" at bounding box center [550, 470] width 104 height 25
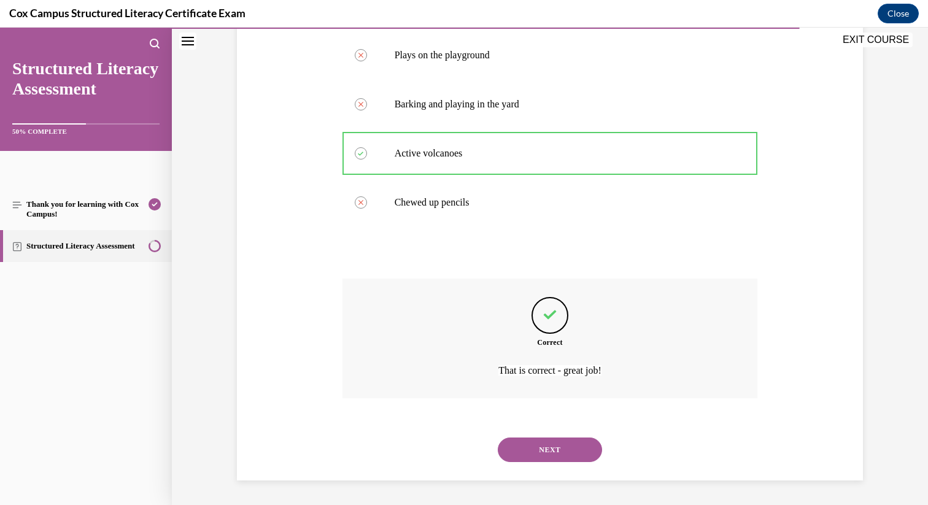
click at [542, 443] on button "NEXT" at bounding box center [550, 450] width 104 height 25
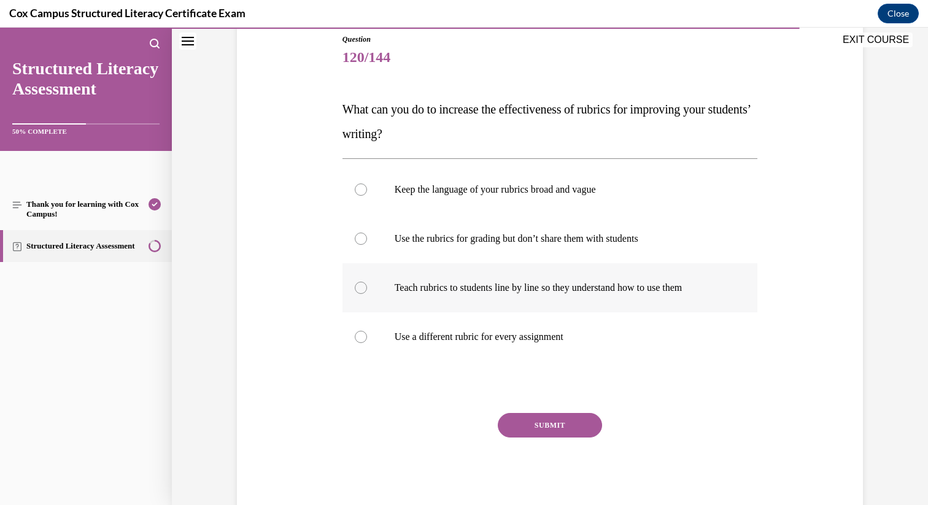
click at [552, 293] on p "Teach rubrics to students line by line so they understand how to use them" at bounding box center [561, 288] width 333 height 12
click at [367, 293] on input "Teach rubrics to students line by line so they understand how to use them" at bounding box center [361, 288] width 12 height 12
radio input "true"
click at [554, 428] on button "SUBMIT" at bounding box center [550, 425] width 104 height 25
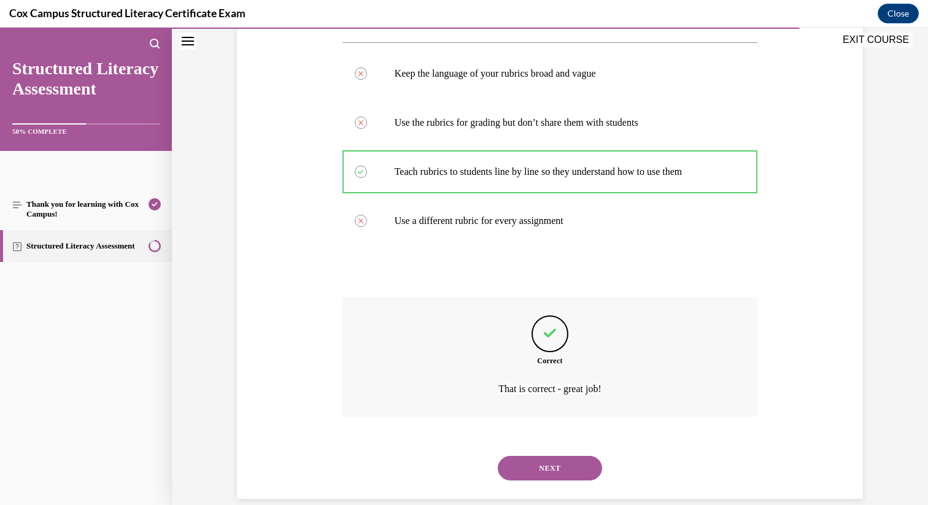
scroll to position [271, 0]
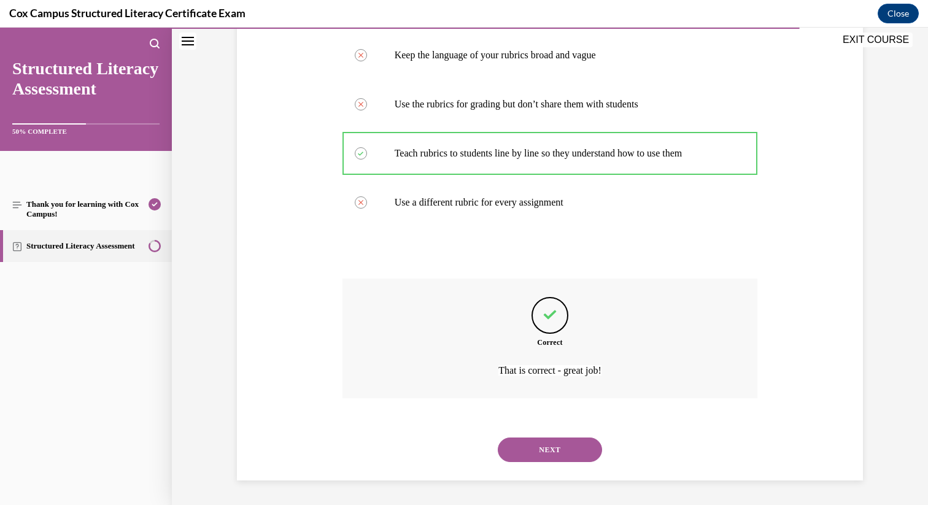
click at [553, 446] on button "NEXT" at bounding box center [550, 450] width 104 height 25
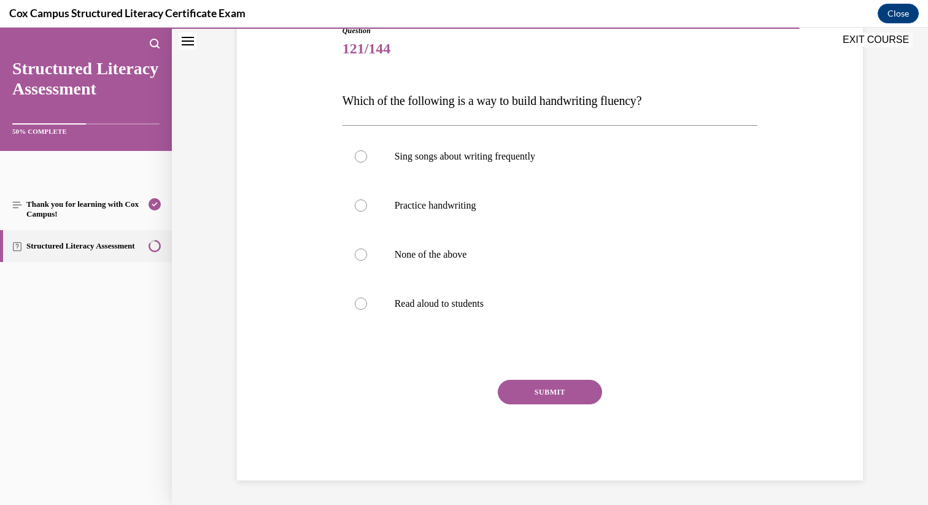
scroll to position [136, 0]
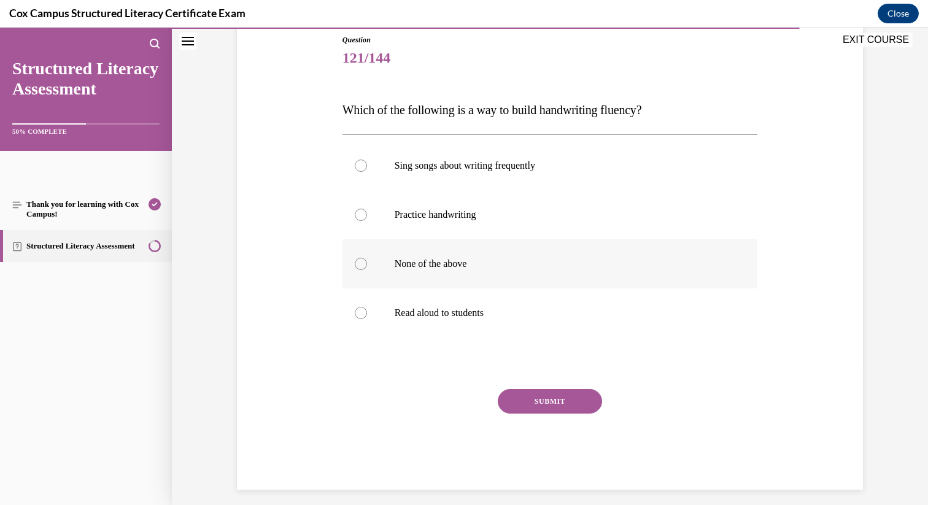
click at [472, 263] on p "None of the above" at bounding box center [561, 264] width 333 height 12
click at [367, 263] on input "None of the above" at bounding box center [361, 264] width 12 height 12
radio input "true"
click at [515, 397] on button "SUBMIT" at bounding box center [550, 401] width 104 height 25
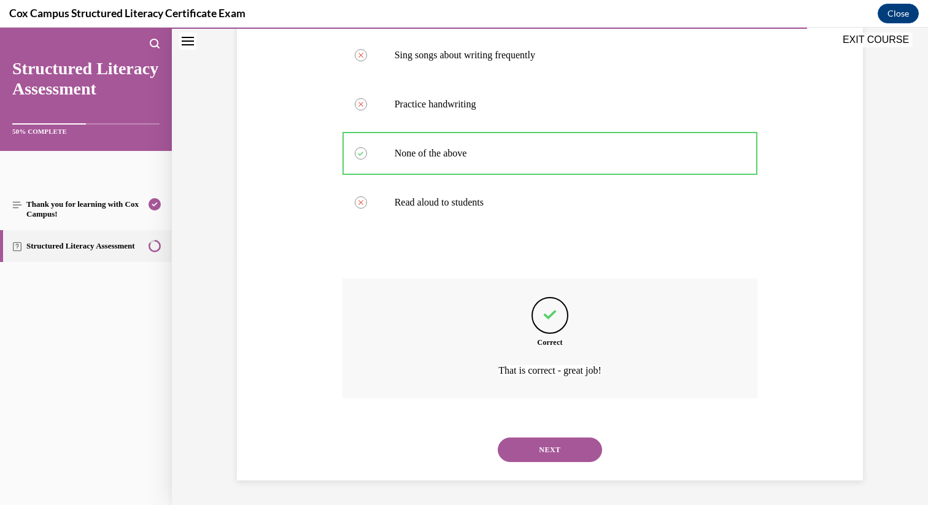
click at [539, 445] on button "NEXT" at bounding box center [550, 450] width 104 height 25
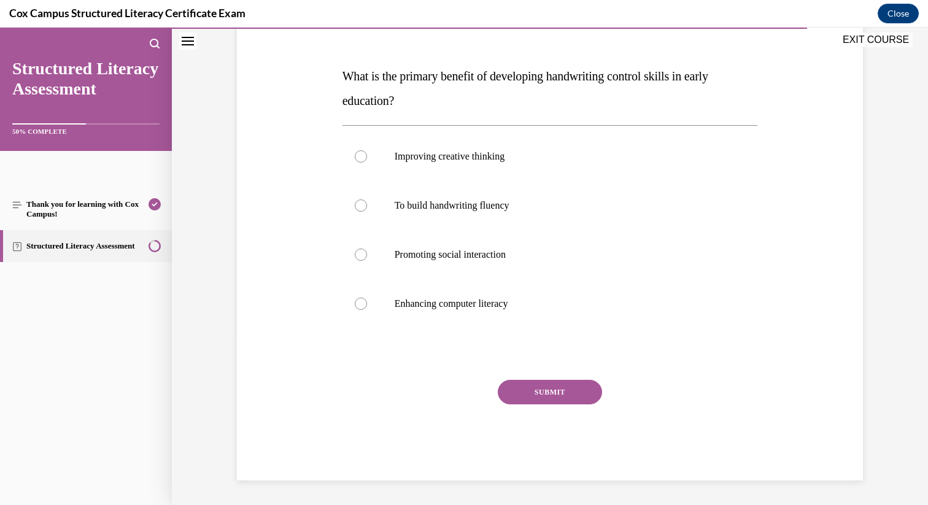
scroll to position [137, 0]
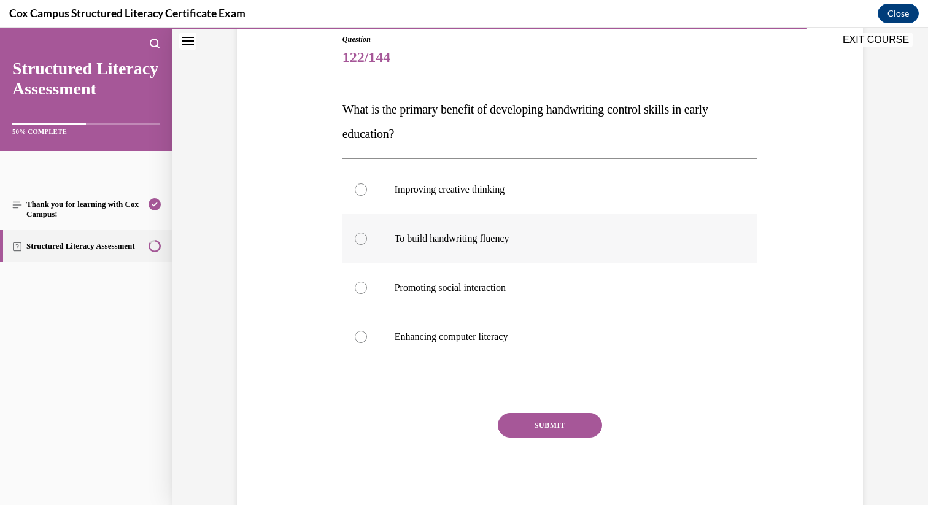
click at [507, 238] on p "To build handwriting fluency" at bounding box center [561, 239] width 333 height 12
click at [367, 238] on input "To build handwriting fluency" at bounding box center [361, 239] width 12 height 12
radio input "true"
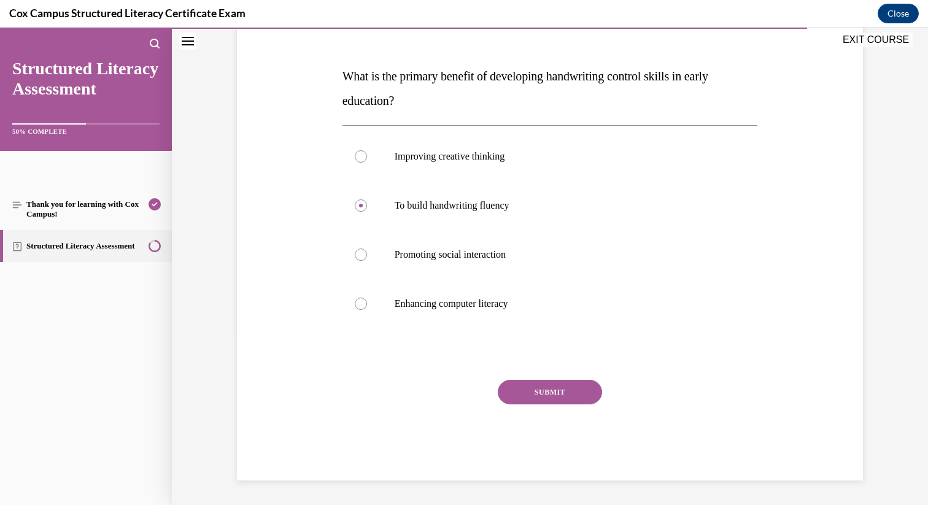
click at [532, 394] on button "SUBMIT" at bounding box center [550, 392] width 104 height 25
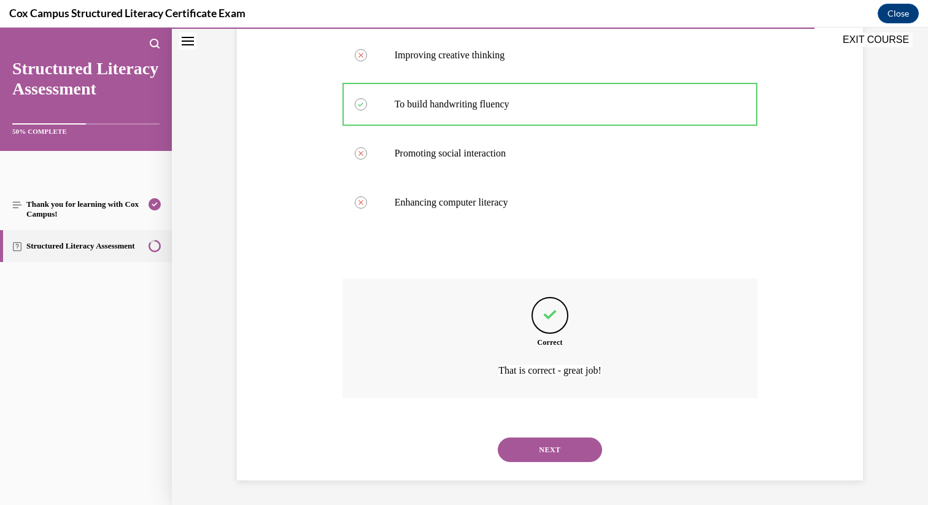
click at [546, 453] on button "NEXT" at bounding box center [550, 450] width 104 height 25
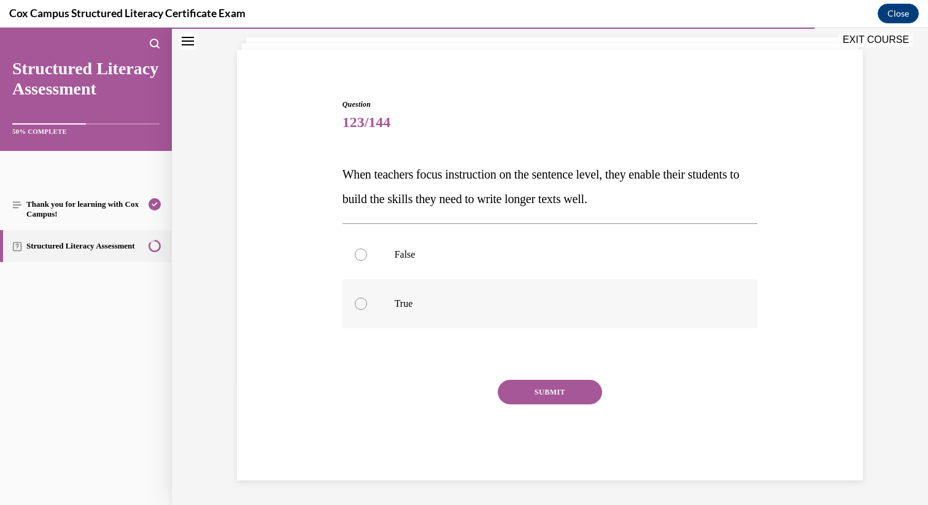
click at [482, 291] on label "True" at bounding box center [551, 303] width 416 height 49
click at [367, 298] on input "True" at bounding box center [361, 304] width 12 height 12
radio input "true"
click at [527, 392] on button "SUBMIT" at bounding box center [550, 392] width 104 height 25
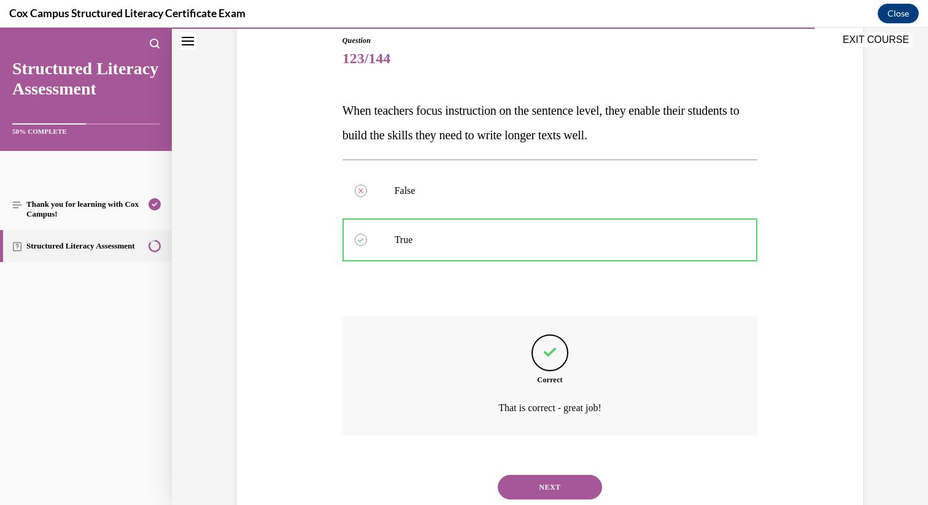
scroll to position [173, 0]
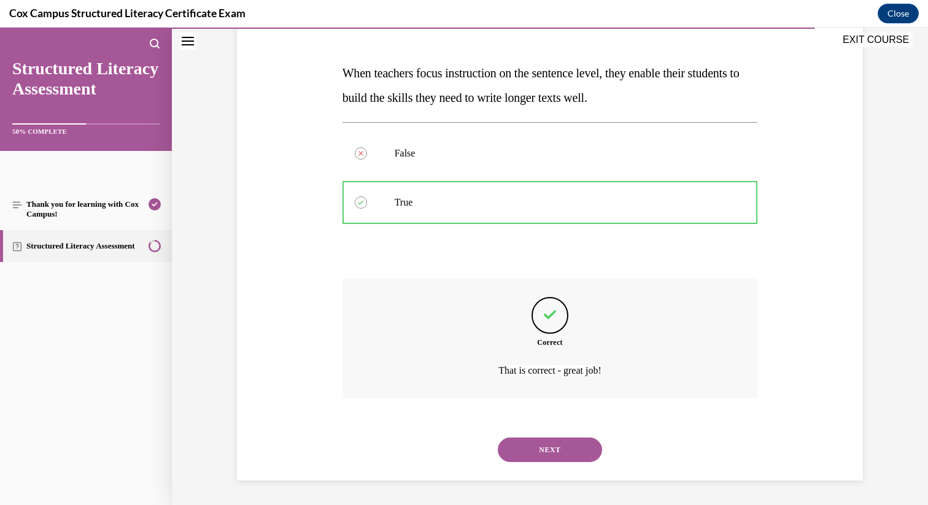
click at [546, 453] on button "NEXT" at bounding box center [550, 450] width 104 height 25
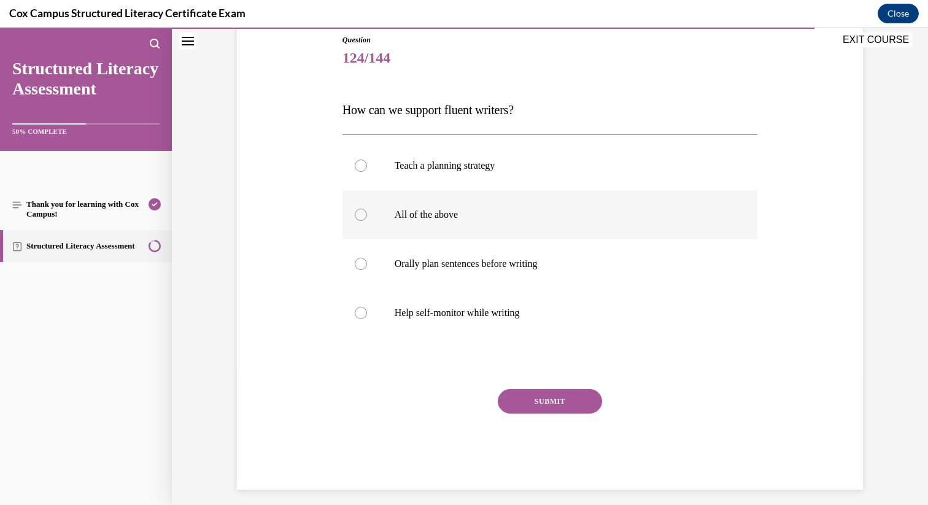
click at [438, 196] on label "All of the above" at bounding box center [551, 214] width 416 height 49
click at [367, 209] on input "All of the above" at bounding box center [361, 215] width 12 height 12
radio input "true"
click at [519, 396] on button "SUBMIT" at bounding box center [550, 401] width 104 height 25
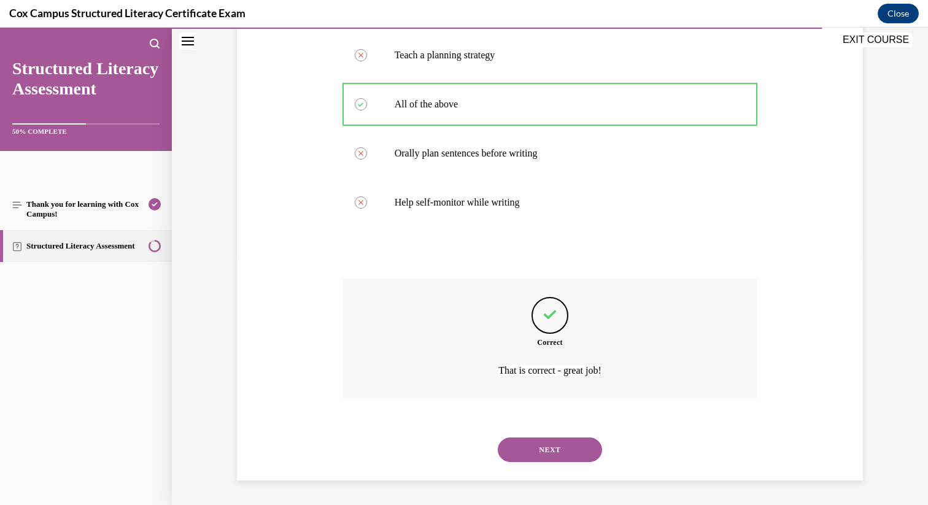
click at [538, 445] on button "NEXT" at bounding box center [550, 450] width 104 height 25
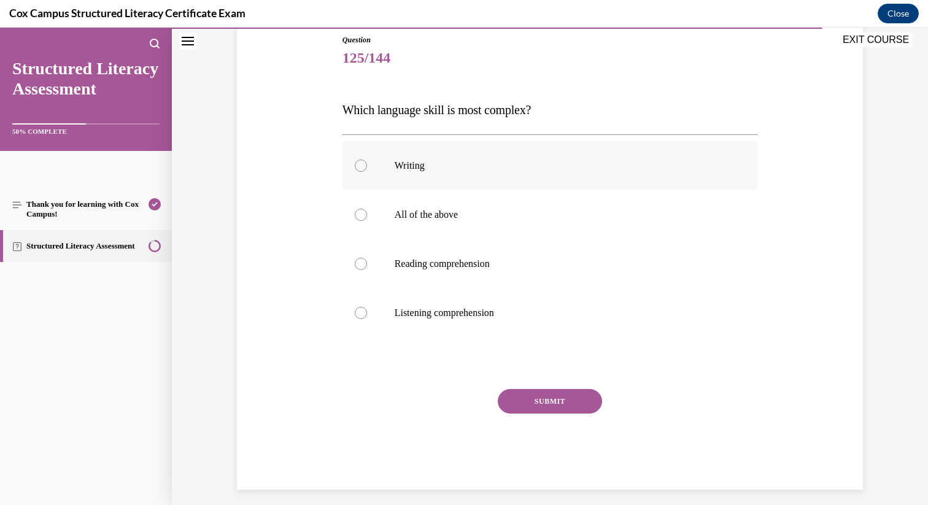
click at [424, 161] on p "Writing" at bounding box center [561, 166] width 333 height 12
click at [367, 161] on input "Writing" at bounding box center [361, 166] width 12 height 12
radio input "true"
click at [522, 402] on button "SUBMIT" at bounding box center [550, 401] width 104 height 25
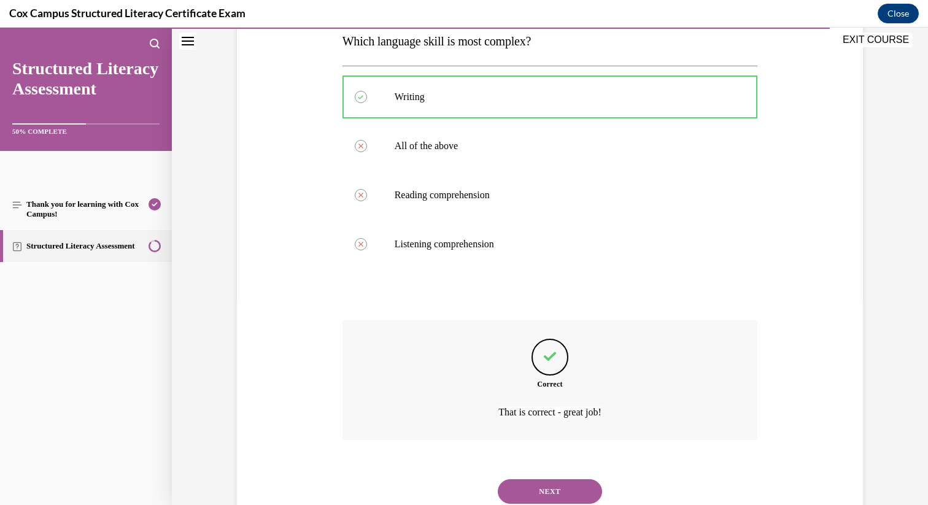
scroll to position [247, 0]
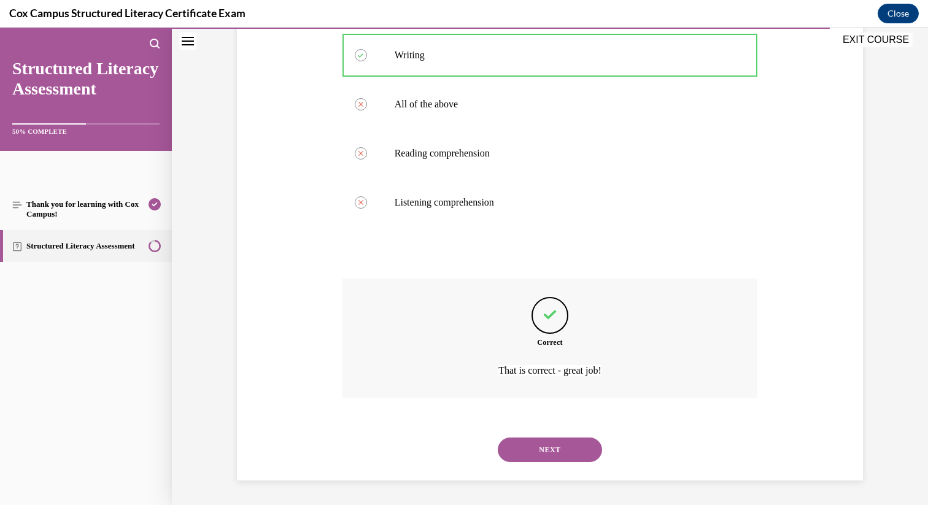
click at [530, 445] on button "NEXT" at bounding box center [550, 450] width 104 height 25
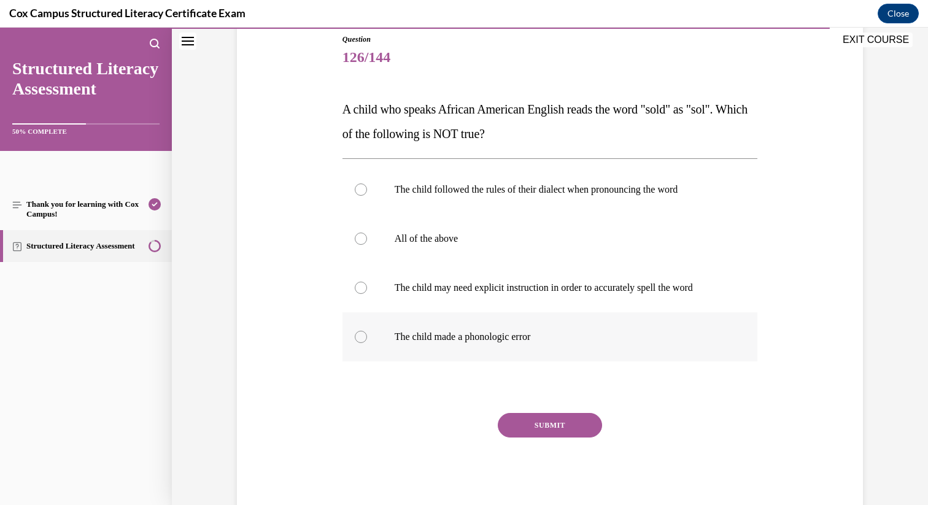
click at [574, 332] on p "The child made a phonologic error" at bounding box center [561, 337] width 333 height 12
click at [367, 332] on input "The child made a phonologic error" at bounding box center [361, 337] width 12 height 12
radio input "true"
click at [580, 420] on button "SUBMIT" at bounding box center [550, 425] width 104 height 25
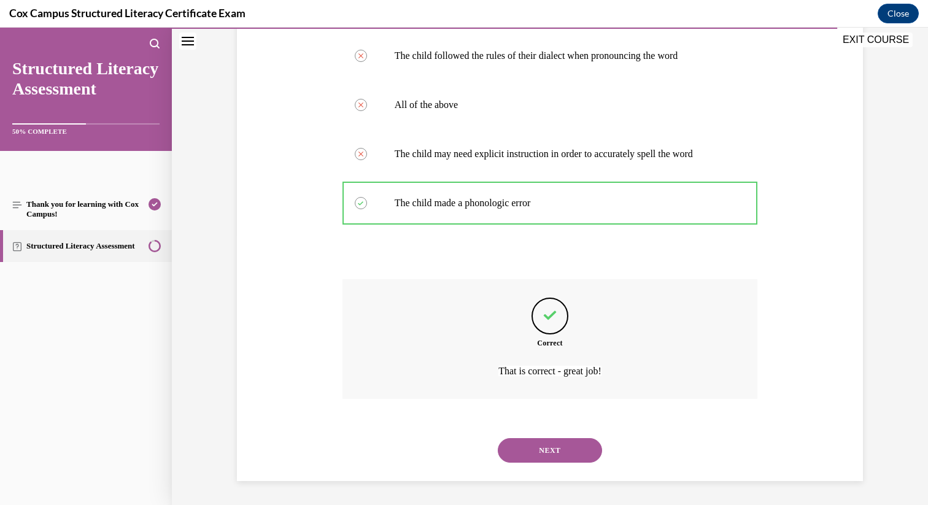
scroll to position [271, 0]
click at [581, 446] on button "NEXT" at bounding box center [550, 450] width 104 height 25
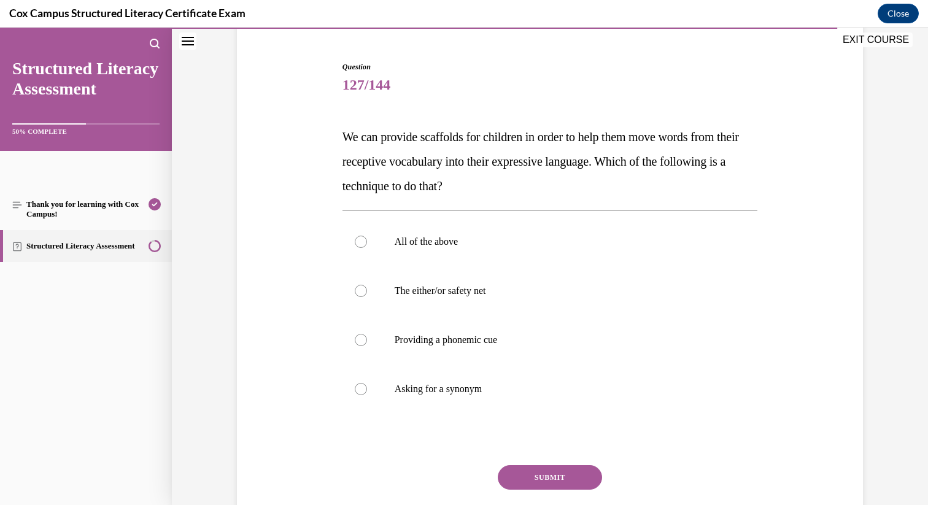
scroll to position [139, 0]
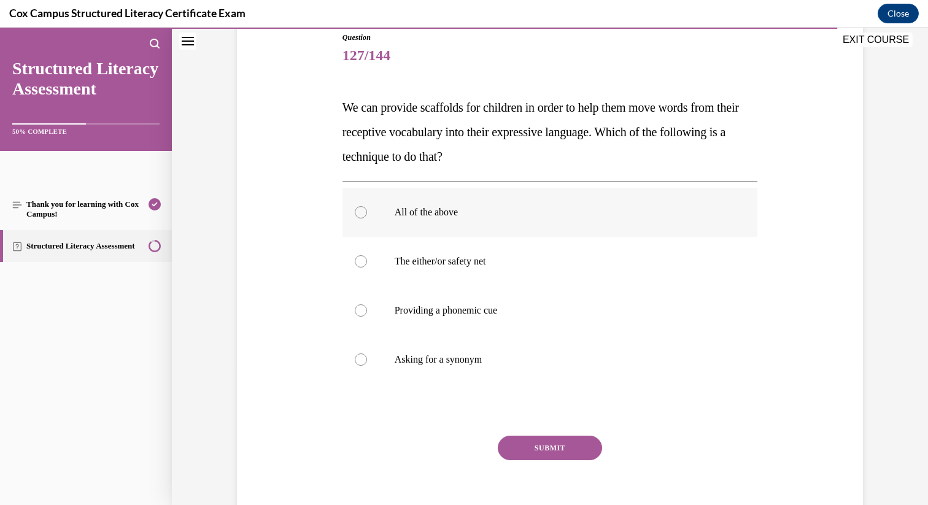
click at [427, 212] on p "All of the above" at bounding box center [561, 212] width 333 height 12
click at [367, 212] on input "All of the above" at bounding box center [361, 212] width 12 height 12
radio input "true"
click at [526, 453] on button "SUBMIT" at bounding box center [550, 448] width 104 height 25
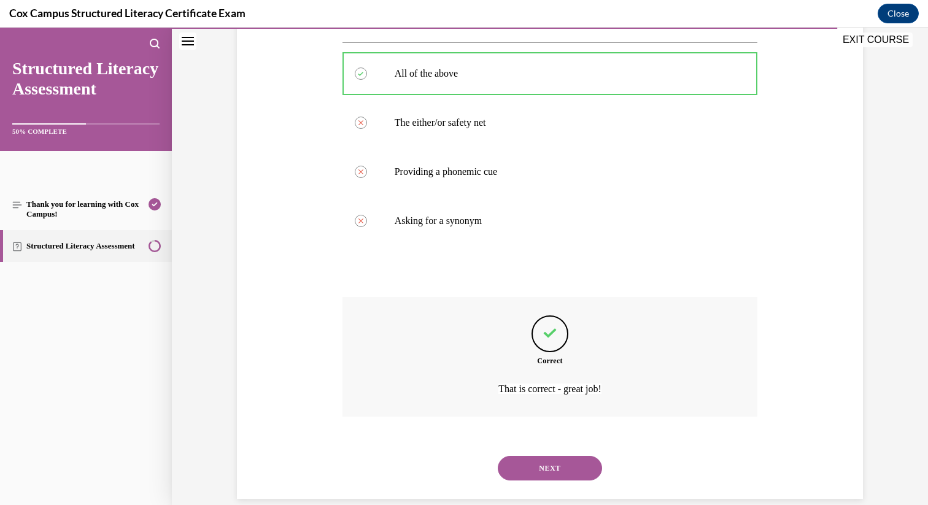
scroll to position [296, 0]
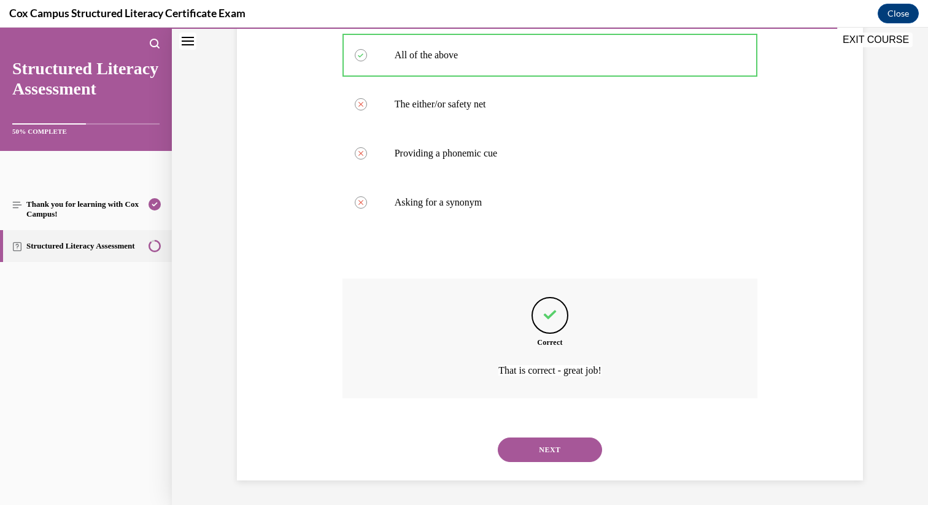
click at [568, 454] on button "NEXT" at bounding box center [550, 450] width 104 height 25
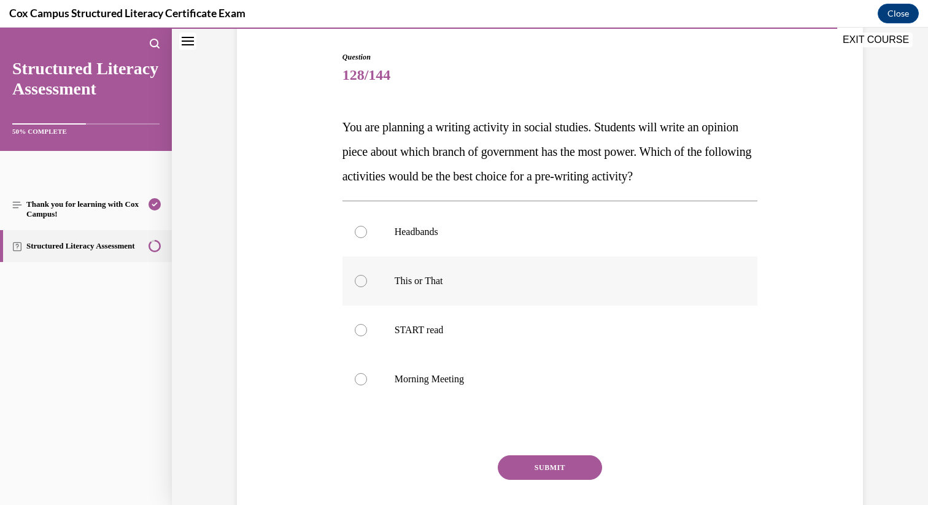
scroll to position [128, 0]
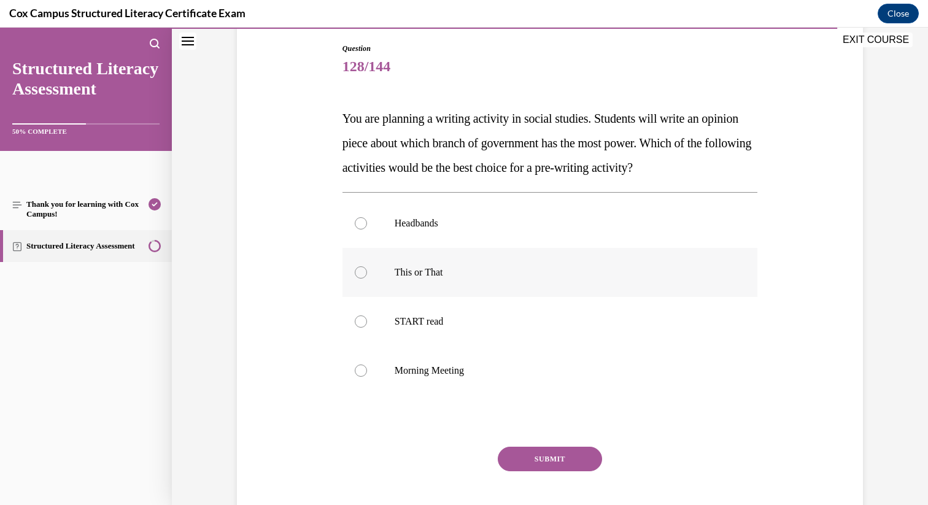
click at [454, 287] on label "This or That" at bounding box center [551, 272] width 416 height 49
click at [367, 279] on input "This or That" at bounding box center [361, 272] width 12 height 12
radio input "true"
click at [533, 455] on button "SUBMIT" at bounding box center [550, 459] width 104 height 25
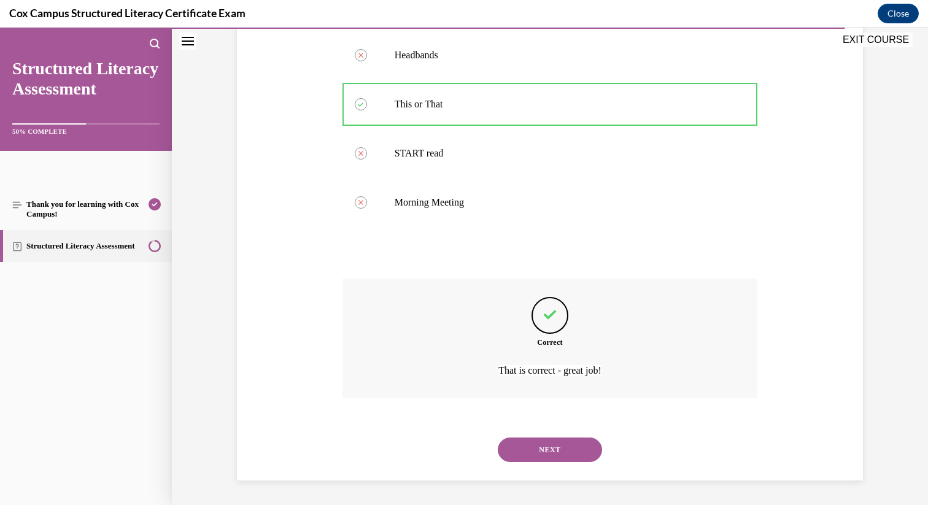
click at [542, 456] on button "NEXT" at bounding box center [550, 450] width 104 height 25
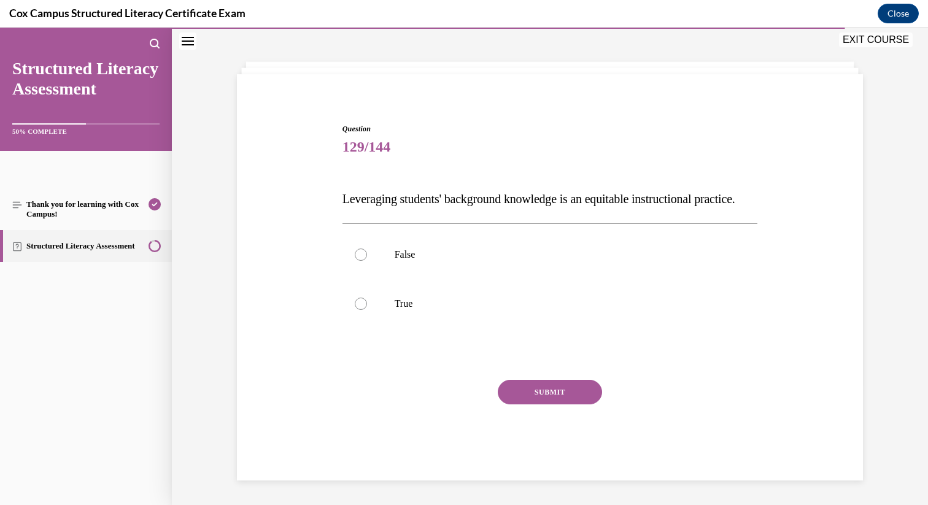
scroll to position [72, 0]
click at [418, 307] on p "True" at bounding box center [561, 304] width 333 height 12
click at [367, 307] on input "True" at bounding box center [361, 304] width 12 height 12
radio input "true"
click at [524, 384] on button "SUBMIT" at bounding box center [550, 392] width 104 height 25
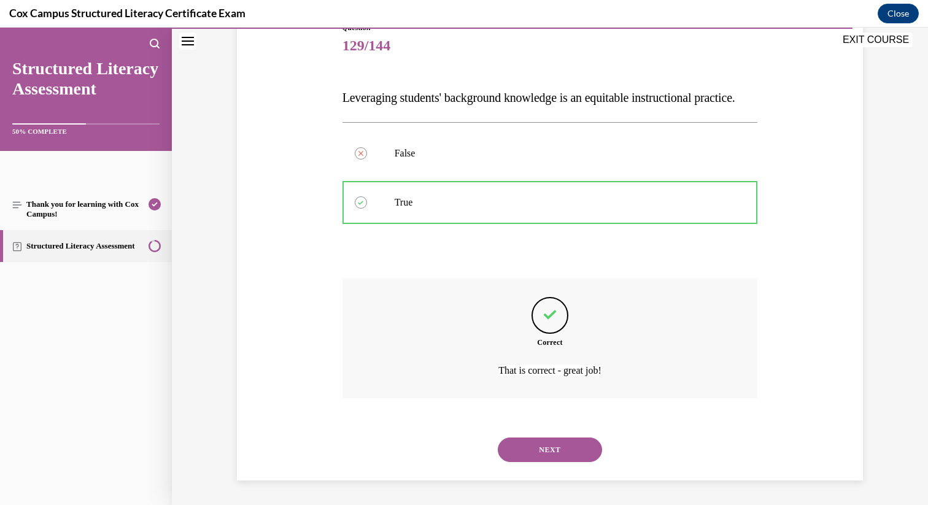
click at [556, 451] on button "NEXT" at bounding box center [550, 450] width 104 height 25
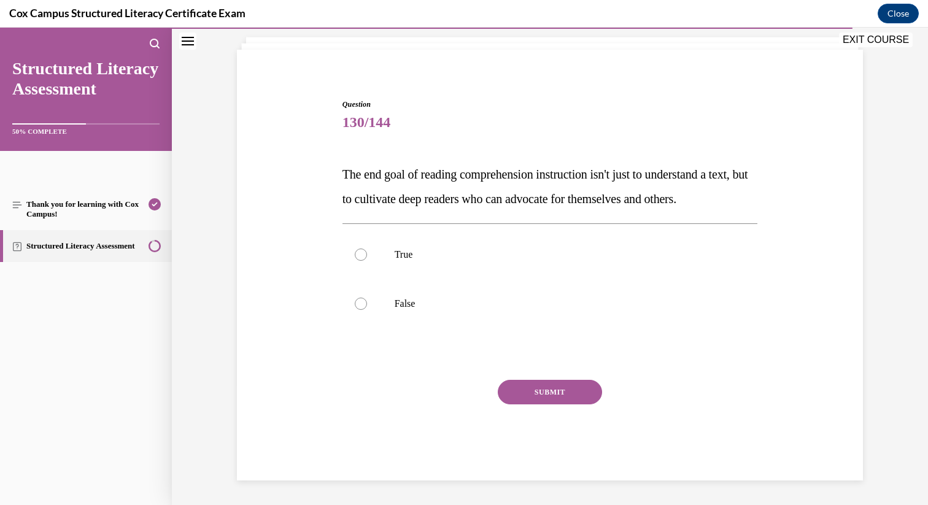
scroll to position [96, 0]
click at [488, 270] on label "True" at bounding box center [551, 254] width 416 height 49
click at [367, 261] on input "True" at bounding box center [361, 255] width 12 height 12
radio input "true"
click at [540, 402] on button "SUBMIT" at bounding box center [550, 392] width 104 height 25
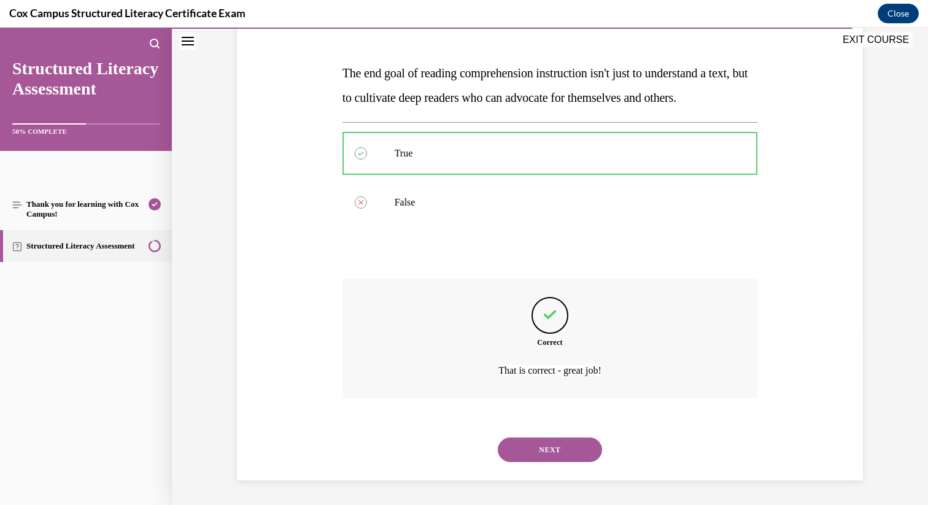
click at [546, 454] on button "NEXT" at bounding box center [550, 450] width 104 height 25
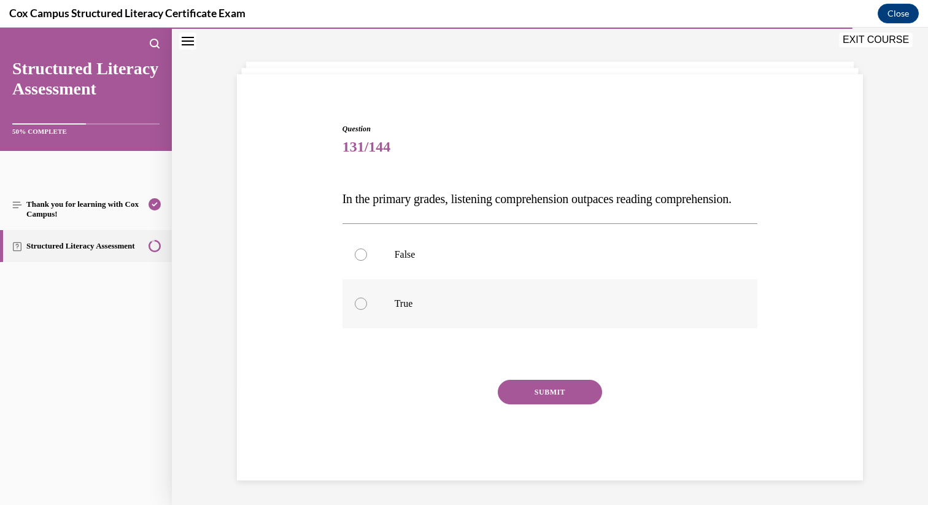
click at [515, 296] on label "True" at bounding box center [551, 303] width 416 height 49
click at [367, 298] on input "True" at bounding box center [361, 304] width 12 height 12
radio input "true"
click at [540, 406] on div "SUBMIT" at bounding box center [551, 410] width 416 height 61
click at [544, 397] on button "SUBMIT" at bounding box center [550, 392] width 104 height 25
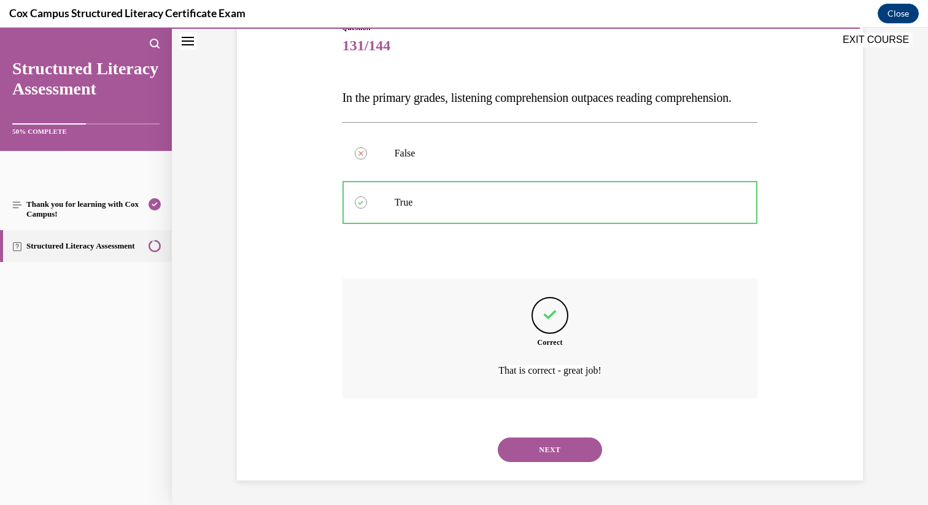
click at [563, 451] on button "NEXT" at bounding box center [550, 450] width 104 height 25
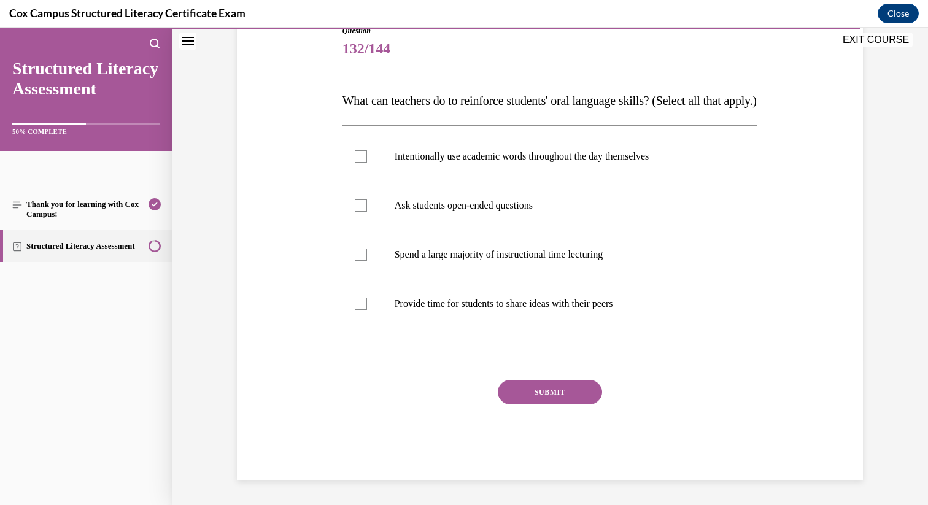
scroll to position [137, 0]
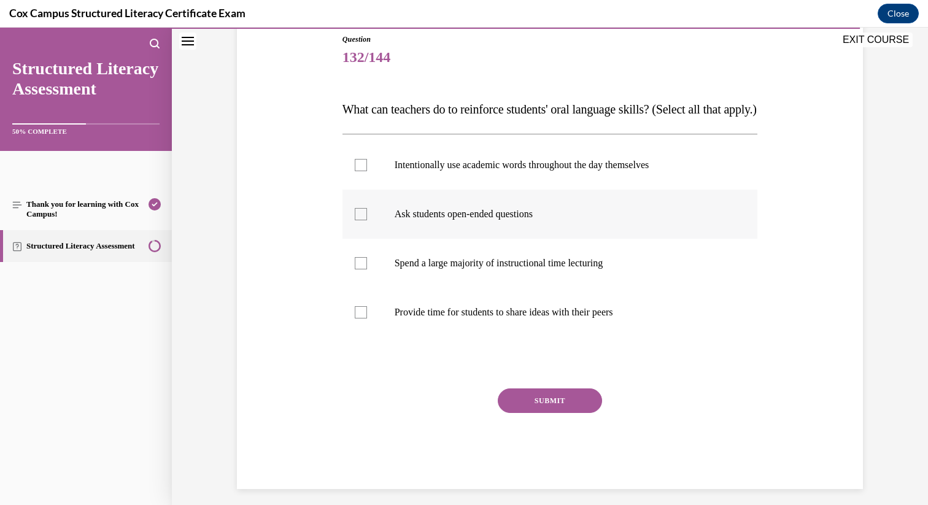
click at [475, 220] on p "Ask students open-ended questions" at bounding box center [561, 214] width 333 height 12
click at [367, 220] on input "Ask students open-ended questions" at bounding box center [361, 214] width 12 height 12
checkbox input "true"
click at [468, 190] on label "Intentionally use academic words throughout the day themselves" at bounding box center [551, 165] width 416 height 49
click at [367, 171] on input "Intentionally use academic words throughout the day themselves" at bounding box center [361, 165] width 12 height 12
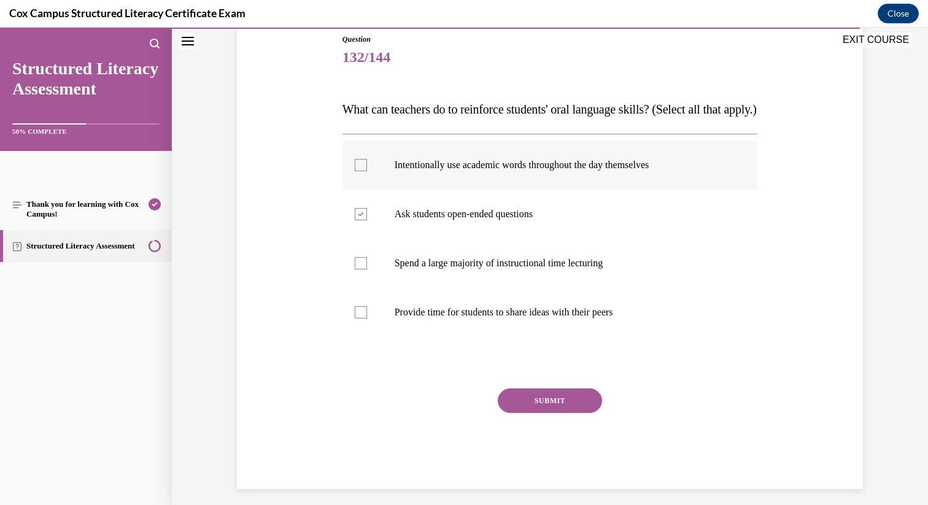
checkbox input "true"
click at [470, 337] on label "Provide time for students to share ideas with their peers" at bounding box center [551, 312] width 416 height 49
click at [367, 319] on input "Provide time for students to share ideas with their peers" at bounding box center [361, 312] width 12 height 12
checkbox input "true"
click at [534, 413] on button "SUBMIT" at bounding box center [550, 401] width 104 height 25
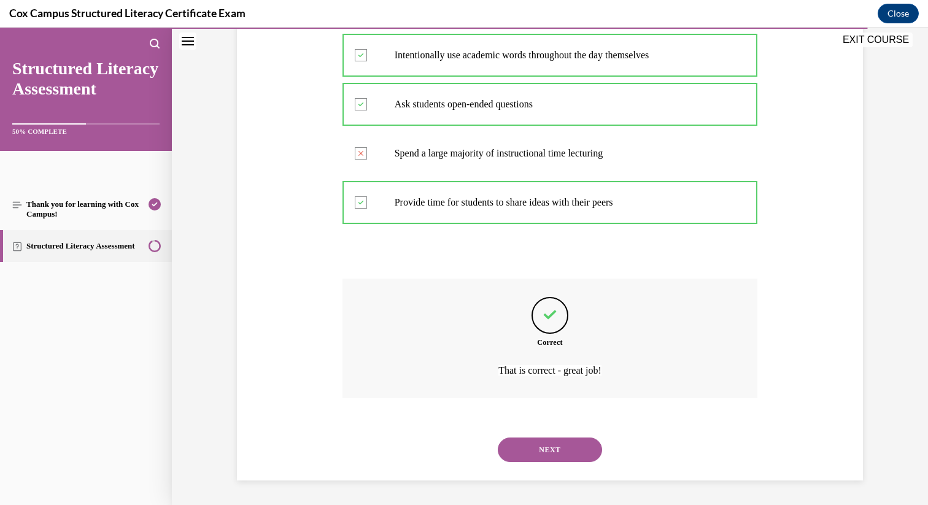
scroll to position [271, 0]
click at [559, 440] on button "NEXT" at bounding box center [550, 450] width 104 height 25
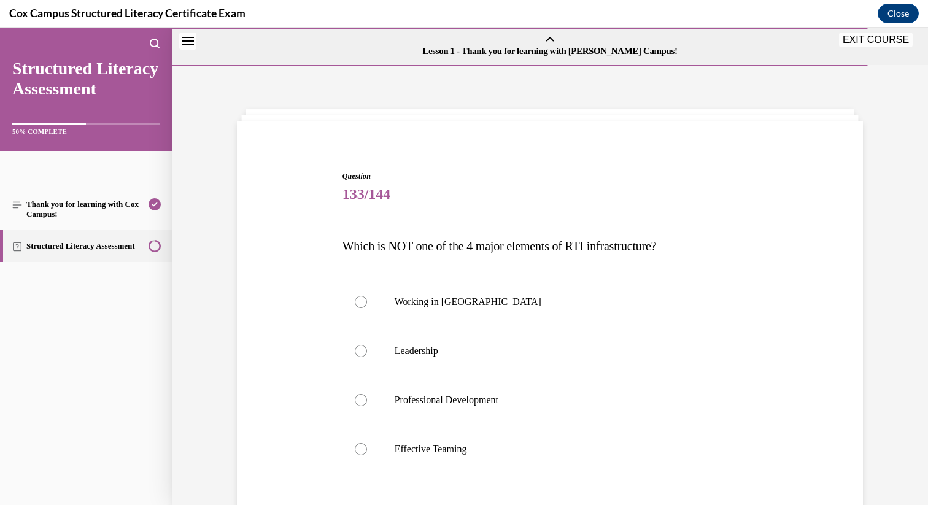
scroll to position [136, 0]
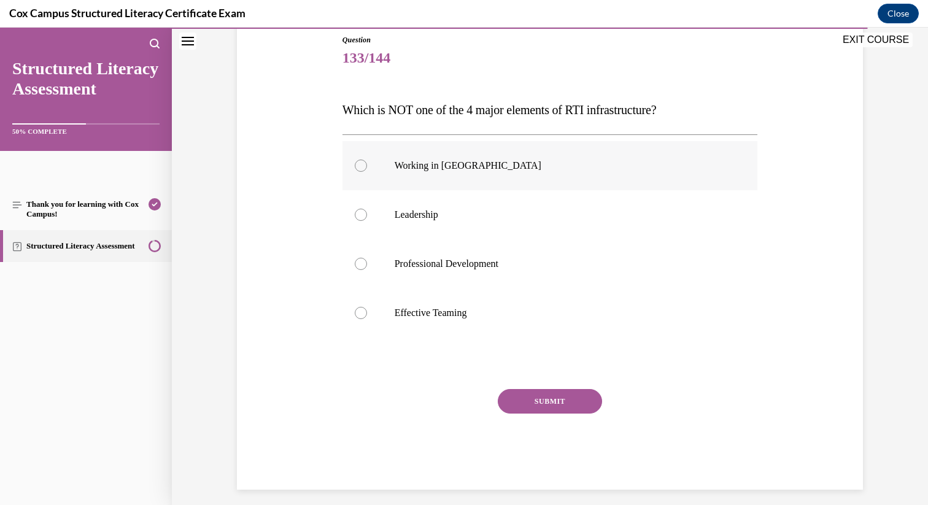
click at [456, 176] on label "Working in [GEOGRAPHIC_DATA]" at bounding box center [551, 165] width 416 height 49
click at [367, 172] on input "Working in [GEOGRAPHIC_DATA]" at bounding box center [361, 166] width 12 height 12
radio input "true"
click at [559, 402] on button "SUBMIT" at bounding box center [550, 401] width 104 height 25
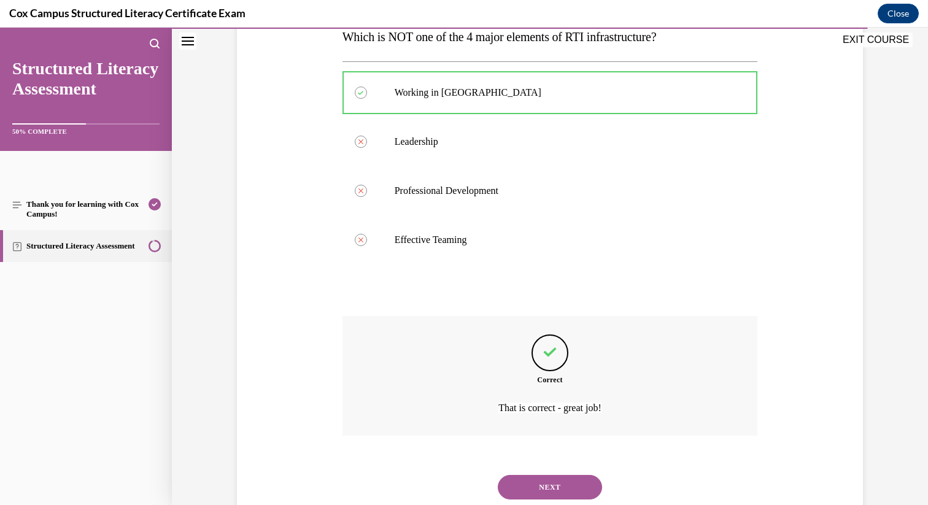
scroll to position [247, 0]
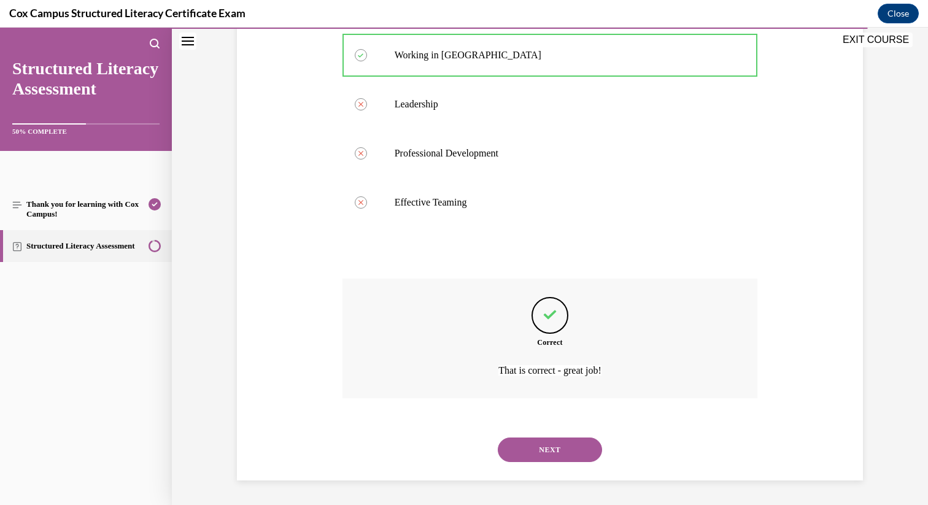
click at [576, 464] on div "NEXT" at bounding box center [551, 449] width 416 height 49
click at [578, 449] on button "NEXT" at bounding box center [550, 450] width 104 height 25
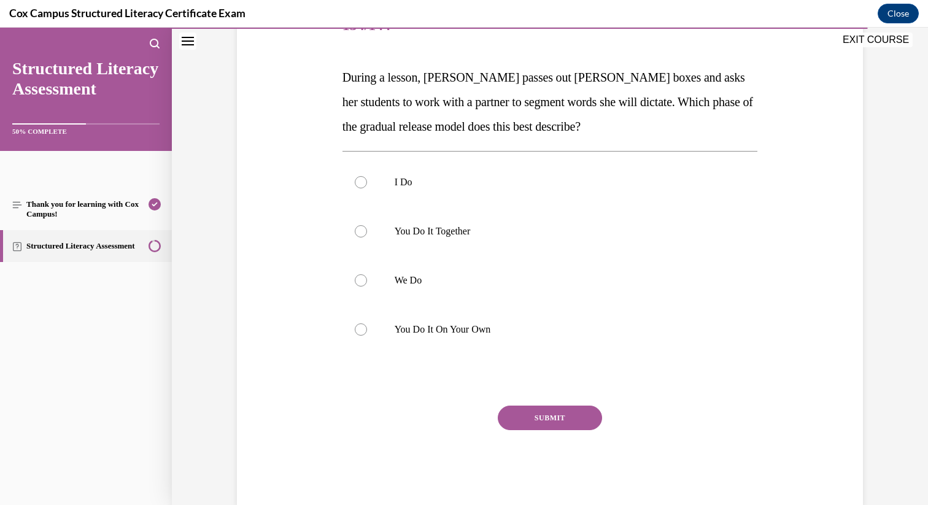
scroll to position [195, 0]
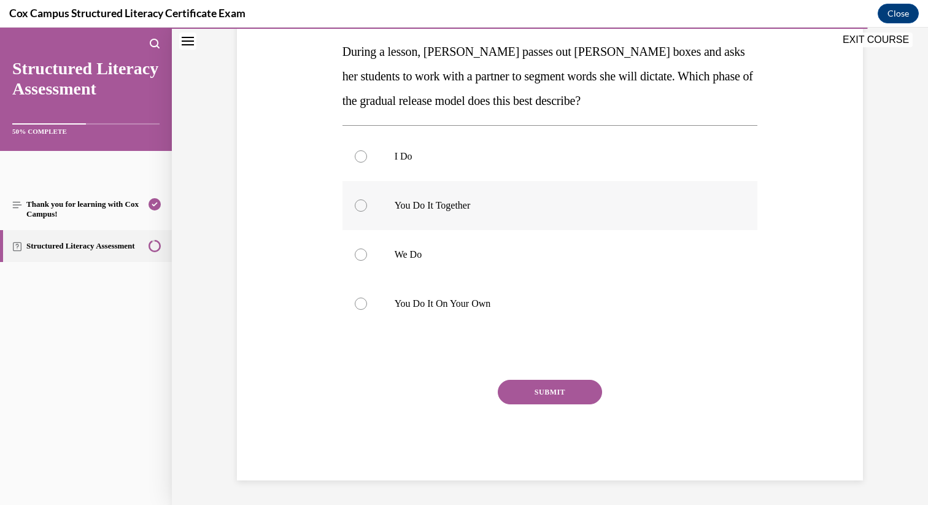
click at [420, 204] on p "You Do It Together" at bounding box center [561, 206] width 333 height 12
click at [367, 204] on input "You Do It Together" at bounding box center [361, 206] width 12 height 12
radio input "true"
click at [545, 385] on button "SUBMIT" at bounding box center [550, 392] width 104 height 25
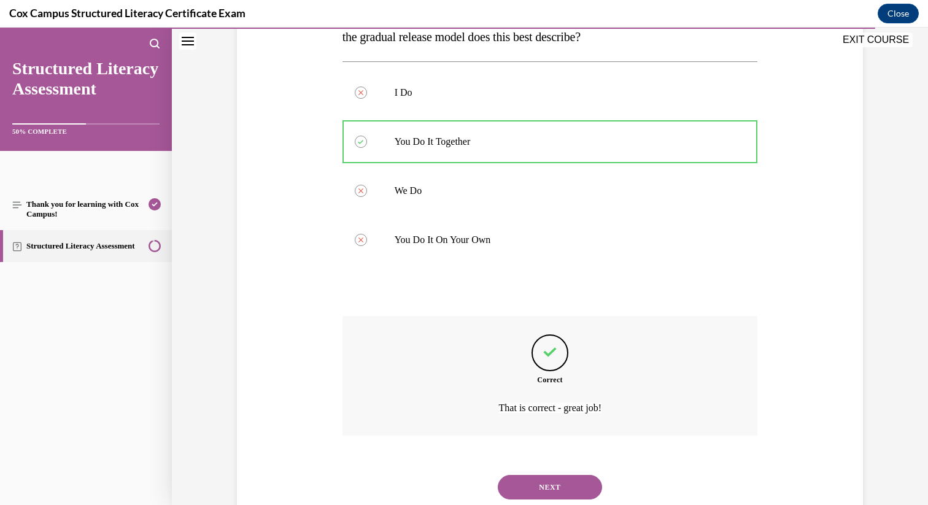
scroll to position [296, 0]
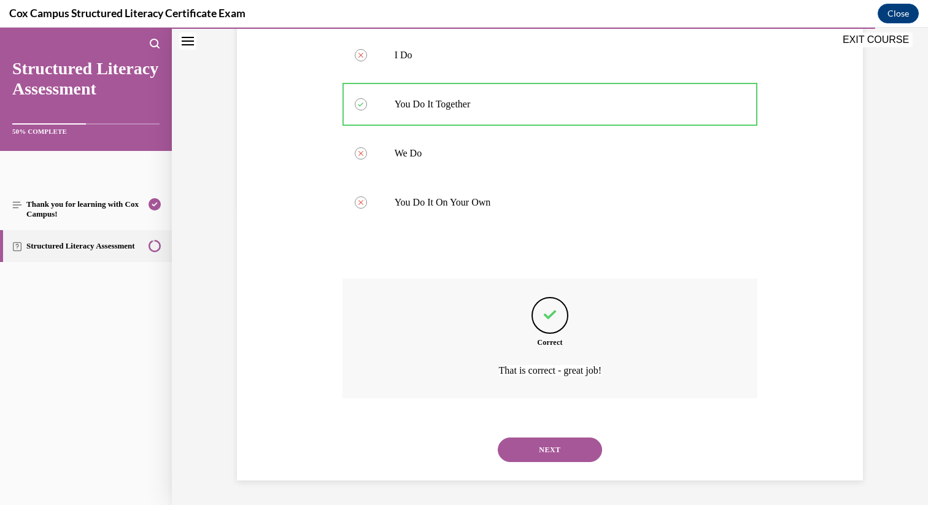
click at [561, 455] on button "NEXT" at bounding box center [550, 450] width 104 height 25
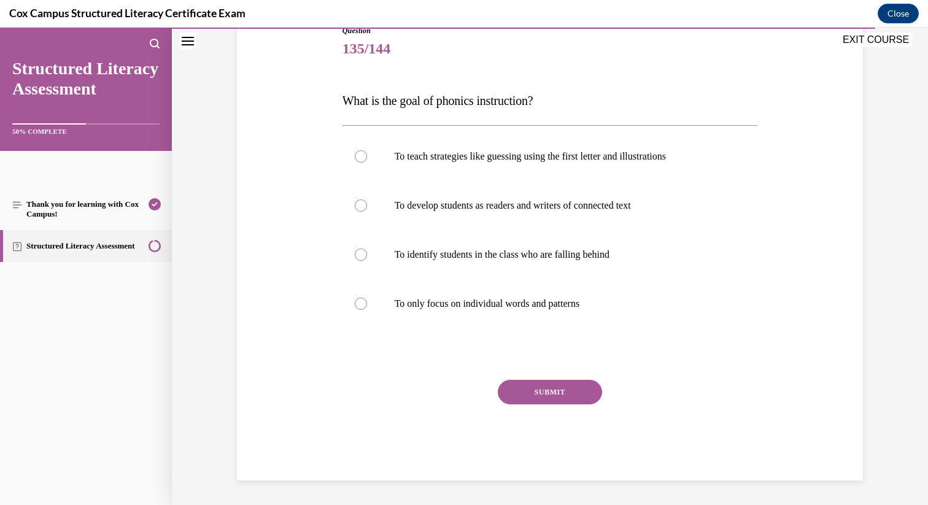
scroll to position [136, 0]
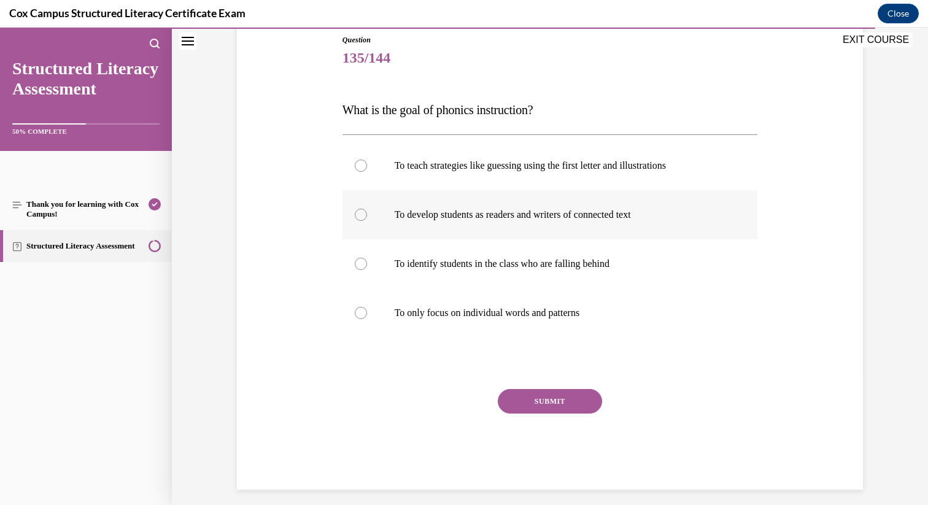
click at [494, 209] on p "To develop students as readers and writers of connected text" at bounding box center [561, 215] width 333 height 12
click at [367, 209] on input "To develop students as readers and writers of connected text" at bounding box center [361, 215] width 12 height 12
radio input "true"
click at [559, 394] on button "SUBMIT" at bounding box center [550, 401] width 104 height 25
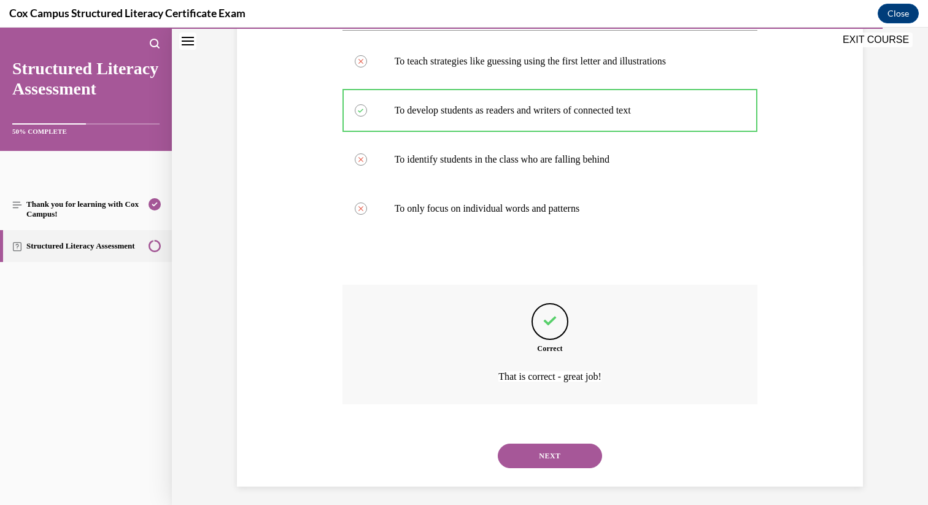
scroll to position [247, 0]
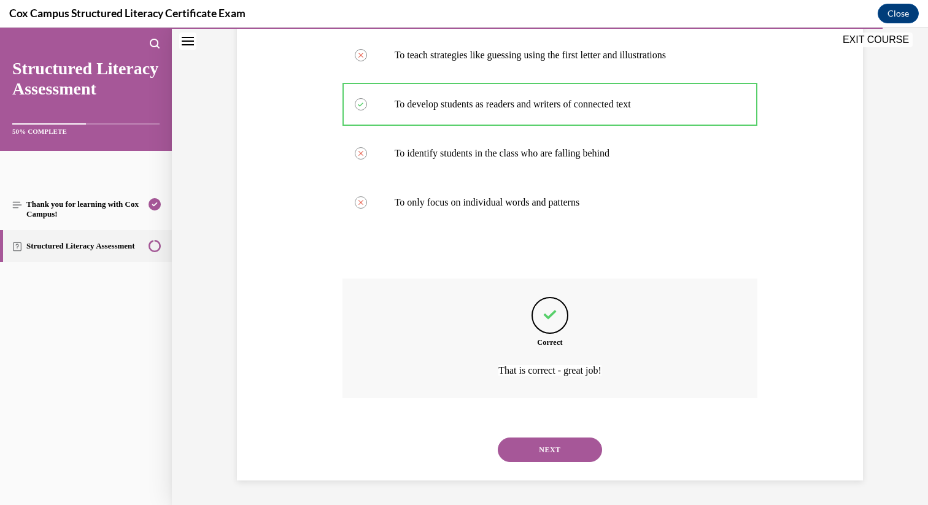
click at [568, 445] on button "NEXT" at bounding box center [550, 450] width 104 height 25
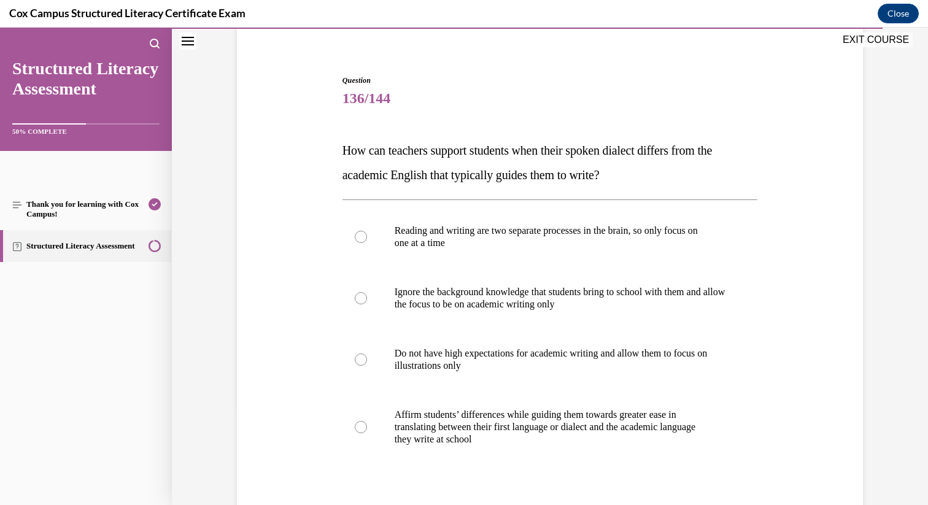
scroll to position [100, 0]
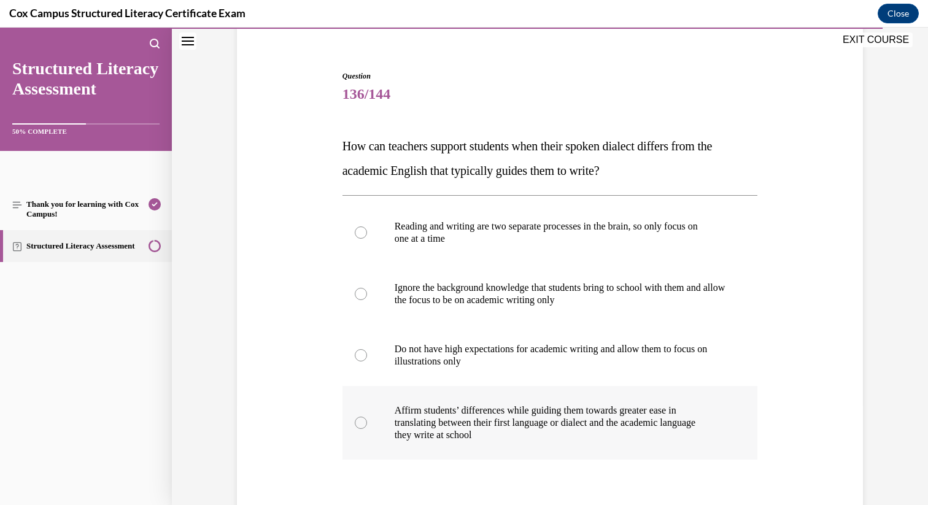
click at [500, 396] on label "Affirm students’ differences while guiding them towards greater ease in transla…" at bounding box center [551, 423] width 416 height 74
click at [367, 417] on input "Affirm students’ differences while guiding them towards greater ease in transla…" at bounding box center [361, 423] width 12 height 12
radio input "true"
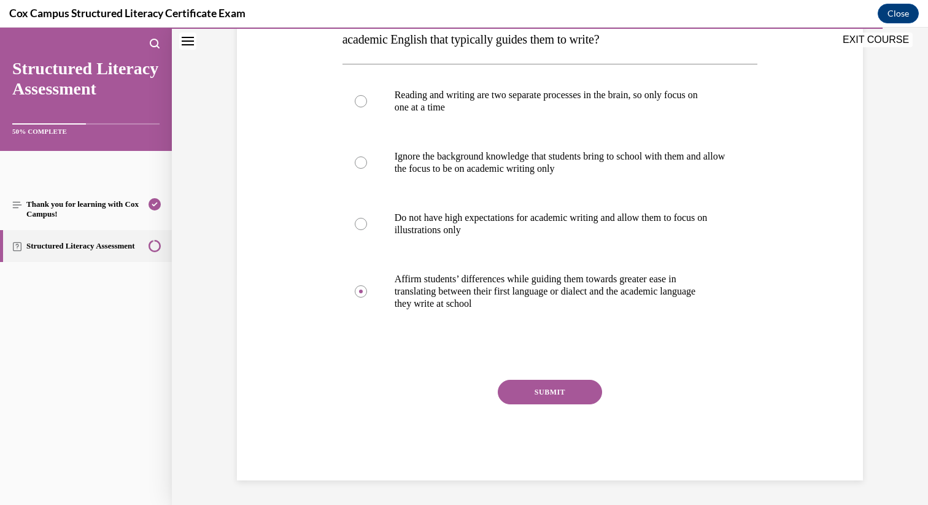
click at [534, 386] on button "SUBMIT" at bounding box center [550, 392] width 104 height 25
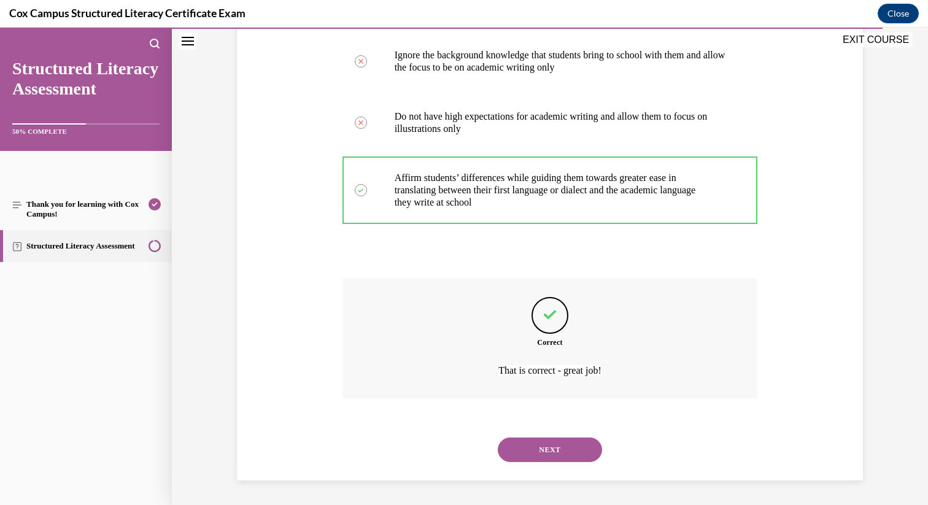
click at [558, 444] on button "NEXT" at bounding box center [550, 450] width 104 height 25
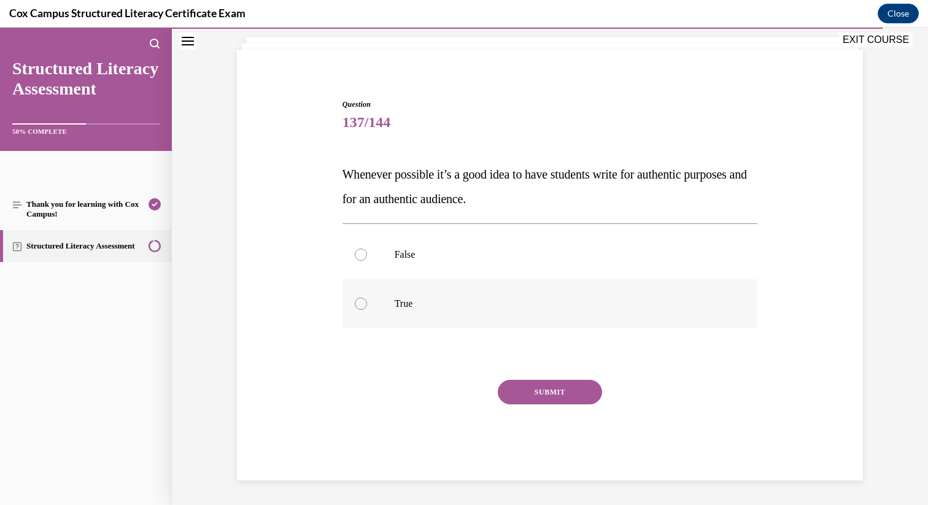
click at [422, 289] on label "True" at bounding box center [551, 303] width 416 height 49
click at [367, 298] on input "True" at bounding box center [361, 304] width 12 height 12
radio input "true"
click at [516, 386] on button "SUBMIT" at bounding box center [550, 392] width 104 height 25
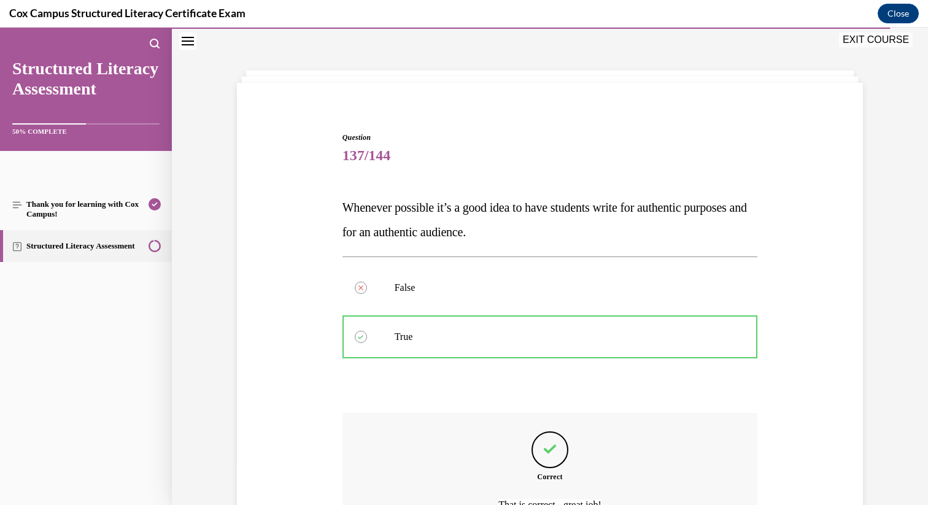
click at [516, 386] on div at bounding box center [551, 387] width 416 height 15
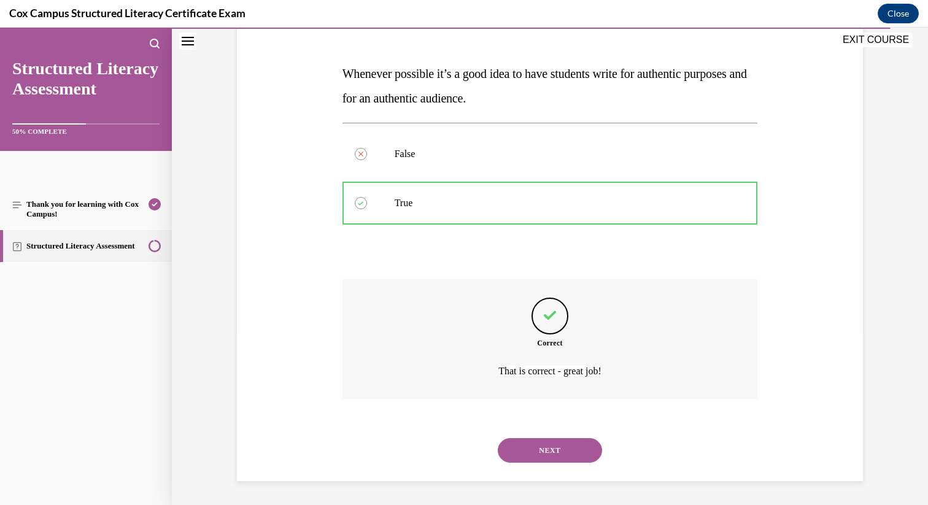
scroll to position [173, 0]
click at [559, 442] on button "NEXT" at bounding box center [550, 450] width 104 height 25
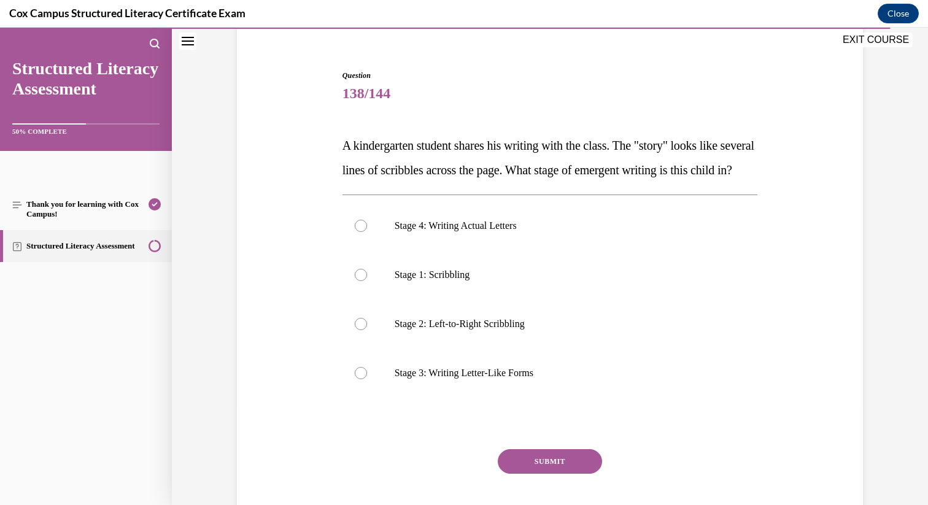
scroll to position [112, 0]
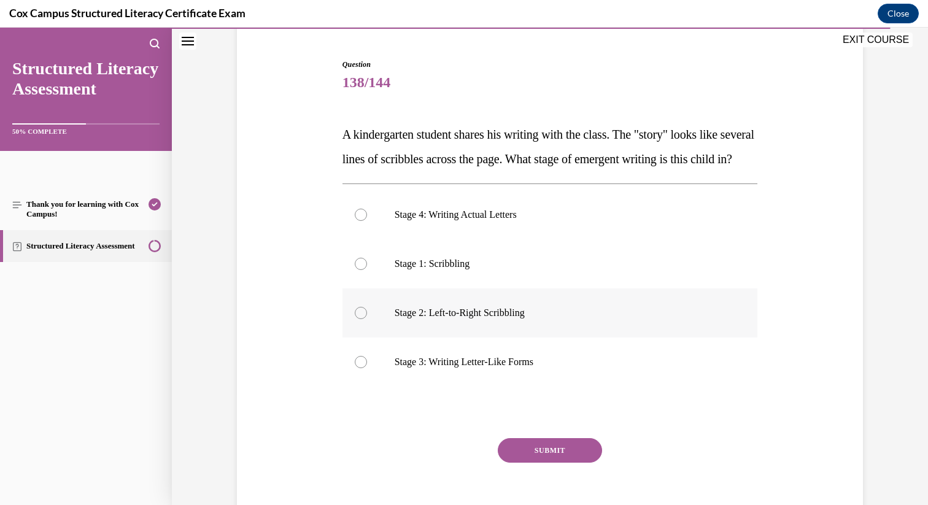
click at [499, 319] on p "Stage 2: Left-to-Right Scribbling" at bounding box center [561, 313] width 333 height 12
click at [367, 319] on input "Stage 2: Left-to-Right Scribbling" at bounding box center [361, 313] width 12 height 12
radio input "true"
click at [547, 463] on button "SUBMIT" at bounding box center [550, 450] width 104 height 25
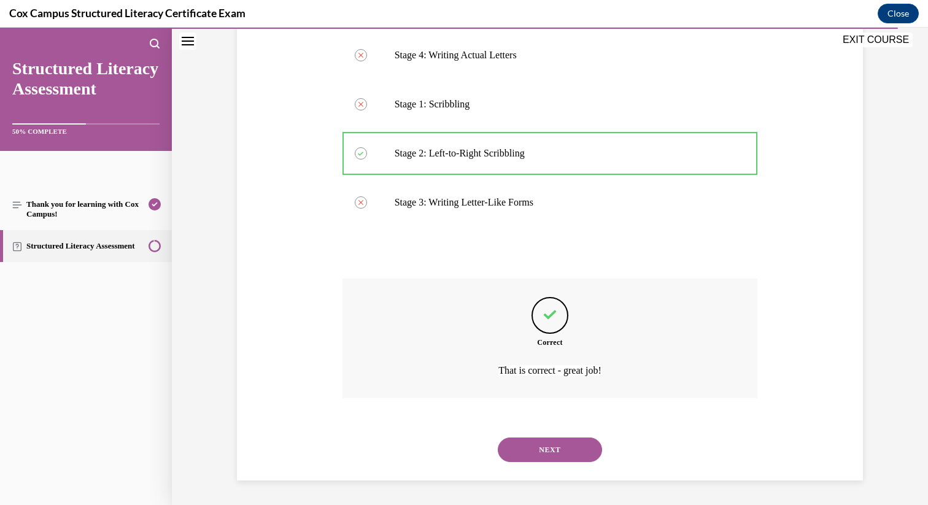
scroll to position [296, 0]
click at [553, 446] on button "NEXT" at bounding box center [550, 450] width 104 height 25
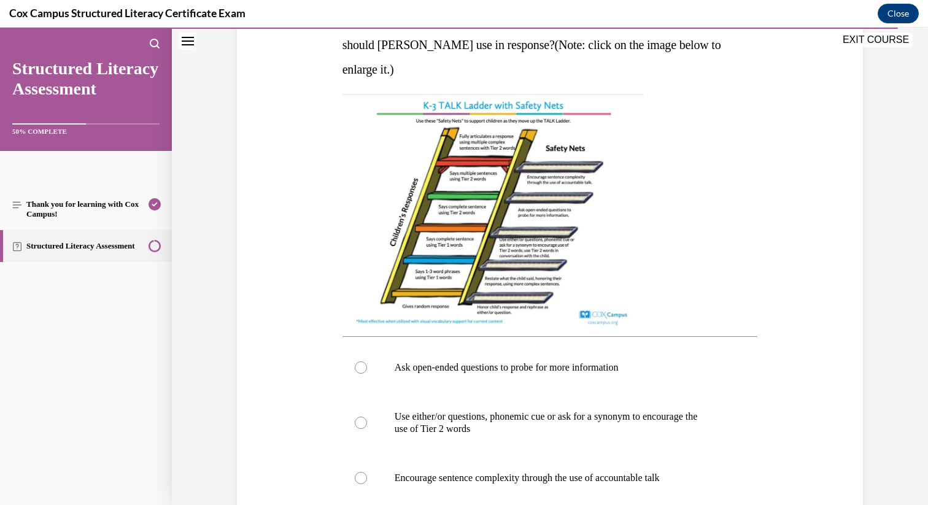
scroll to position [413, 0]
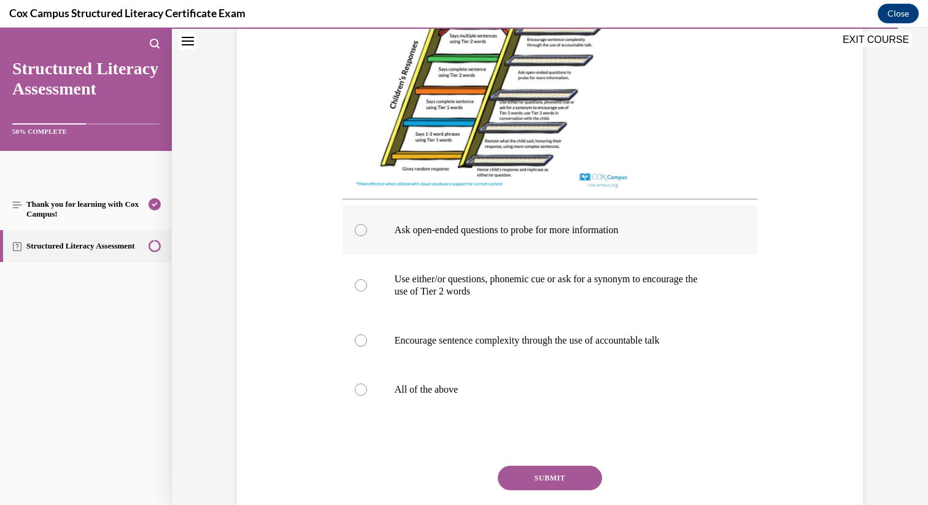
click at [427, 227] on p "Ask open-ended questions to probe for more information" at bounding box center [561, 230] width 333 height 12
click at [367, 227] on input "Ask open-ended questions to probe for more information" at bounding box center [361, 230] width 12 height 12
radio input "true"
click at [557, 491] on button "SUBMIT" at bounding box center [550, 478] width 104 height 25
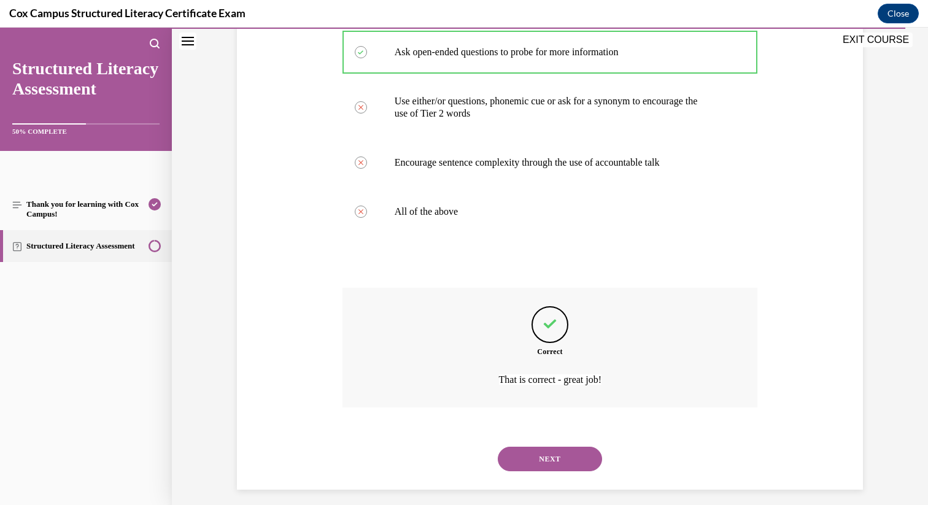
scroll to position [612, 0]
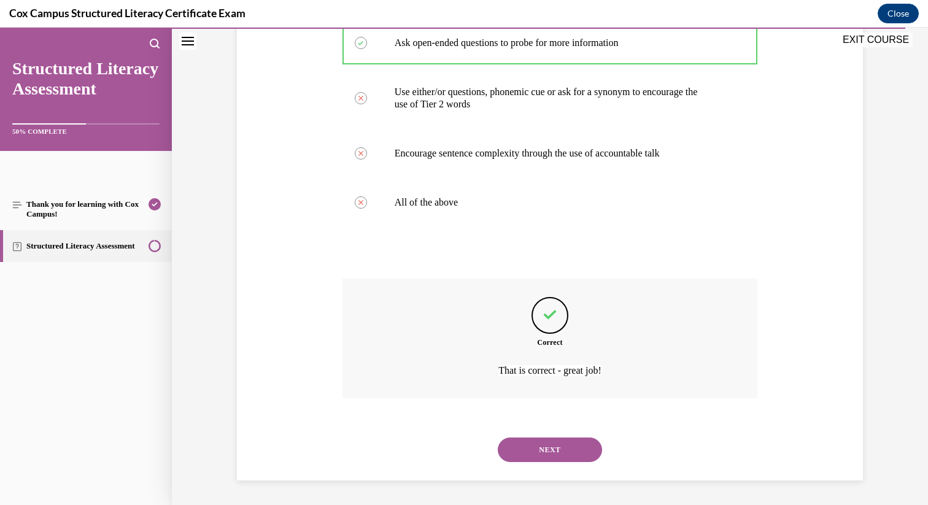
click at [577, 446] on button "NEXT" at bounding box center [550, 450] width 104 height 25
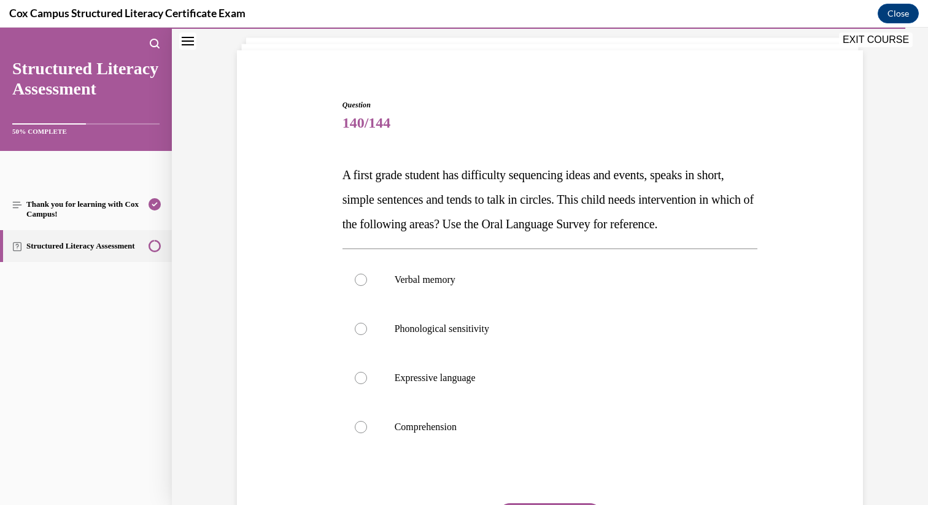
scroll to position [84, 0]
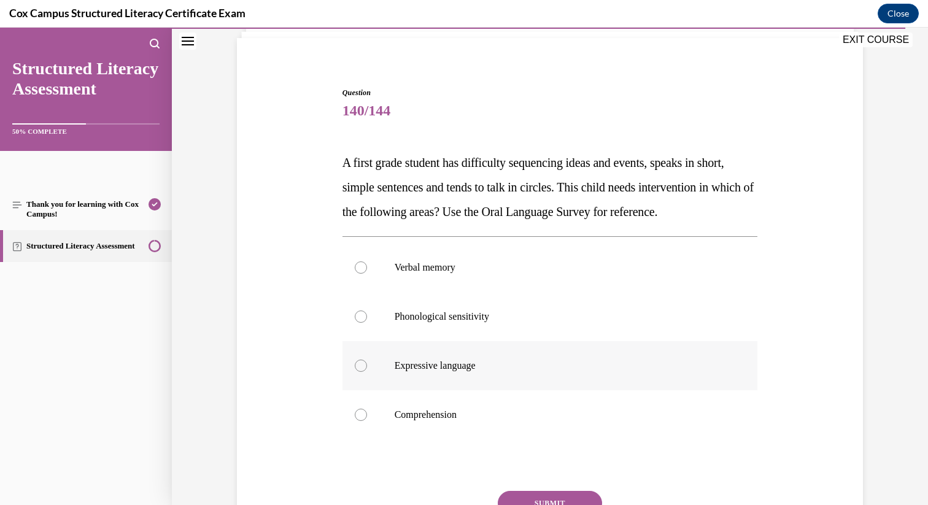
click at [489, 390] on label "Expressive language" at bounding box center [551, 365] width 416 height 49
click at [367, 372] on input "Expressive language" at bounding box center [361, 366] width 12 height 12
radio input "true"
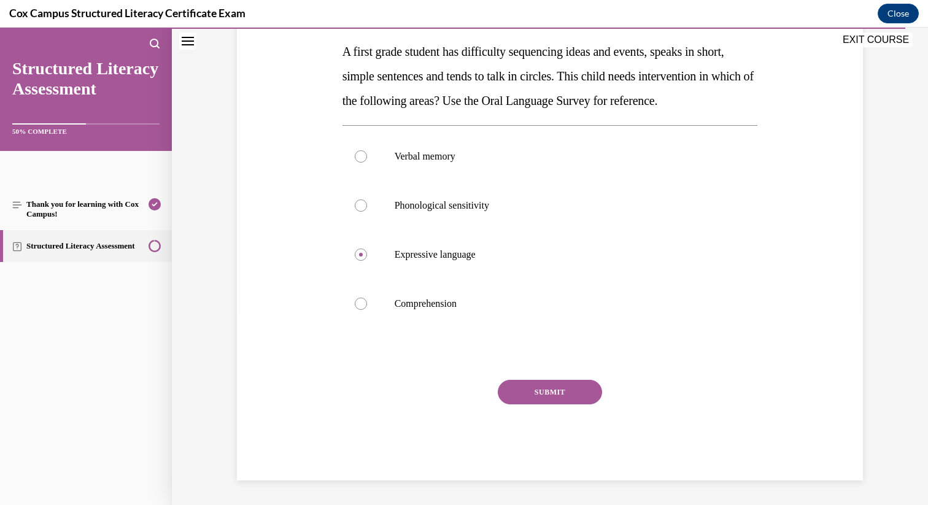
click at [558, 393] on button "SUBMIT" at bounding box center [550, 392] width 104 height 25
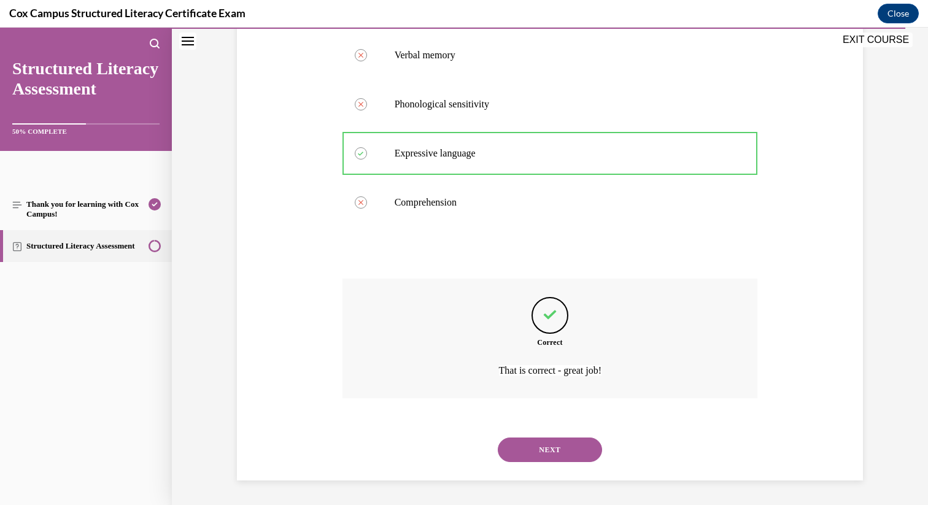
scroll to position [320, 0]
click at [582, 460] on button "NEXT" at bounding box center [550, 450] width 104 height 25
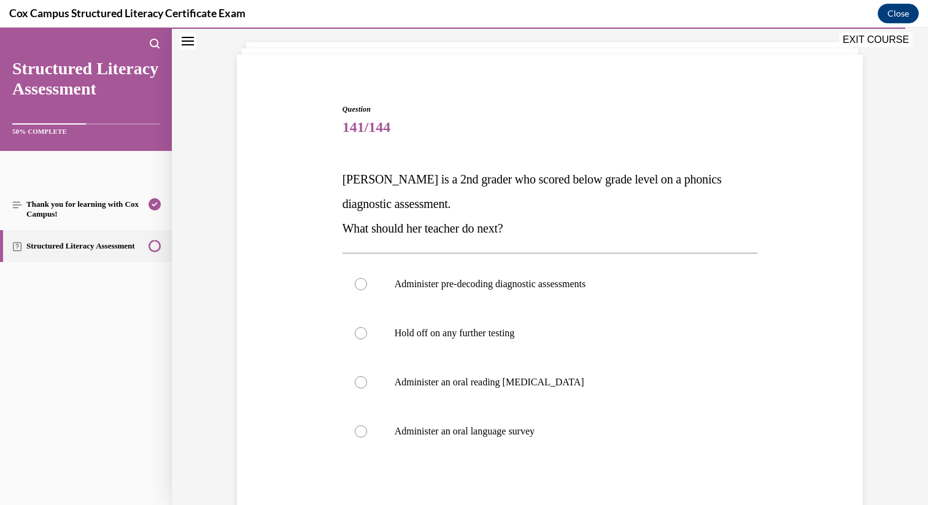
scroll to position [74, 0]
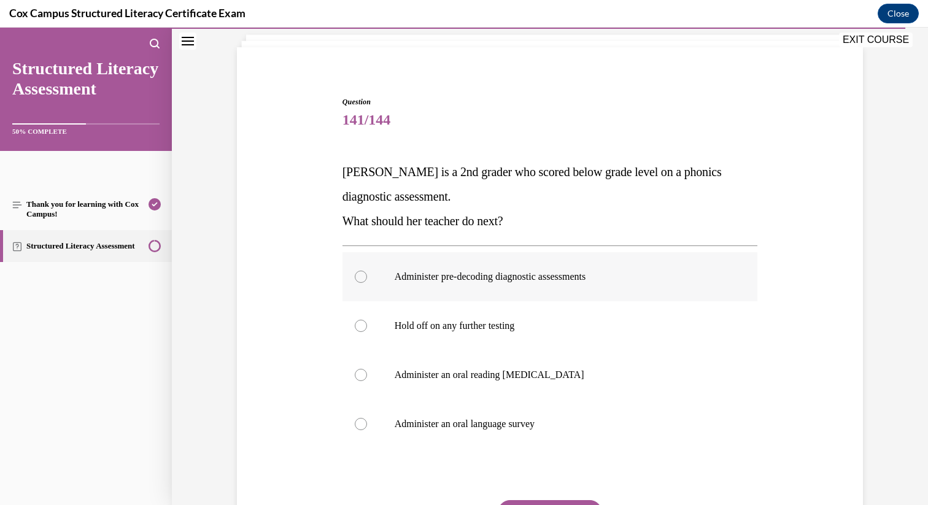
click at [488, 269] on label "Administer pre-decoding diagnostic assessments" at bounding box center [551, 276] width 416 height 49
click at [367, 271] on input "Administer pre-decoding diagnostic assessments" at bounding box center [361, 277] width 12 height 12
radio input "true"
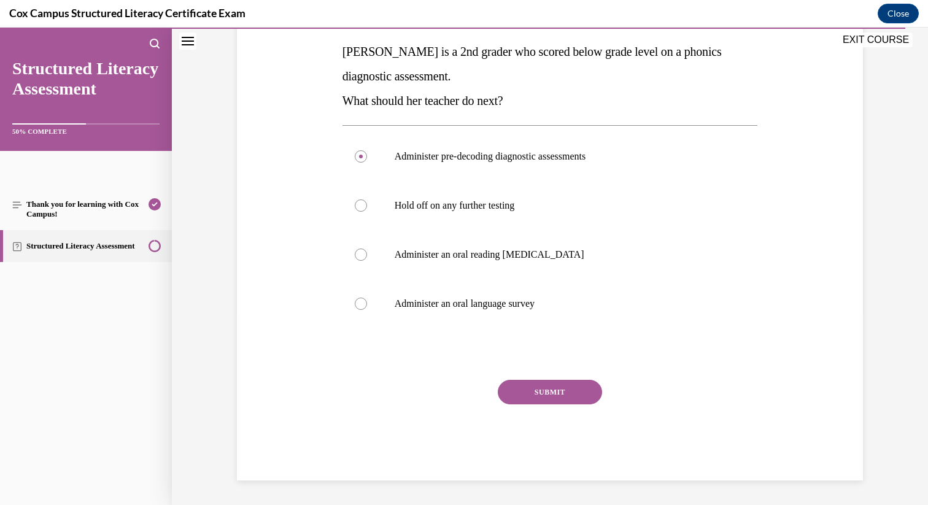
click at [538, 400] on button "SUBMIT" at bounding box center [550, 392] width 104 height 25
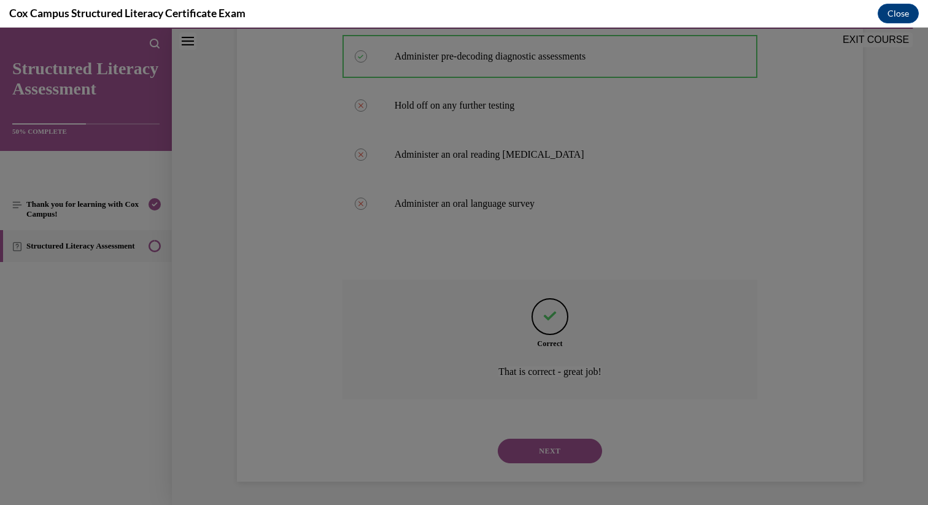
scroll to position [296, 0]
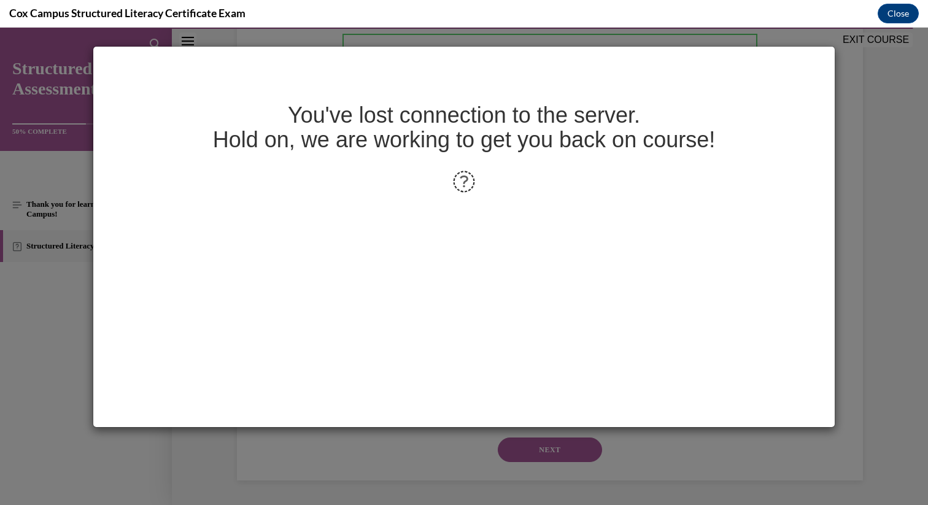
click at [678, 133] on h1 "You've lost connection to the server. Hold on, we are working to get you back o…" at bounding box center [464, 127] width 699 height 49
click at [709, 41] on div "You've lost connection to the server. Hold on, we are working to get you back o…" at bounding box center [464, 267] width 928 height 478
click at [709, 39] on div "You've lost connection to the server. Hold on, we are working to get you back o…" at bounding box center [464, 267] width 928 height 478
click at [898, 12] on button "Close" at bounding box center [898, 14] width 41 height 20
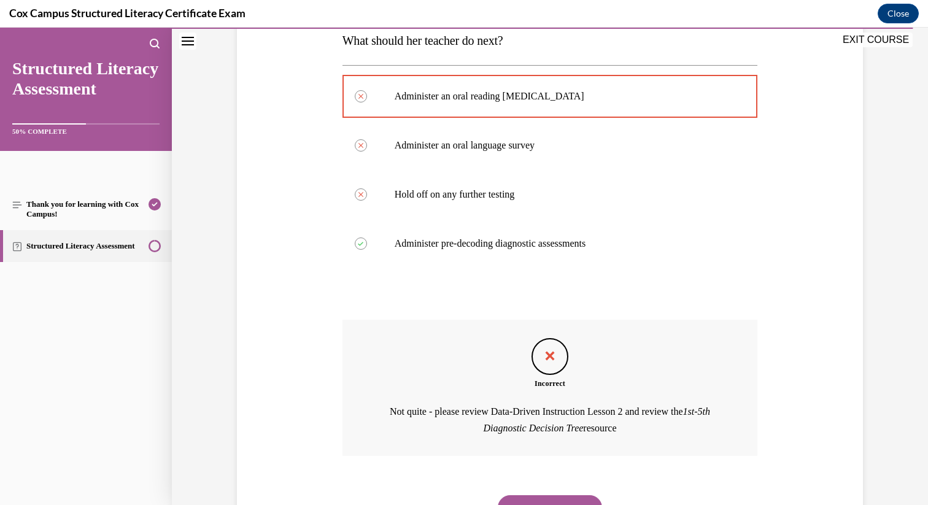
scroll to position [313, 0]
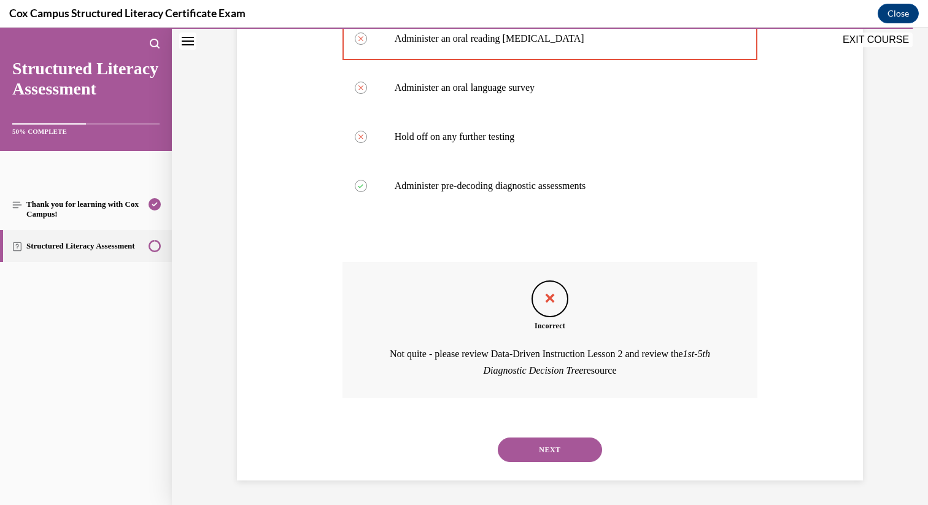
click at [574, 448] on button "NEXT" at bounding box center [550, 450] width 104 height 25
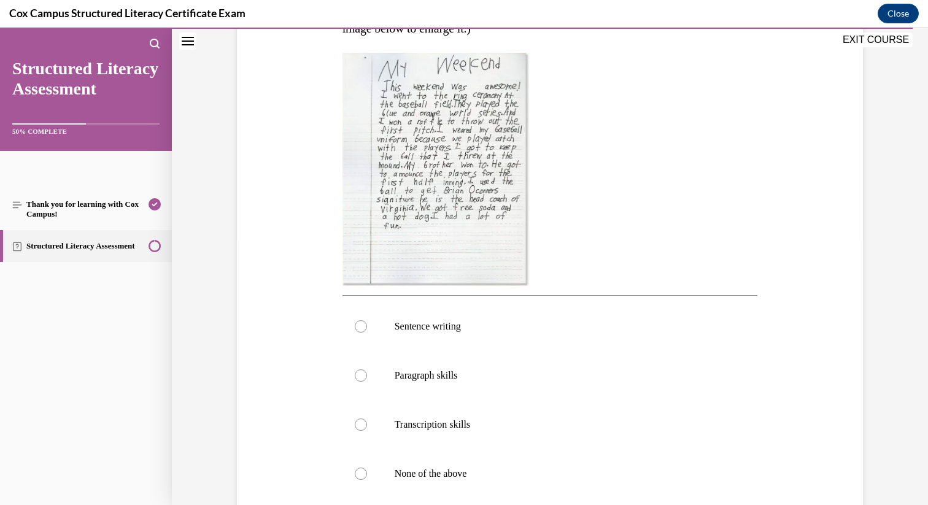
scroll to position [320, 0]
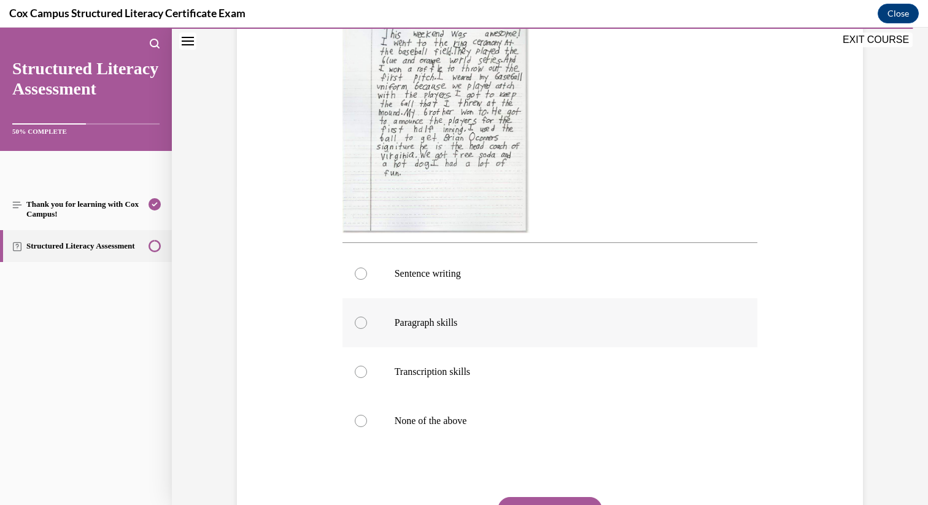
click at [453, 320] on p "Paragraph skills" at bounding box center [561, 323] width 333 height 12
click at [367, 320] on input "Paragraph skills" at bounding box center [361, 323] width 12 height 12
radio input "true"
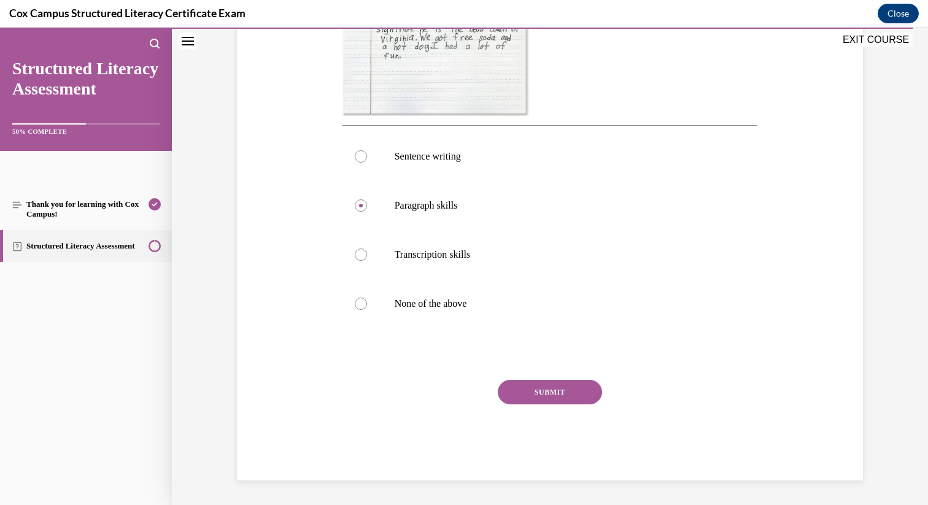
click at [581, 392] on button "SUBMIT" at bounding box center [550, 392] width 104 height 25
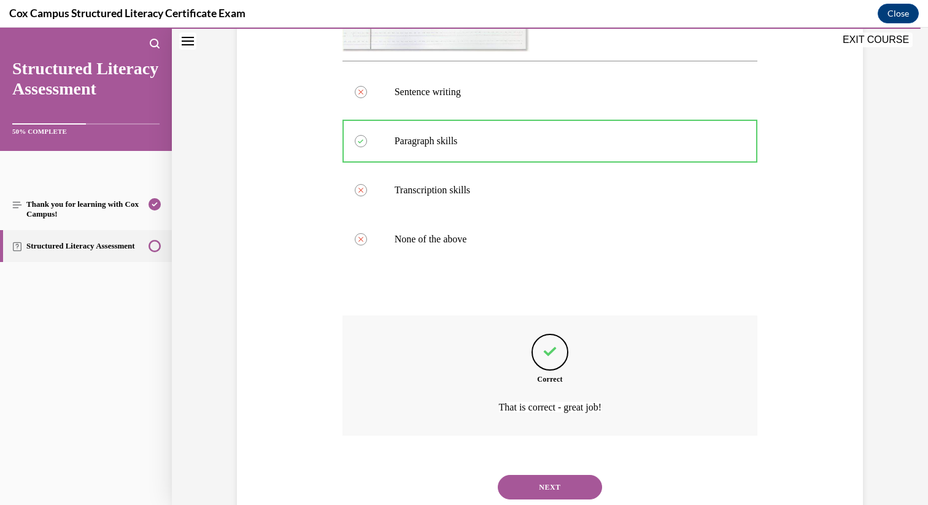
scroll to position [538, 0]
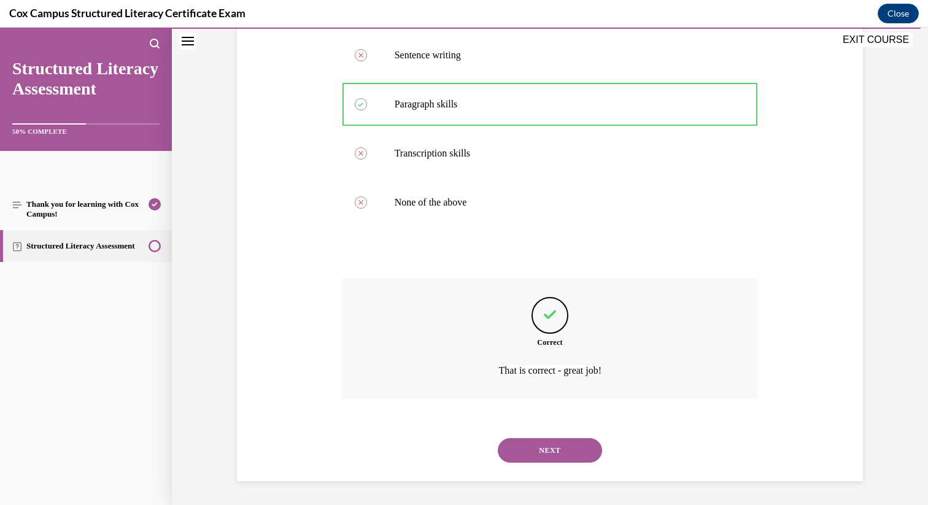
click at [562, 453] on button "NEXT" at bounding box center [550, 450] width 104 height 25
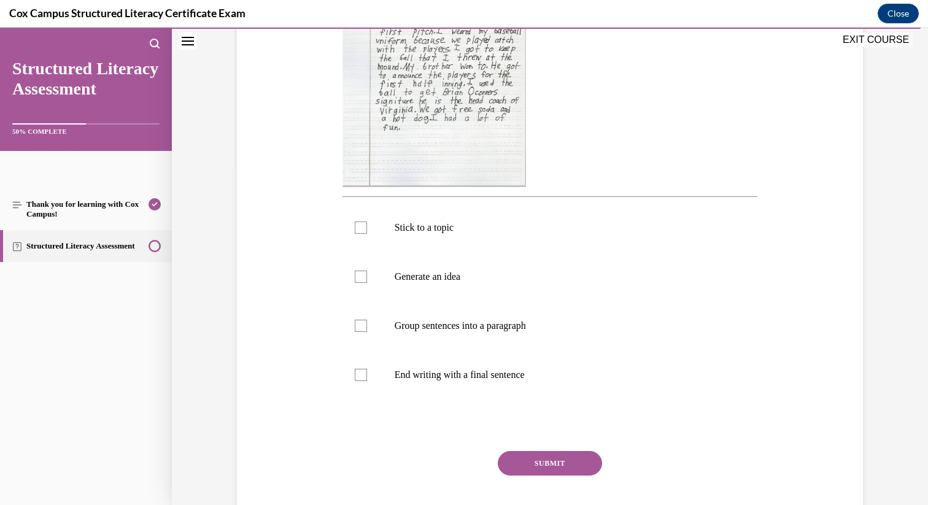
scroll to position [345, 0]
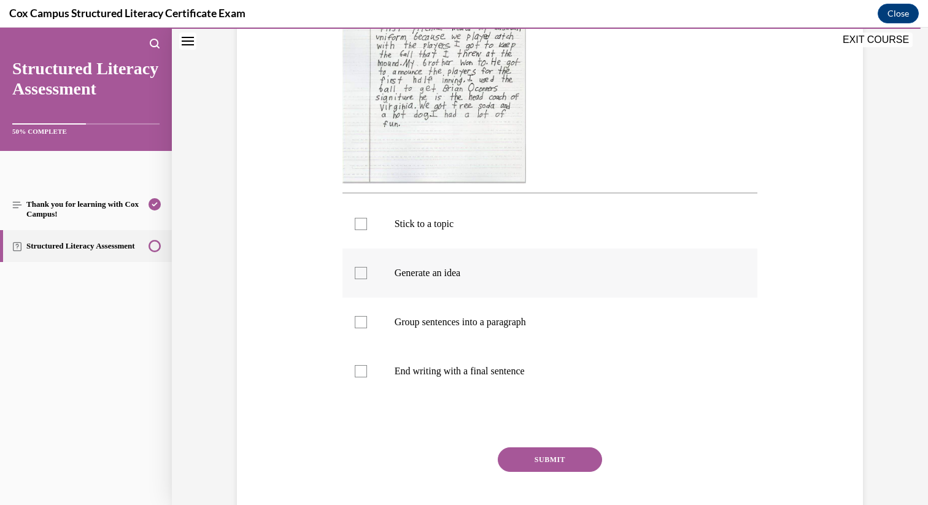
click at [459, 264] on label "Generate an idea" at bounding box center [551, 273] width 416 height 49
click at [367, 267] on input "Generate an idea" at bounding box center [361, 273] width 12 height 12
checkbox input "true"
click at [460, 231] on label "Stick to a topic" at bounding box center [551, 224] width 416 height 49
click at [367, 230] on input "Stick to a topic" at bounding box center [361, 224] width 12 height 12
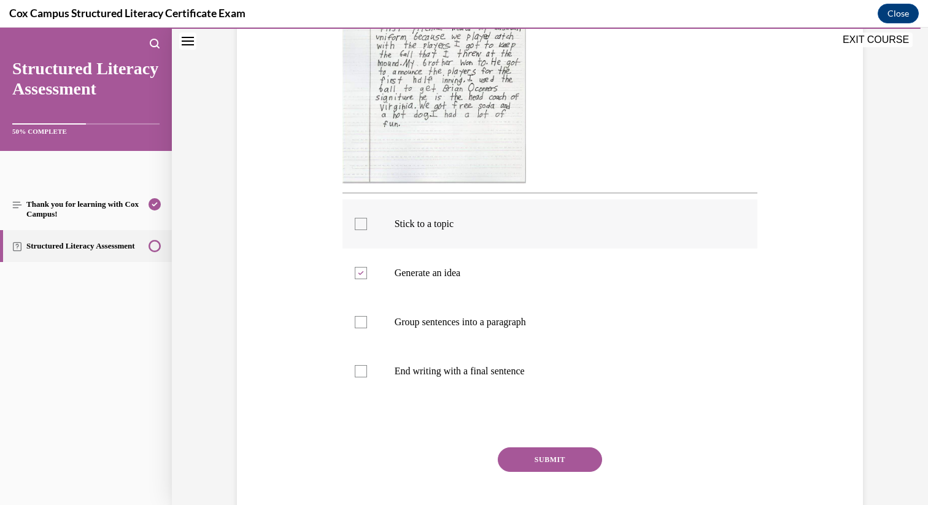
checkbox input "true"
click at [443, 311] on label "Group sentences into a paragraph" at bounding box center [551, 322] width 416 height 49
click at [367, 316] on input "Group sentences into a paragraph" at bounding box center [361, 322] width 12 height 12
checkbox input "true"
click at [457, 390] on label "End writing with a final sentence" at bounding box center [551, 371] width 416 height 49
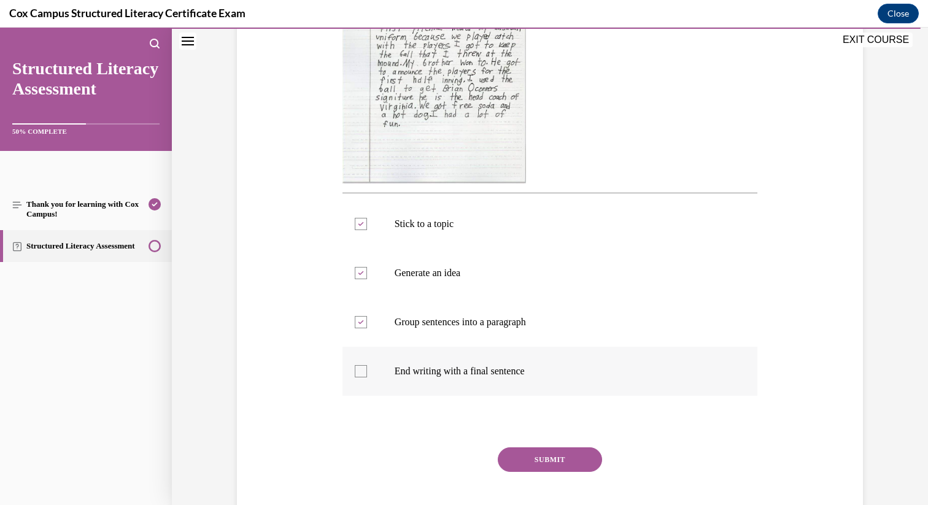
click at [367, 378] on input "End writing with a final sentence" at bounding box center [361, 371] width 12 height 12
checkbox input "true"
click at [527, 452] on button "SUBMIT" at bounding box center [550, 460] width 104 height 25
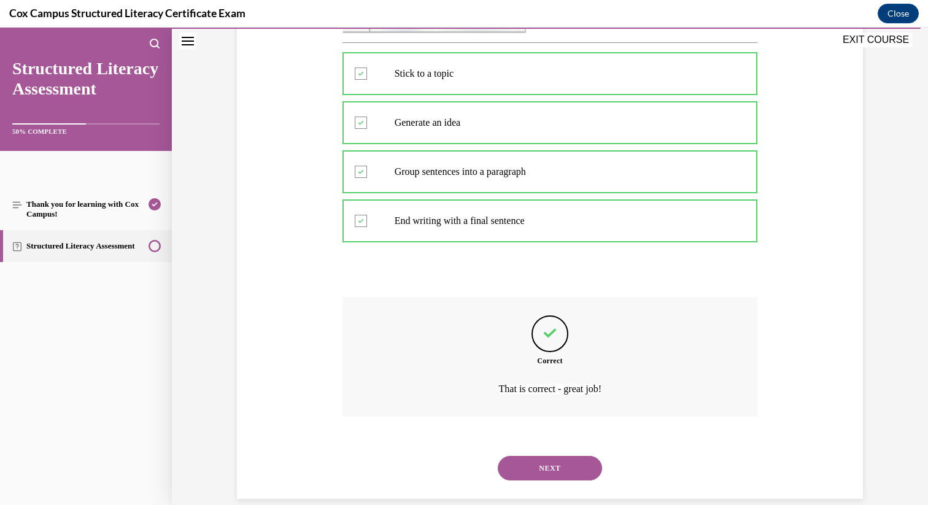
scroll to position [513, 0]
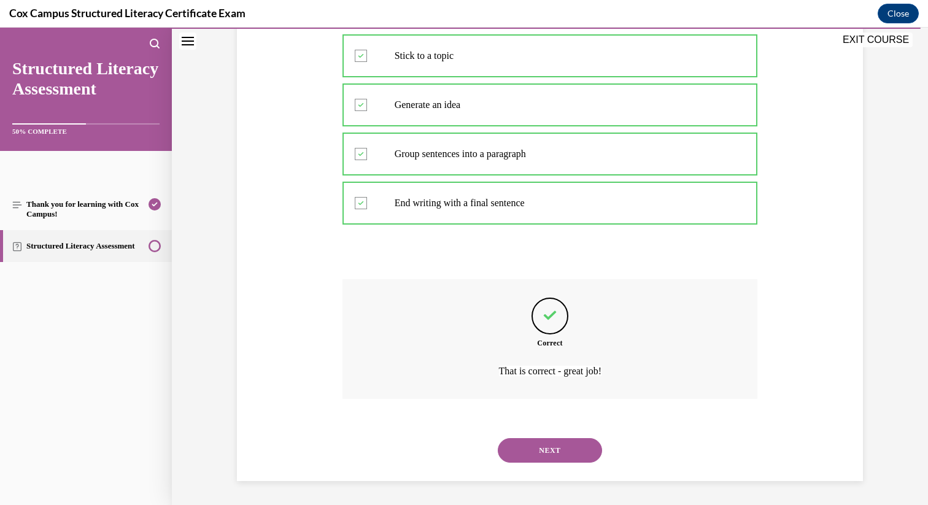
click at [553, 465] on div "NEXT" at bounding box center [551, 450] width 416 height 49
click at [554, 455] on button "NEXT" at bounding box center [550, 450] width 104 height 25
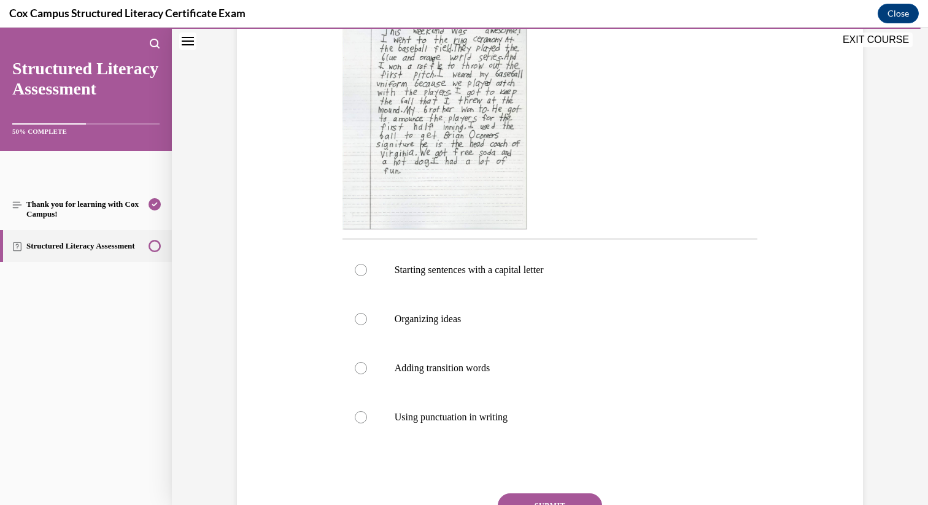
scroll to position [303, 0]
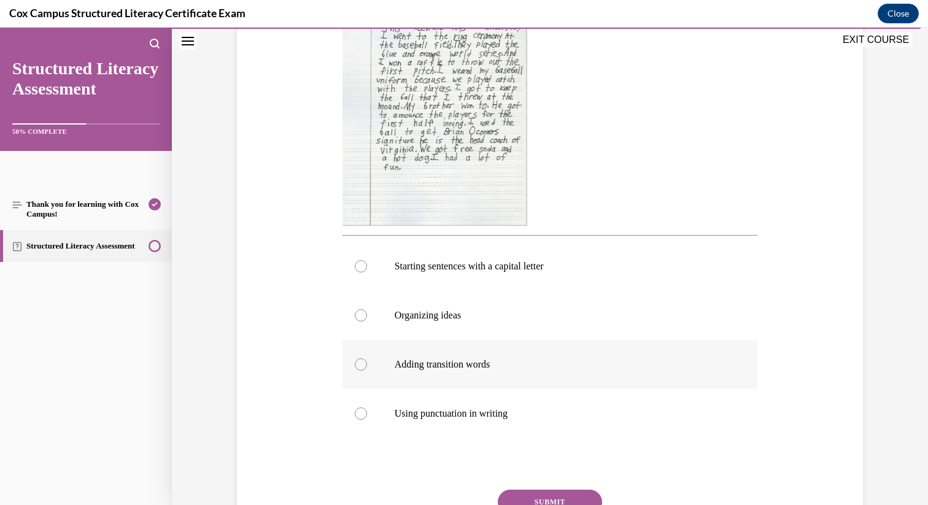
click at [490, 383] on label "Adding transition words" at bounding box center [551, 364] width 416 height 49
click at [367, 371] on input "Adding transition words" at bounding box center [361, 365] width 12 height 12
radio input "true"
click at [537, 490] on button "SUBMIT" at bounding box center [550, 502] width 104 height 25
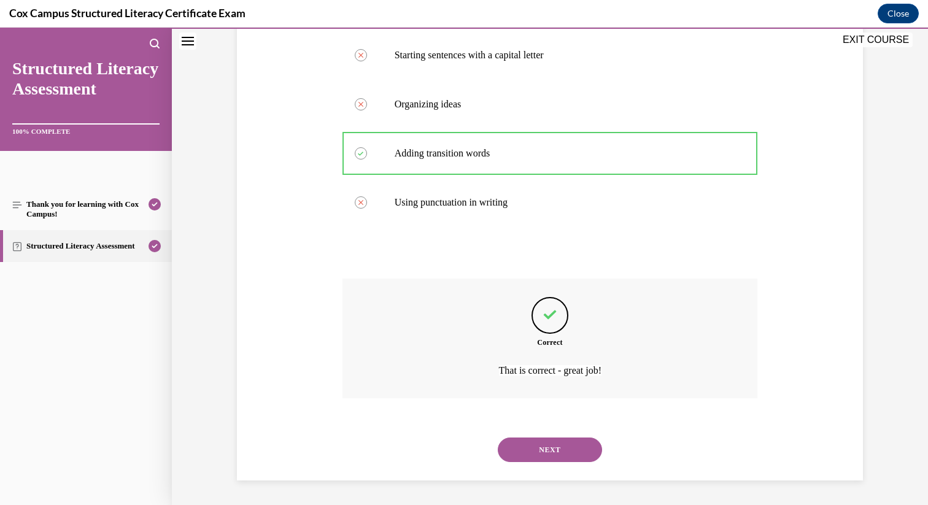
click at [551, 455] on button "NEXT" at bounding box center [550, 450] width 104 height 25
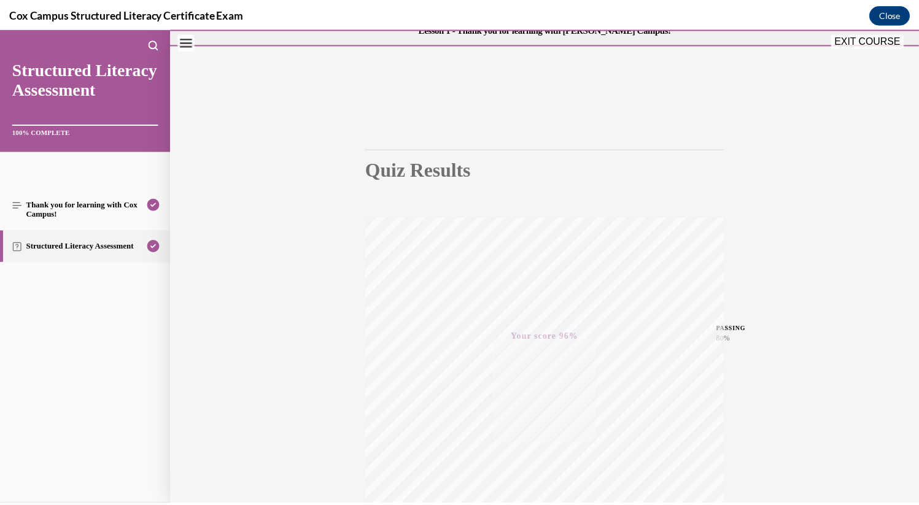
scroll to position [0, 0]
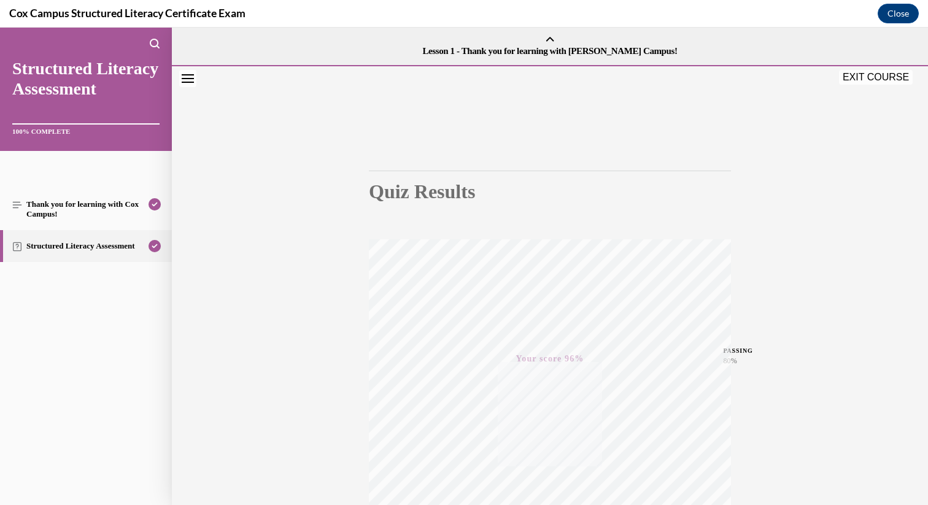
click at [872, 76] on button "EXIT COURSE" at bounding box center [876, 77] width 74 height 15
click at [910, 6] on button "Close" at bounding box center [898, 14] width 41 height 20
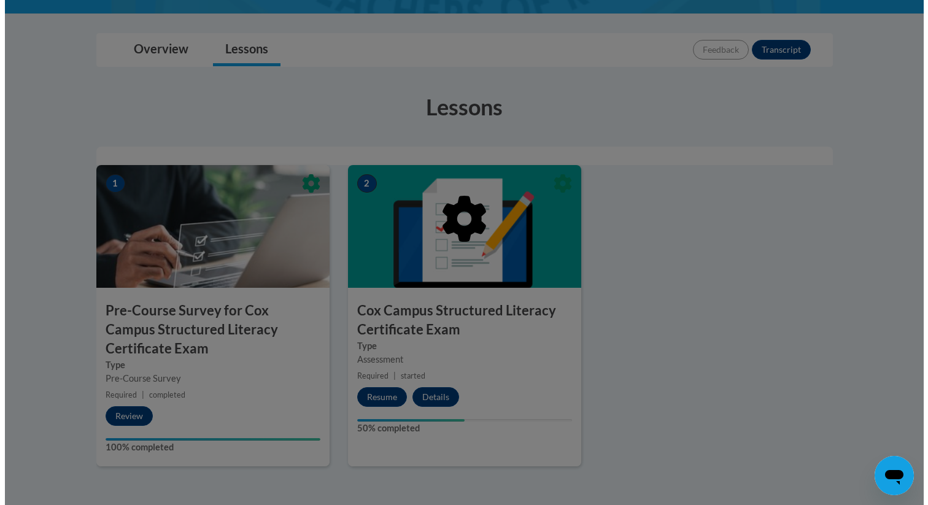
scroll to position [349, 0]
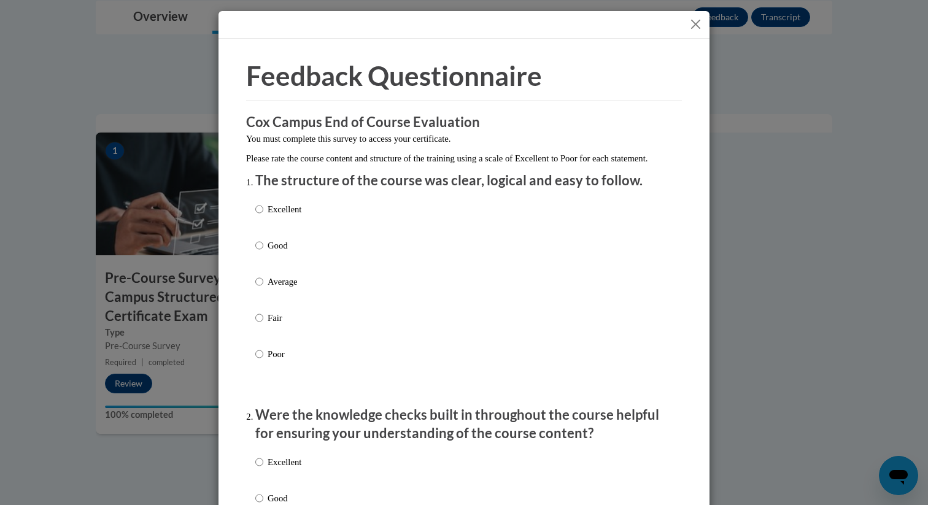
click at [294, 289] on p "Average" at bounding box center [285, 282] width 34 height 14
click at [263, 289] on input "Average" at bounding box center [259, 282] width 8 height 14
radio input "true"
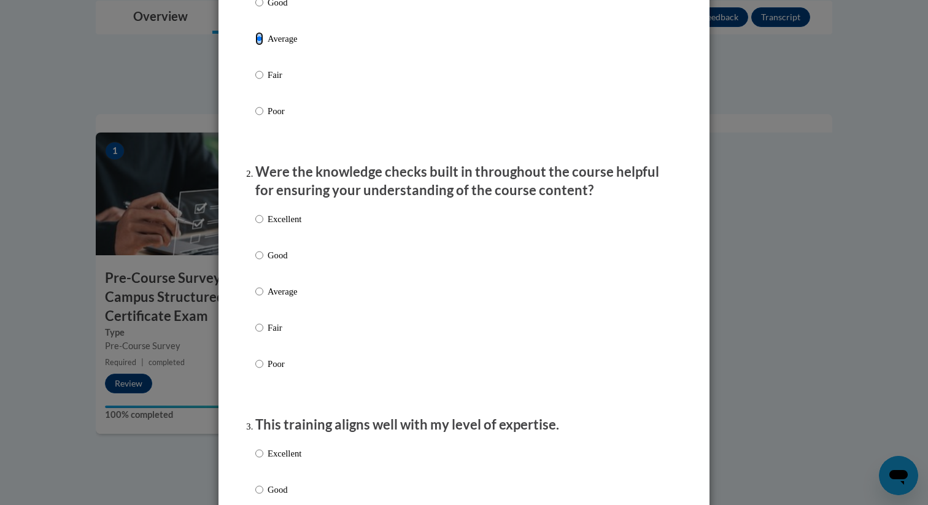
scroll to position [273, 0]
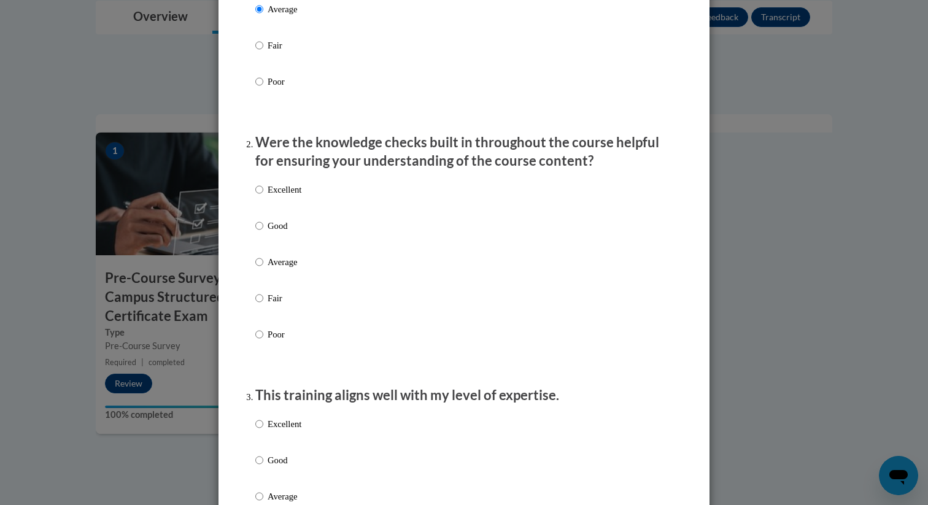
click at [284, 252] on label "Good" at bounding box center [278, 235] width 46 height 33
click at [263, 233] on input "Good" at bounding box center [259, 226] width 8 height 14
radio input "true"
click at [286, 269] on p "Average" at bounding box center [285, 262] width 34 height 14
click at [263, 269] on input "Average" at bounding box center [259, 262] width 8 height 14
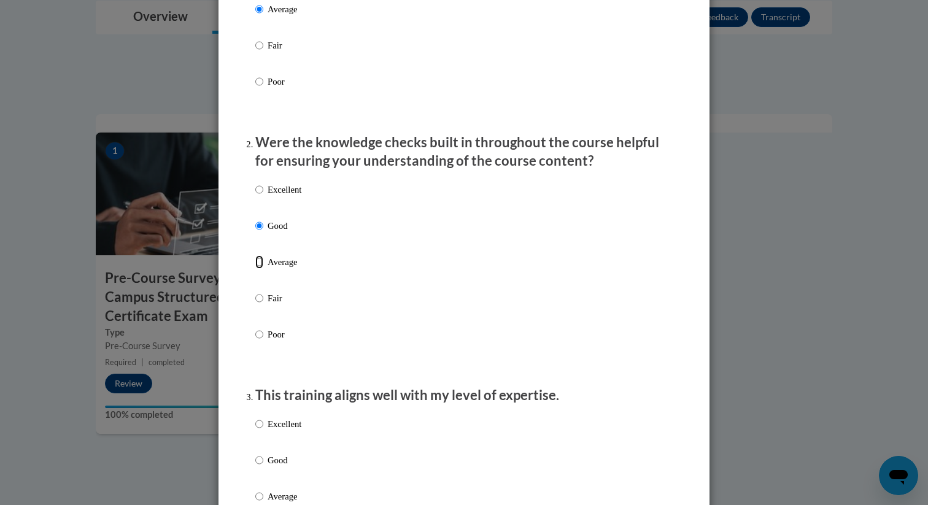
radio input "true"
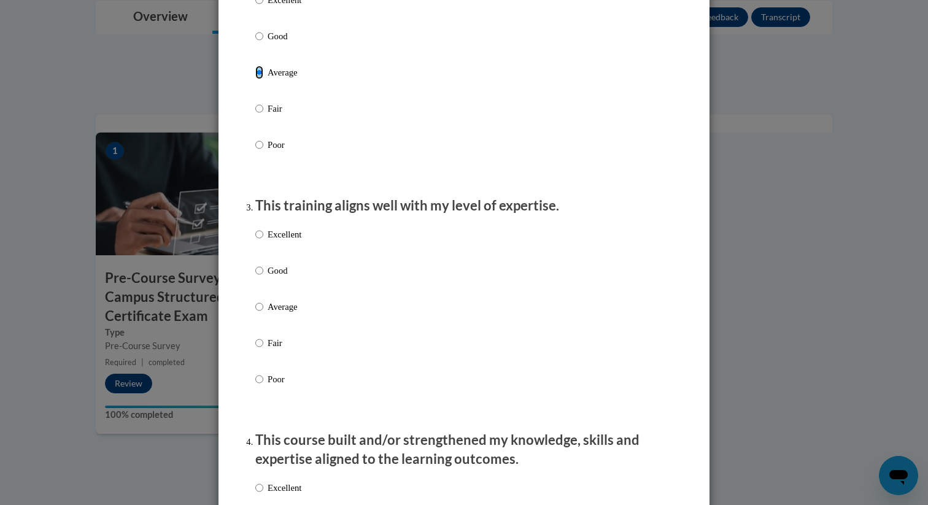
scroll to position [463, 0]
click at [277, 313] on p "Average" at bounding box center [285, 307] width 34 height 14
click at [263, 313] on input "Average" at bounding box center [259, 307] width 8 height 14
radio input "true"
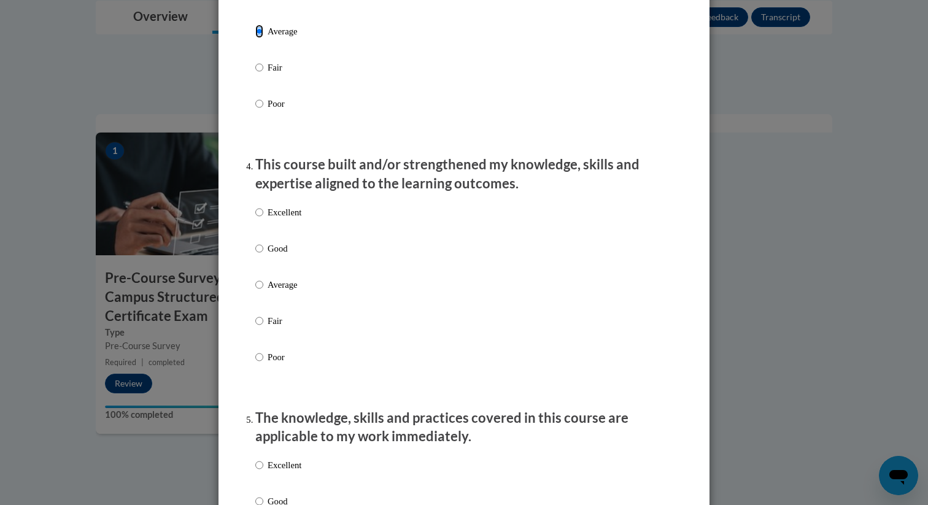
scroll to position [740, 0]
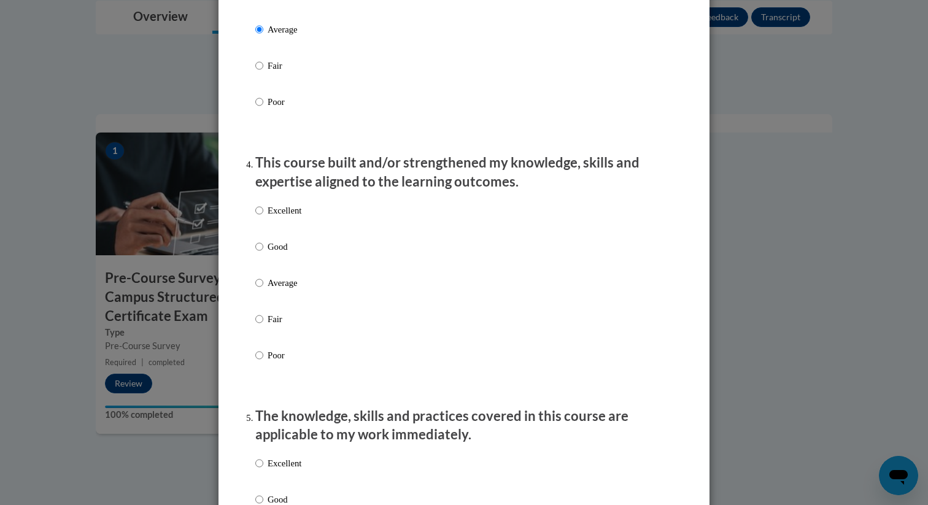
click at [279, 290] on p "Average" at bounding box center [285, 283] width 34 height 14
click at [263, 290] on input "Average" at bounding box center [259, 283] width 8 height 14
radio input "true"
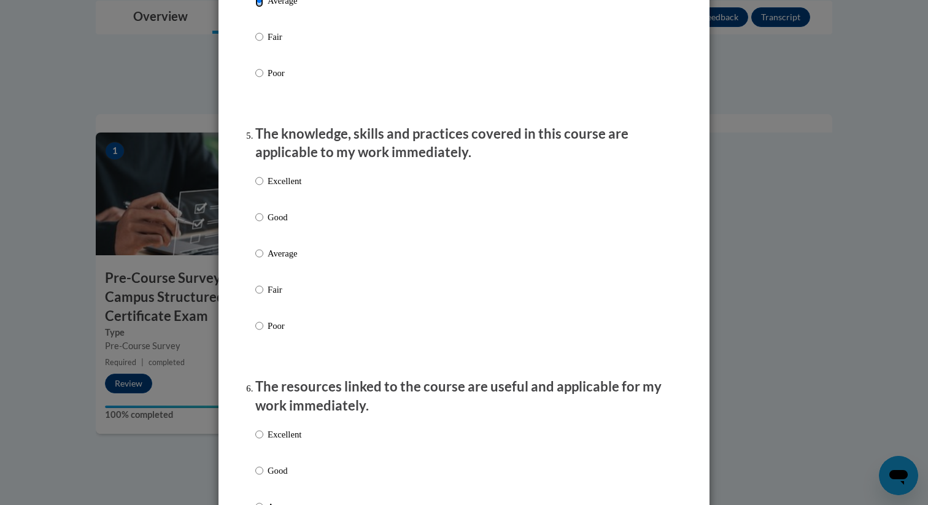
scroll to position [1024, 0]
click at [289, 259] on p "Average" at bounding box center [285, 253] width 34 height 14
click at [263, 259] on input "Average" at bounding box center [259, 253] width 8 height 14
radio input "true"
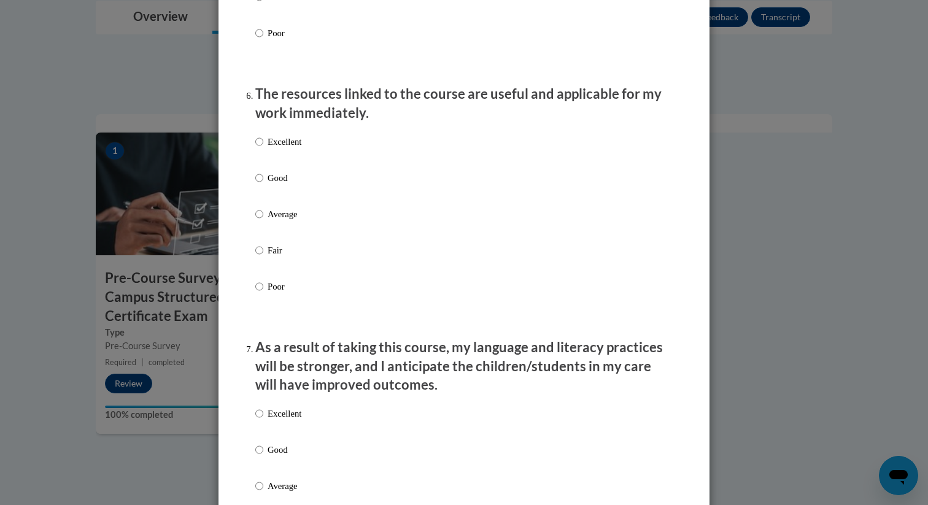
scroll to position [1316, 0]
click at [287, 233] on label "Average" at bounding box center [278, 222] width 46 height 33
click at [263, 220] on input "Average" at bounding box center [259, 213] width 8 height 14
radio input "true"
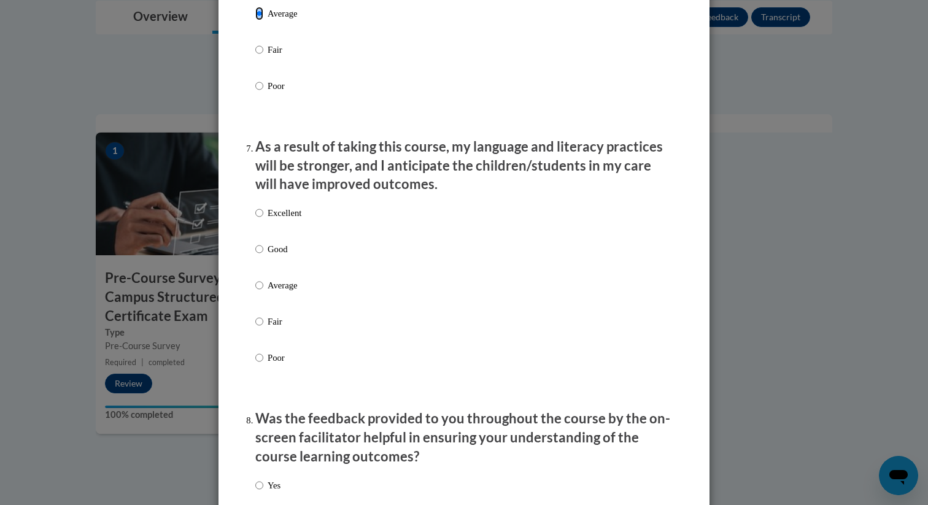
scroll to position [1535, 0]
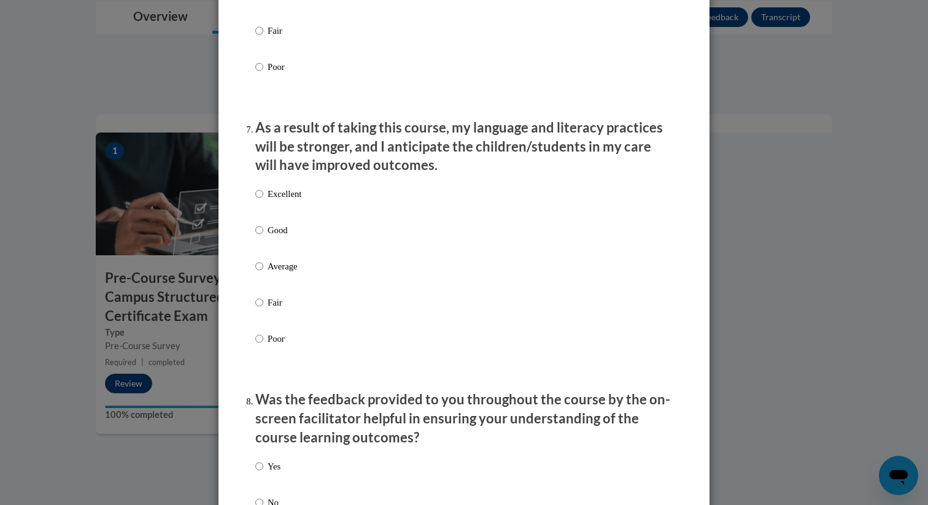
click at [291, 271] on p "Average" at bounding box center [285, 267] width 34 height 14
click at [263, 271] on input "Average" at bounding box center [259, 267] width 8 height 14
radio input "true"
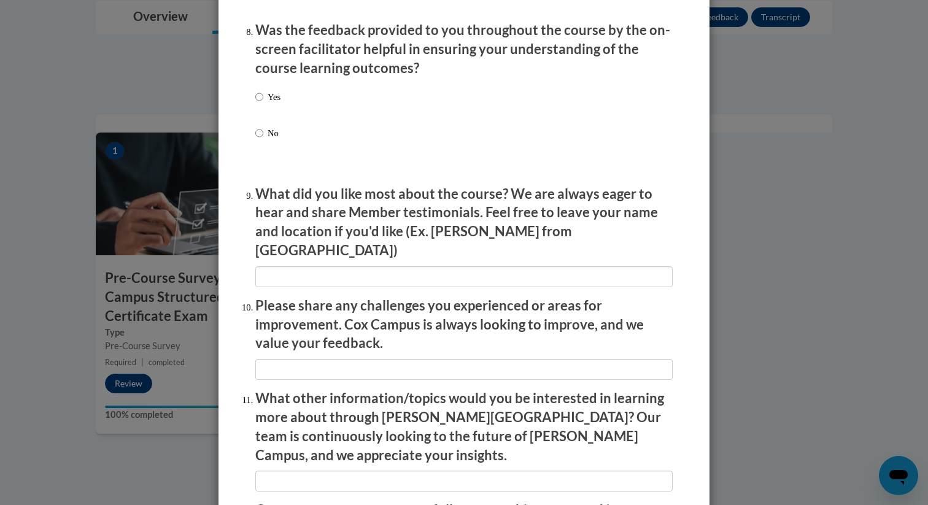
scroll to position [1928, 0]
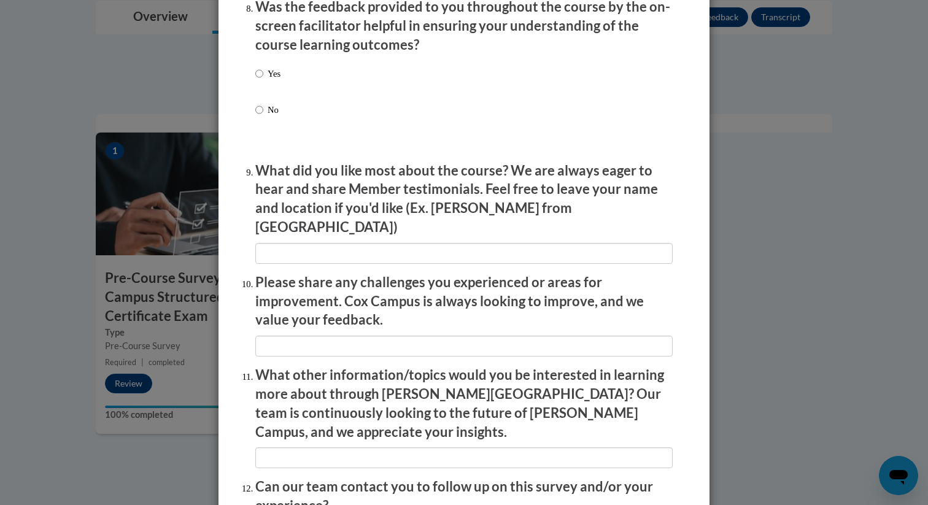
click at [269, 100] on label "Yes" at bounding box center [267, 83] width 25 height 33
click at [263, 80] on input "Yes" at bounding box center [259, 74] width 8 height 14
radio input "true"
click at [273, 117] on p "No" at bounding box center [274, 110] width 13 height 14
click at [263, 117] on input "No" at bounding box center [259, 110] width 8 height 14
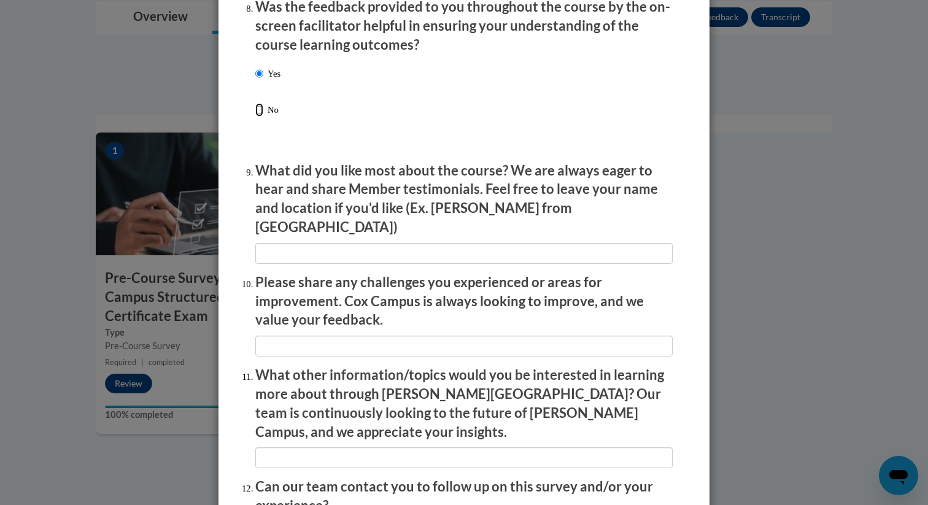
radio input "true"
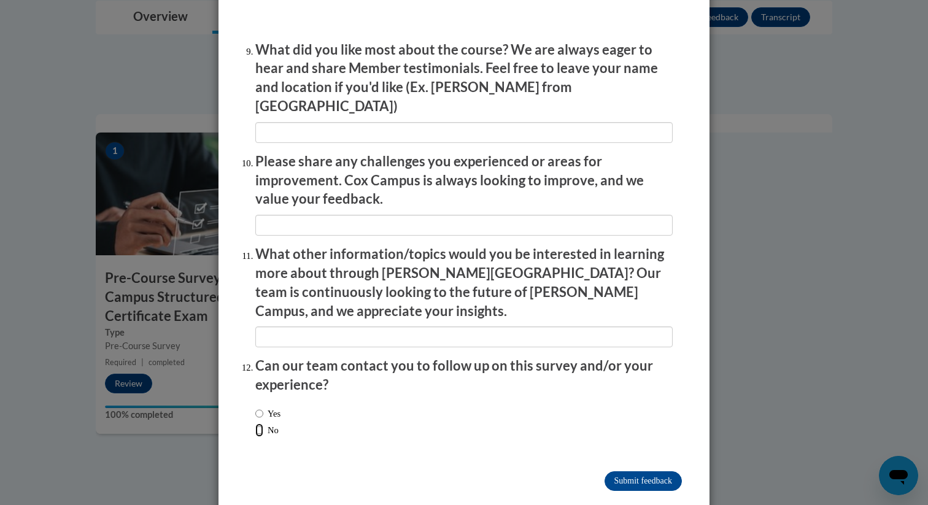
click at [257, 424] on input "No" at bounding box center [259, 431] width 8 height 14
radio input "true"
click at [616, 472] on input "Submit feedback" at bounding box center [643, 482] width 77 height 20
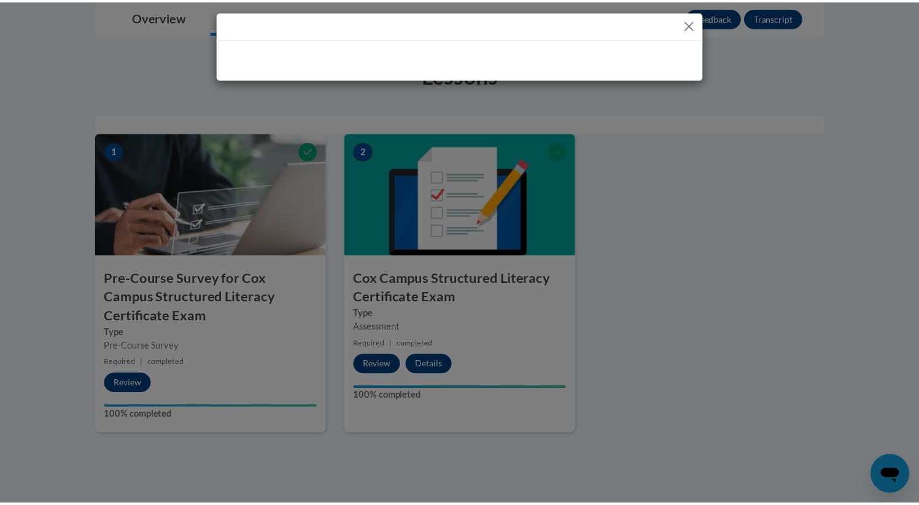
scroll to position [0, 0]
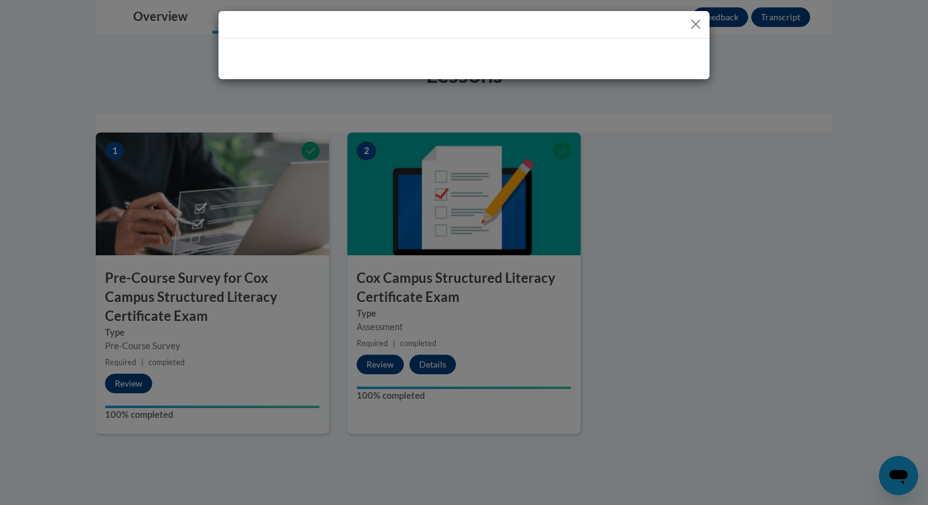
click at [597, 233] on div at bounding box center [464, 252] width 928 height 505
